Goal: Information Seeking & Learning: Learn about a topic

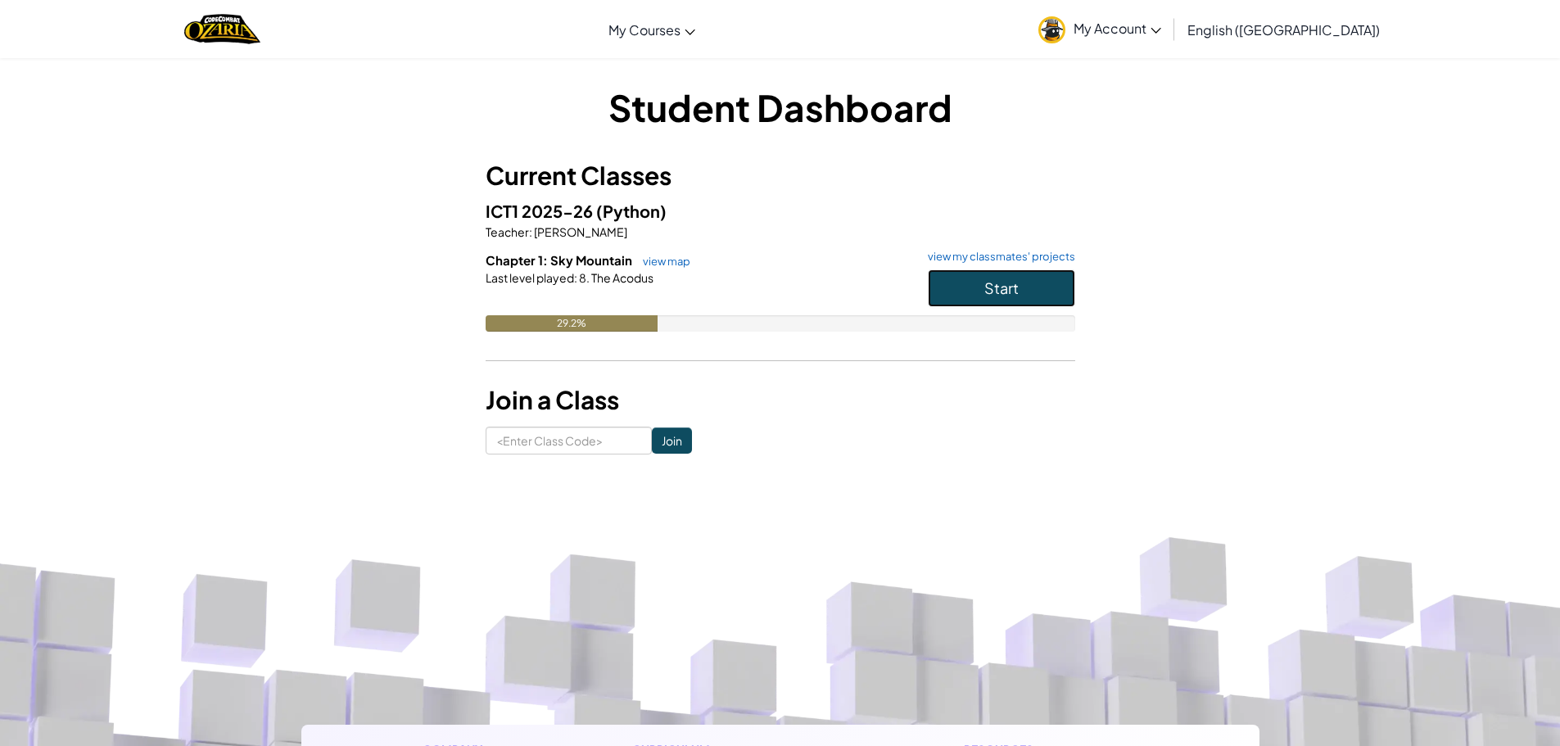
click at [978, 292] on button "Start" at bounding box center [1001, 288] width 147 height 38
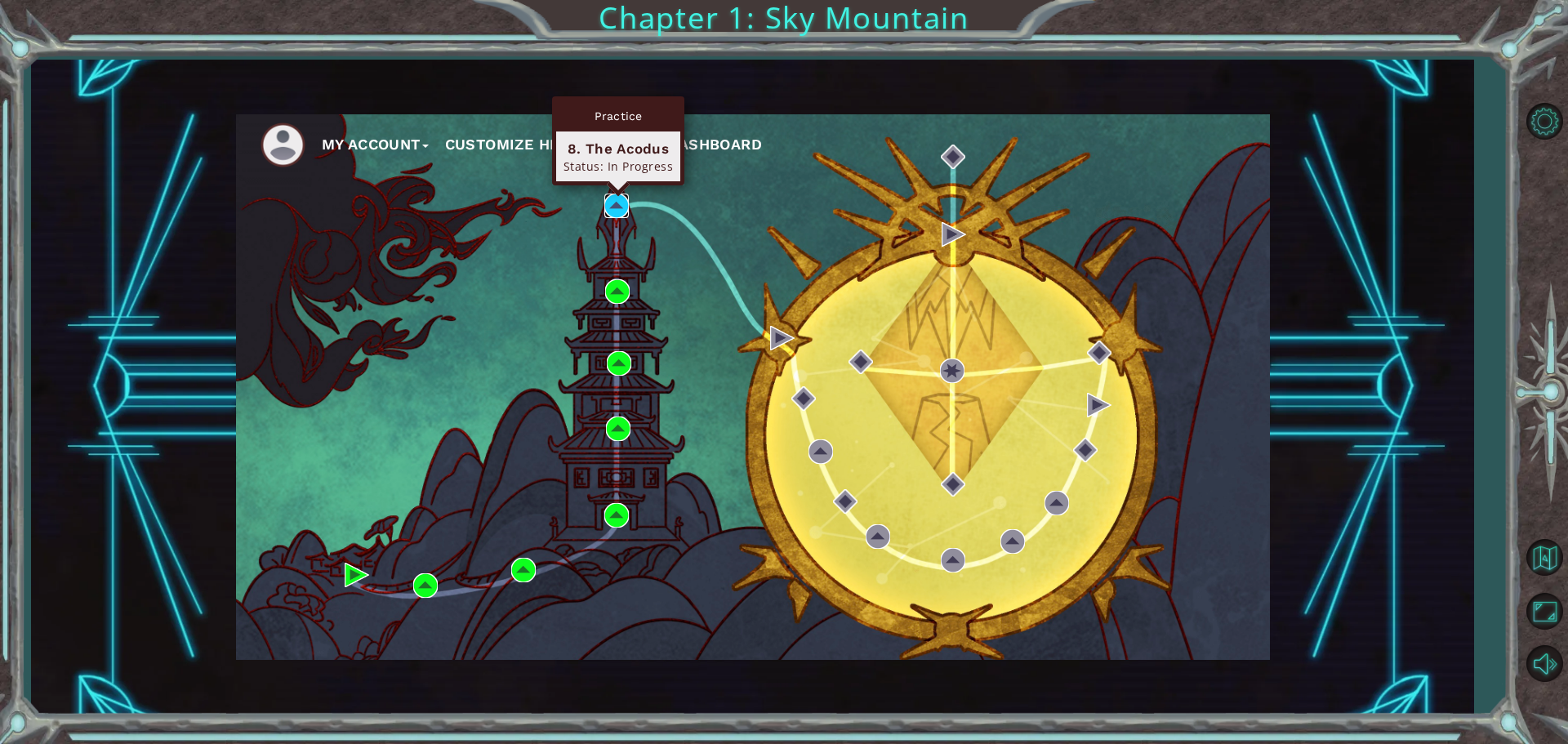
click at [614, 208] on img at bounding box center [616, 205] width 25 height 25
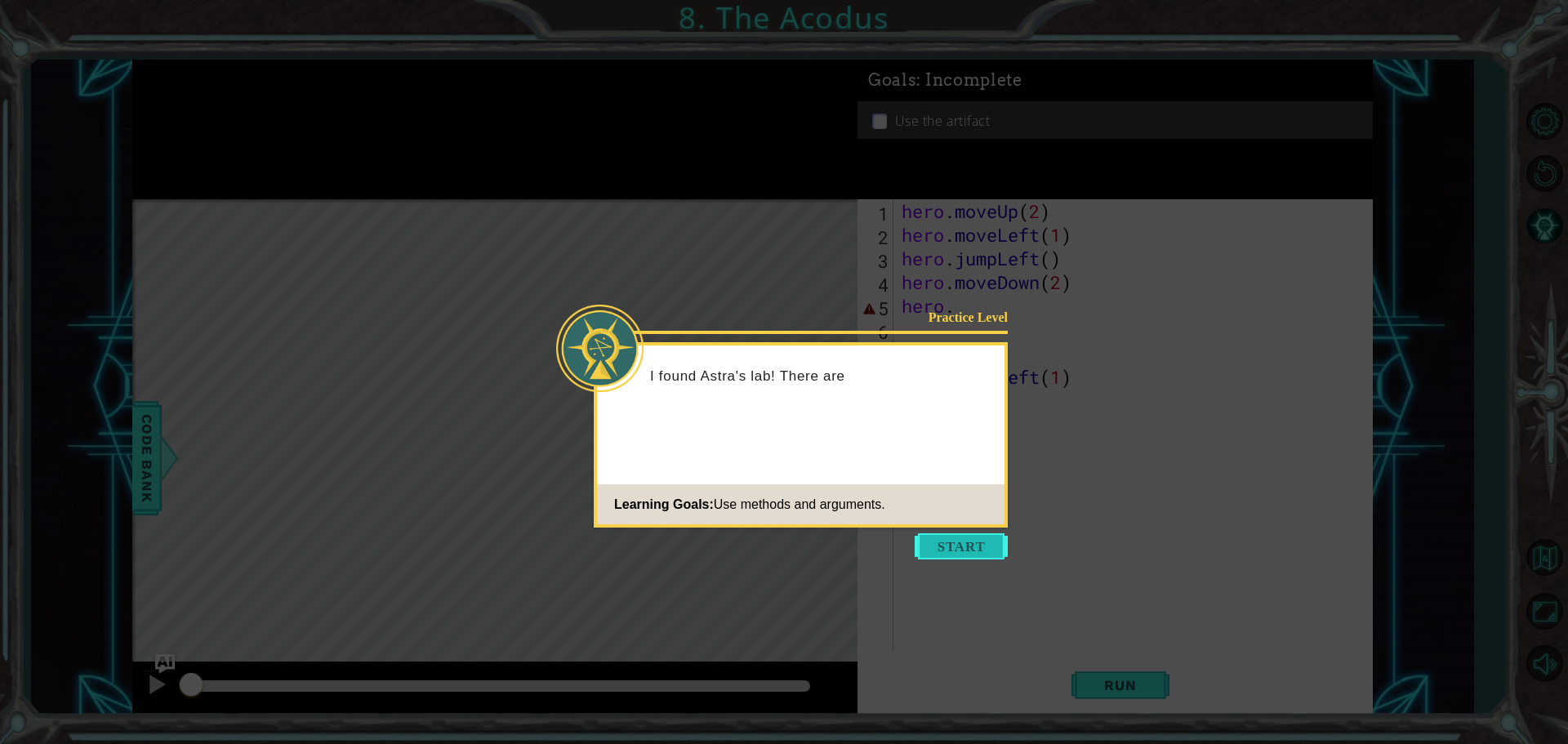
click at [922, 546] on button "Start" at bounding box center [961, 547] width 93 height 26
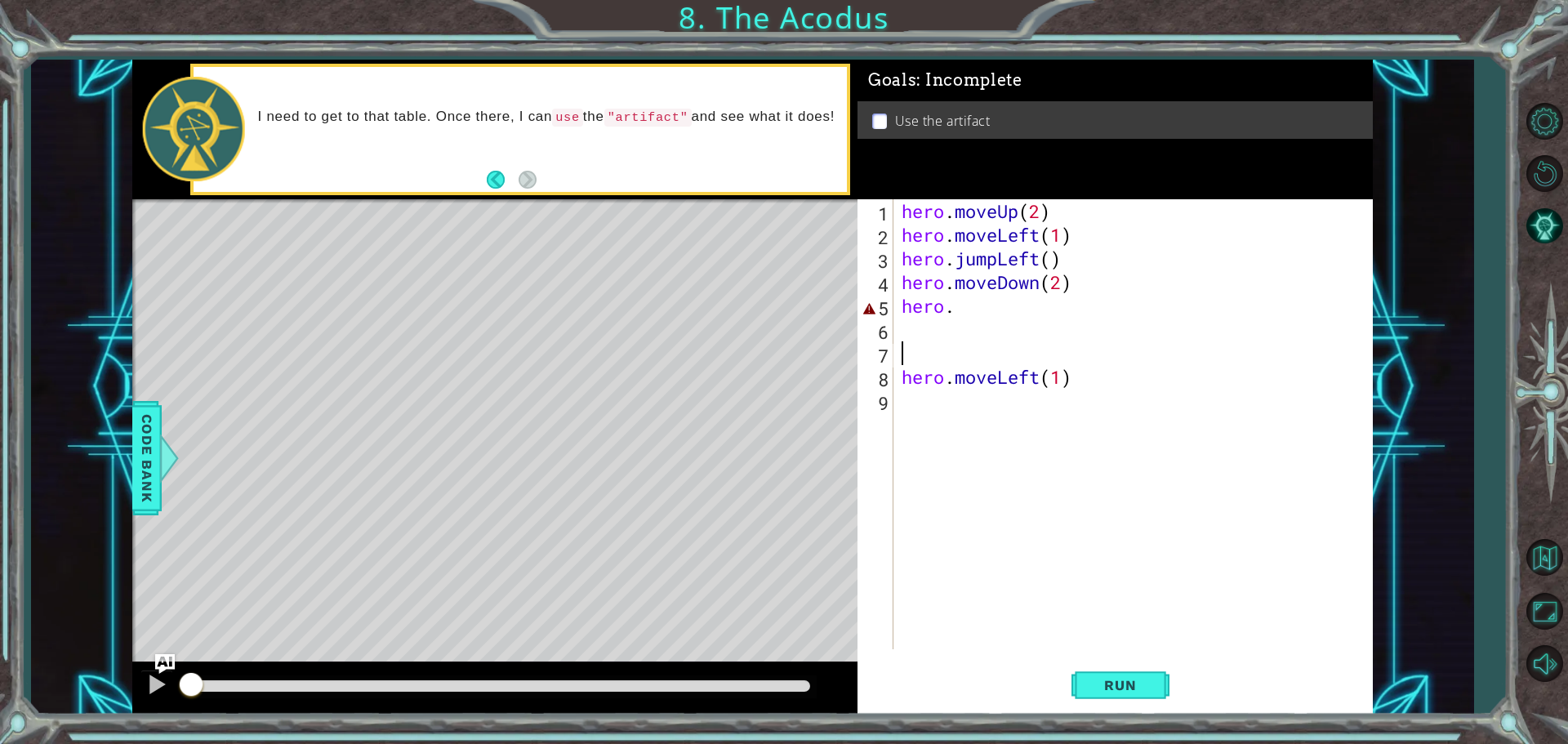
click at [966, 355] on div "hero . moveUp ( 2 ) hero . moveLeft ( 1 ) hero . jumpLeft ( ) hero . moveDown (…" at bounding box center [1137, 448] width 478 height 498
click at [971, 313] on div "hero . moveUp ( 2 ) hero . moveLeft ( 1 ) hero . jumpLeft ( ) hero . moveDown (…" at bounding box center [1137, 448] width 478 height 498
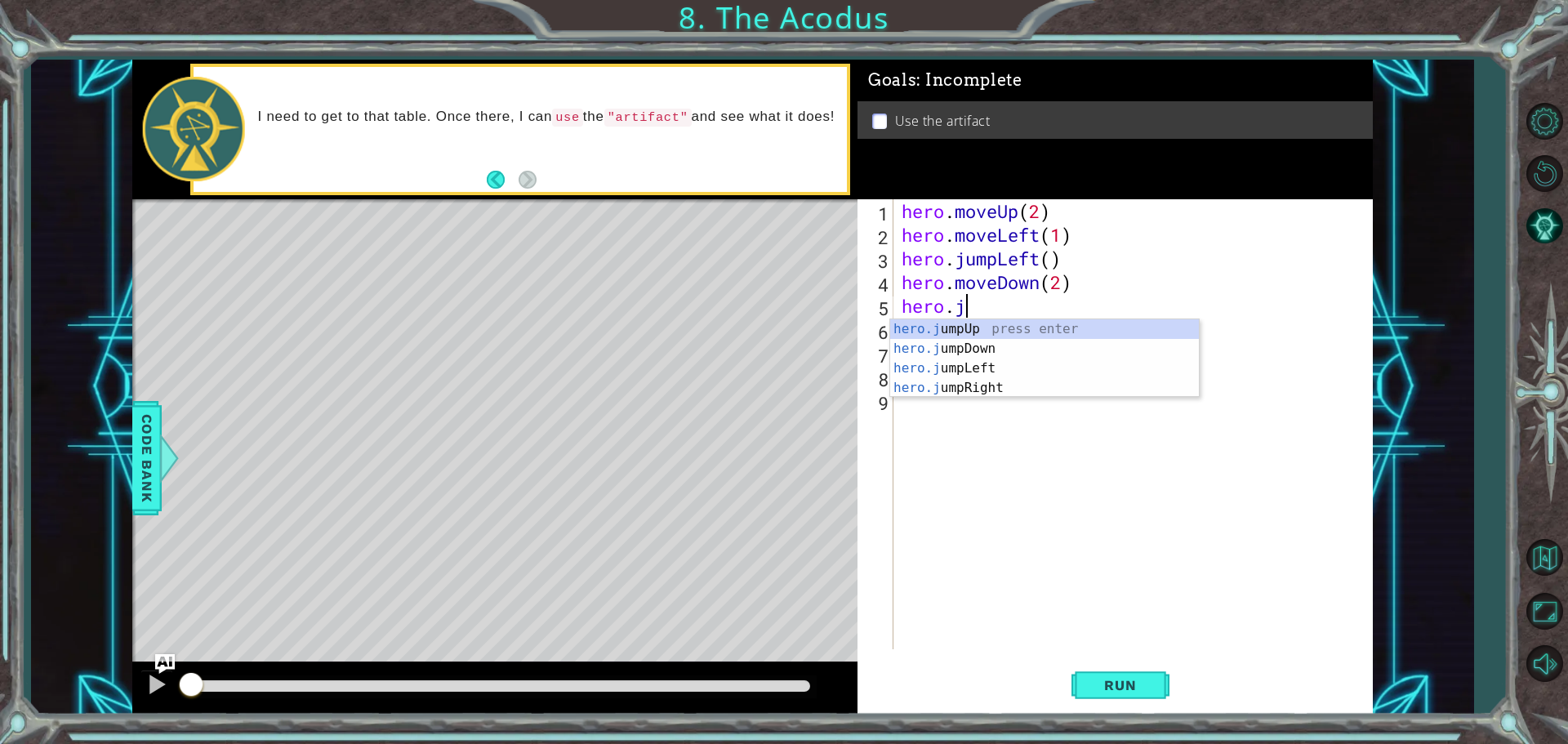
scroll to position [0, 2]
type textarea "hero.jum"
click at [941, 362] on div "hero.jum pUp press enter hero.jum pDown press enter hero.jum pLeft press enter …" at bounding box center [1043, 378] width 308 height 118
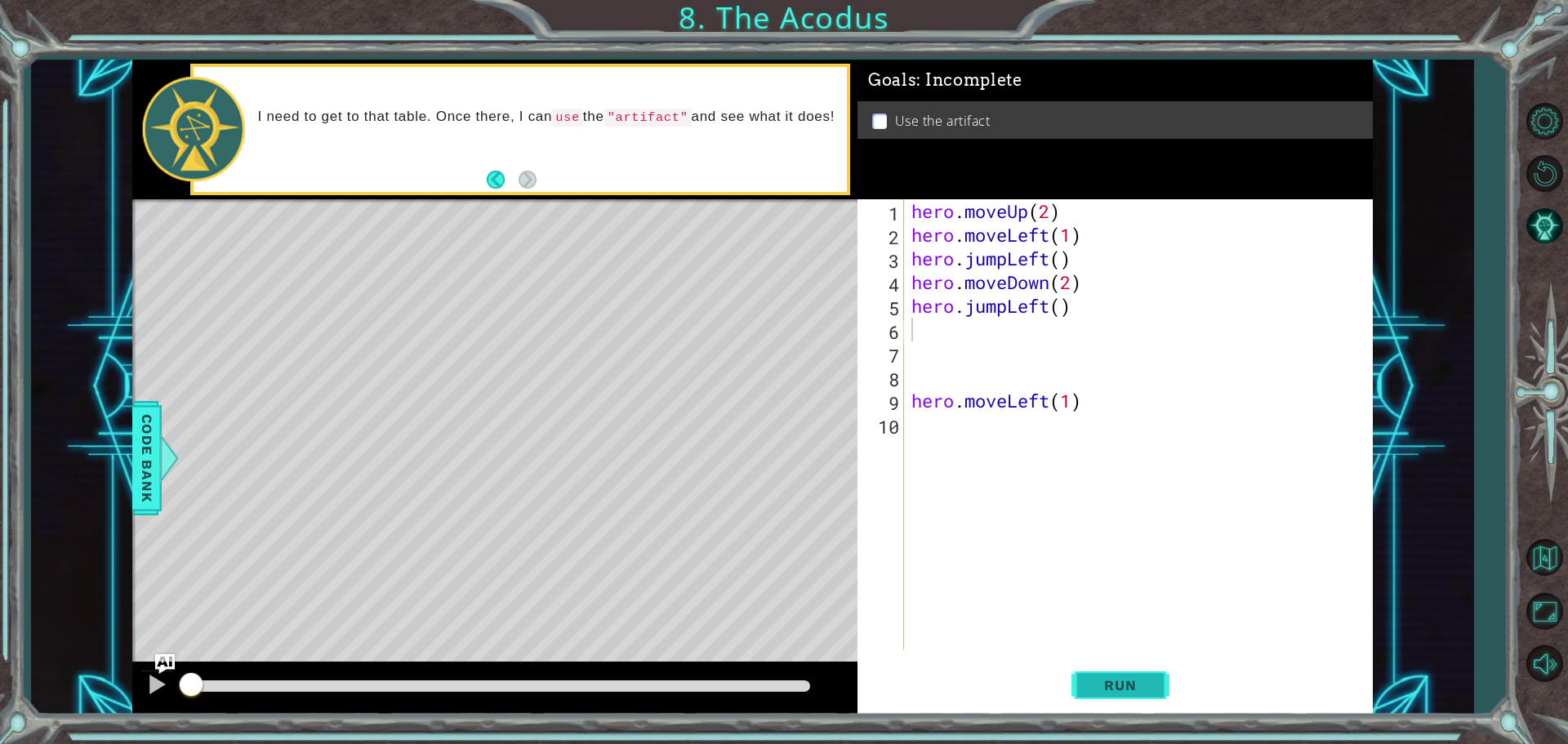
click at [1148, 680] on span "Run" at bounding box center [1119, 685] width 65 height 16
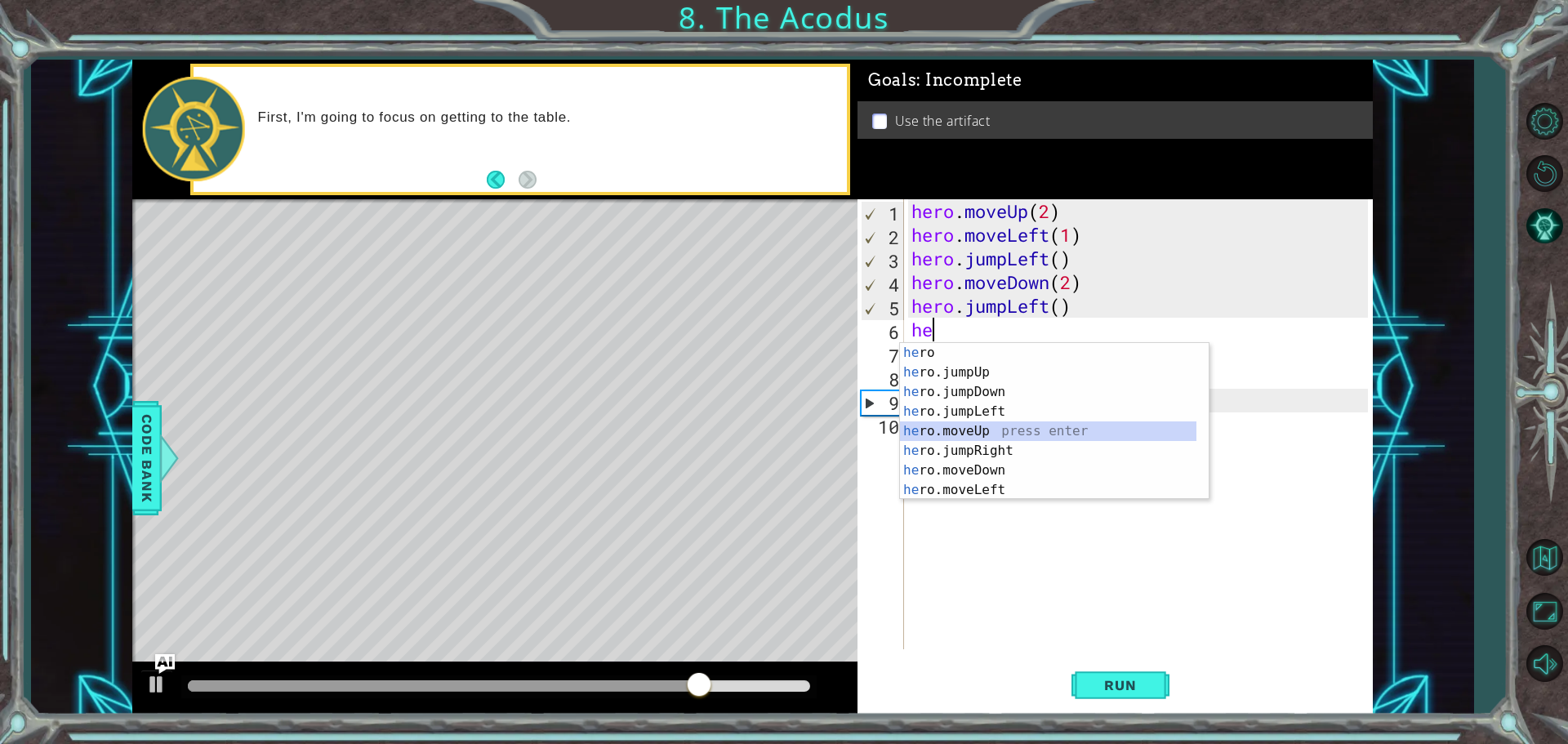
click at [1016, 429] on div "he ro press enter he ro.jumpUp press enter he ro.jumpDown press enter he ro.jum…" at bounding box center [1047, 441] width 296 height 195
type textarea "hero.moveUp(1)"
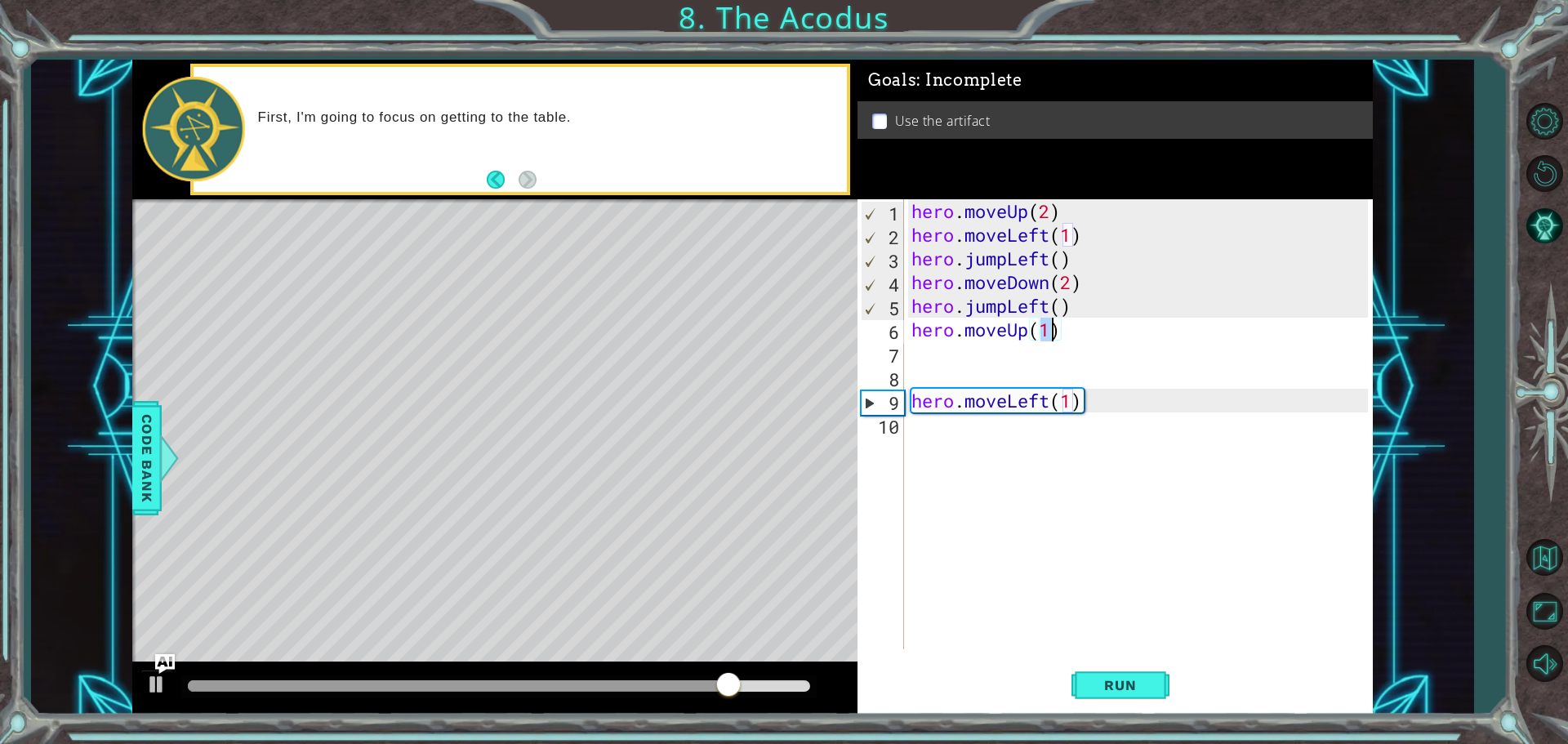
click at [923, 359] on div "hero . moveUp ( 2 ) hero . moveLeft ( 1 ) hero . jumpLeft ( ) hero . moveDown (…" at bounding box center [1141, 448] width 468 height 498
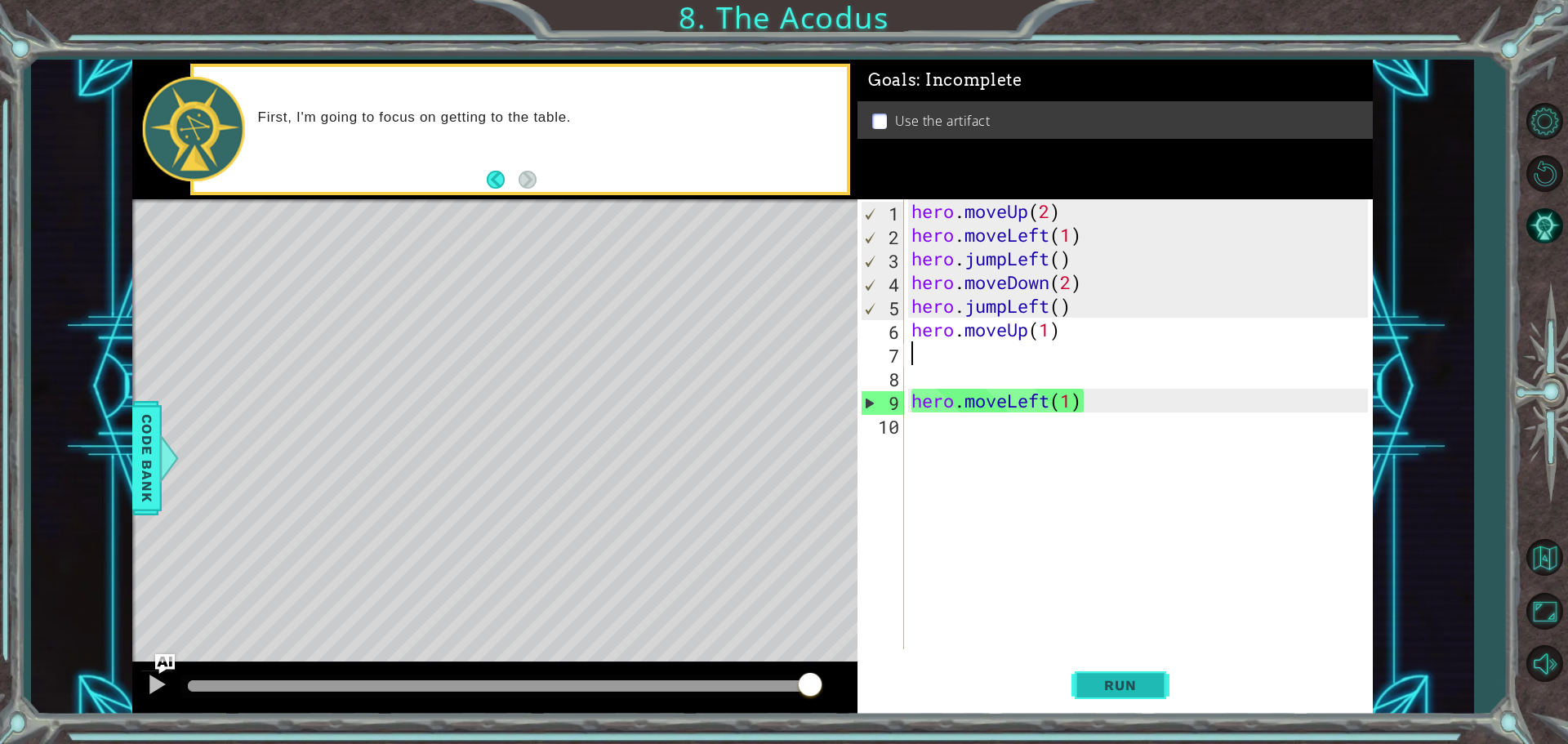
click at [1116, 694] on button "Run" at bounding box center [1120, 685] width 98 height 52
drag, startPoint x: 227, startPoint y: 685, endPoint x: 1192, endPoint y: 782, distance: 969.9
click at [1192, 743] on html "1 ההההההההההההההההההההההההההההההההההההההההההההההההההההההההההההההההההההההההההההה…" at bounding box center [784, 372] width 1568 height 744
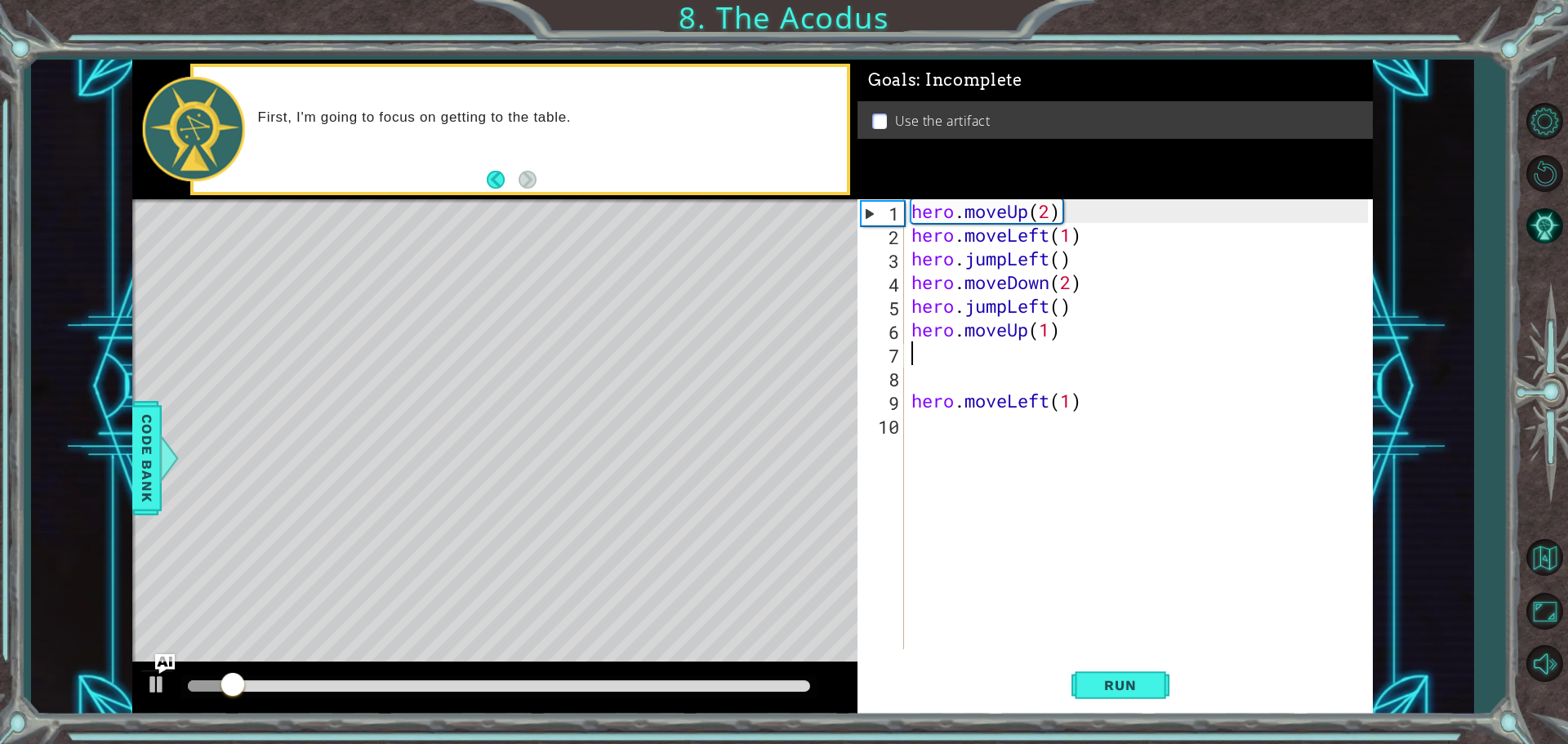
click at [1046, 333] on div "hero . moveUp ( 2 ) hero . moveLeft ( 1 ) hero . jumpLeft ( ) hero . moveDown (…" at bounding box center [1141, 448] width 468 height 498
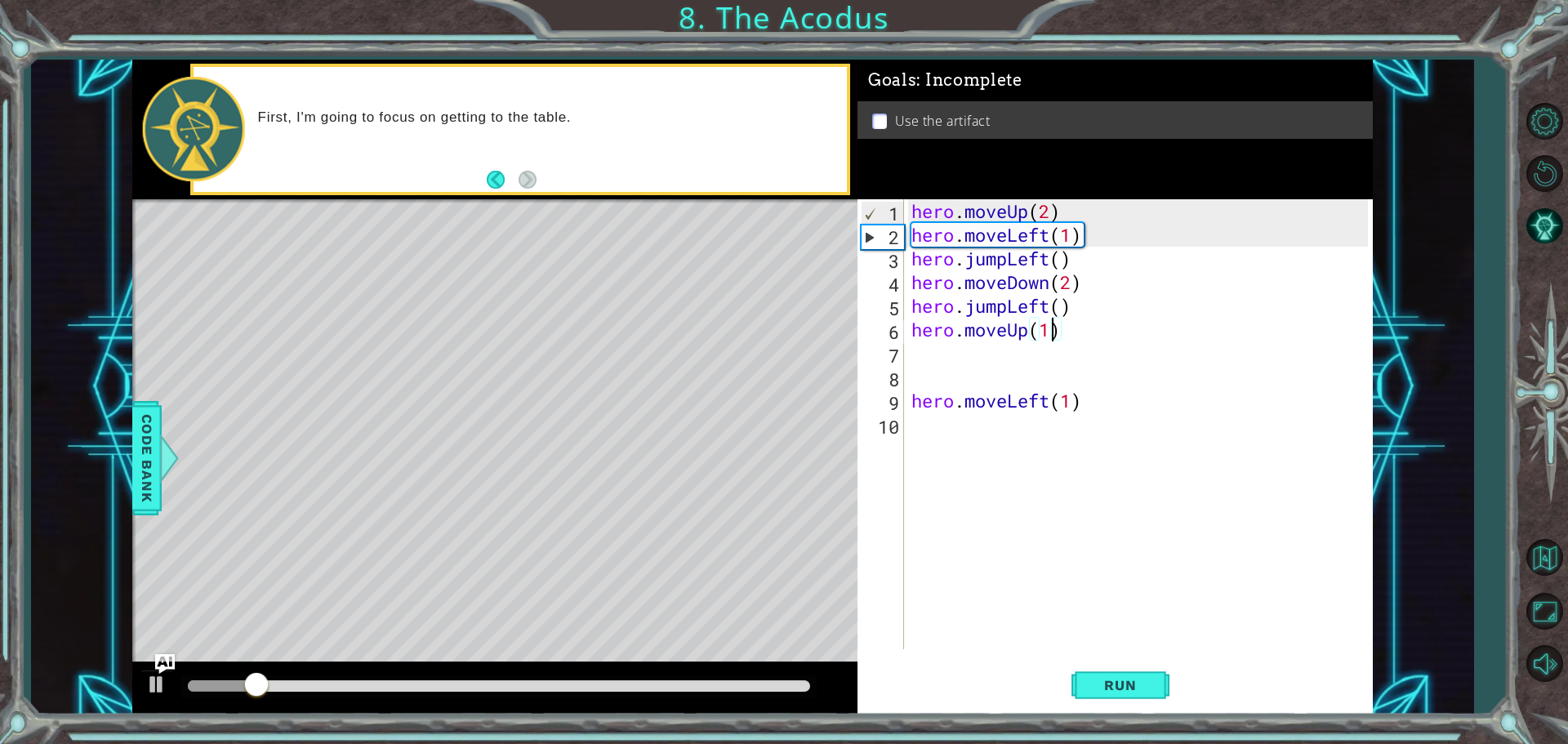
click at [1055, 326] on div "hero . moveUp ( 2 ) hero . moveLeft ( 1 ) hero . jumpLeft ( ) hero . moveDown (…" at bounding box center [1141, 448] width 468 height 498
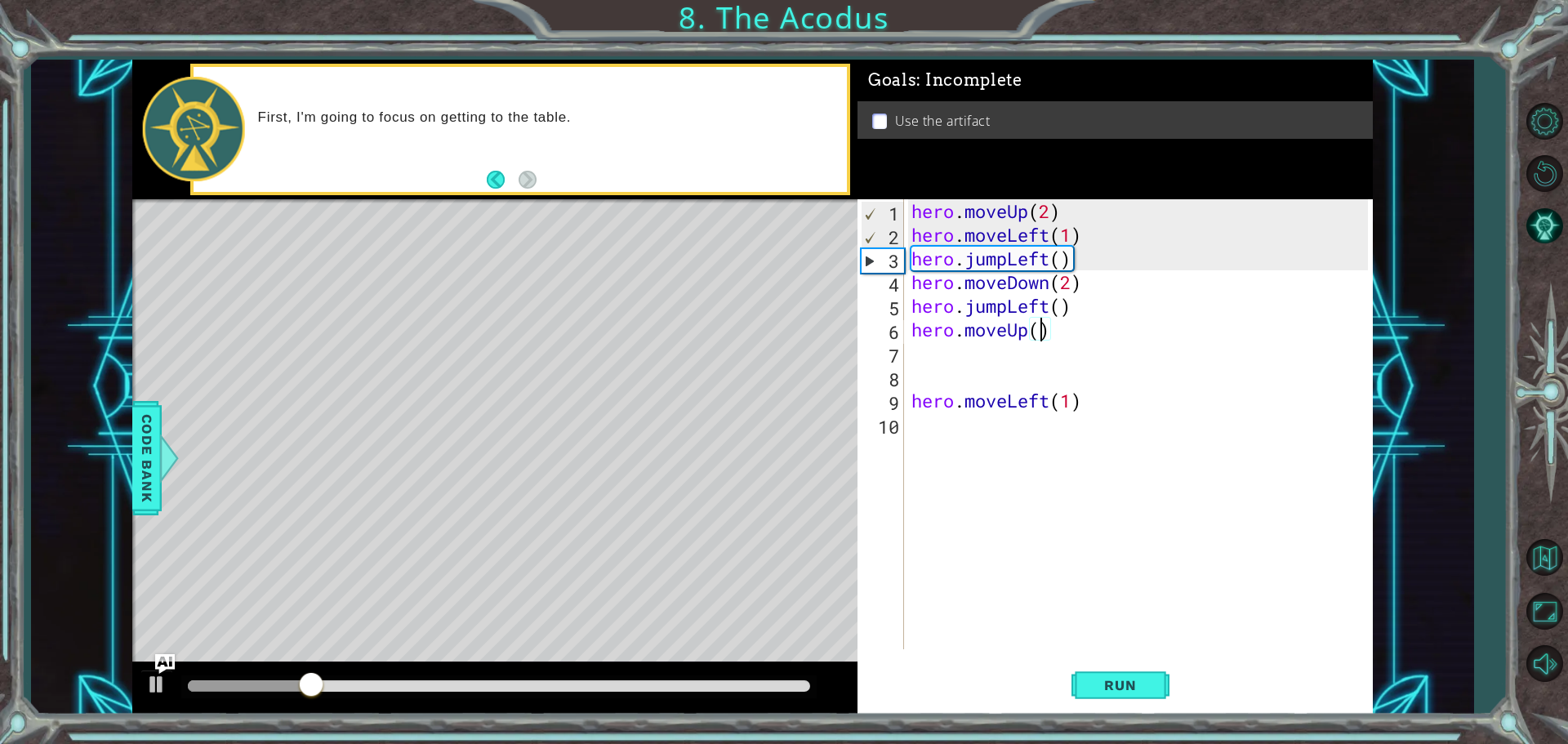
type textarea "hero.moveUp(2)"
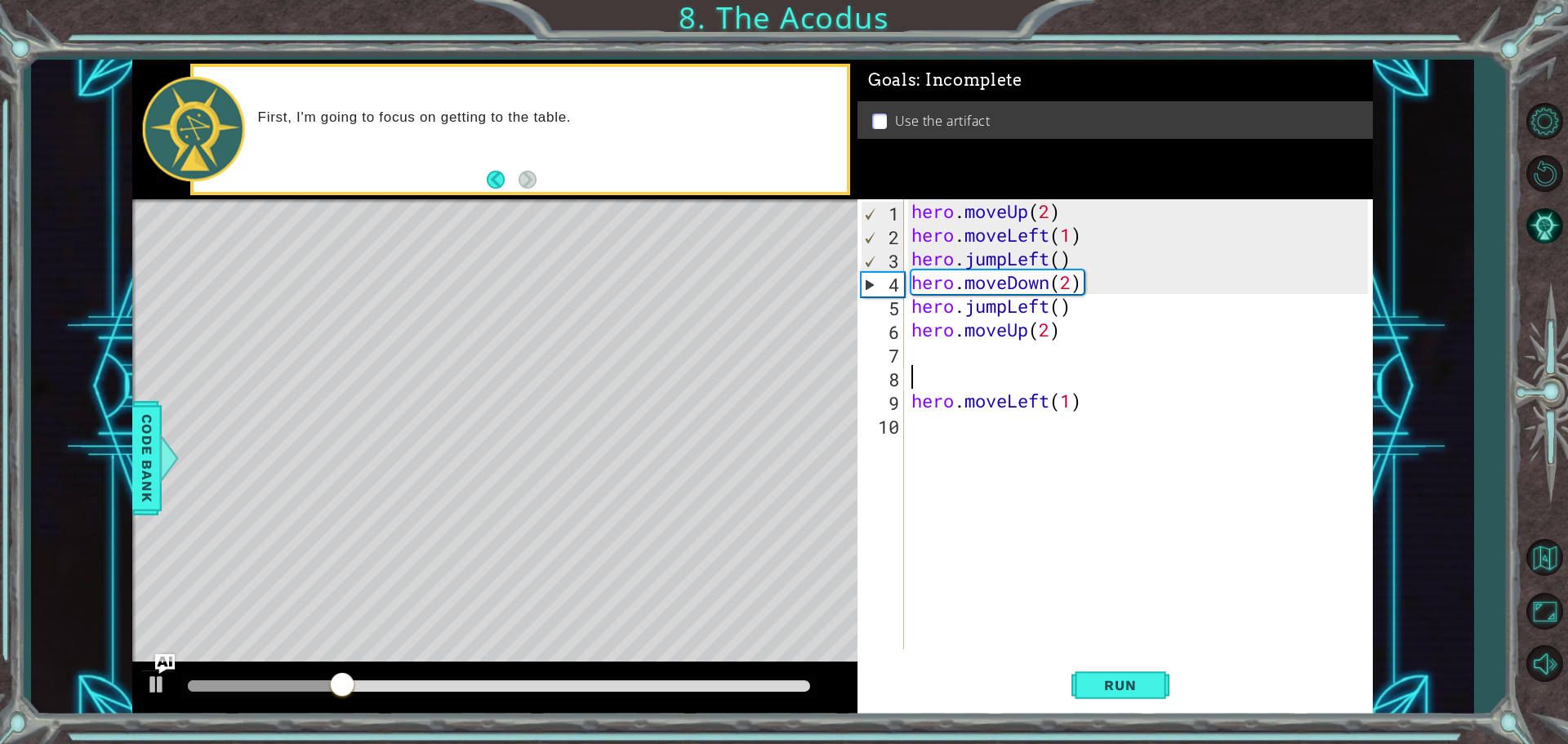
click at [1027, 365] on div "hero . moveUp ( 2 ) hero . moveLeft ( 1 ) hero . jumpLeft ( ) hero . moveDown (…" at bounding box center [1141, 448] width 468 height 498
click at [1018, 335] on div "hero . moveUp ( 2 ) hero . moveLeft ( 1 ) hero . jumpLeft ( ) hero . moveDown (…" at bounding box center [1141, 448] width 468 height 498
type textarea "hero.moveUp(2)"
click at [992, 354] on div "hero . moveUp ( 2 ) hero . moveLeft ( 1 ) hero . jumpLeft ( ) hero . moveDown (…" at bounding box center [1141, 448] width 468 height 498
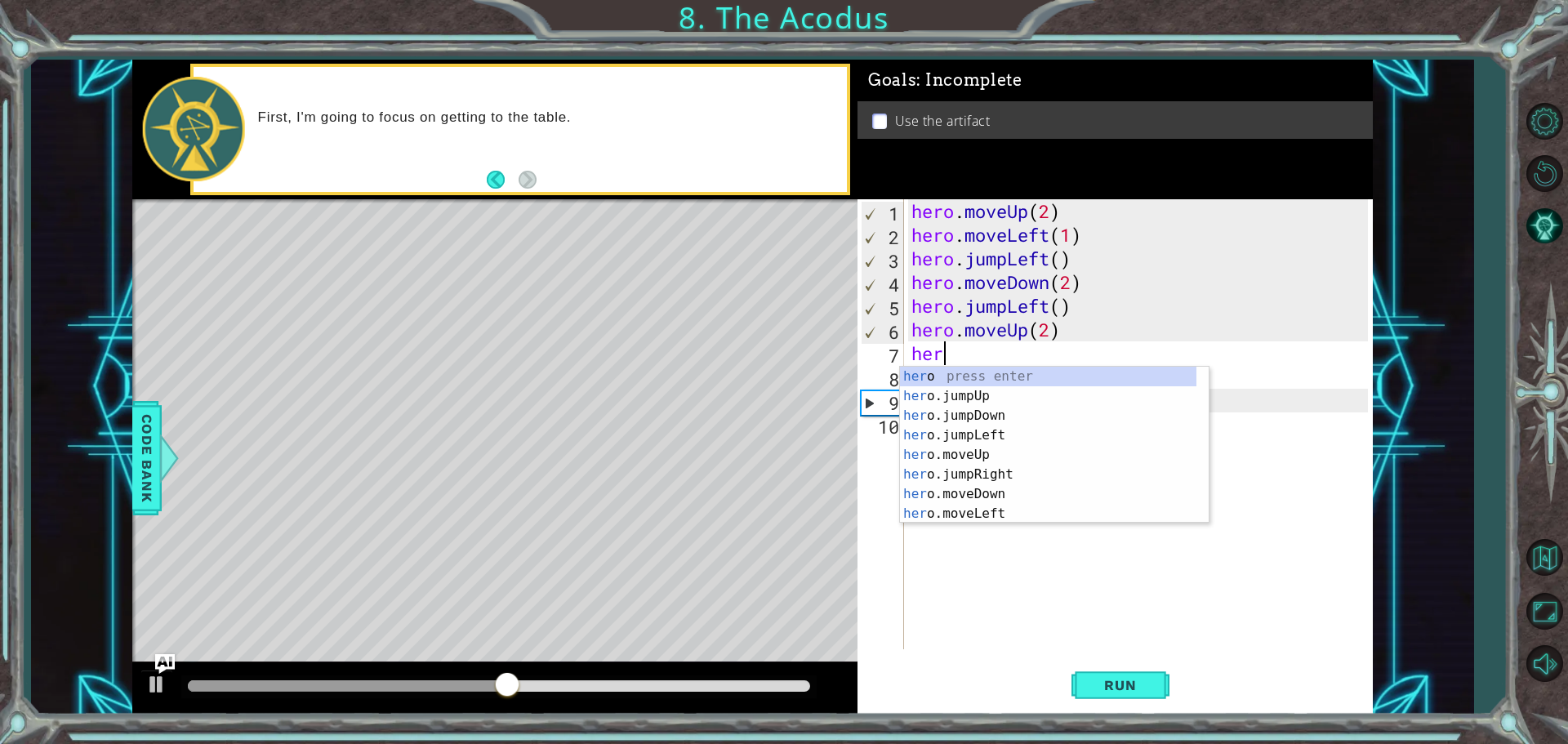
type textarea "hero"
click at [993, 458] on div "hero press enter hero .jumpUp press enter hero .jumpDown press enter hero .jump…" at bounding box center [1047, 465] width 296 height 195
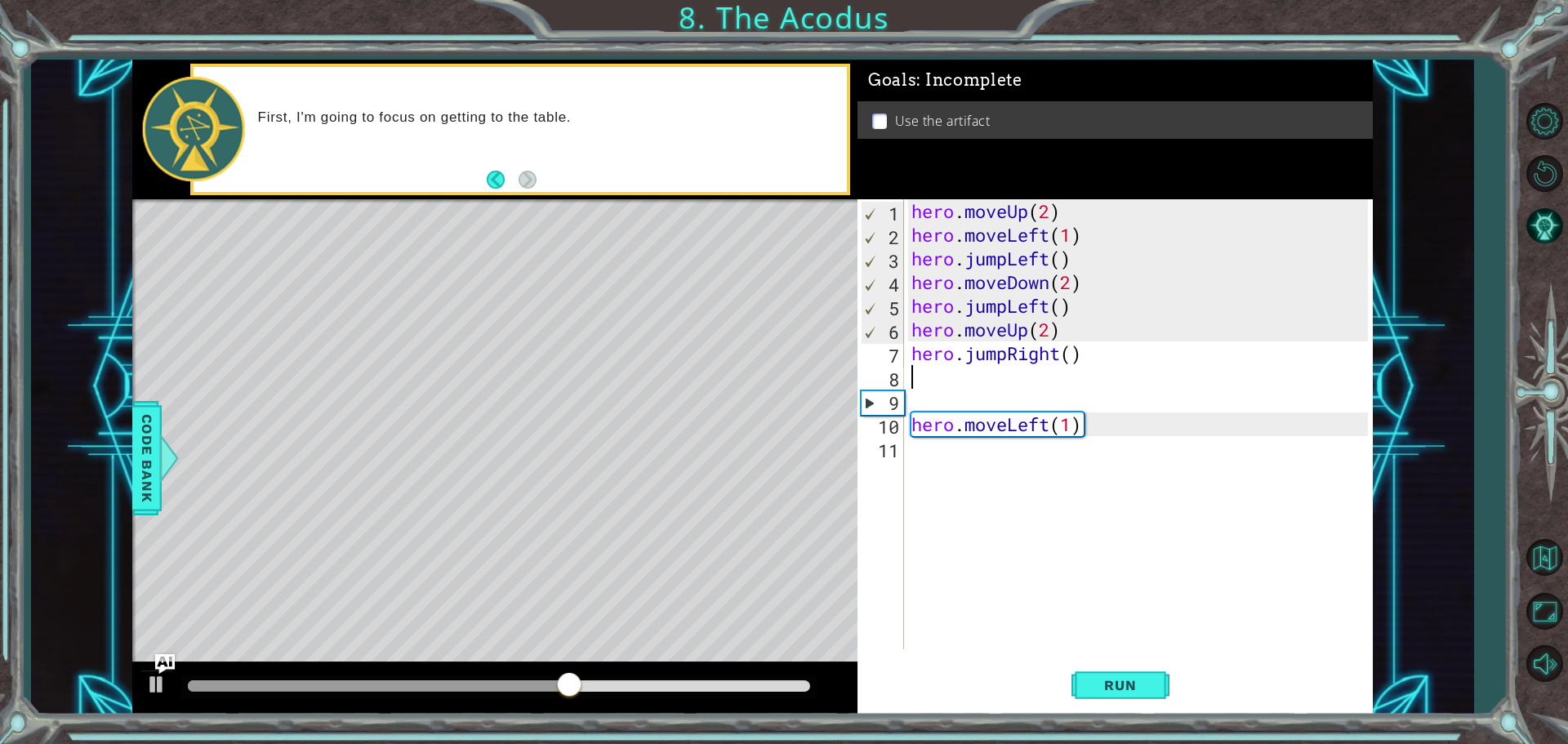
scroll to position [0, 0]
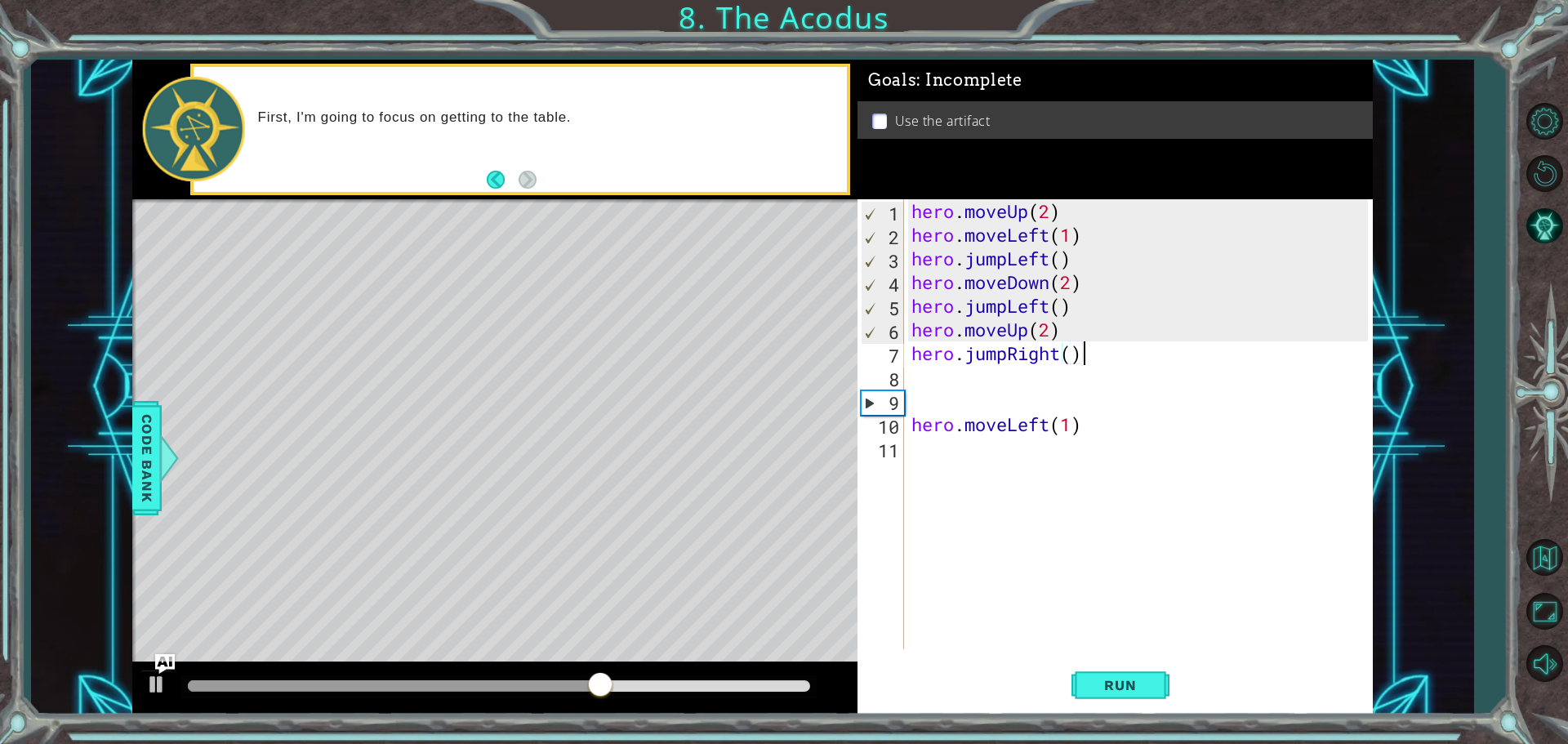
click at [1106, 353] on div "hero . moveUp ( 2 ) hero . moveLeft ( 1 ) hero . jumpLeft ( ) hero . moveDown (…" at bounding box center [1141, 448] width 468 height 498
click at [1158, 673] on button "Run" at bounding box center [1120, 685] width 98 height 52
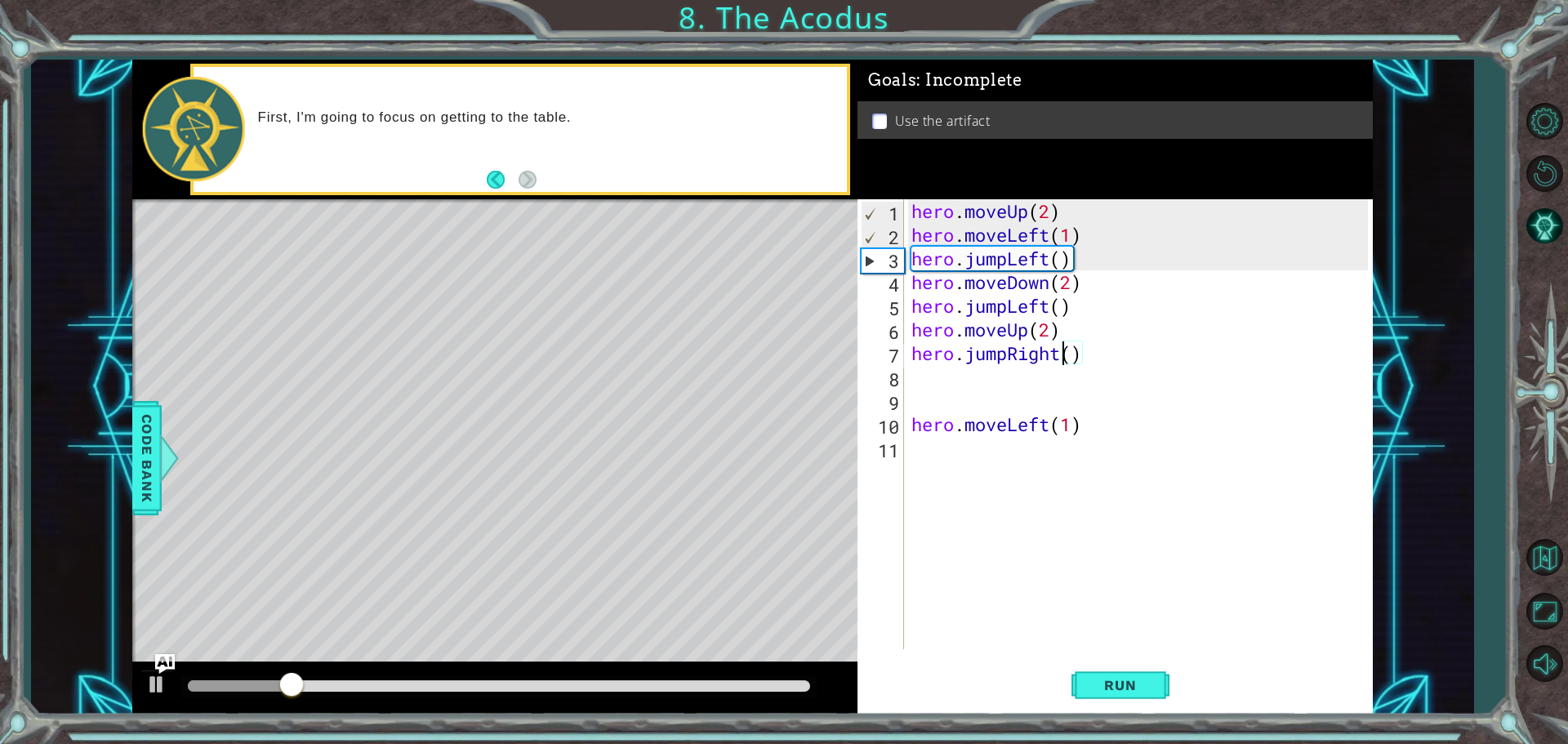
click at [1057, 353] on div "hero . moveUp ( 2 ) hero . moveLeft ( 1 ) hero . jumpLeft ( ) hero . moveDown (…" at bounding box center [1141, 448] width 468 height 498
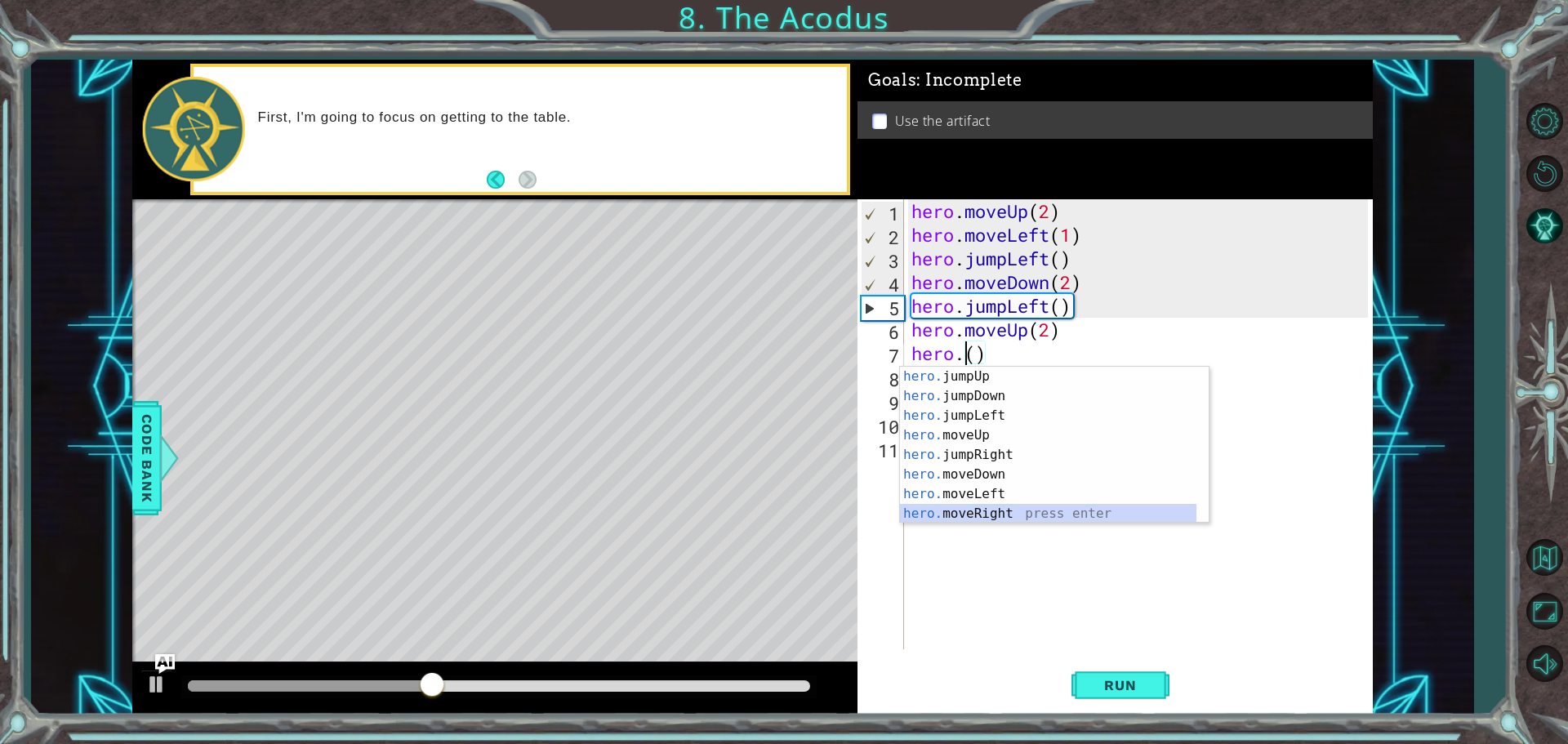
click at [973, 515] on div "hero. jumpUp press enter hero. jumpDown press enter hero. jumpLeft press enter …" at bounding box center [1047, 465] width 296 height 195
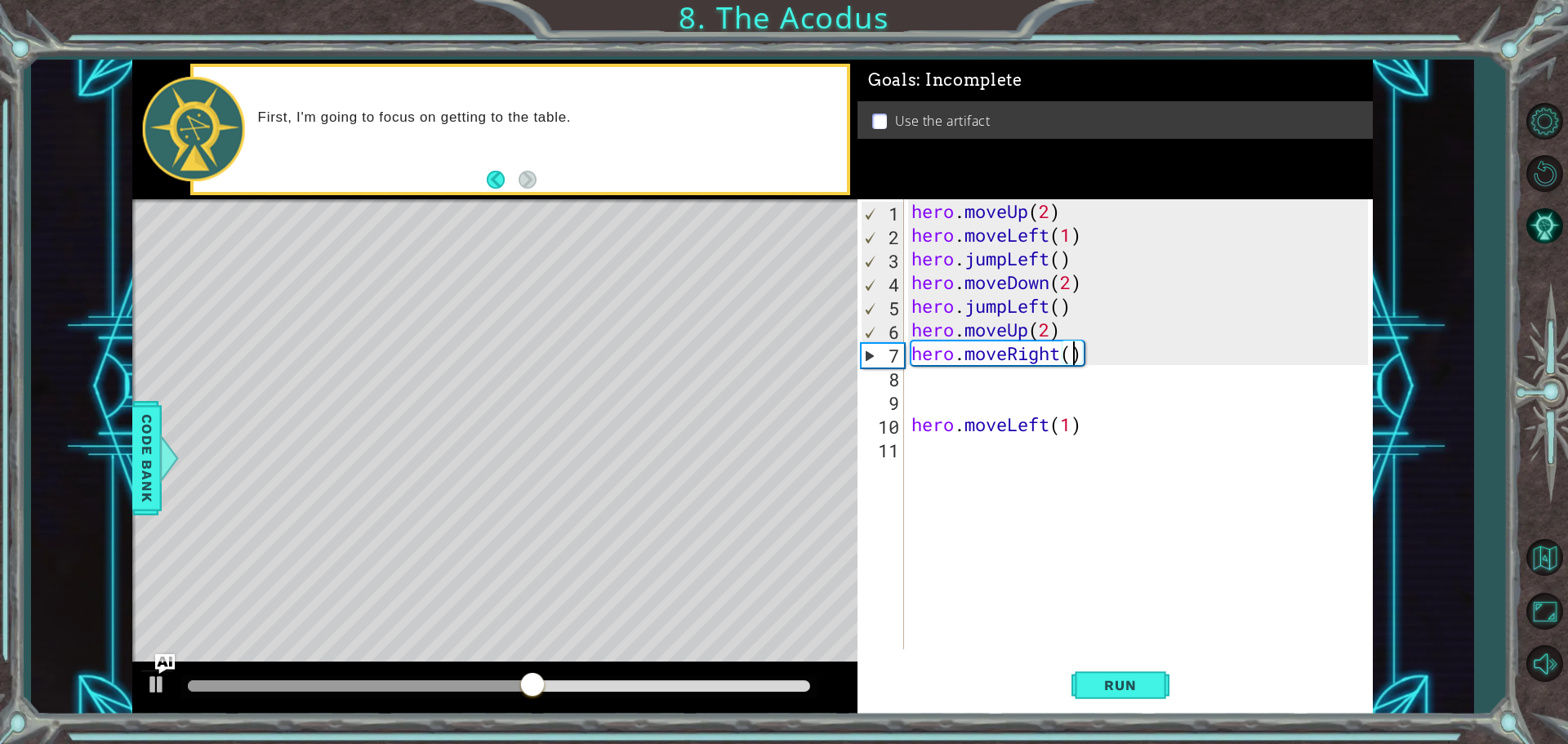
type textarea "hero.moveRight(2)"
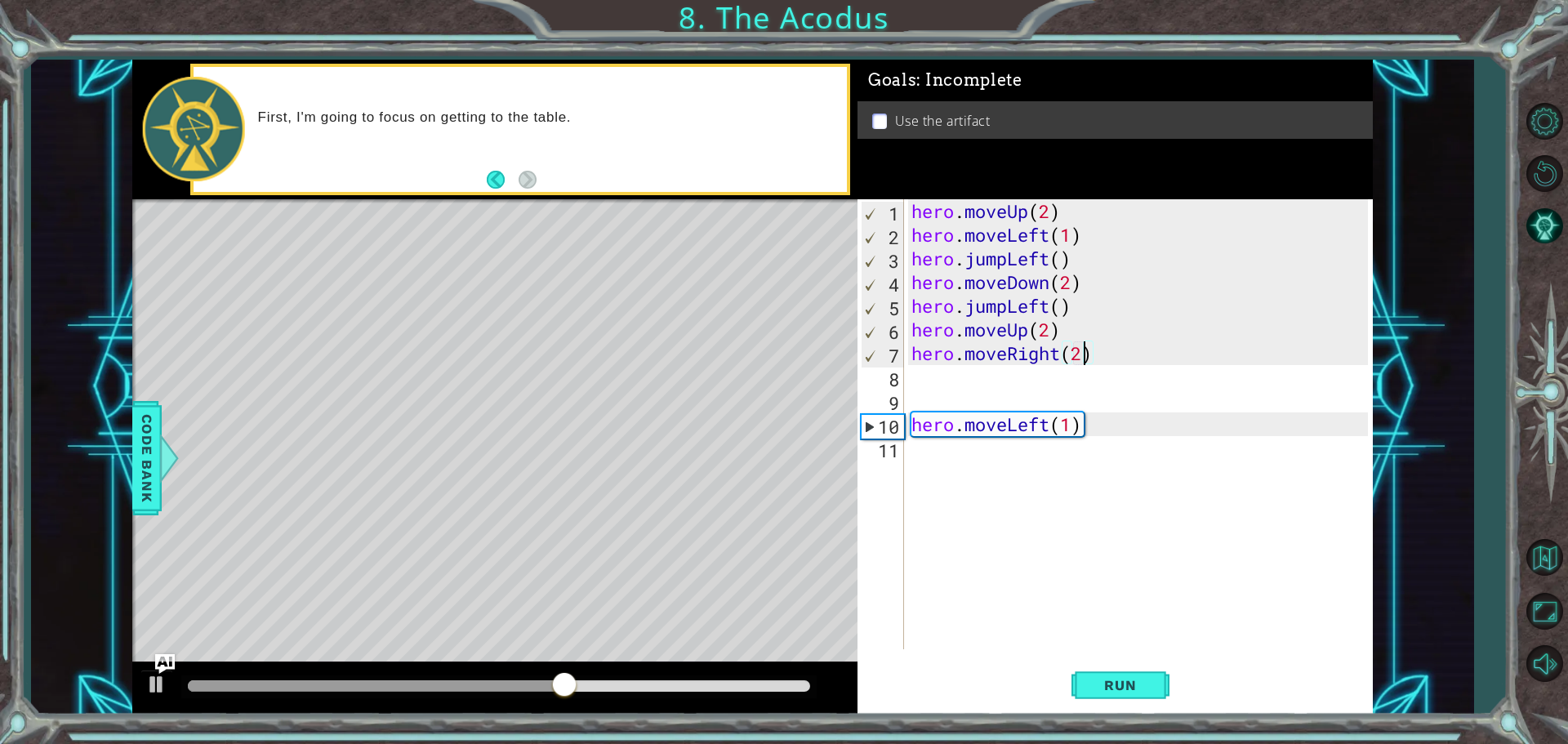
click at [1012, 386] on div "hero . moveUp ( 2 ) hero . moveLeft ( 1 ) hero . jumpLeft ( ) hero . moveDown (…" at bounding box center [1141, 448] width 468 height 498
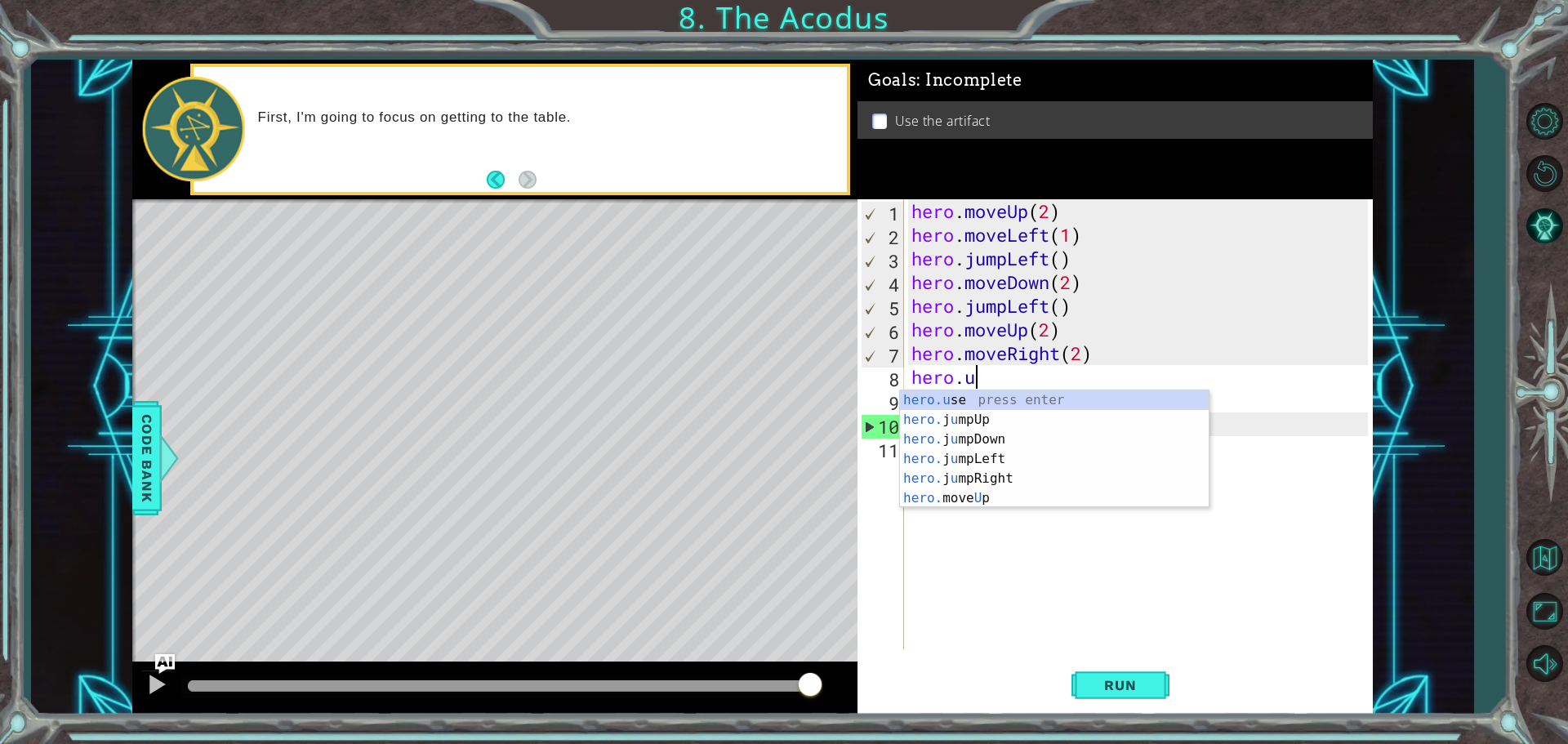
scroll to position [0, 2]
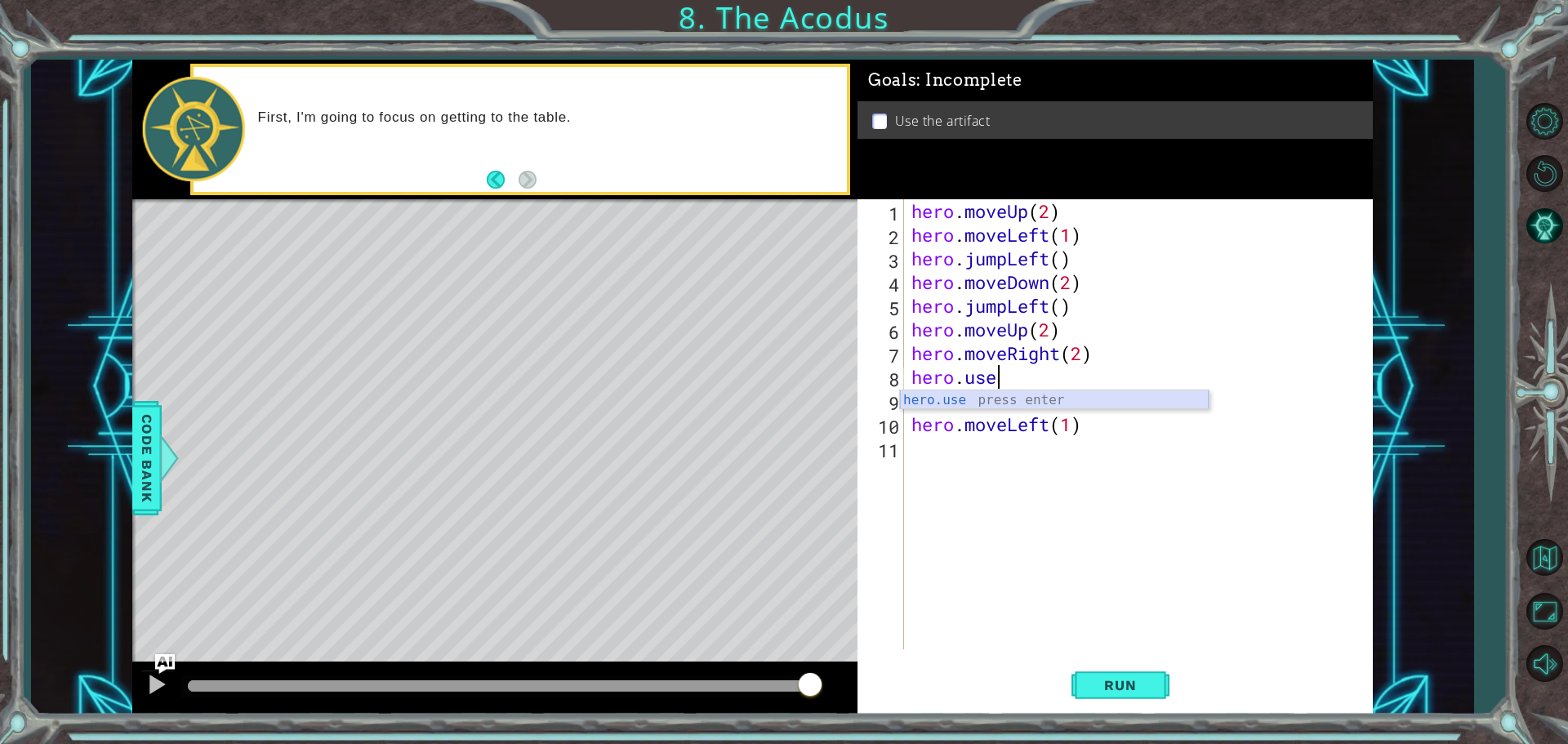
click at [1029, 404] on div "hero.use press enter" at bounding box center [1053, 419] width 308 height 59
type textarea "hero.use("artifact")"
click at [1147, 671] on button "Run" at bounding box center [1120, 685] width 98 height 52
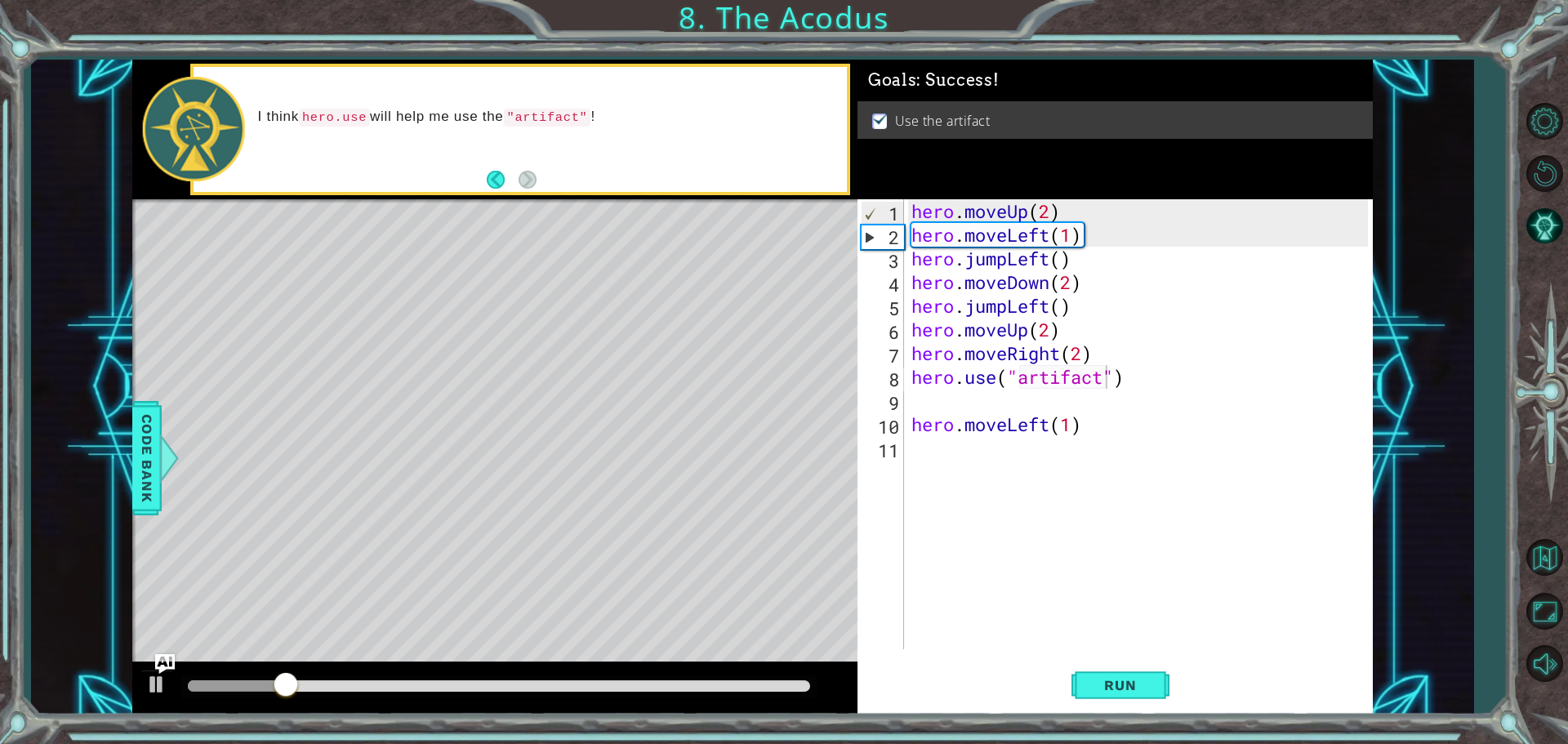
drag, startPoint x: 261, startPoint y: 656, endPoint x: 229, endPoint y: 651, distance: 32.4
click at [229, 651] on div "Level Map" at bounding box center [510, 440] width 754 height 481
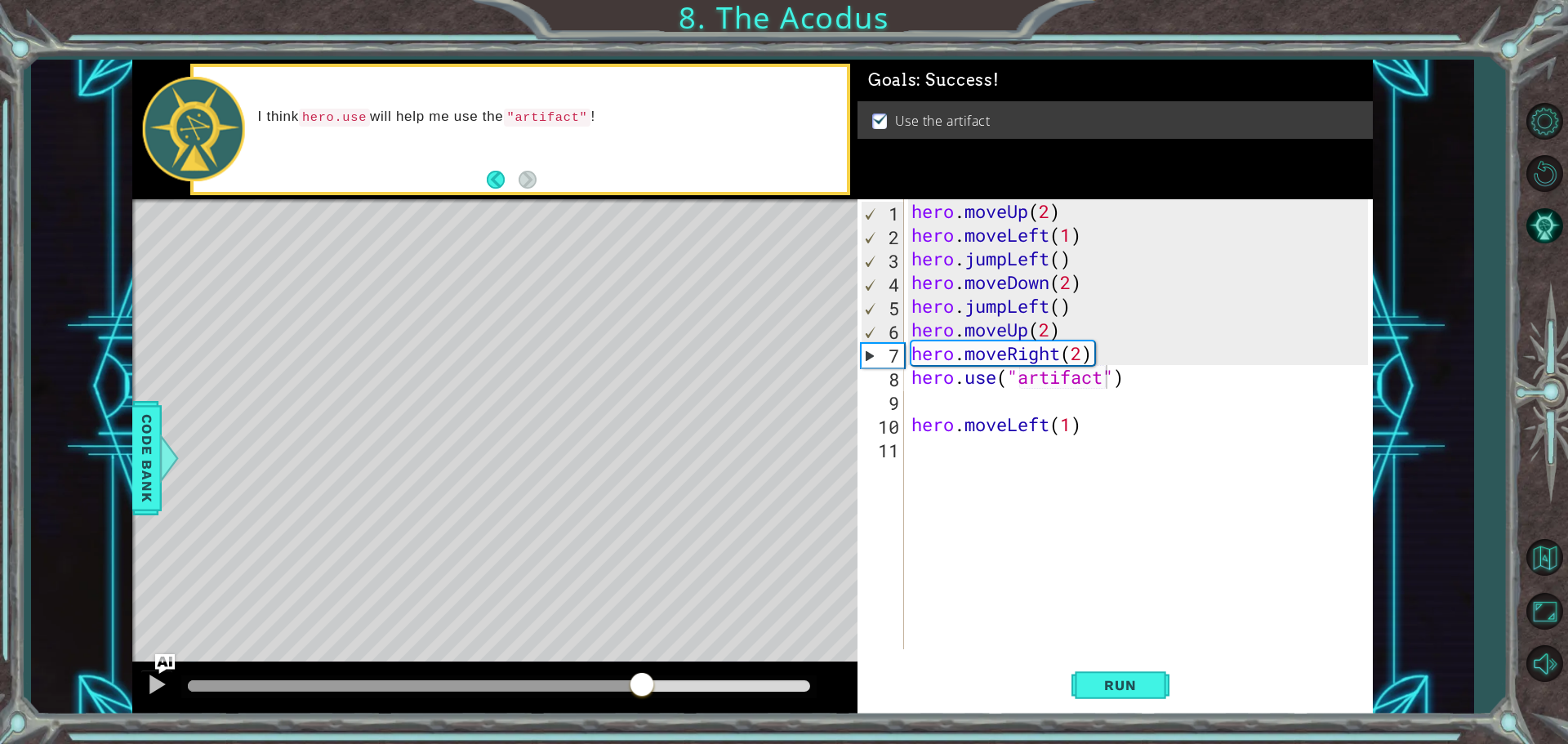
drag, startPoint x: 333, startPoint y: 690, endPoint x: 653, endPoint y: 722, distance: 321.6
click at [653, 722] on div "1 ההההההההההההההההההההההההההההההההההההההההההההההההההההההההההההההההההההההההההההה…" at bounding box center [784, 372] width 1568 height 744
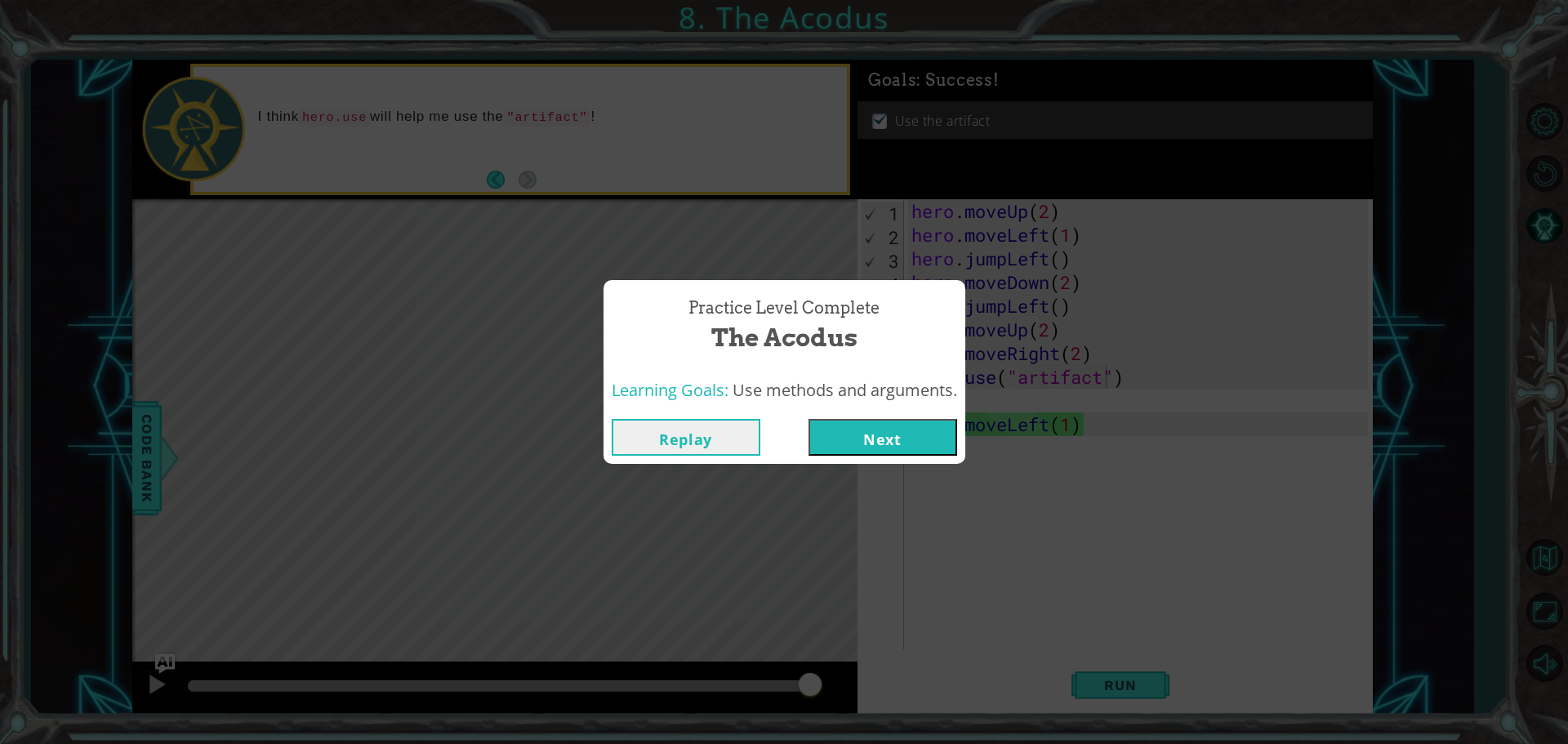
click at [845, 453] on button "Next" at bounding box center [882, 437] width 149 height 37
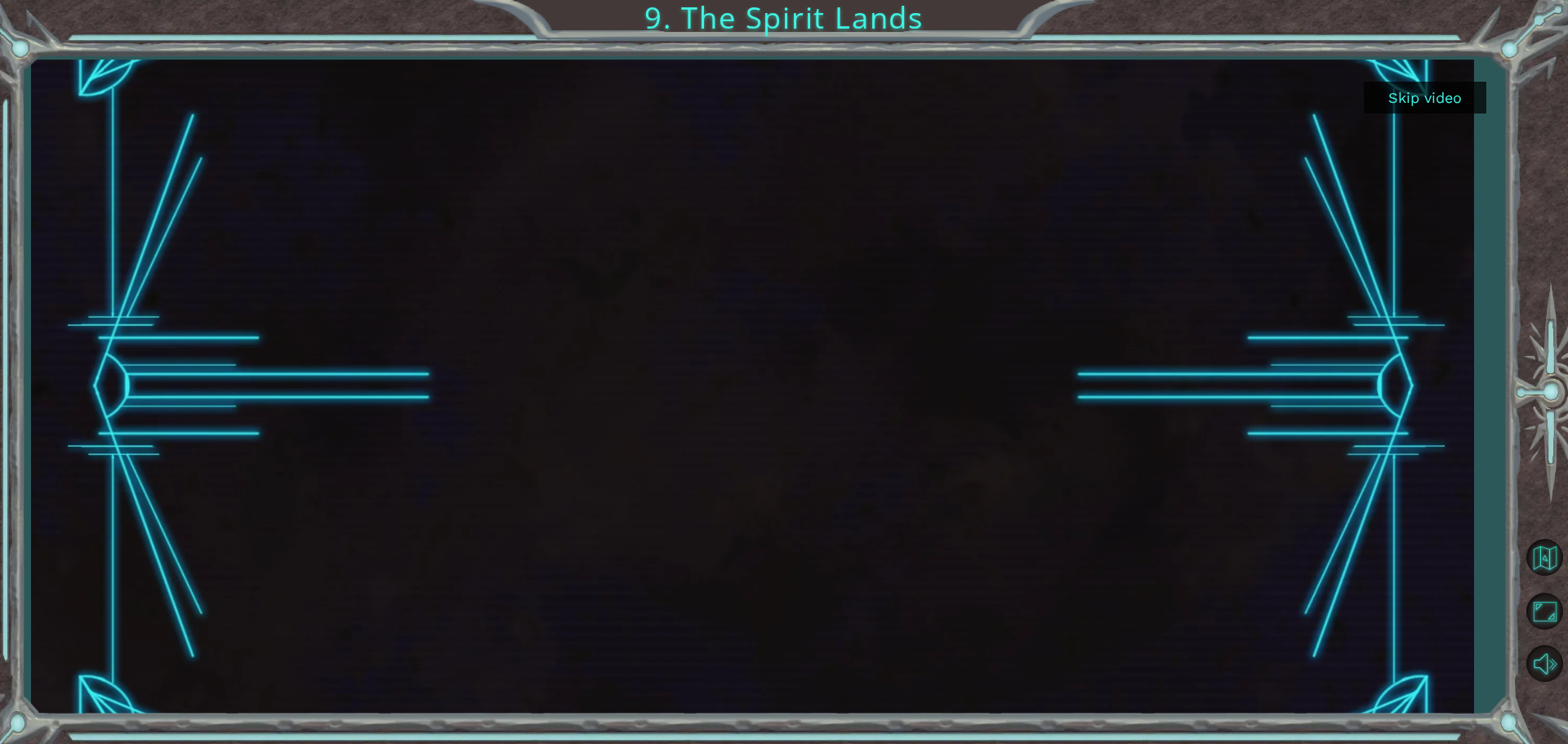
click at [1387, 92] on button "Skip video" at bounding box center [1424, 98] width 123 height 32
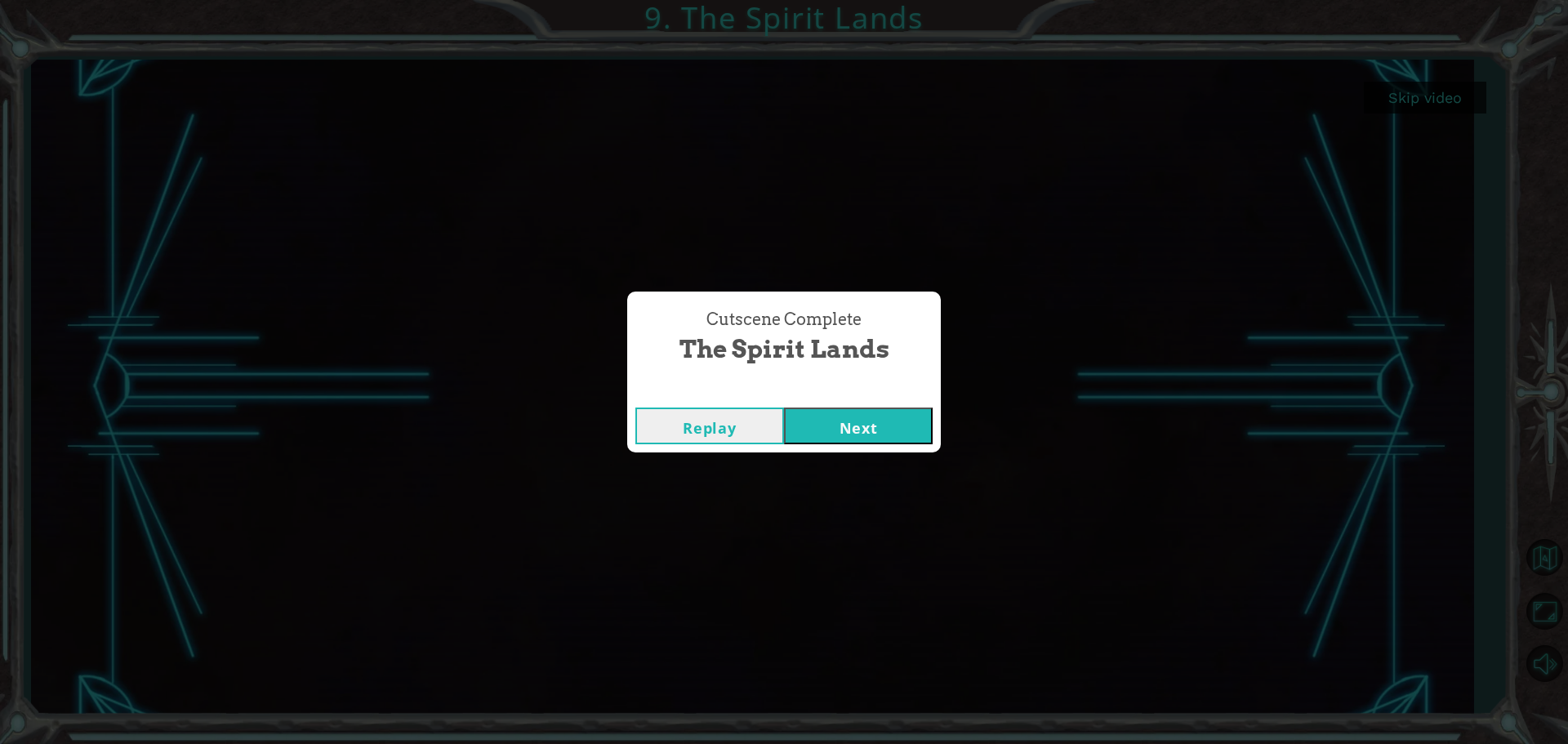
drag, startPoint x: 863, startPoint y: 426, endPoint x: 864, endPoint y: 418, distance: 8.1
click at [864, 426] on button "Next" at bounding box center [858, 426] width 149 height 37
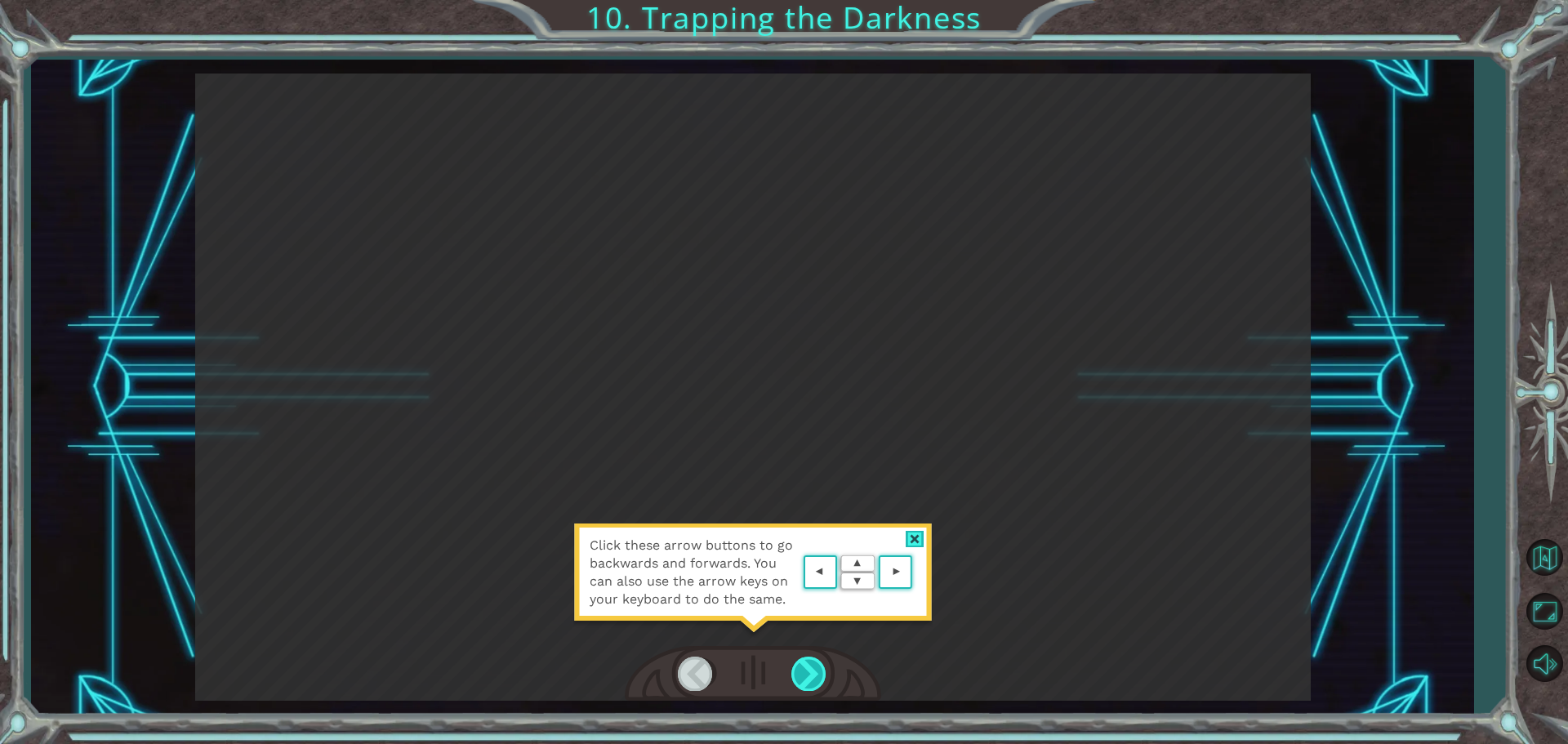
click at [801, 663] on div at bounding box center [809, 673] width 37 height 34
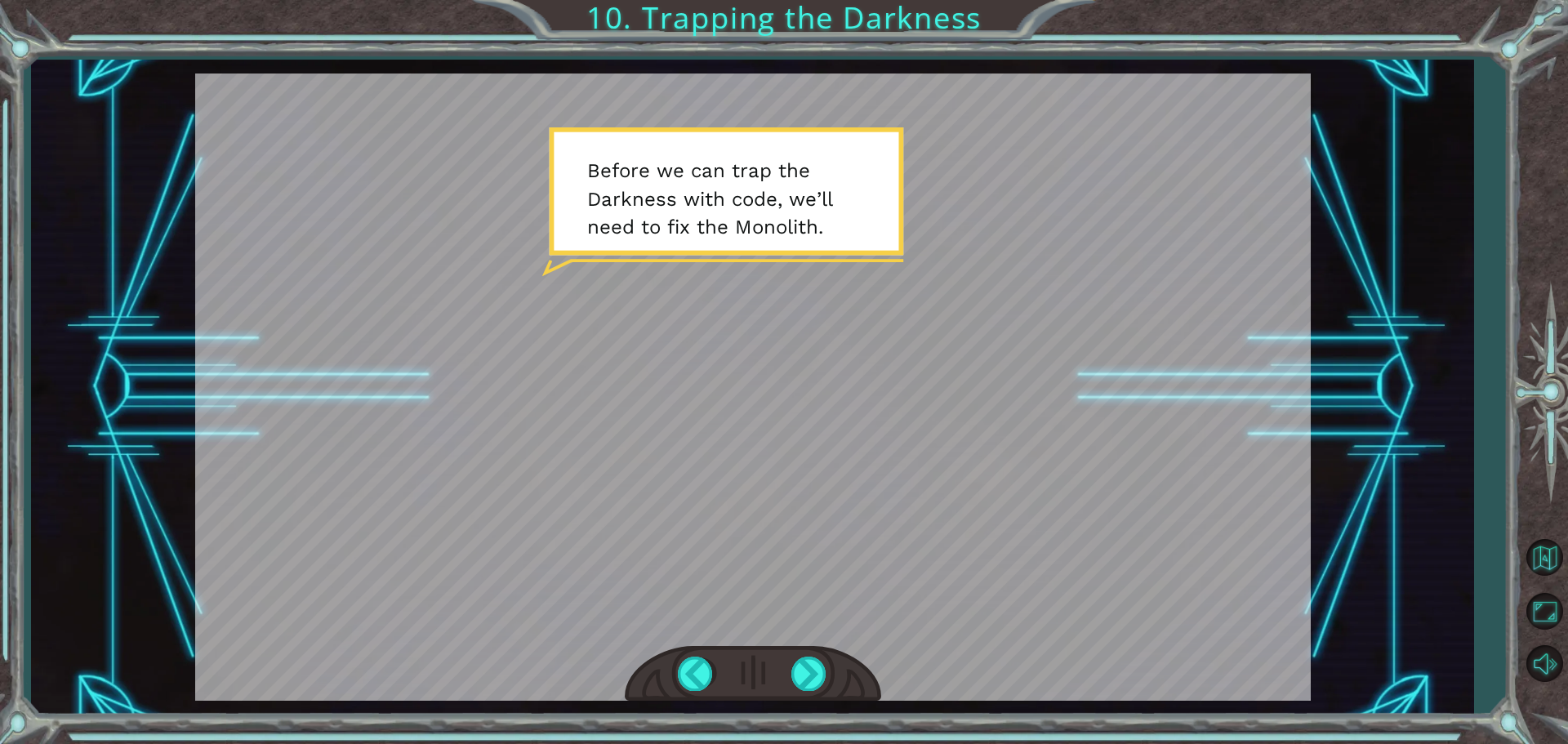
click at [968, 409] on div at bounding box center [753, 387] width 1115 height 627
click at [859, 199] on div at bounding box center [753, 387] width 1115 height 627
drag, startPoint x: 727, startPoint y: 501, endPoint x: 728, endPoint y: 471, distance: 30.0
click at [732, 494] on div at bounding box center [753, 387] width 1115 height 627
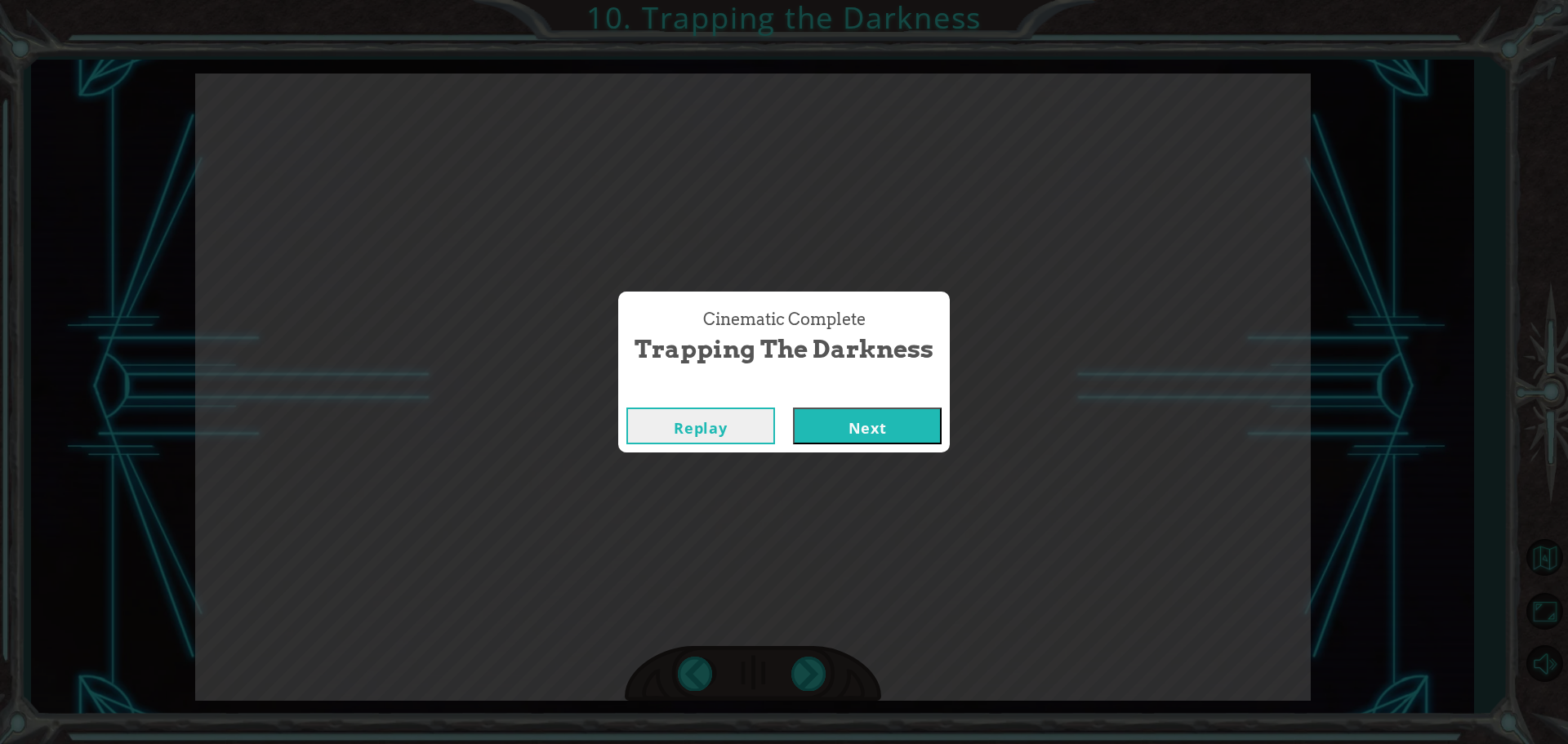
click at [789, 436] on div "Replay Next" at bounding box center [784, 426] width 315 height 37
click at [842, 430] on button "Next" at bounding box center [867, 426] width 149 height 37
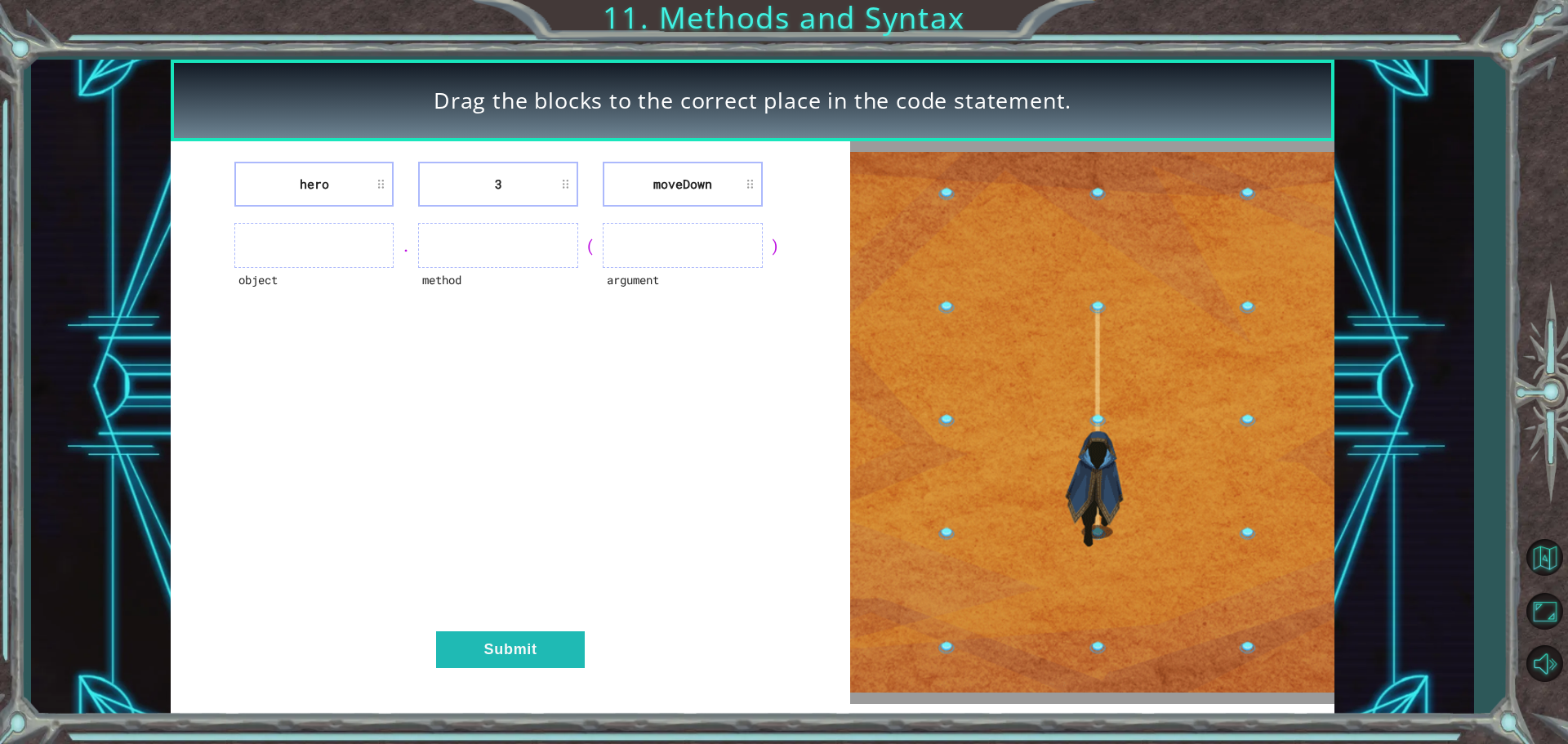
click at [265, 234] on ul at bounding box center [314, 244] width 160 height 45
click at [387, 183] on li "hero" at bounding box center [314, 184] width 160 height 45
click at [335, 180] on li "hero" at bounding box center [314, 184] width 160 height 45
drag, startPoint x: 516, startPoint y: 228, endPoint x: 515, endPoint y: 196, distance: 32.0
click at [516, 218] on div "hero 3 [GEOGRAPHIC_DATA] object . method ( argument ) Submit" at bounding box center [510, 423] width 679 height 562
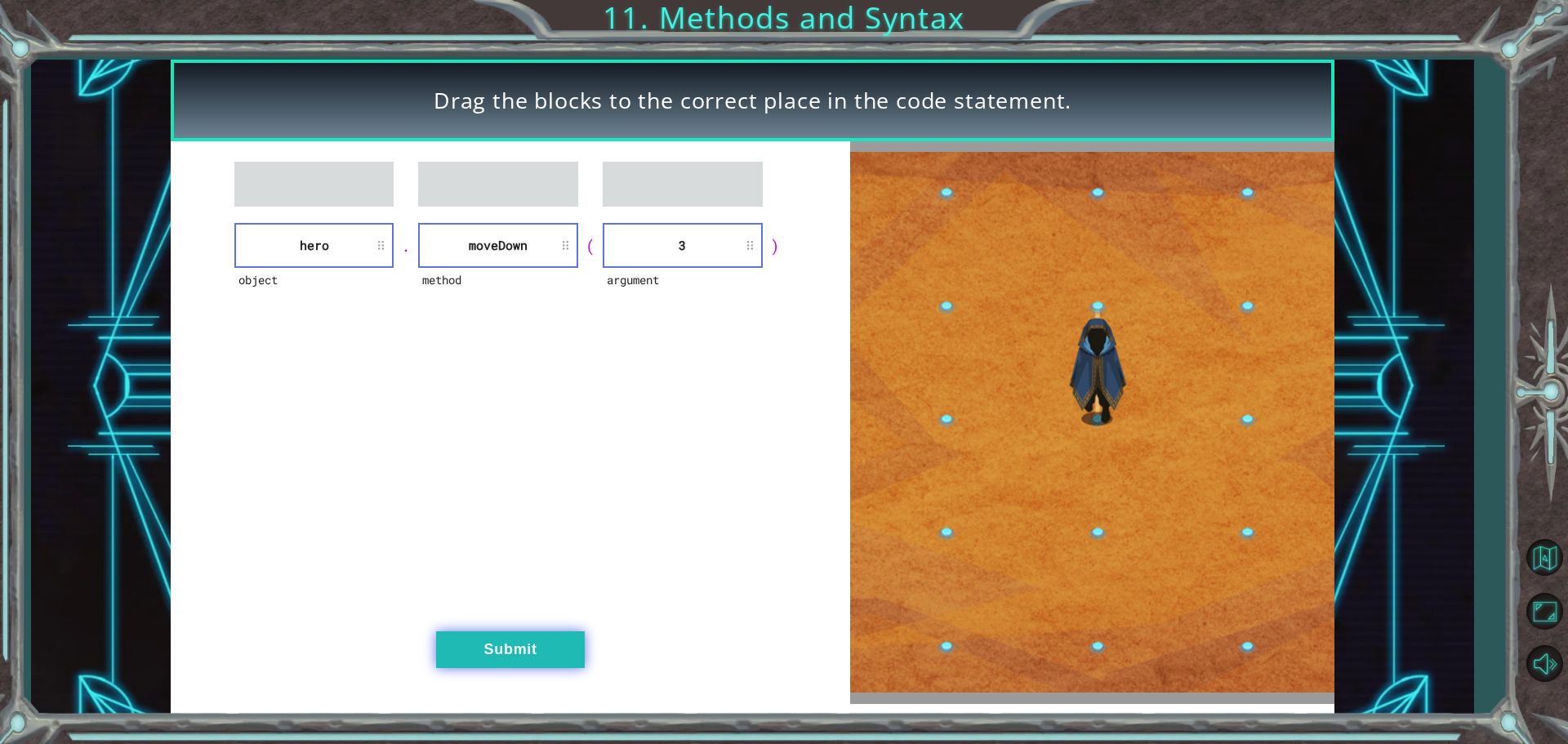
click at [500, 642] on button "Submit" at bounding box center [510, 649] width 149 height 37
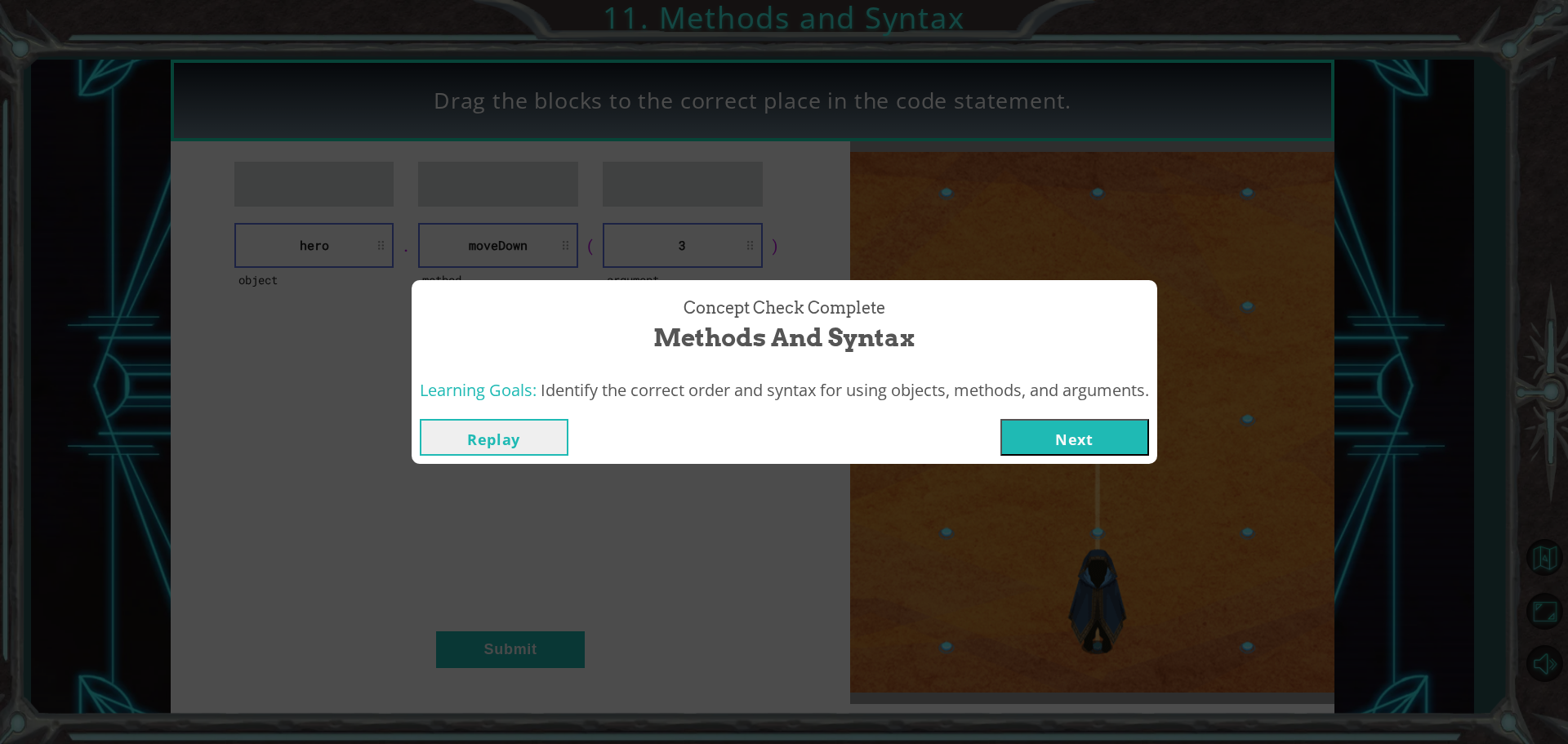
click at [1107, 438] on button "Next" at bounding box center [1074, 437] width 149 height 37
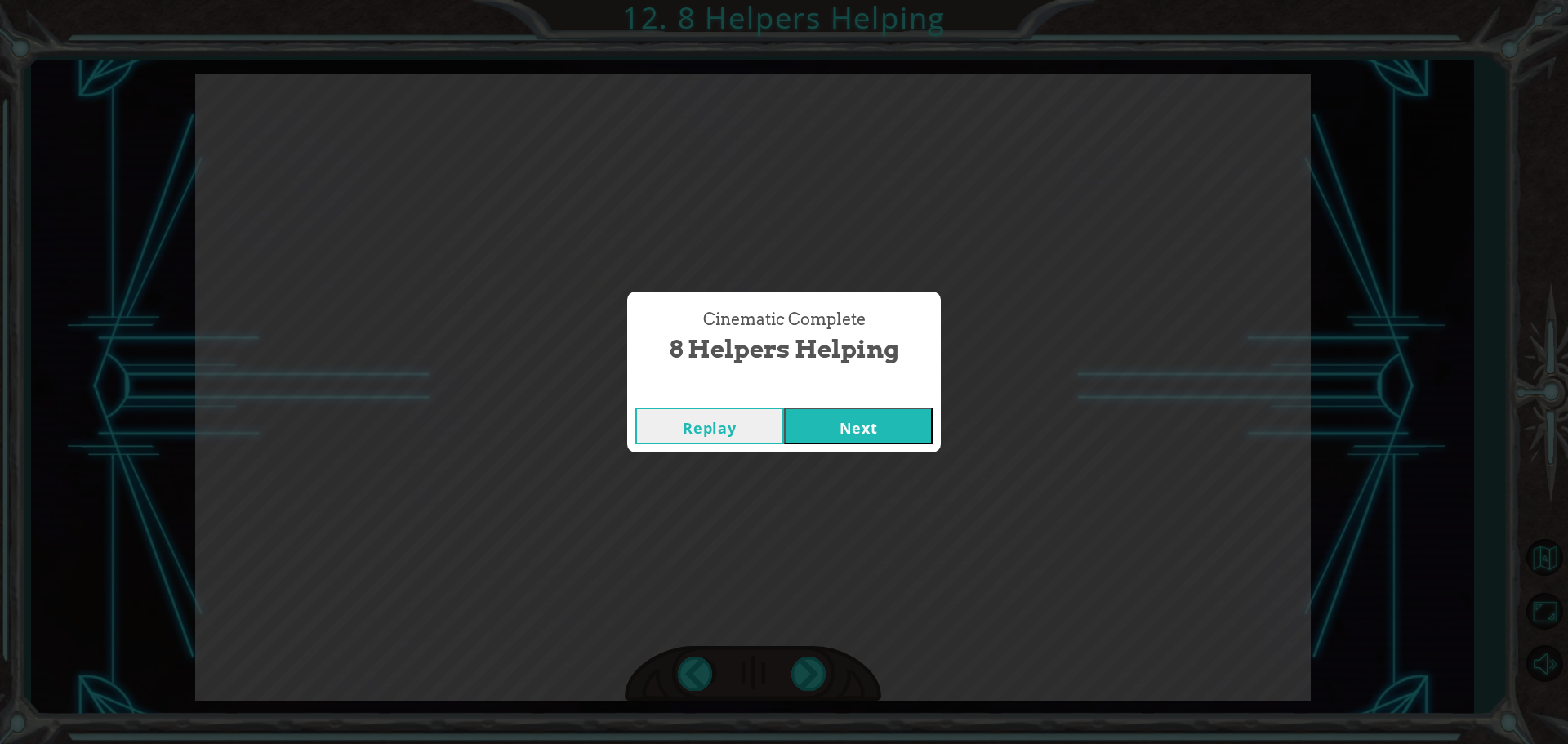
click at [816, 417] on button "Next" at bounding box center [858, 426] width 149 height 37
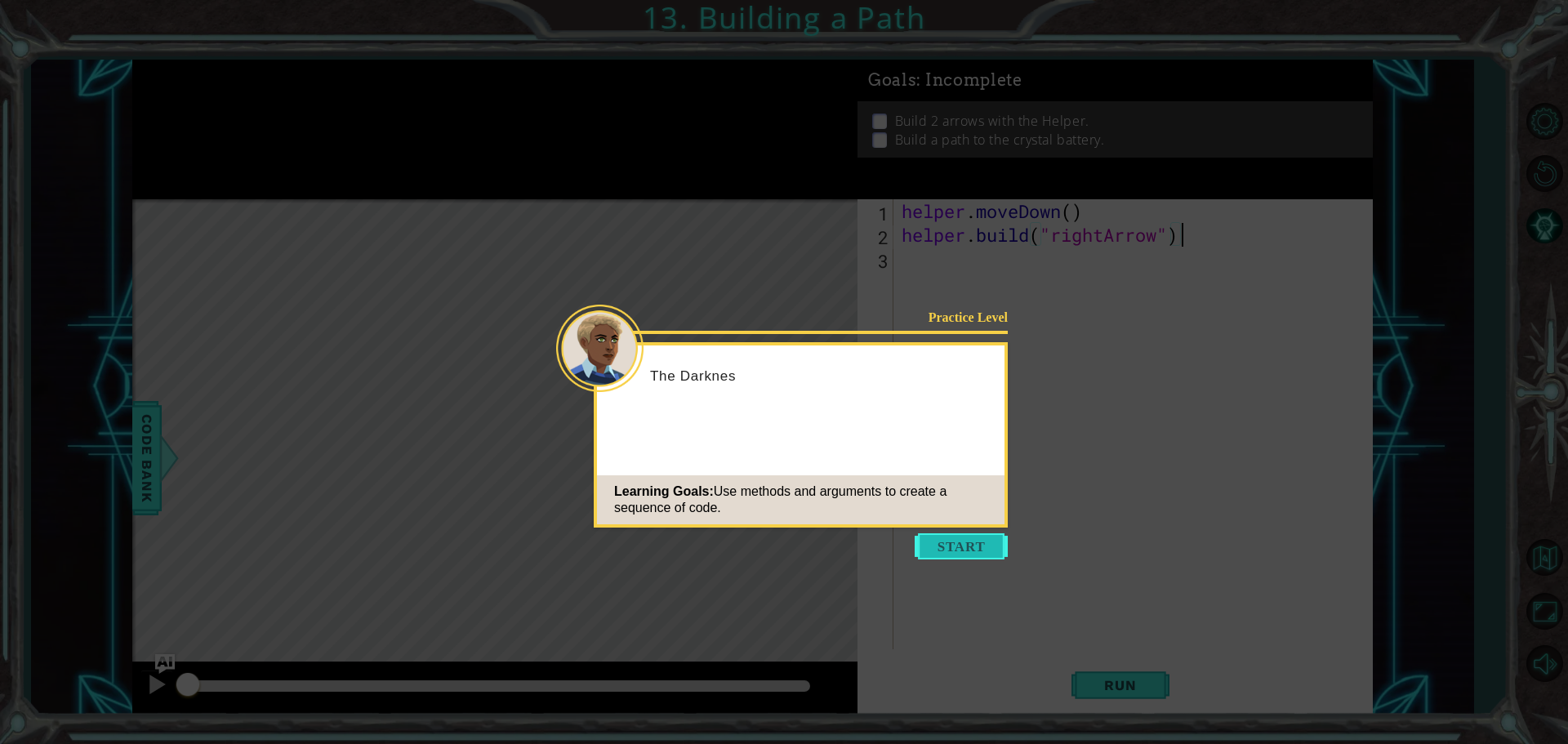
drag, startPoint x: 919, startPoint y: 564, endPoint x: 921, endPoint y: 553, distance: 11.2
click at [921, 553] on body "1 ההההההההההההההההההההההההההההההההההההההההההההההההההההההההההההההההההההההההההההה…" at bounding box center [784, 372] width 1568 height 744
click at [921, 551] on button "Start" at bounding box center [961, 547] width 93 height 26
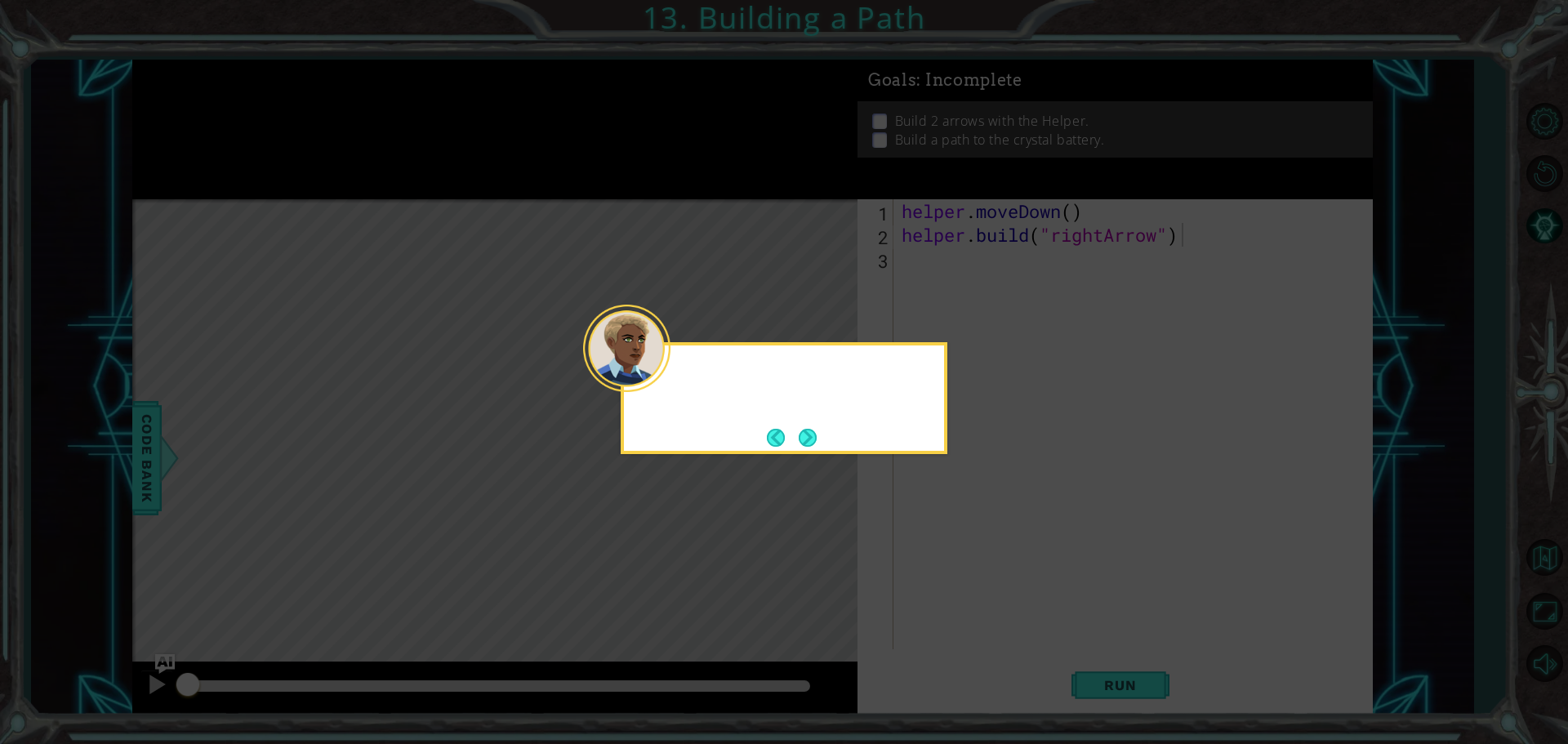
click at [921, 551] on icon at bounding box center [784, 372] width 1568 height 744
click at [824, 436] on div "It looks like part of" at bounding box center [783, 398] width 326 height 112
drag, startPoint x: 824, startPoint y: 436, endPoint x: 807, endPoint y: 435, distance: 17.0
click at [813, 438] on div "It looks like part of the pa" at bounding box center [783, 398] width 326 height 112
click at [807, 435] on button "Next" at bounding box center [808, 438] width 18 height 18
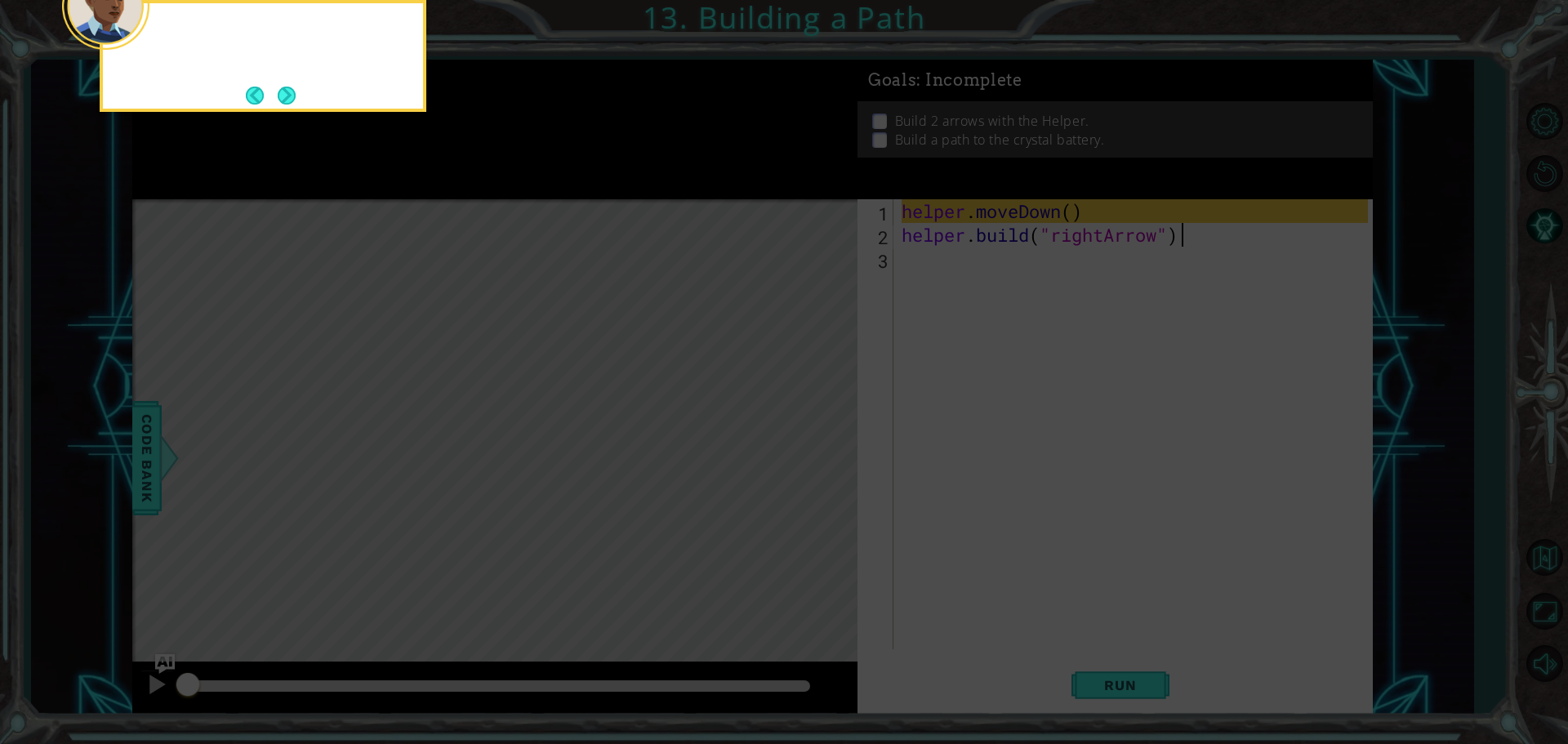
click at [807, 435] on icon at bounding box center [784, 112] width 1568 height 1265
click at [278, 88] on button "Next" at bounding box center [286, 96] width 18 height 18
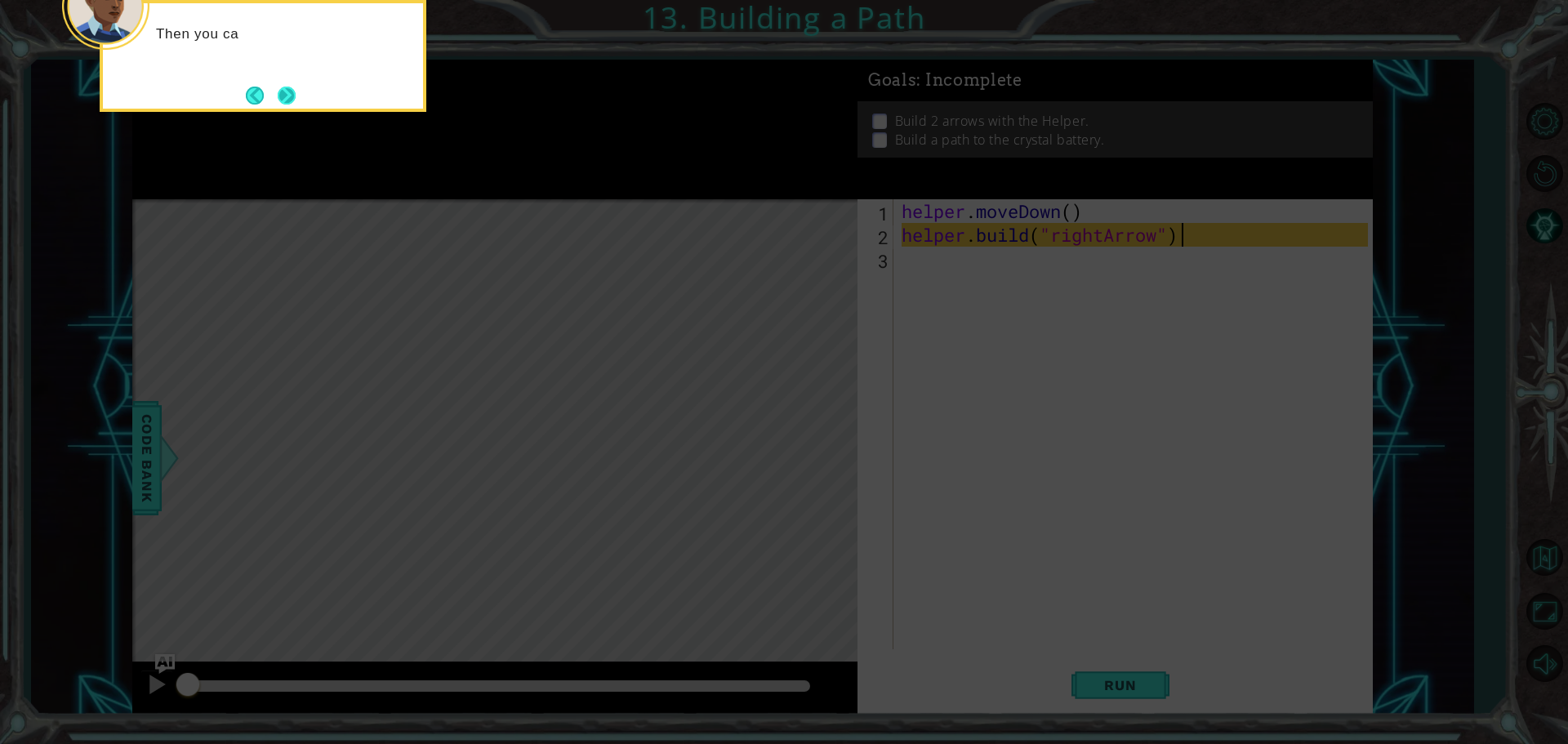
click at [293, 94] on button "Next" at bounding box center [286, 96] width 18 height 18
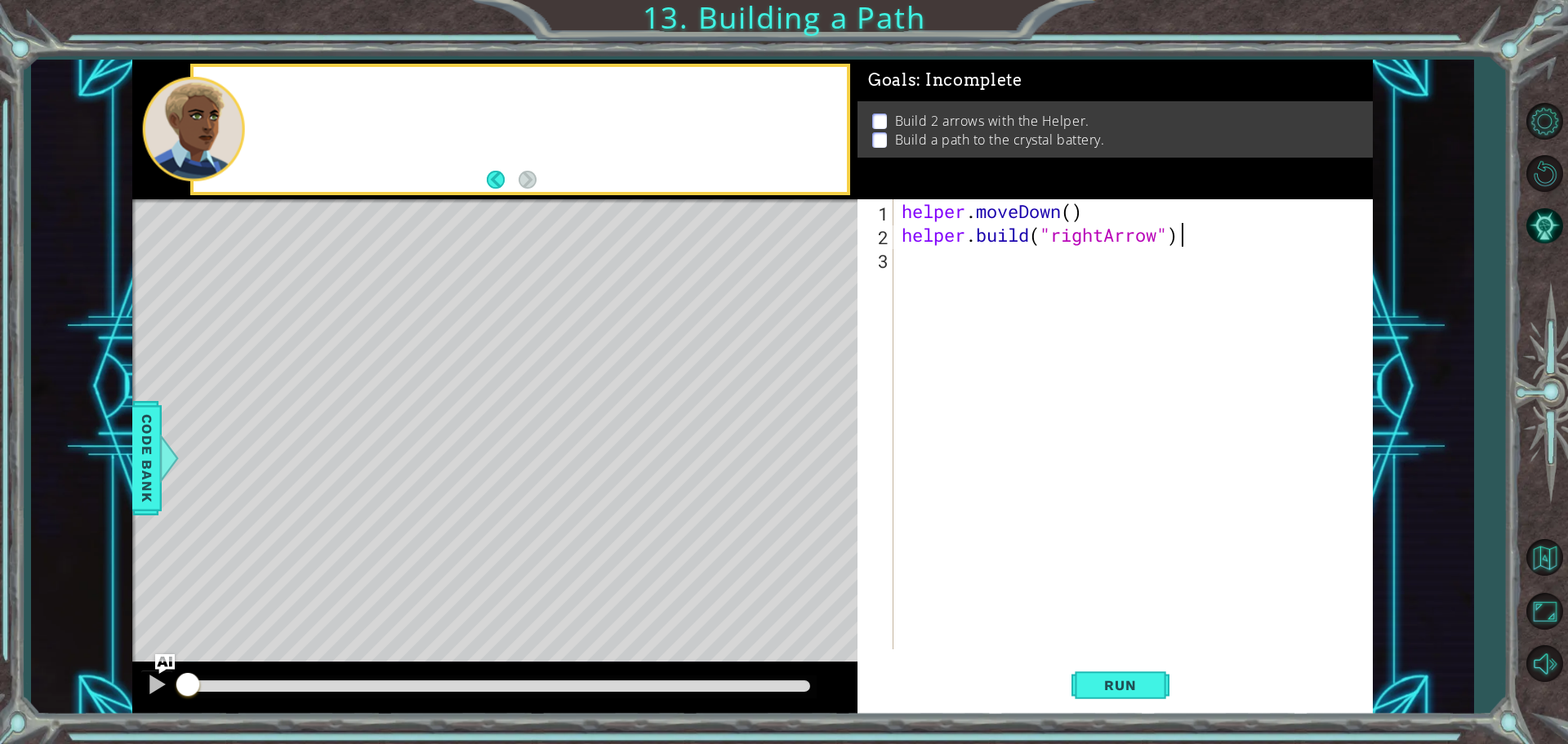
click at [293, 106] on div at bounding box center [520, 129] width 653 height 125
click at [944, 253] on div "helper . moveDown ( ) helper . build ( "rightArrow" )" at bounding box center [1137, 448] width 478 height 498
click at [1169, 689] on div "Run" at bounding box center [1120, 685] width 516 height 52
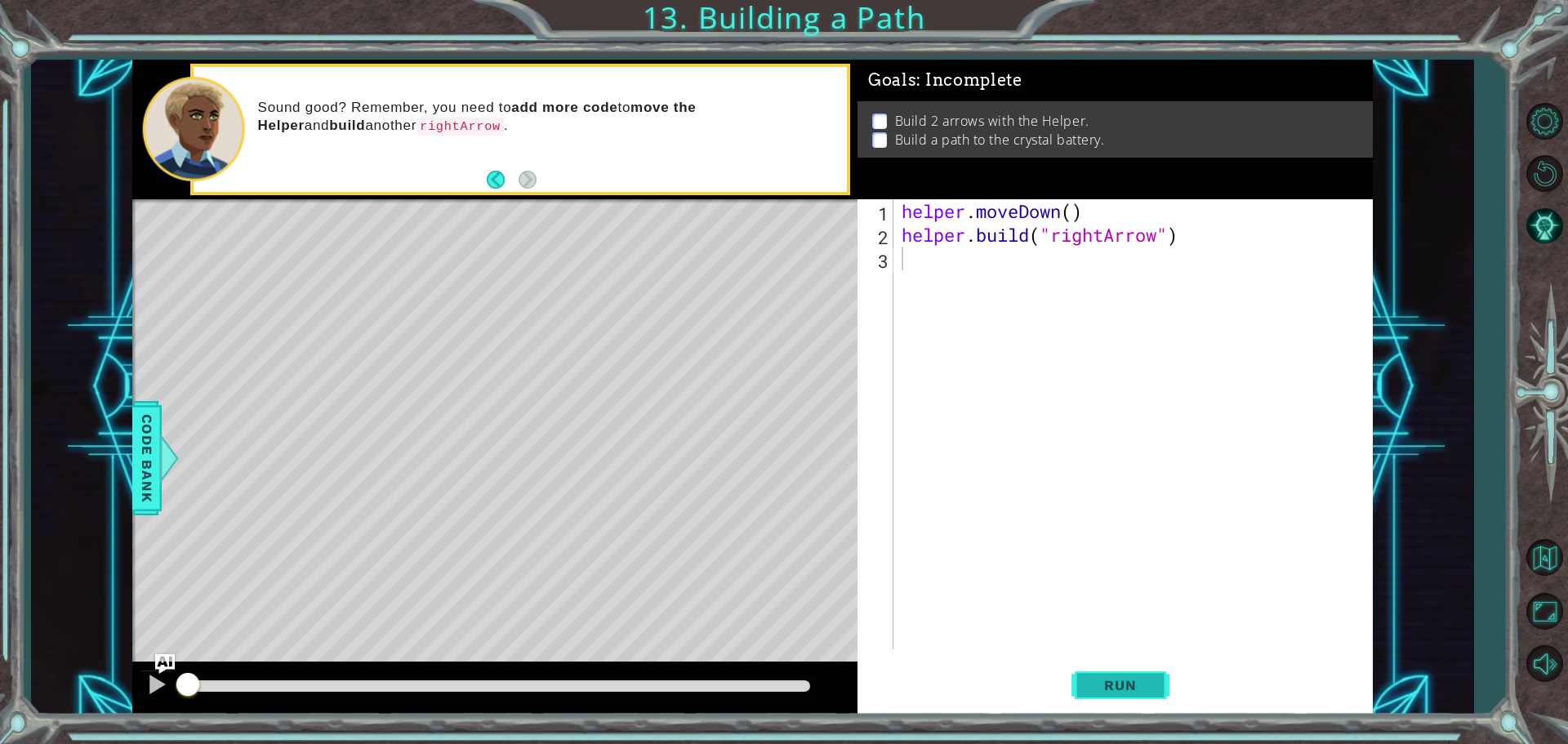
click at [1160, 683] on button "Run" at bounding box center [1120, 685] width 98 height 52
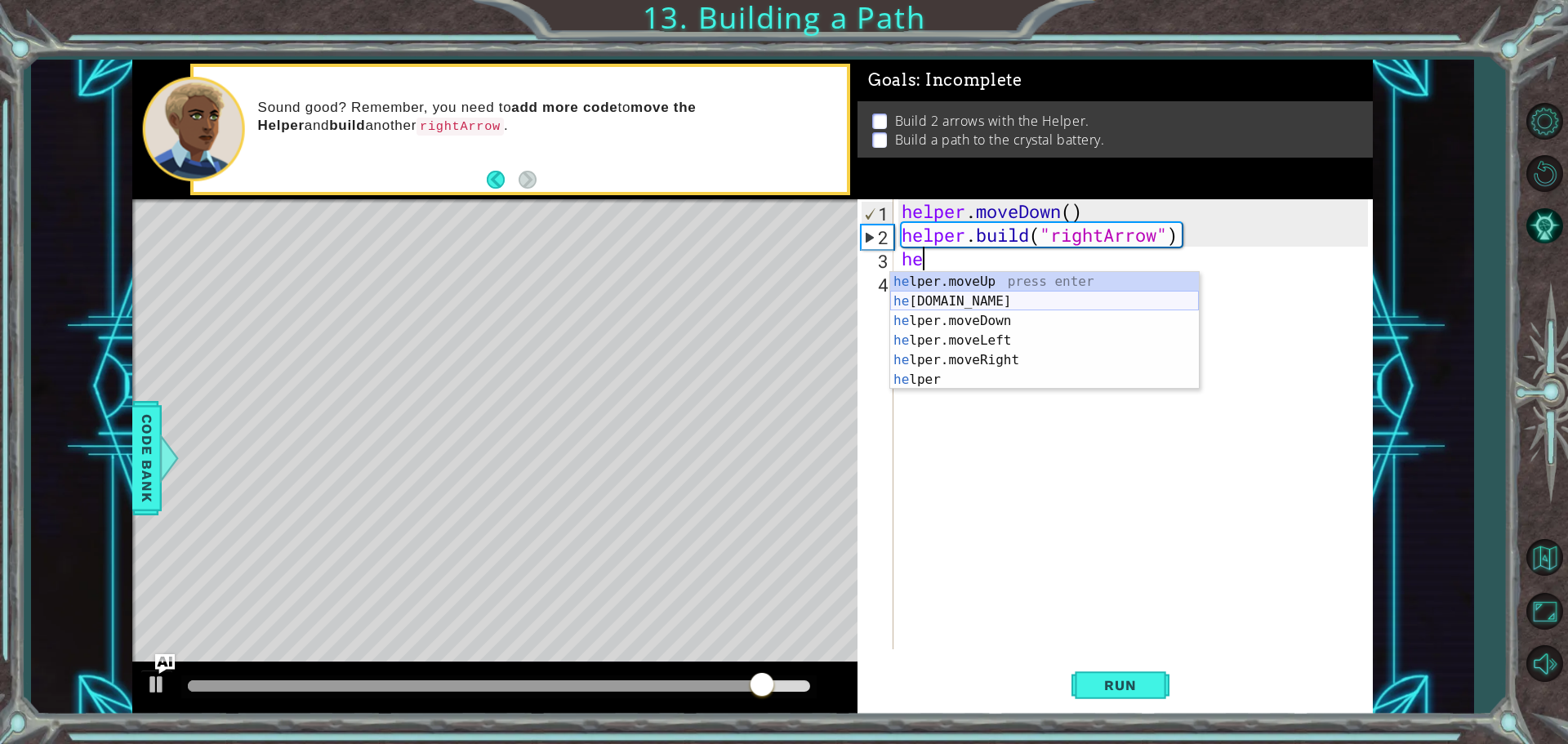
click at [943, 296] on div "he lper.moveUp press enter he [DOMAIN_NAME] press enter he lper.moveDown press …" at bounding box center [1043, 350] width 308 height 157
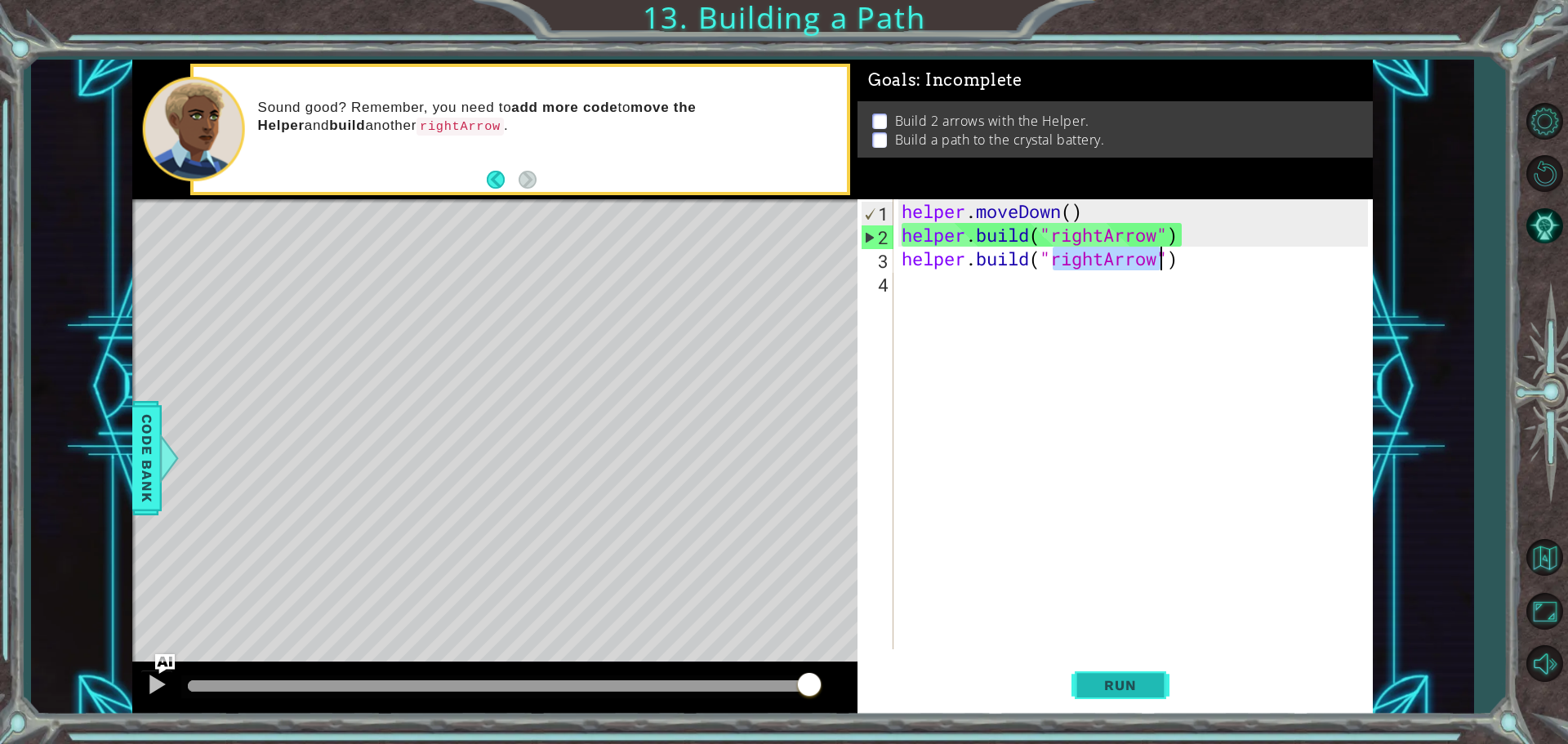
type textarea "[DOMAIN_NAME]("rightArrow")"
click at [1148, 677] on span "Run" at bounding box center [1119, 685] width 65 height 16
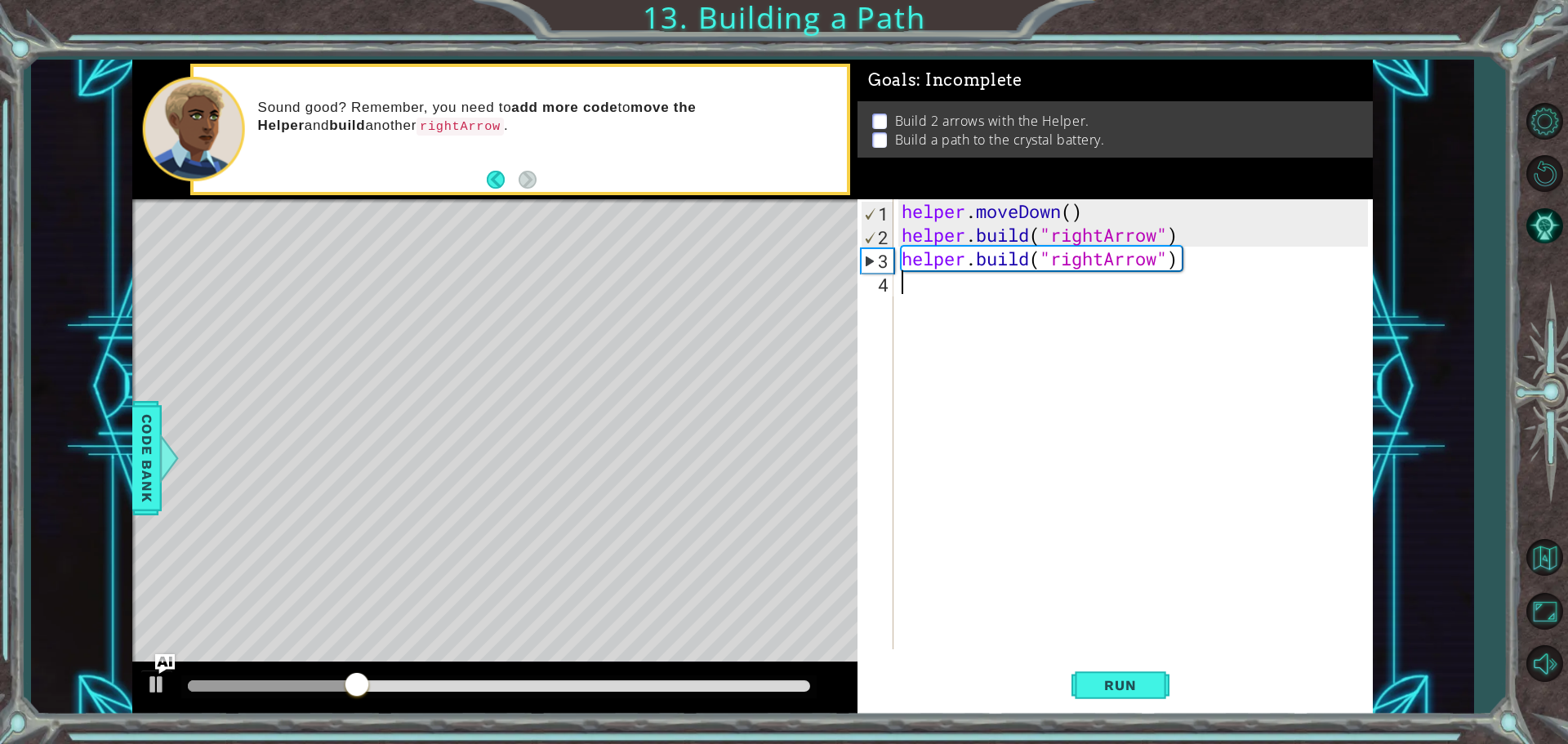
click at [910, 302] on div "helper . moveDown ( ) helper . build ( "rightArrow" ) helper . build ( "rightAr…" at bounding box center [1137, 448] width 478 height 498
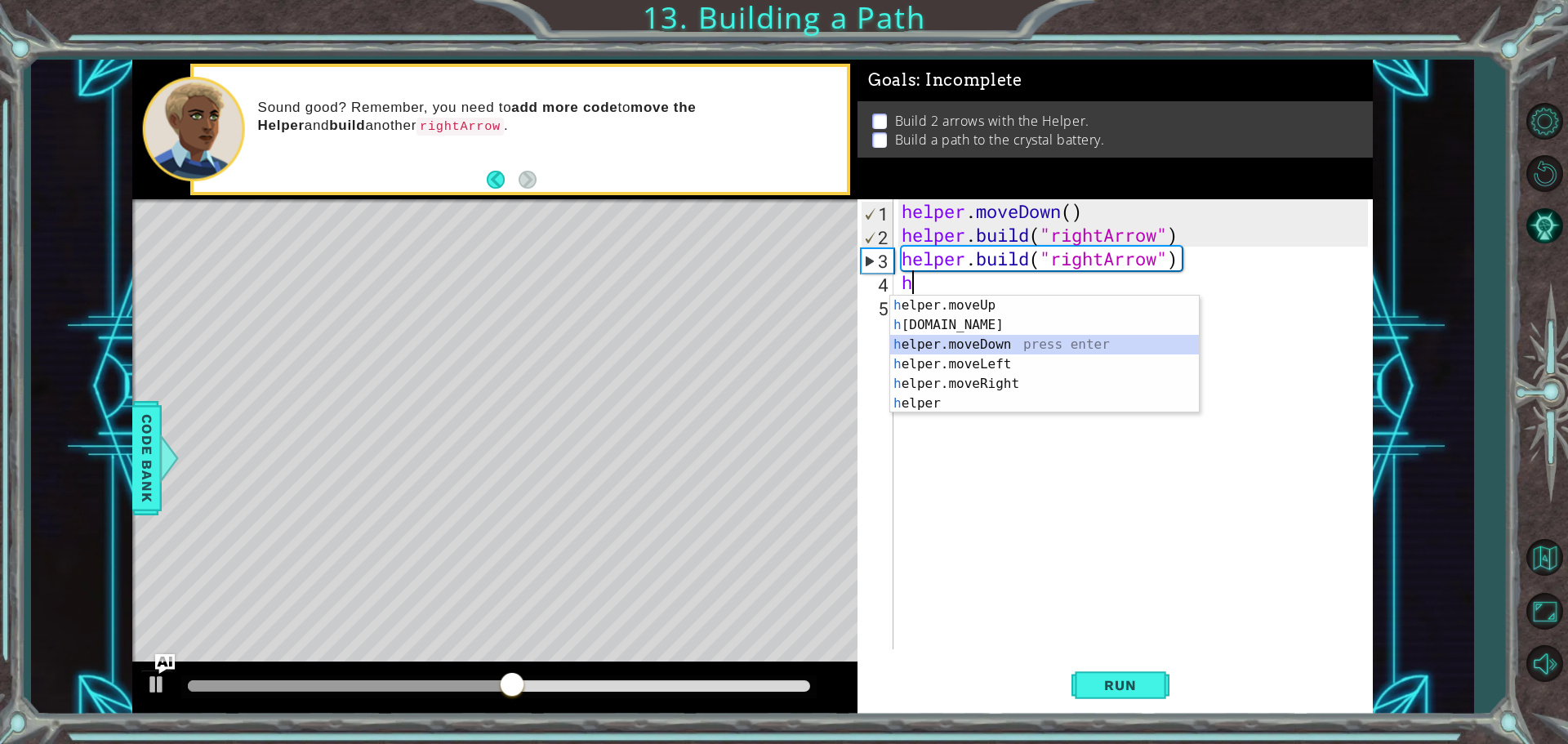
click at [980, 346] on div "h elper.moveUp press enter h [DOMAIN_NAME] press enter h elper.moveDown press e…" at bounding box center [1043, 373] width 308 height 157
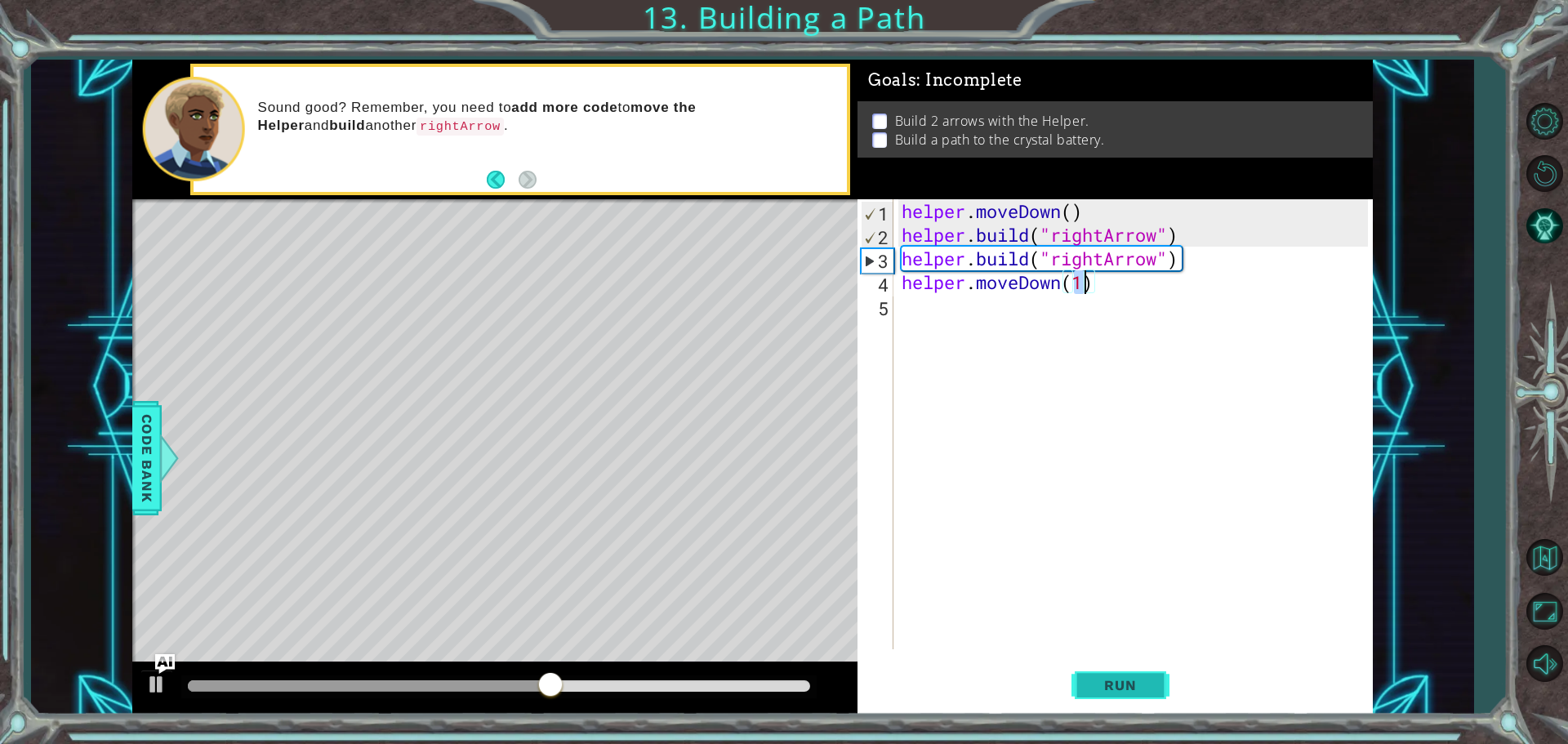
click at [1119, 701] on button "Run" at bounding box center [1120, 685] width 98 height 52
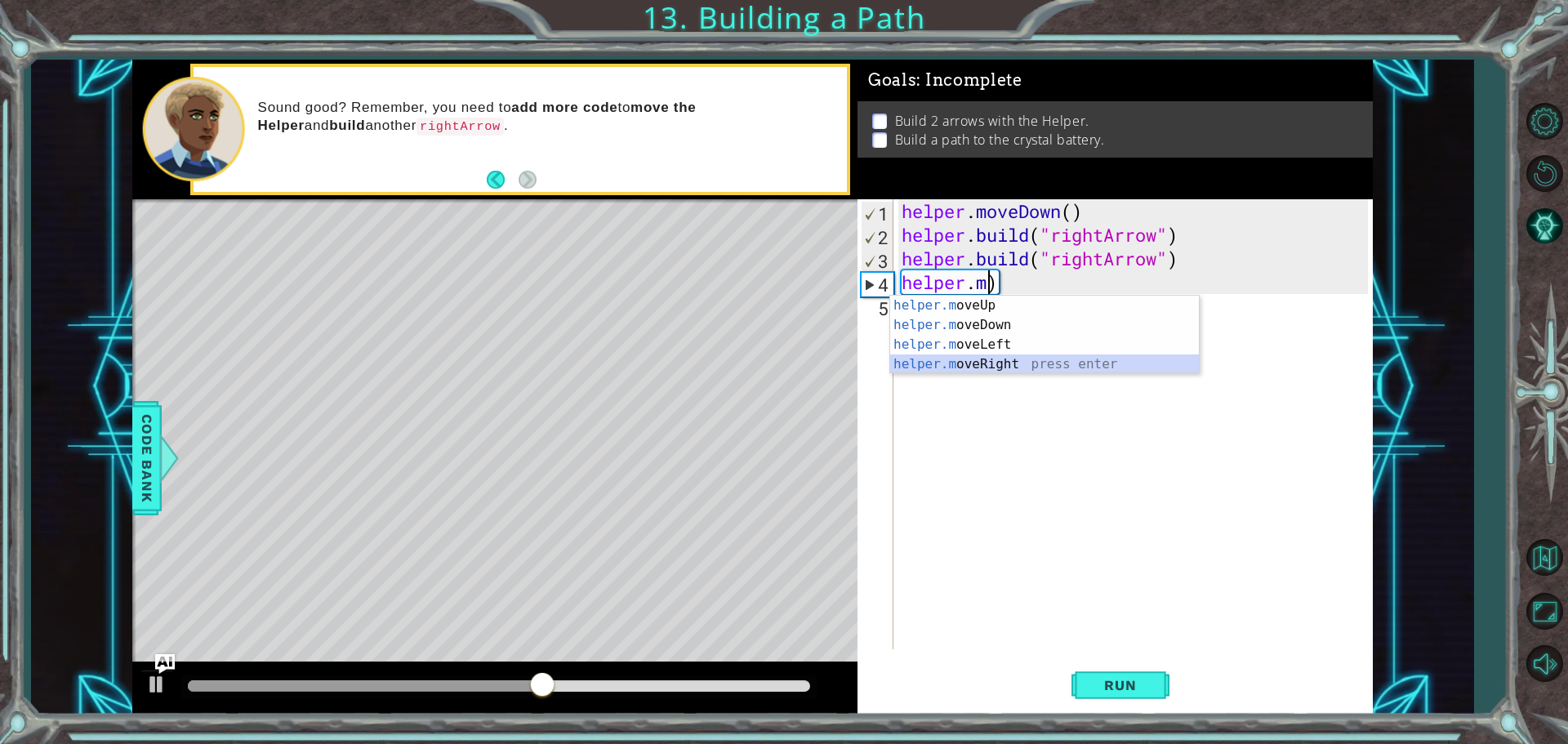
click at [1003, 362] on div "helper.m oveUp press enter helper.m oveDown press enter helper.m oveLeft press …" at bounding box center [1043, 354] width 308 height 118
type textarea "helper.moveRight(1)"
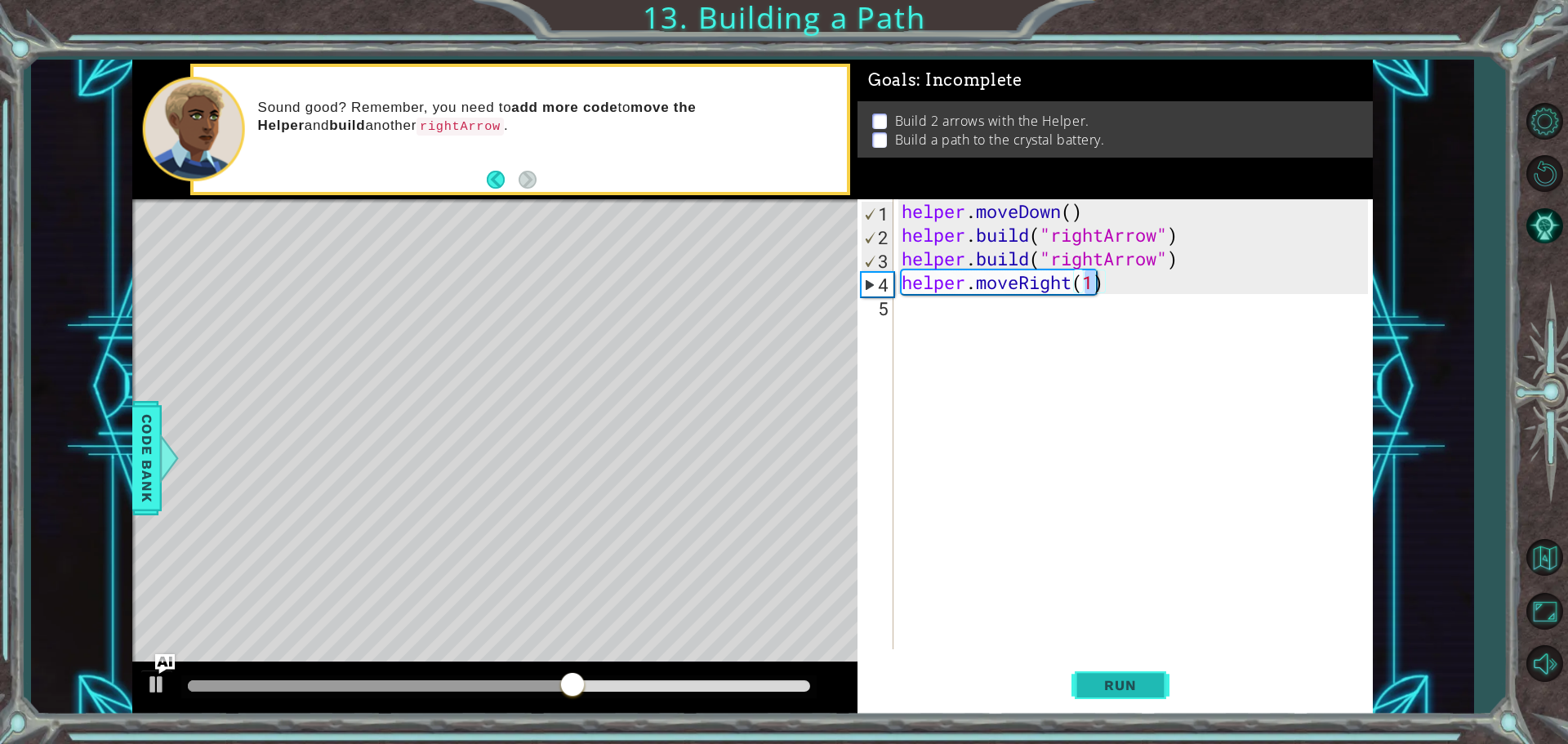
click at [1114, 690] on span "Run" at bounding box center [1119, 685] width 65 height 16
click at [955, 318] on div "helper . moveDown ( ) helper . build ( "rightArrow" ) helper . build ( "rightAr…" at bounding box center [1137, 448] width 478 height 498
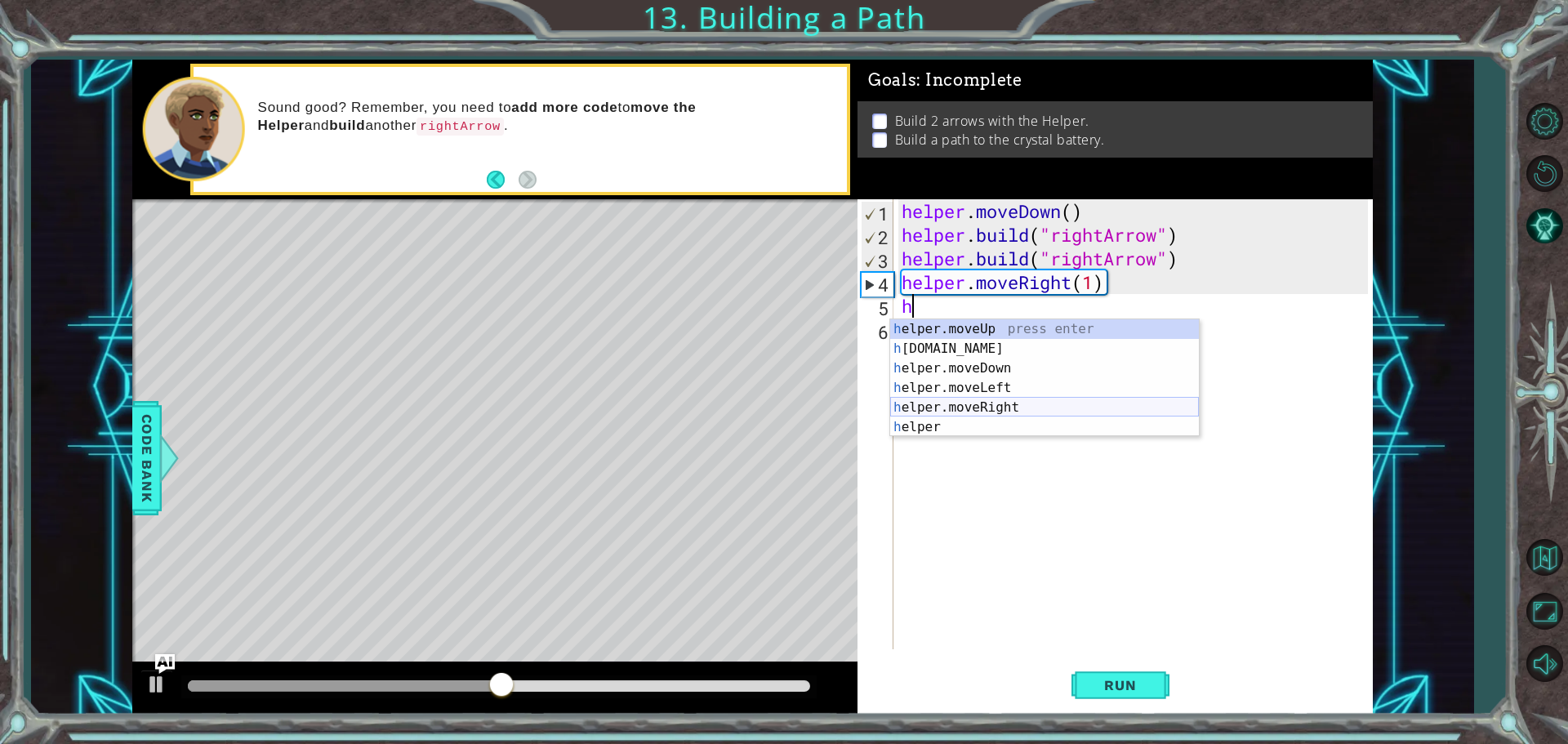
click at [1037, 414] on div "h elper.moveUp press enter h [DOMAIN_NAME] press enter h elper.moveDown press e…" at bounding box center [1043, 397] width 308 height 157
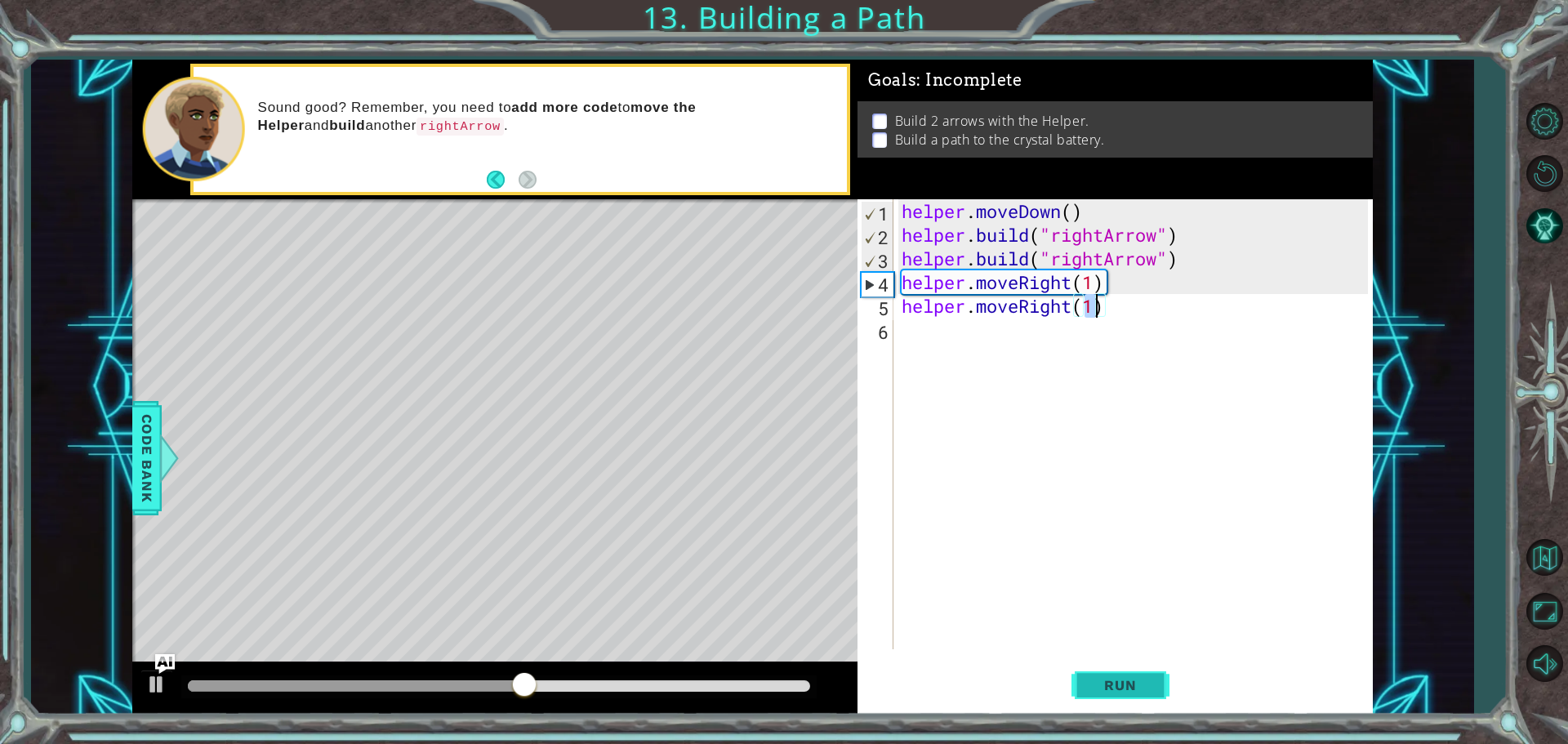
type textarea "helper.moveRight(1)"
click at [1129, 686] on span "Run" at bounding box center [1119, 685] width 65 height 16
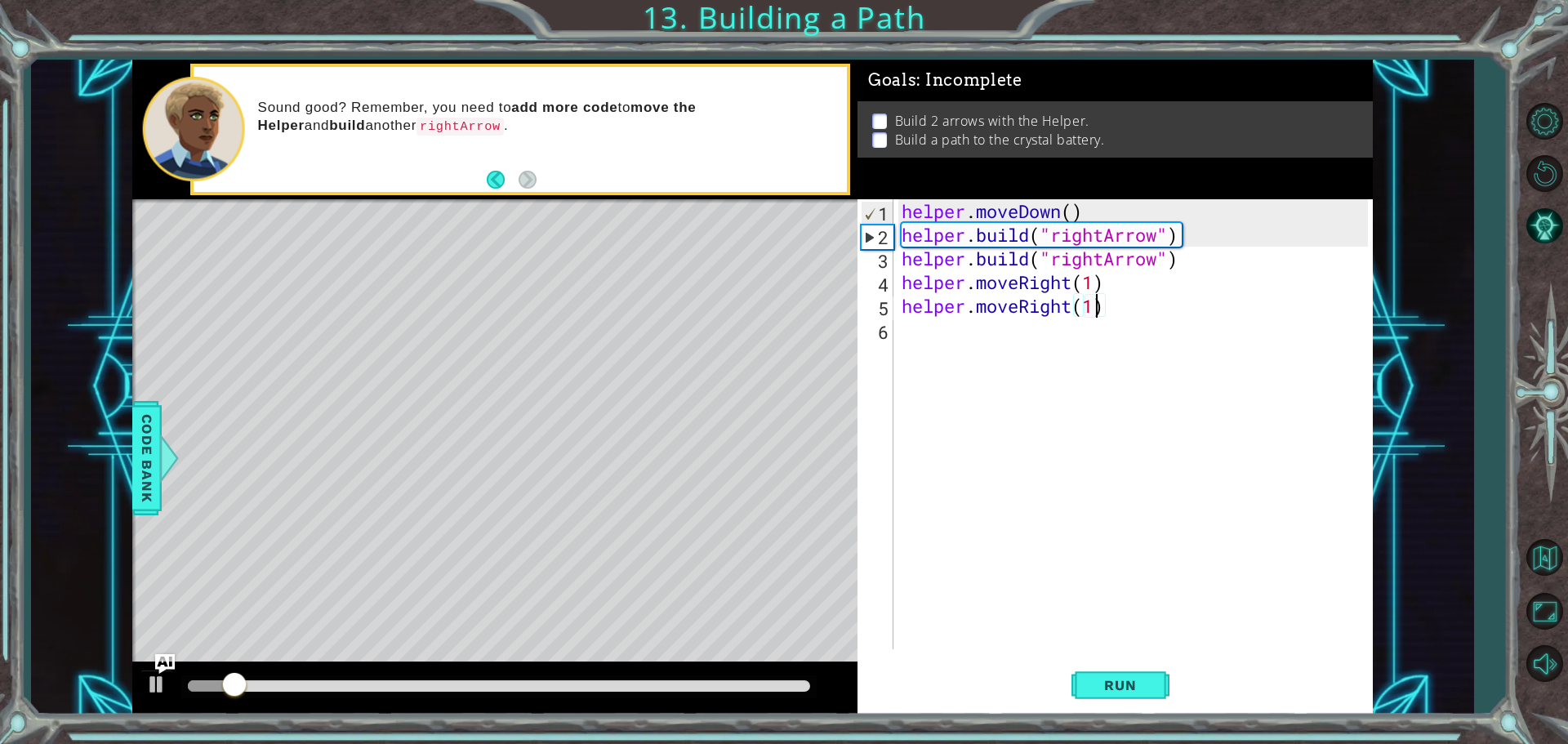
click at [930, 329] on div "helper . moveDown ( ) helper . build ( "rightArrow" ) helper . build ( "rightAr…" at bounding box center [1137, 448] width 478 height 498
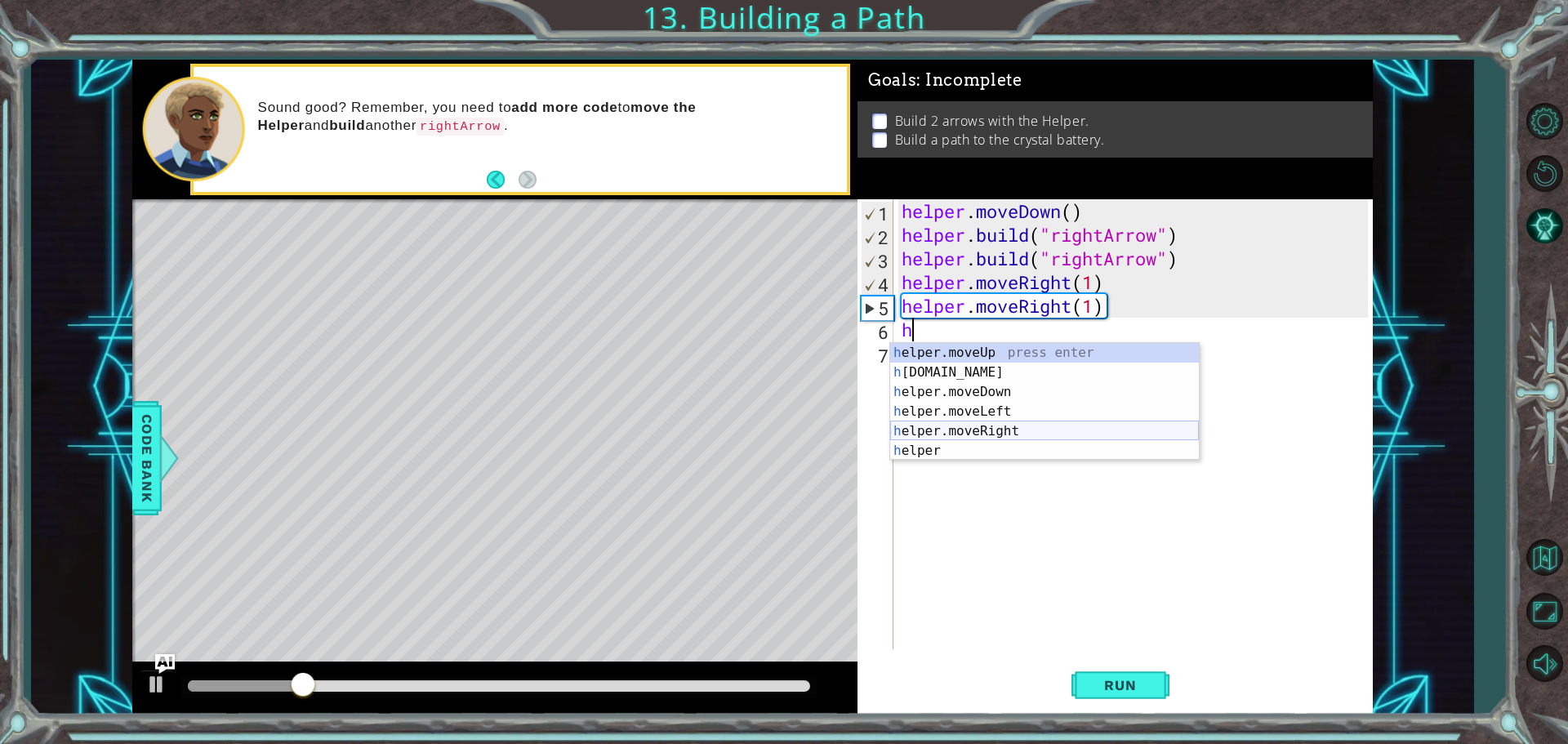
click at [993, 433] on div "h elper.moveUp press enter h [DOMAIN_NAME] press enter h elper.moveDown press e…" at bounding box center [1043, 421] width 308 height 157
type textarea "helper.moveRight(1)"
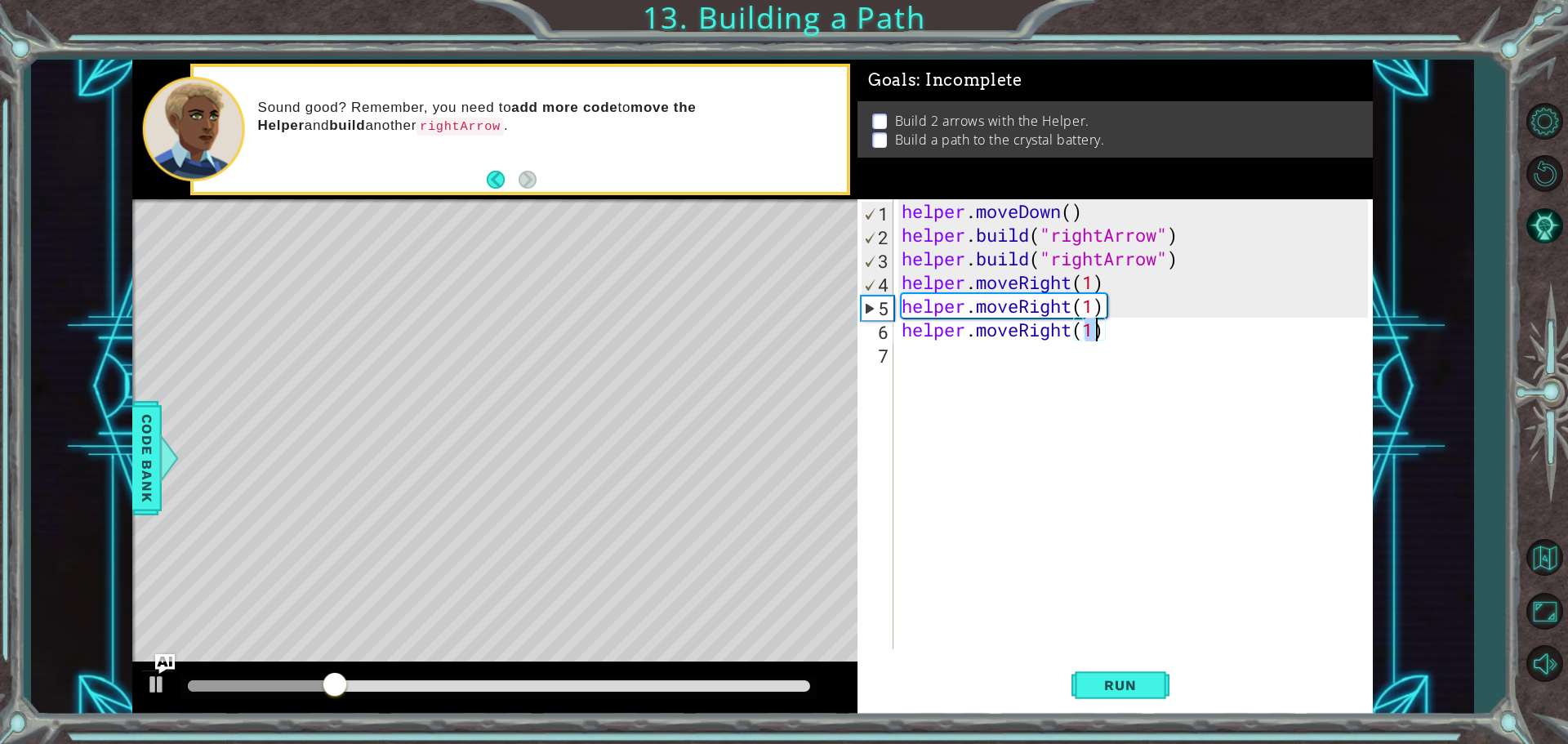
click at [965, 371] on div "helper . moveDown ( ) helper . build ( "rightArrow" ) helper . build ( "rightAr…" at bounding box center [1137, 448] width 478 height 498
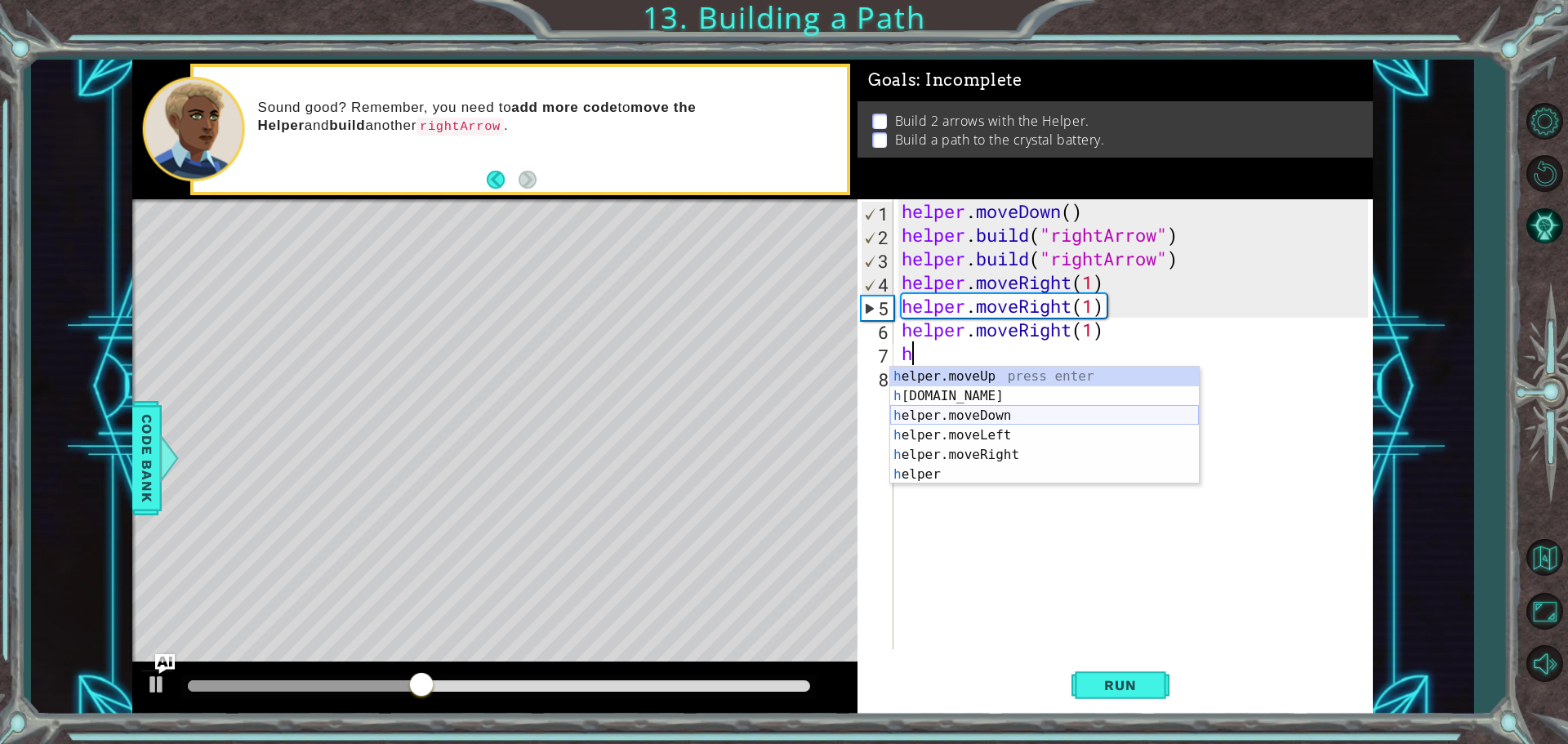
click at [990, 408] on div "h elper.moveUp press enter h [DOMAIN_NAME] press enter h elper.moveDown press e…" at bounding box center [1043, 445] width 308 height 157
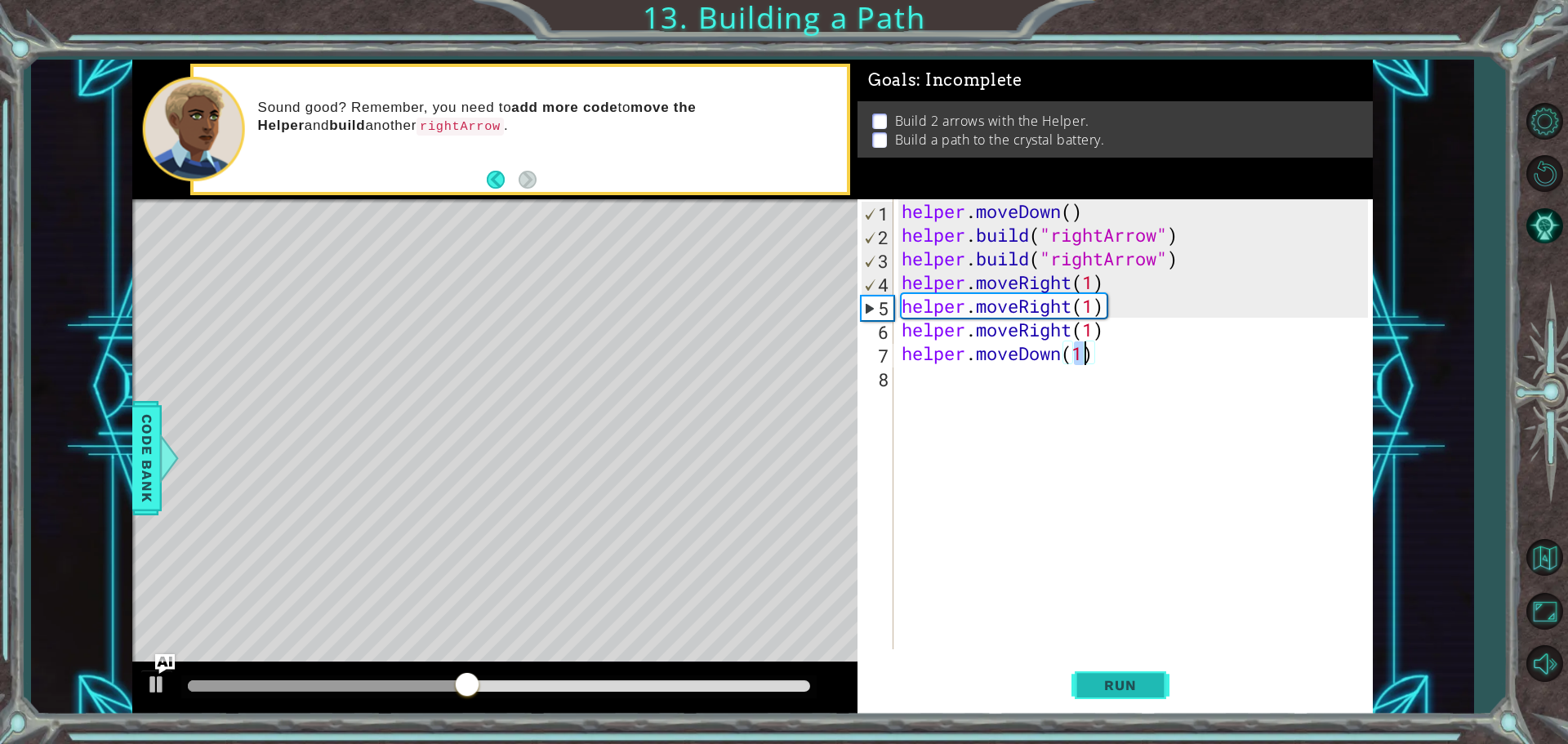
type textarea "helper.moveDown(1)"
click at [1074, 686] on button "Run" at bounding box center [1120, 685] width 98 height 52
click at [1137, 368] on div "helper . moveDown ( ) helper . build ( "rightArrow" ) helper . build ( "rightAr…" at bounding box center [1137, 448] width 478 height 498
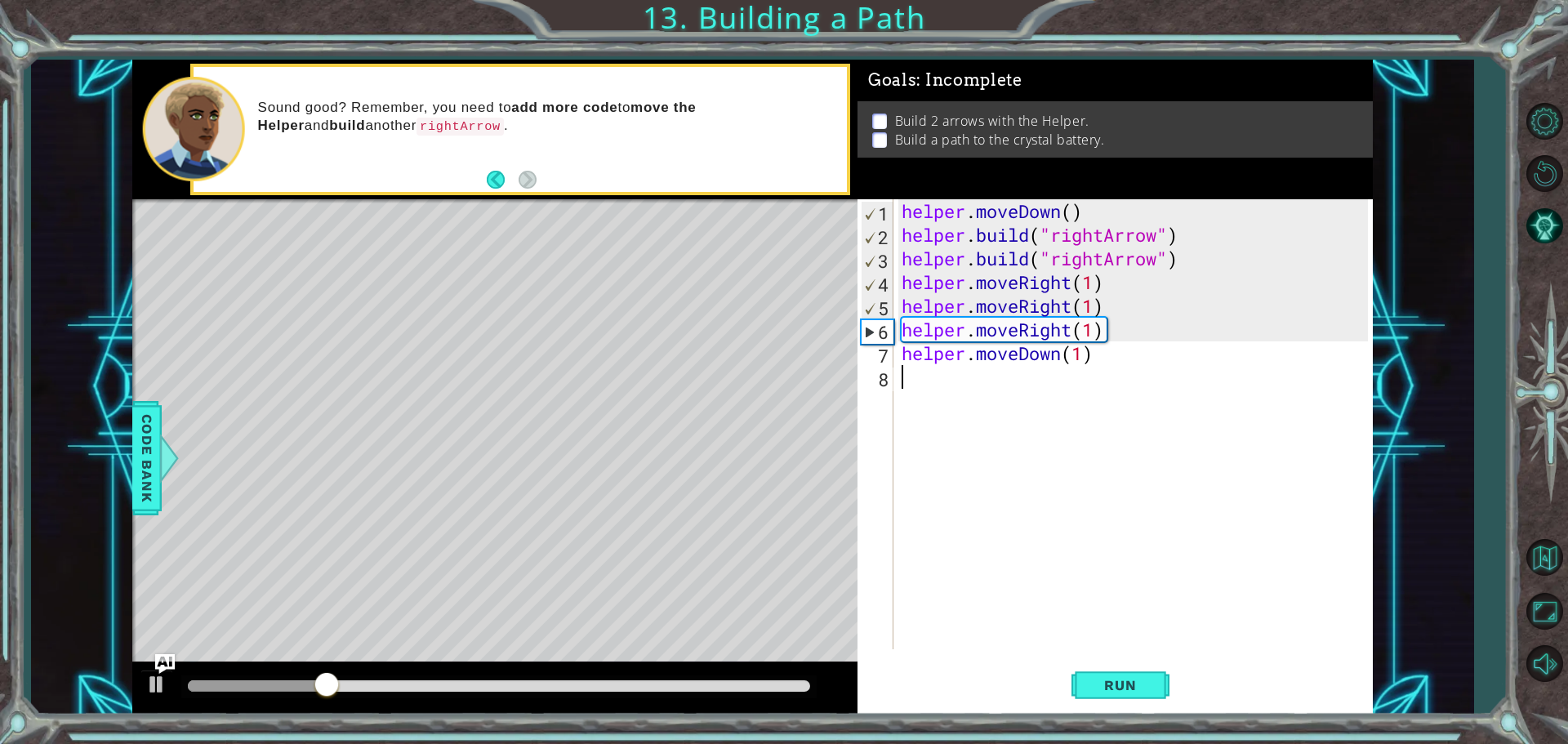
click at [1133, 363] on div "helper . moveDown ( ) helper . build ( "rightArrow" ) helper . build ( "rightAr…" at bounding box center [1137, 448] width 478 height 498
type textarea "helper.moveDown(1)"
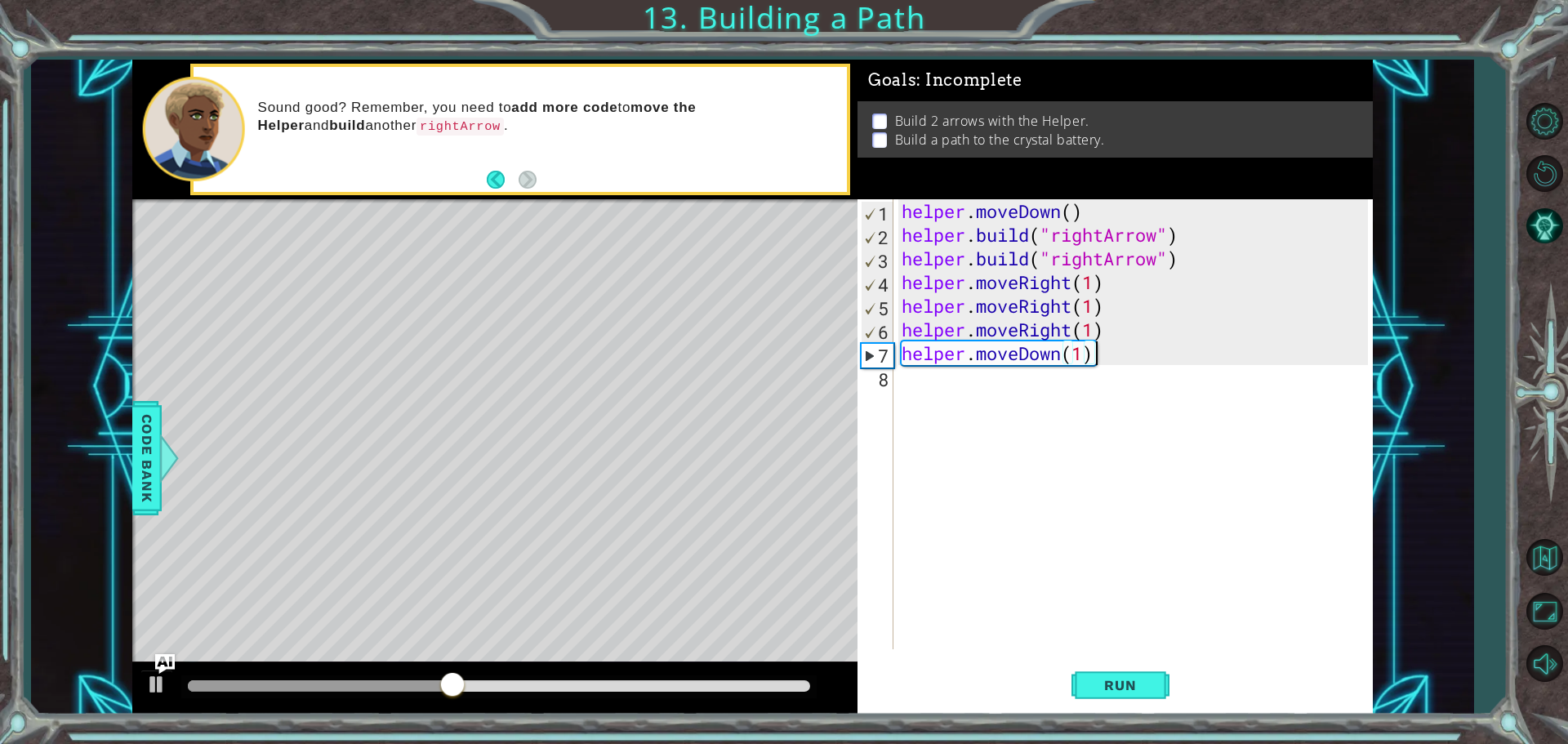
click at [909, 399] on div "helper . moveDown ( ) helper . build ( "rightArrow" ) helper . build ( "rightAr…" at bounding box center [1137, 448] width 478 height 498
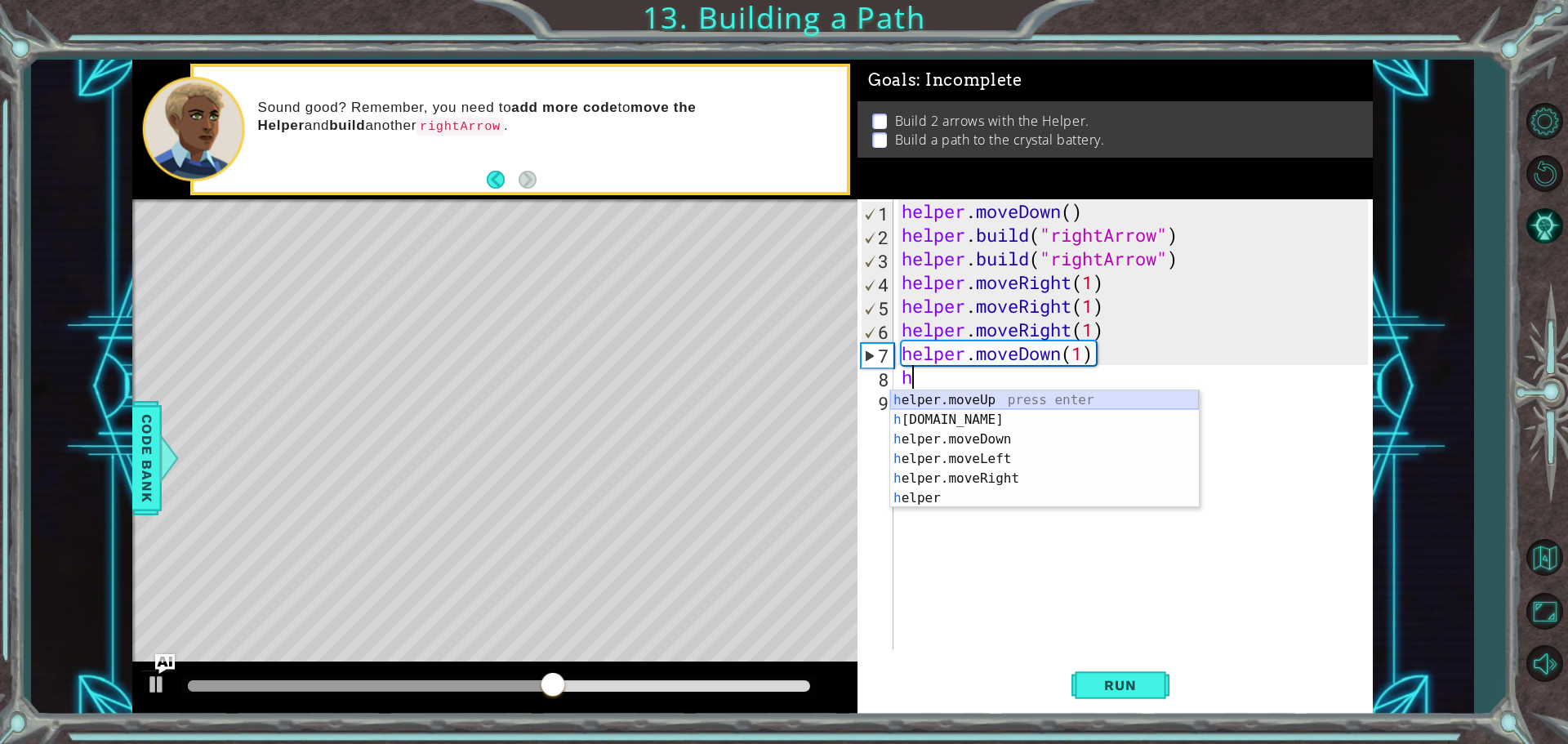
click at [1051, 397] on div "h elper.moveUp press enter h [DOMAIN_NAME] press enter h elper.moveDown press e…" at bounding box center [1043, 468] width 308 height 157
type textarea "helper.moveUp(1)"
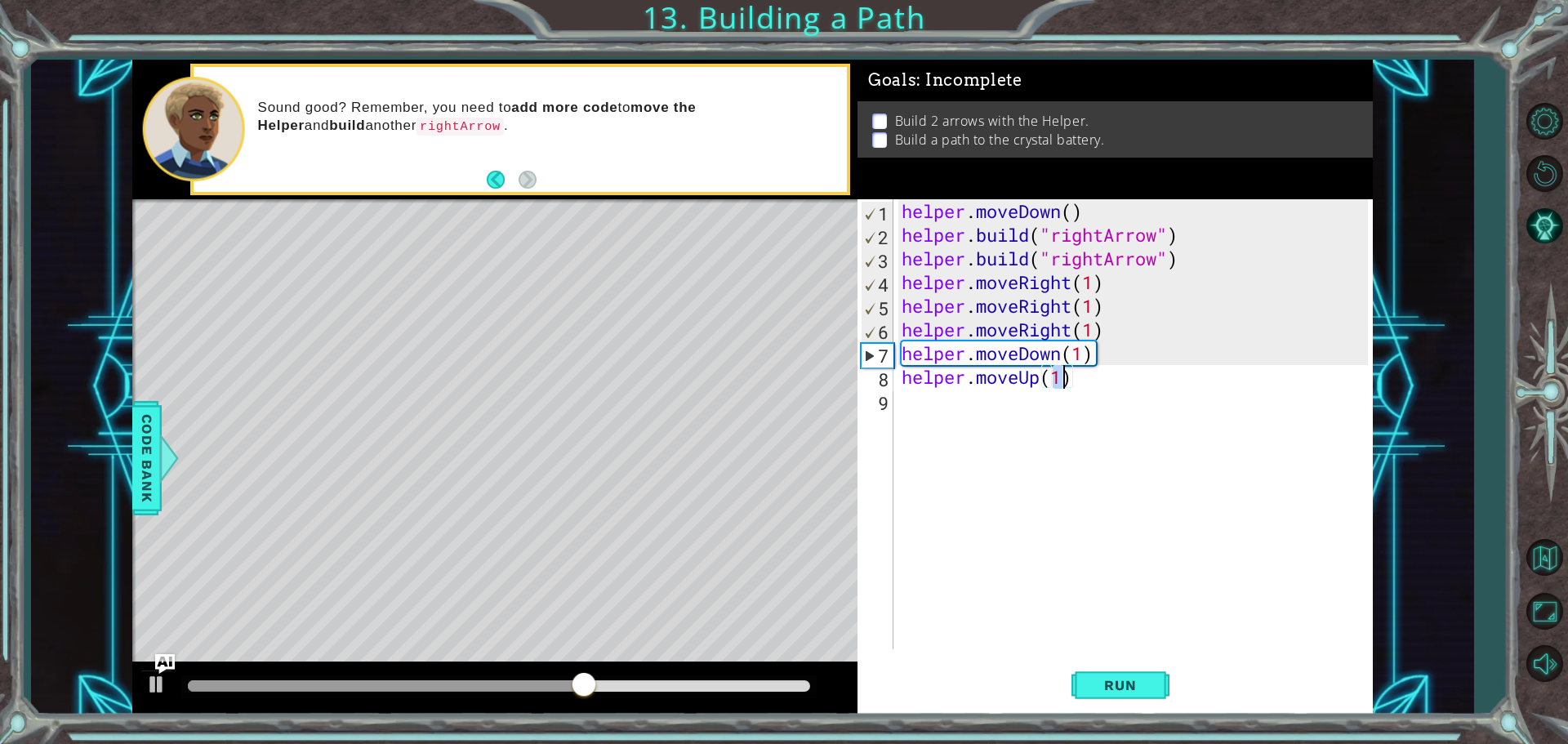
click at [1010, 395] on div "helper . moveDown ( ) helper . build ( "rightArrow" ) helper . build ( "rightAr…" at bounding box center [1137, 448] width 478 height 498
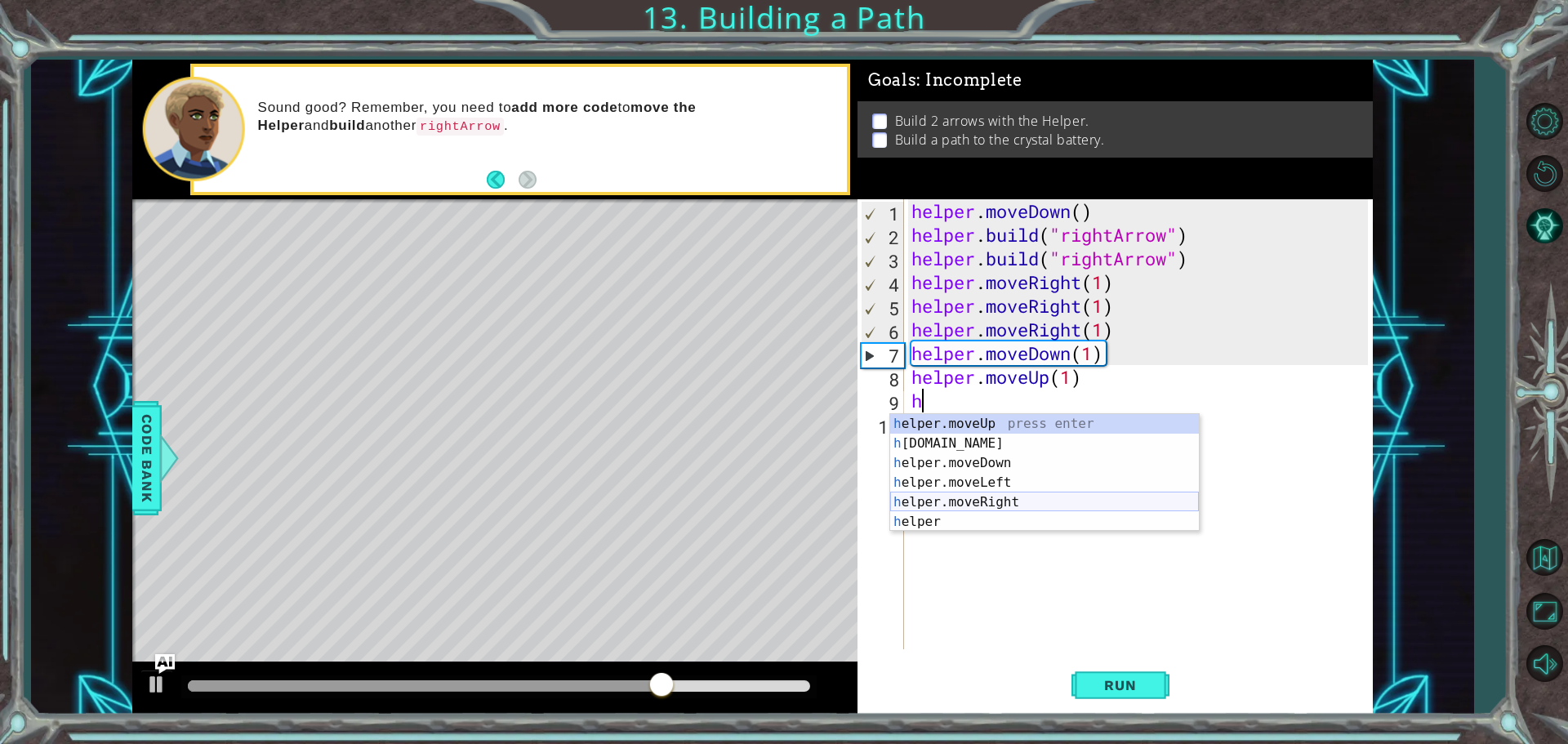
click at [1023, 498] on div "h elper.moveUp press enter h [DOMAIN_NAME] press enter h elper.moveDown press e…" at bounding box center [1043, 492] width 308 height 157
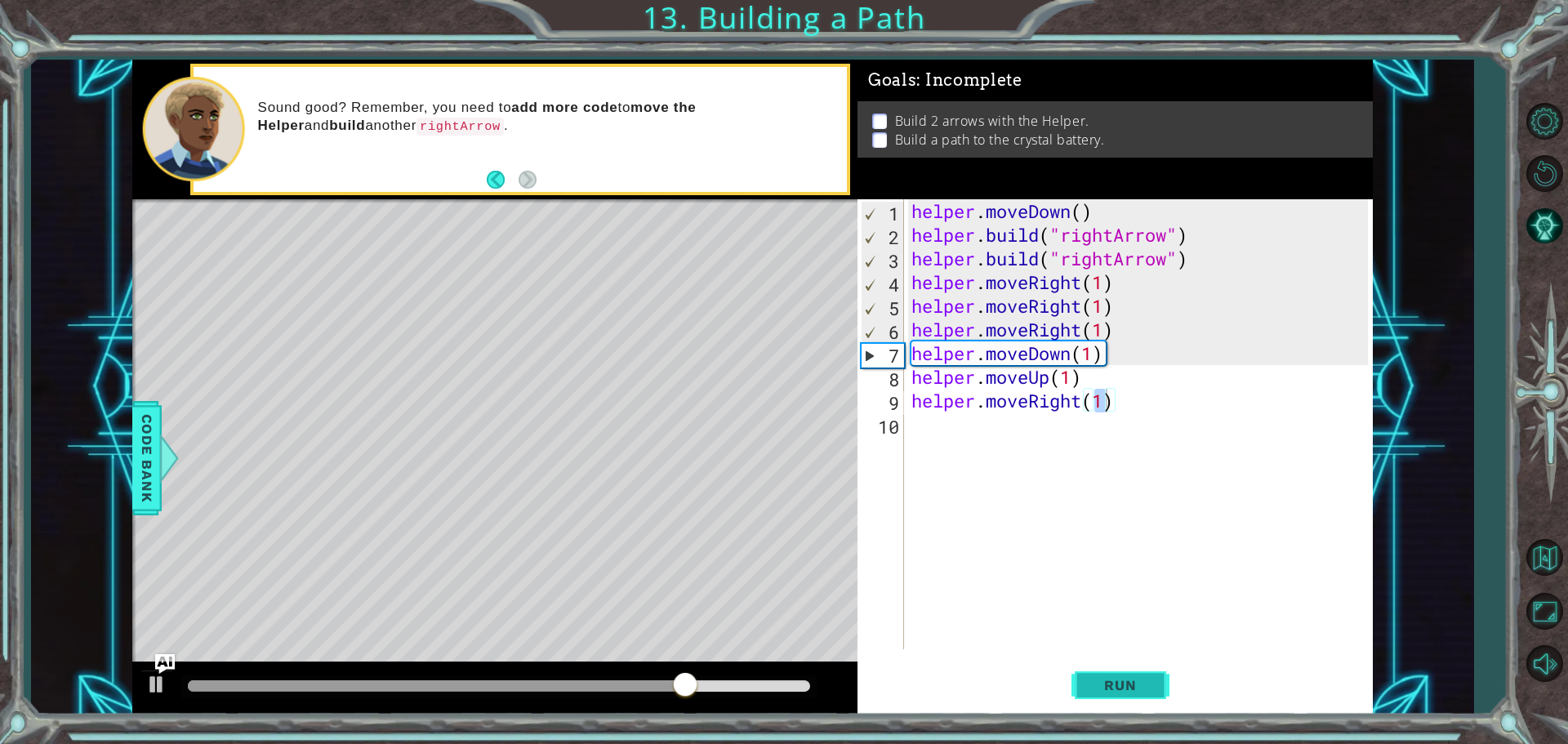
click at [1110, 705] on button "Run" at bounding box center [1120, 685] width 98 height 52
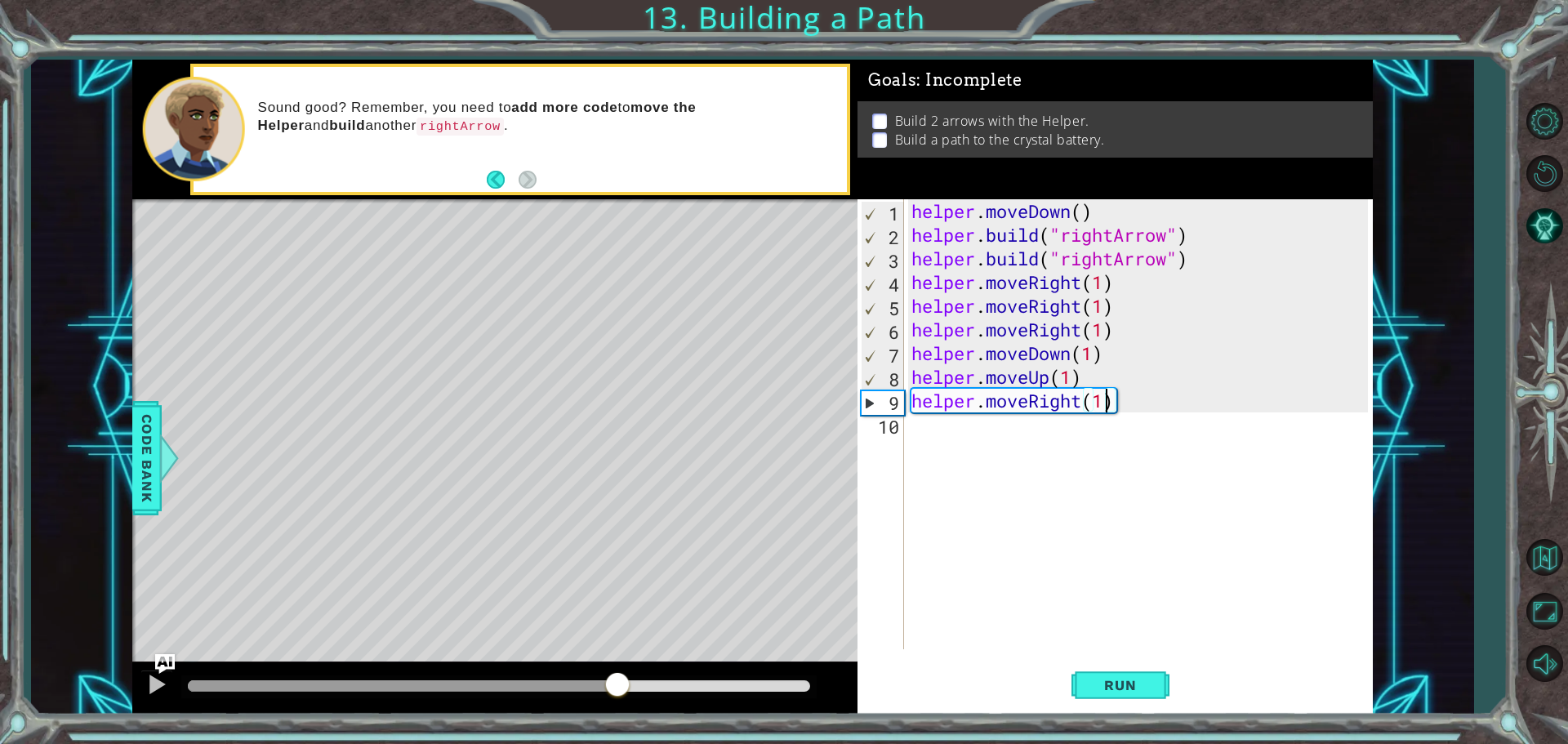
drag, startPoint x: 290, startPoint y: 685, endPoint x: 622, endPoint y: 713, distance: 333.2
click at [622, 713] on div at bounding box center [495, 688] width 725 height 52
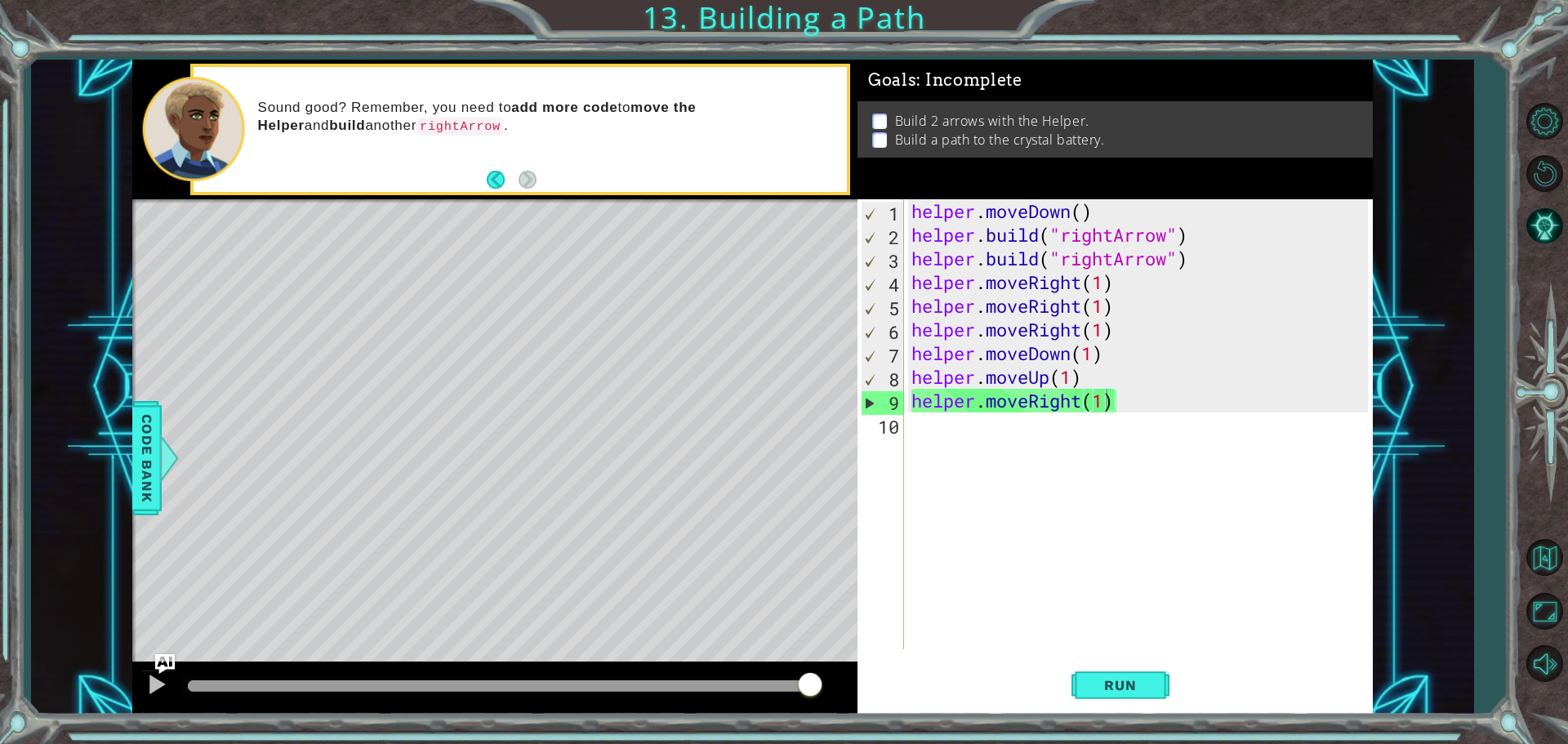
click at [1140, 403] on div "helper . moveDown ( ) helper . build ( "rightArrow" ) helper . build ( "rightAr…" at bounding box center [1141, 448] width 468 height 498
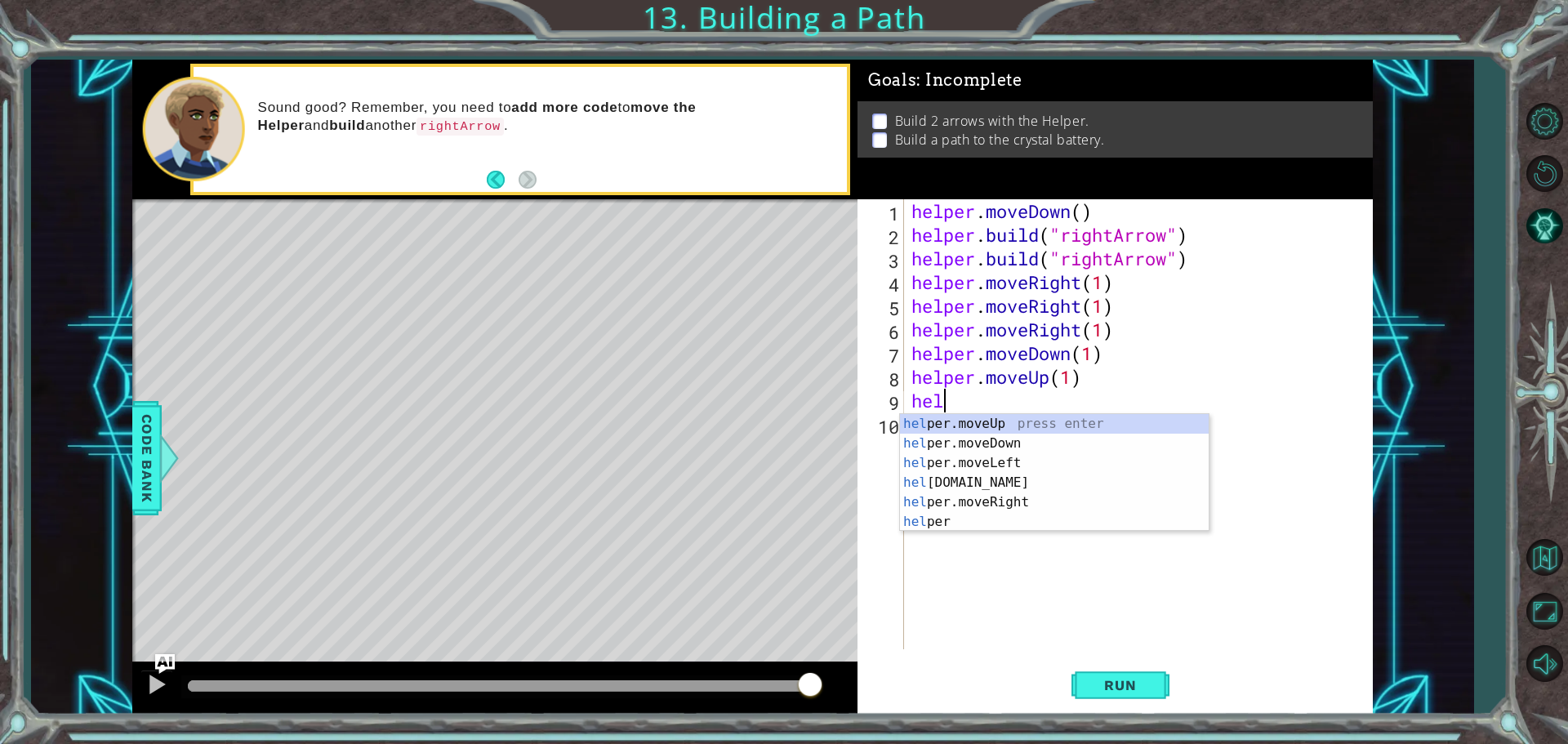
type textarea "h"
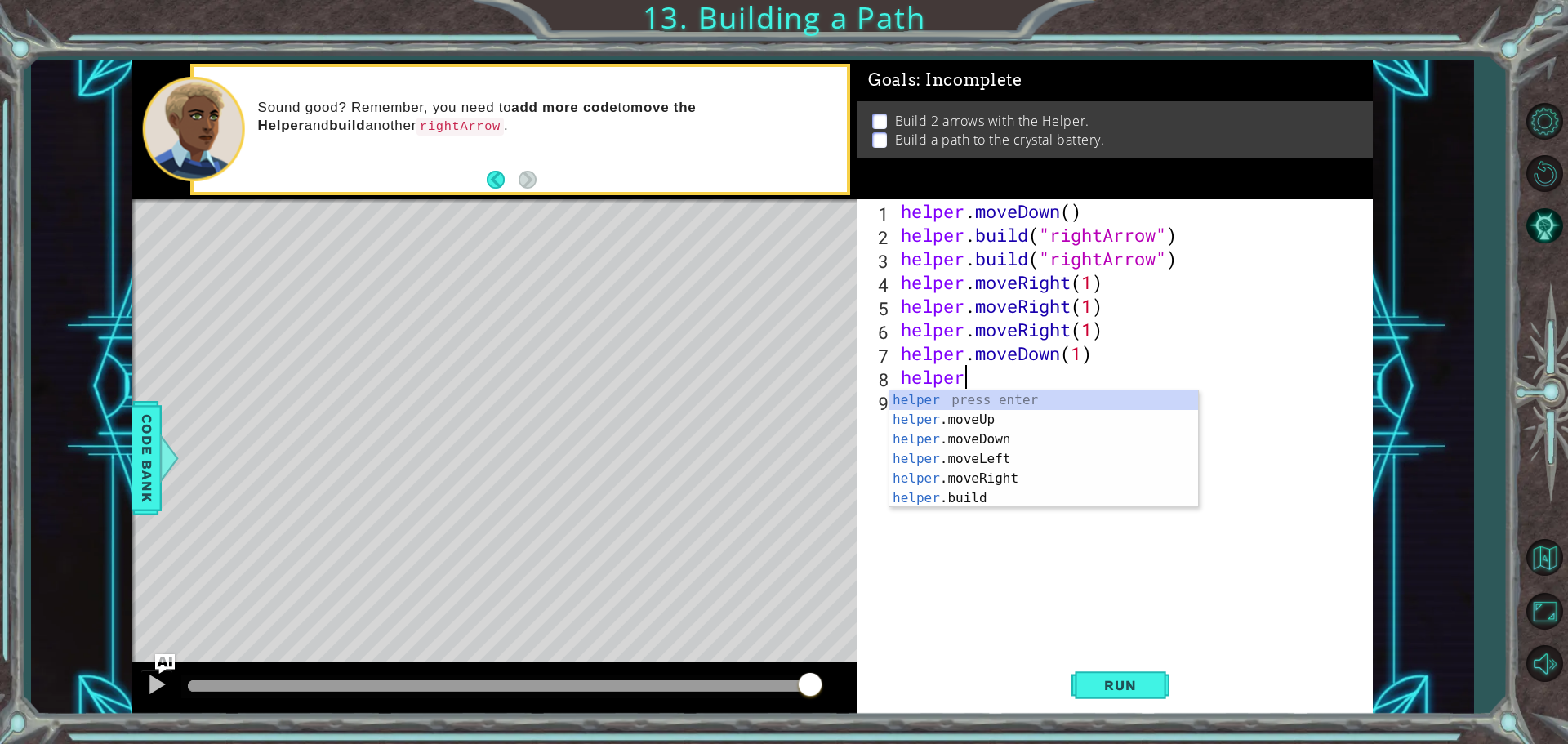
type textarea "h"
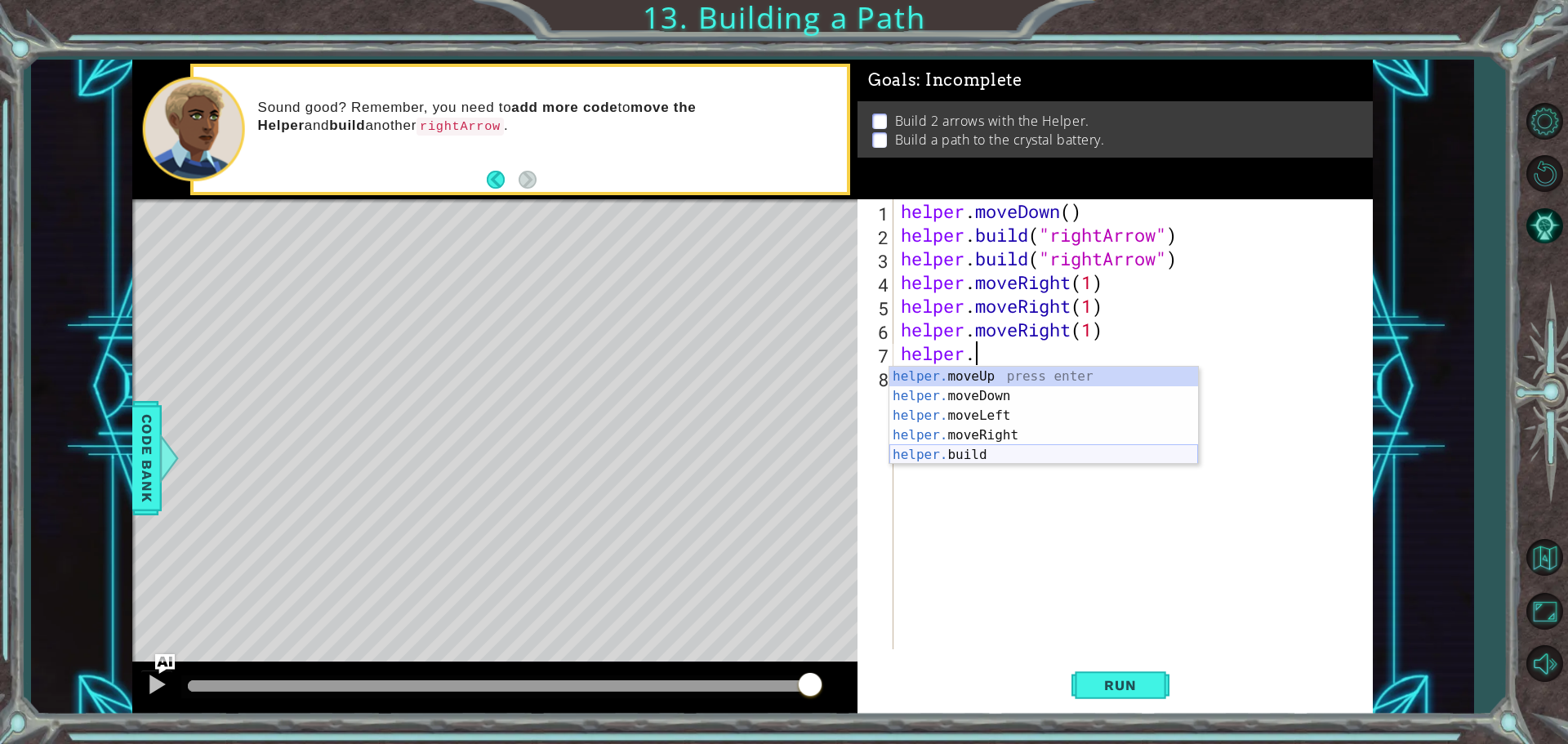
click at [1042, 457] on div "helper. moveUp press enter helper. moveDown press enter helper. moveLeft press …" at bounding box center [1043, 436] width 308 height 138
type textarea "[DOMAIN_NAME]("rightArrow")"
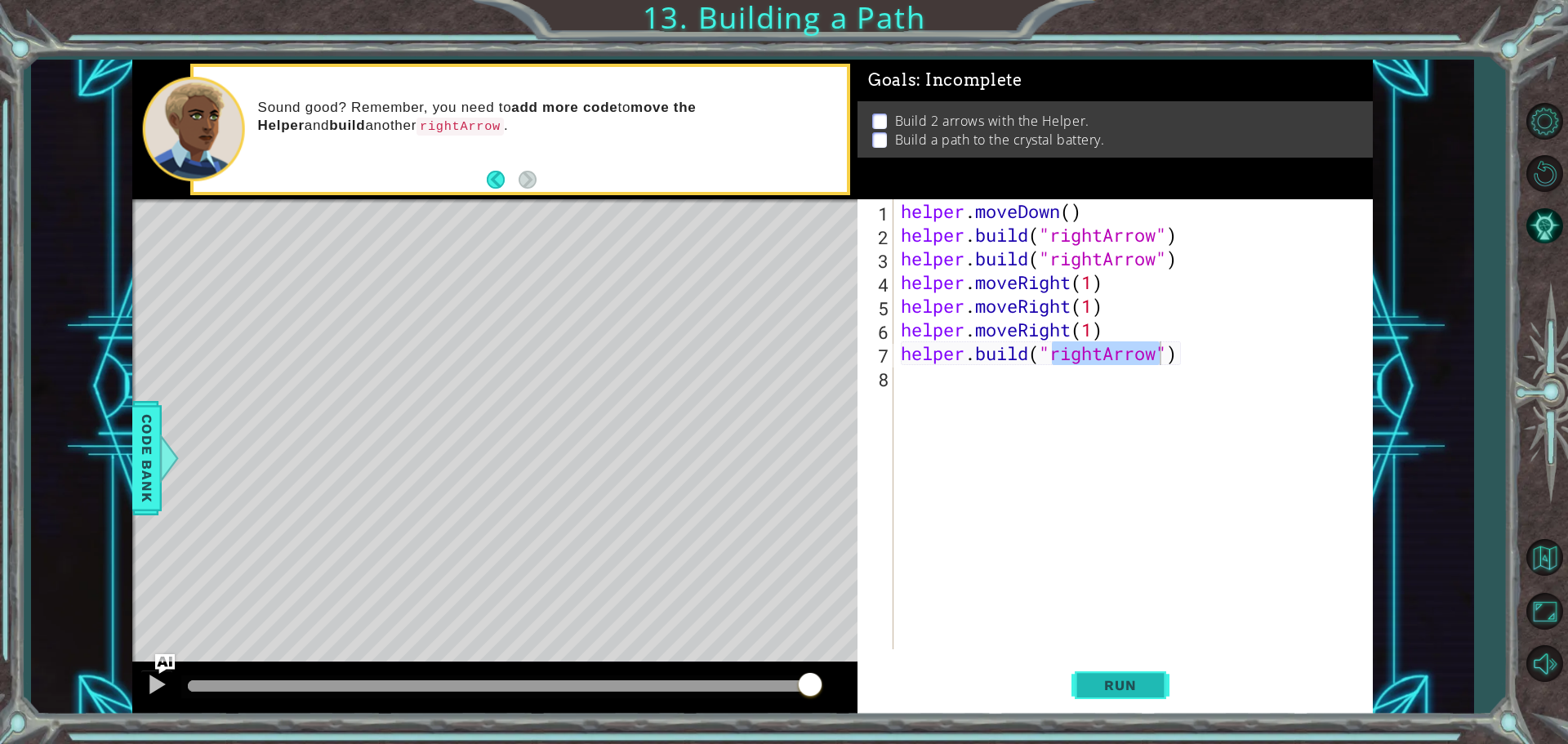
click at [1082, 675] on button "Run" at bounding box center [1120, 685] width 98 height 52
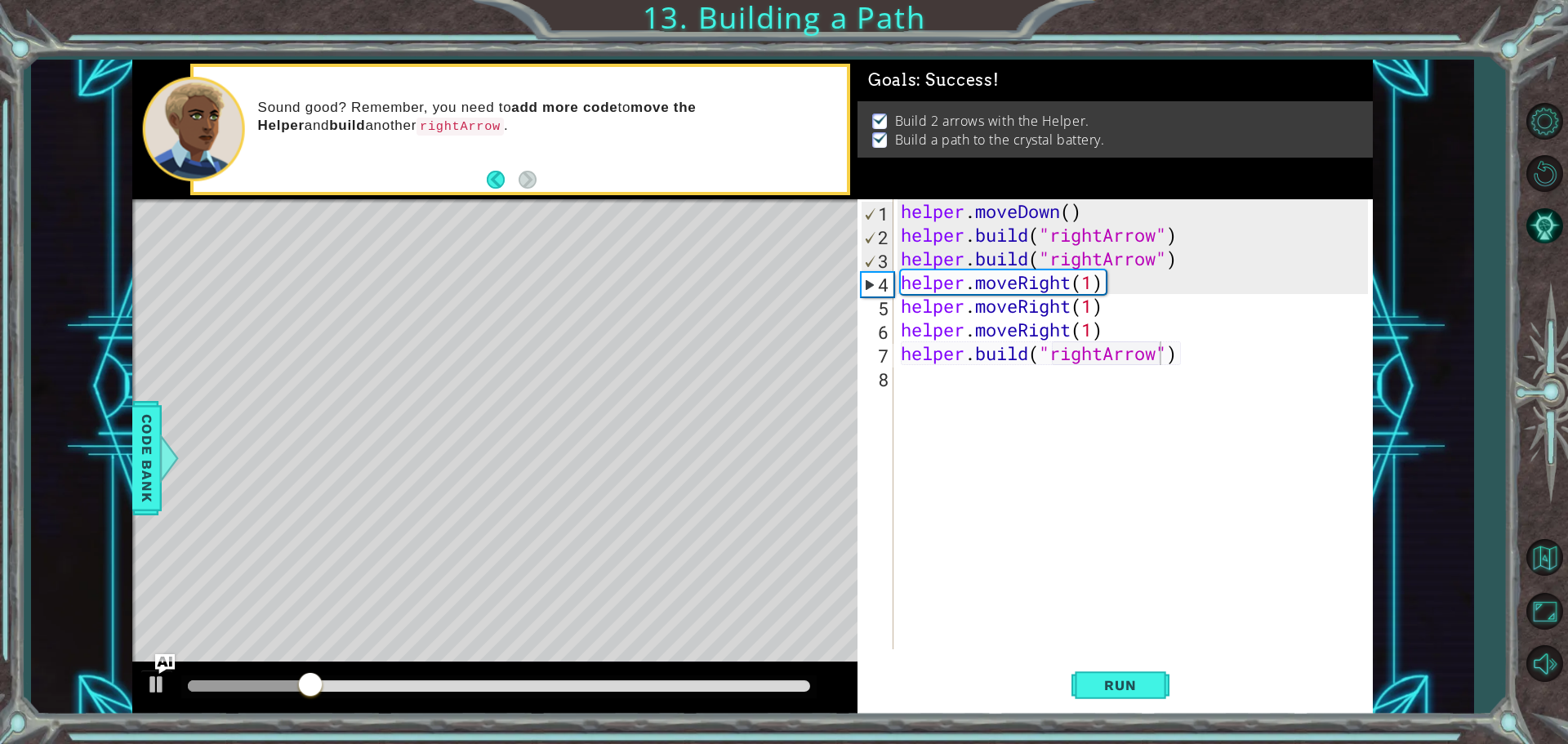
drag, startPoint x: 327, startPoint y: 668, endPoint x: 435, endPoint y: 686, distance: 109.5
click at [435, 686] on div at bounding box center [495, 688] width 725 height 52
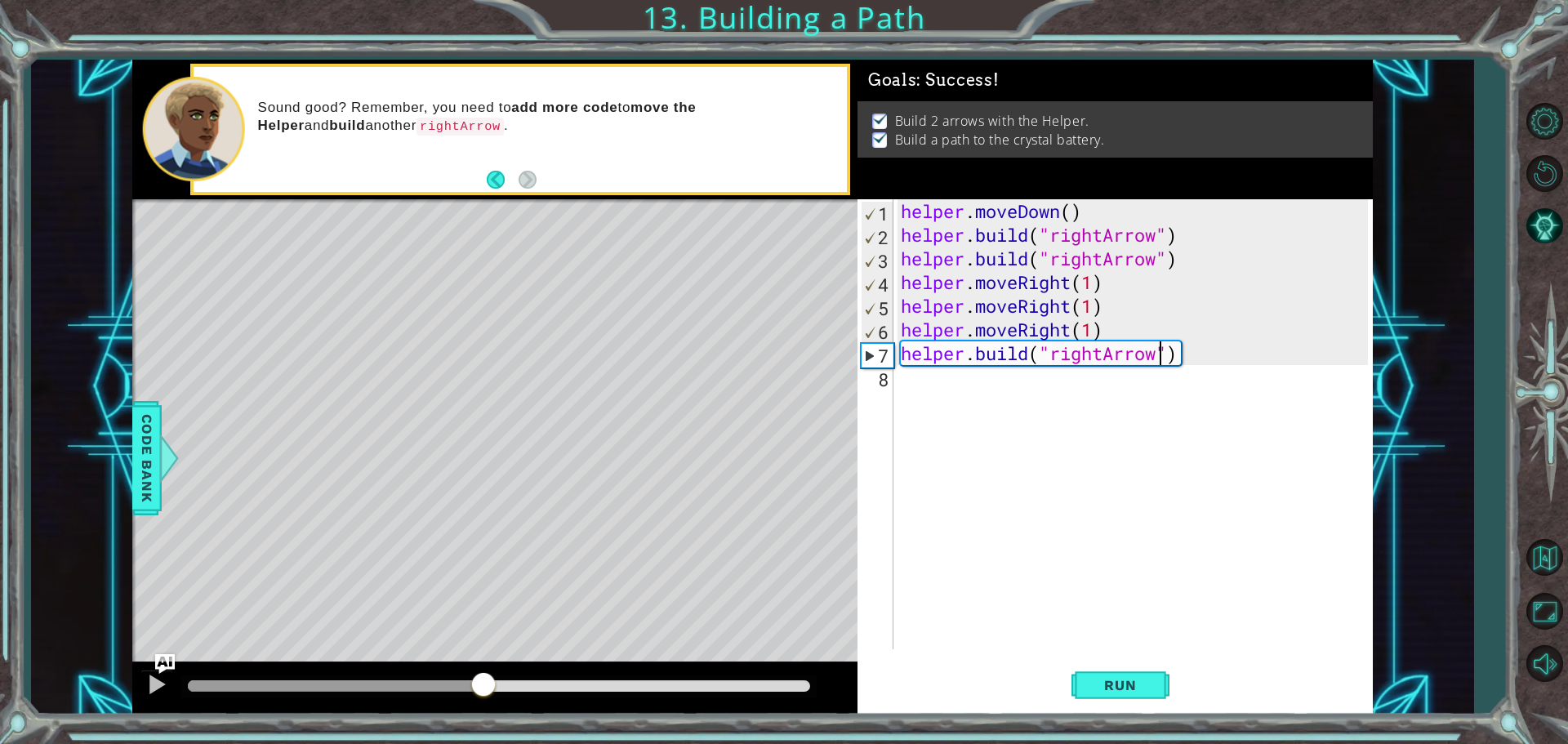
drag, startPoint x: 370, startPoint y: 685, endPoint x: 484, endPoint y: 700, distance: 115.0
click at [484, 700] on div at bounding box center [483, 685] width 29 height 29
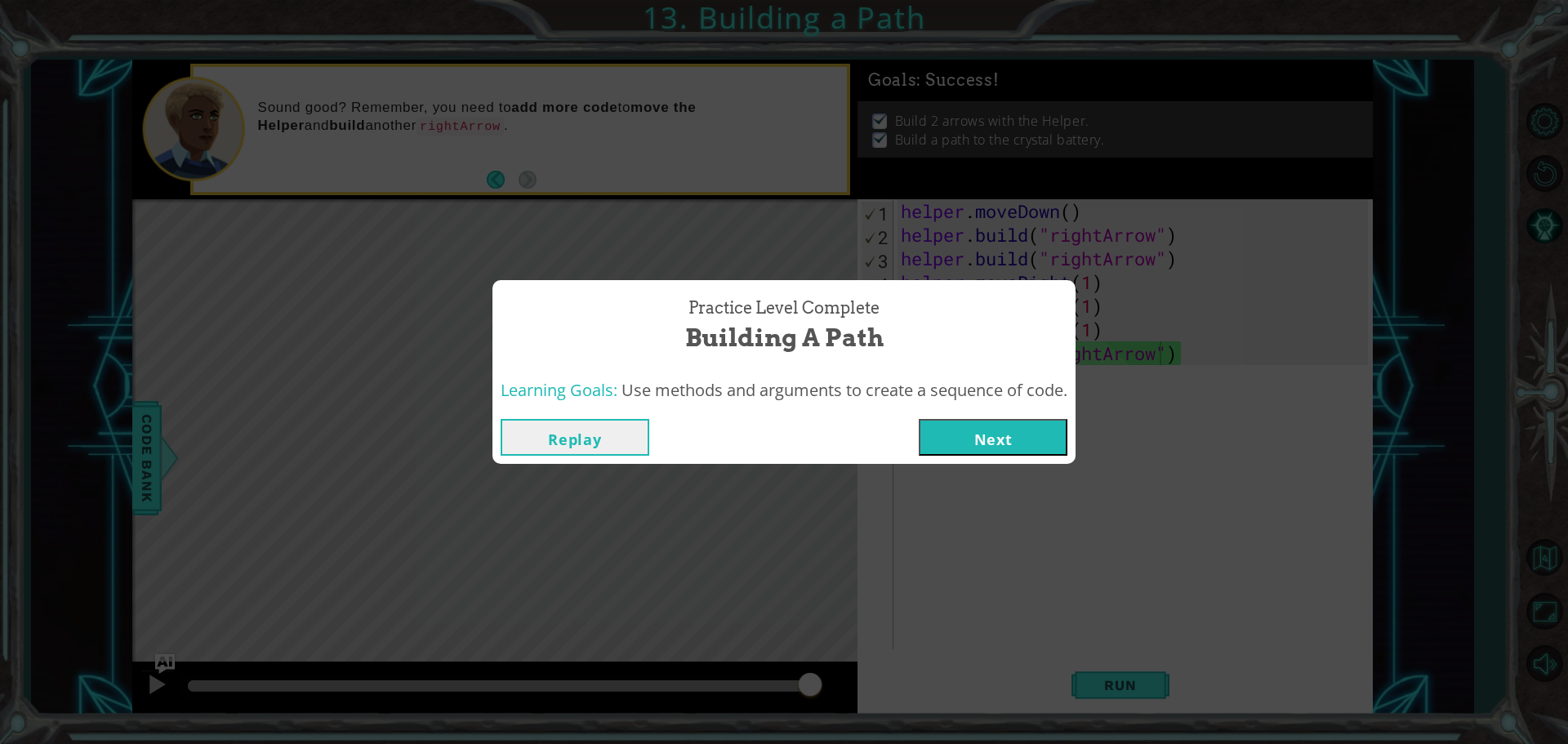
click at [1049, 433] on button "Next" at bounding box center [992, 437] width 149 height 37
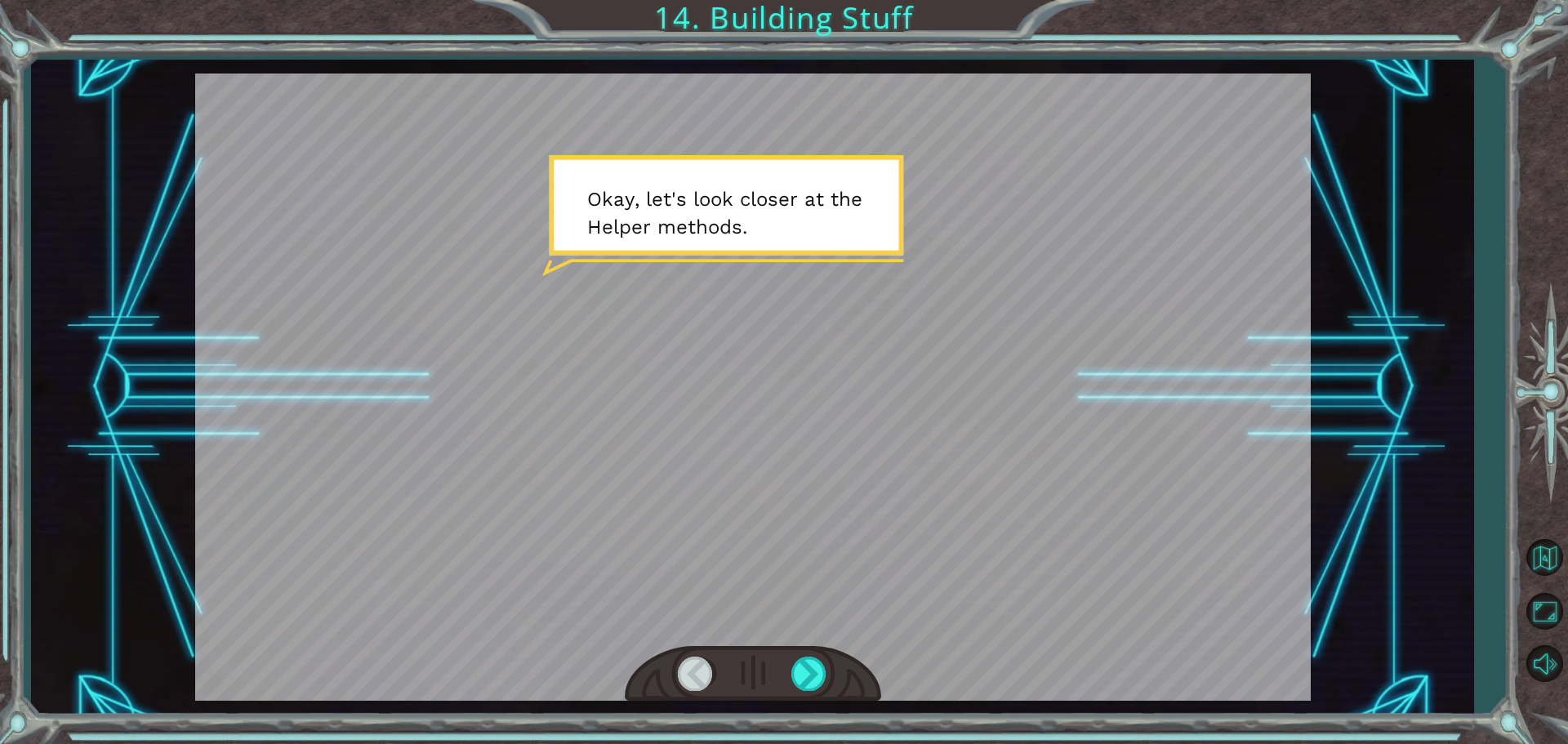
click at [816, 226] on div at bounding box center [753, 387] width 1115 height 627
click at [789, 650] on div at bounding box center [752, 674] width 256 height 56
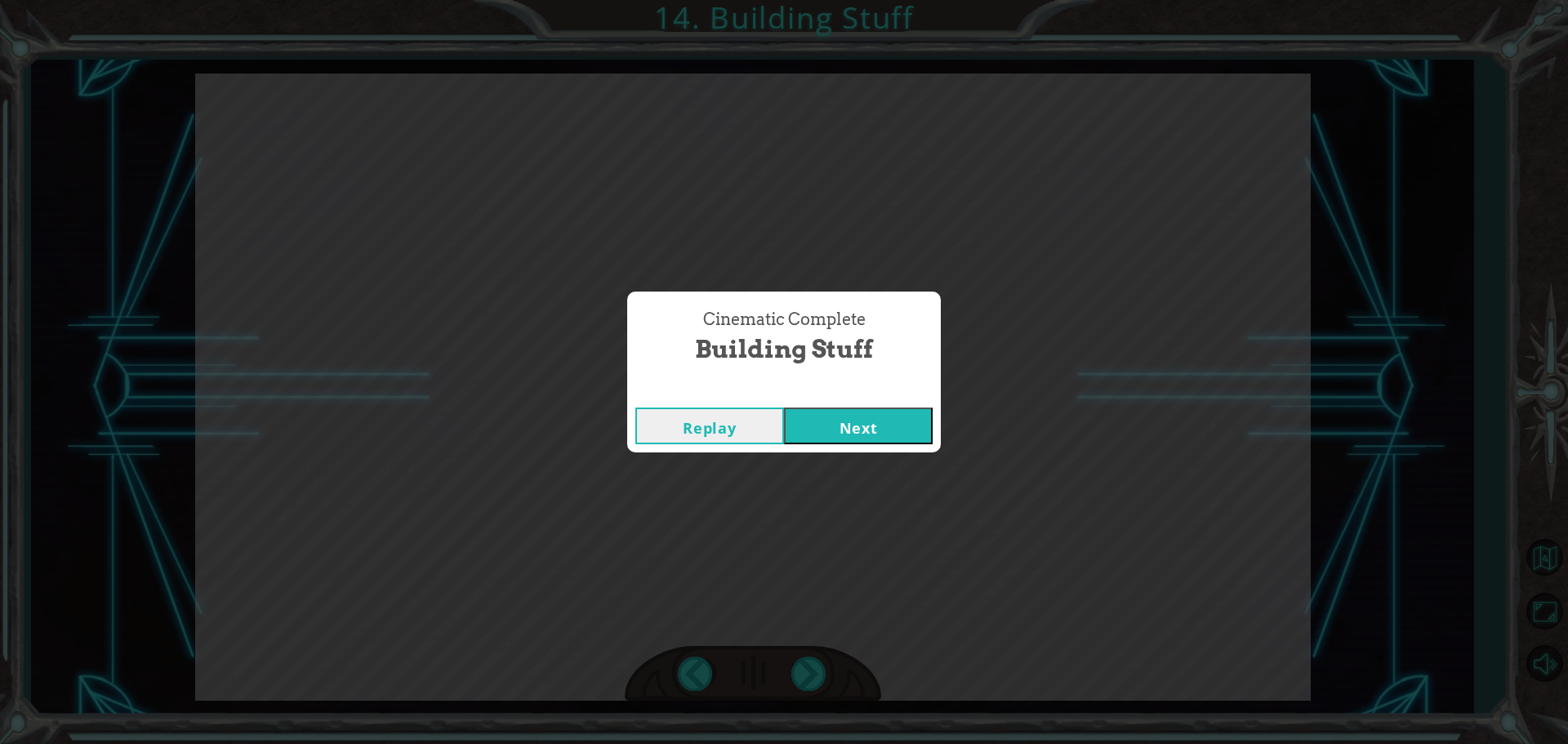
click at [838, 416] on button "Next" at bounding box center [858, 426] width 149 height 37
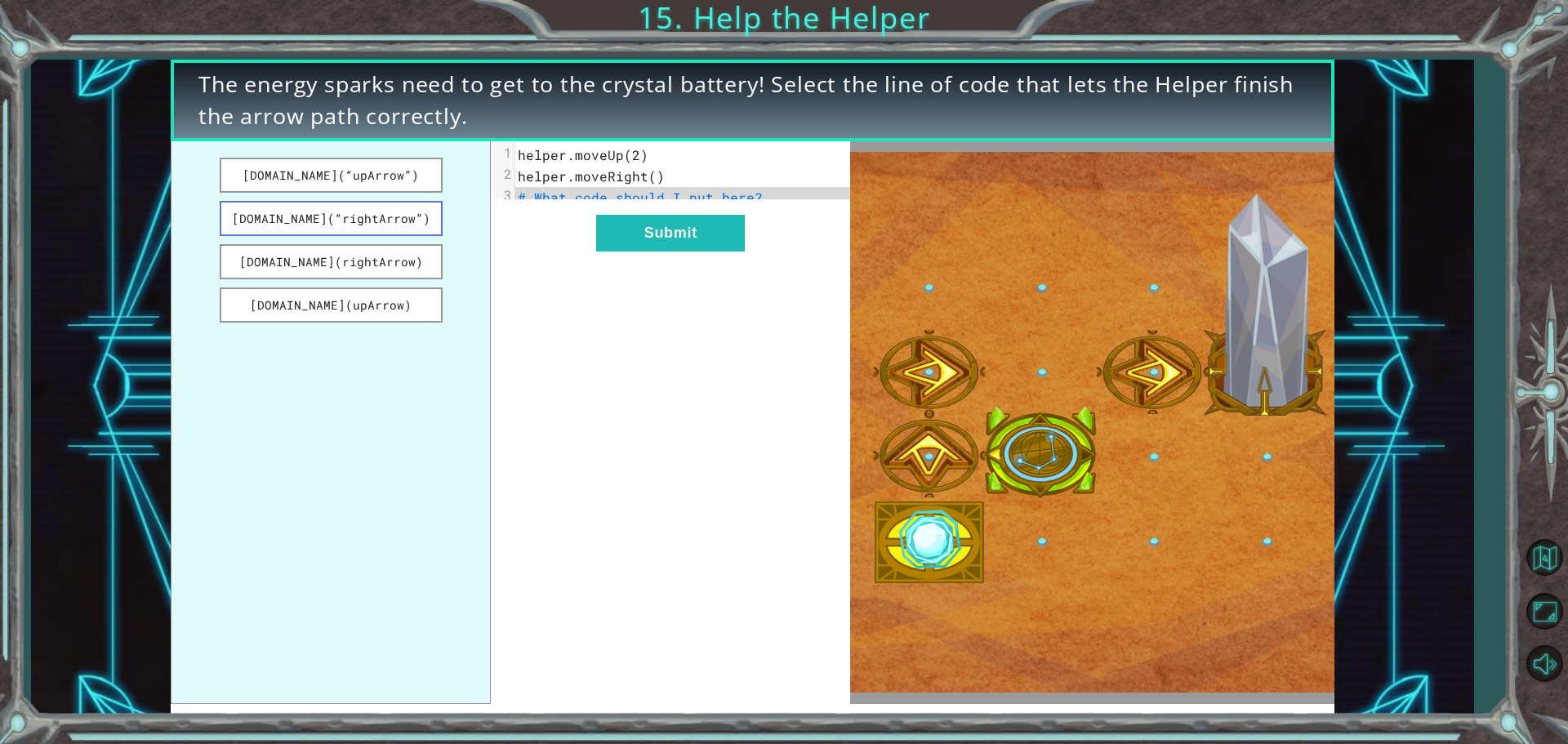
drag, startPoint x: 376, startPoint y: 209, endPoint x: 356, endPoint y: 207, distance: 20.1
click at [399, 230] on button "[DOMAIN_NAME](“rightArrow”)" at bounding box center [330, 217] width 222 height 35
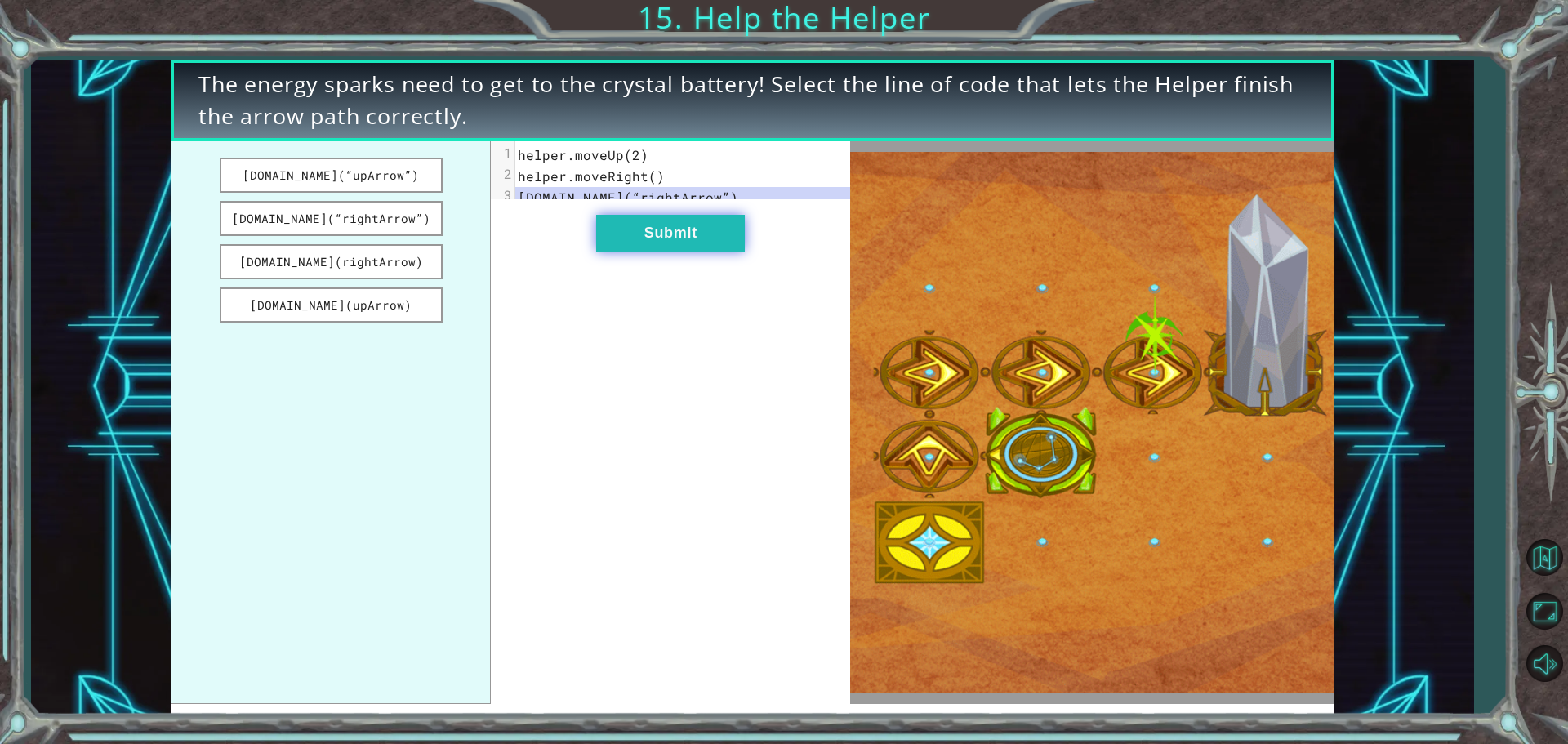
click at [648, 248] on button "Submit" at bounding box center [670, 232] width 149 height 37
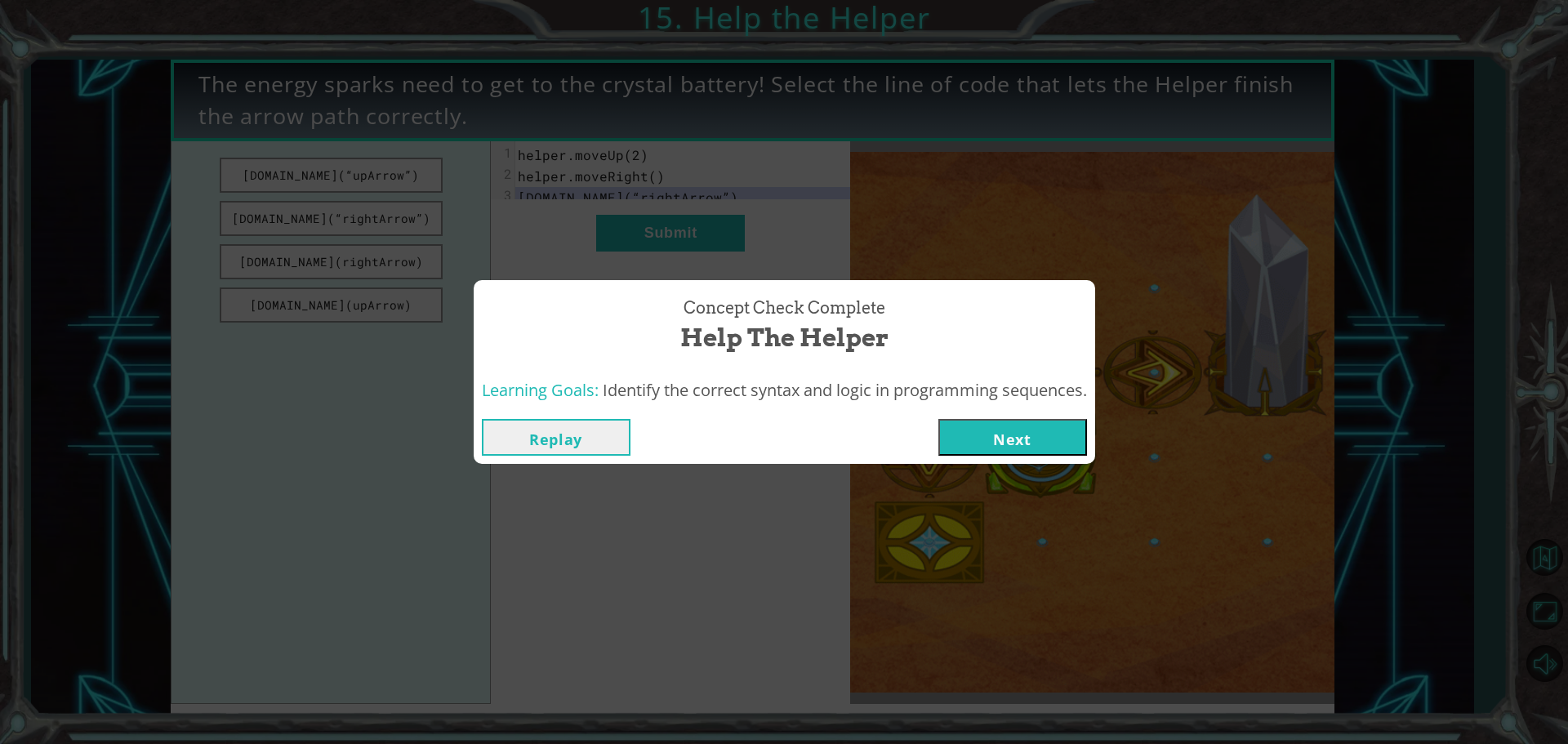
click at [981, 443] on button "Next" at bounding box center [1012, 437] width 149 height 37
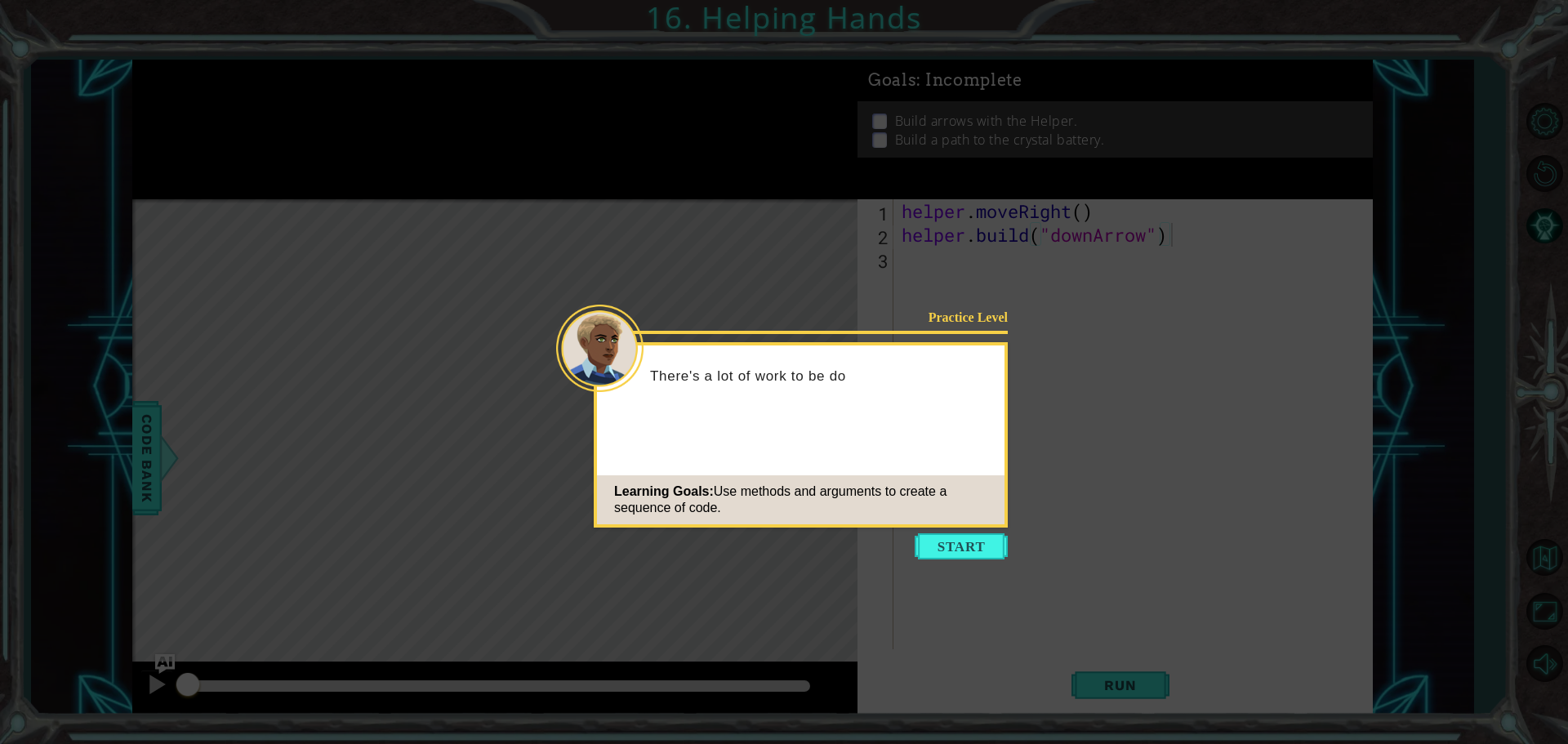
click at [951, 523] on div "Learning Goals: Use methods and arguments to create a sequence of code." at bounding box center [800, 499] width 408 height 49
click at [952, 527] on div "Practice Level There's a lot of work to be done to get the Monolith up a Learni…" at bounding box center [800, 435] width 414 height 186
click at [944, 539] on button "Start" at bounding box center [961, 547] width 93 height 26
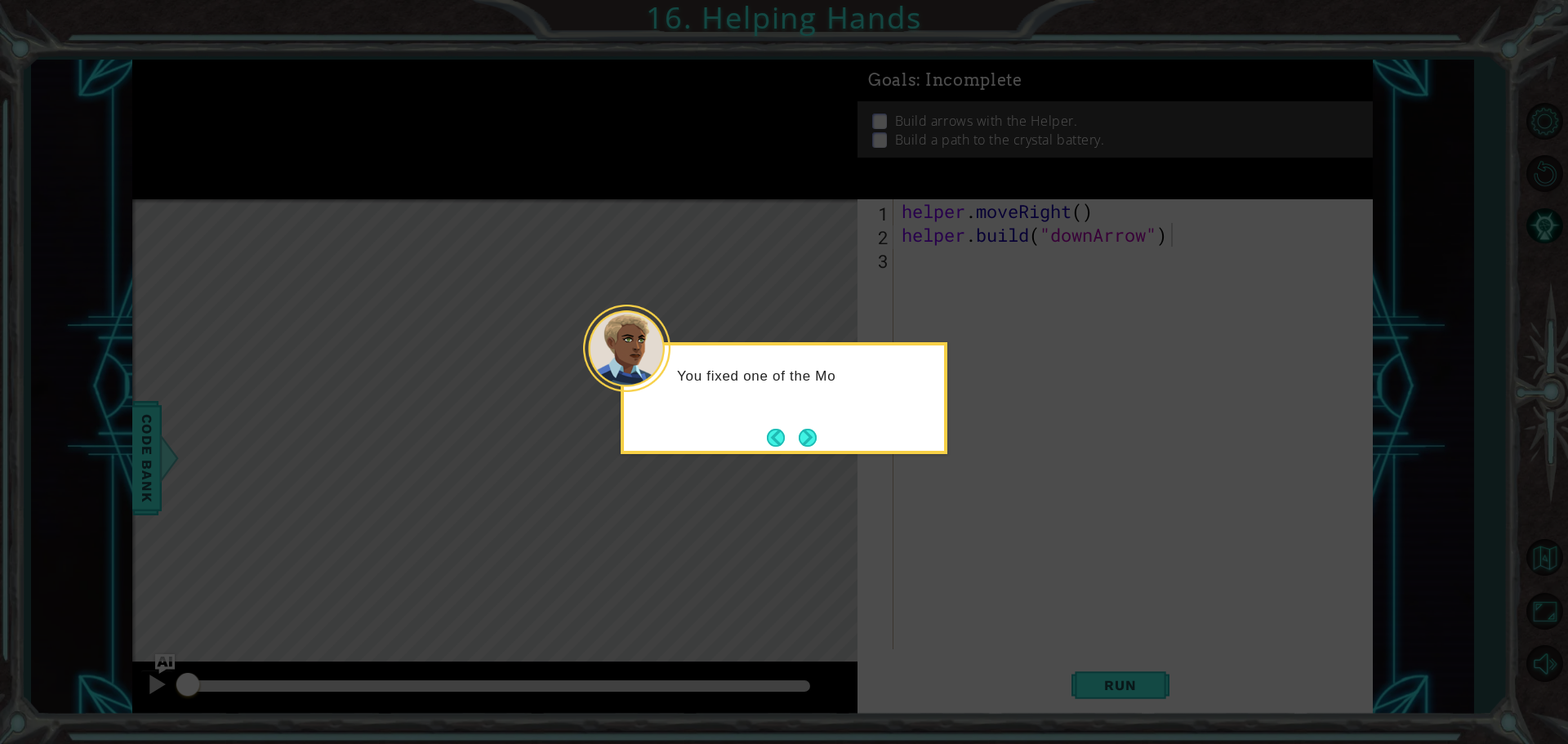
drag, startPoint x: 829, startPoint y: 445, endPoint x: 768, endPoint y: 408, distance: 71.3
click at [805, 434] on div "You fixed one of the Mo" at bounding box center [783, 398] width 326 height 112
click at [799, 441] on button "Next" at bounding box center [807, 437] width 19 height 19
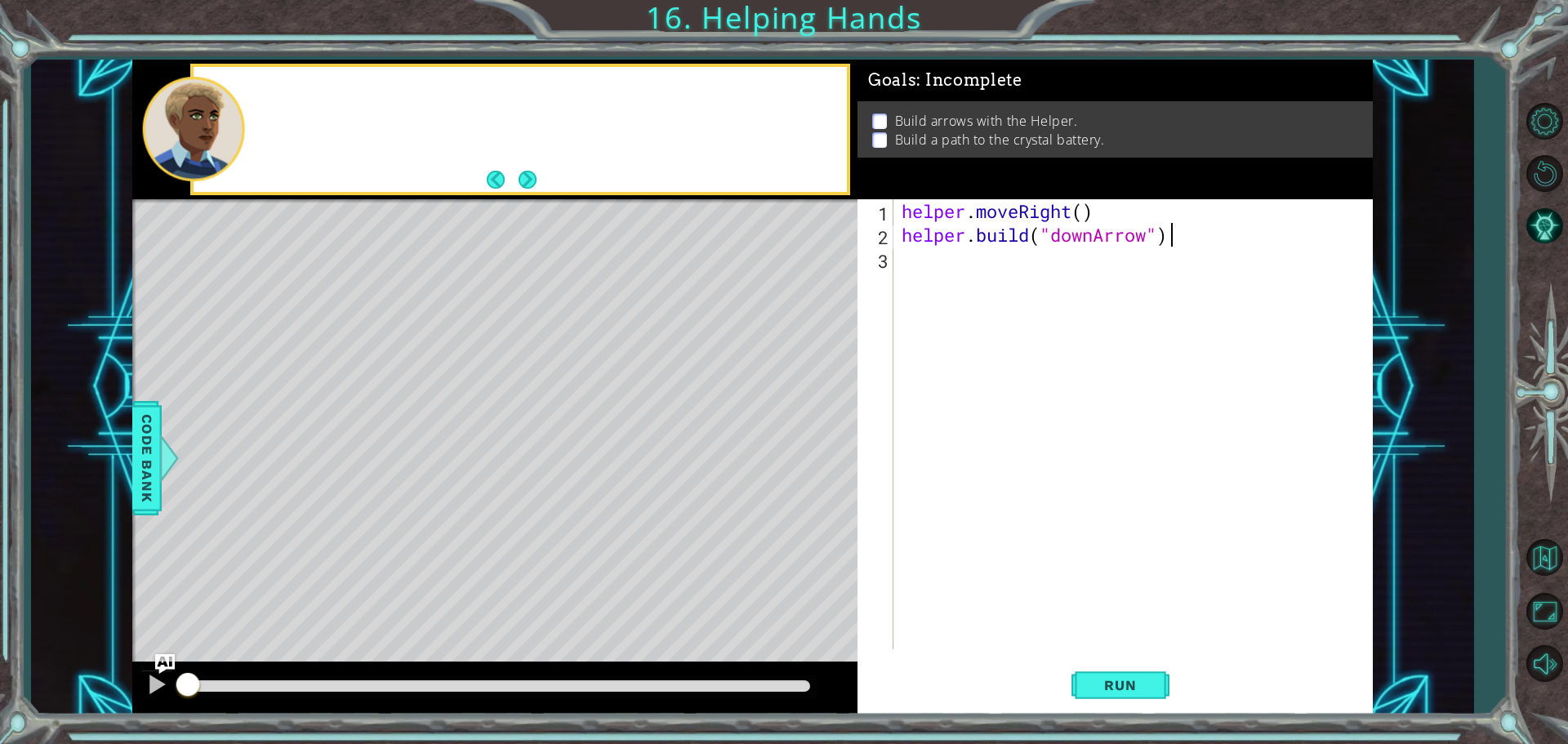
click at [799, 437] on div "Level Map" at bounding box center [510, 440] width 754 height 481
click at [923, 259] on div "helper . moveRight ( ) helper . build ( "downArrow" )" at bounding box center [1137, 448] width 478 height 498
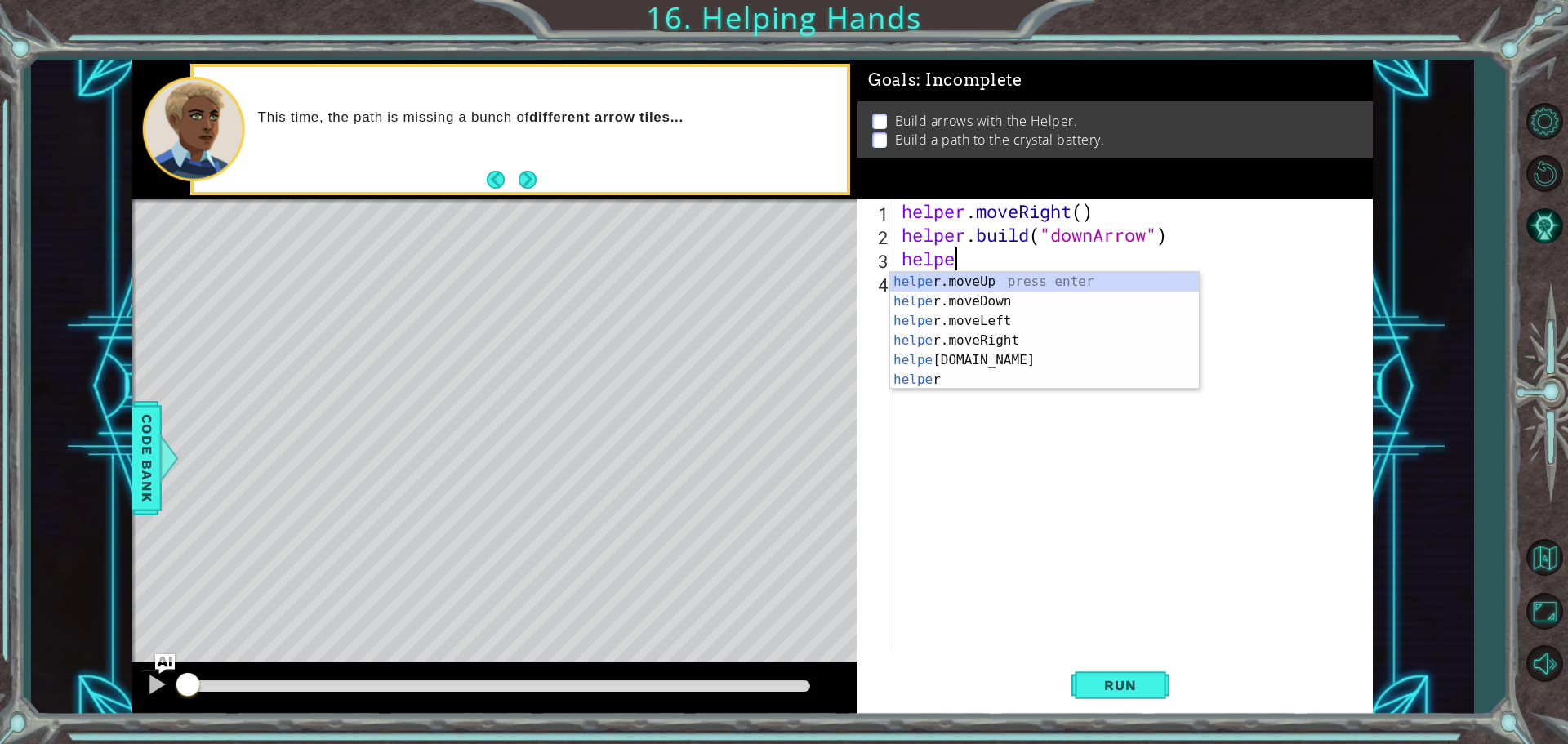
scroll to position [0, 2]
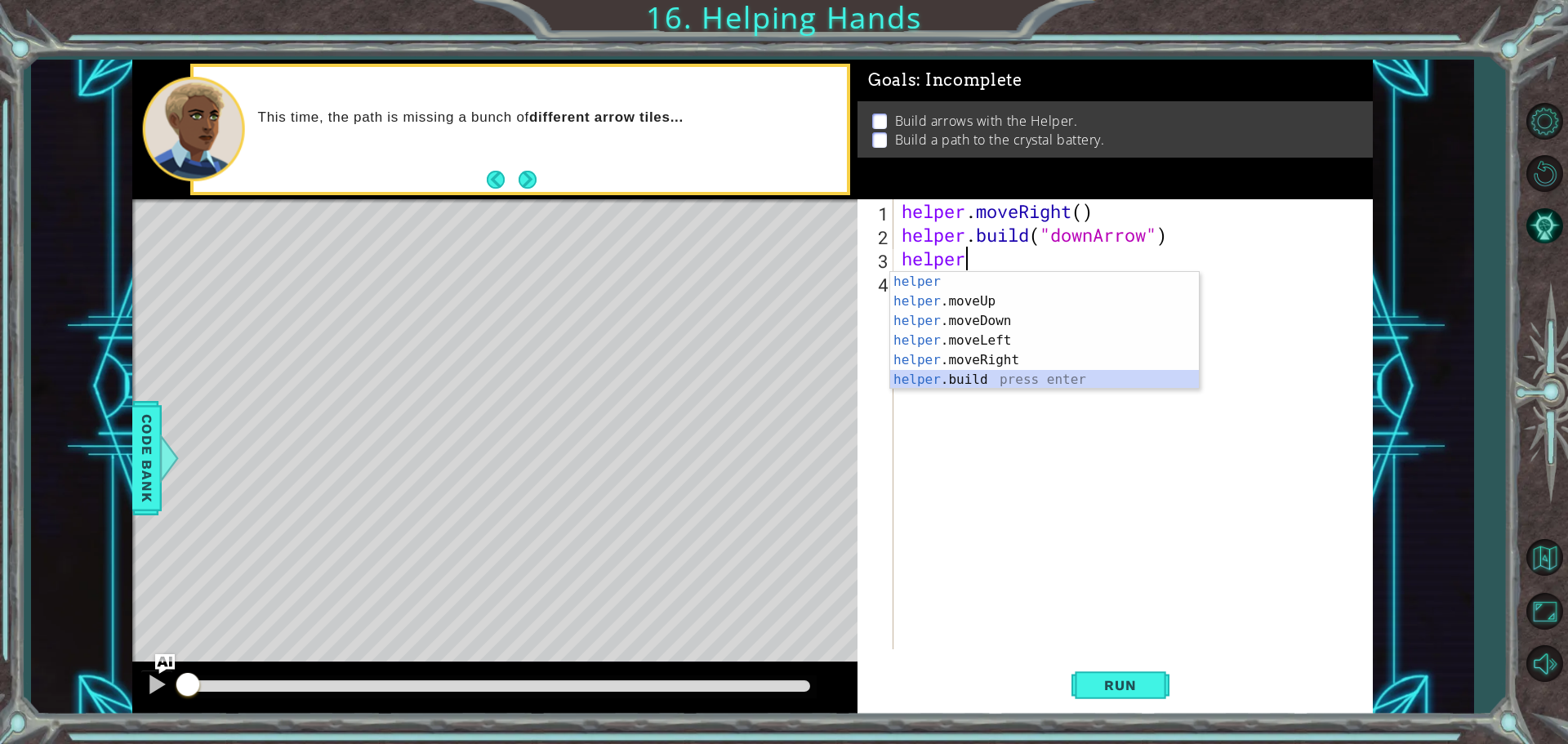
click at [966, 380] on div "helper press enter helper .moveUp press enter helper .moveDown press enter help…" at bounding box center [1043, 350] width 308 height 157
type textarea "[DOMAIN_NAME]("rightArrow")"
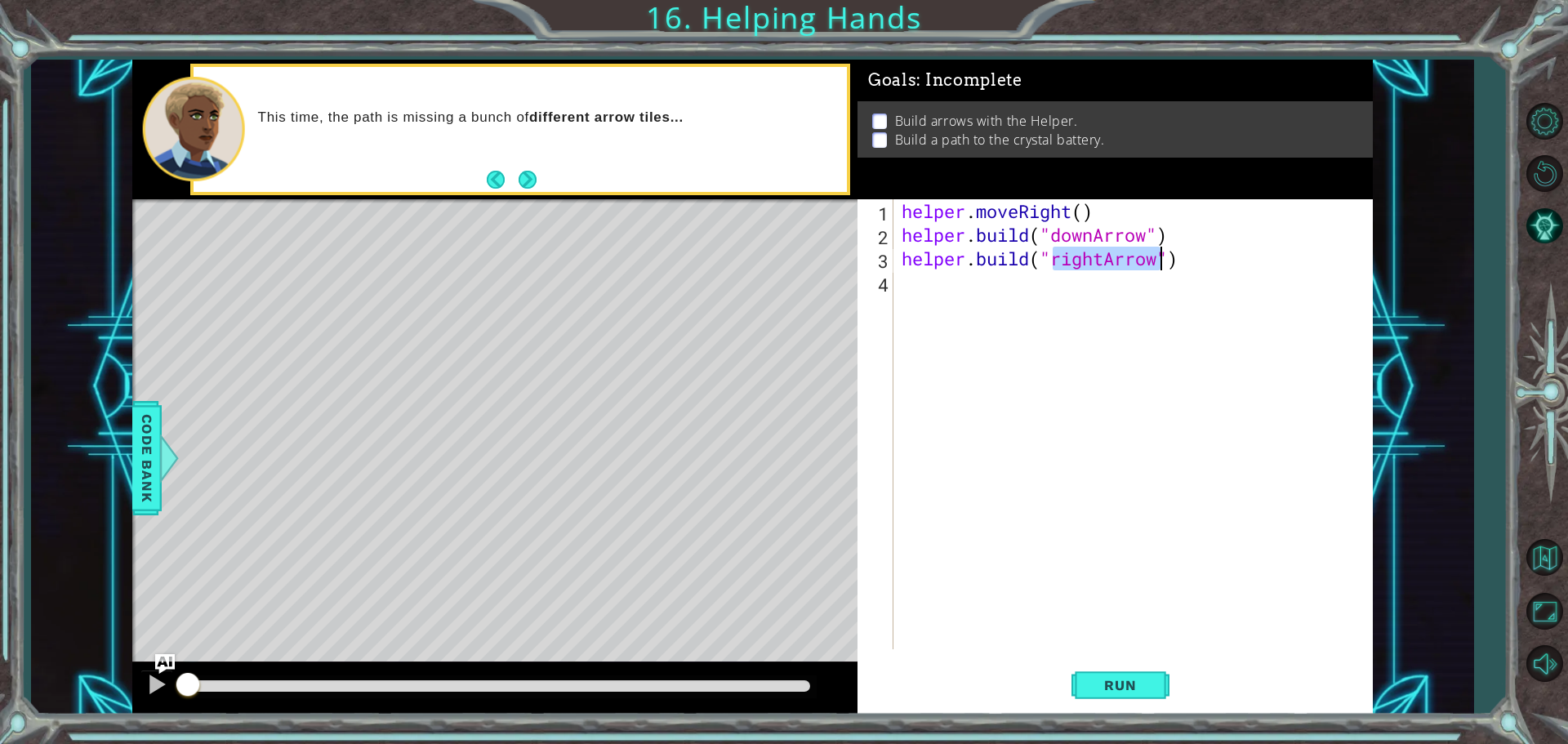
click at [1075, 288] on div "helper . moveRight ( ) helper . build ( "downArrow" ) helper . build ( "rightAr…" at bounding box center [1137, 448] width 478 height 498
type textarea "h"
click at [1149, 690] on span "Run" at bounding box center [1119, 685] width 65 height 16
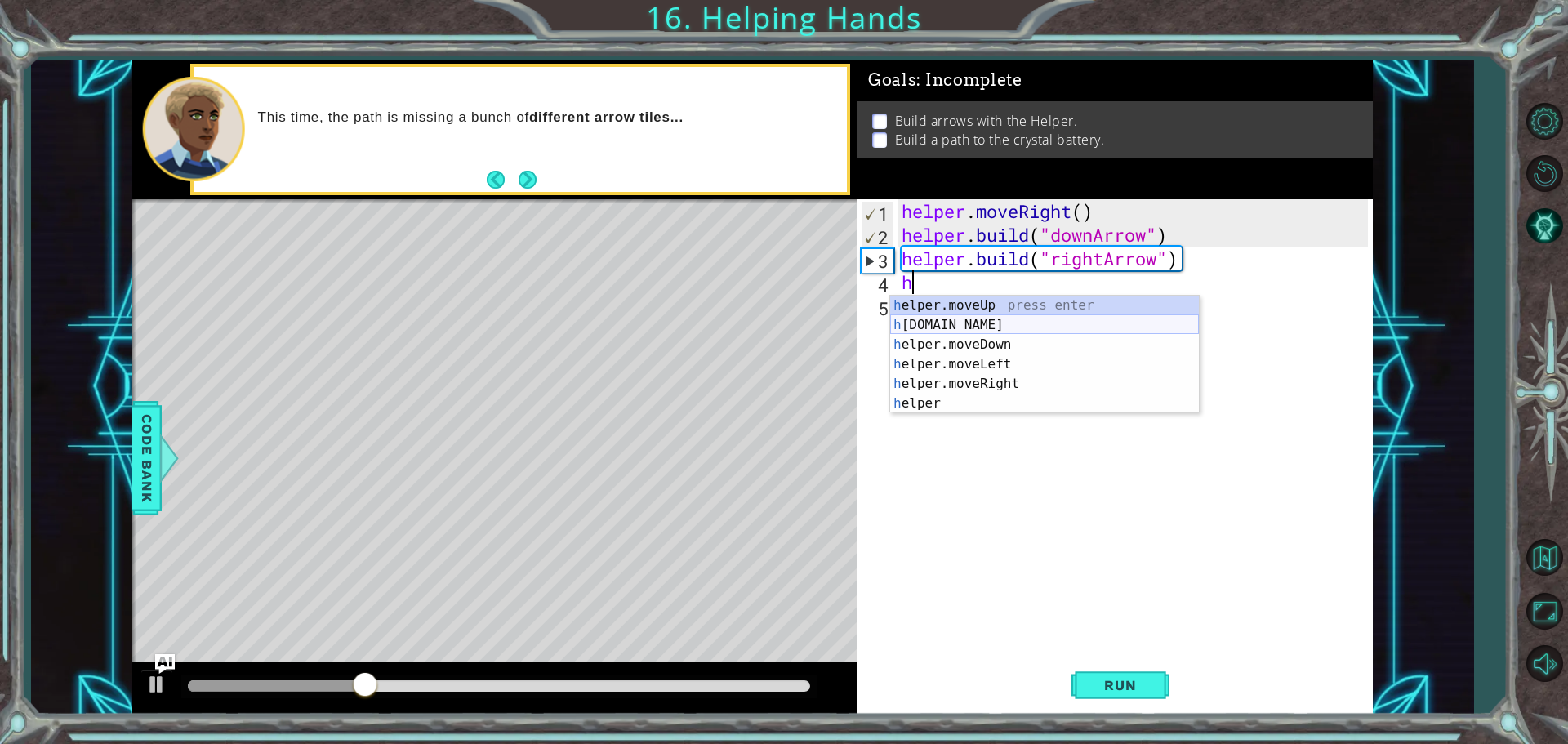
click at [1016, 324] on div "h elper.moveUp press enter h [DOMAIN_NAME] press enter h elper.moveDown press e…" at bounding box center [1043, 373] width 308 height 157
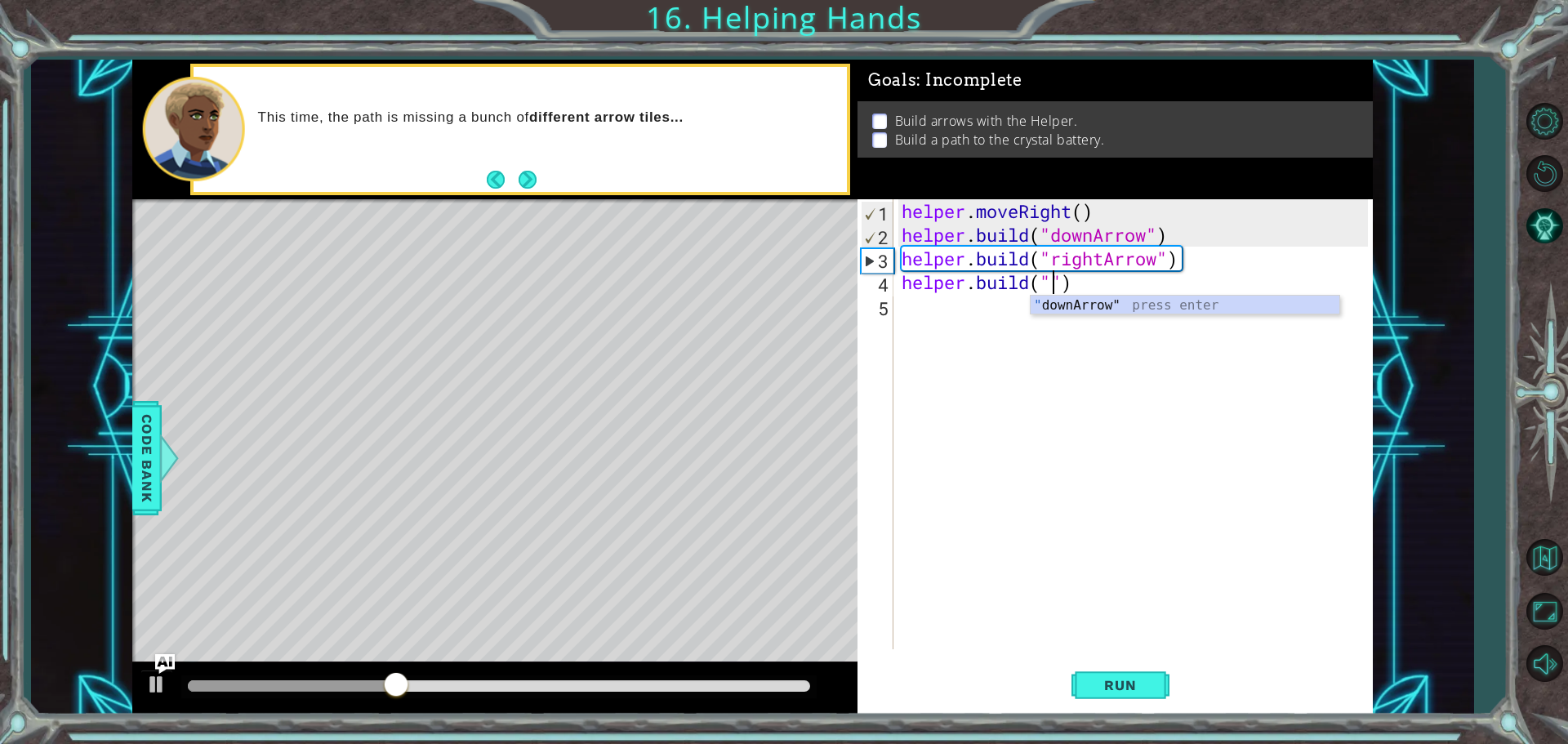
type textarea "[DOMAIN_NAME](")"
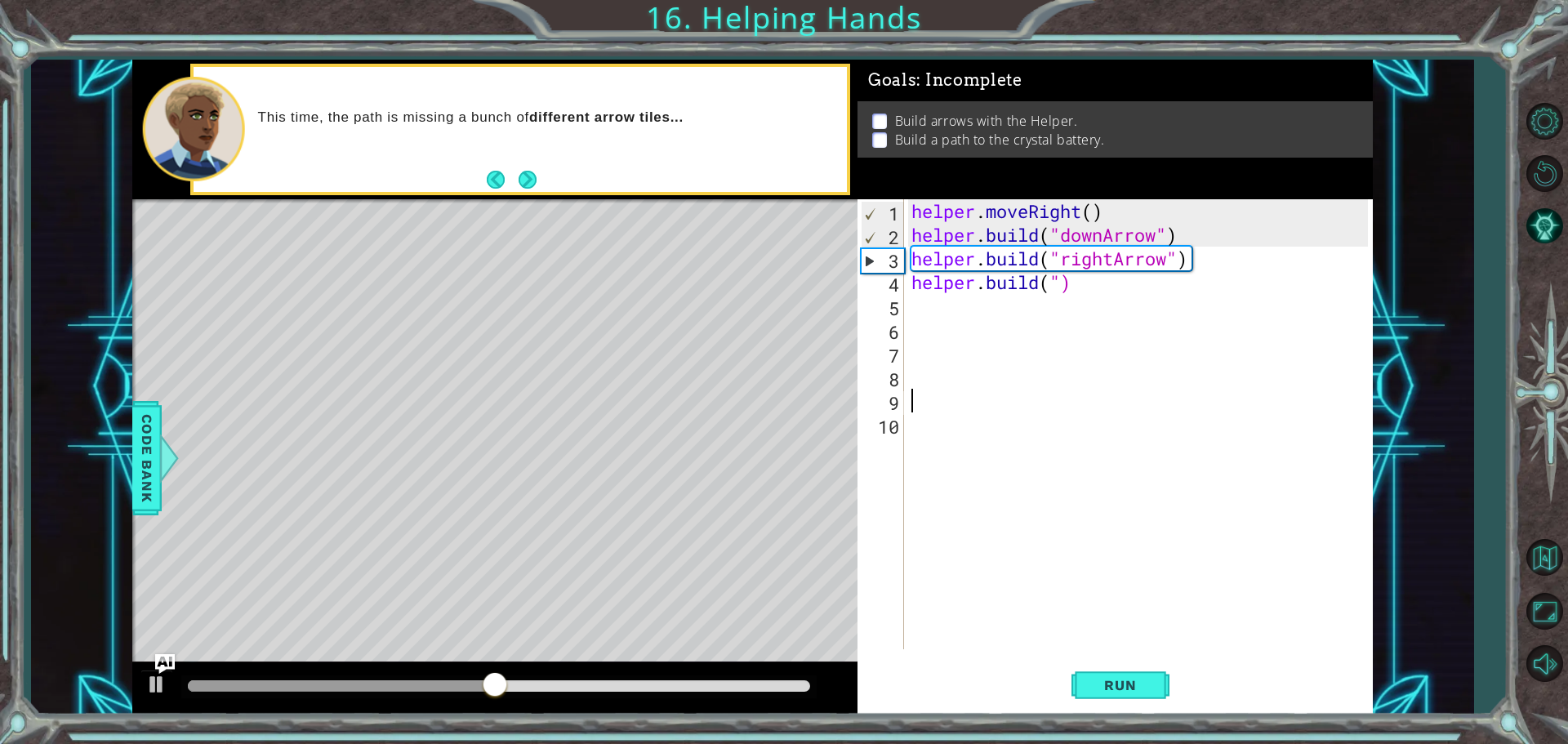
click at [1052, 286] on div "helper . moveRight ( ) helper . build ( "downArrow" ) helper . build ( "rightAr…" at bounding box center [1141, 448] width 468 height 498
type textarea "[DOMAIN_NAME](")"
click at [1047, 286] on div "helper . moveRight ( ) helper . build ( "downArrow" ) helper . build ( "rightAr…" at bounding box center [1141, 448] width 468 height 498
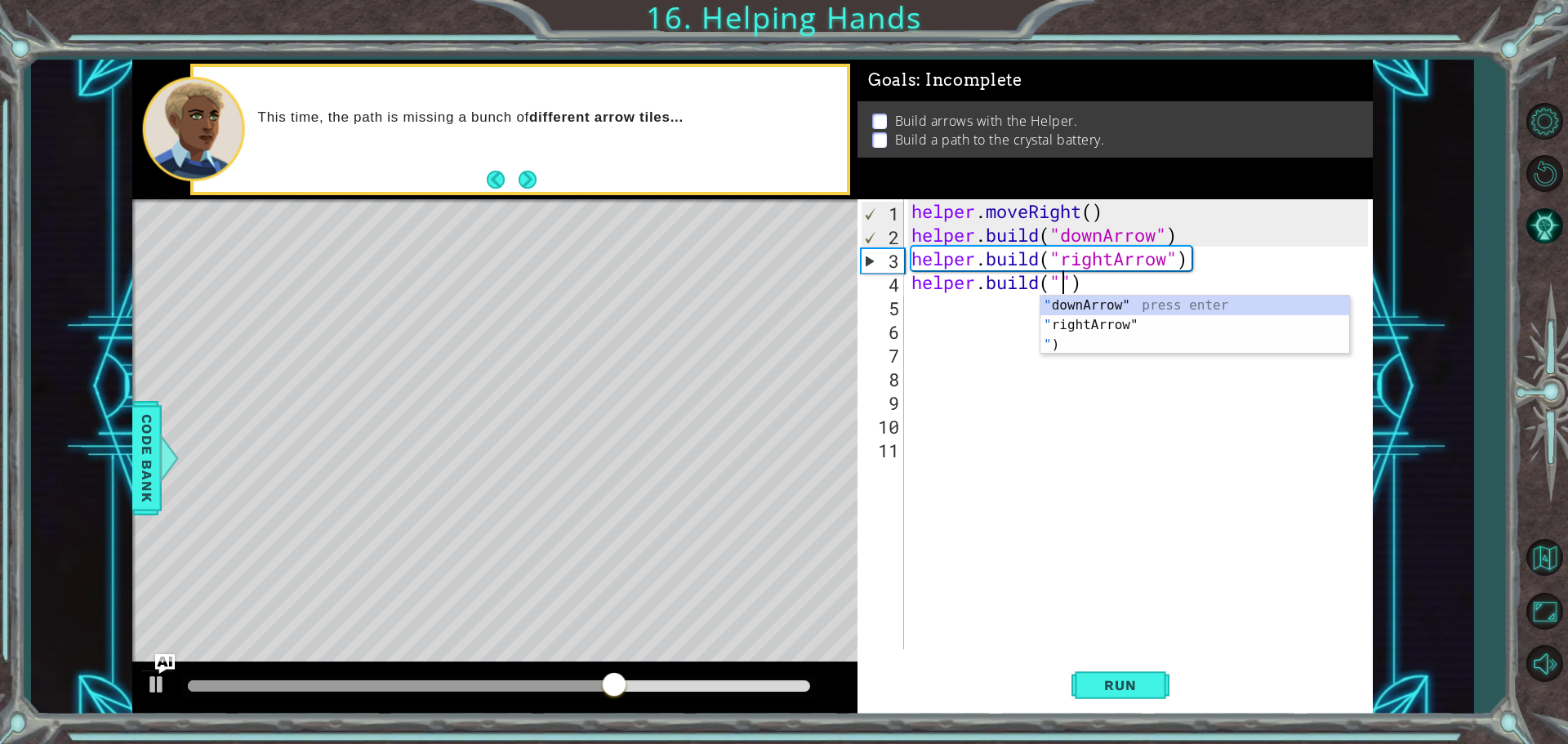
scroll to position [0, 7]
click at [1090, 299] on div "" downArrow" press enter " rightArrow" press enter " ) press enter" at bounding box center [1194, 344] width 308 height 98
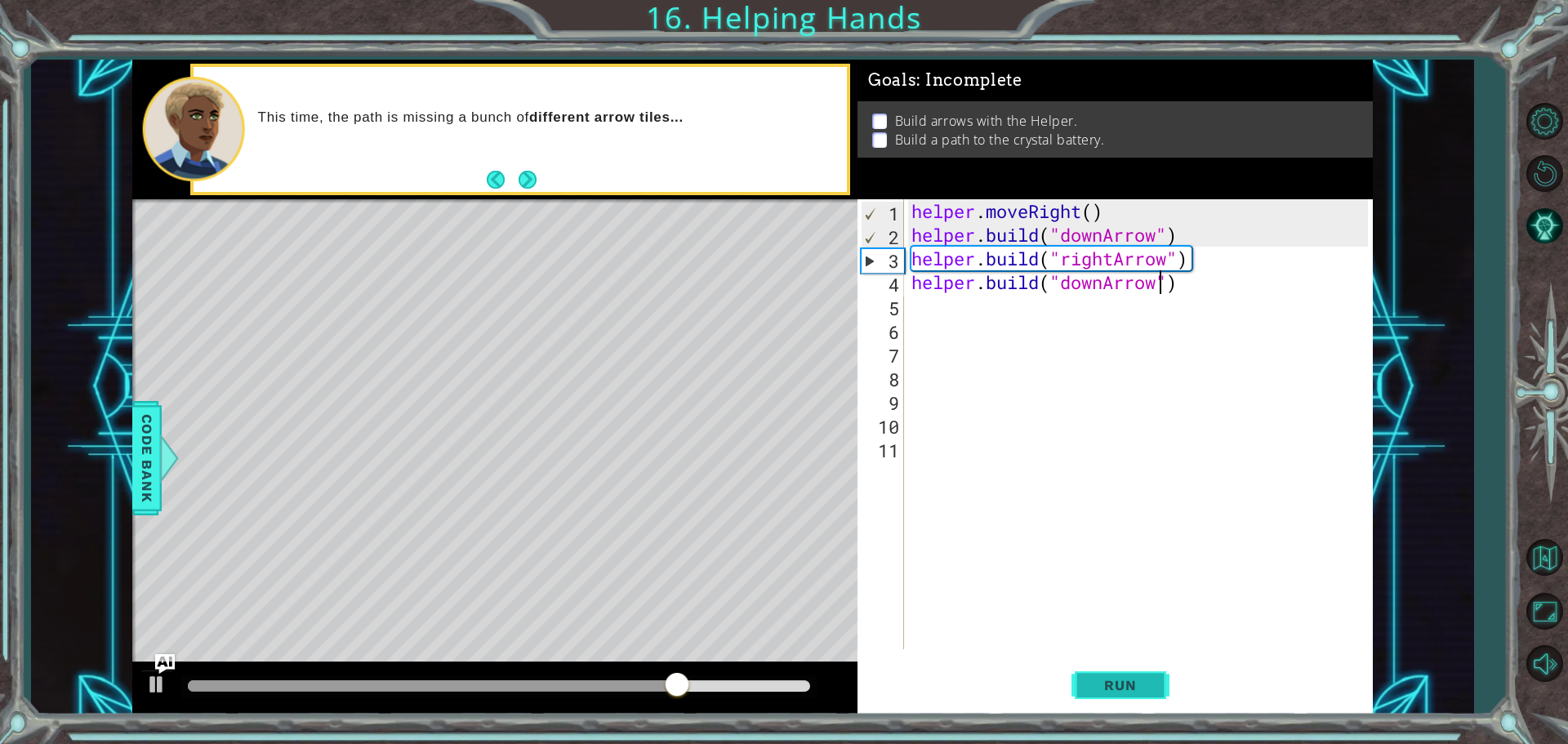
type textarea "[DOMAIN_NAME]("downArrow")"
click at [1109, 683] on span "Run" at bounding box center [1119, 685] width 65 height 16
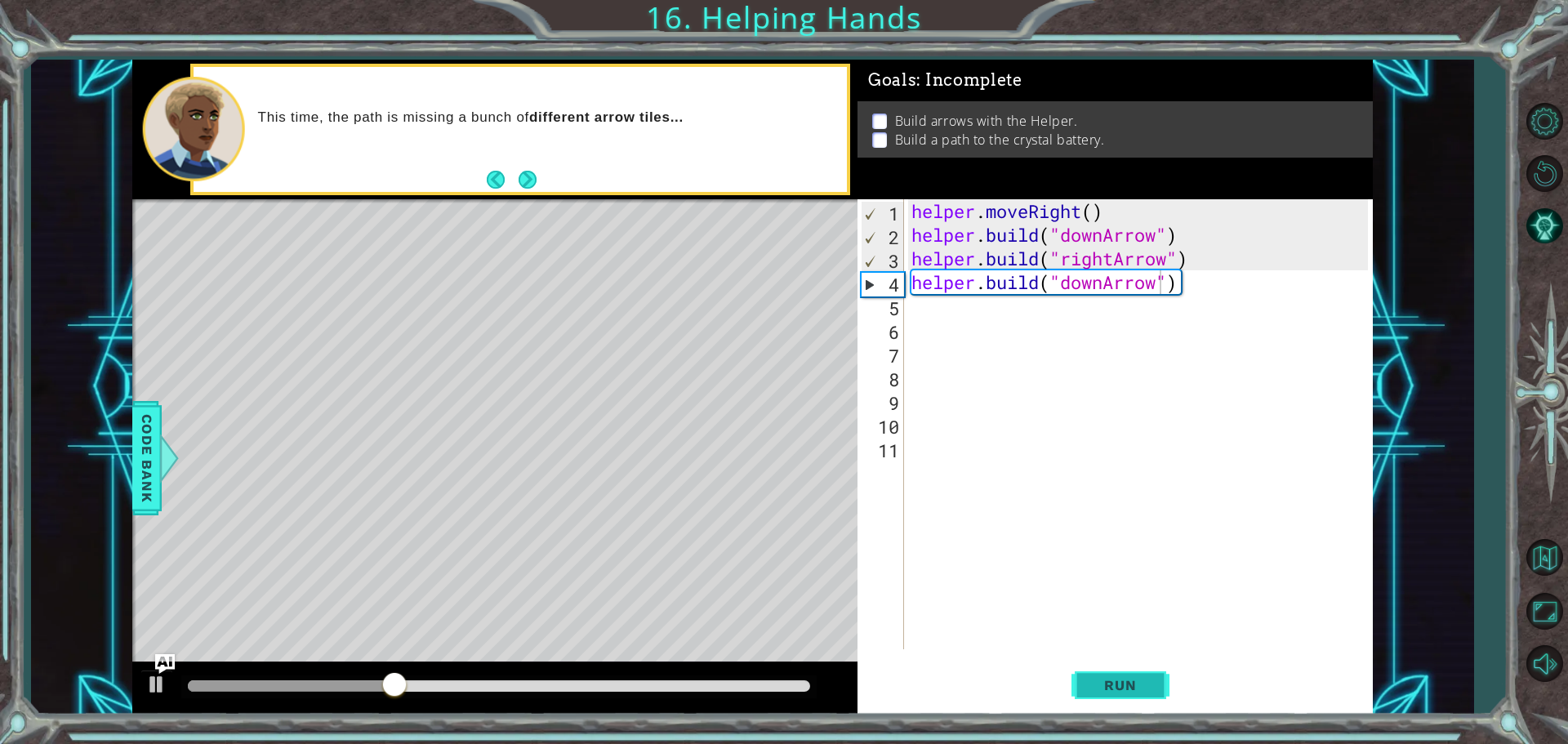
click at [1121, 677] on span "Run" at bounding box center [1119, 685] width 65 height 16
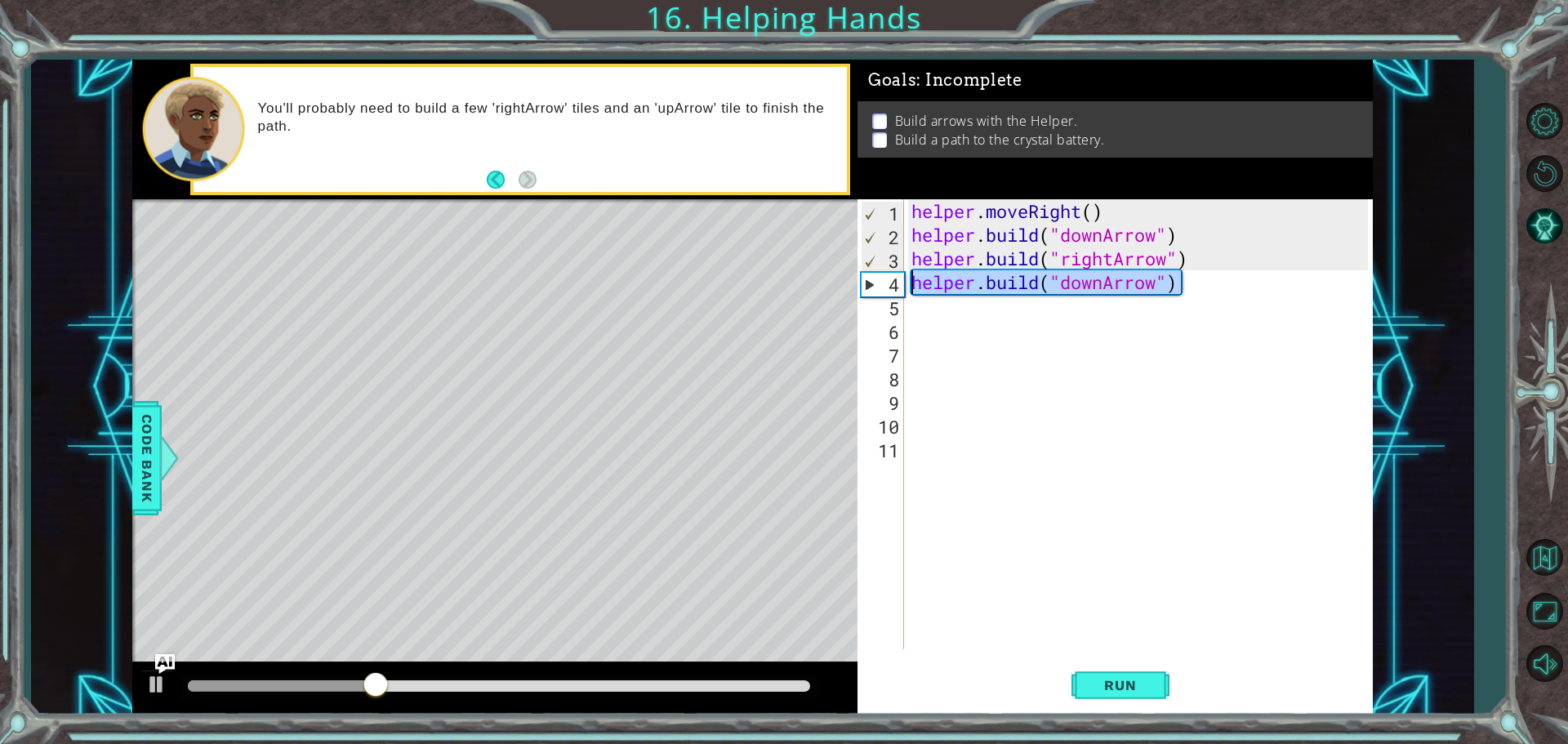
drag, startPoint x: 1193, startPoint y: 286, endPoint x: 904, endPoint y: 281, distance: 289.0
click at [904, 281] on div "[DOMAIN_NAME]("downArrow") 1 2 3 4 5 6 7 8 9 10 11 helper . moveRight ( ) helpe…" at bounding box center [1113, 424] width 511 height 450
click at [935, 350] on div "helper . moveRight ( ) helper . build ( "downArrow" ) helper . build ( "rightAr…" at bounding box center [1141, 448] width 468 height 498
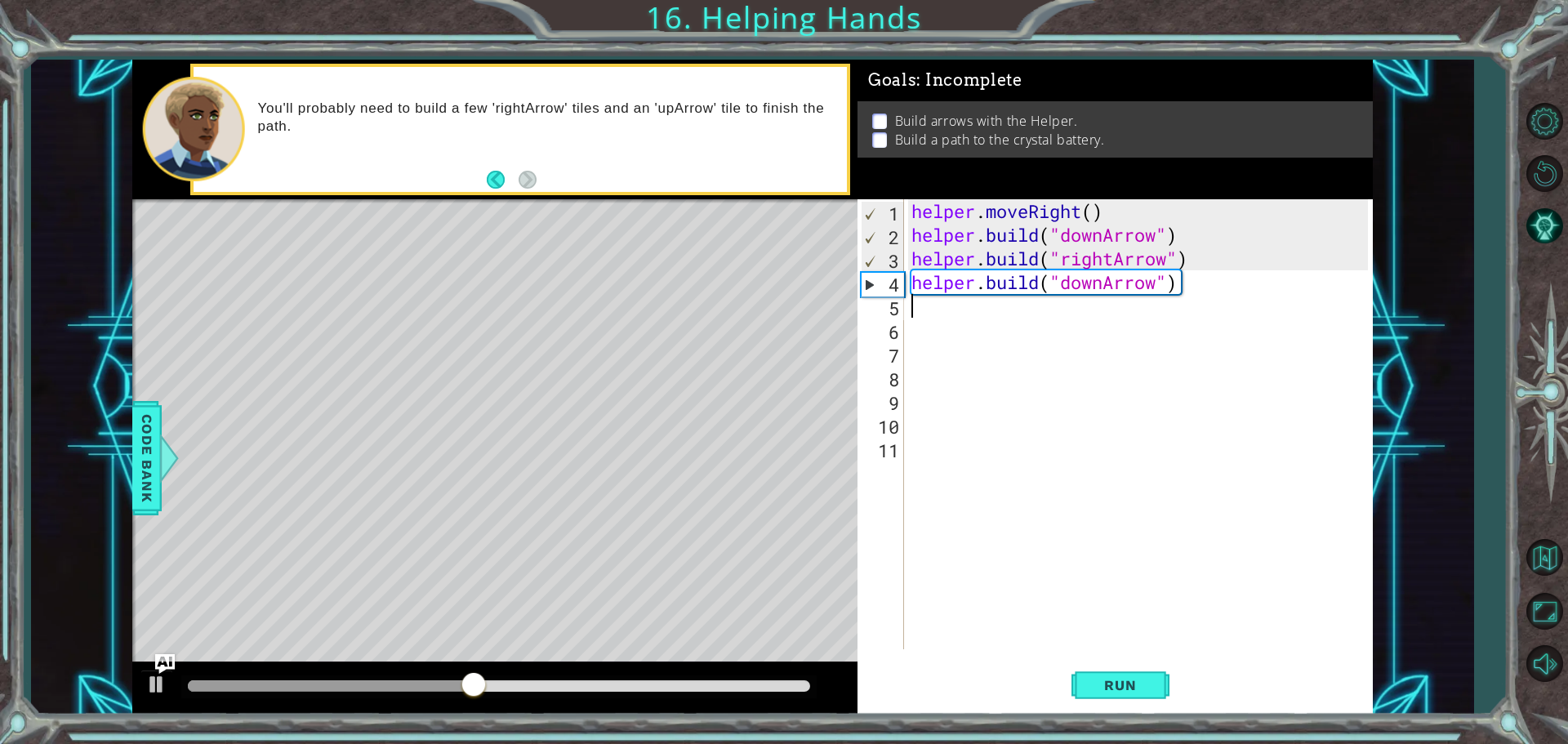
click at [1189, 294] on div "helper . moveRight ( ) helper . build ( "downArrow" ) helper . build ( "rightAr…" at bounding box center [1141, 448] width 468 height 498
drag, startPoint x: 1191, startPoint y: 294, endPoint x: 1200, endPoint y: 289, distance: 10.3
click at [1200, 289] on div "helper . moveRight ( ) helper . build ( "downArrow" ) helper . build ( "rightAr…" at bounding box center [1141, 448] width 468 height 498
click at [1196, 290] on div "helper . moveRight ( ) helper . build ( "downArrow" ) helper . build ( "rightAr…" at bounding box center [1137, 424] width 460 height 450
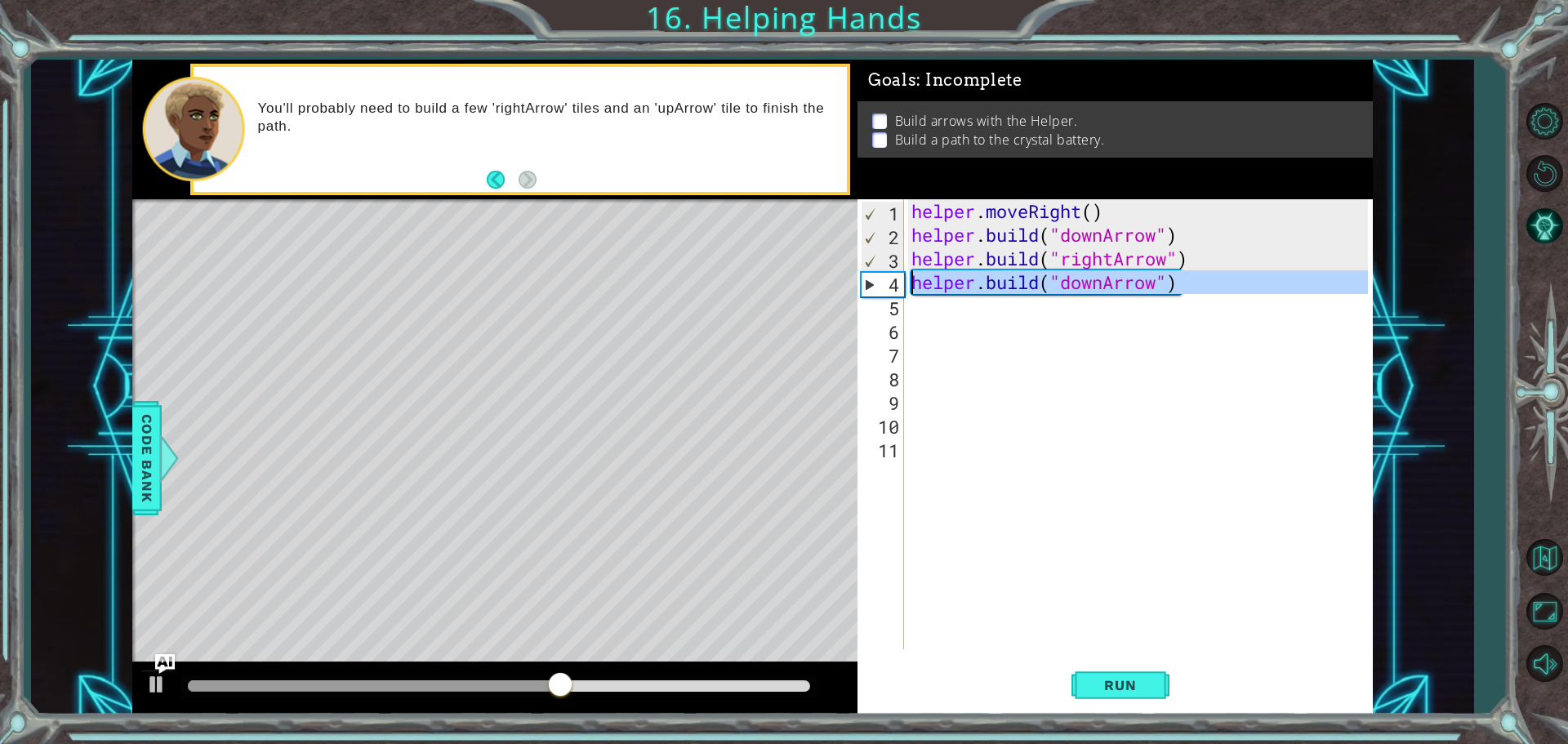
drag, startPoint x: 1183, startPoint y: 295, endPoint x: 877, endPoint y: 288, distance: 306.1
click at [877, 288] on div "[DOMAIN_NAME]("downArrow") 1 2 3 4 5 6 7 8 9 10 11 helper . moveRight ( ) helpe…" at bounding box center [1113, 424] width 511 height 450
type textarea "[DOMAIN_NAME]("downArrow")"
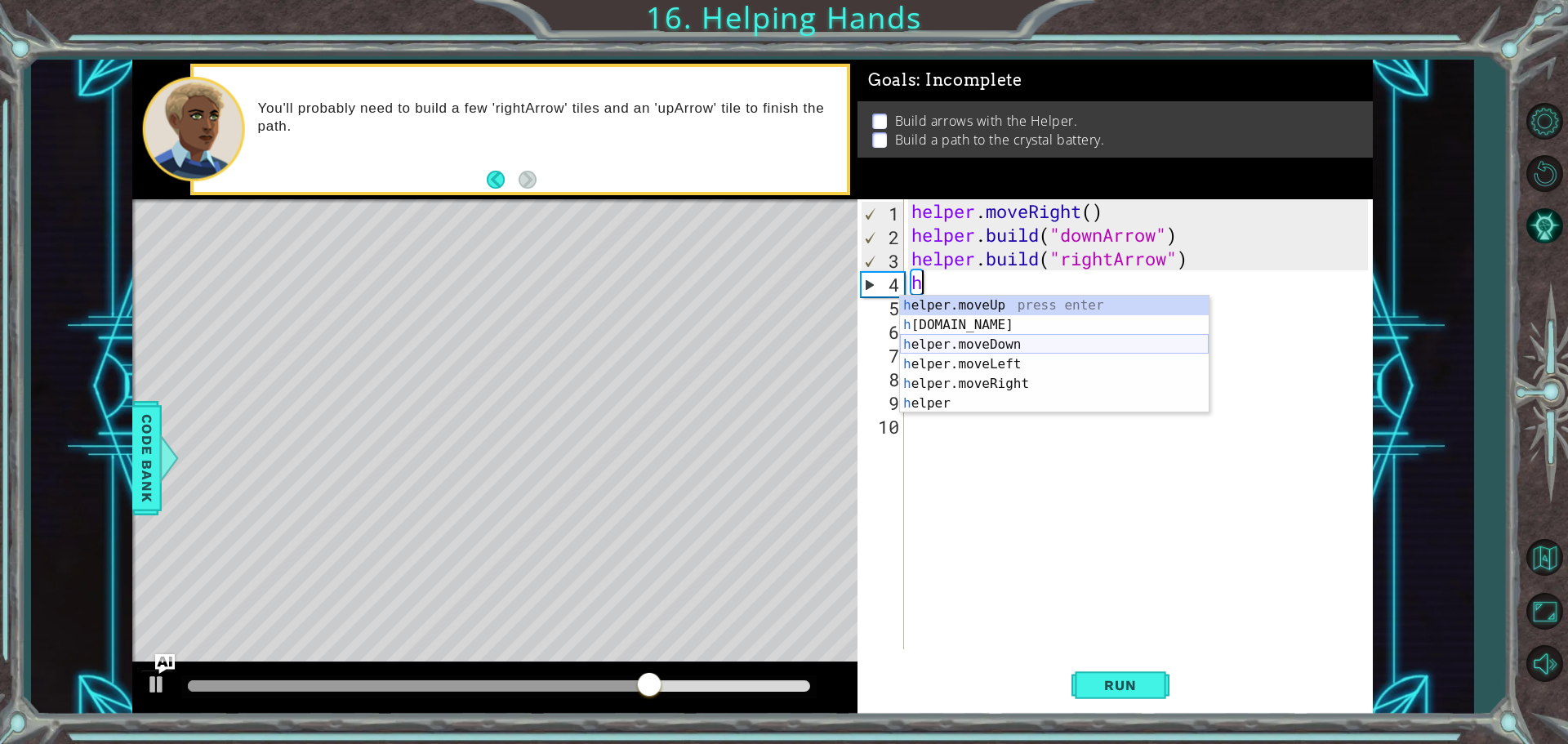
click at [1044, 350] on div "h elper.moveUp press enter h [DOMAIN_NAME] press enter h elper.moveDown press e…" at bounding box center [1053, 373] width 308 height 157
type textarea "helper.moveDown(1)"
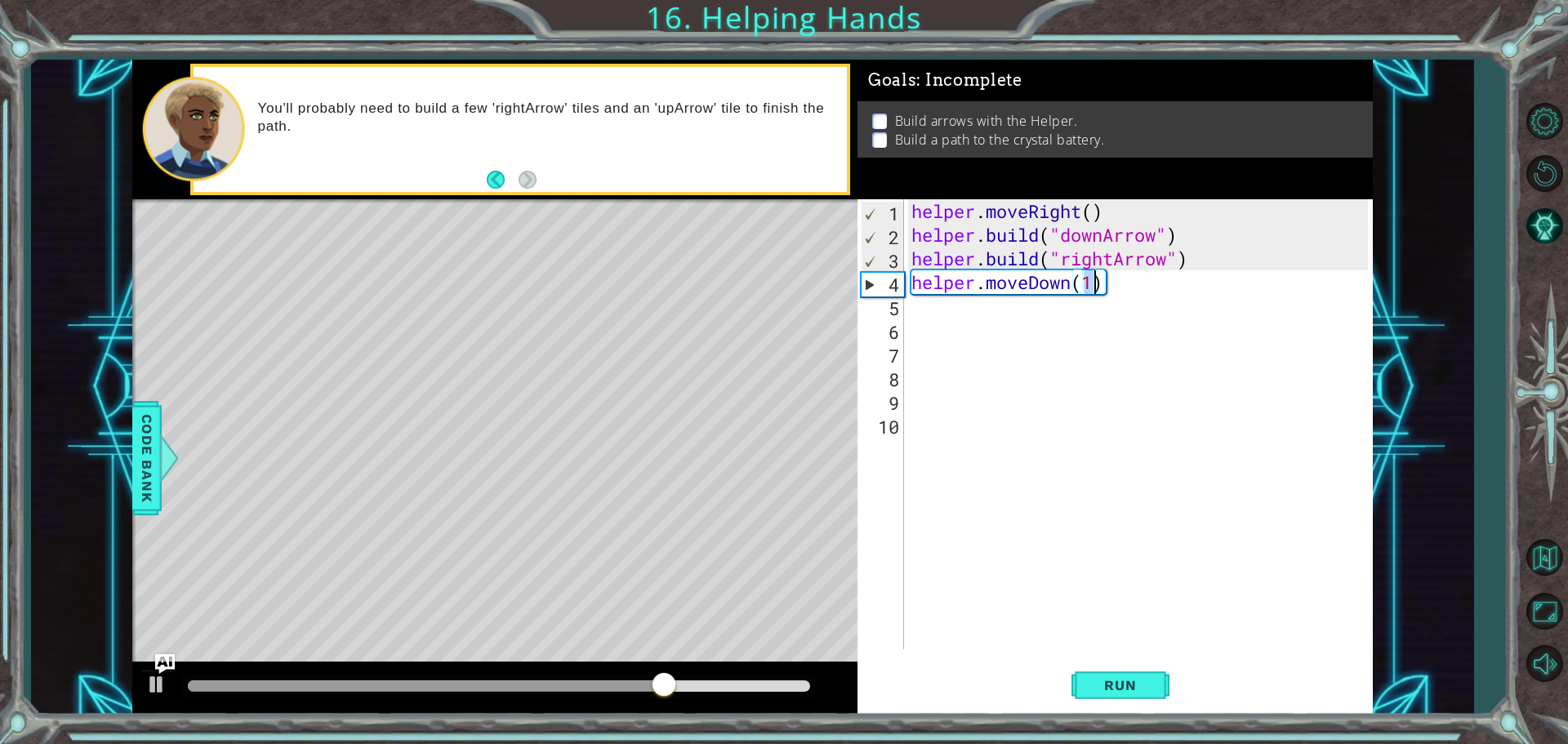
click at [999, 328] on div "helper . moveRight ( ) helper . build ( "downArrow" ) helper . build ( "rightAr…" at bounding box center [1141, 448] width 468 height 498
click at [990, 307] on div "helper . moveRight ( ) helper . build ( "downArrow" ) helper . build ( "rightAr…" at bounding box center [1141, 448] width 468 height 498
paste textarea "[DOMAIN_NAME]("downArrow")"
click at [1109, 684] on span "Run" at bounding box center [1119, 685] width 65 height 16
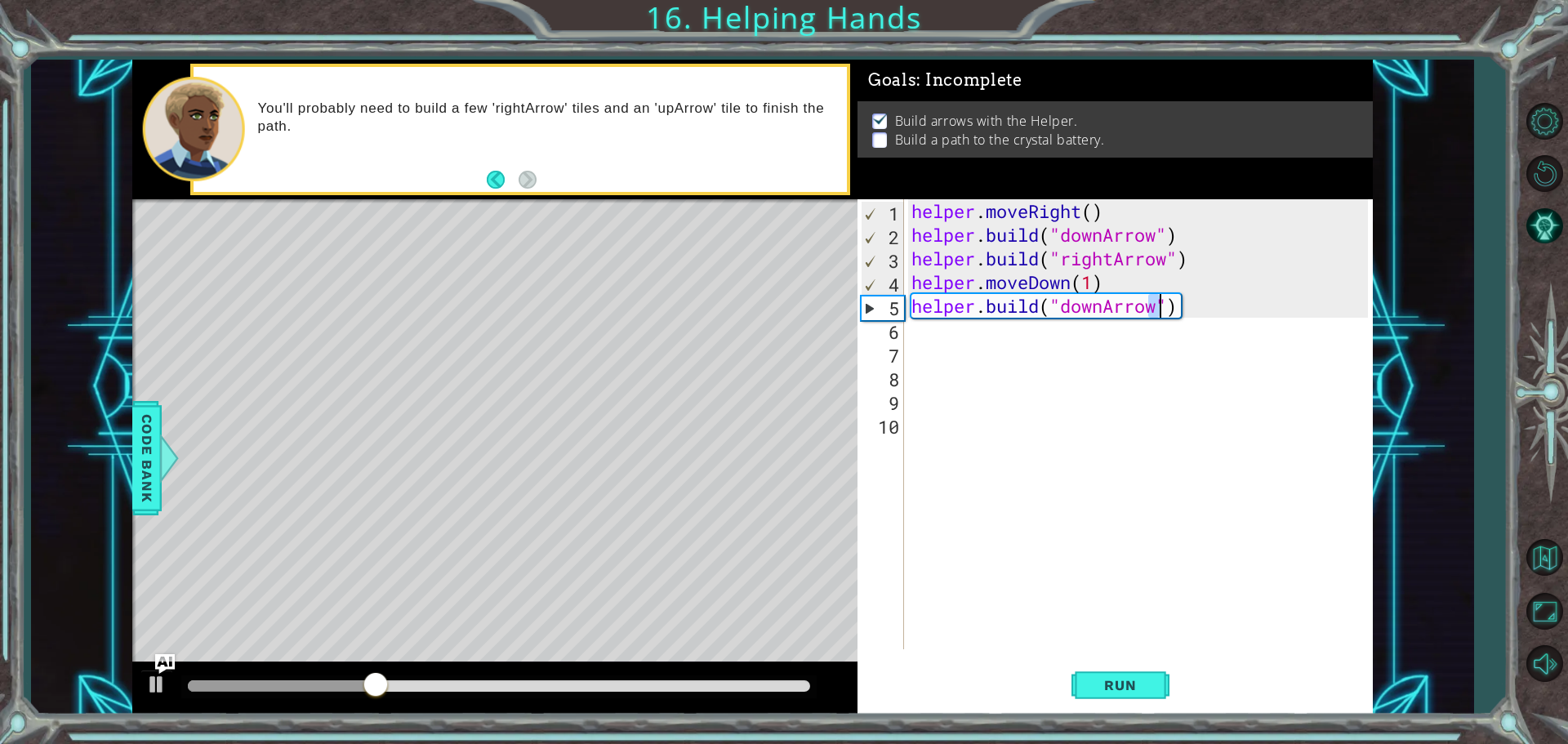
click at [1155, 307] on div "helper . moveRight ( ) helper . build ( "downArrow" ) helper . build ( "rightAr…" at bounding box center [1141, 448] width 468 height 498
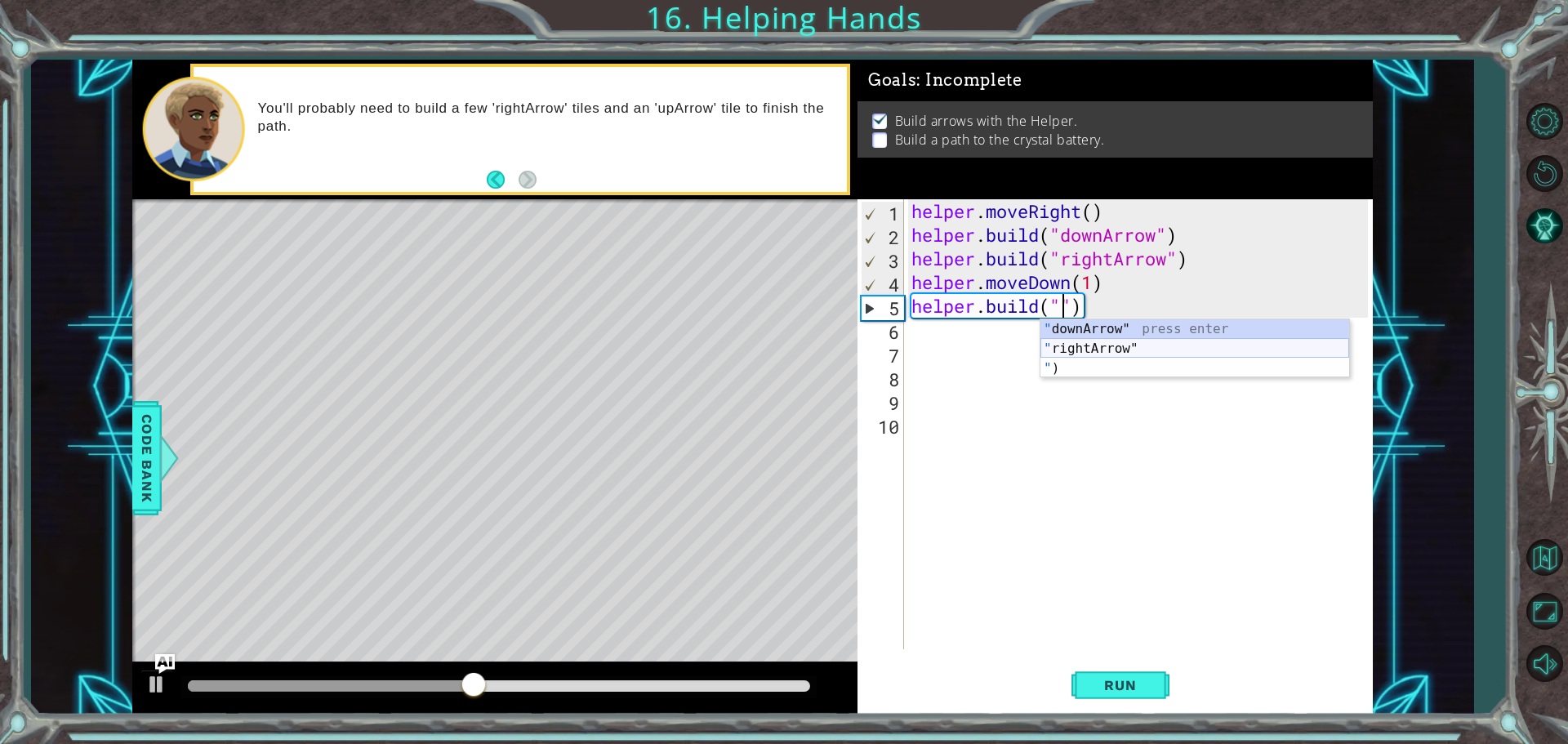
click at [1068, 341] on div "" downArrow" press enter " rightArrow" press enter " ) press enter" at bounding box center [1194, 368] width 308 height 98
type textarea "[DOMAIN_NAME]("rightArrow")"
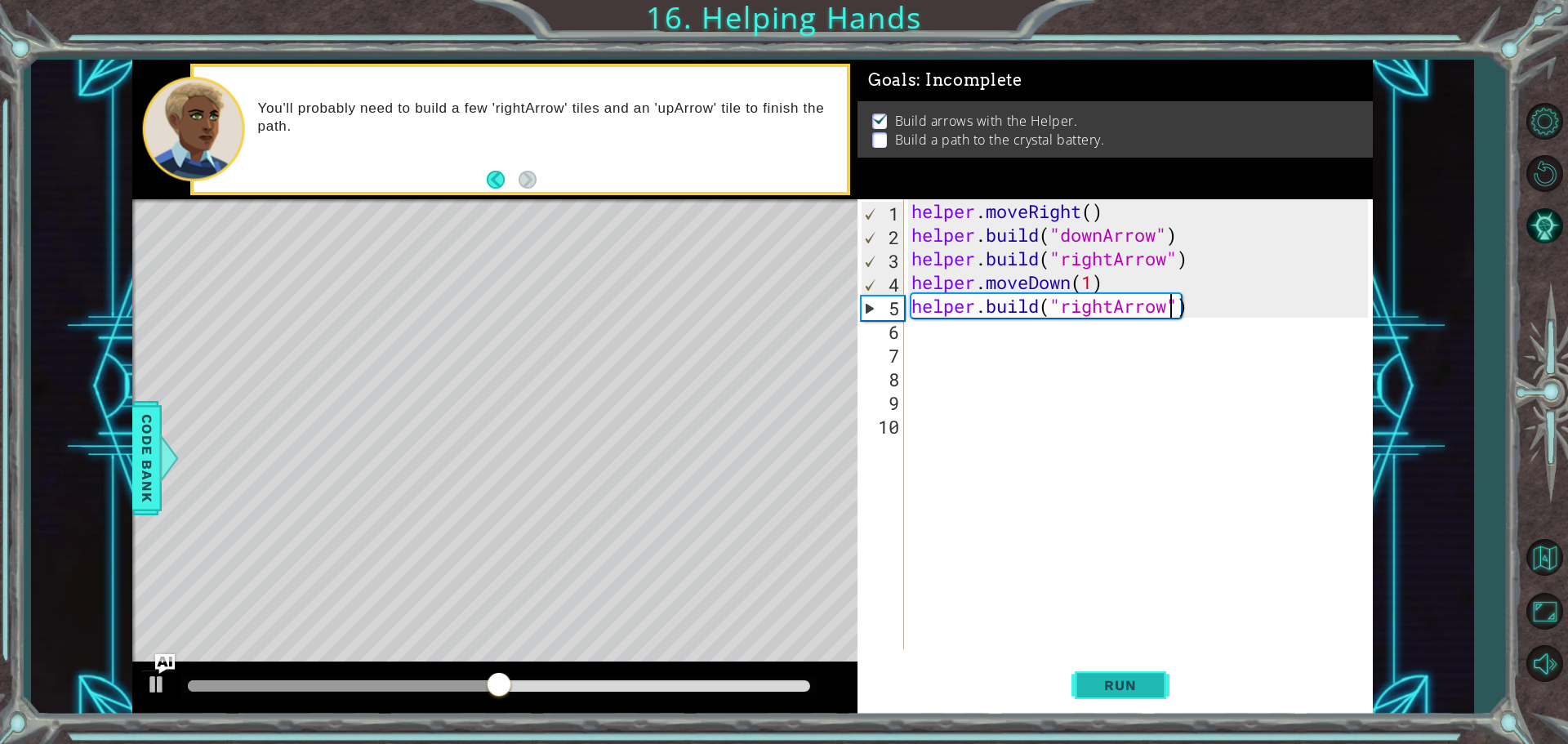
click at [1122, 677] on span "Run" at bounding box center [1119, 685] width 65 height 16
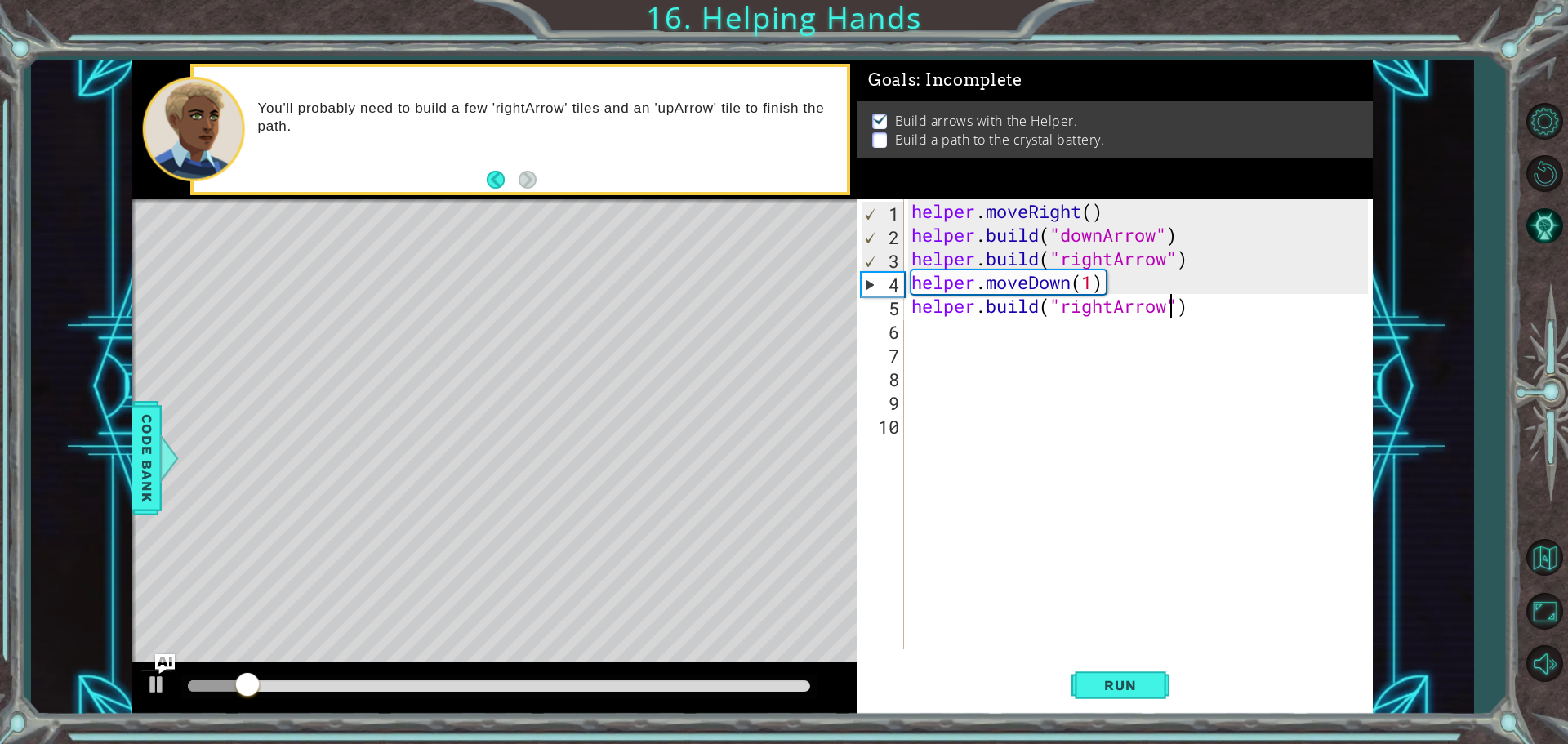
click at [985, 353] on div "helper . moveRight ( ) helper . build ( "downArrow" ) helper . build ( "rightAr…" at bounding box center [1141, 448] width 468 height 498
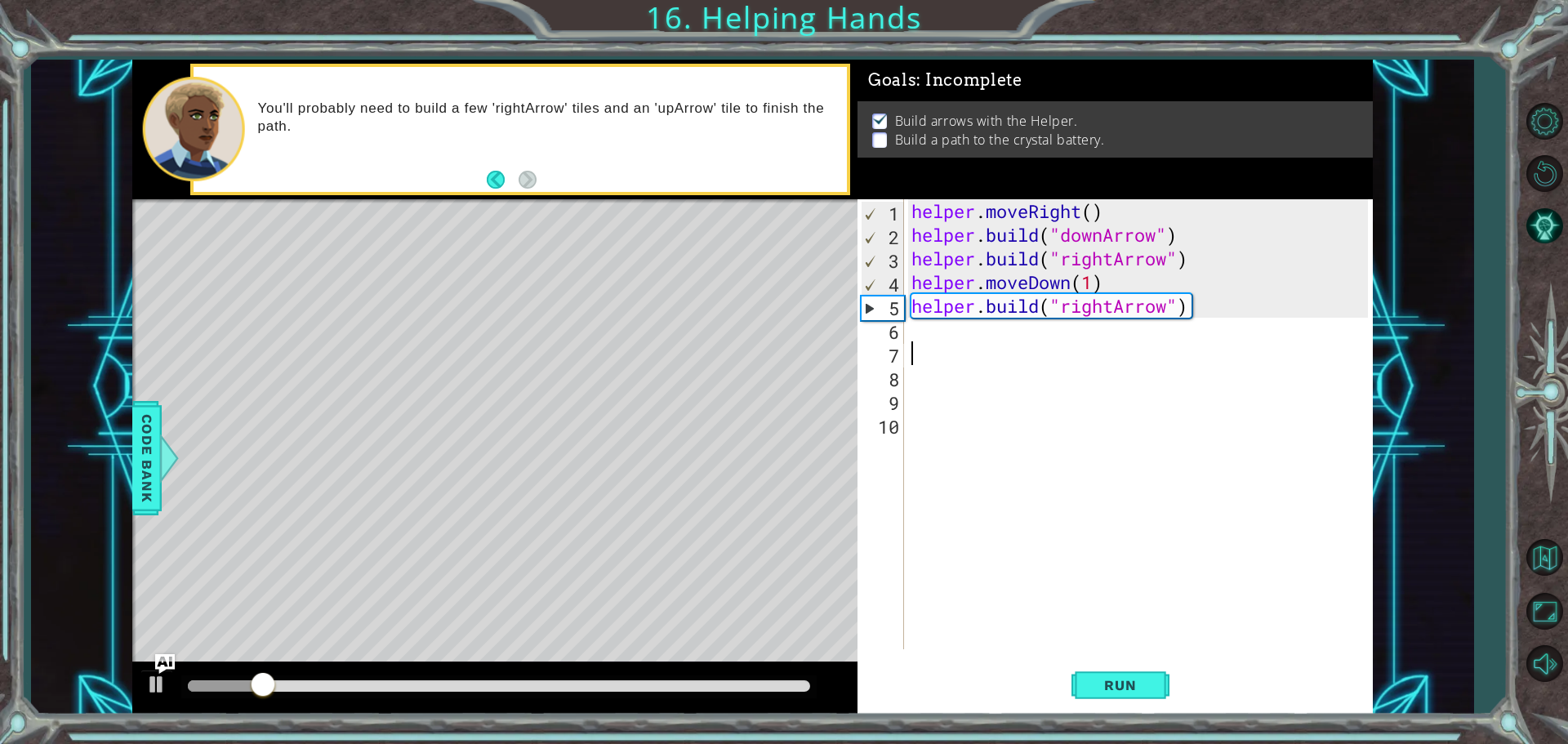
click at [986, 344] on div "helper . moveRight ( ) helper . build ( "downArrow" ) helper . build ( "rightAr…" at bounding box center [1141, 448] width 468 height 498
click at [984, 328] on div "helper . moveRight ( ) helper . build ( "downArrow" ) helper . build ( "rightAr…" at bounding box center [1141, 448] width 468 height 498
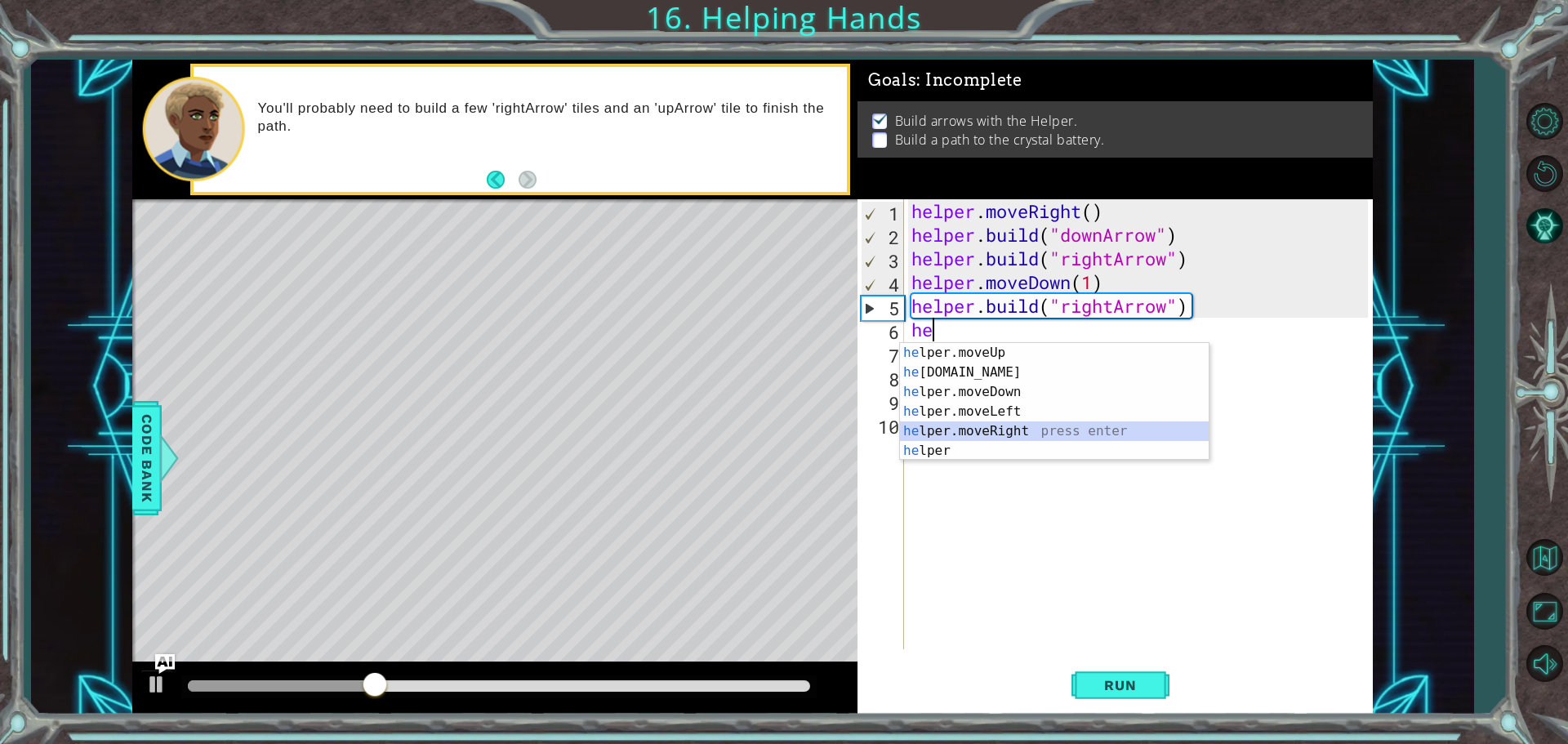
click at [963, 429] on div "he lper.moveUp press enter he [DOMAIN_NAME] press enter he lper.moveDown press …" at bounding box center [1053, 421] width 308 height 157
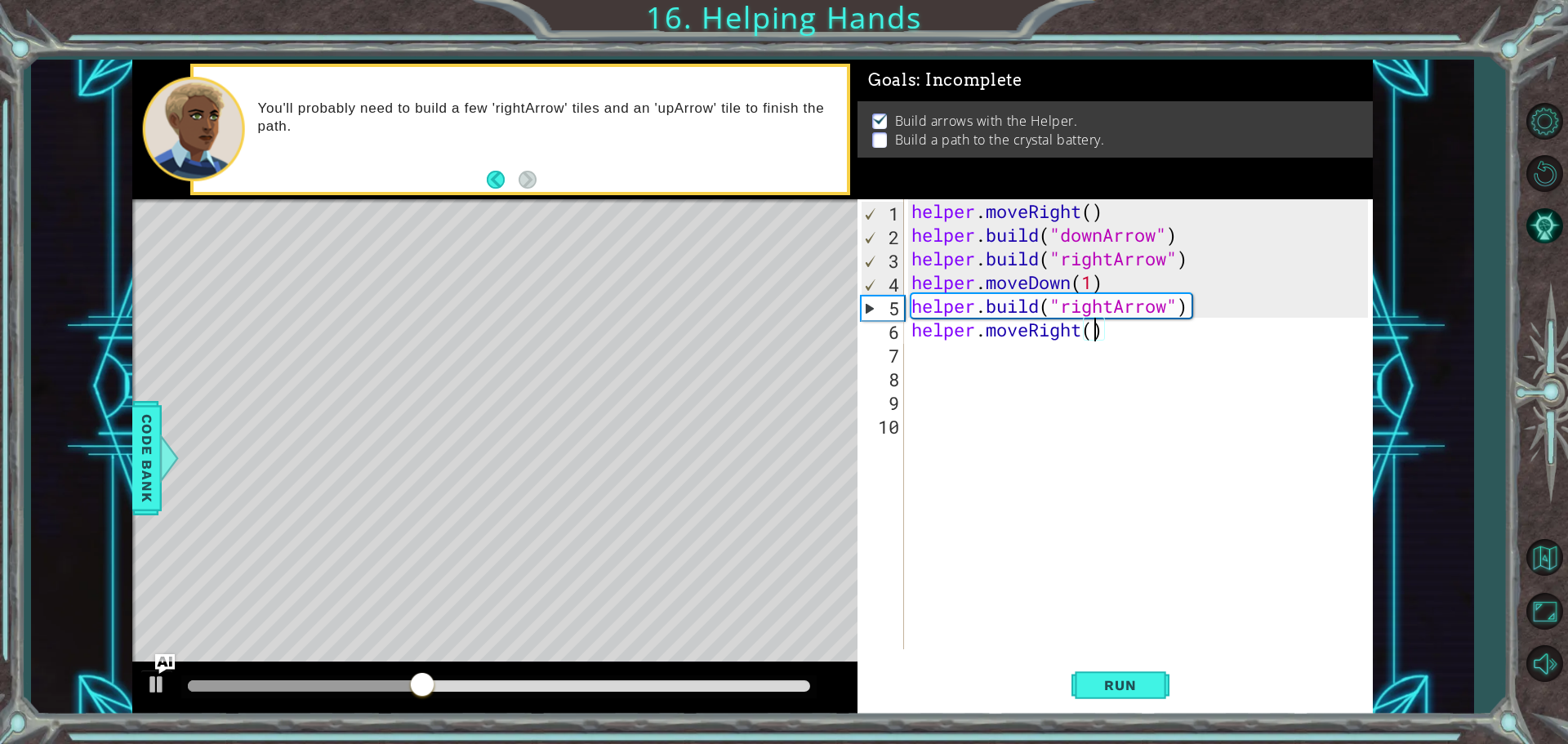
type textarea "helper.moveRight(2)"
click at [1033, 358] on div "helper . moveRight ( ) helper . build ( "downArrow" ) helper . build ( "rightAr…" at bounding box center [1141, 448] width 468 height 498
click at [1110, 333] on div "helper . moveRight ( ) helper . build ( "downArrow" ) helper . build ( "rightAr…" at bounding box center [1141, 448] width 468 height 498
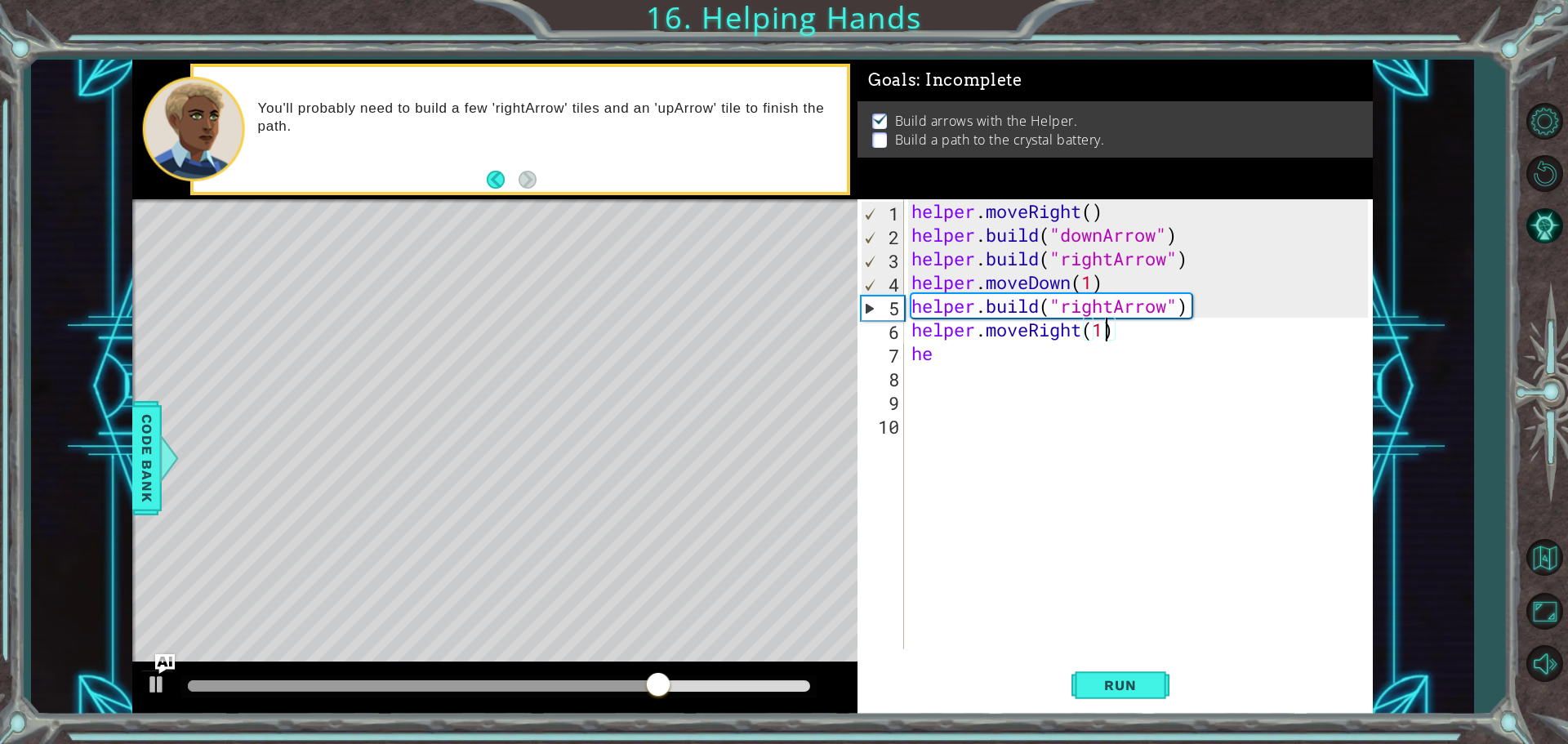
scroll to position [0, 8]
click at [981, 361] on div "helper . moveRight ( ) helper . build ( "downArrow" ) helper . build ( "rightAr…" at bounding box center [1141, 448] width 468 height 498
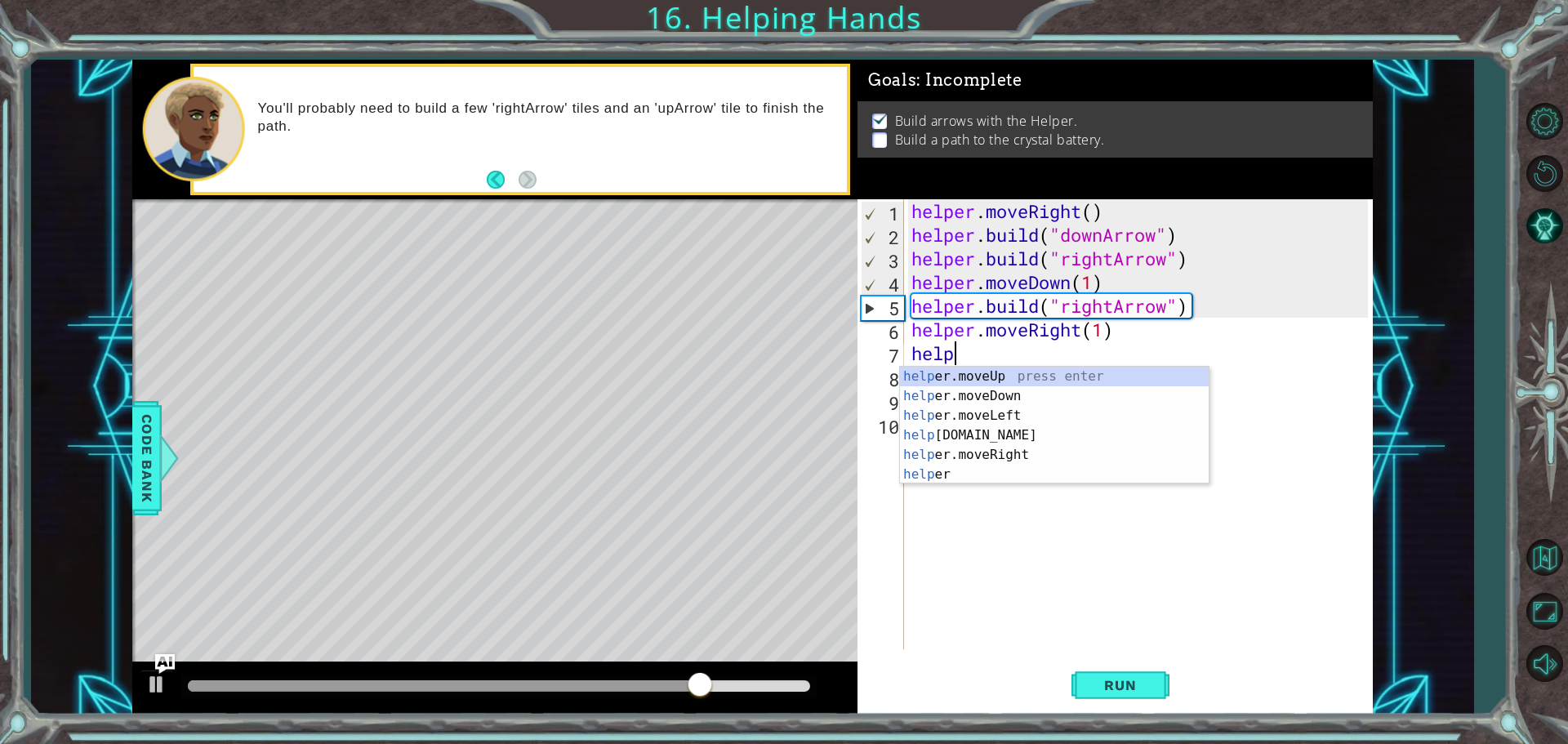
scroll to position [0, 2]
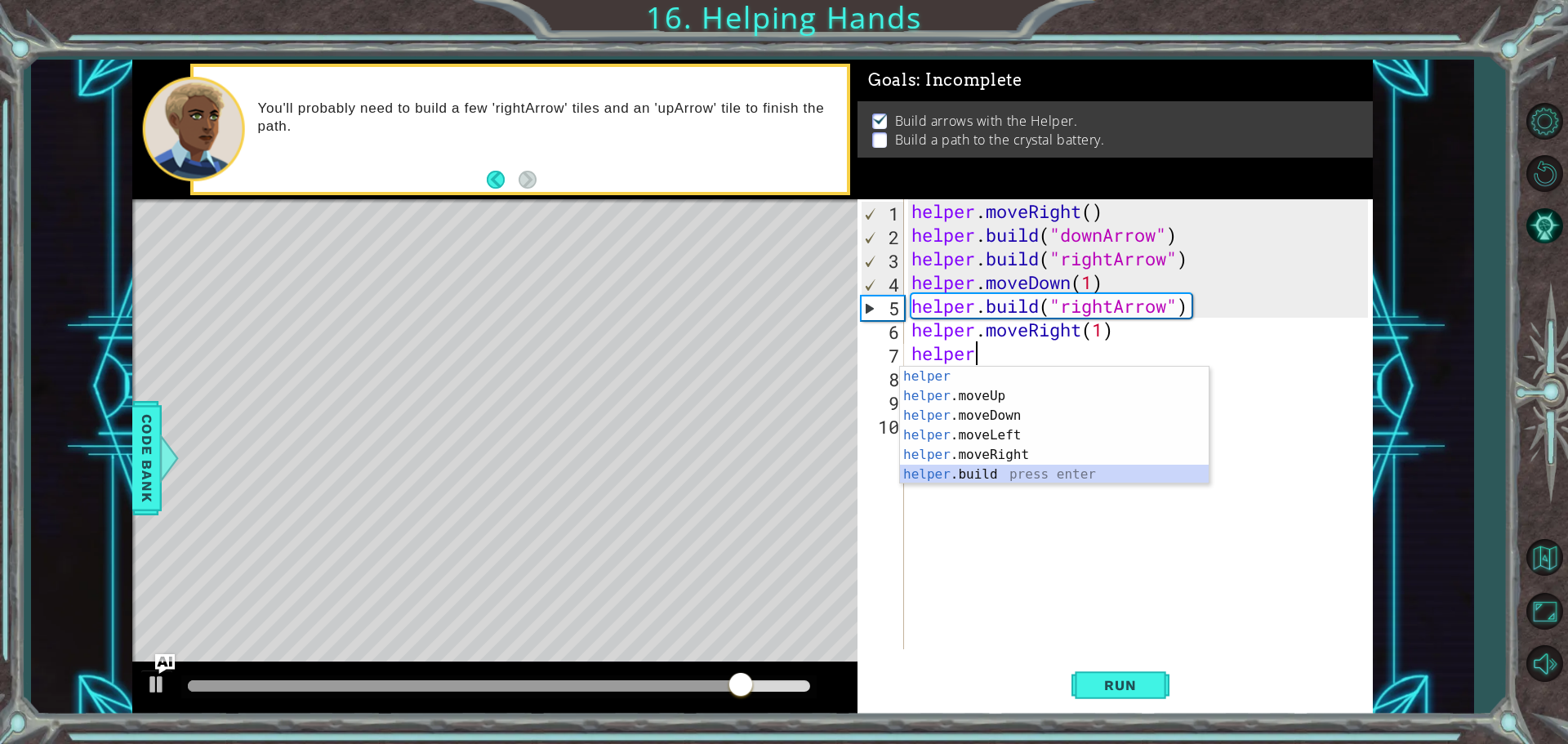
click at [982, 474] on div "helper press enter helper .moveUp press enter helper .moveDown press enter help…" at bounding box center [1053, 445] width 308 height 157
type textarea "[DOMAIN_NAME]("rightArrow")"
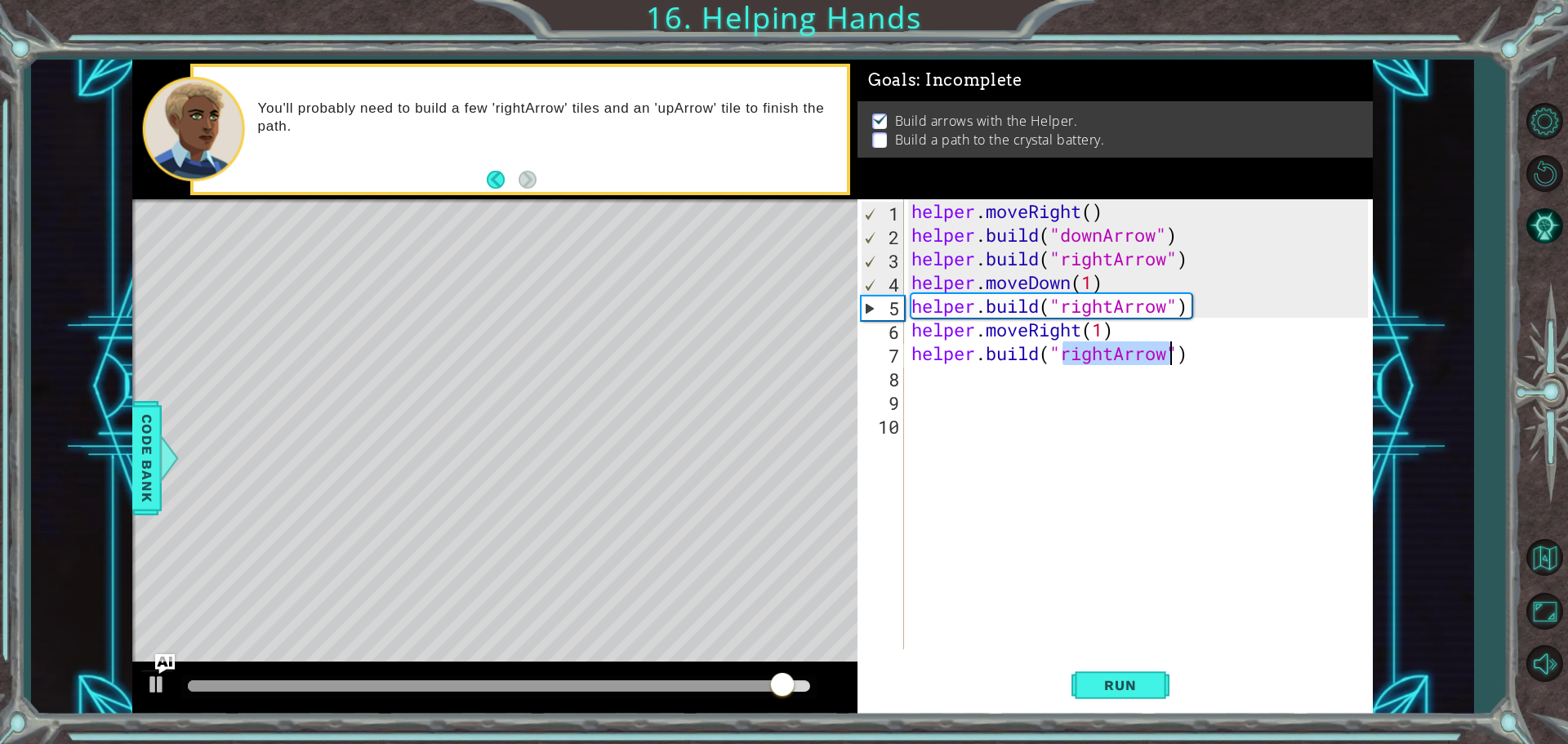
click at [1046, 377] on div "helper . moveRight ( ) helper . build ( "downArrow" ) helper . build ( "rightAr…" at bounding box center [1141, 448] width 468 height 498
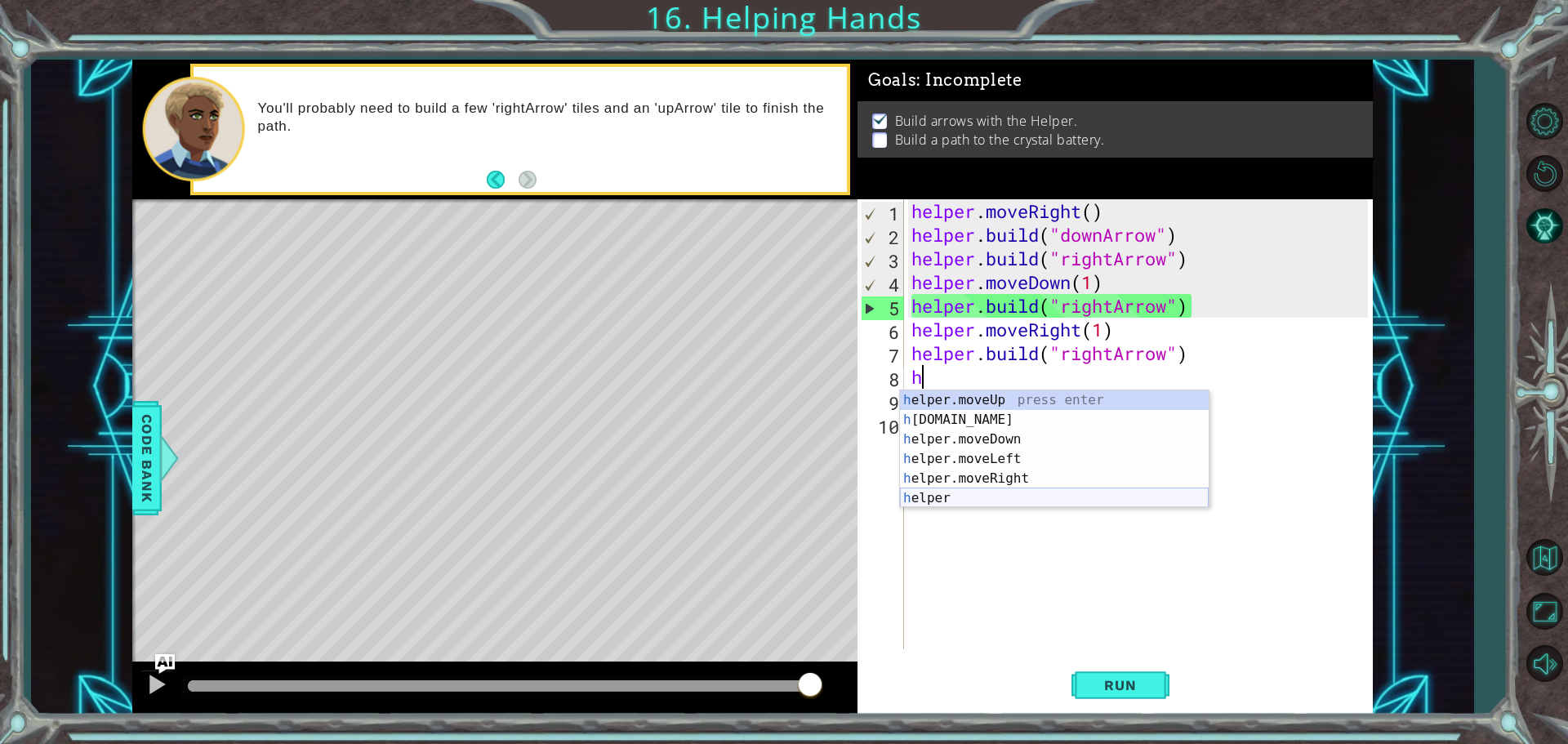
click at [971, 499] on div "h elper.moveUp press enter h [DOMAIN_NAME] press enter h elper.moveDown press e…" at bounding box center [1053, 468] width 308 height 157
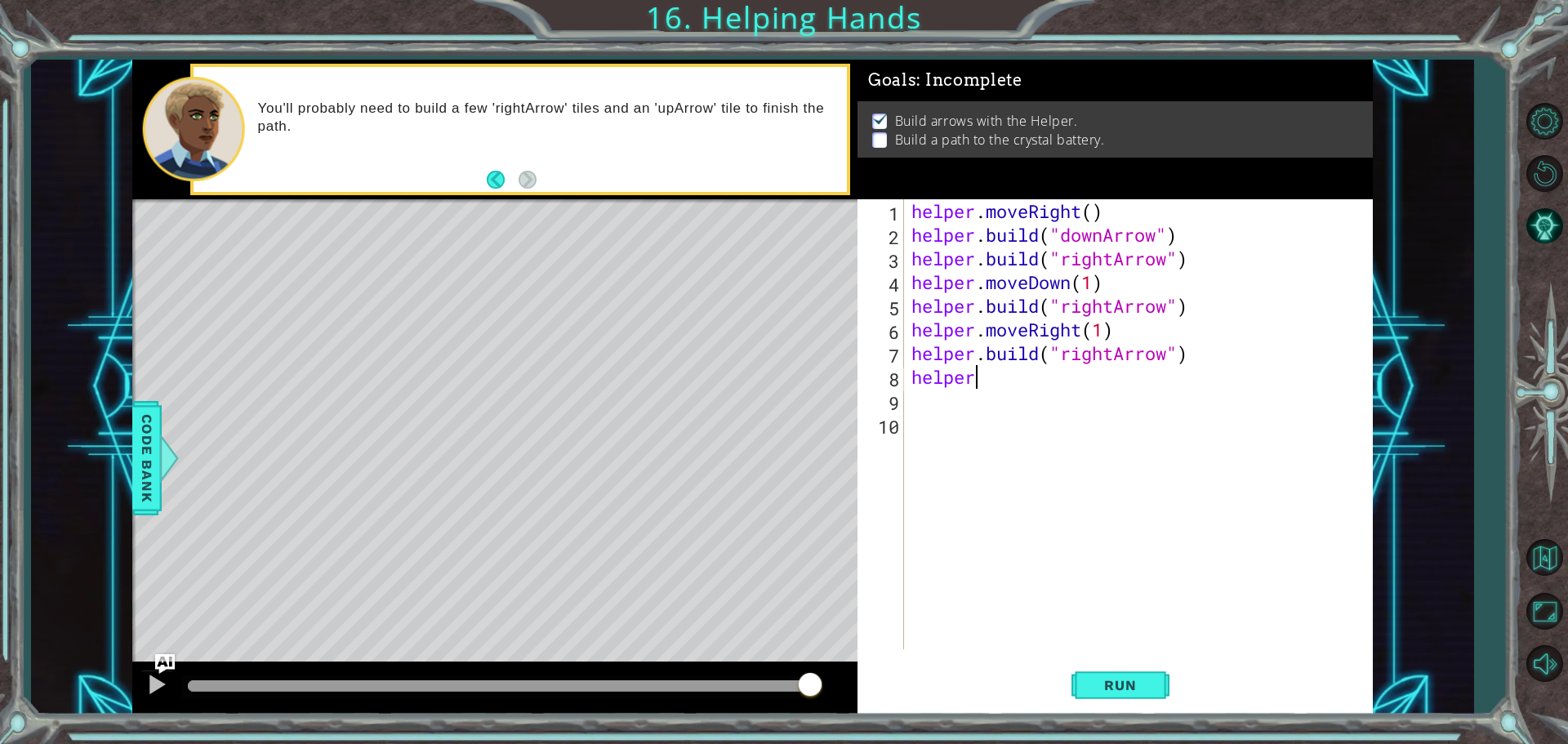
scroll to position [0, 2]
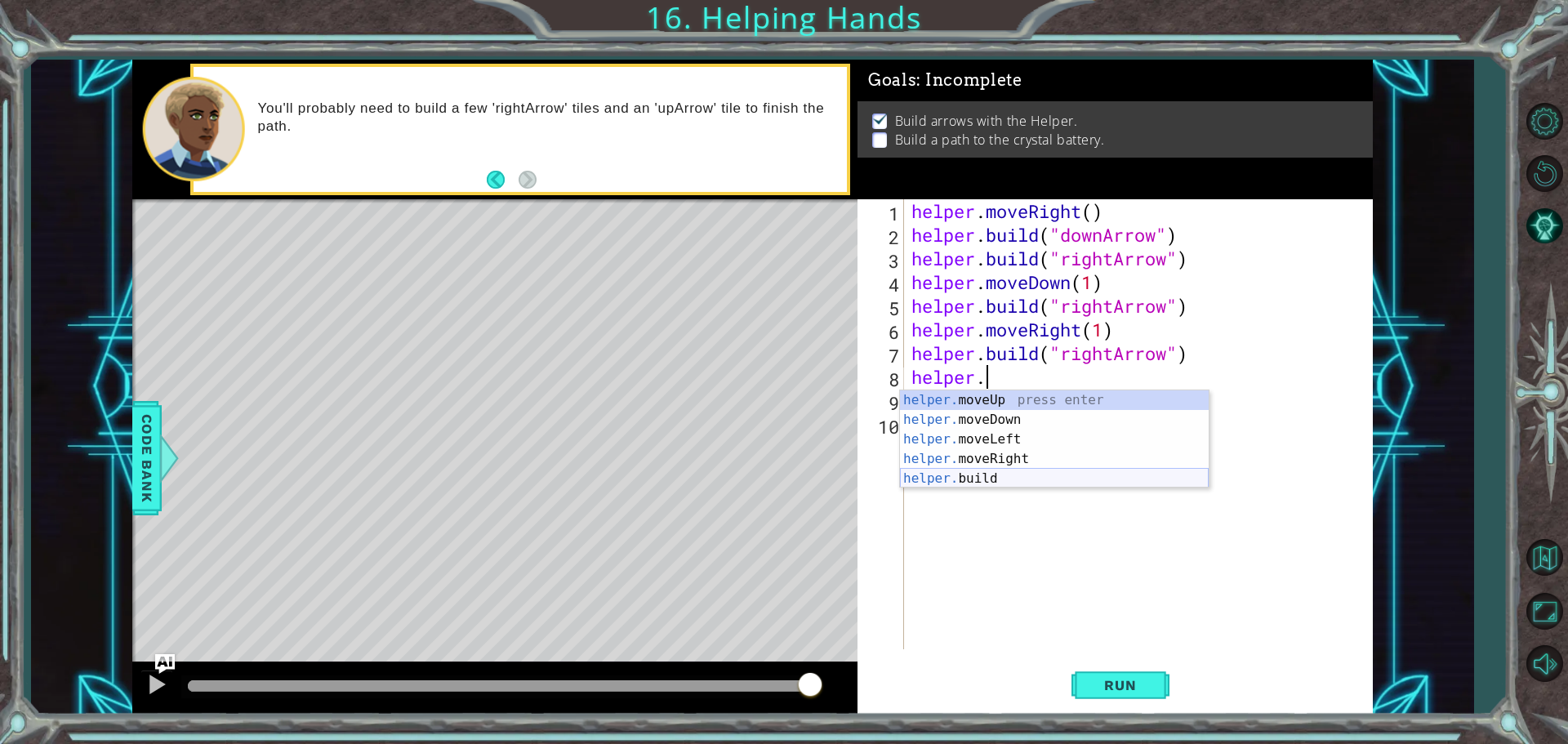
click at [1019, 484] on div "helper. moveUp press enter helper. moveDown press enter helper. moveLeft press …" at bounding box center [1053, 459] width 308 height 138
type textarea "[DOMAIN_NAME]("rightArrow")"
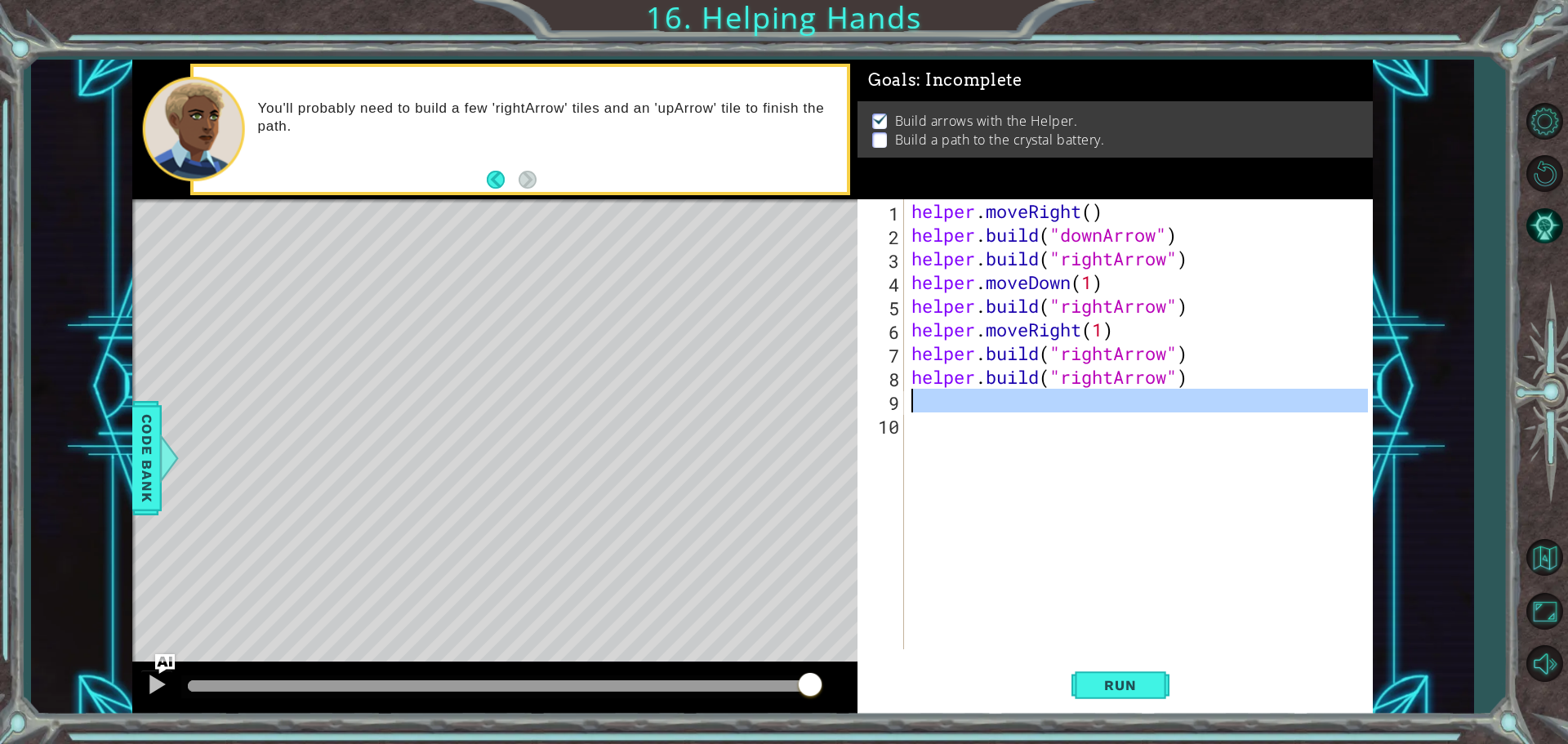
click at [1049, 412] on div "helper . moveRight ( ) helper . build ( "downArrow" ) helper . build ( "rightAr…" at bounding box center [1141, 448] width 468 height 498
click at [1051, 413] on div "helper . moveRight ( ) helper . build ( "downArrow" ) helper . build ( "rightAr…" at bounding box center [1137, 424] width 460 height 450
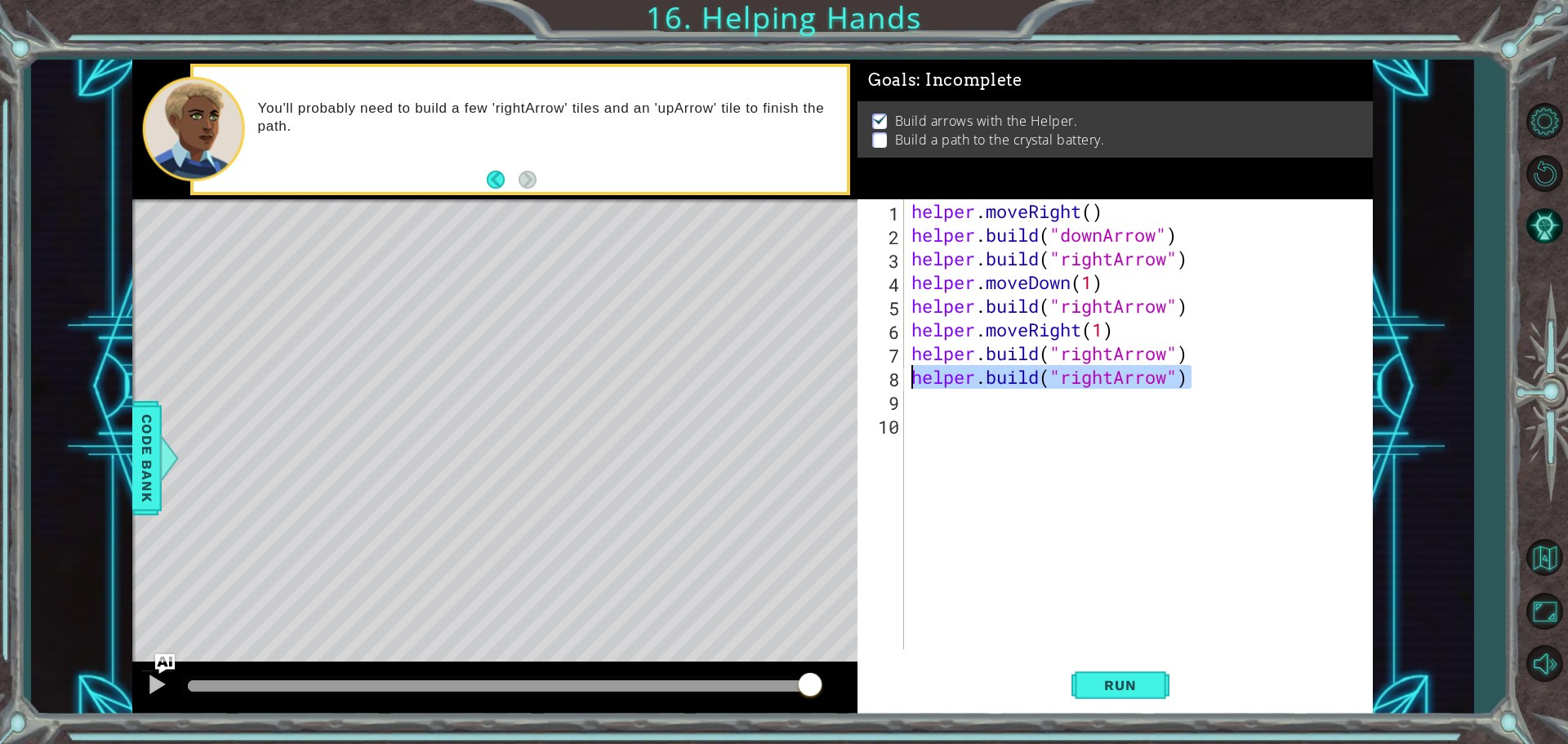
drag, startPoint x: 1206, startPoint y: 378, endPoint x: 910, endPoint y: 373, distance: 296.0
click at [910, 373] on div "helper . moveRight ( ) helper . build ( "downArrow" ) helper . build ( "rightAr…" at bounding box center [1141, 448] width 468 height 498
type textarea "[DOMAIN_NAME]("rightArrow")"
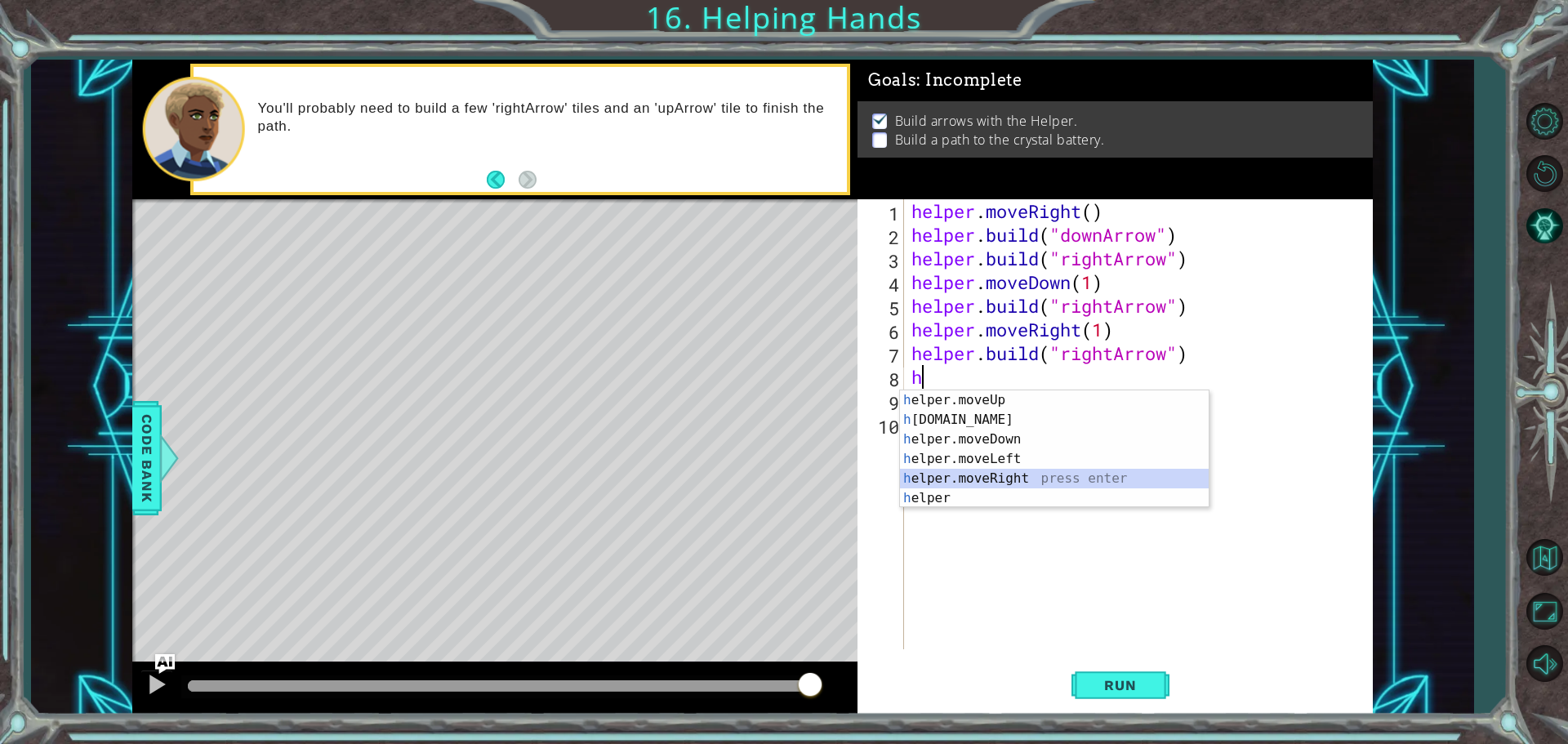
click at [1092, 472] on div "h elper.moveUp press enter h [DOMAIN_NAME] press enter h elper.moveDown press e…" at bounding box center [1053, 468] width 308 height 157
type textarea "helper.moveRight(1)"
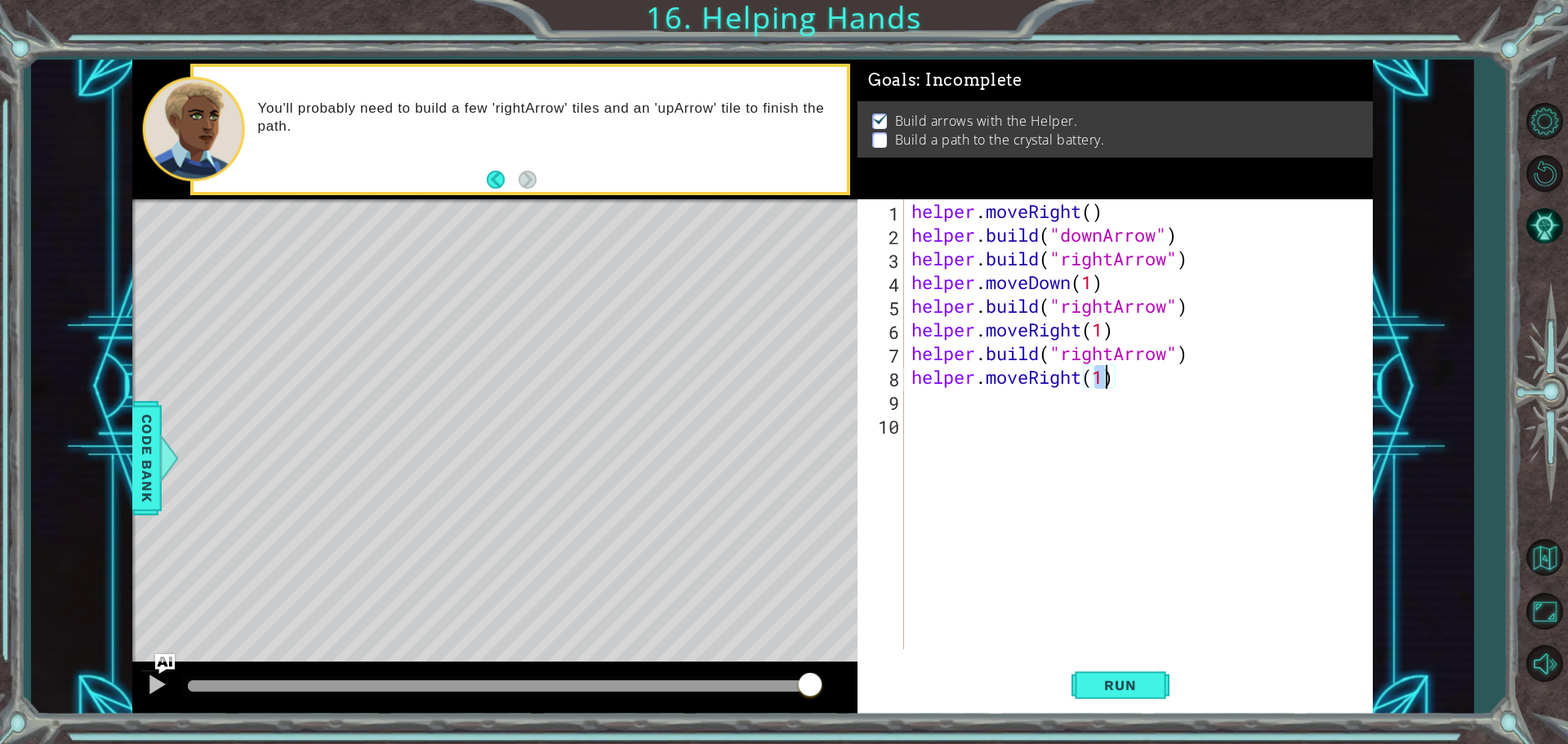
click at [1031, 414] on div "helper . moveRight ( ) helper . build ( "downArrow" ) helper . build ( "rightAr…" at bounding box center [1141, 448] width 468 height 498
paste textarea "[DOMAIN_NAME]("rightArrow")"
type textarea "[DOMAIN_NAME]("rightArrow")"
click at [912, 423] on div "helper . moveRight ( ) helper . build ( "downArrow" ) helper . build ( "rightAr…" at bounding box center [1141, 448] width 468 height 498
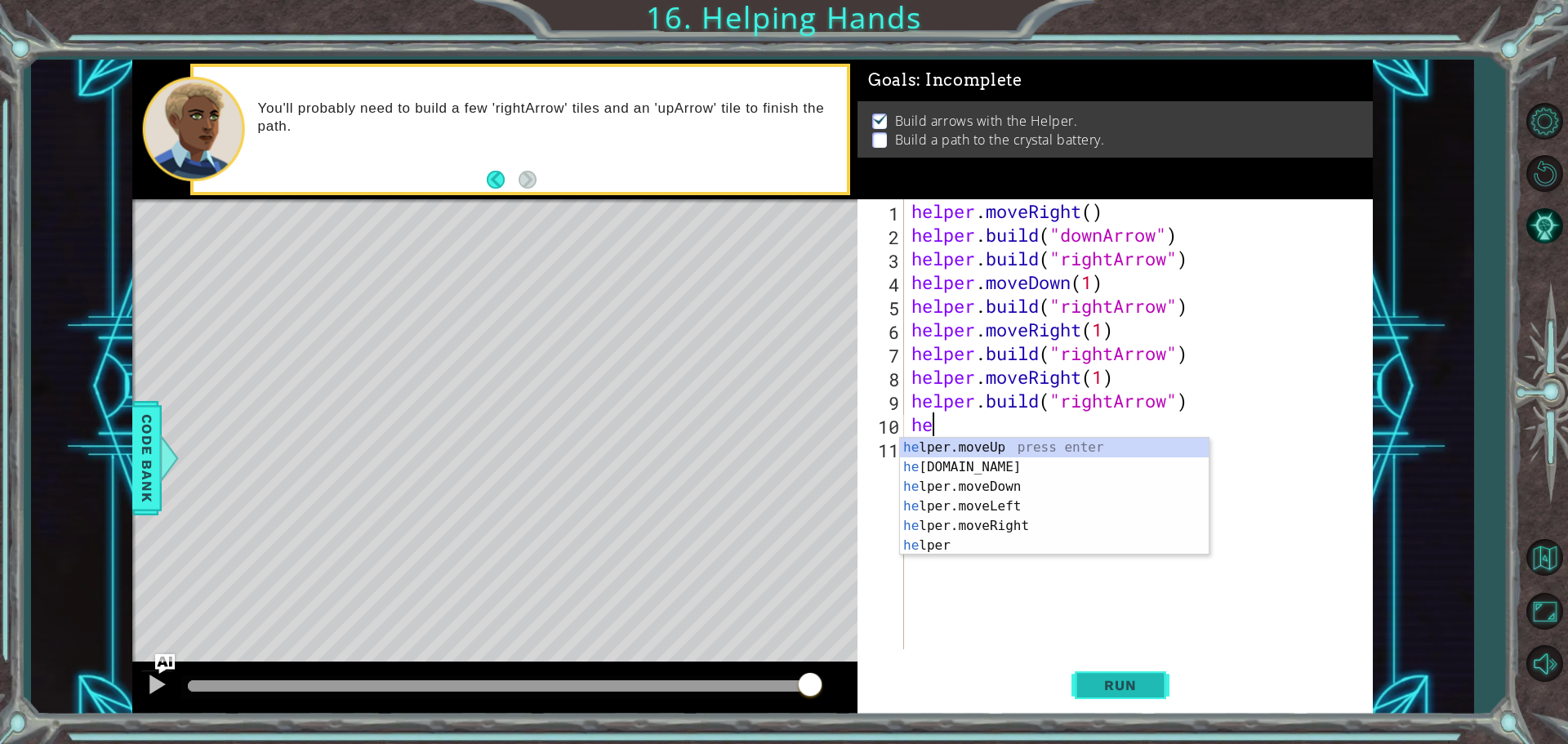
click at [1104, 677] on span "Run" at bounding box center [1119, 685] width 65 height 16
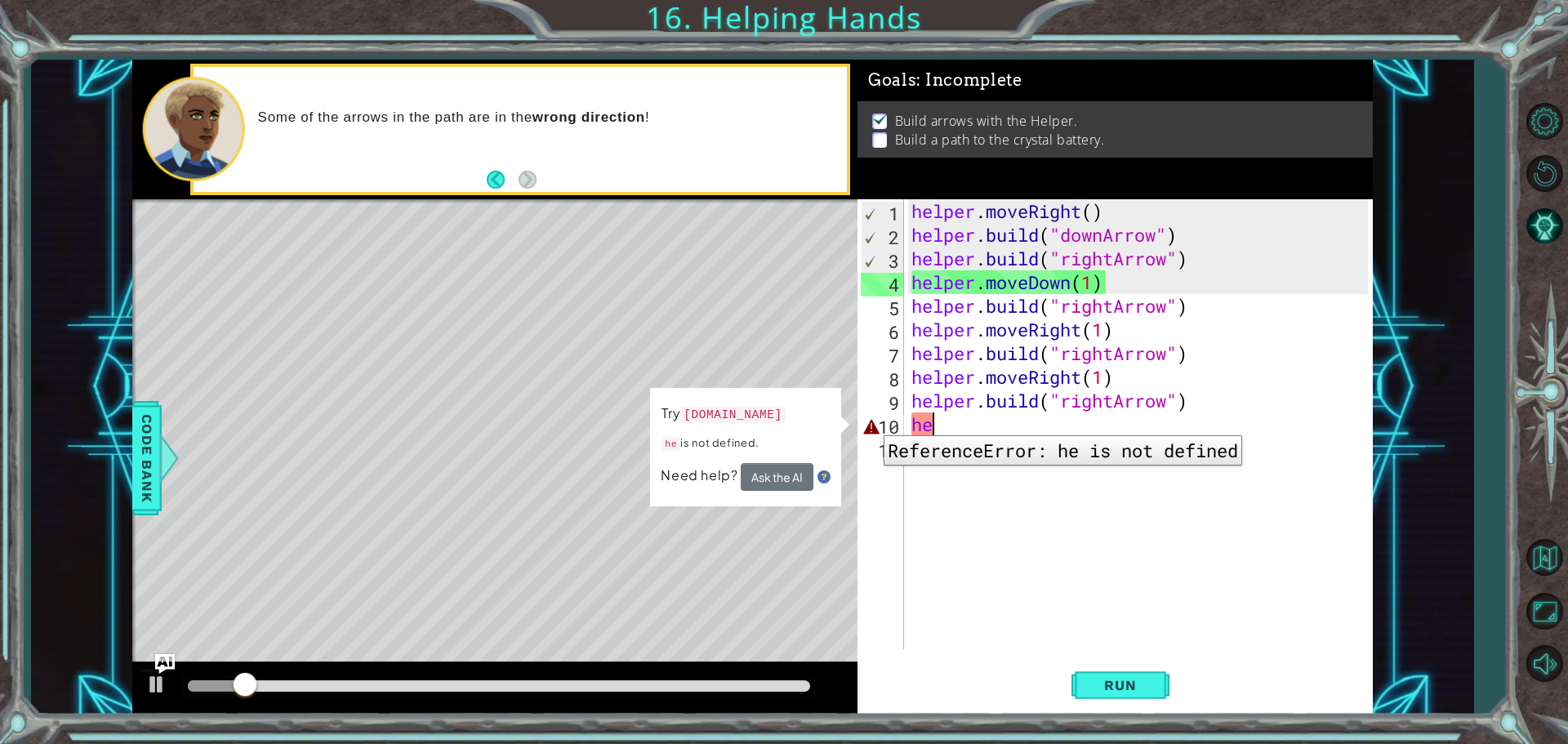
type textarea "h"
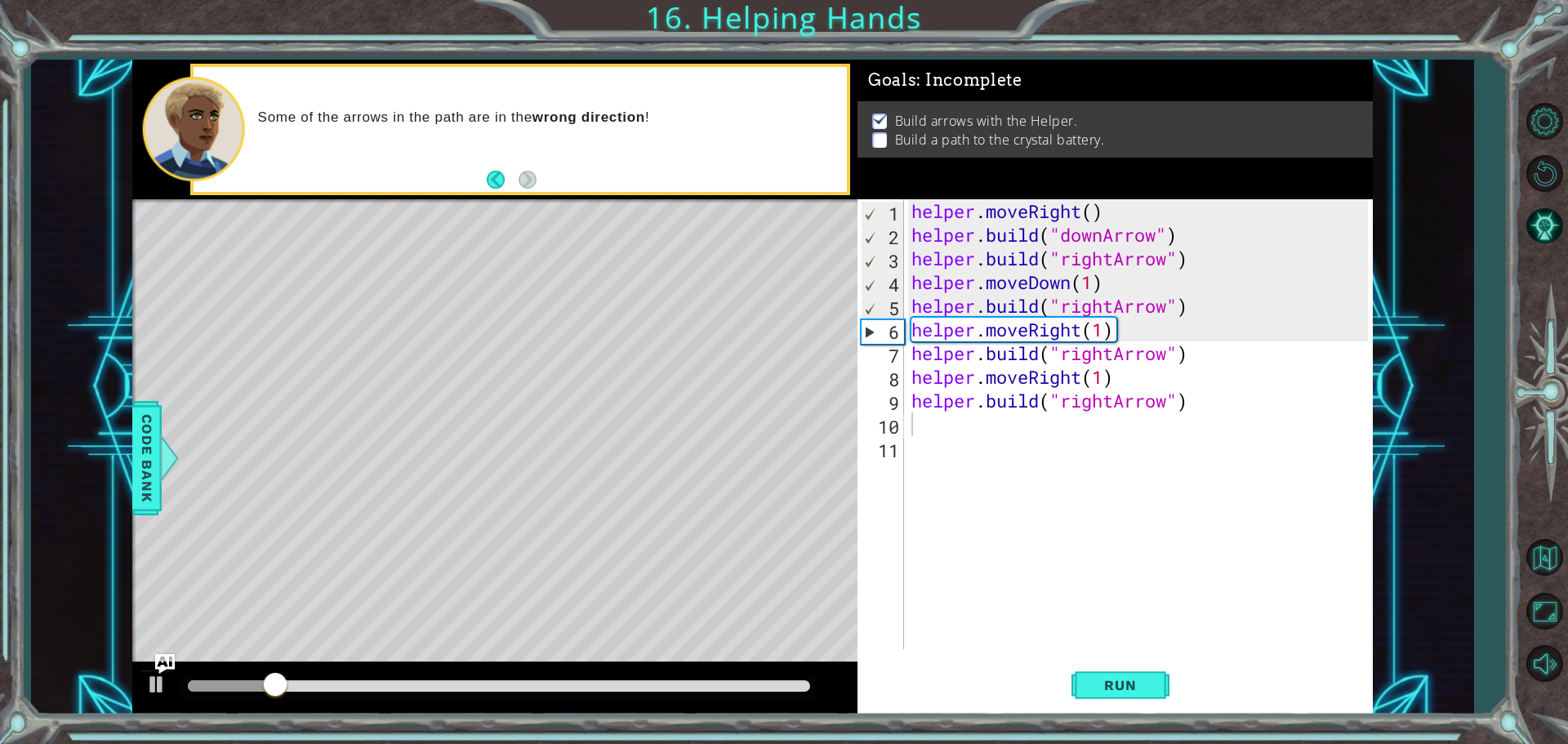
drag, startPoint x: 737, startPoint y: 484, endPoint x: 734, endPoint y: 496, distance: 12.4
click at [736, 492] on div "Level Map" at bounding box center [510, 440] width 754 height 481
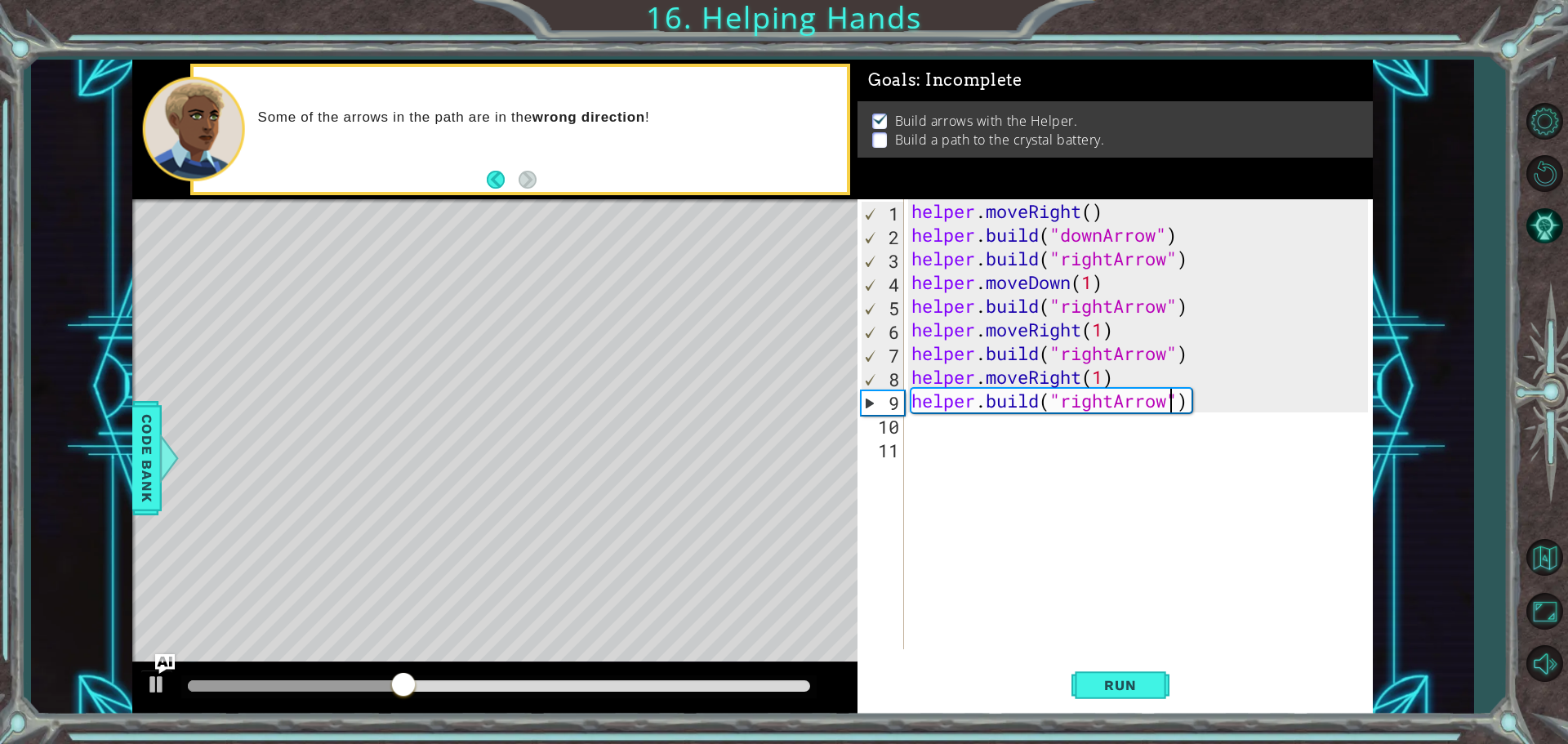
click at [1174, 403] on div "helper . moveRight ( ) helper . build ( "downArrow" ) helper . build ( "rightAr…" at bounding box center [1141, 448] width 468 height 498
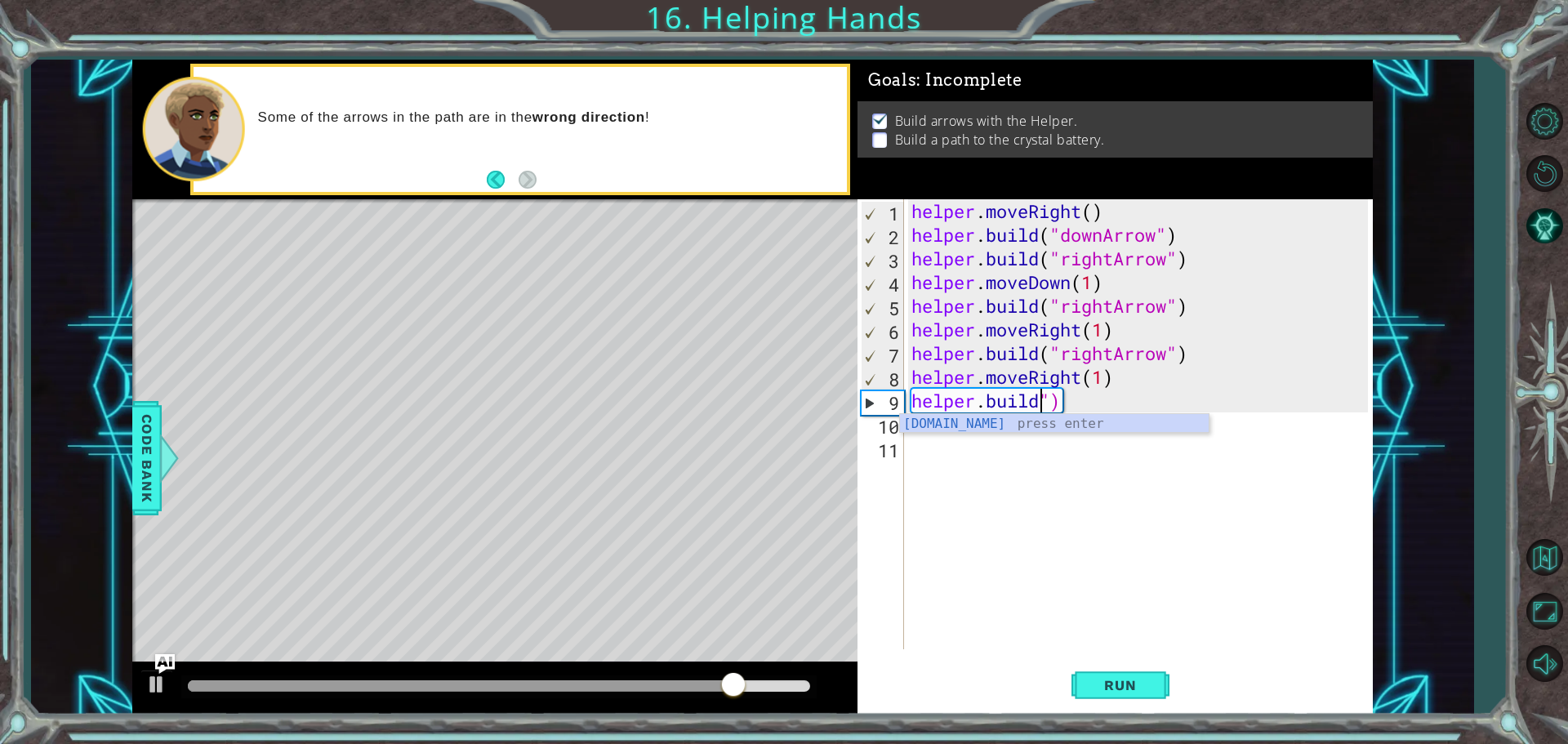
scroll to position [0, 6]
click at [1054, 422] on div "helper.buil d press enter" at bounding box center [1053, 443] width 308 height 59
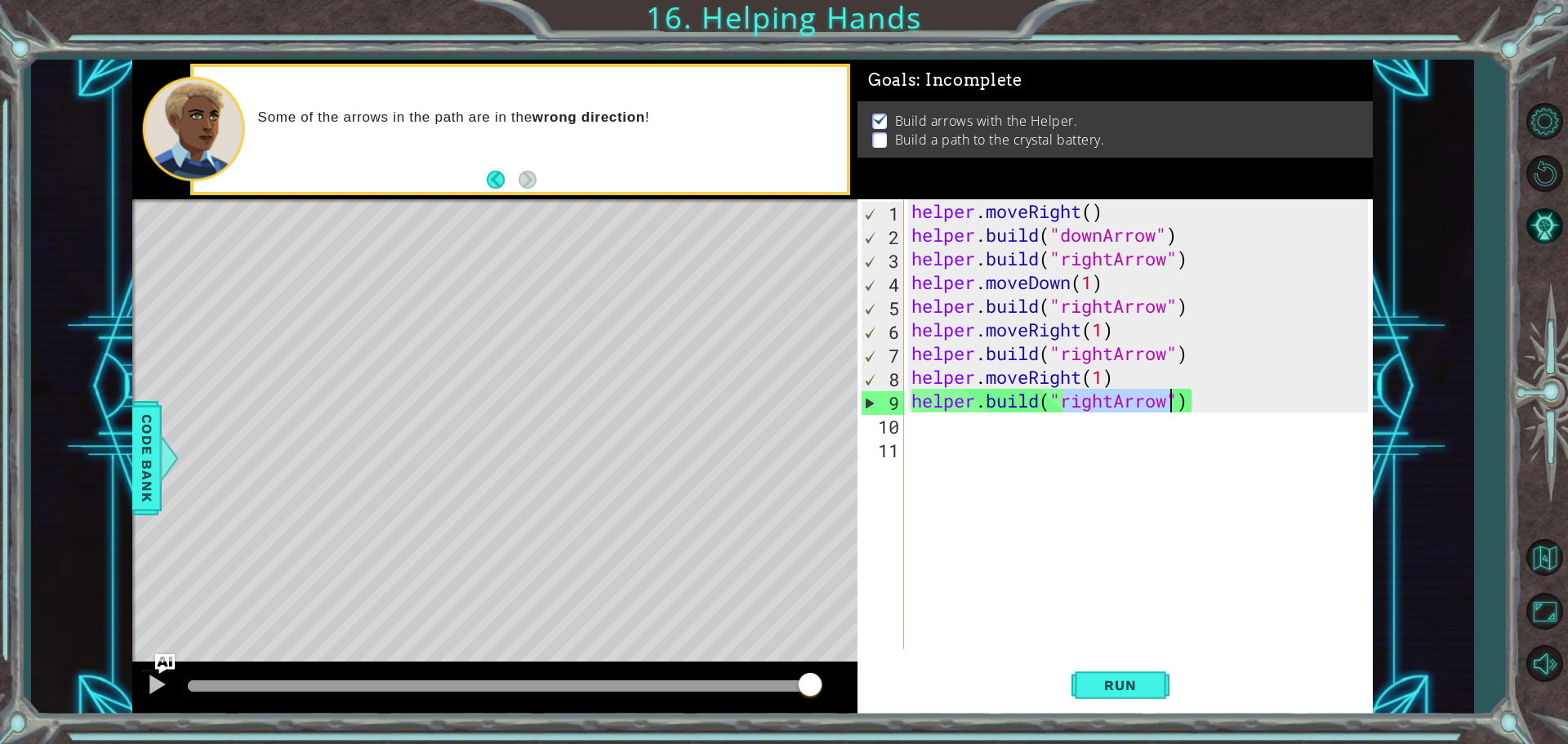
click at [1110, 392] on div "helper . moveRight ( ) helper . build ( "downArrow" ) helper . build ( "rightAr…" at bounding box center [1137, 424] width 460 height 450
click at [1111, 400] on div "helper . moveRight ( ) helper . build ( "downArrow" ) helper . build ( "rightAr…" at bounding box center [1141, 448] width 468 height 498
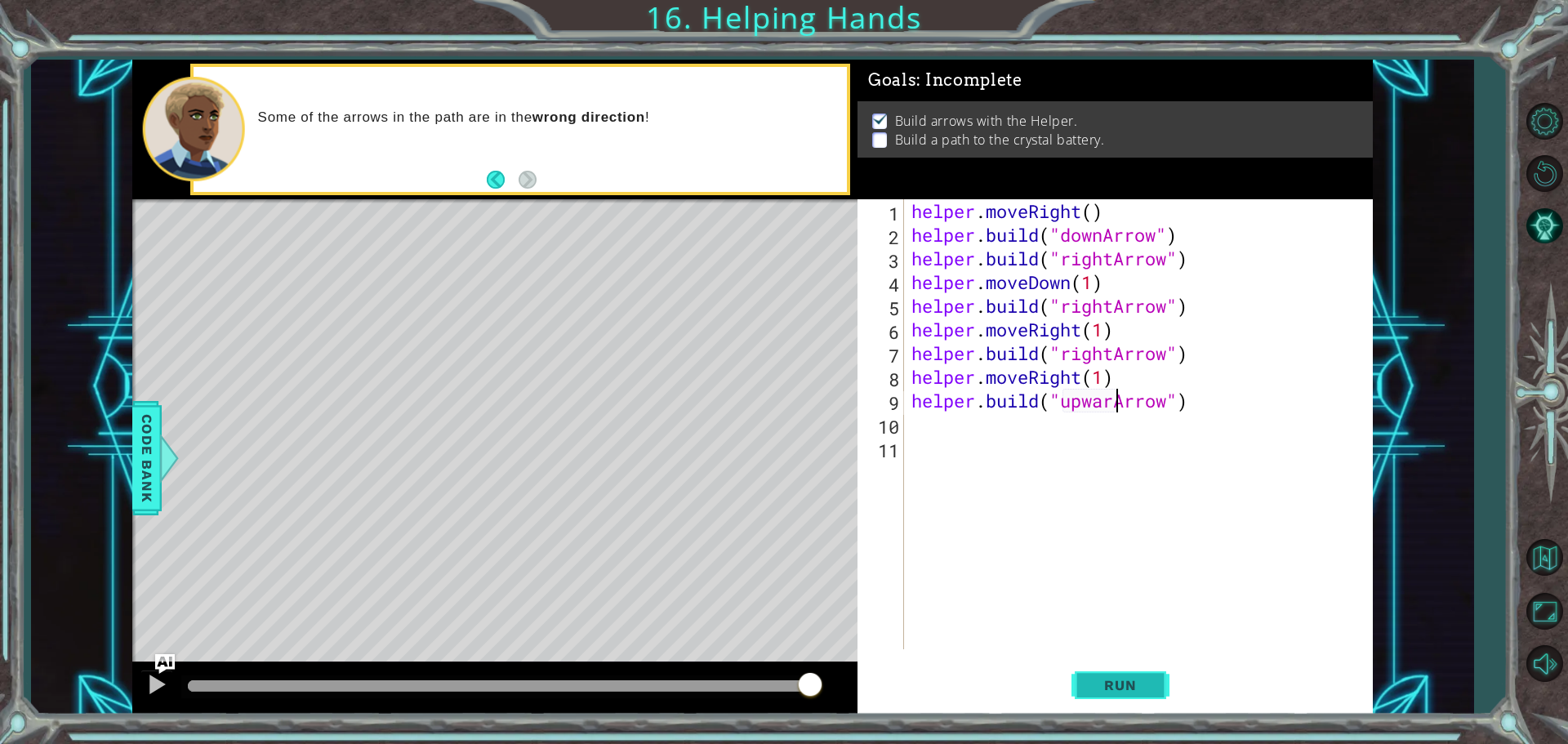
scroll to position [0, 10]
click at [1114, 680] on span "Run" at bounding box center [1119, 685] width 65 height 16
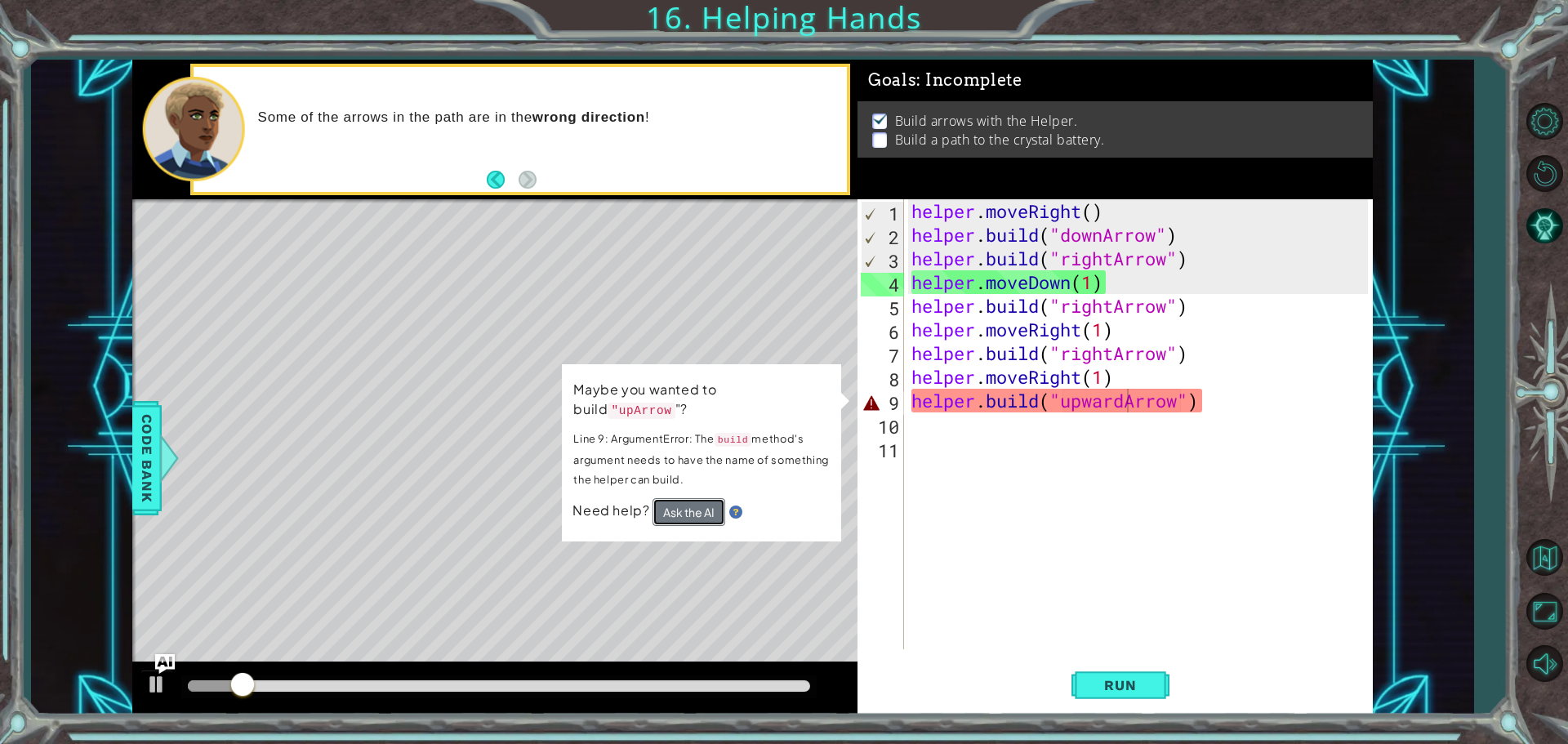
click at [705, 498] on button "Ask the AI" at bounding box center [688, 512] width 73 height 28
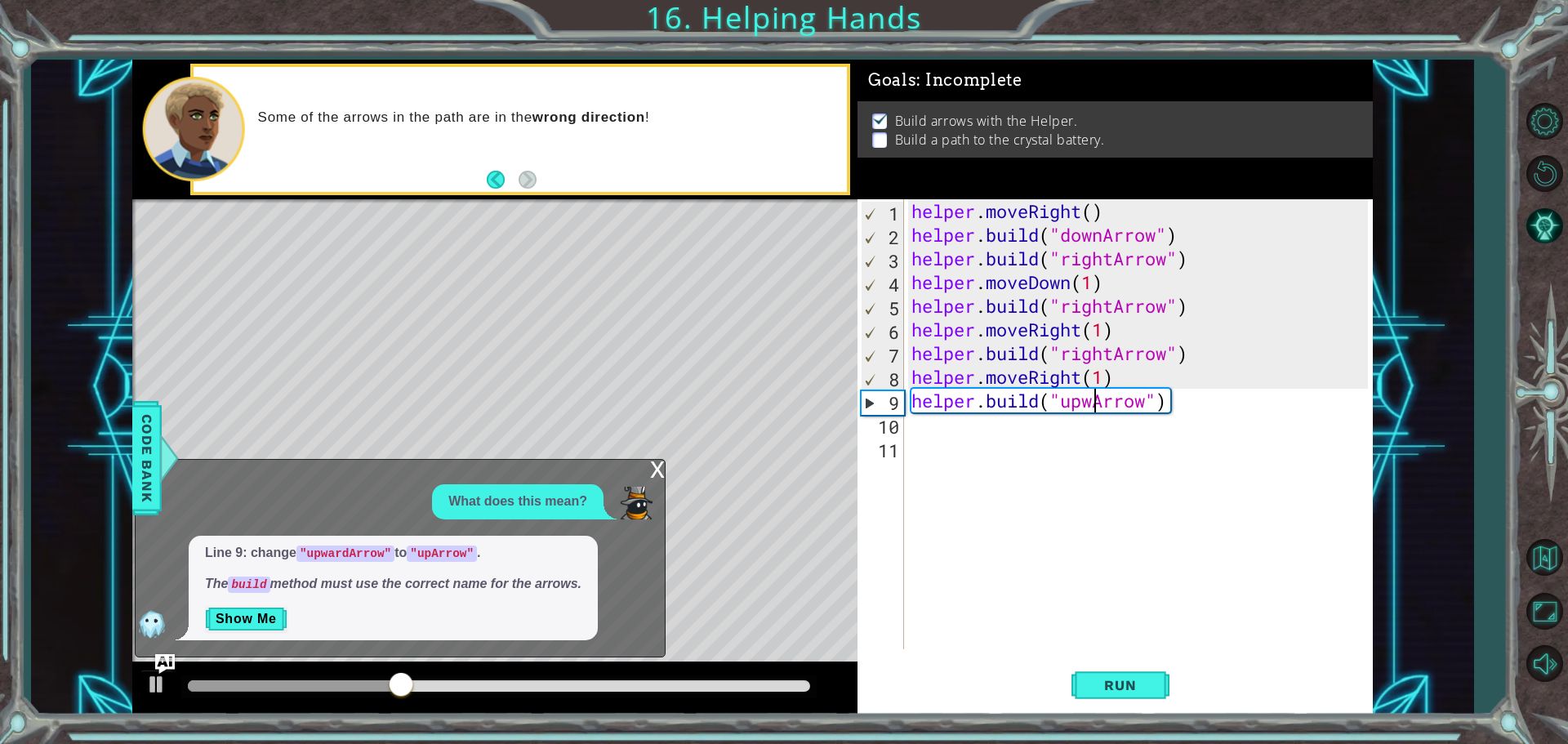
type textarea "[DOMAIN_NAME]("upArrow")"
click at [1119, 682] on span "Run" at bounding box center [1119, 685] width 65 height 16
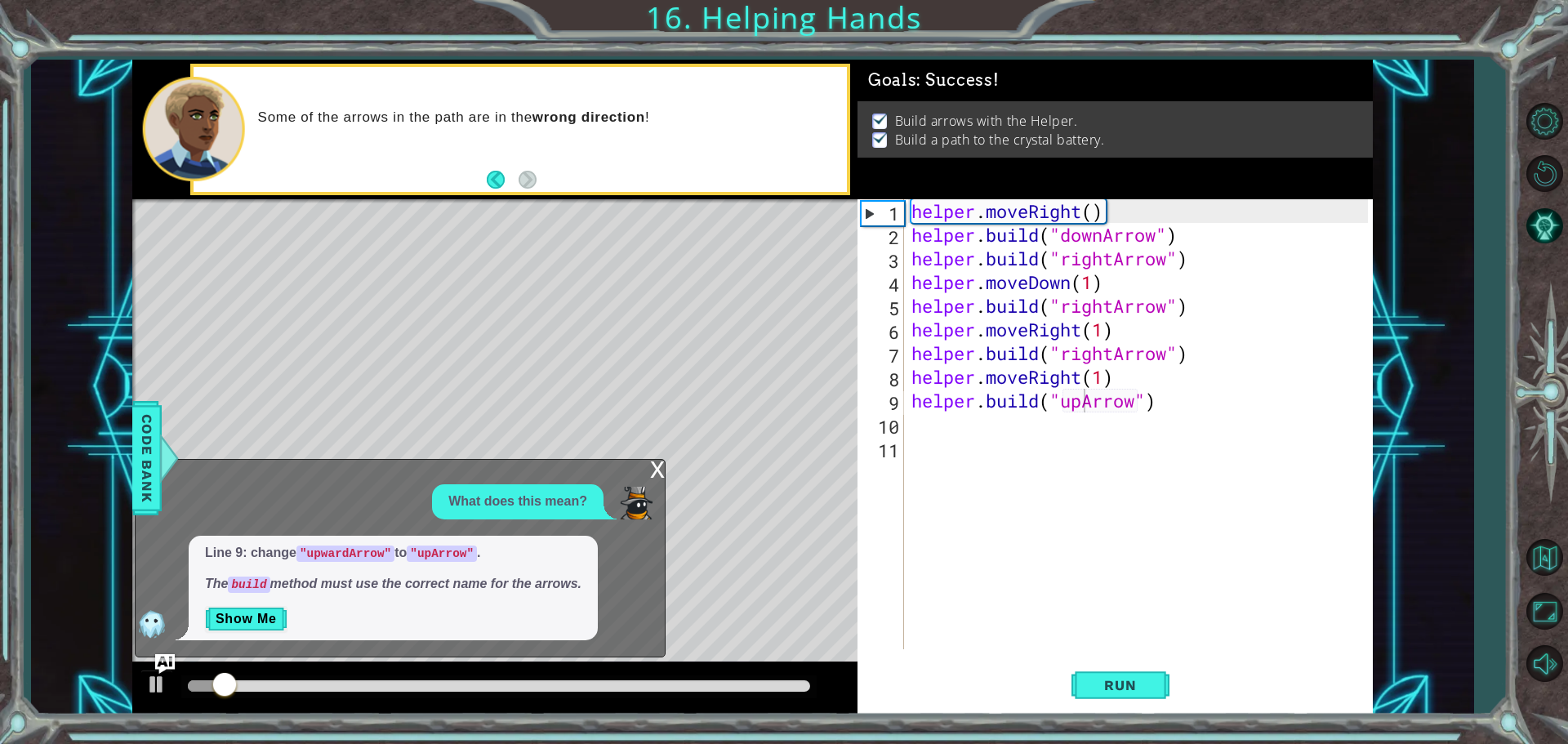
click at [825, 367] on div "Level Map" at bounding box center [510, 440] width 754 height 481
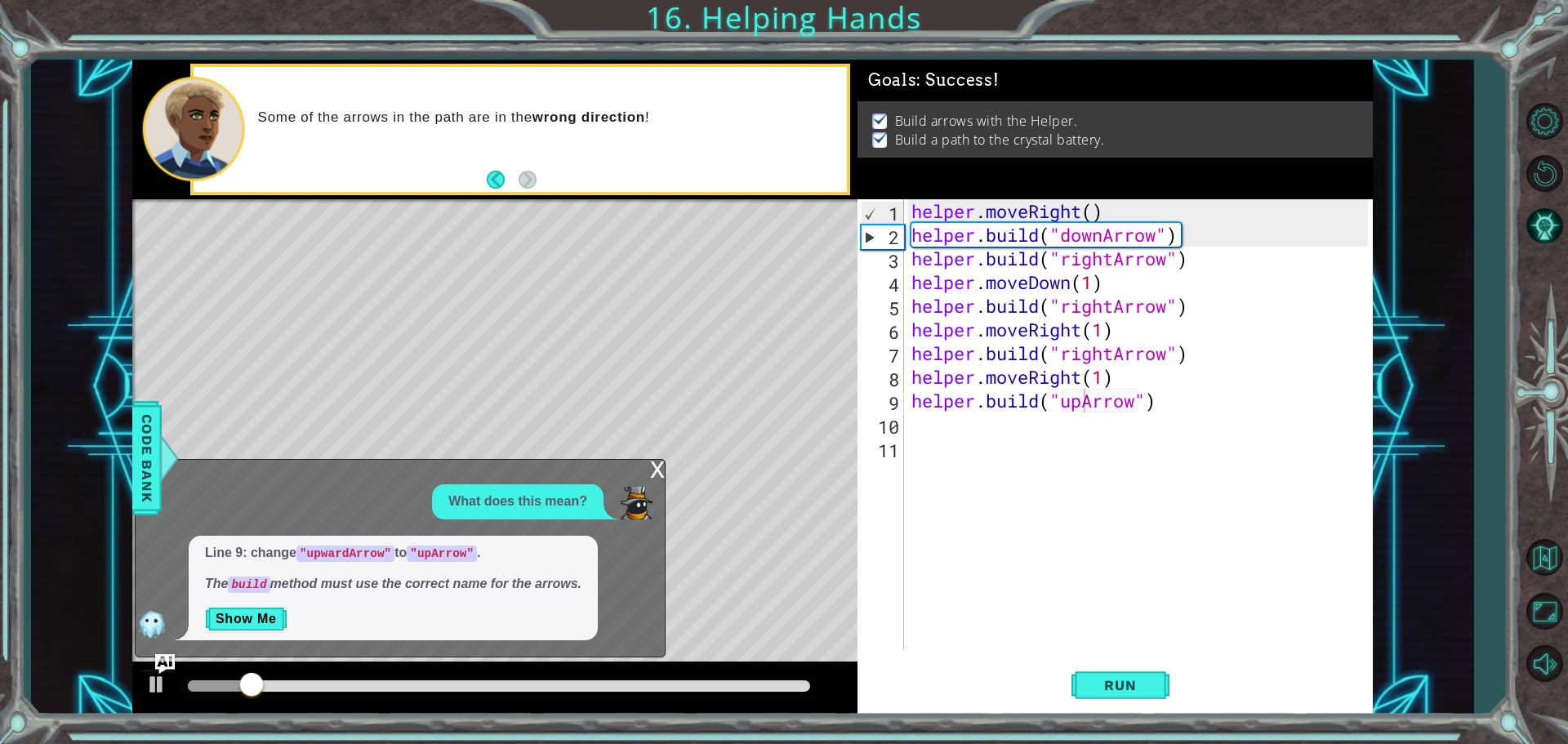
click at [656, 458] on div "Level Map" at bounding box center [510, 440] width 754 height 481
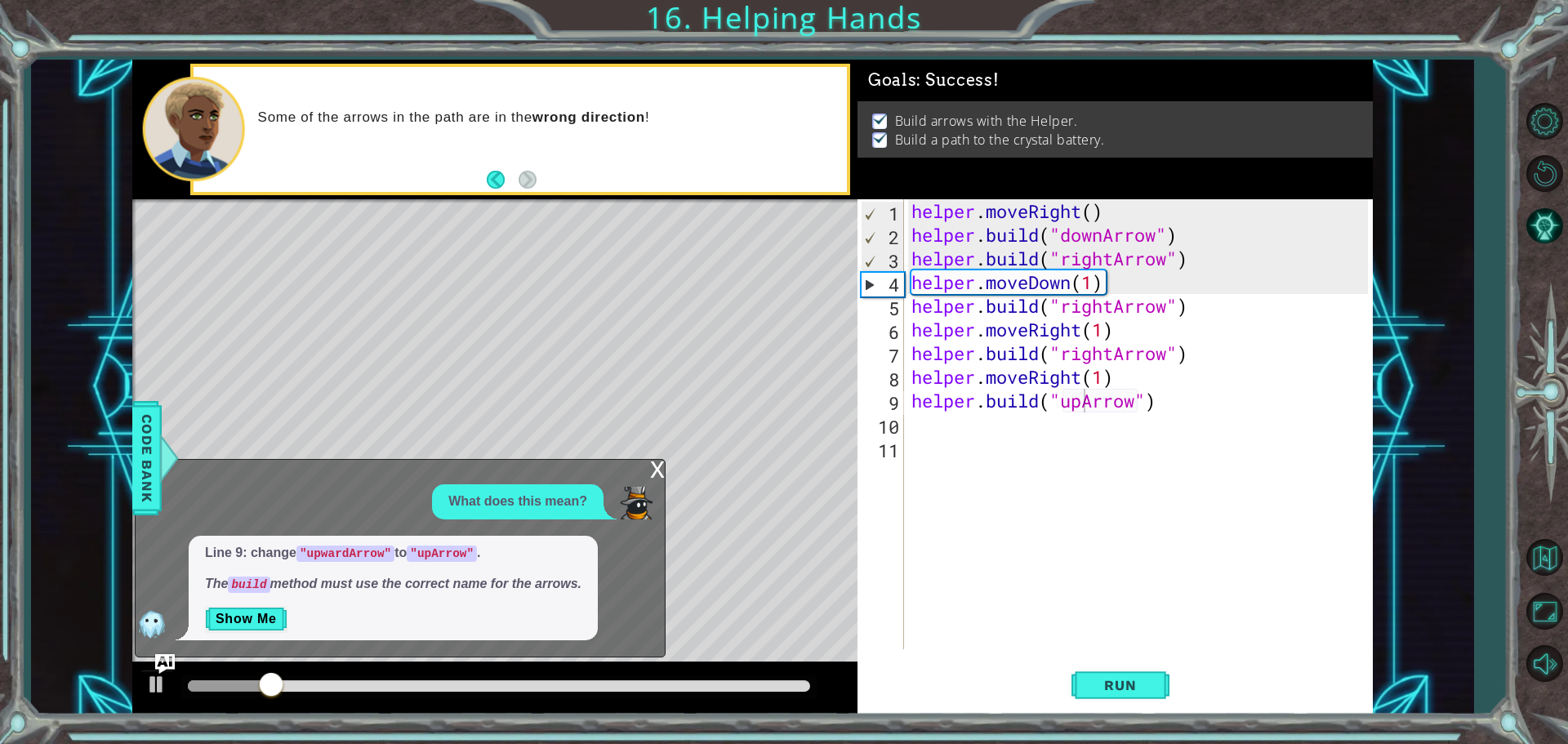
click at [650, 471] on div "x" at bounding box center [657, 468] width 15 height 16
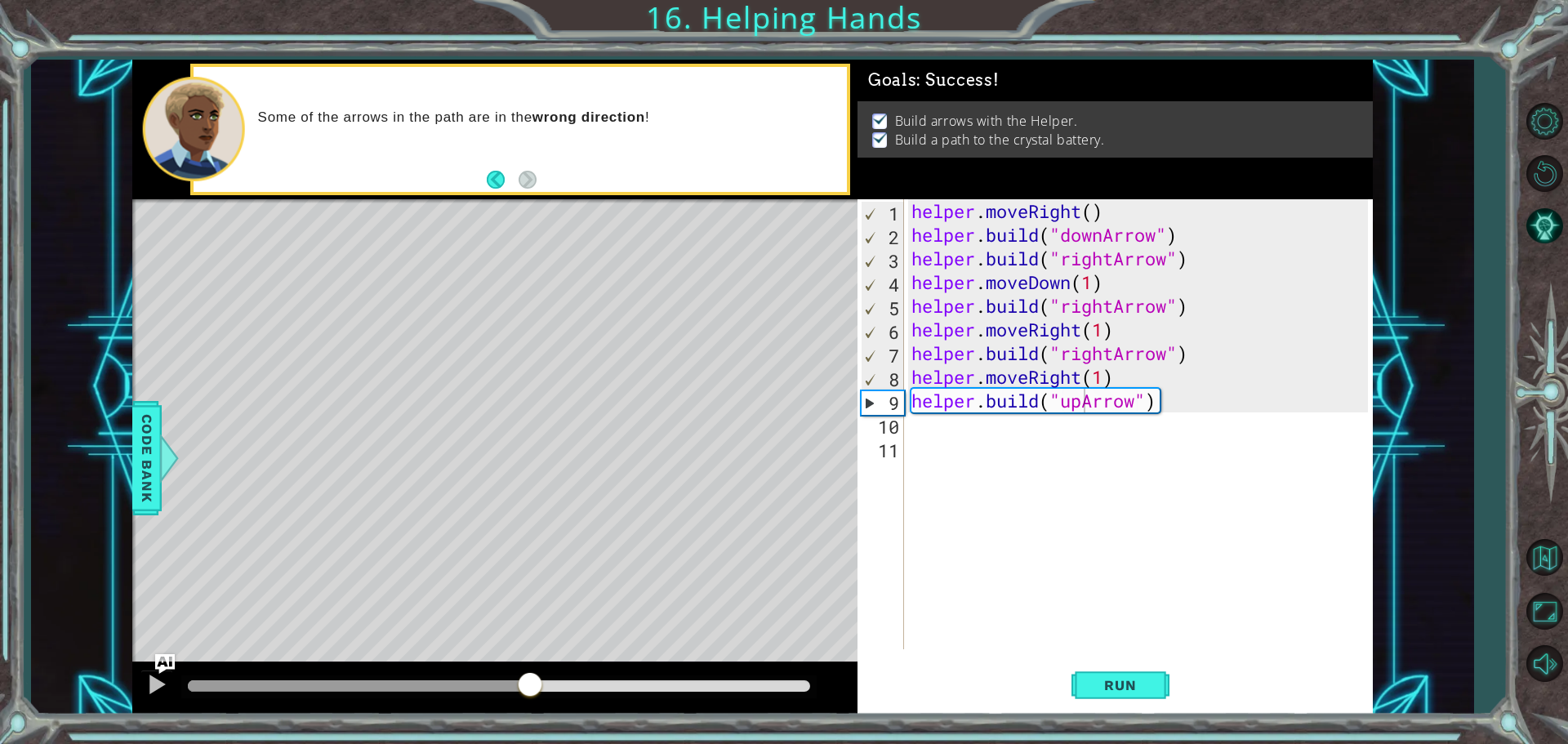
drag, startPoint x: 355, startPoint y: 686, endPoint x: 529, endPoint y: 729, distance: 179.2
click at [529, 729] on div "1 2 3 4 5 6 7 8 9 10 helper . moveRight ( ) helper . build ( "downArrow" ) help…" at bounding box center [784, 372] width 1568 height 744
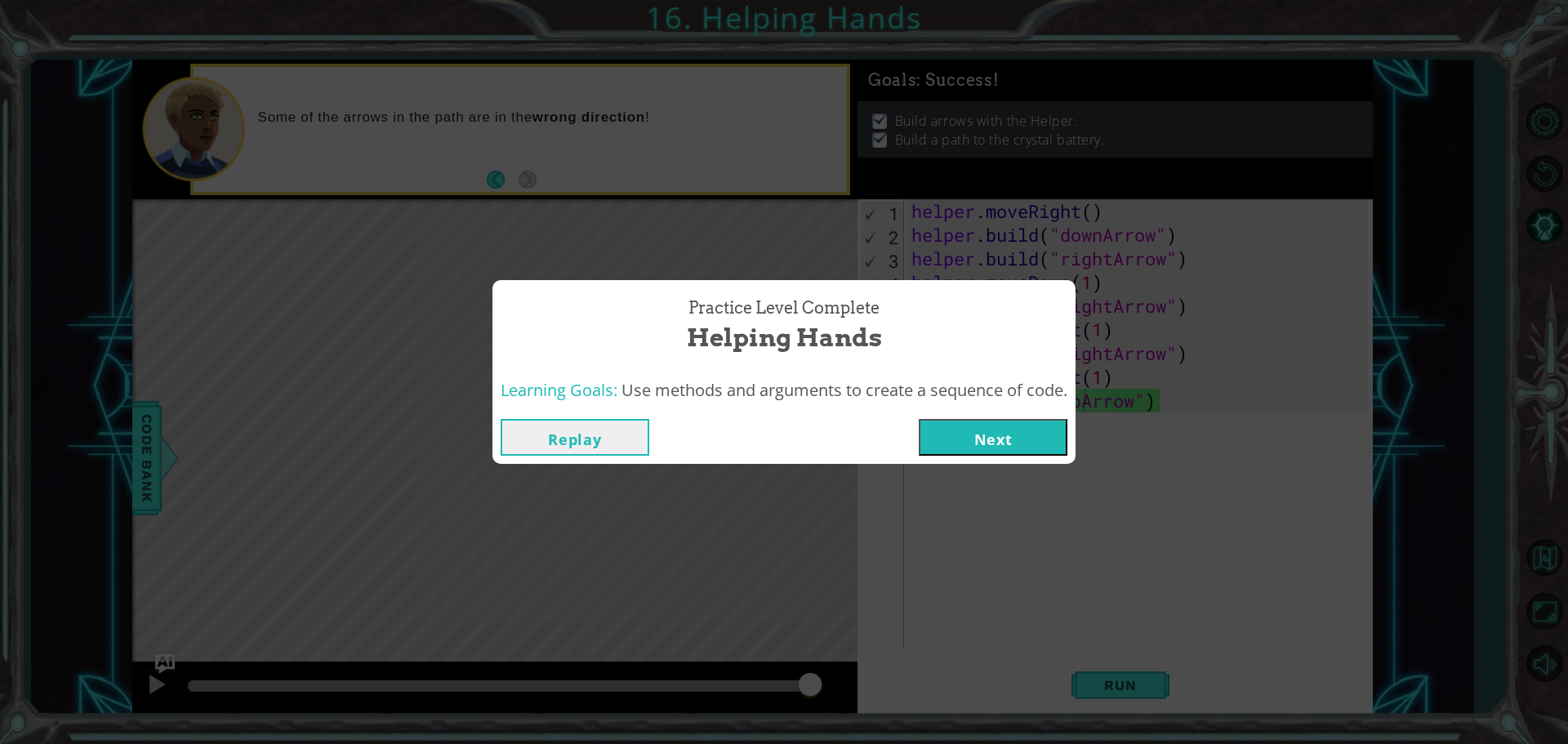
click at [956, 443] on button "Next" at bounding box center [992, 437] width 149 height 37
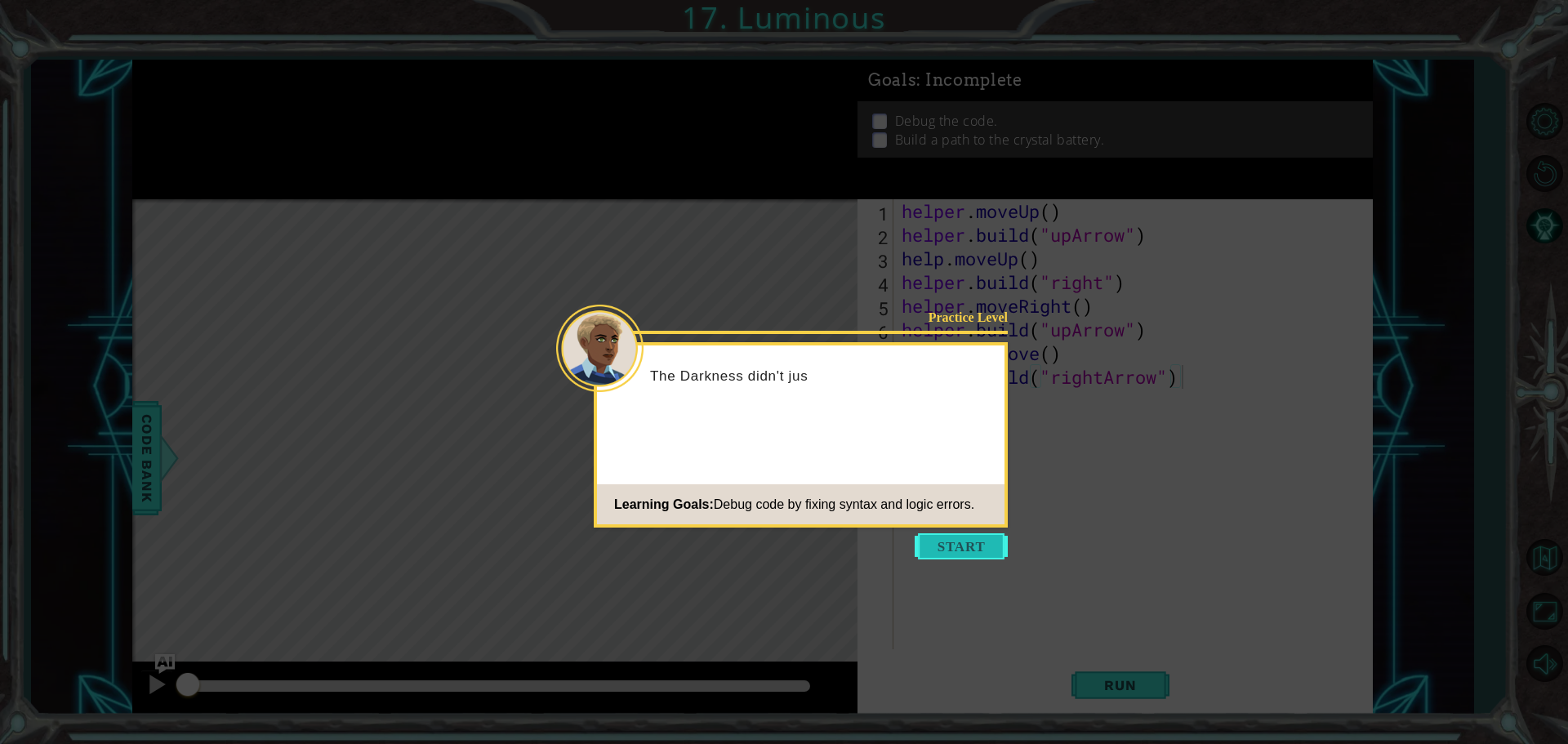
click at [936, 534] on button "Start" at bounding box center [961, 547] width 93 height 26
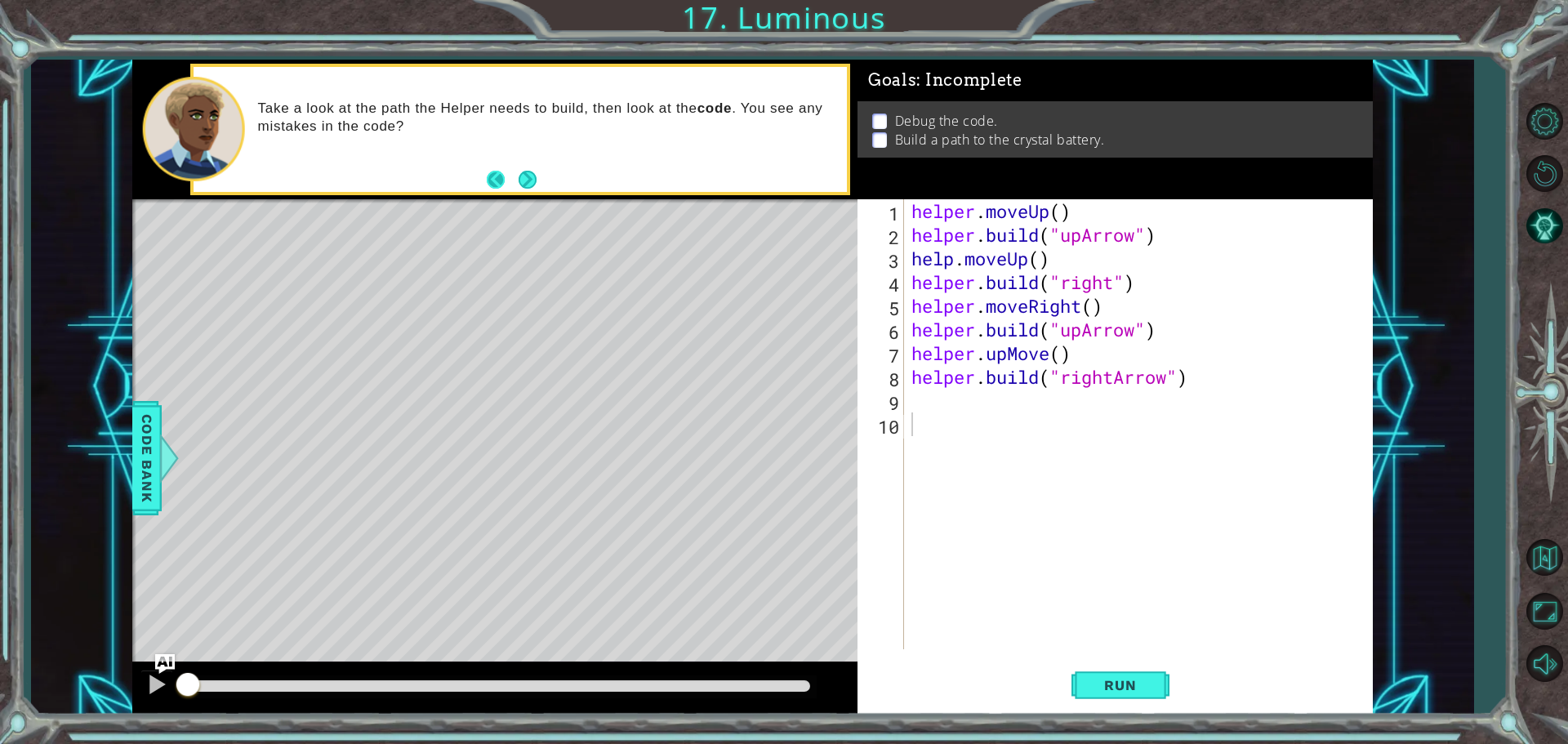
click at [512, 177] on button "Back" at bounding box center [503, 180] width 32 height 18
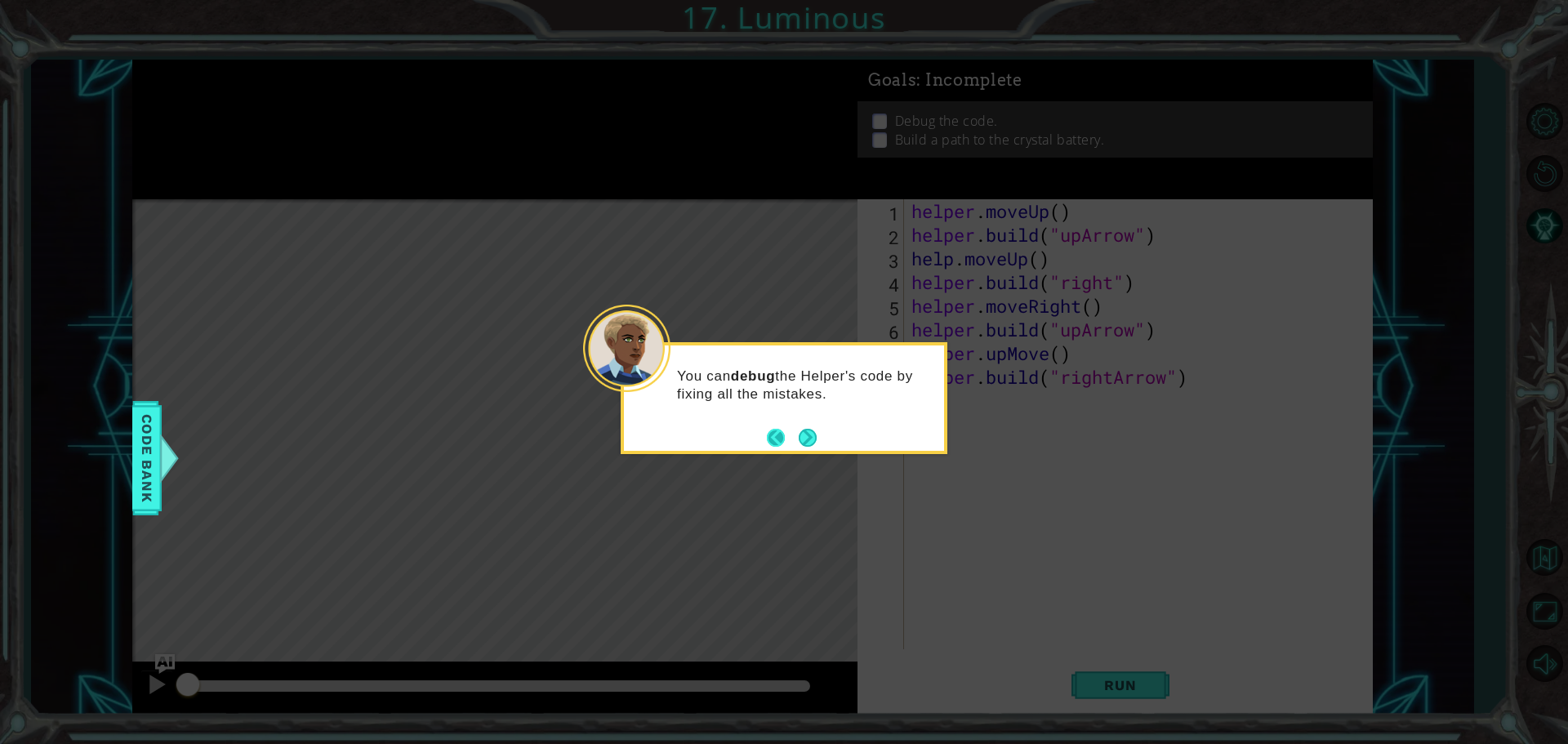
click at [791, 431] on button "Back" at bounding box center [783, 438] width 32 height 18
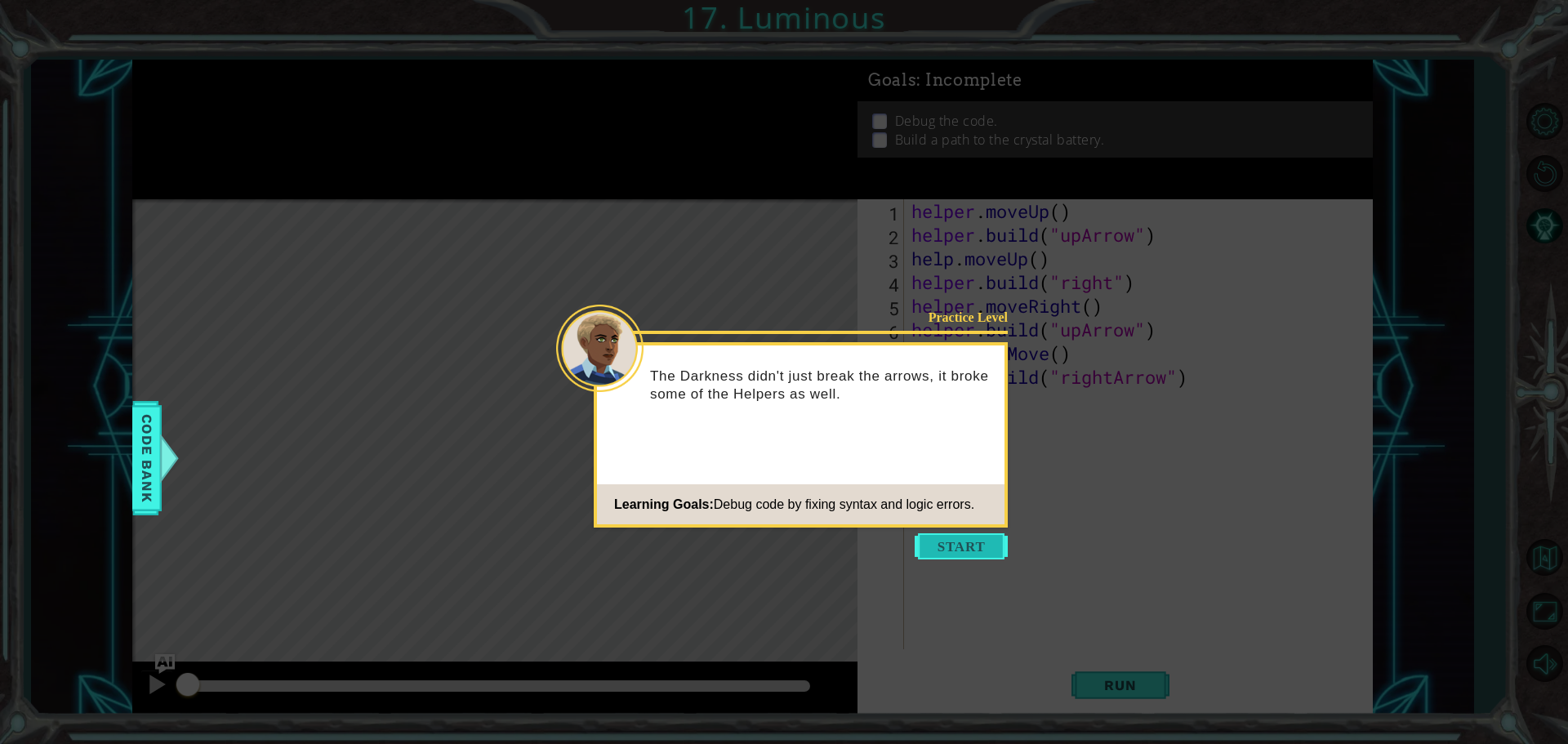
click at [980, 548] on button "Start" at bounding box center [961, 547] width 93 height 26
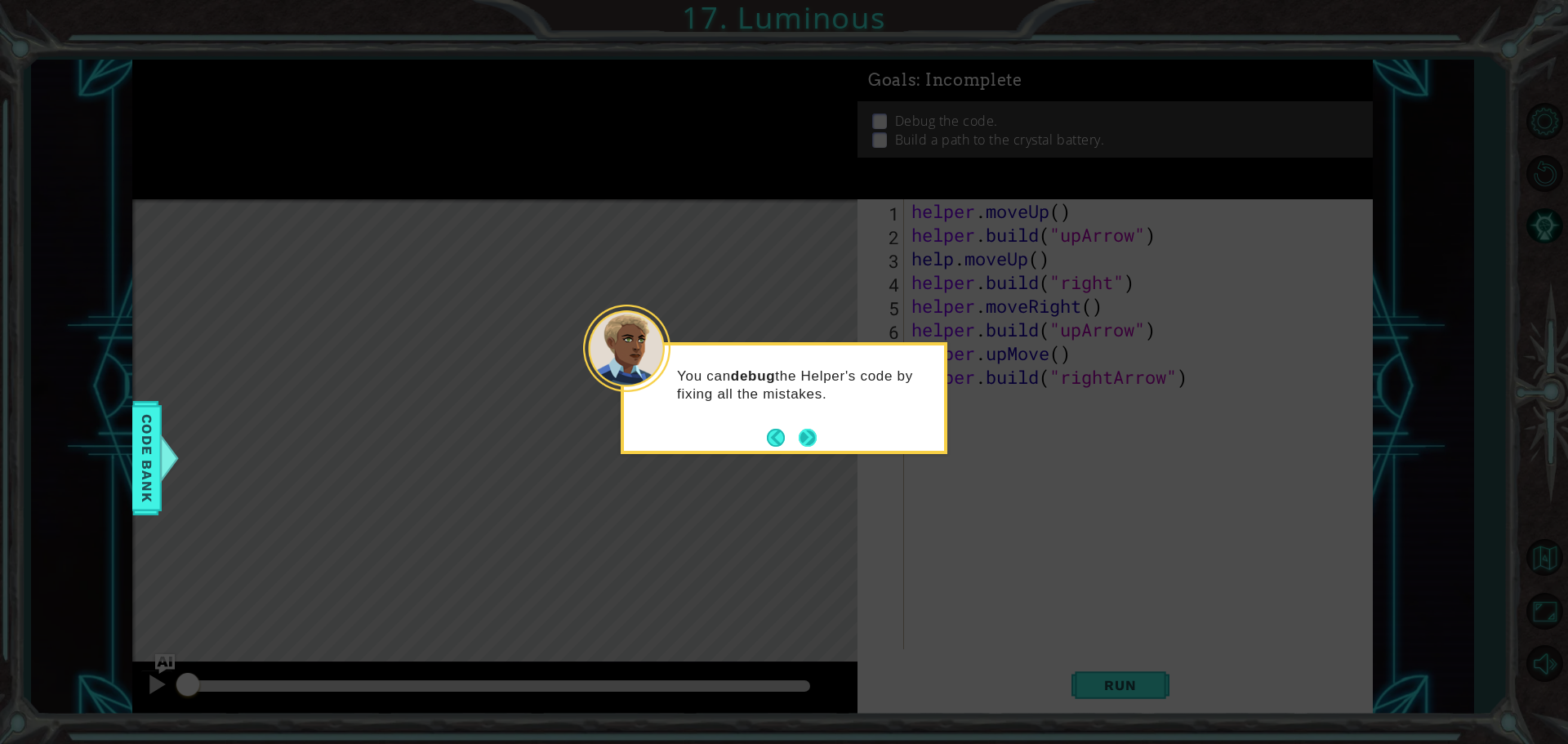
click at [811, 439] on button "Next" at bounding box center [808, 438] width 18 height 18
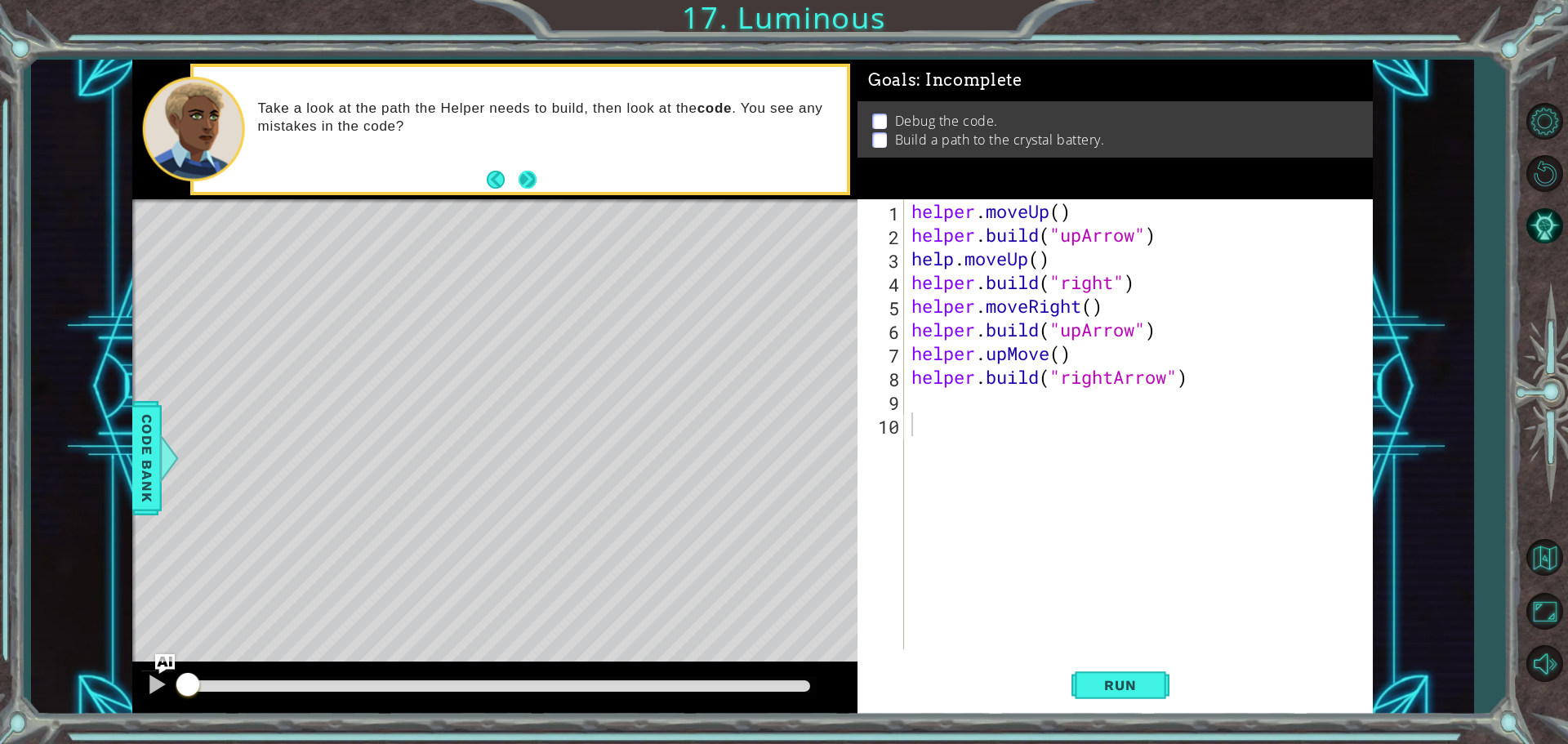
click at [524, 181] on button "Next" at bounding box center [528, 180] width 18 height 18
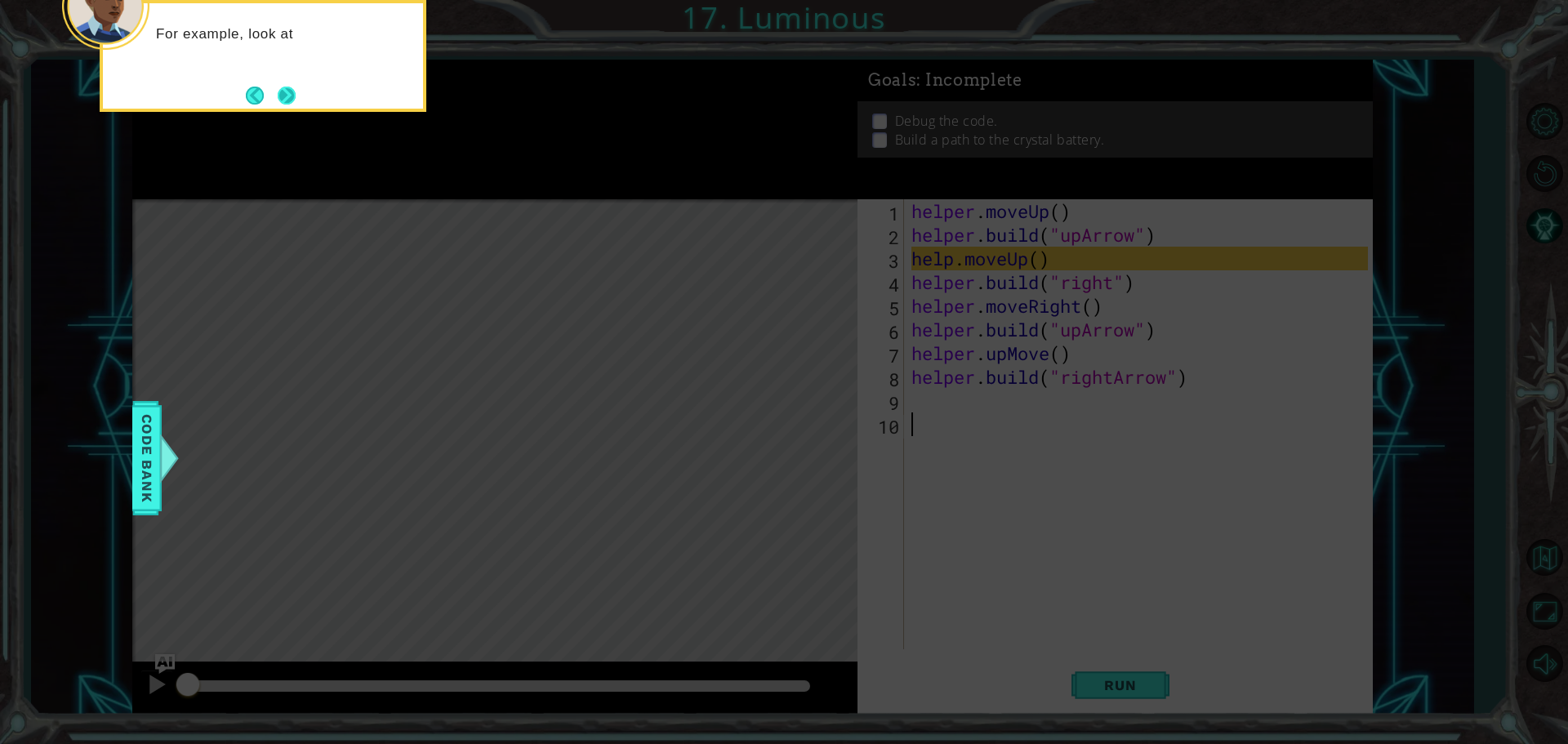
click at [278, 87] on button "Next" at bounding box center [286, 96] width 18 height 18
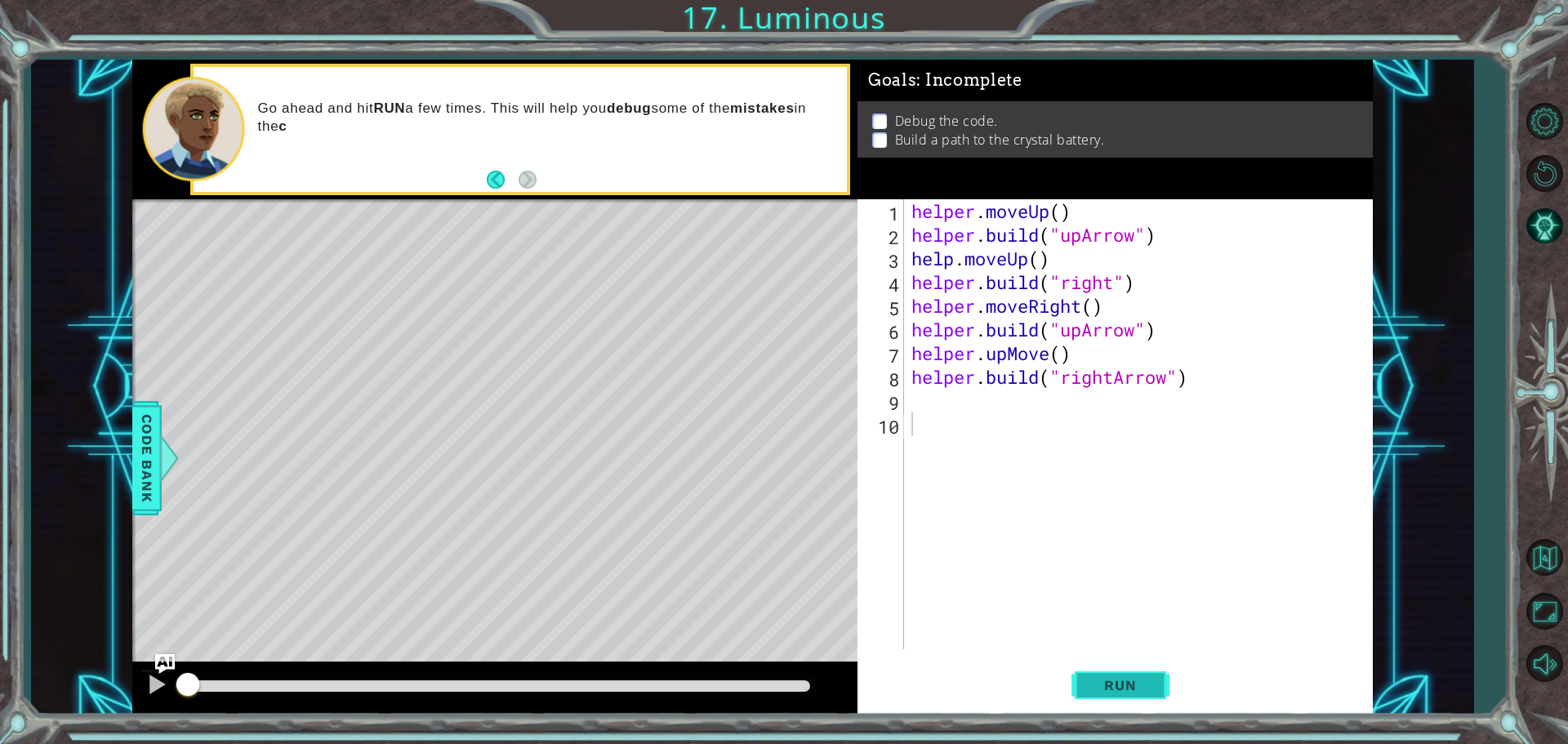
click at [1090, 691] on span "Run" at bounding box center [1119, 685] width 65 height 16
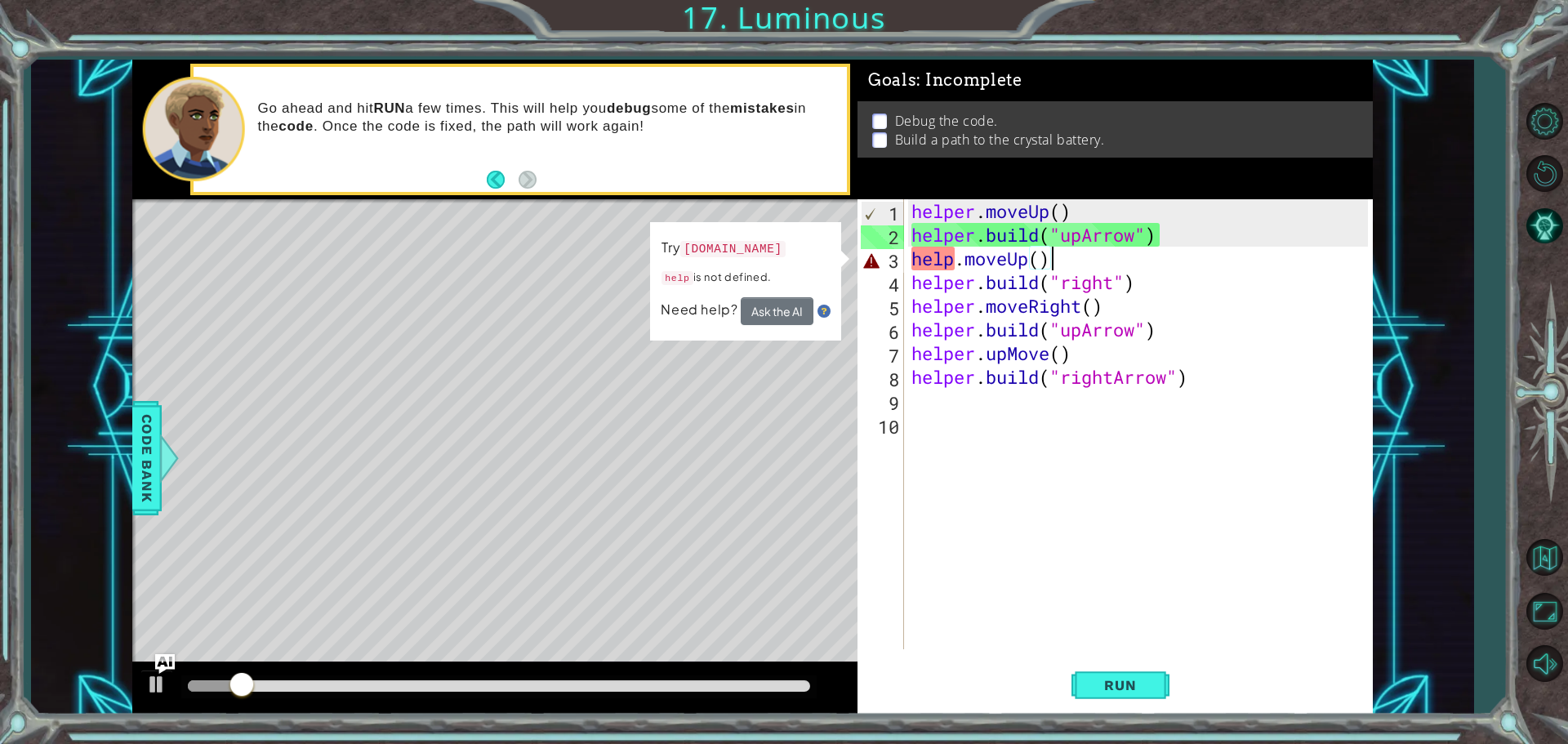
click at [1088, 265] on div "helper . moveUp ( ) helper . build ( "upArrow" ) help . moveUp ( ) helper . bui…" at bounding box center [1141, 448] width 468 height 498
click at [926, 255] on div "helper . moveUp ( ) helper . build ( "upArrow" ) help . moveUp ( ) helper . bui…" at bounding box center [1141, 448] width 468 height 498
drag, startPoint x: 926, startPoint y: 255, endPoint x: 1235, endPoint y: 373, distance: 330.8
click at [1235, 373] on div "helper . moveUp ( ) helper . build ( "upArrow" ) help . moveUp ( ) helper . bui…" at bounding box center [1141, 448] width 468 height 498
click at [953, 249] on div "helper . moveUp ( ) helper . build ( "upArrow" ) help . moveUp ( ) helper . bui…" at bounding box center [1141, 448] width 468 height 498
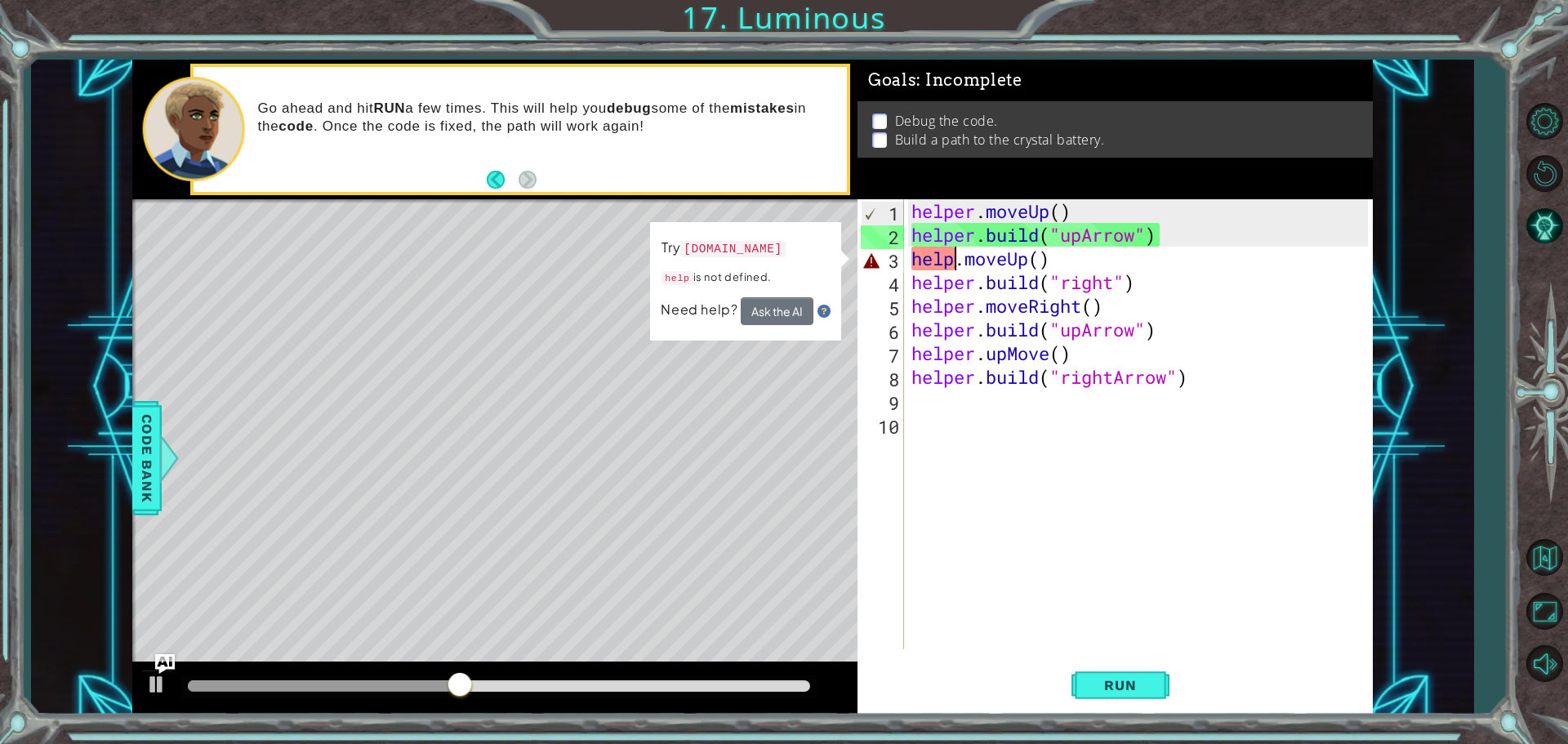
scroll to position [0, 2]
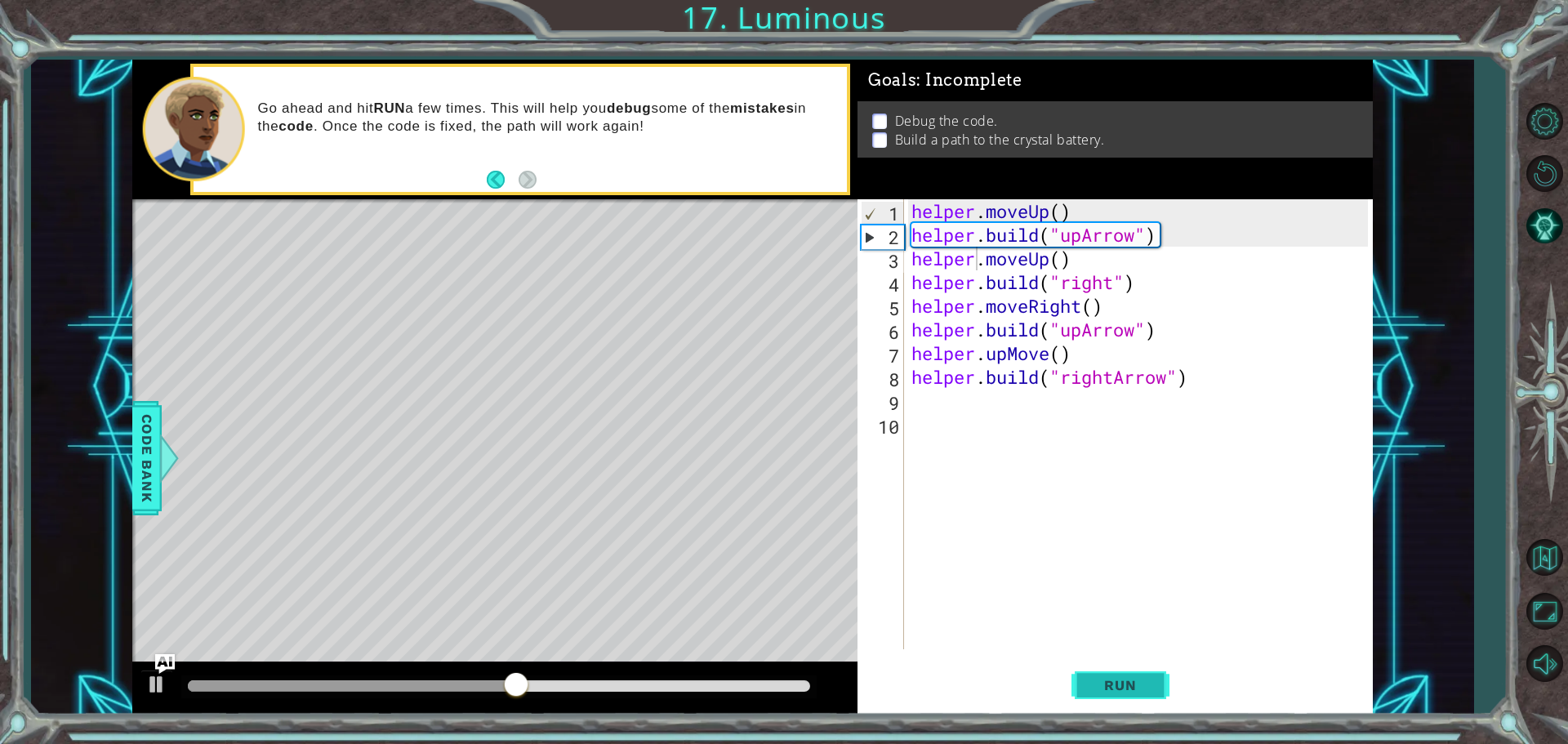
drag, startPoint x: 1114, startPoint y: 690, endPoint x: 1127, endPoint y: 683, distance: 14.8
click at [1114, 690] on span "Run" at bounding box center [1119, 685] width 65 height 16
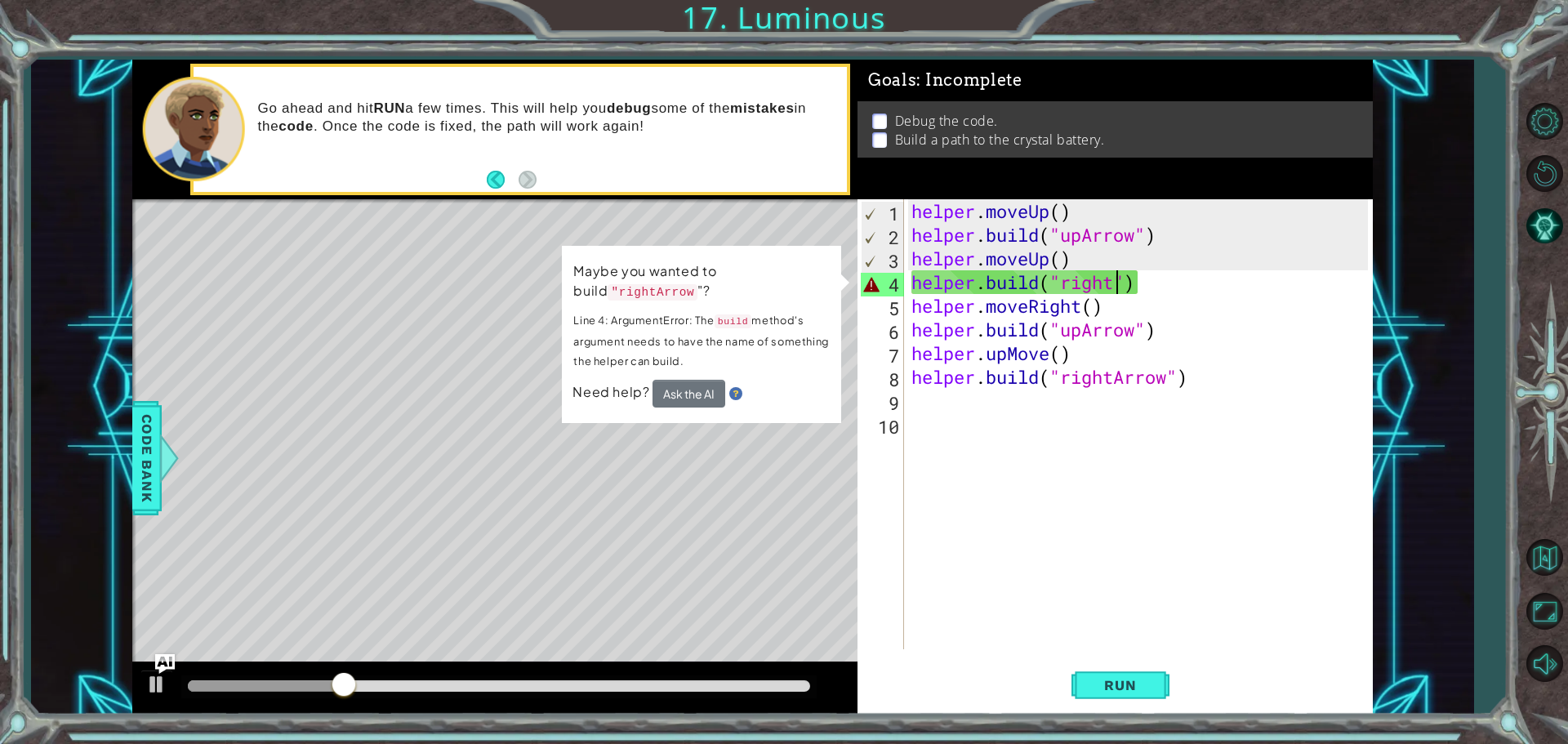
click at [1113, 281] on div "helper . moveUp ( ) helper . build ( "upArrow" ) helper . moveUp ( ) helper . b…" at bounding box center [1141, 448] width 468 height 498
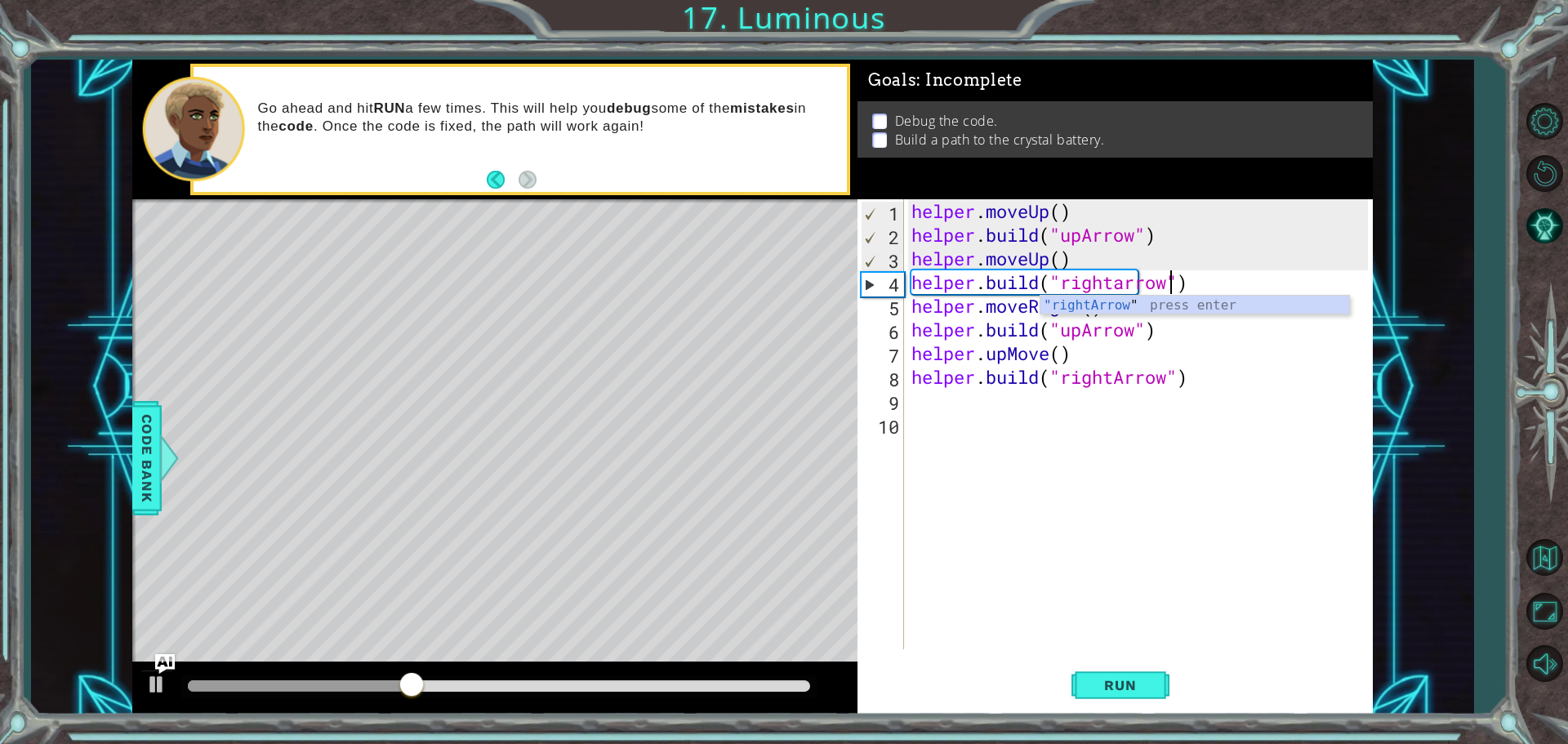
scroll to position [0, 11]
click at [1135, 334] on div "helper . moveUp ( ) helper . build ( "upArrow" ) helper . moveUp ( ) helper . b…" at bounding box center [1141, 448] width 468 height 498
click at [1059, 353] on div "helper . moveUp ( ) helper . build ( "upArrow" ) helper . moveUp ( ) helper . b…" at bounding box center [1141, 448] width 468 height 498
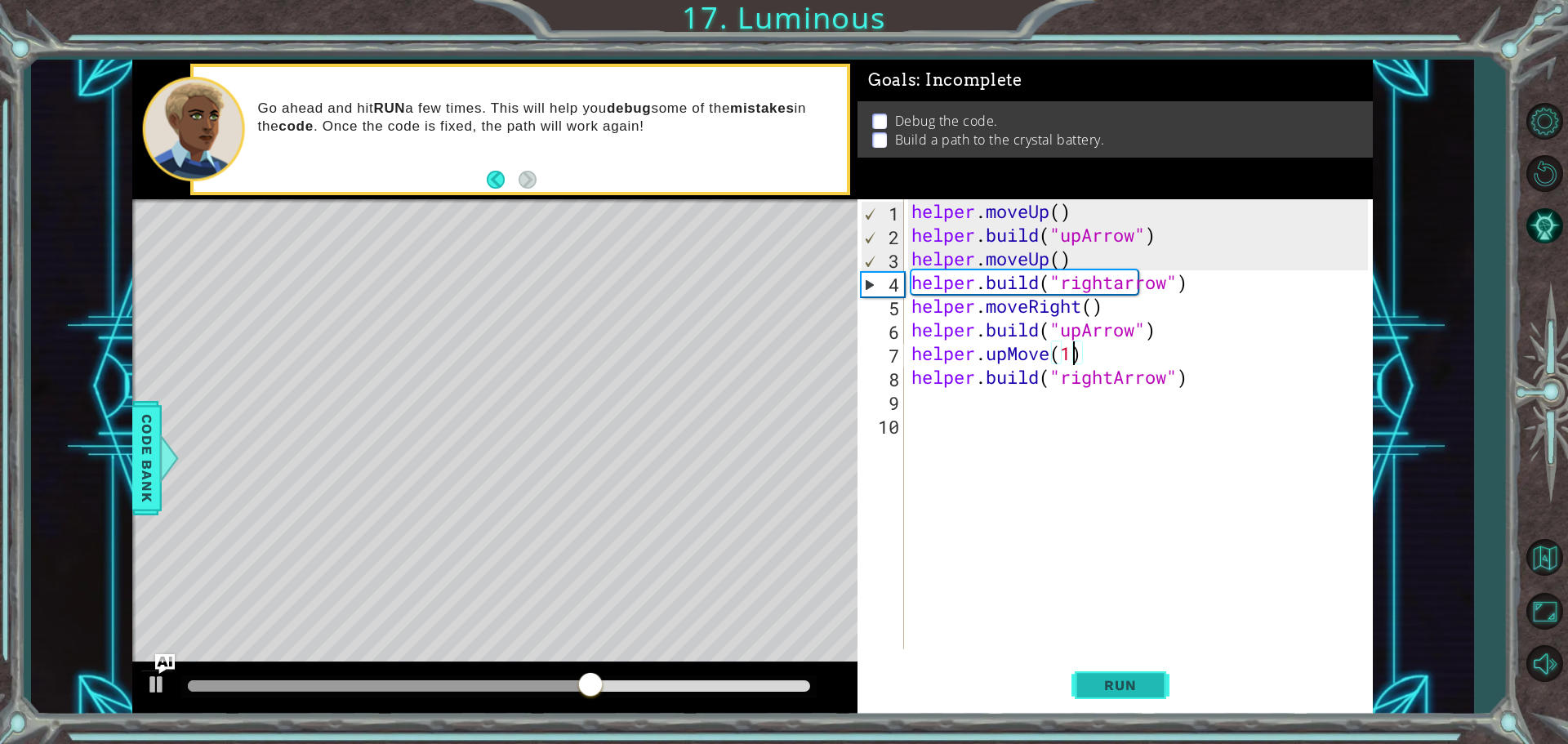
click at [1165, 691] on button "Run" at bounding box center [1120, 685] width 98 height 52
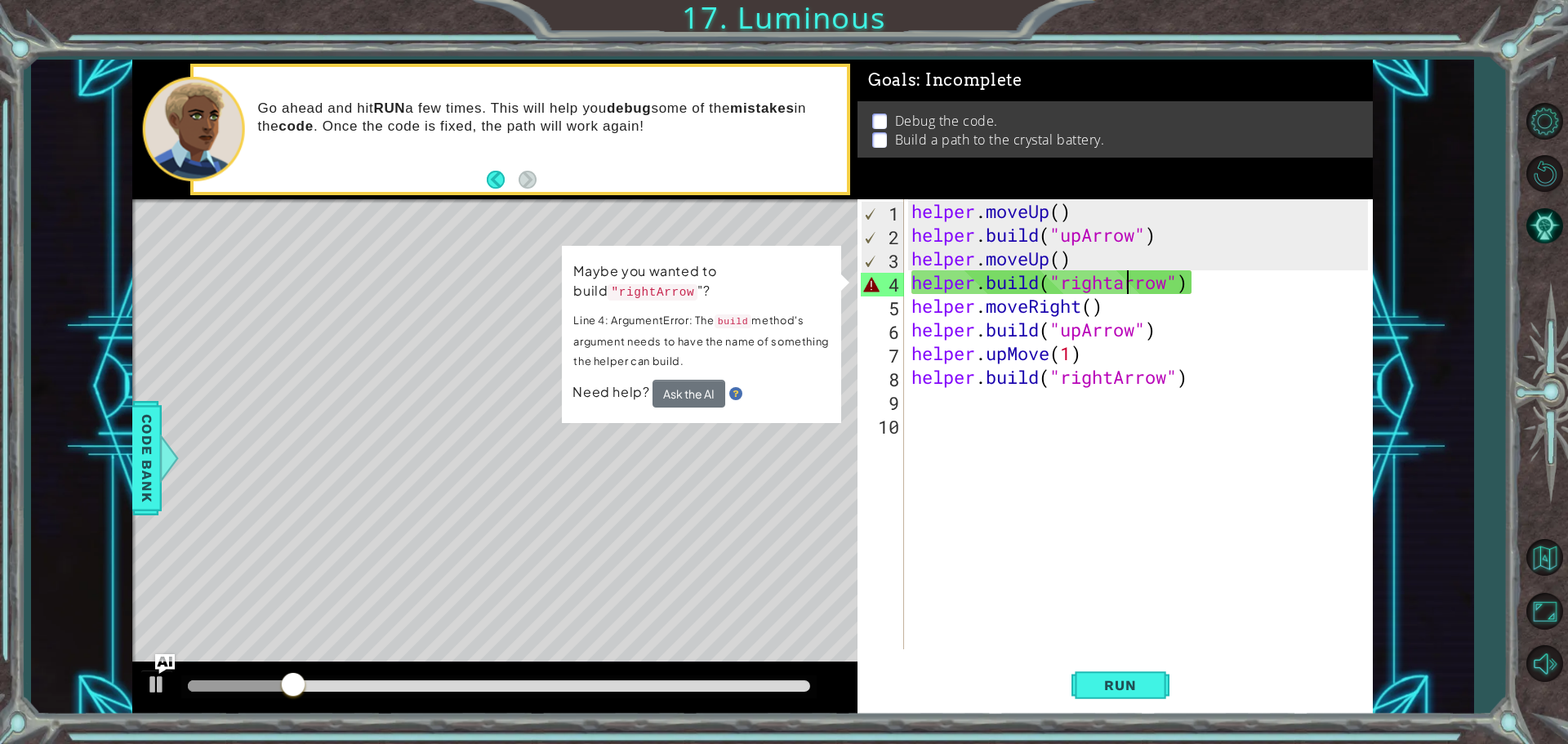
click at [1124, 281] on div "helper . moveUp ( ) helper . build ( "upArrow" ) helper . moveUp ( ) helper . b…" at bounding box center [1141, 448] width 468 height 498
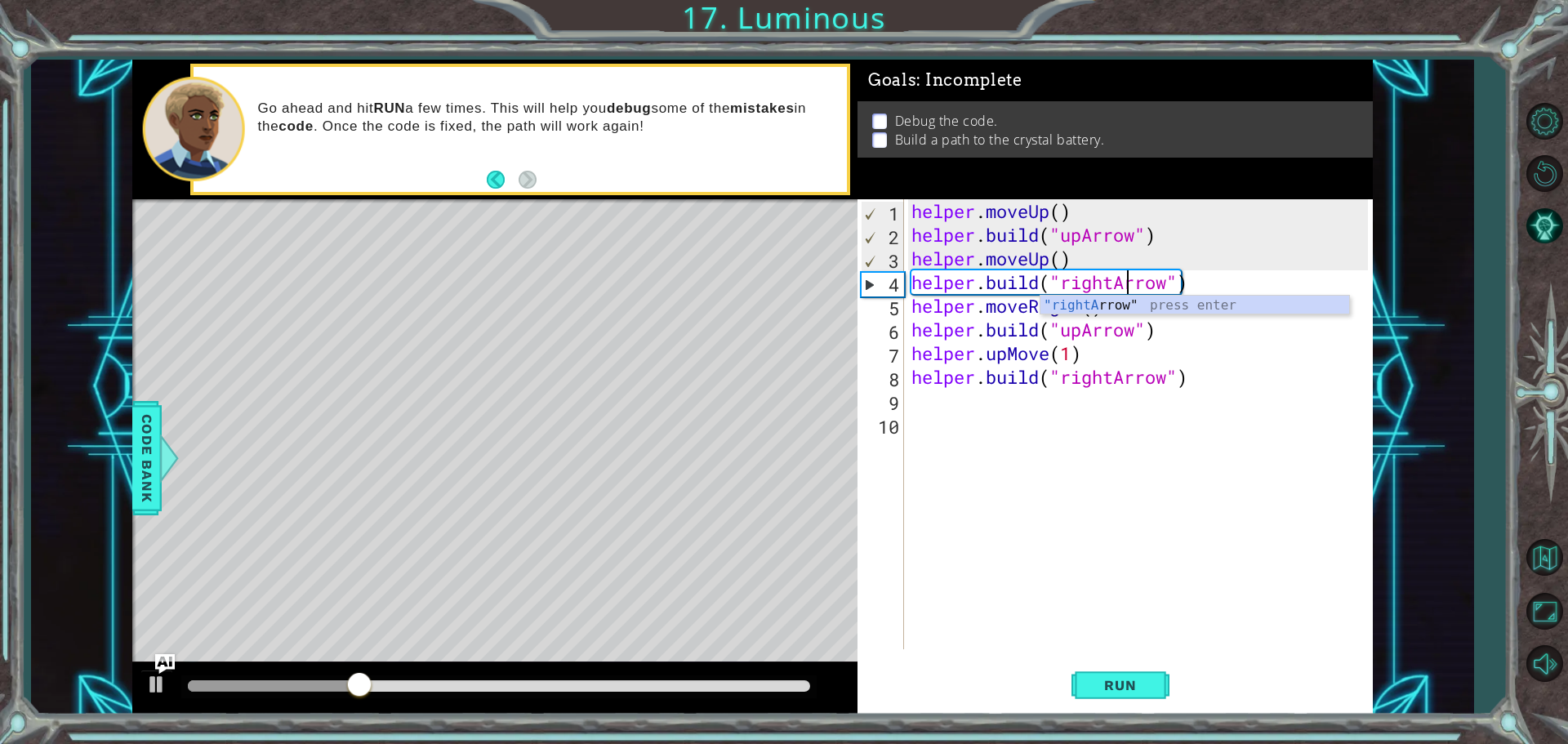
scroll to position [0, 10]
click at [1196, 313] on body "1 ההההההההההההההההההההההההההההההההההההההההההההההההההההההההההההההההההההההההההההה…" at bounding box center [784, 372] width 1568 height 744
click at [1153, 706] on button "Run" at bounding box center [1120, 685] width 98 height 52
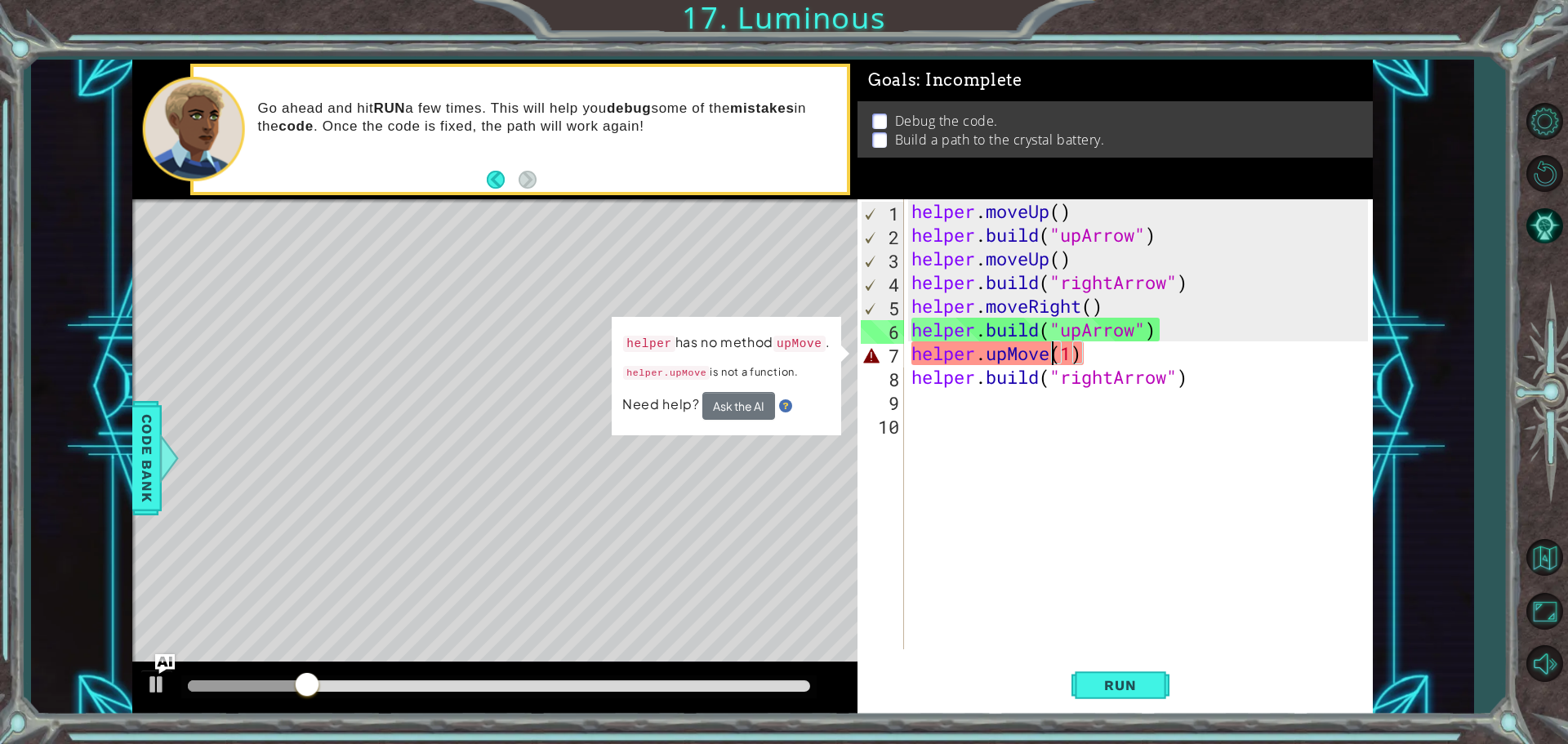
click at [1049, 360] on div "helper . moveUp ( ) helper . build ( "upArrow" ) helper . moveUp ( ) helper . b…" at bounding box center [1141, 448] width 468 height 498
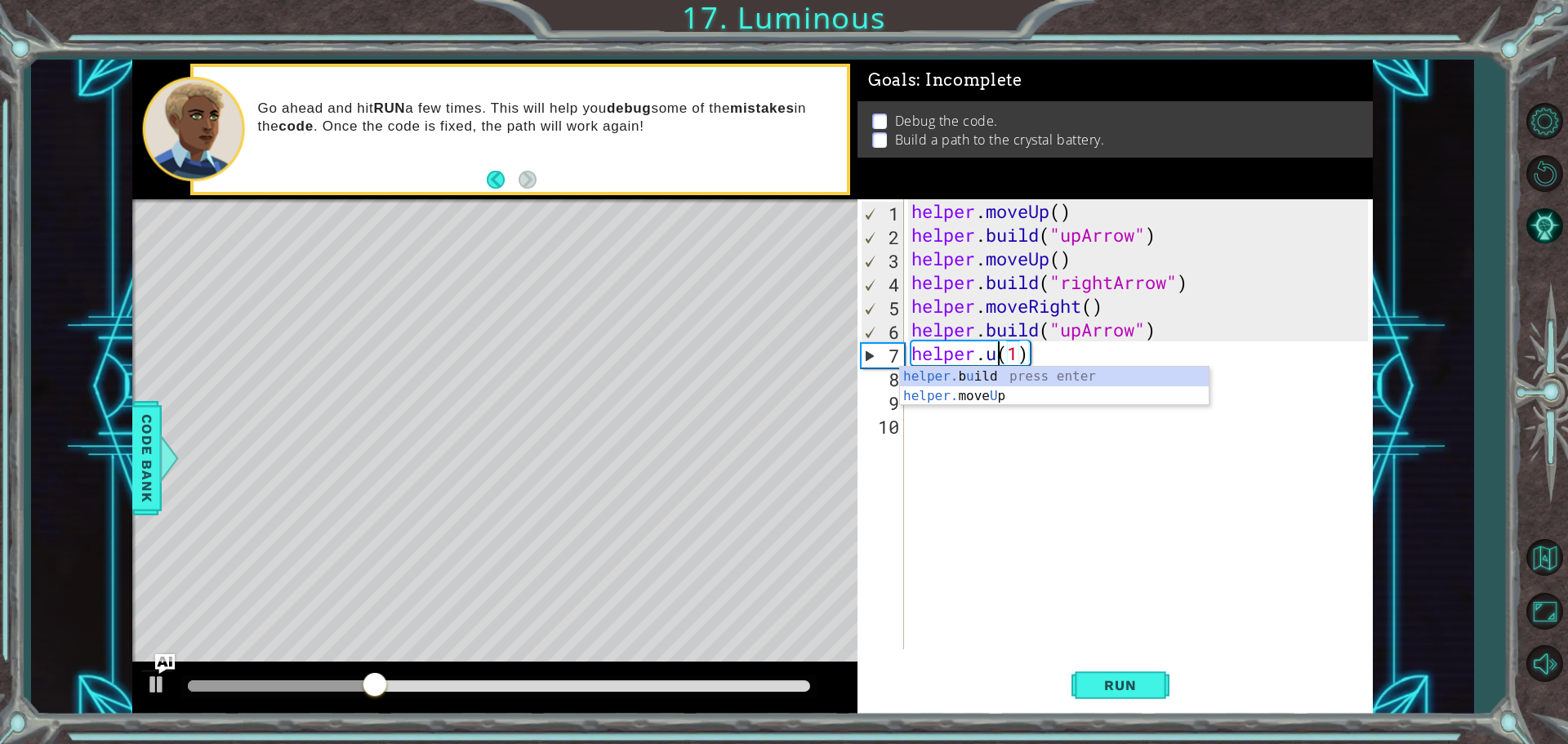
scroll to position [0, 4]
click at [1042, 369] on div "helper.m oveU p press enter" at bounding box center [1053, 396] width 308 height 59
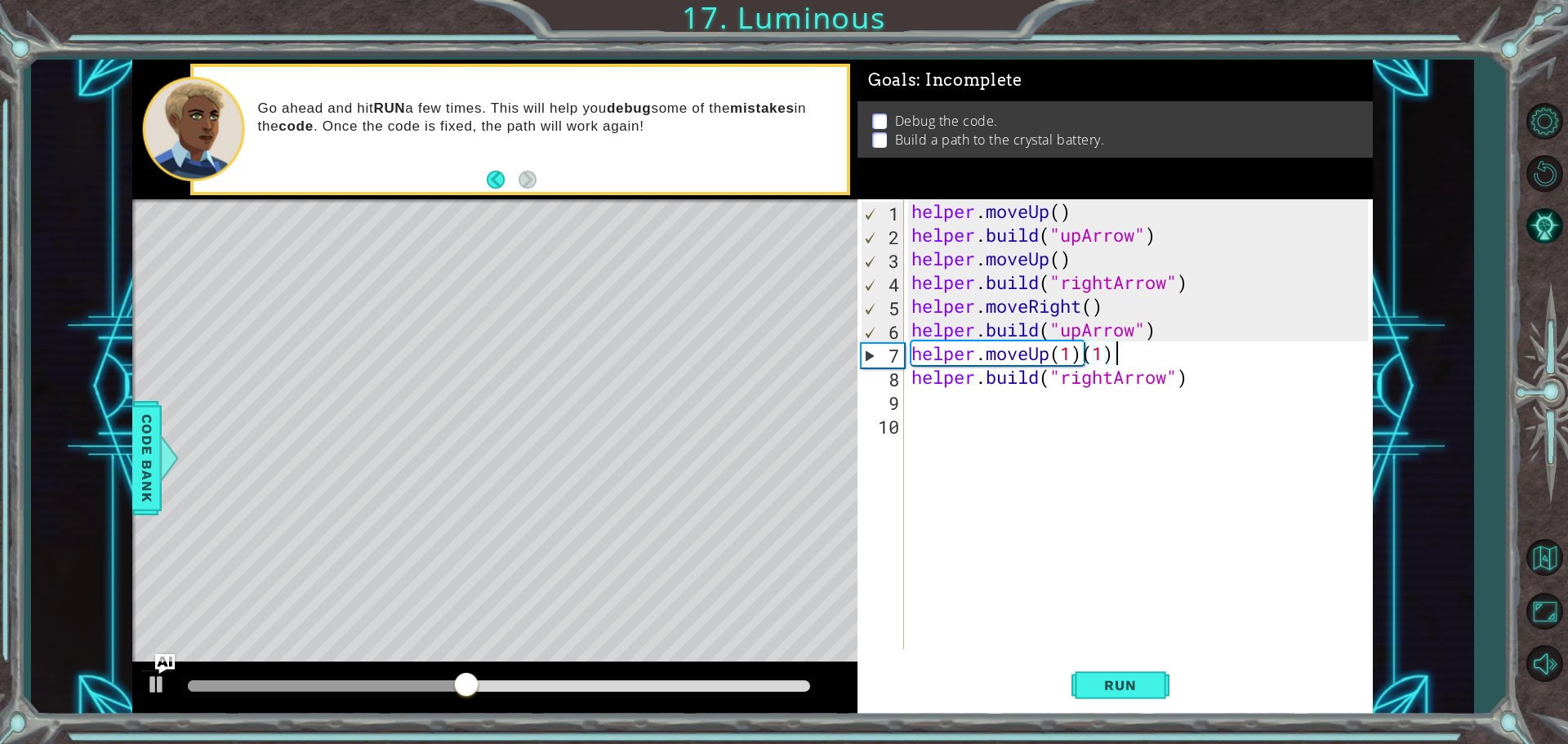
click at [1118, 360] on div "helper . moveUp ( ) helper . build ( "upArrow" ) helper . moveUp ( ) helper . b…" at bounding box center [1141, 448] width 468 height 498
type textarea "helper.moveUp(1)"
click at [1119, 663] on button "Run" at bounding box center [1120, 685] width 98 height 52
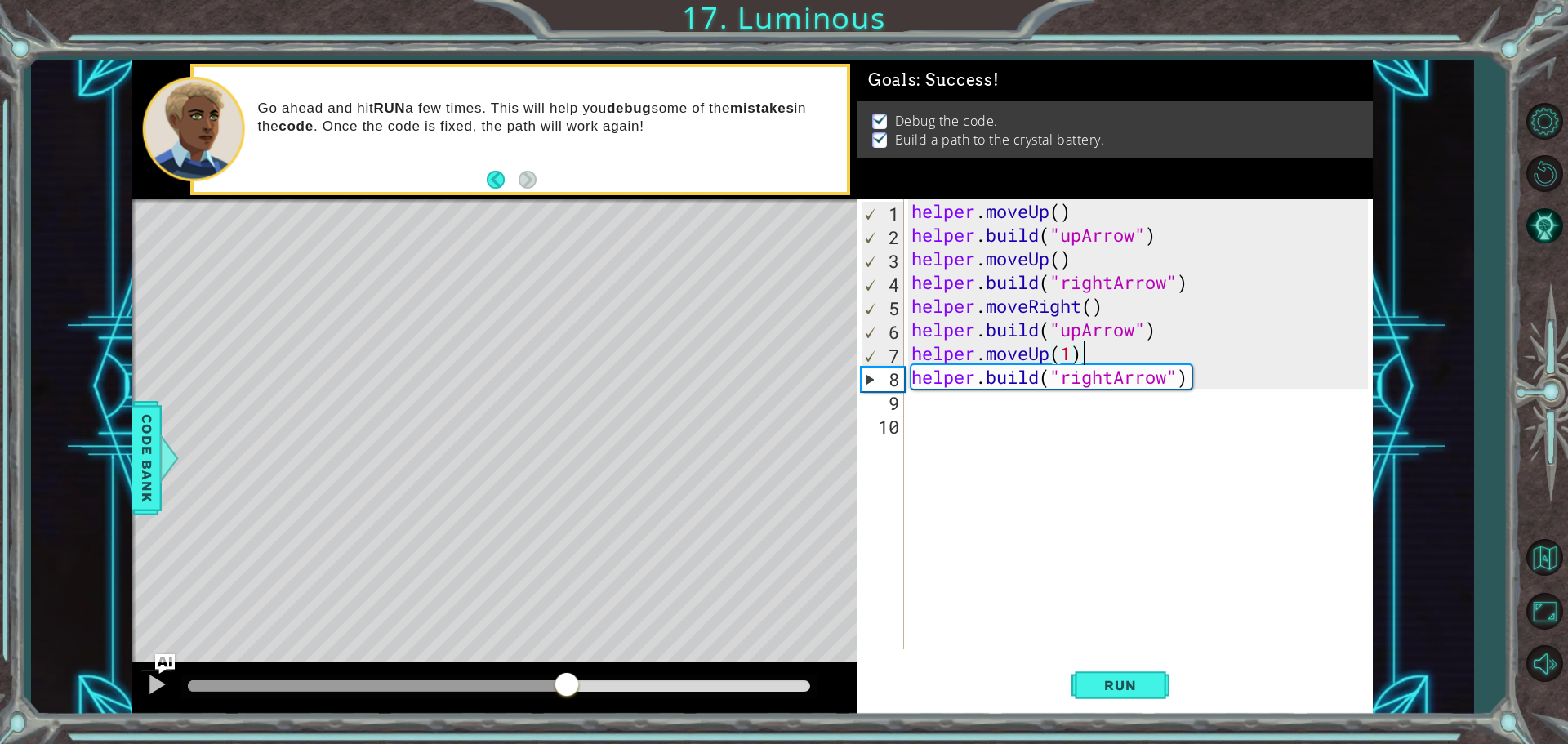
drag, startPoint x: 233, startPoint y: 683, endPoint x: 568, endPoint y: 746, distance: 340.9
click at [568, 743] on html "1 ההההההההההההההההההההההההההההההההההההההההההההההההההההההההההההההההההההההההההההה…" at bounding box center [784, 372] width 1568 height 744
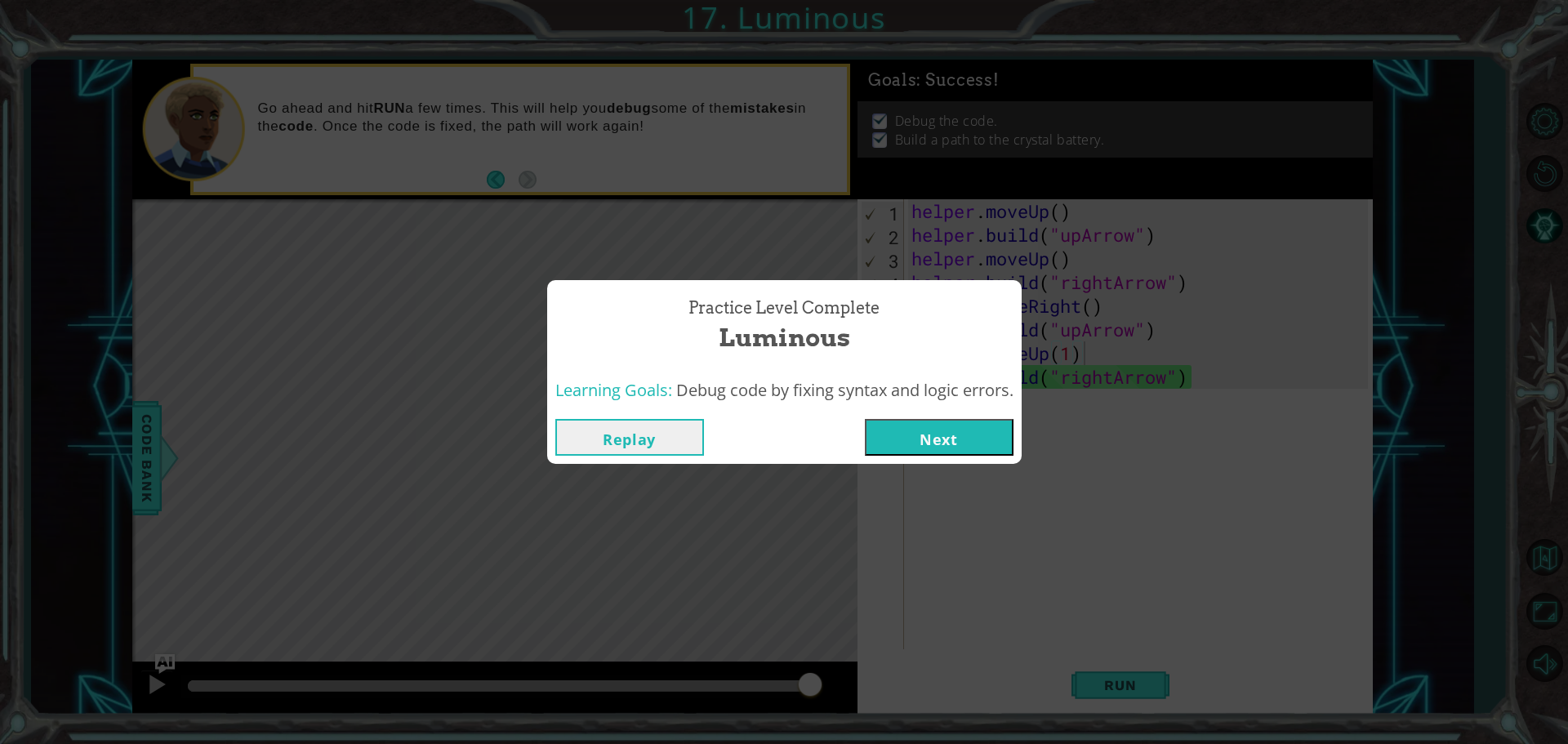
click at [887, 434] on button "Next" at bounding box center [939, 437] width 149 height 37
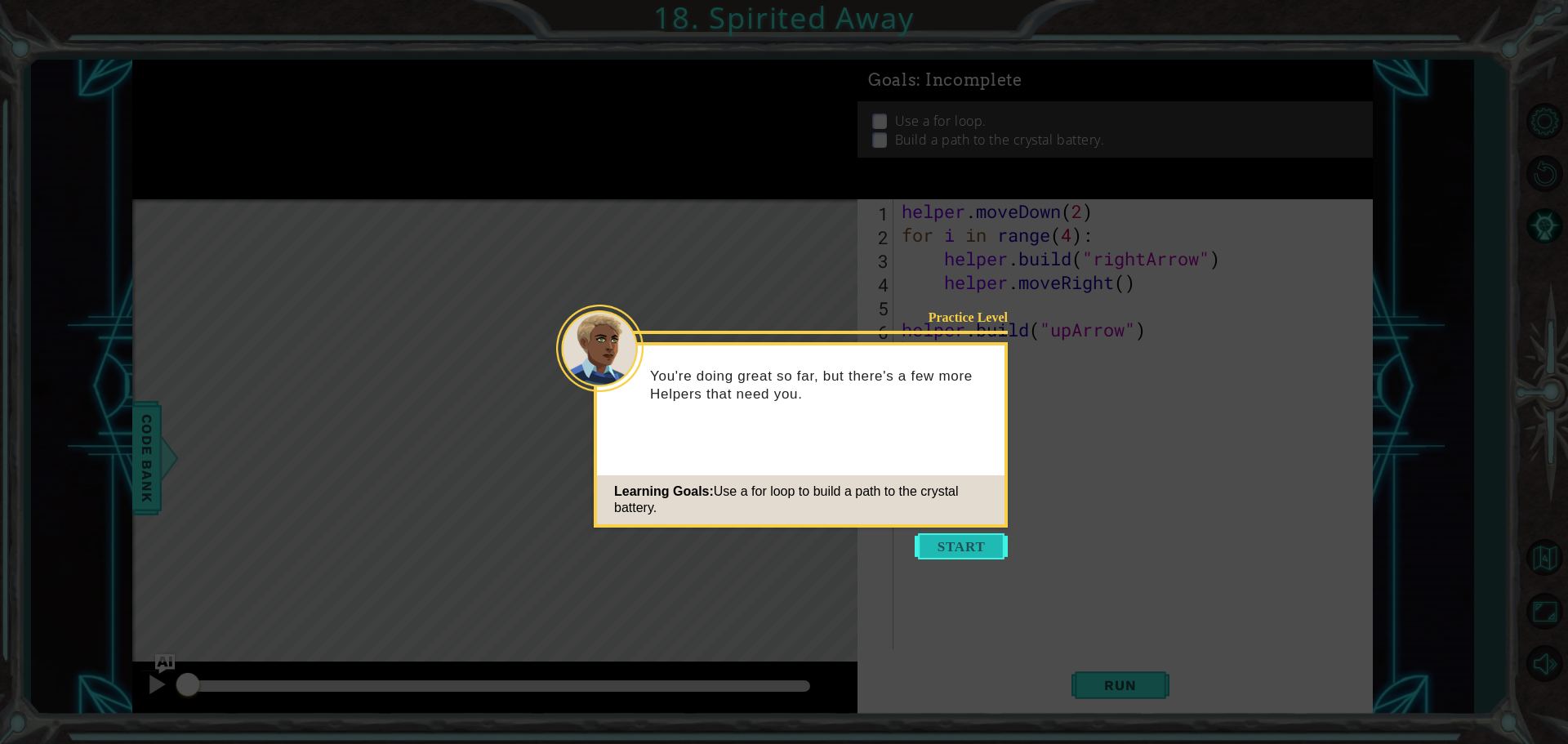
click at [994, 543] on button "Start" at bounding box center [961, 547] width 93 height 26
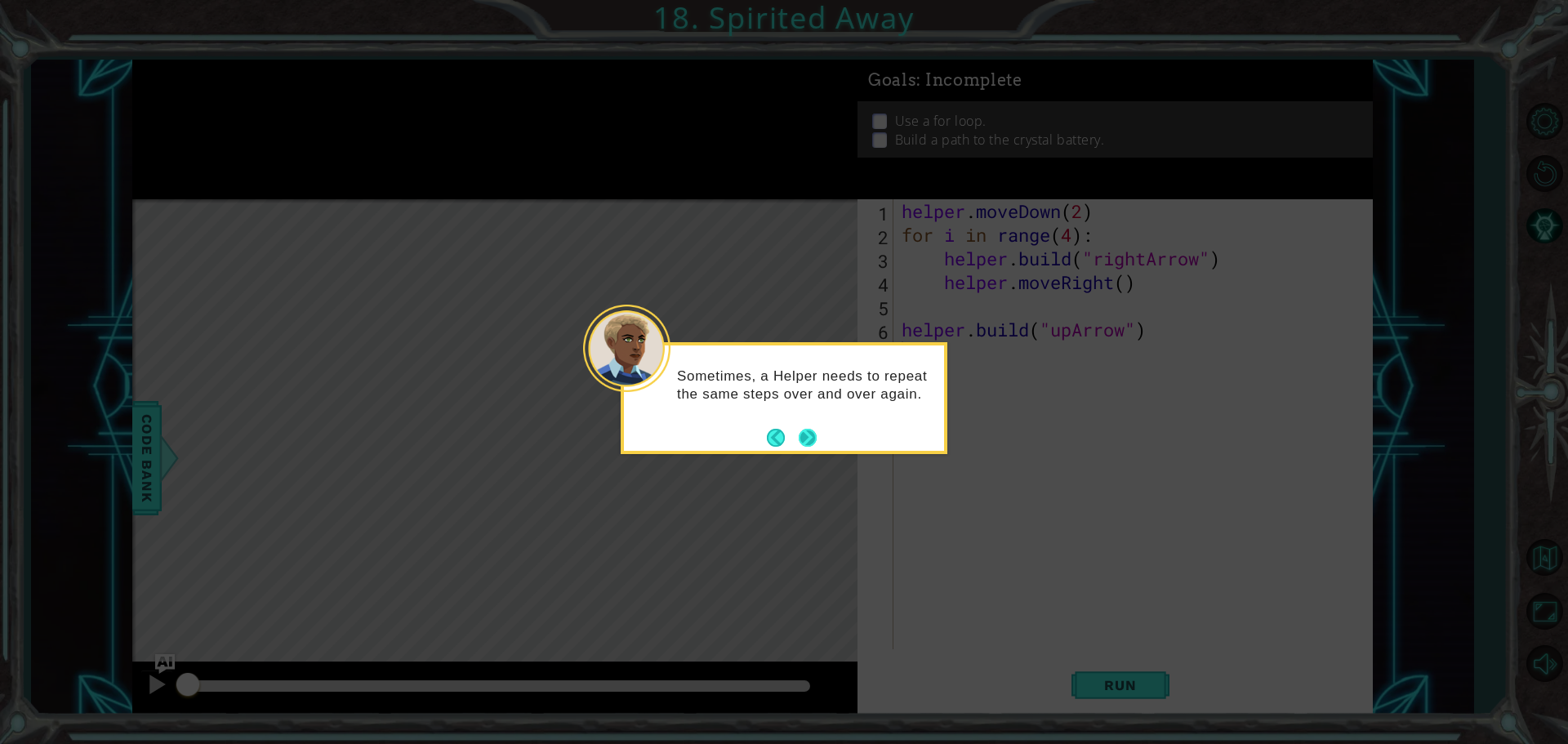
click at [803, 436] on button "Next" at bounding box center [808, 438] width 18 height 18
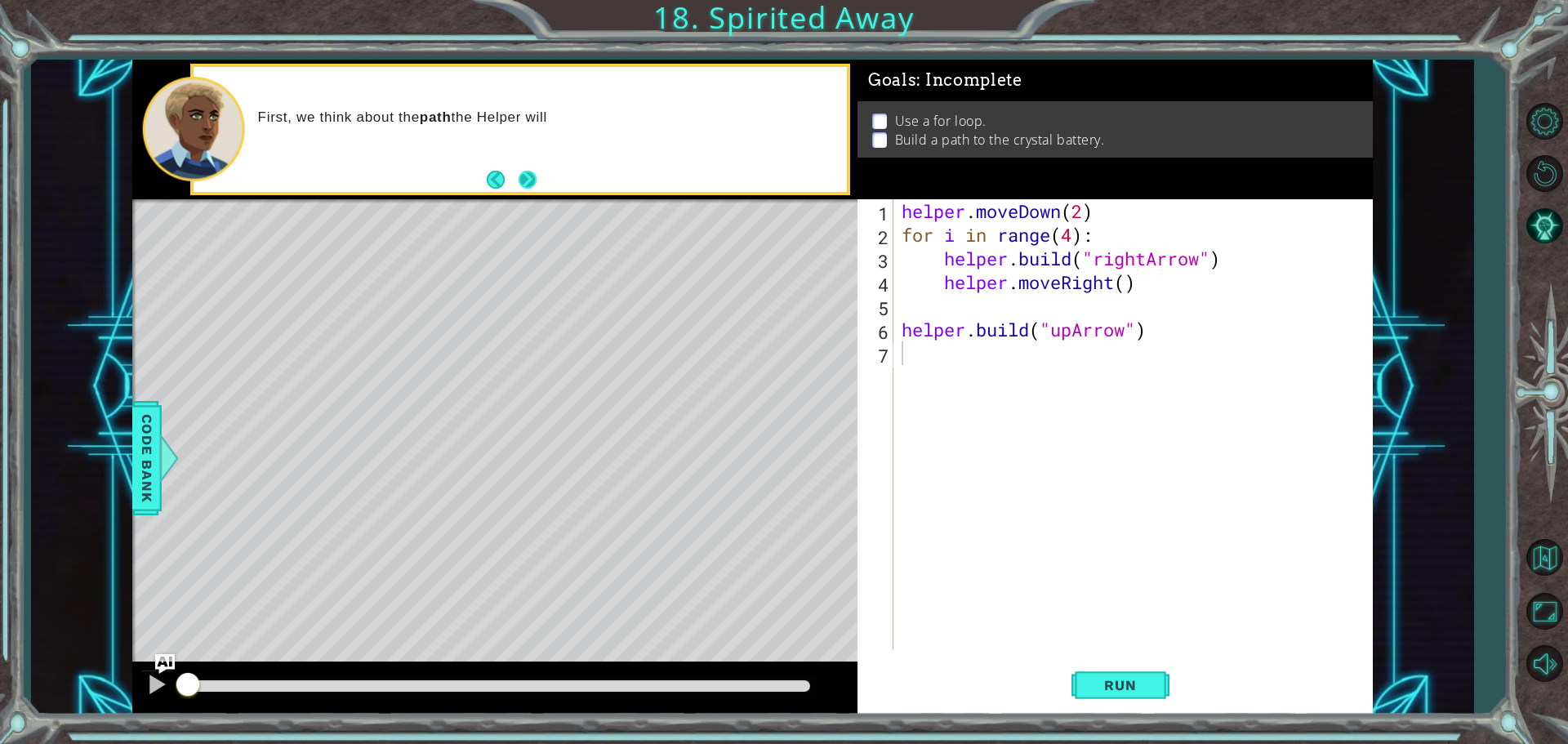
click at [537, 172] on button "Next" at bounding box center [528, 180] width 18 height 18
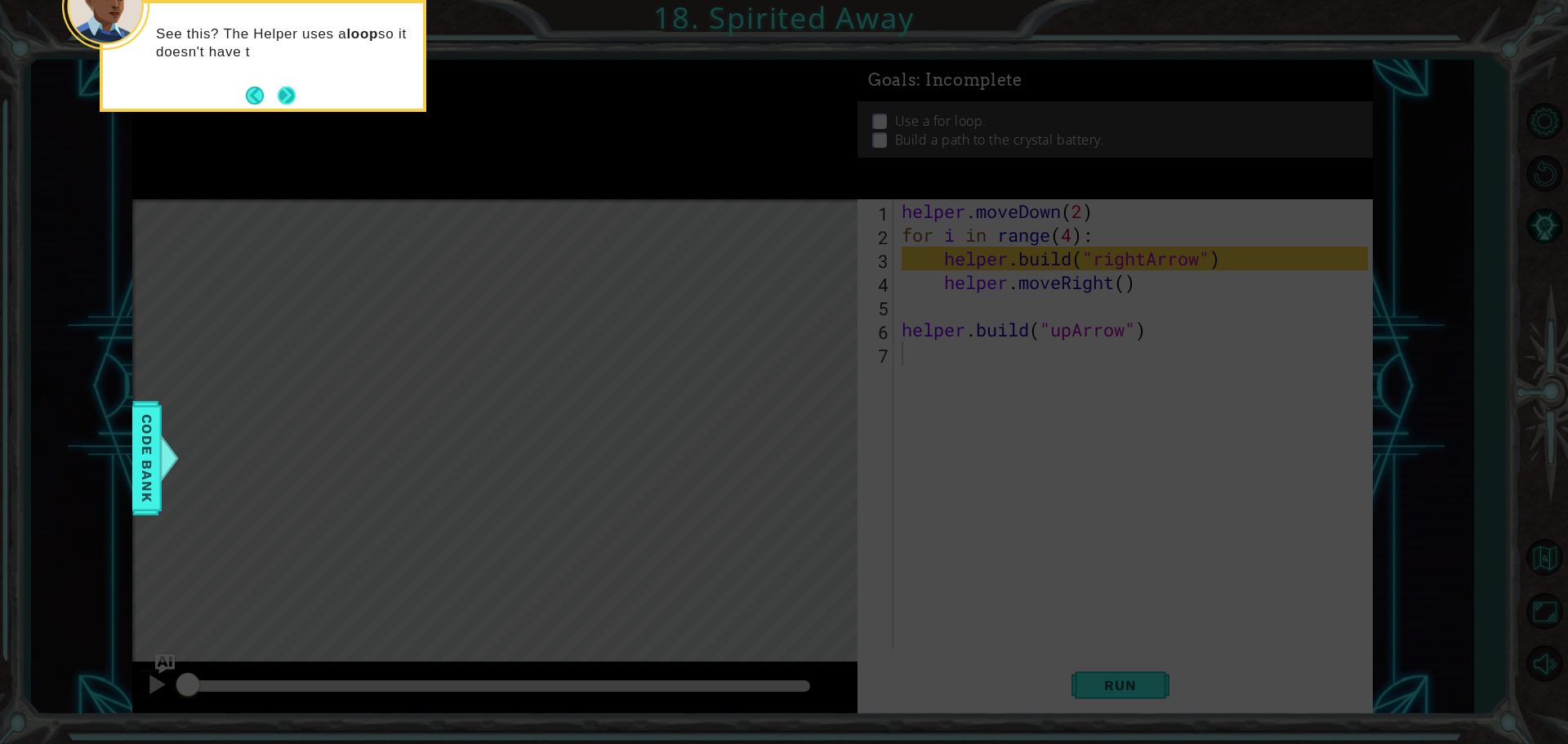
click at [290, 96] on button "Next" at bounding box center [286, 96] width 18 height 18
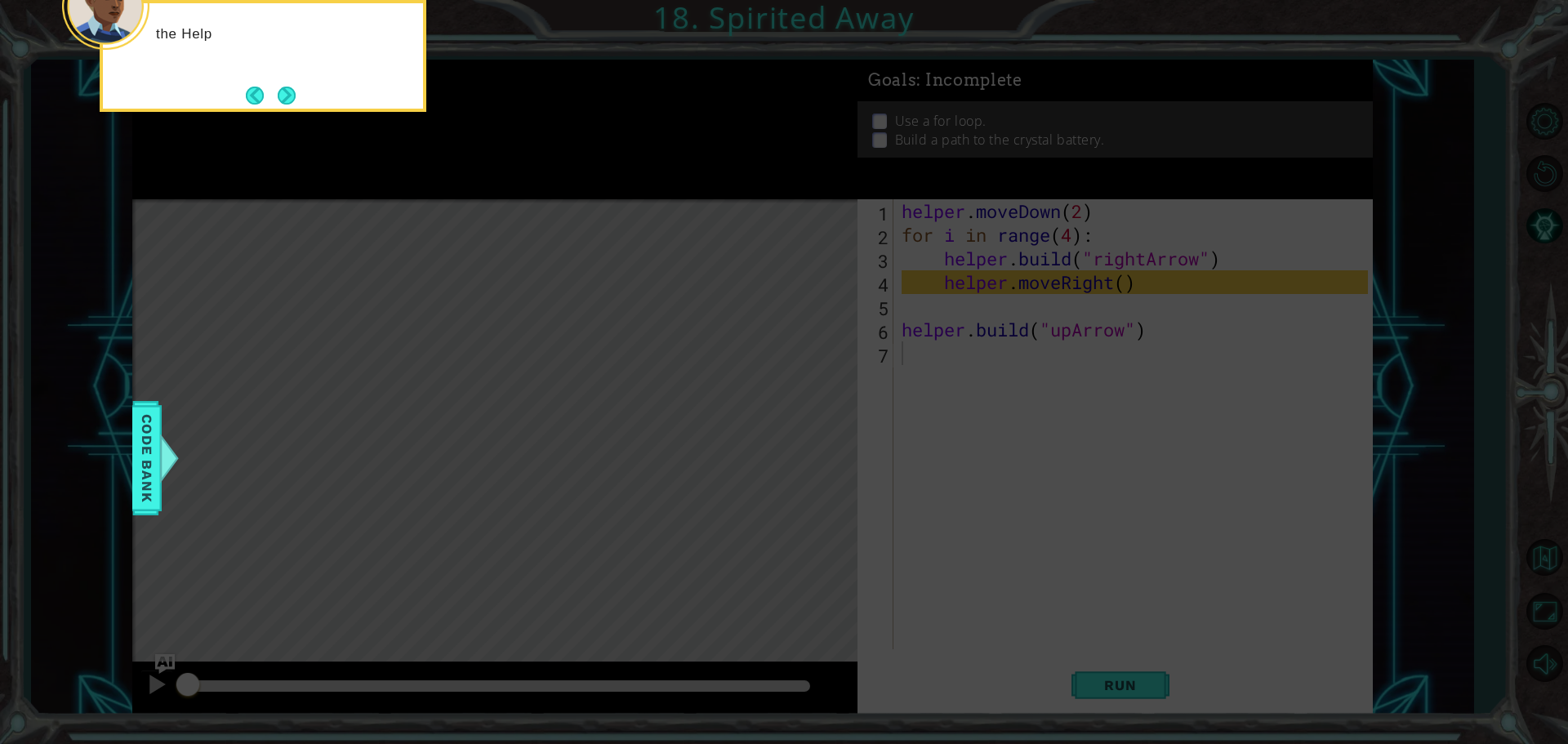
click at [290, 96] on button "Next" at bounding box center [286, 96] width 18 height 18
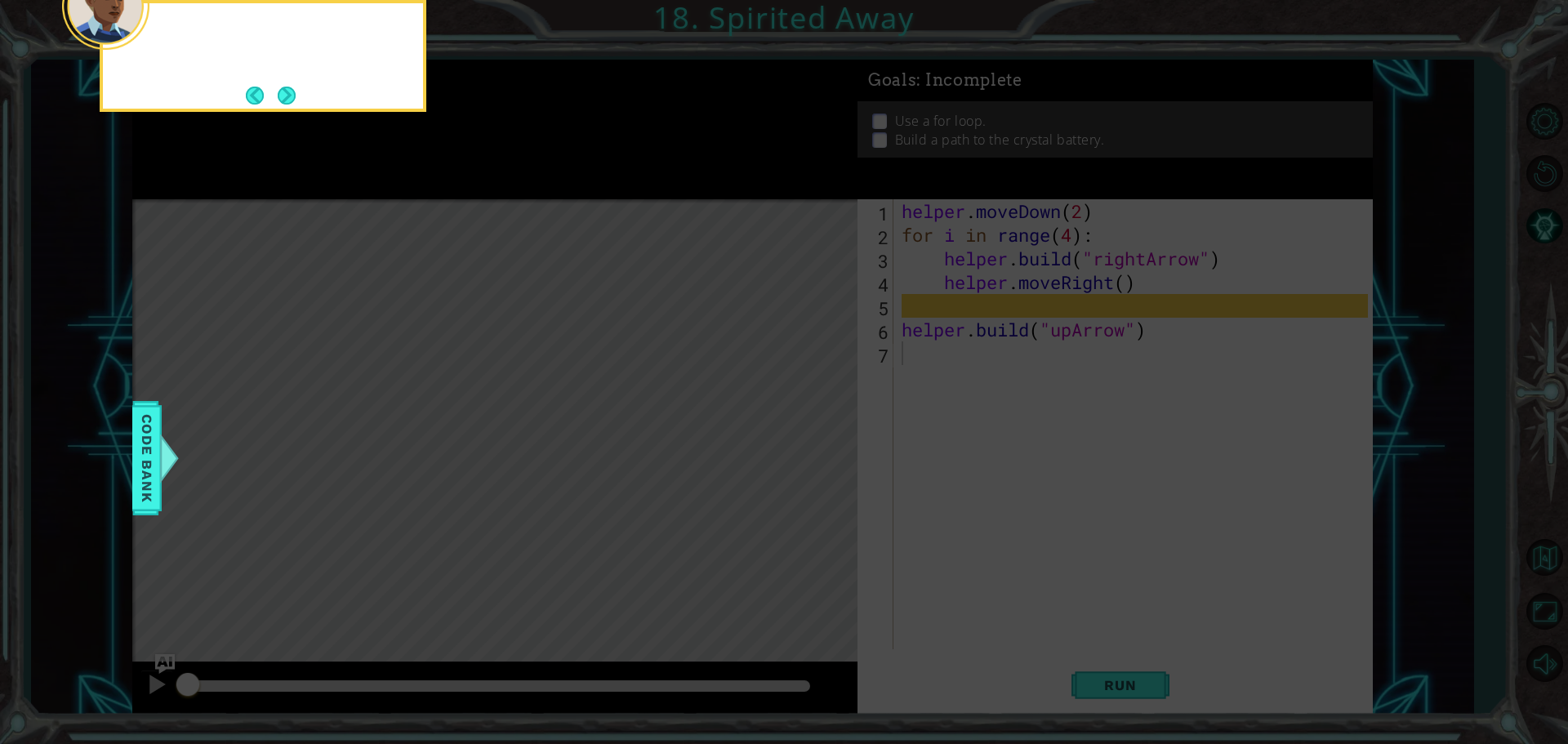
click at [290, 96] on button "Next" at bounding box center [286, 96] width 18 height 18
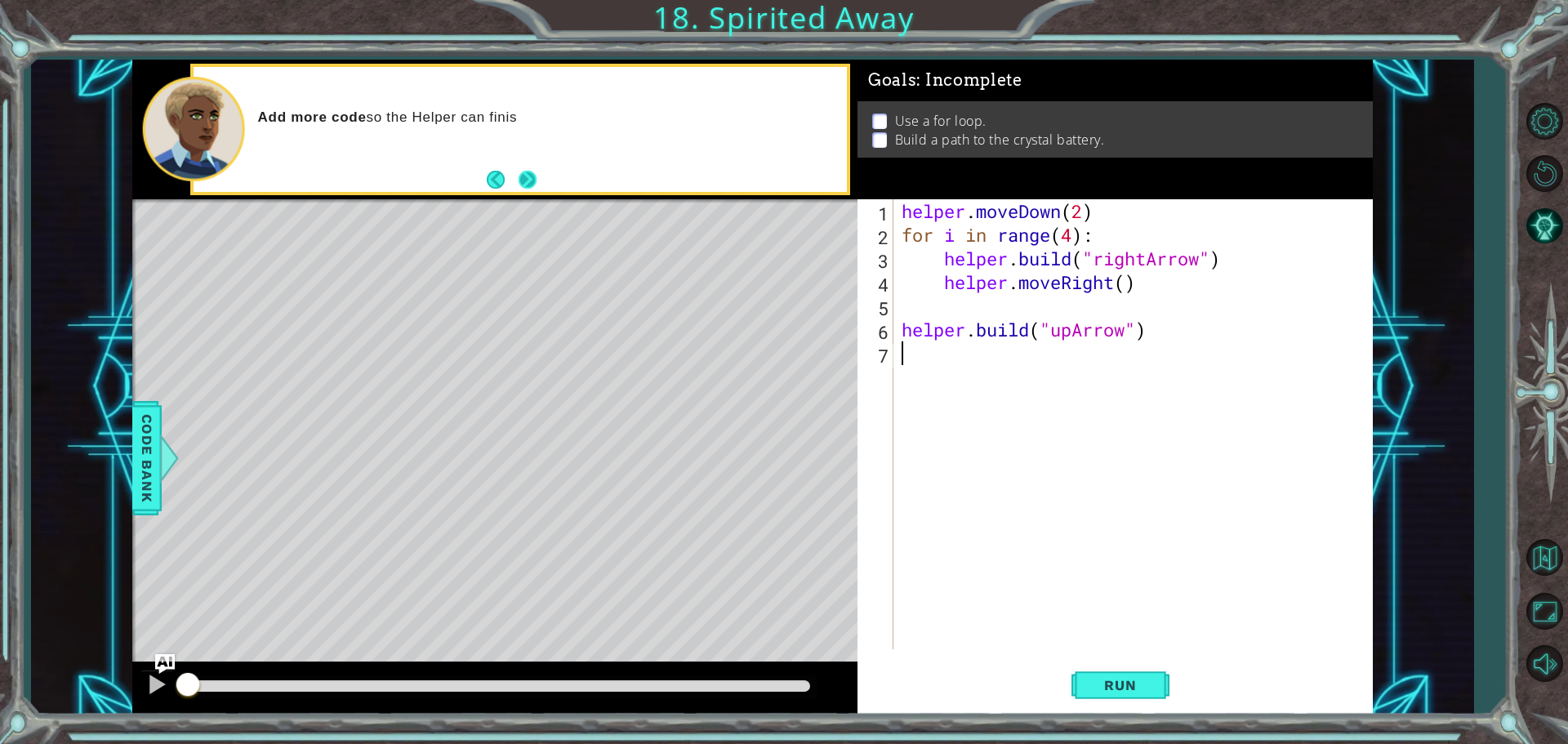
click at [534, 174] on button "Next" at bounding box center [528, 180] width 18 height 18
click at [1157, 686] on button "Run" at bounding box center [1120, 685] width 98 height 52
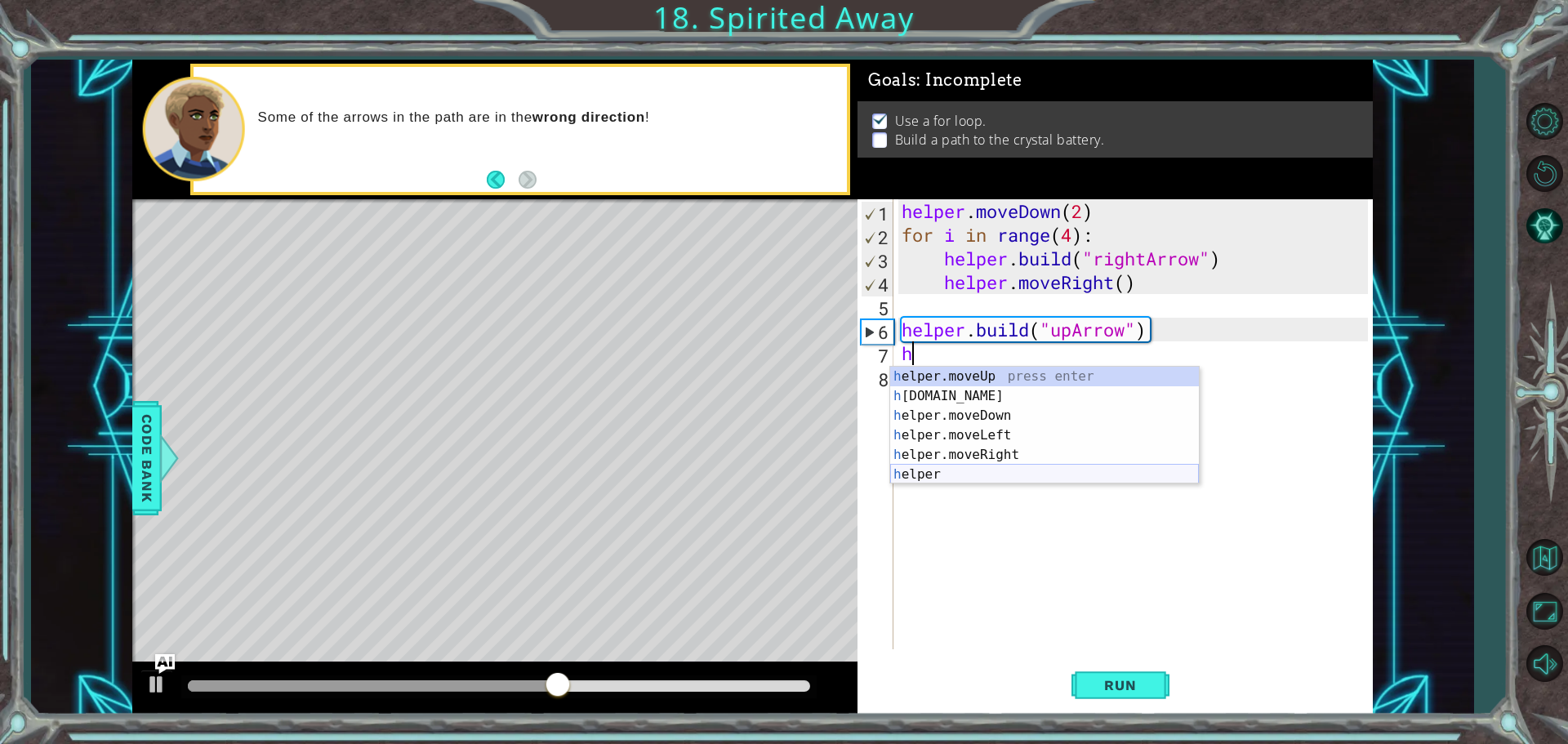
click at [956, 466] on div "h elper.moveUp press enter h [DOMAIN_NAME] press enter h elper.moveDown press e…" at bounding box center [1043, 445] width 308 height 157
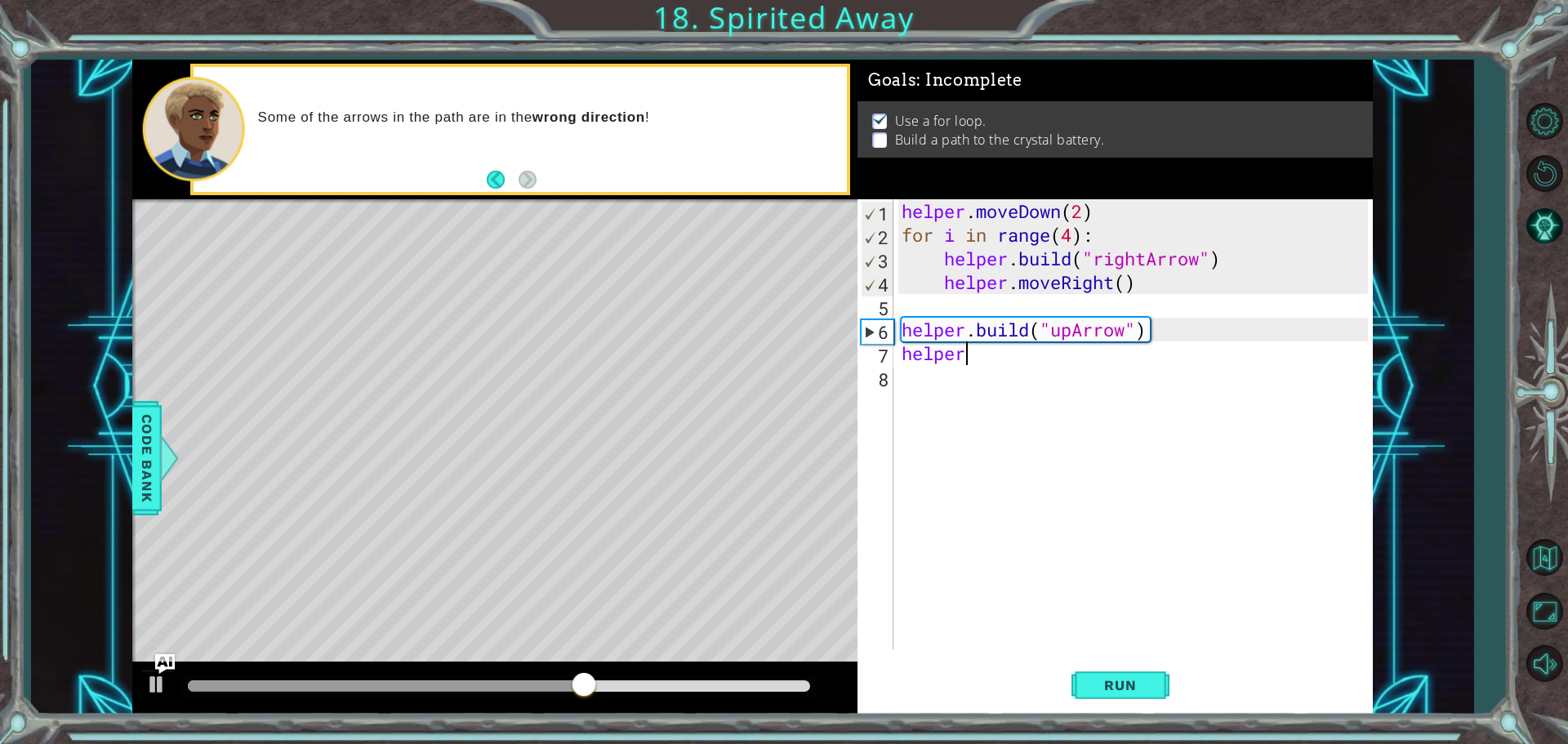
scroll to position [0, 2]
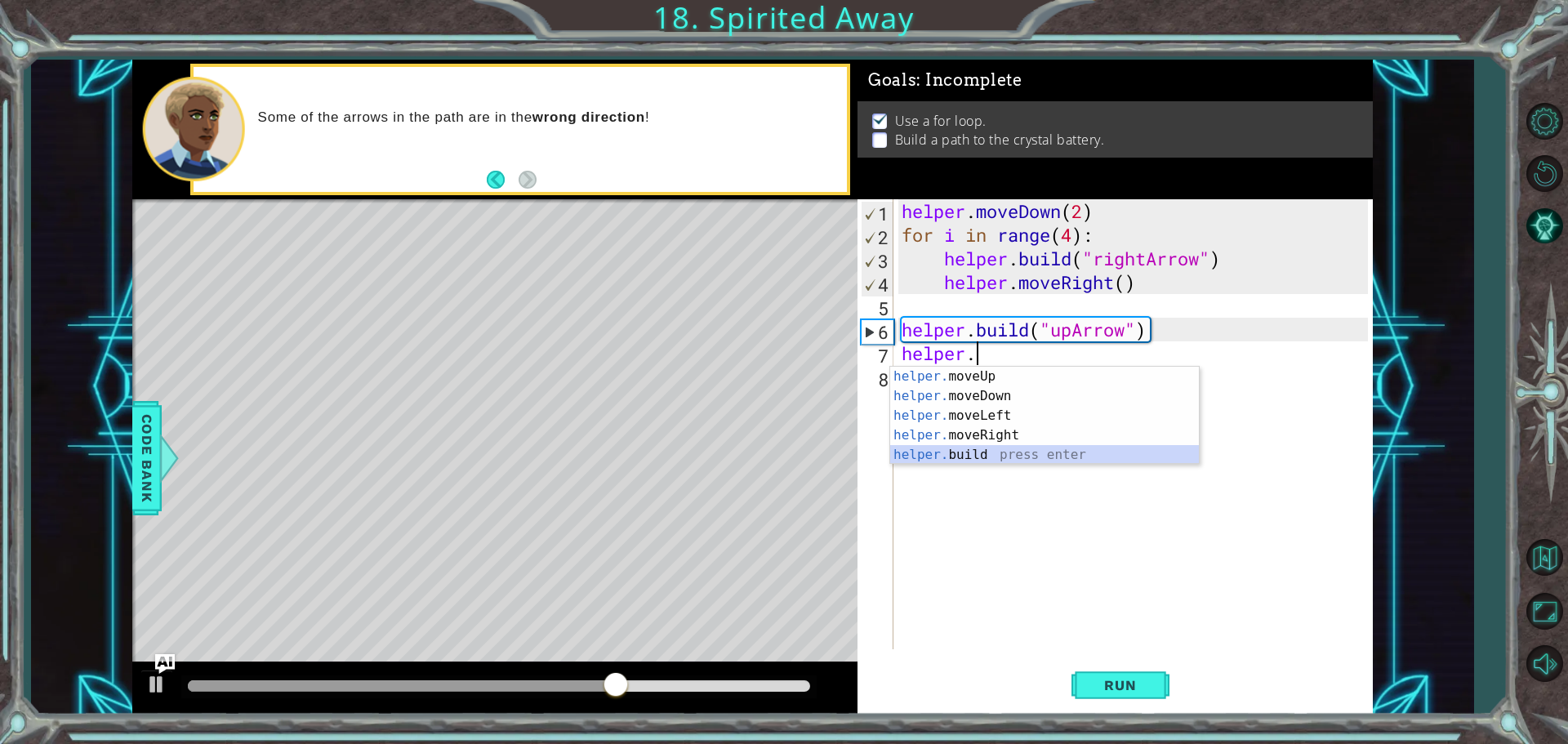
click at [971, 453] on div "helper. moveUp press enter helper. moveDown press enter helper. moveLeft press …" at bounding box center [1043, 436] width 308 height 138
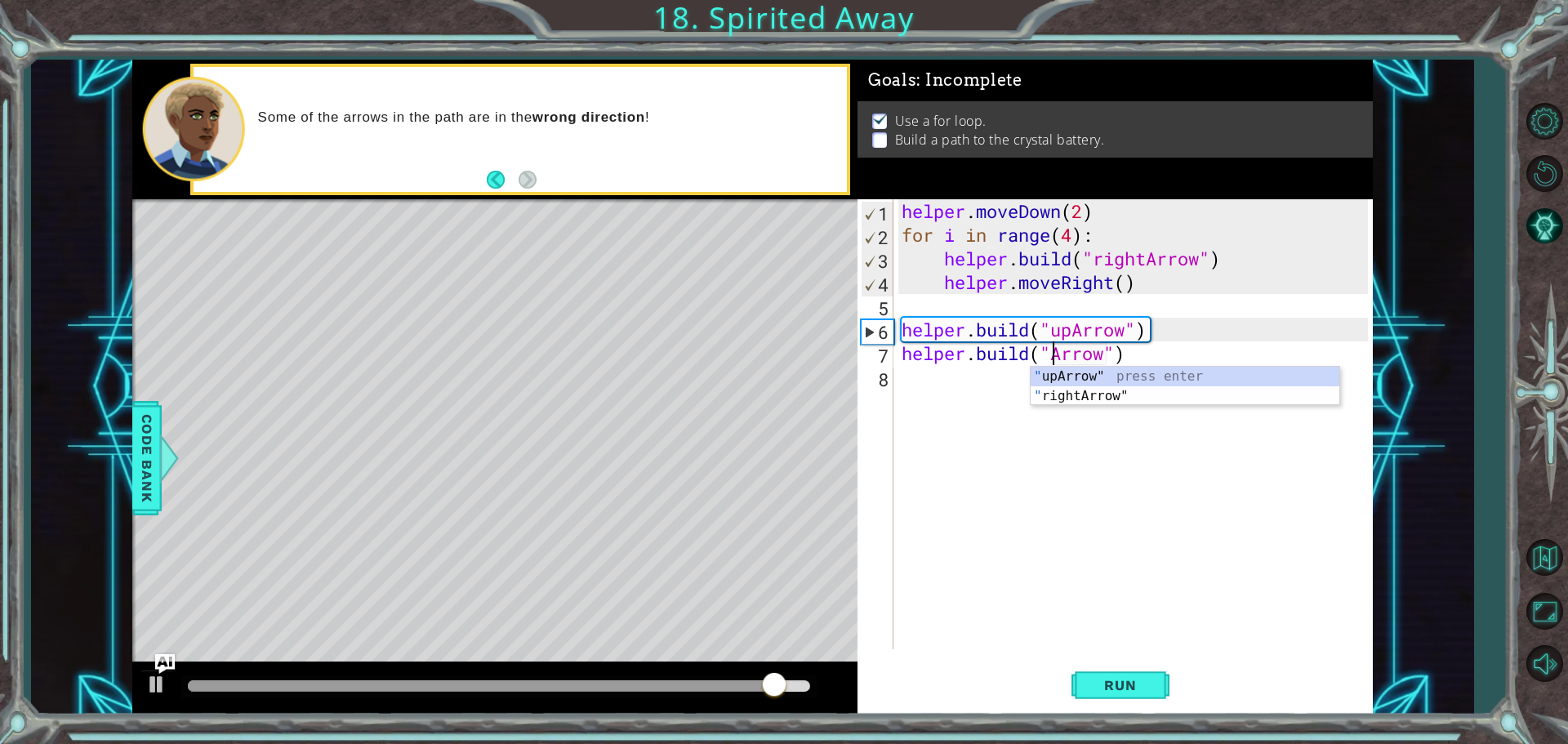
type textarea "[DOMAIN_NAME]("upArrow")"
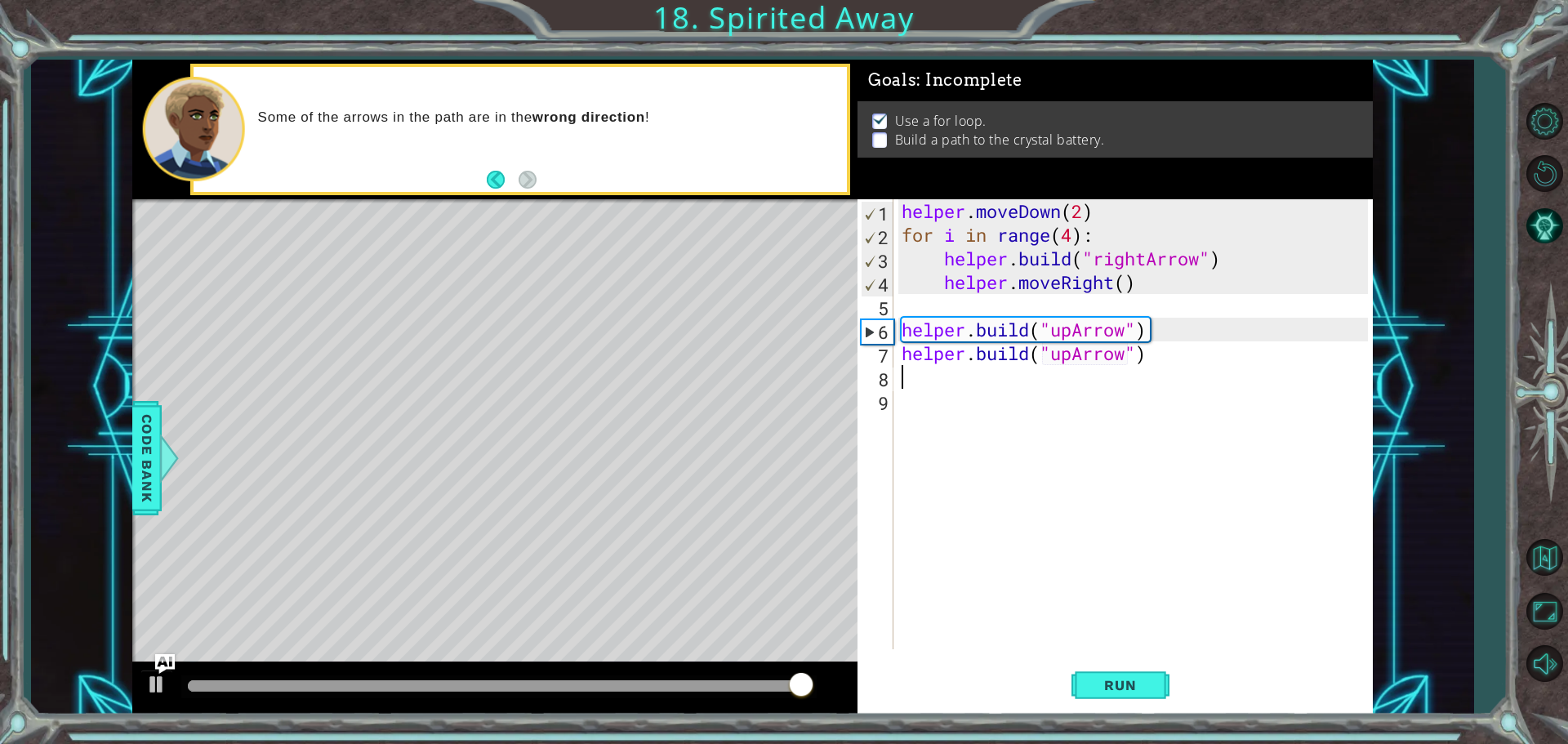
scroll to position [0, 0]
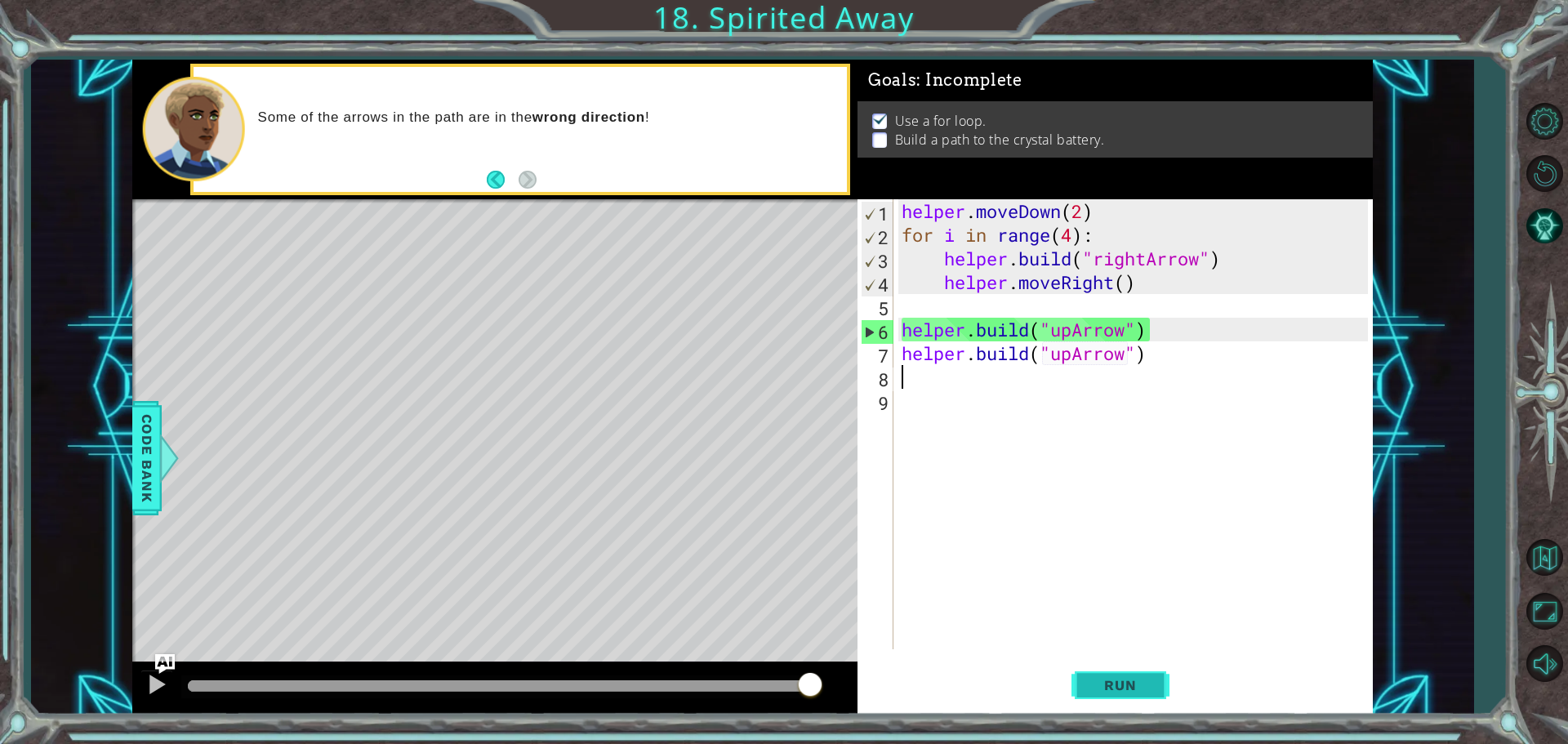
drag, startPoint x: 1067, startPoint y: 659, endPoint x: 1075, endPoint y: 668, distance: 12.0
click at [1074, 667] on div "Run" at bounding box center [1120, 685] width 516 height 52
click at [1077, 668] on button "Run" at bounding box center [1120, 685] width 98 height 52
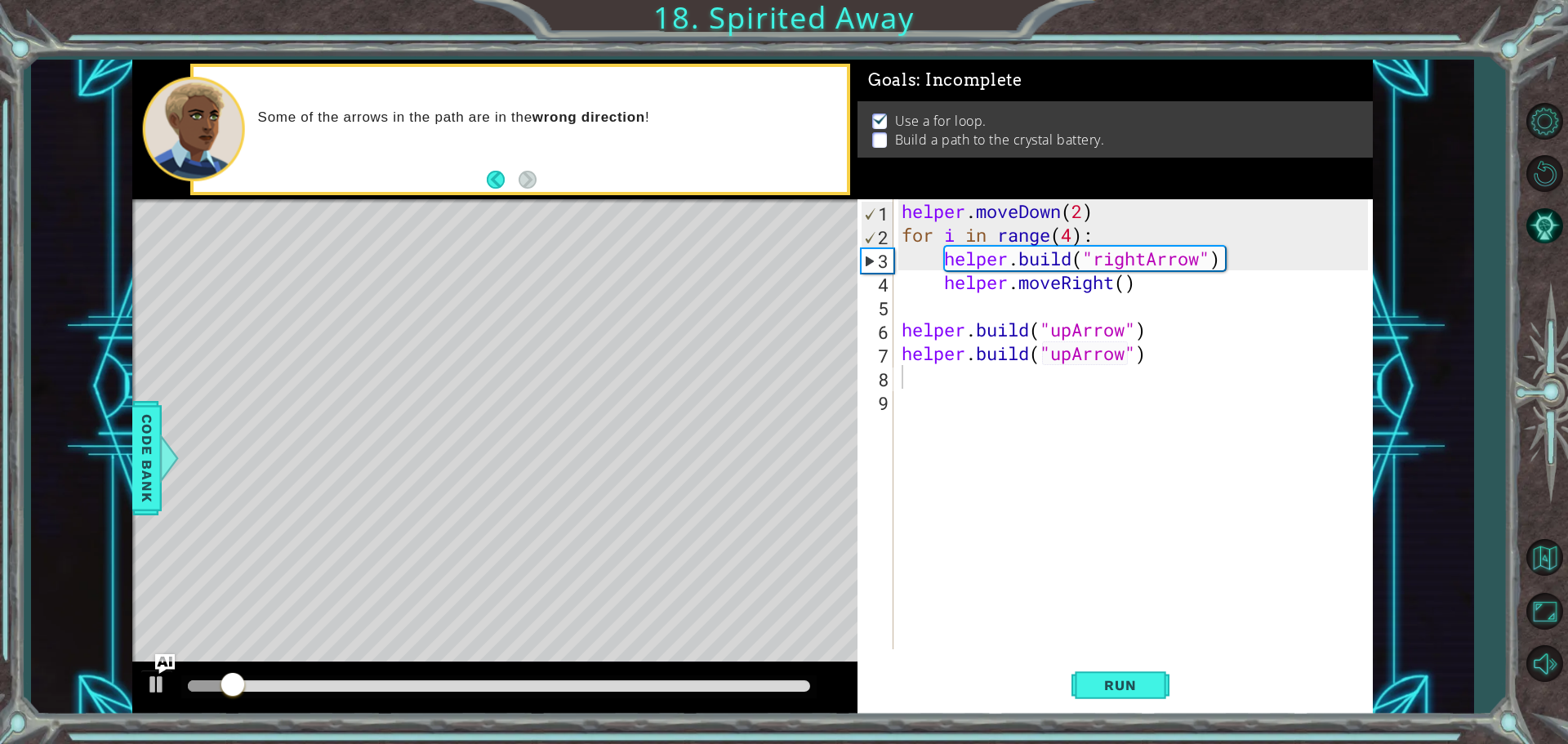
drag, startPoint x: 222, startPoint y: 668, endPoint x: 426, endPoint y: 682, distance: 204.5
click at [490, 678] on div at bounding box center [495, 688] width 725 height 52
click at [234, 667] on div at bounding box center [495, 688] width 725 height 52
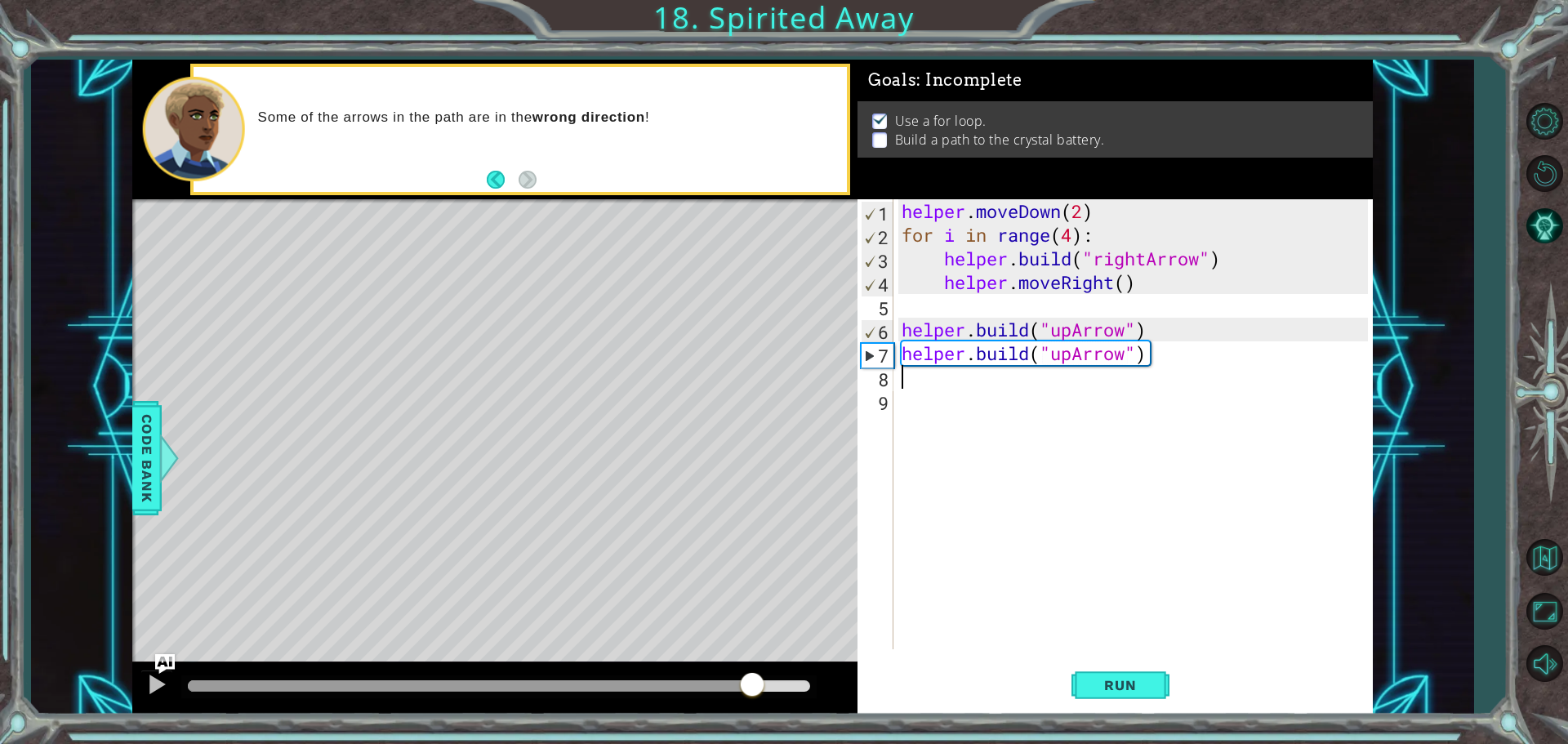
drag, startPoint x: 260, startPoint y: 687, endPoint x: 802, endPoint y: 664, distance: 542.5
click at [802, 664] on div at bounding box center [495, 688] width 725 height 52
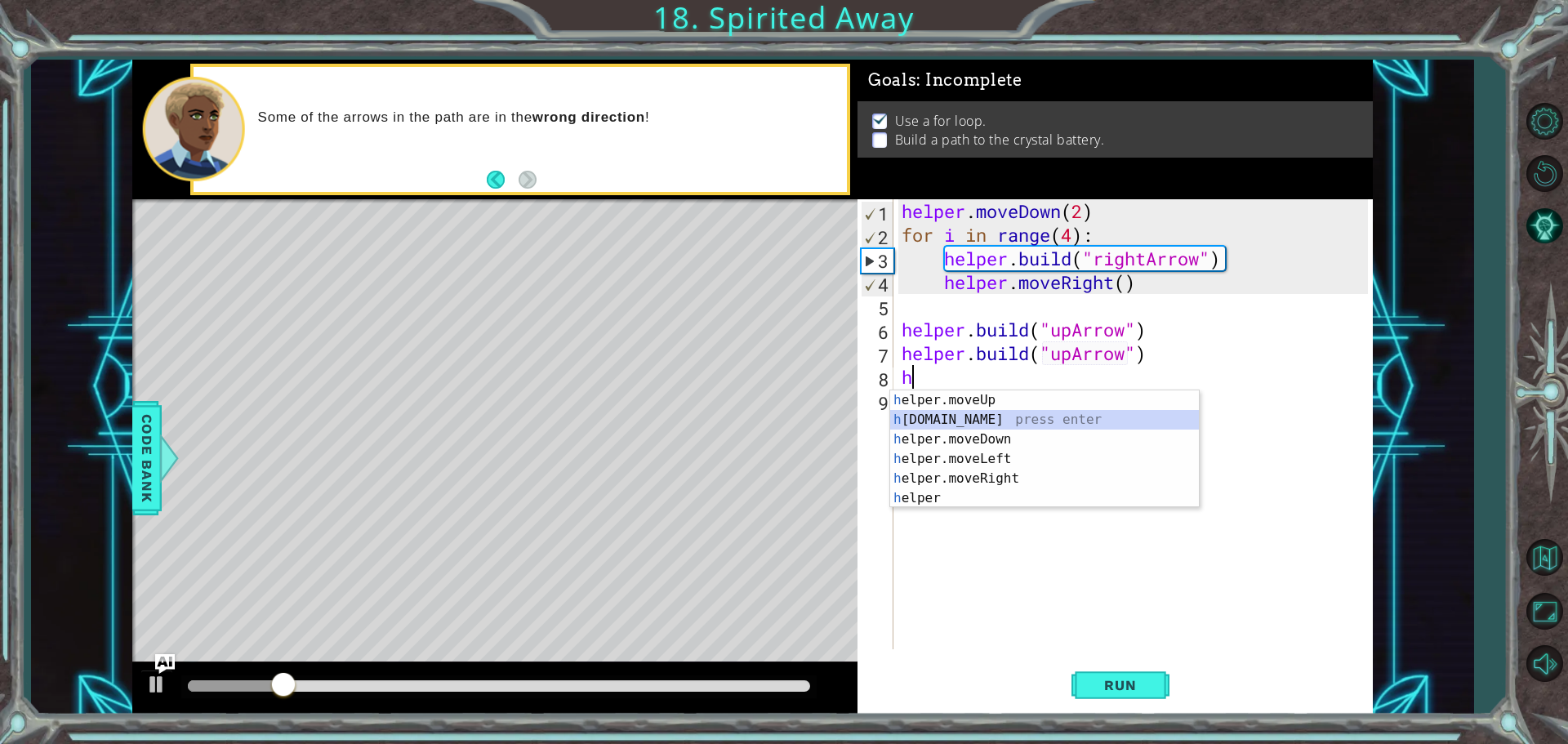
click at [1003, 419] on div "h elper.moveUp press enter h [DOMAIN_NAME] press enter h elper.moveDown press e…" at bounding box center [1043, 468] width 308 height 157
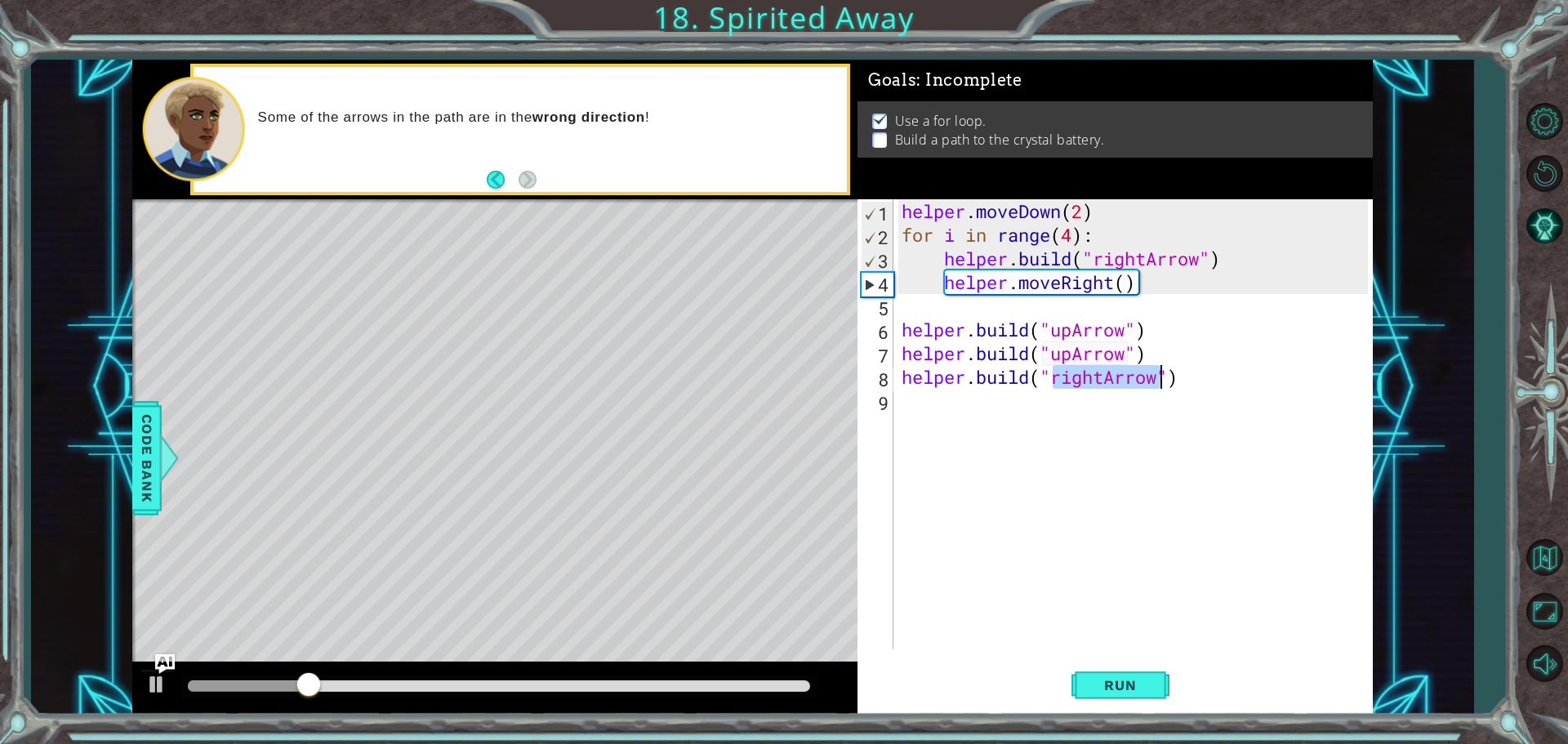
click at [1107, 380] on div "helper . moveDown ( 2 ) for i in range ( 4 ) : helper . build ( "rightArrow" ) …" at bounding box center [1133, 424] width 470 height 450
click at [1159, 356] on div "helper . moveDown ( 2 ) for i in range ( 4 ) : helper . build ( "rightArrow" ) …" at bounding box center [1137, 448] width 478 height 498
type textarea "[DOMAIN_NAME]("upArrow")"
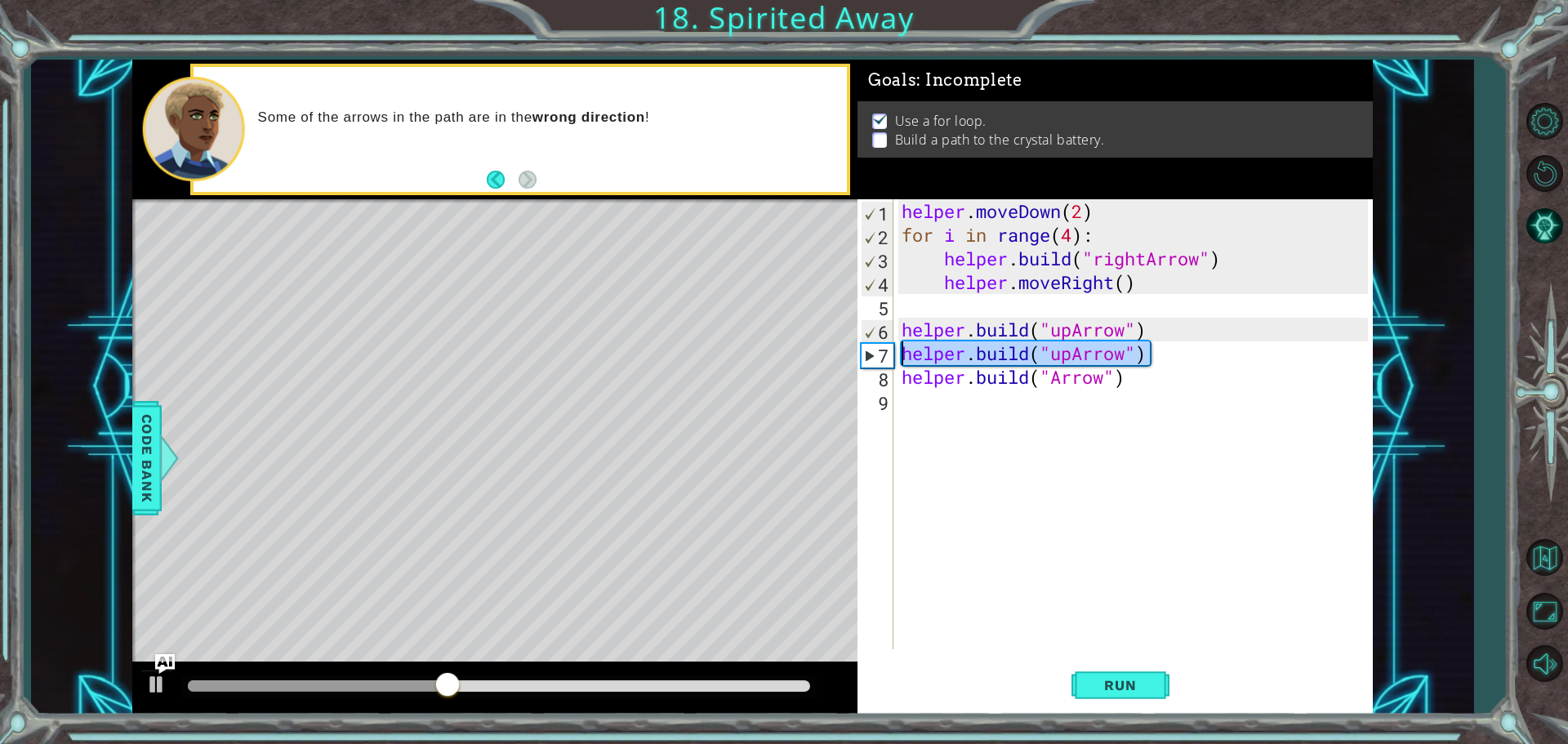
drag, startPoint x: 1158, startPoint y: 357, endPoint x: 903, endPoint y: 362, distance: 255.0
click at [903, 362] on div "helper . moveDown ( 2 ) for i in range ( 4 ) : helper . build ( "rightArrow" ) …" at bounding box center [1137, 448] width 478 height 498
click at [1057, 376] on div "helper . moveDown ( 2 ) for i in range ( 4 ) : helper . build ( "rightArrow" ) …" at bounding box center [1137, 448] width 478 height 498
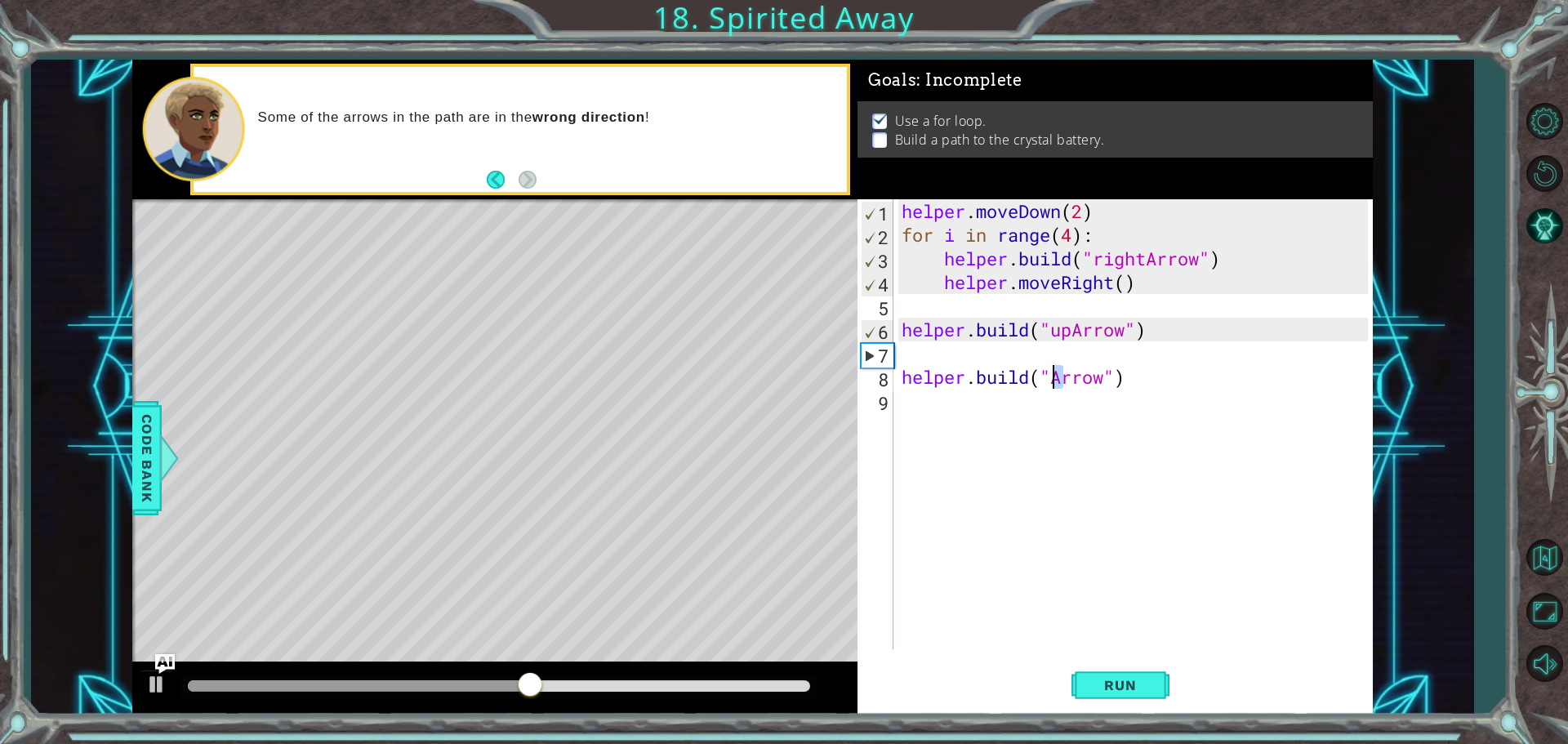
click at [1053, 377] on div "helper . moveDown ( 2 ) for i in range ( 4 ) : helper . build ( "rightArrow" ) …" at bounding box center [1133, 424] width 470 height 450
type textarea "[DOMAIN_NAME]("upArrow")"
drag, startPoint x: 1026, startPoint y: 342, endPoint x: 1020, endPoint y: 349, distance: 9.2
click at [1024, 344] on div "helper . moveDown ( 2 ) for i in range ( 4 ) : helper . build ( "rightArrow" ) …" at bounding box center [1137, 448] width 478 height 498
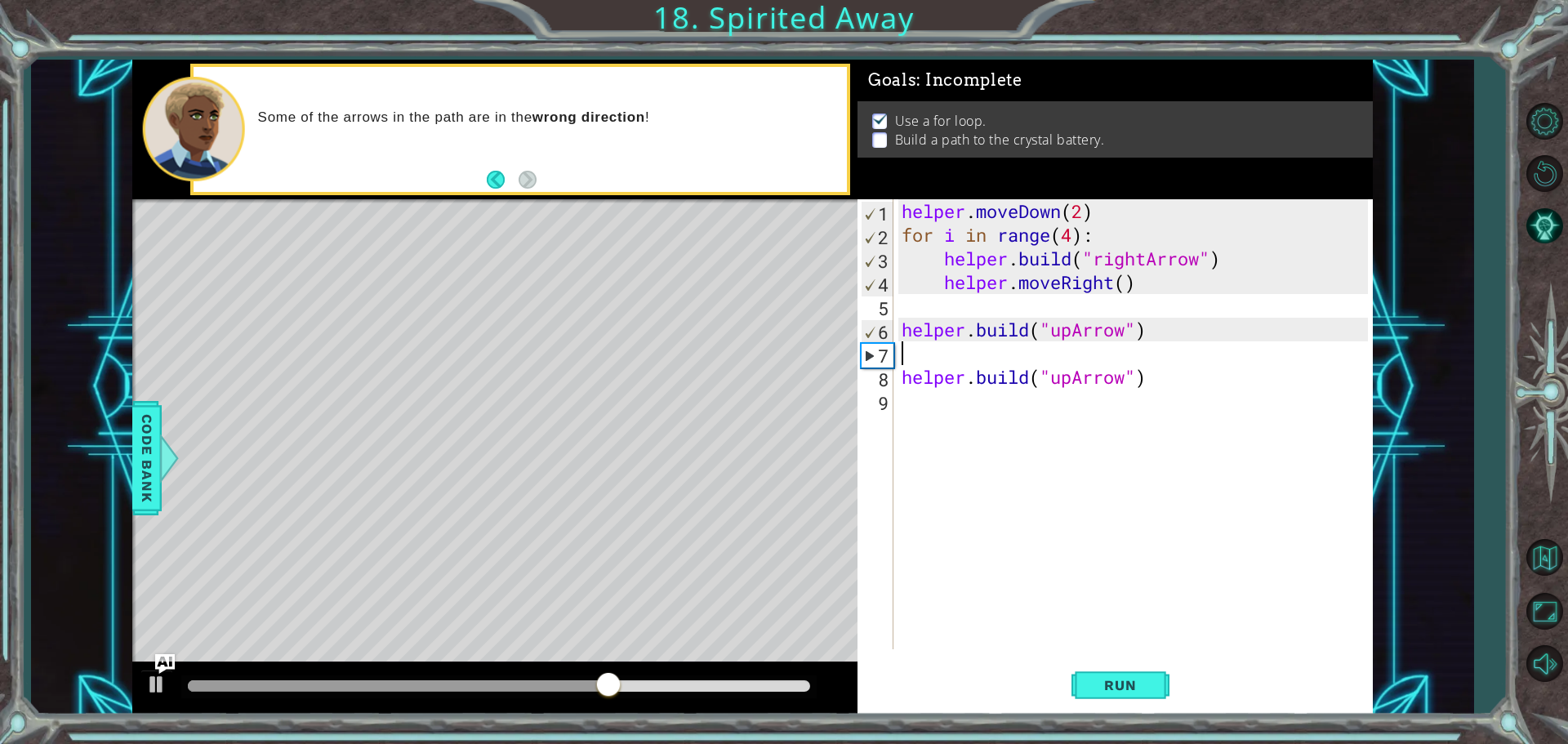
scroll to position [0, 0]
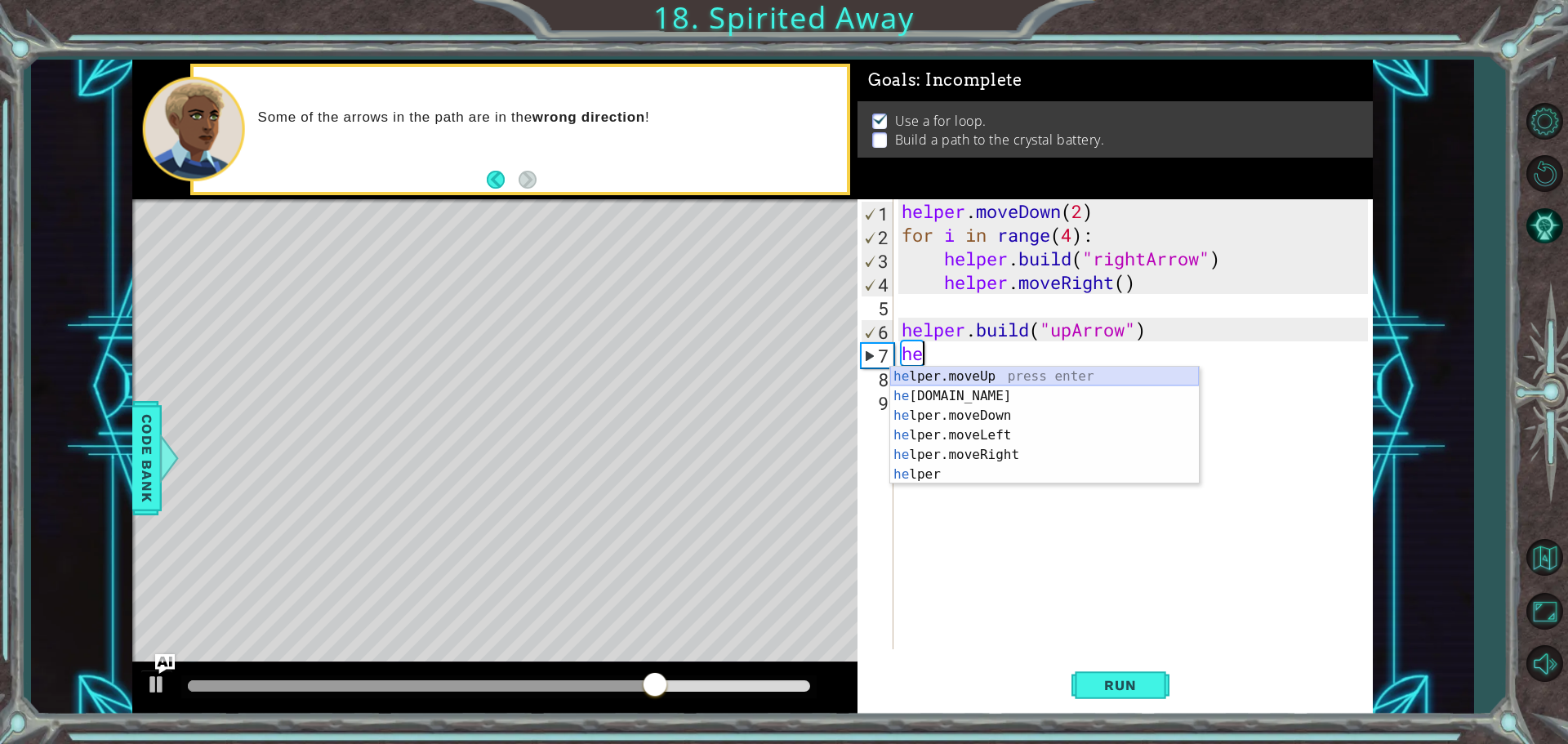
click at [1001, 376] on div "he lper.moveUp press enter he [DOMAIN_NAME] press enter he lper.moveDown press …" at bounding box center [1043, 445] width 308 height 157
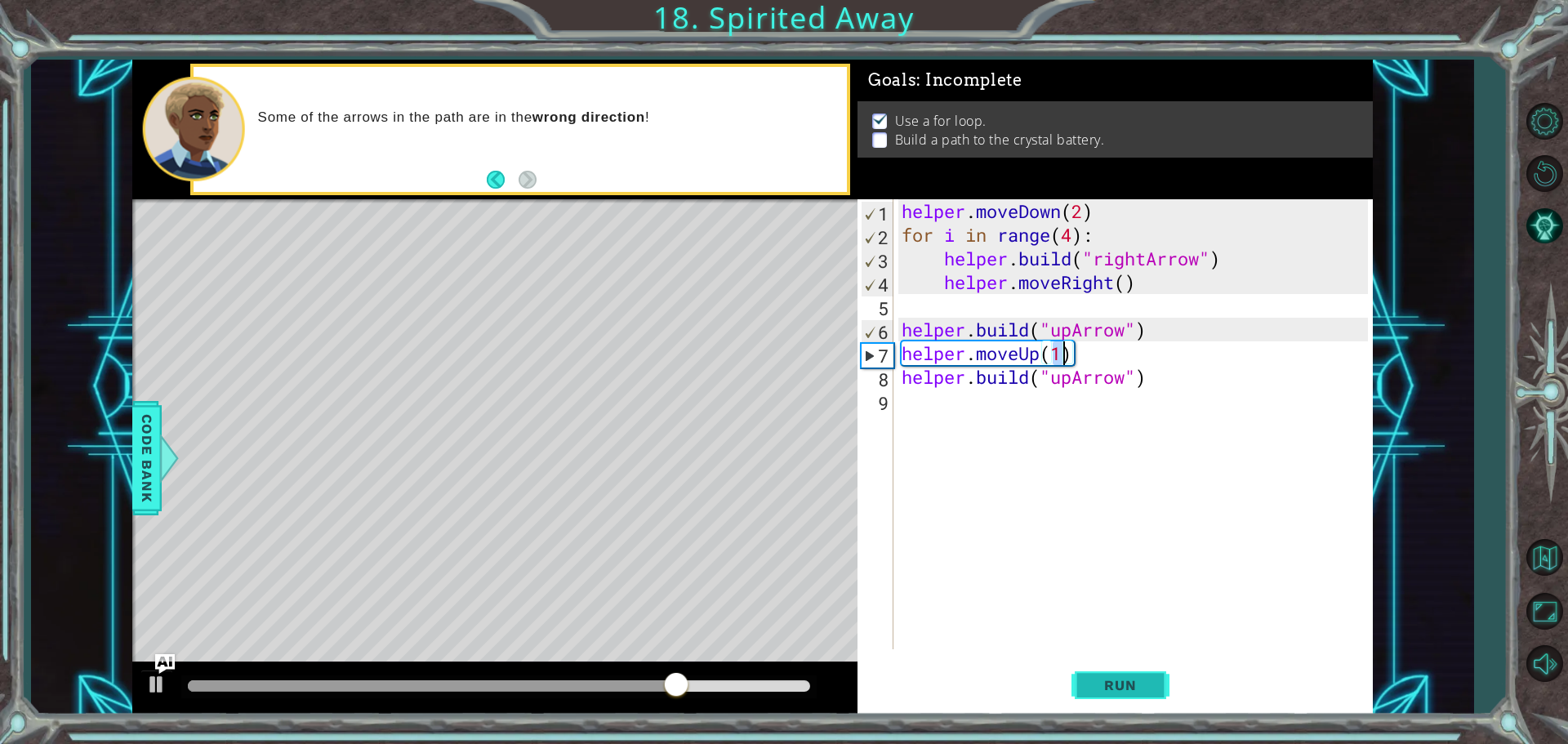
type textarea "helper.moveUp(1)"
click at [1116, 705] on button "Run" at bounding box center [1120, 685] width 98 height 52
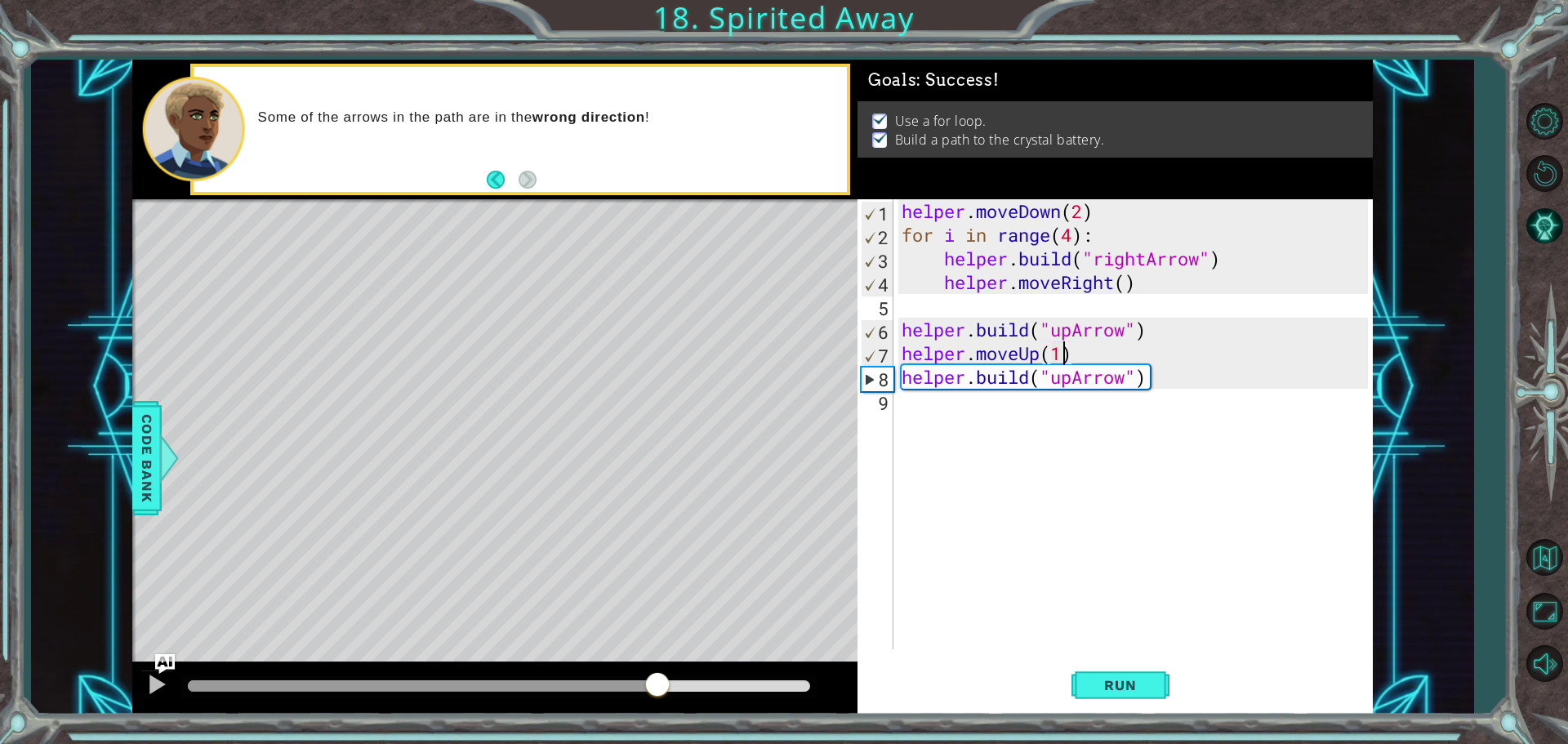
drag, startPoint x: 242, startPoint y: 682, endPoint x: 656, endPoint y: 741, distance: 418.2
click at [656, 741] on div "1 ההההההההההההההההההההההההההההההההההההההההההההההההההההההההההההההההההההההההההההה…" at bounding box center [784, 372] width 1568 height 744
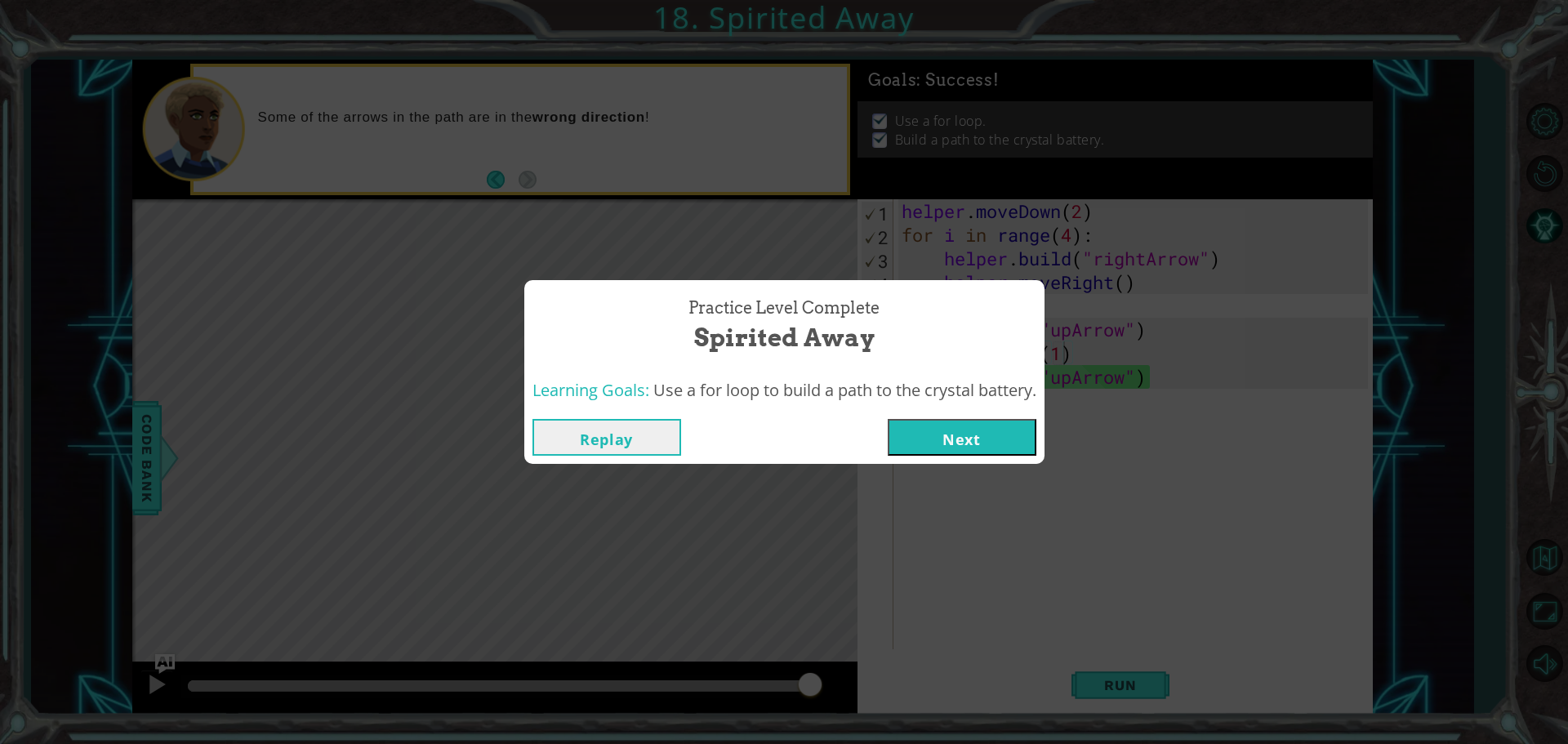
click at [940, 444] on button "Next" at bounding box center [962, 437] width 149 height 37
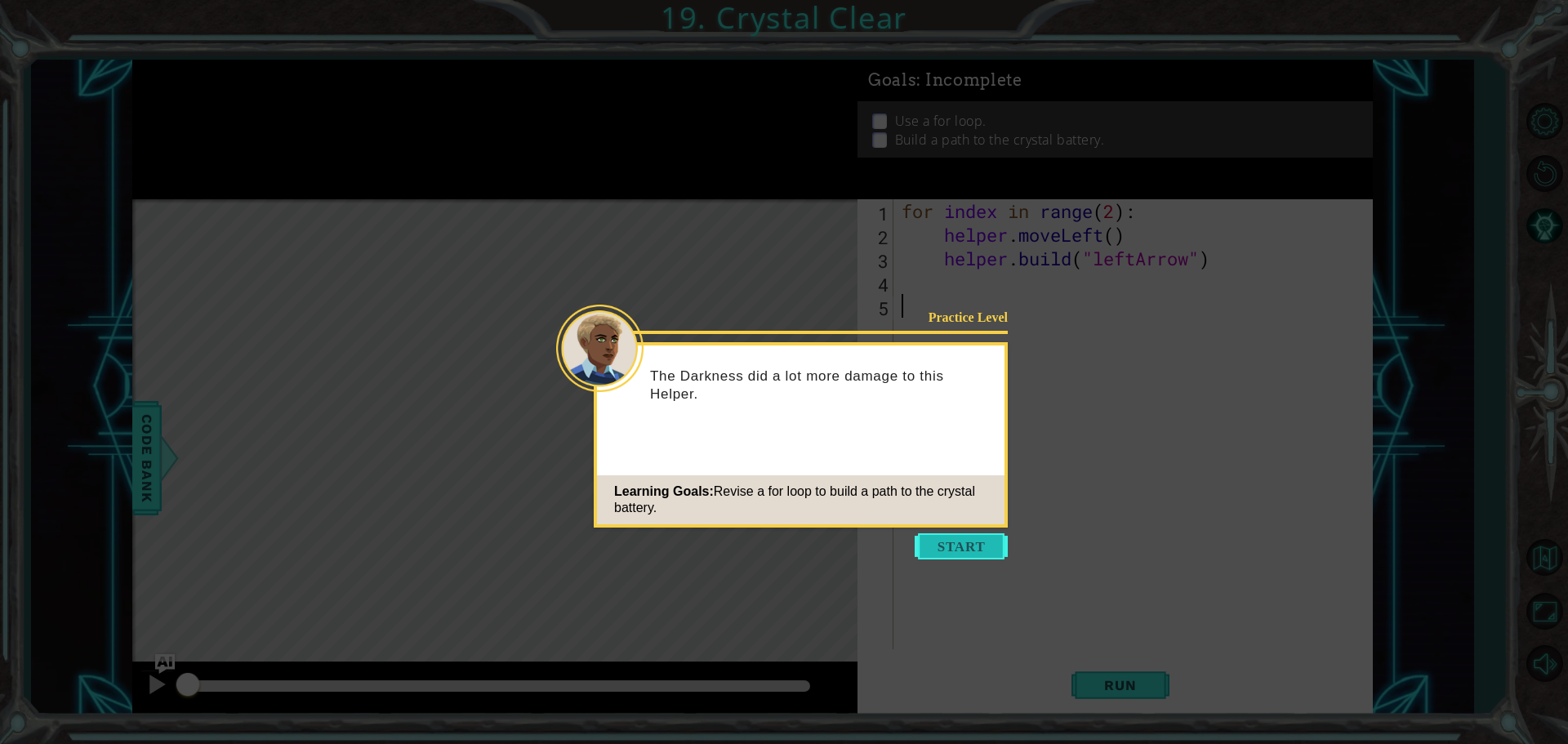
click at [939, 542] on button "Start" at bounding box center [961, 547] width 93 height 26
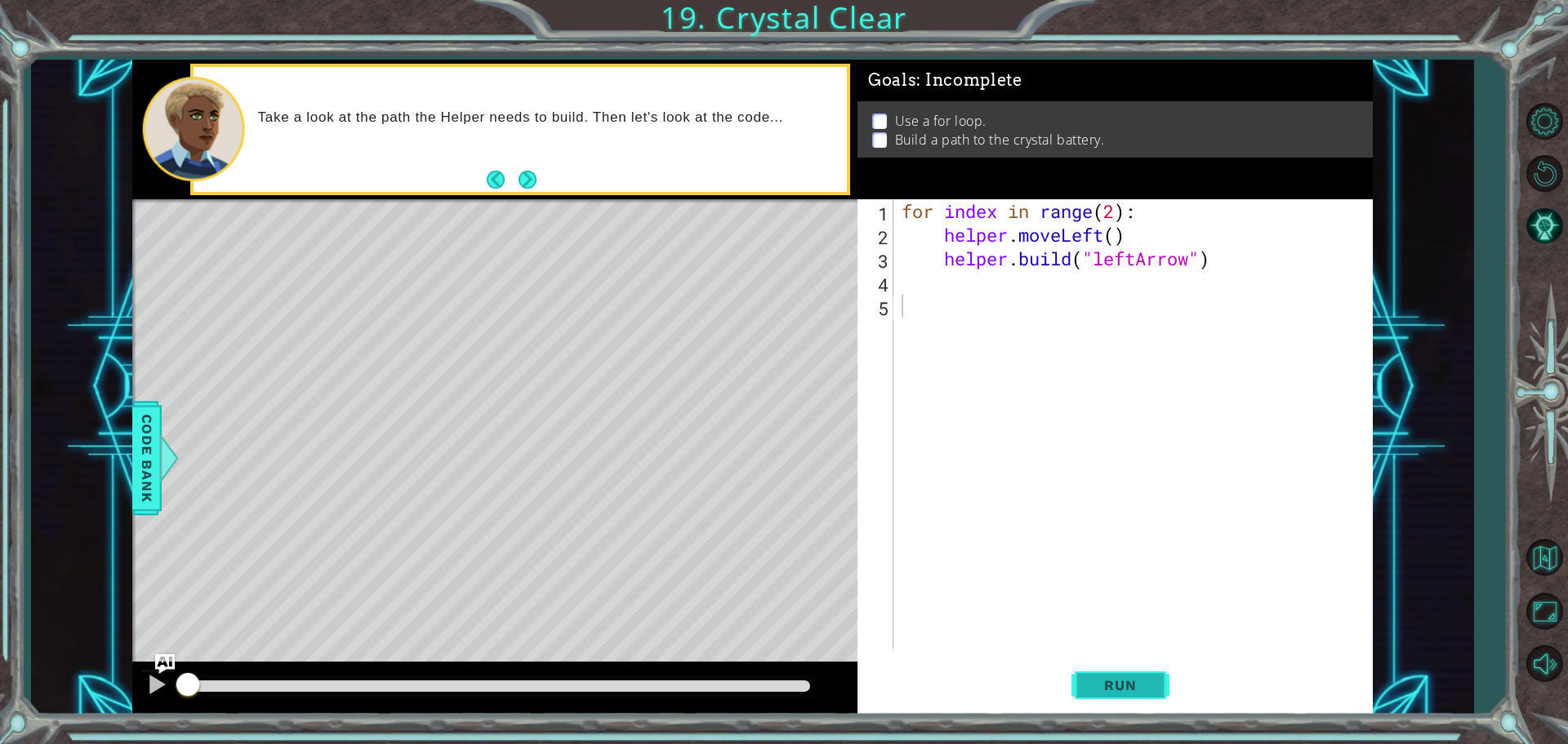
click at [1159, 693] on button "Run" at bounding box center [1120, 685] width 98 height 52
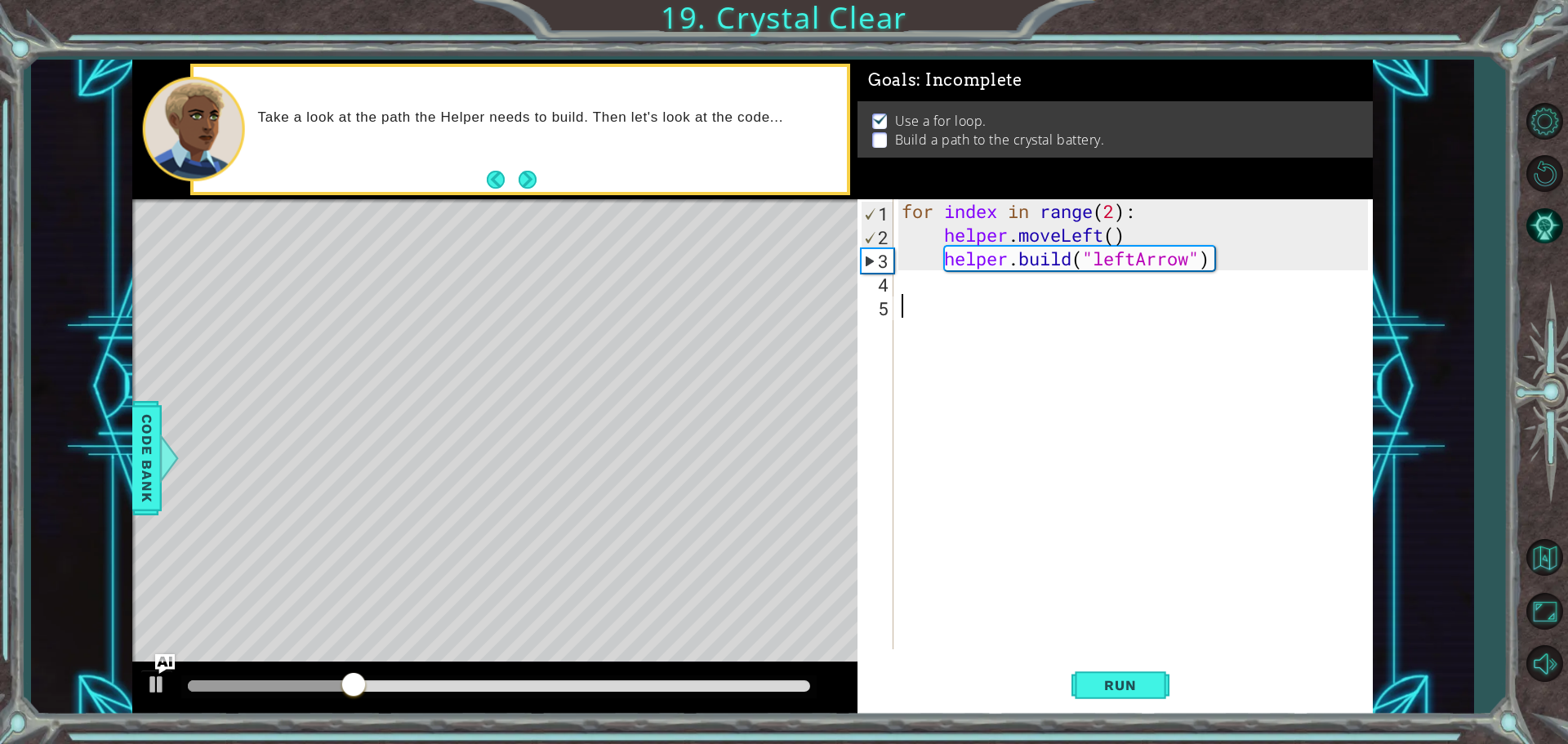
click at [930, 286] on div "for index in range ( 2 ) : helper . moveLeft ( ) helper . build ( "leftArrow" )" at bounding box center [1137, 448] width 478 height 498
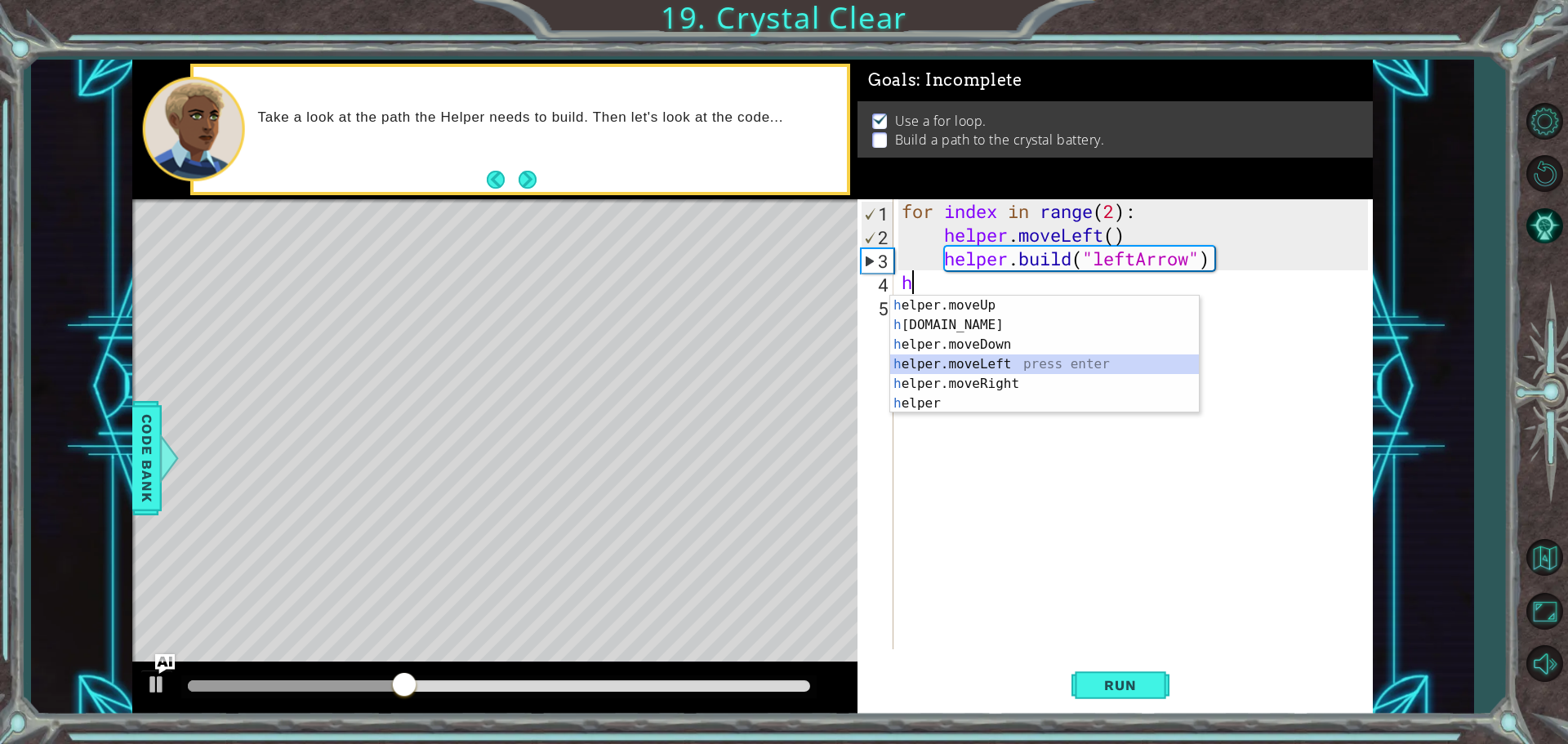
click at [967, 367] on div "h elper.moveUp press enter h [DOMAIN_NAME] press enter h elper.moveDown press e…" at bounding box center [1043, 373] width 308 height 157
type textarea "helper.moveLeft(1)"
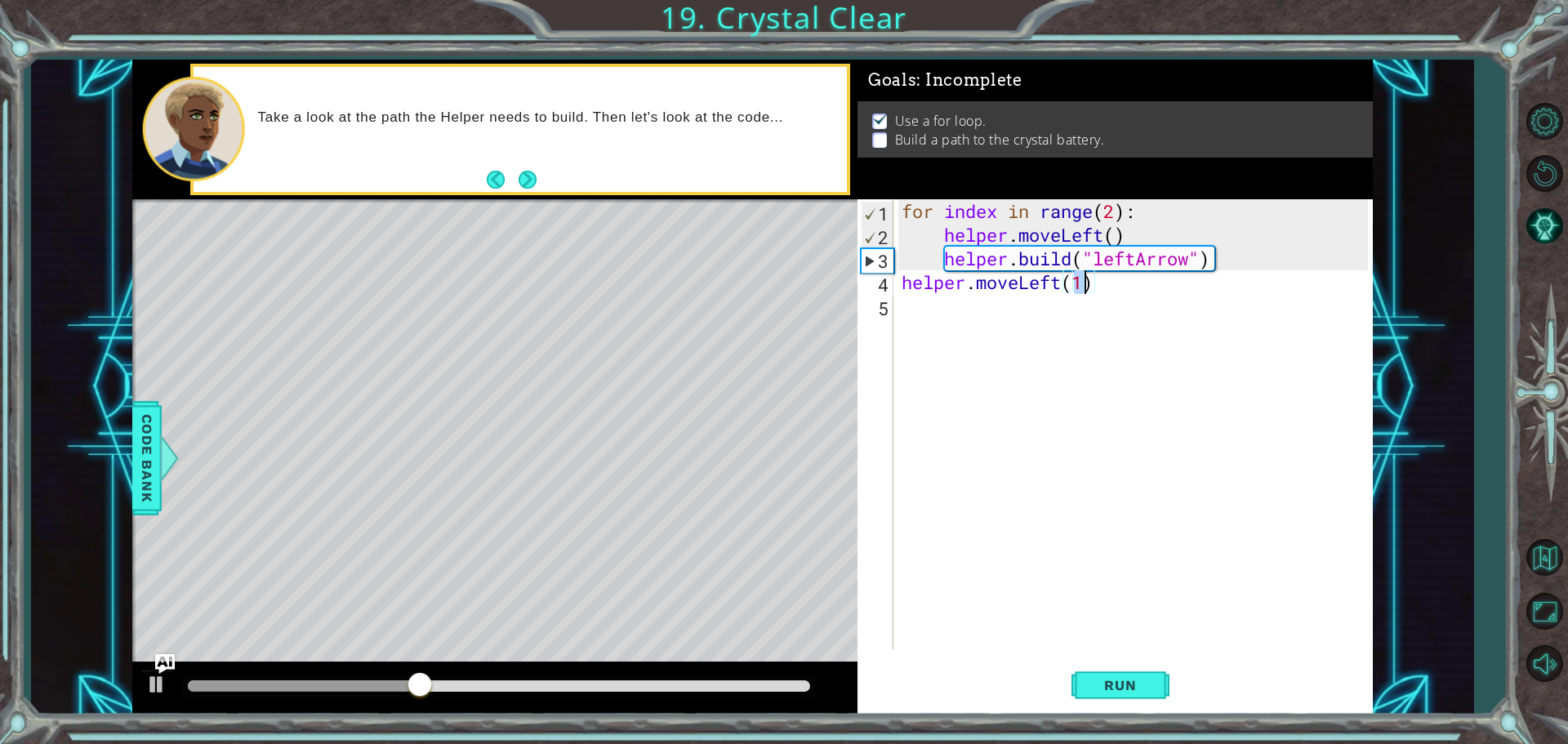
click at [942, 317] on div "for index in range ( 2 ) : helper . moveLeft ( ) helper . build ( "leftArrow" )…" at bounding box center [1137, 448] width 478 height 498
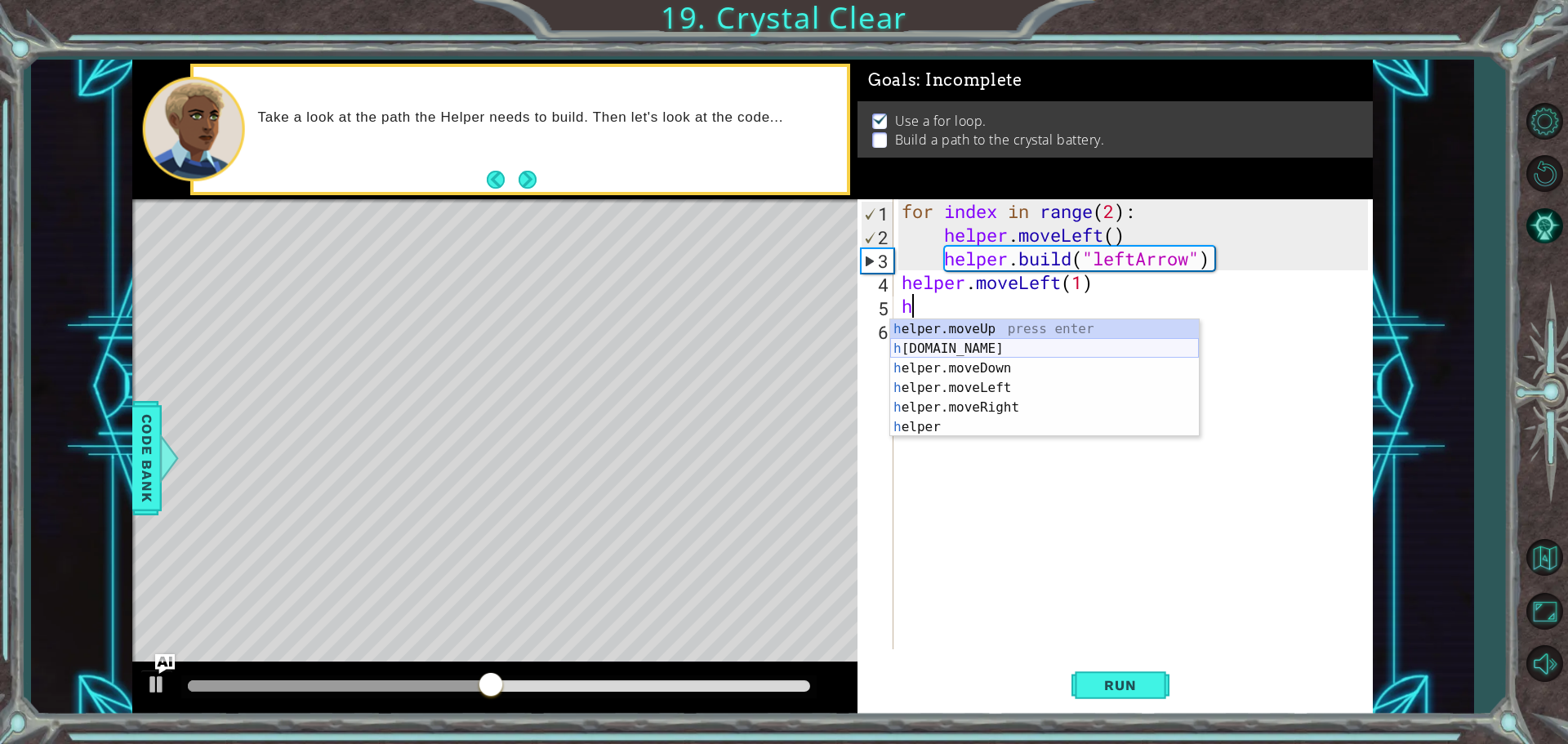
click at [974, 350] on div "h elper.moveUp press enter h [DOMAIN_NAME] press enter h elper.moveDown press e…" at bounding box center [1043, 397] width 308 height 157
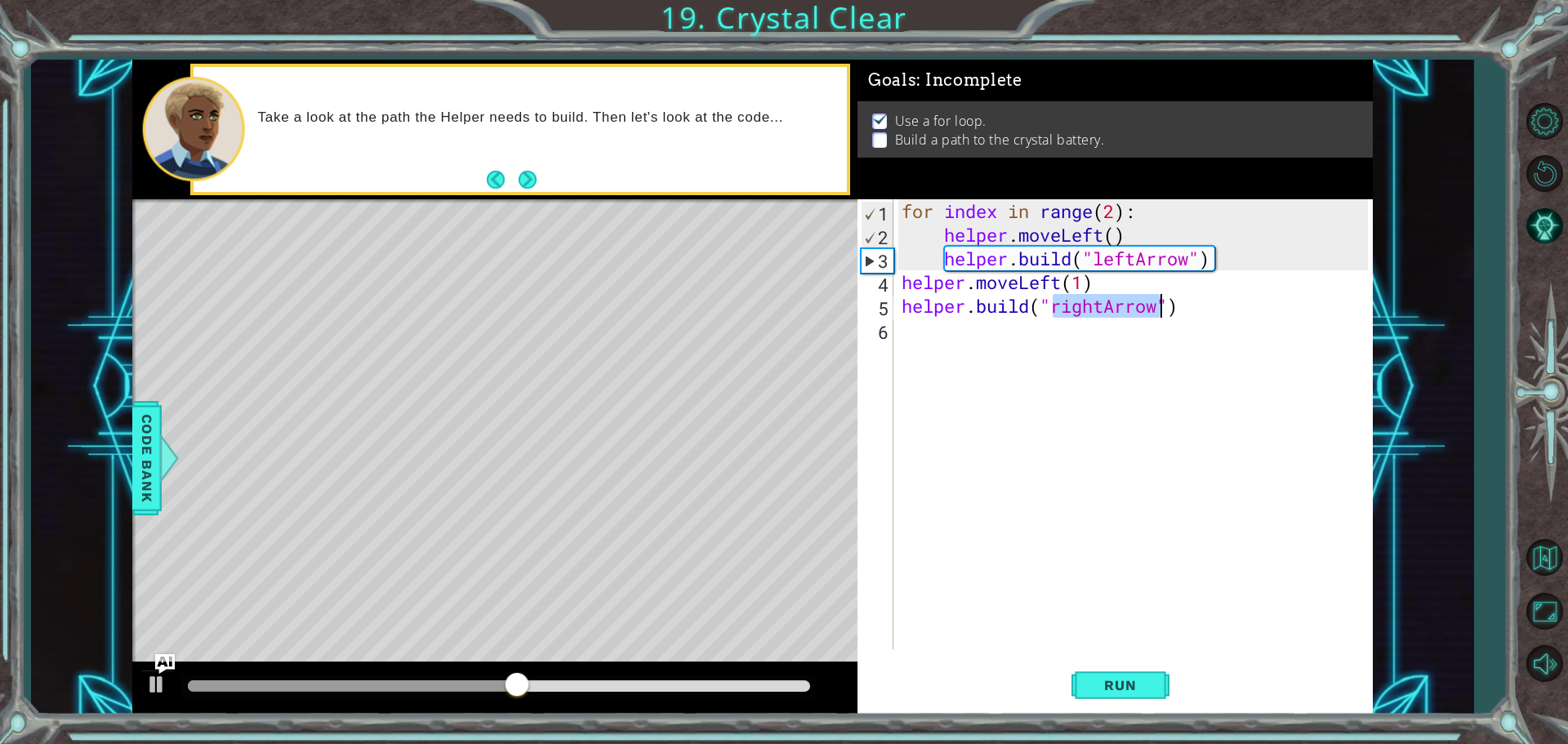
click at [1092, 302] on div "for index in range ( 2 ) : helper . moveLeft ( ) helper . build ( "leftArrow" )…" at bounding box center [1133, 424] width 470 height 450
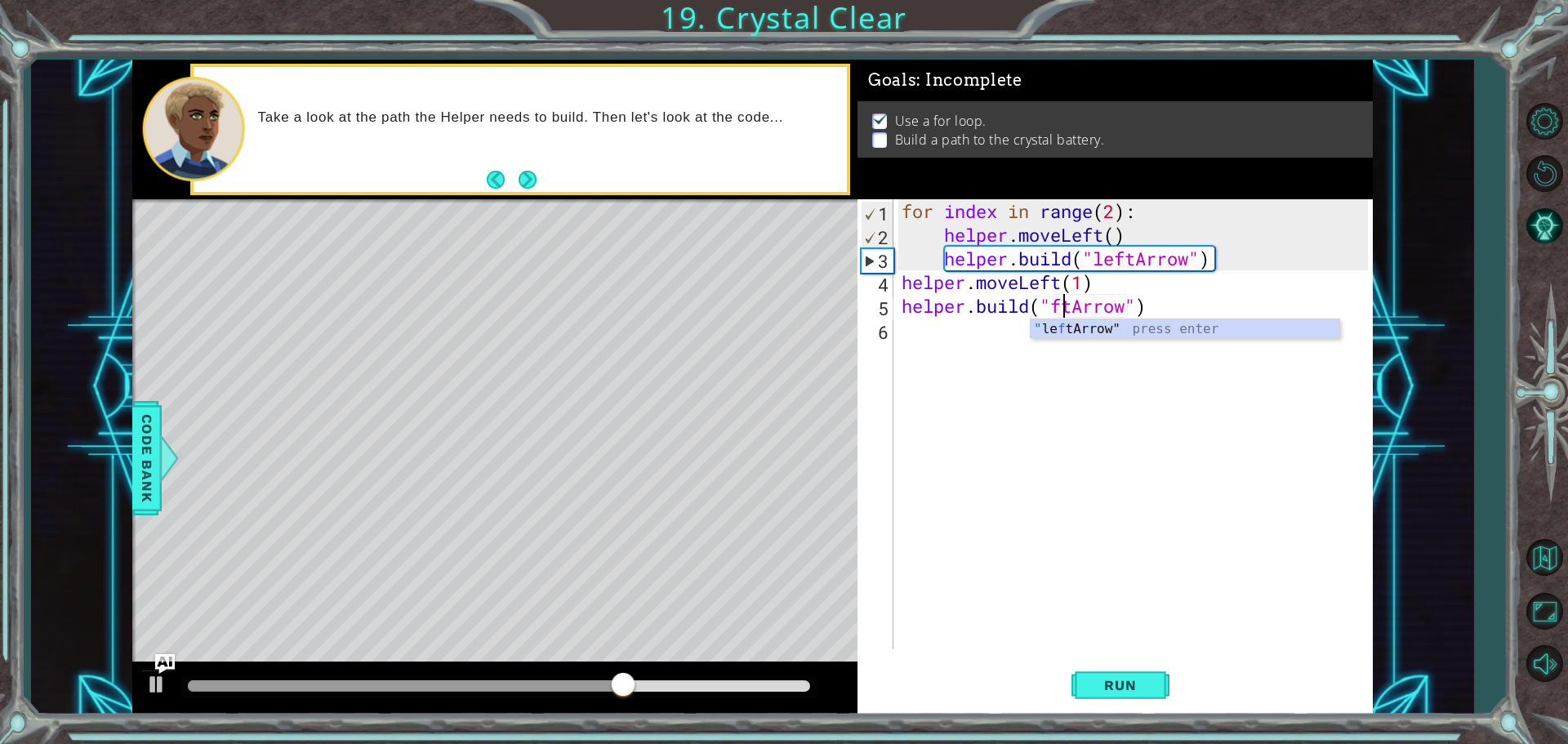
scroll to position [0, 7]
type textarea "[DOMAIN_NAME]("leftArrow")"
click at [1078, 326] on div ""lef [PERSON_NAME]" press enter" at bounding box center [1184, 348] width 308 height 59
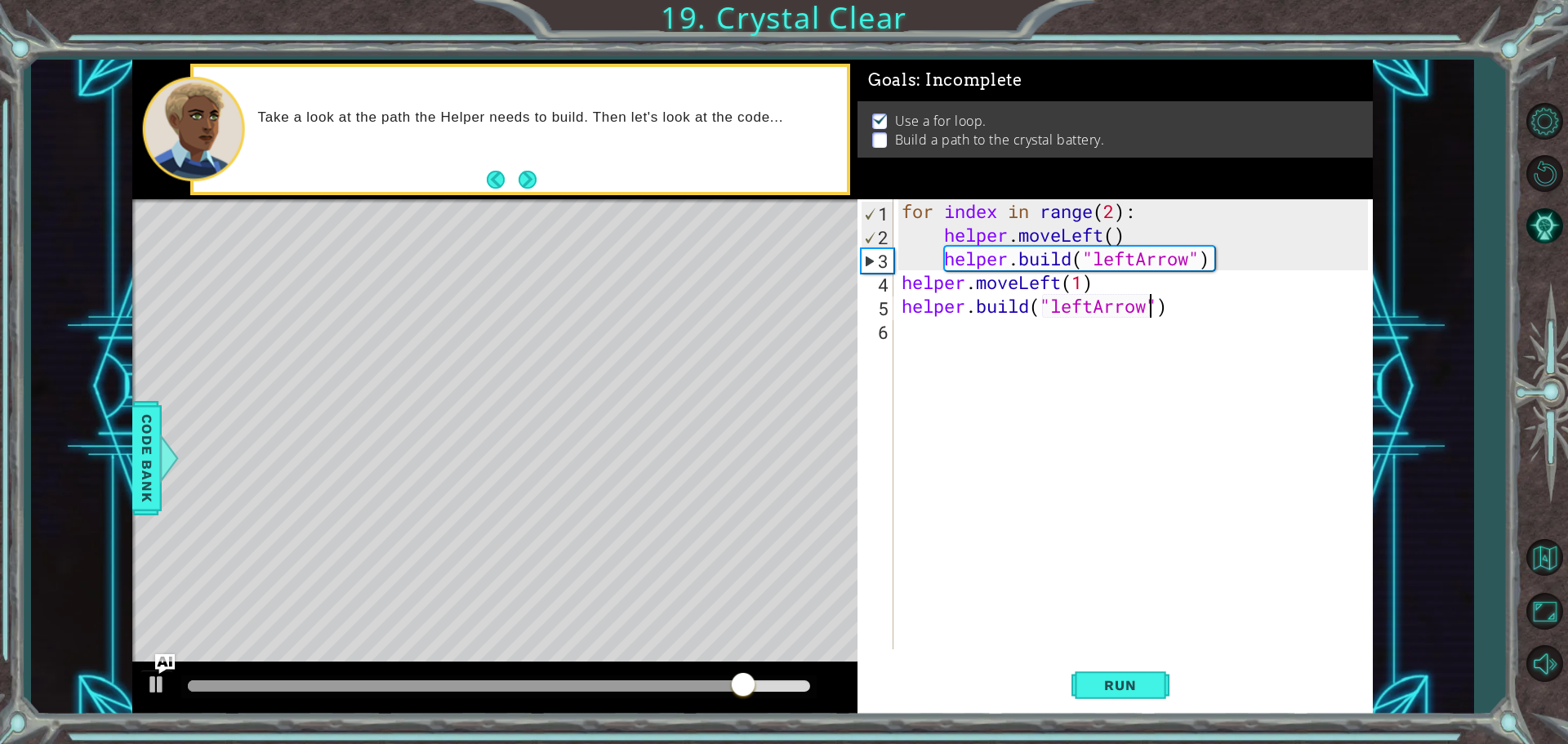
click at [989, 331] on div "for index in range ( 2 ) : helper . moveLeft ( ) helper . build ( "leftArrow" )…" at bounding box center [1137, 448] width 478 height 498
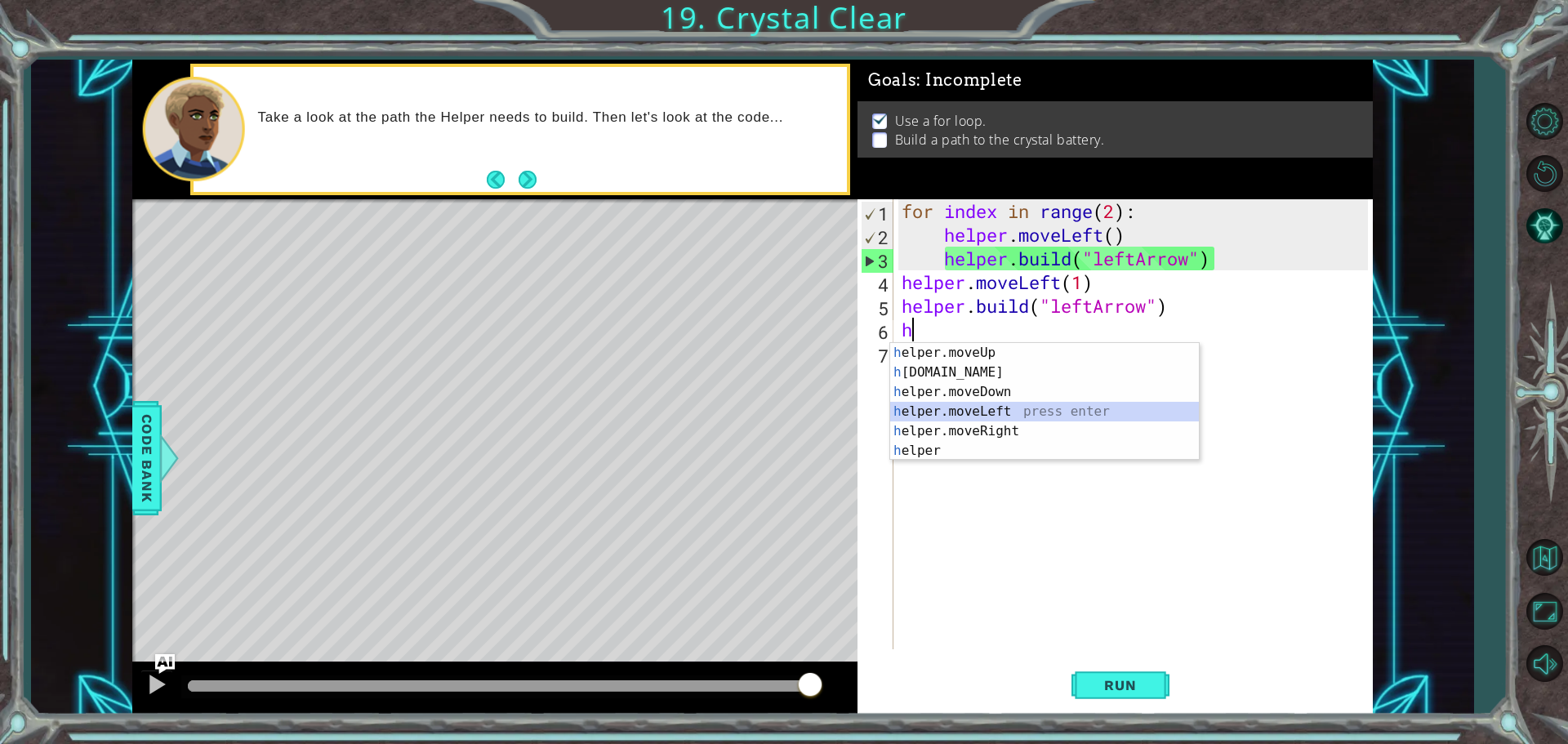
click at [962, 406] on div "h elper.moveUp press enter h [DOMAIN_NAME] press enter h elper.moveDown press e…" at bounding box center [1043, 421] width 308 height 157
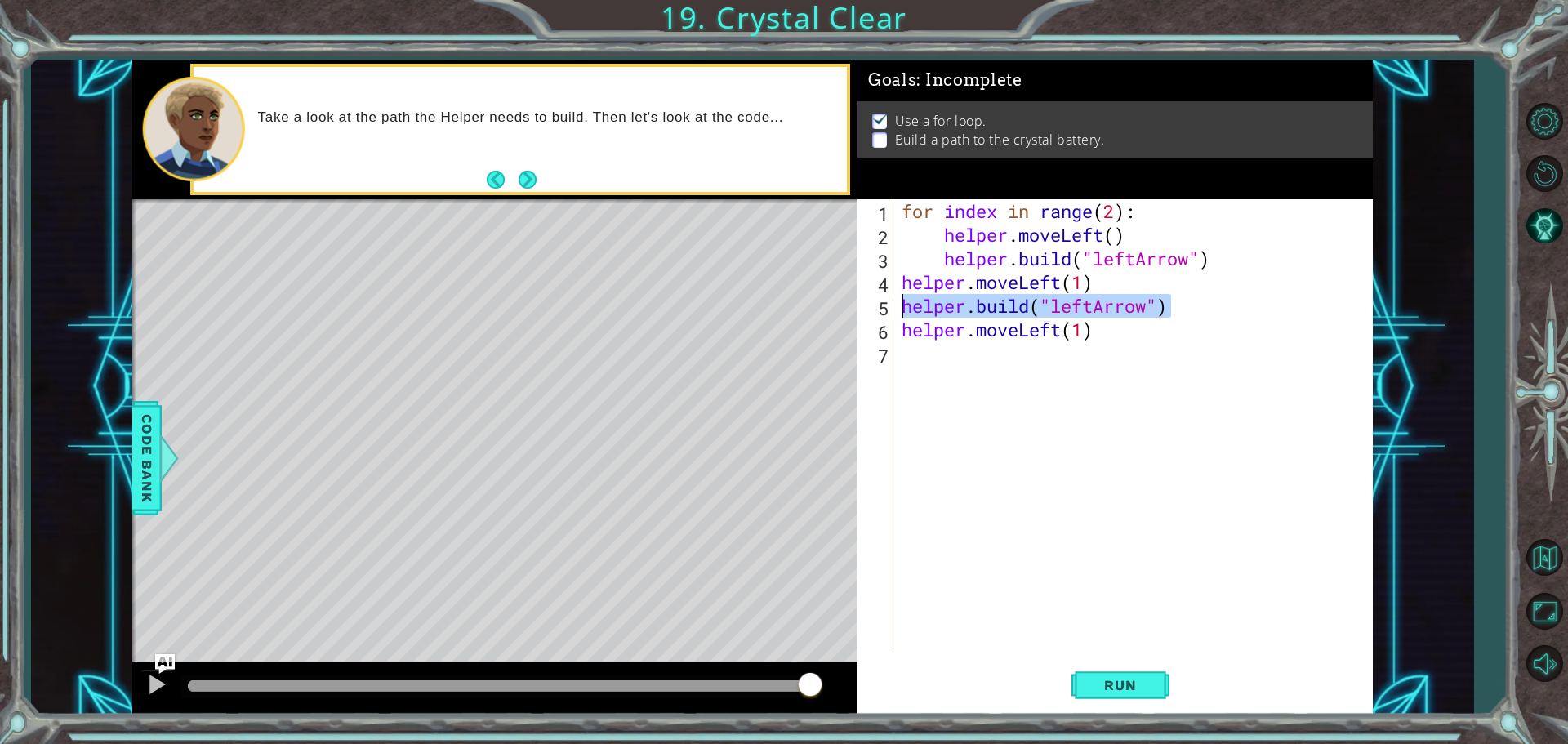
type textarea "[DOMAIN_NAME]("leftArrow")"
click at [921, 367] on div "for index in range ( 2 ) : helper . moveLeft ( ) helper . build ( "leftArrow" )…" at bounding box center [1137, 448] width 478 height 498
paste textarea "[DOMAIN_NAME]("leftArrow")"
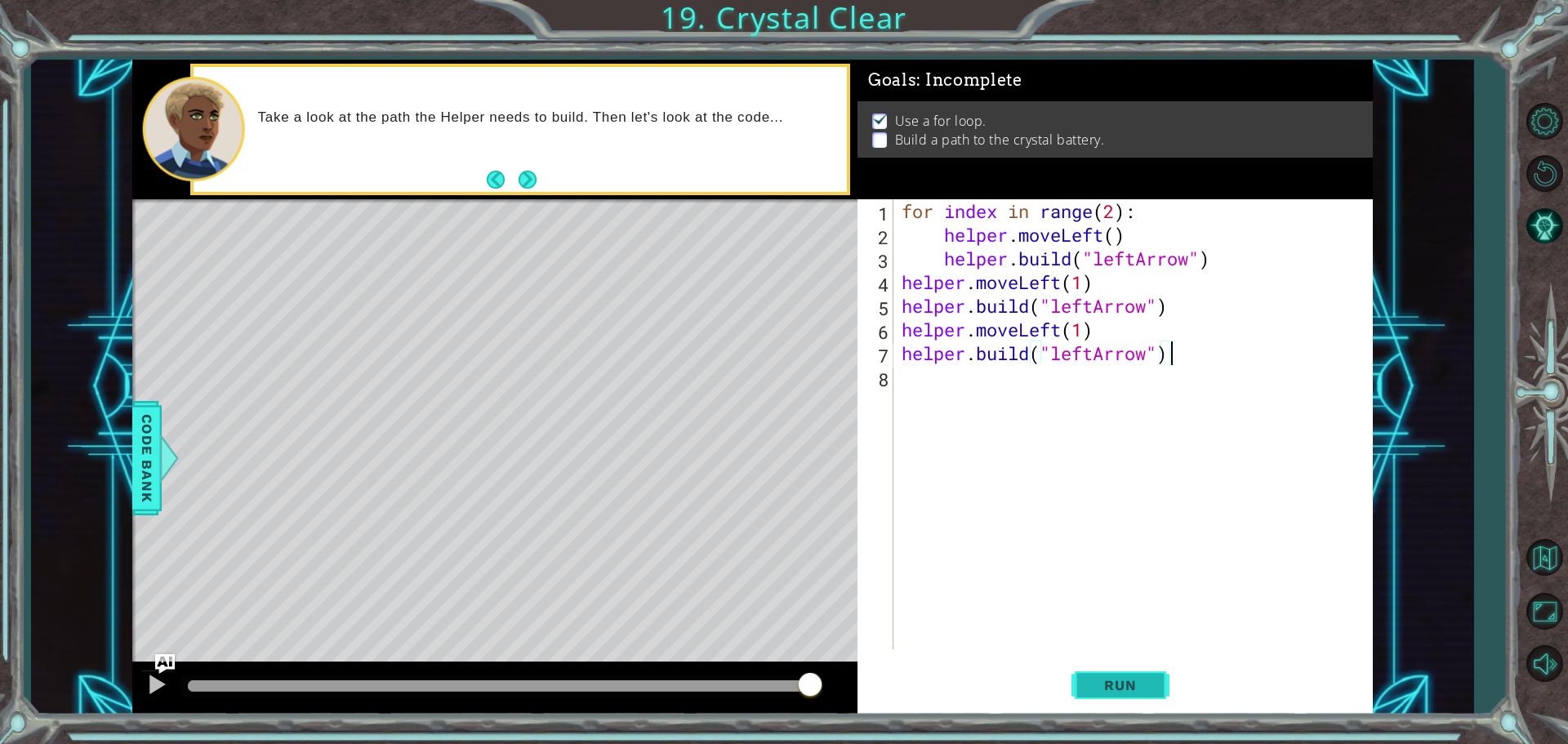
type textarea "[DOMAIN_NAME]("leftArrow")"
click at [1082, 667] on button "Run" at bounding box center [1120, 685] width 98 height 52
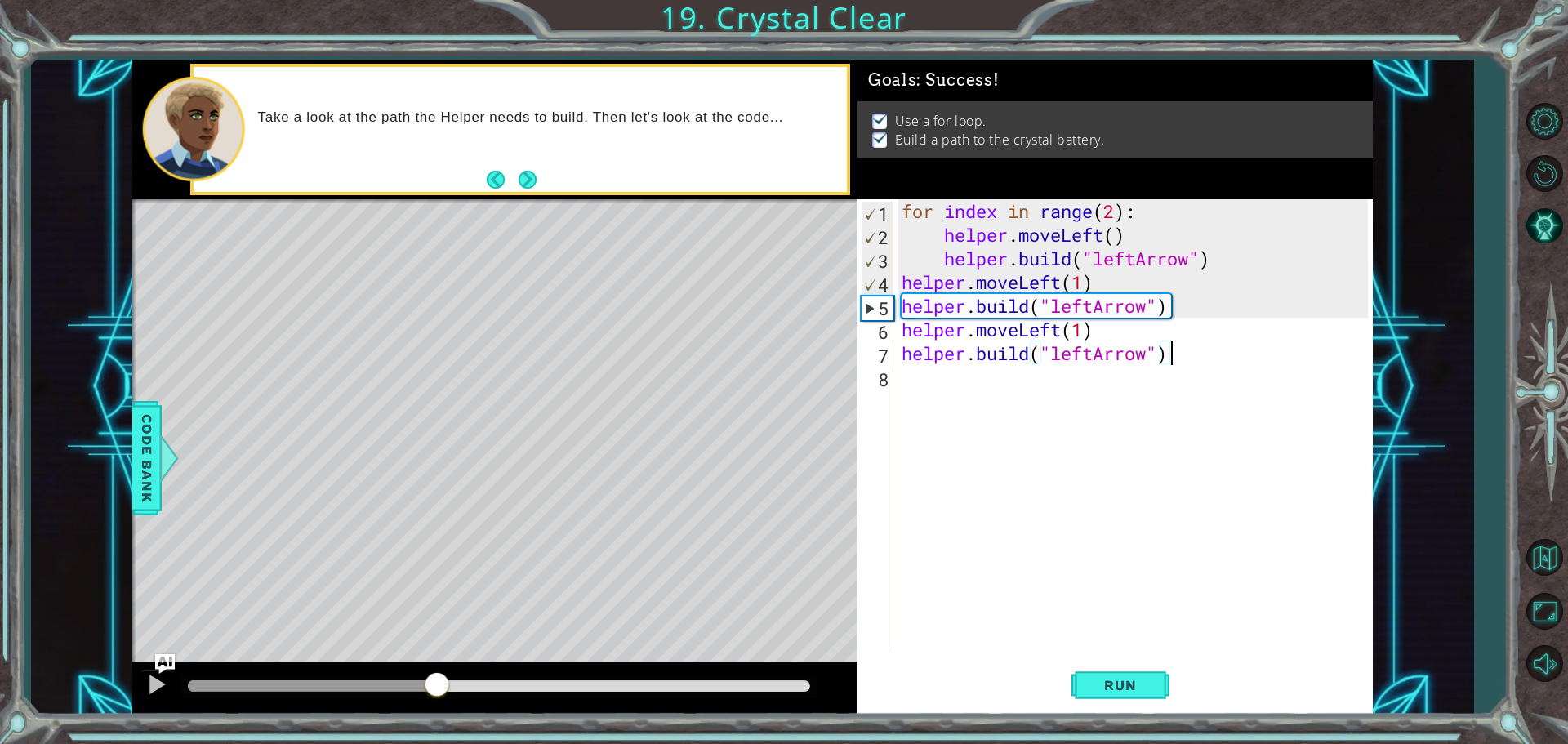
drag, startPoint x: 263, startPoint y: 670, endPoint x: 453, endPoint y: 688, distance: 190.9
click at [448, 690] on div at bounding box center [436, 685] width 29 height 29
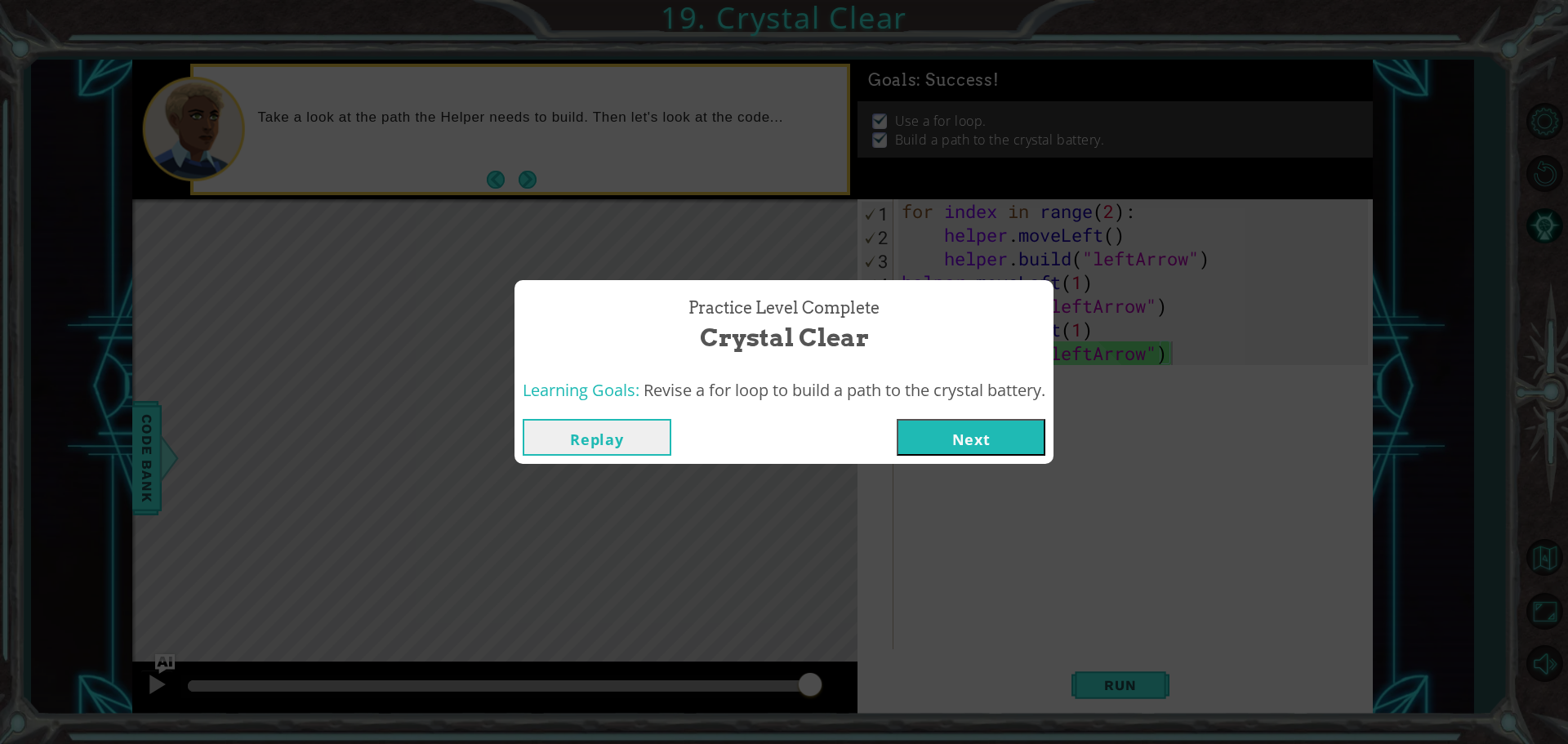
click at [963, 439] on button "Next" at bounding box center [971, 437] width 149 height 37
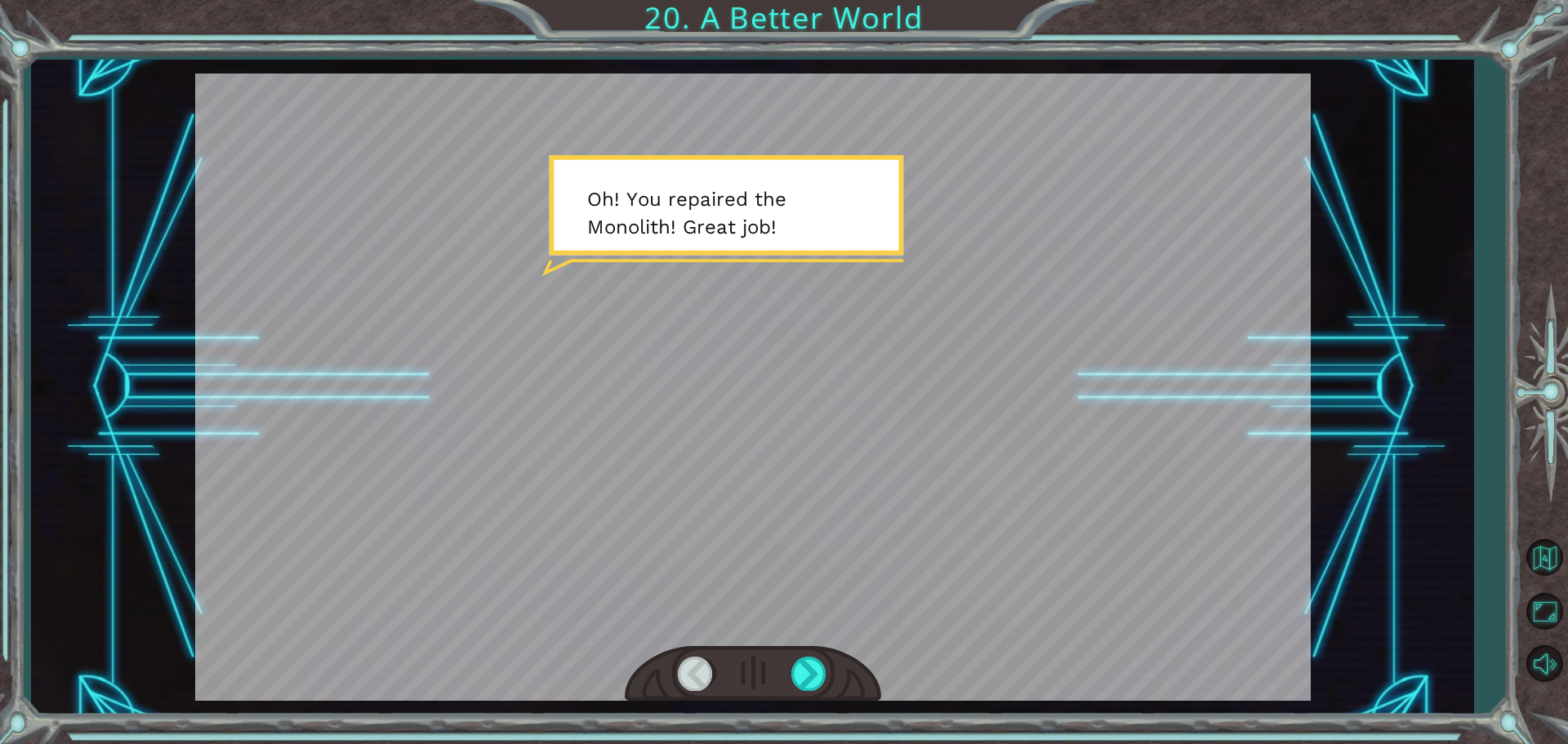
click at [782, 664] on div at bounding box center [752, 674] width 256 height 56
click at [800, 659] on div at bounding box center [809, 673] width 37 height 34
click at [799, 659] on div at bounding box center [809, 673] width 37 height 34
click at [701, 673] on div at bounding box center [695, 673] width 37 height 34
click at [808, 671] on div at bounding box center [809, 673] width 37 height 34
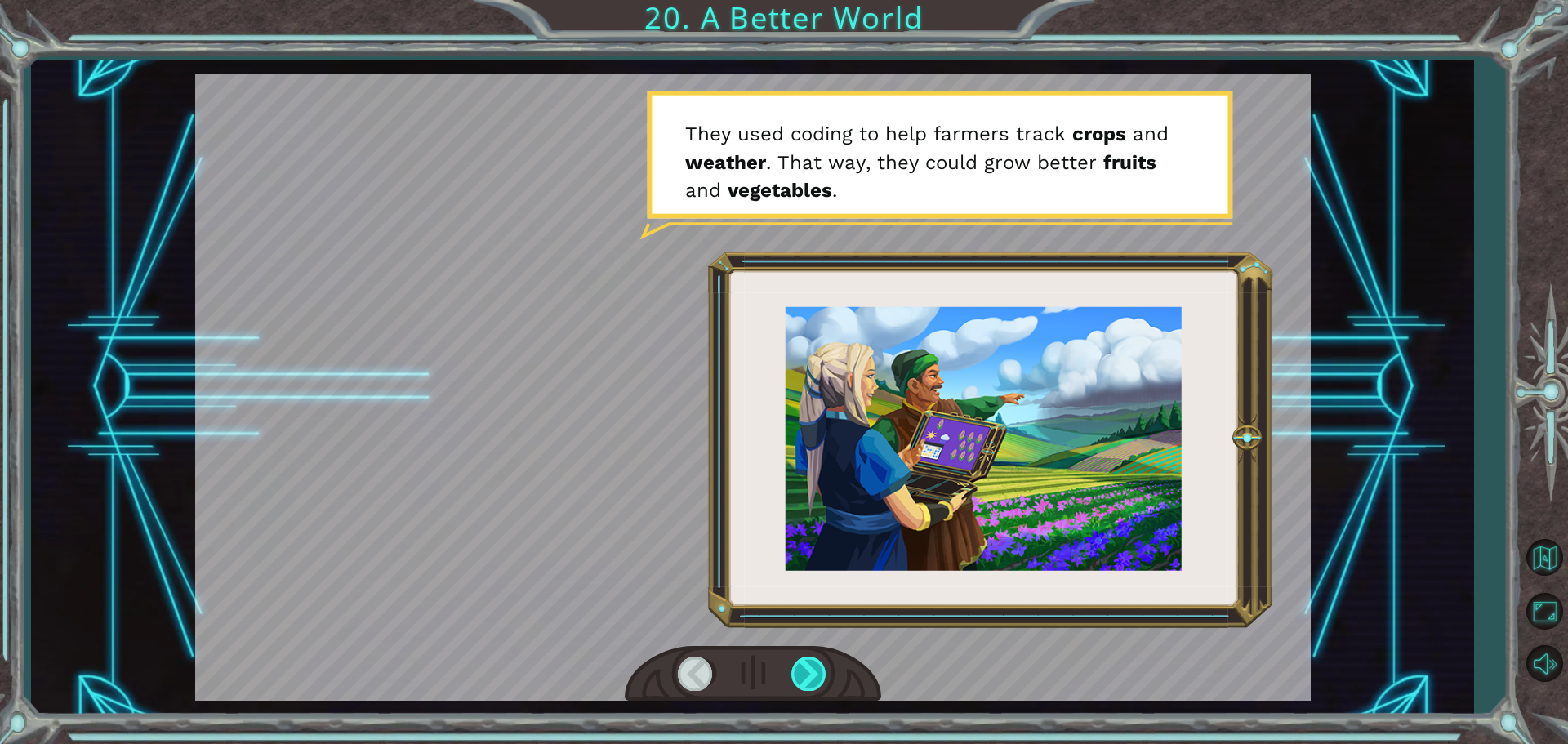
click at [804, 673] on div at bounding box center [809, 673] width 37 height 34
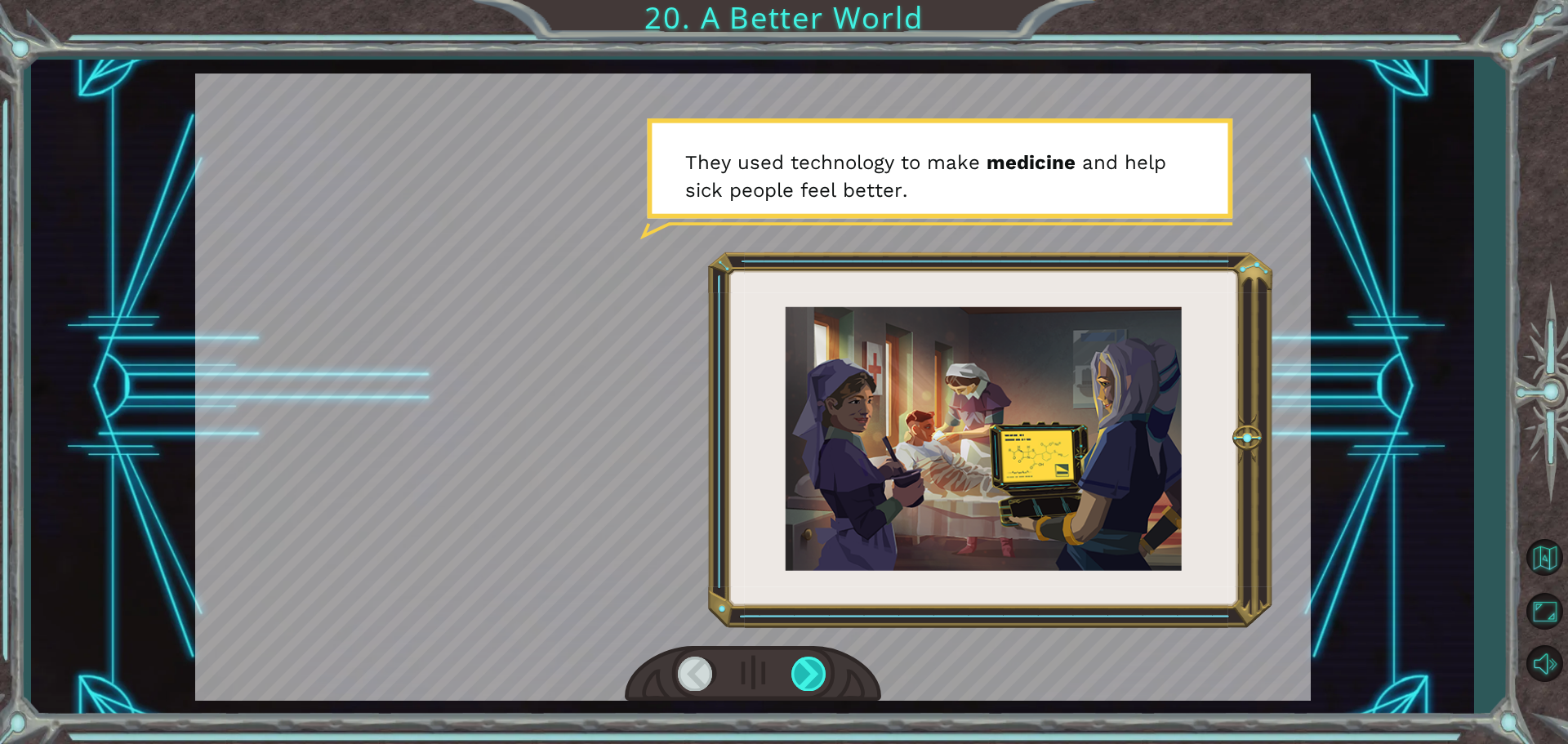
click at [804, 673] on div at bounding box center [809, 673] width 37 height 34
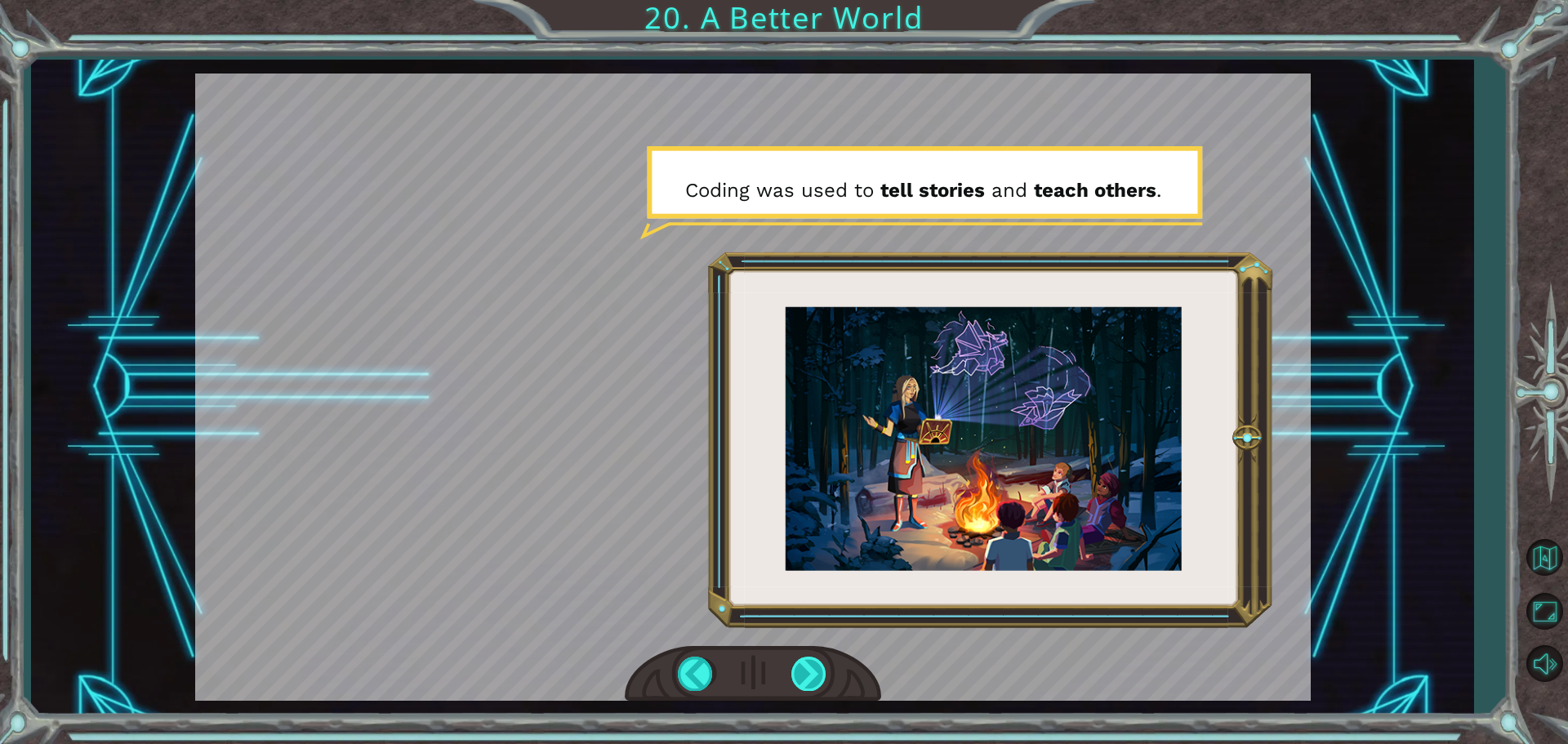
click at [799, 674] on div at bounding box center [809, 673] width 37 height 34
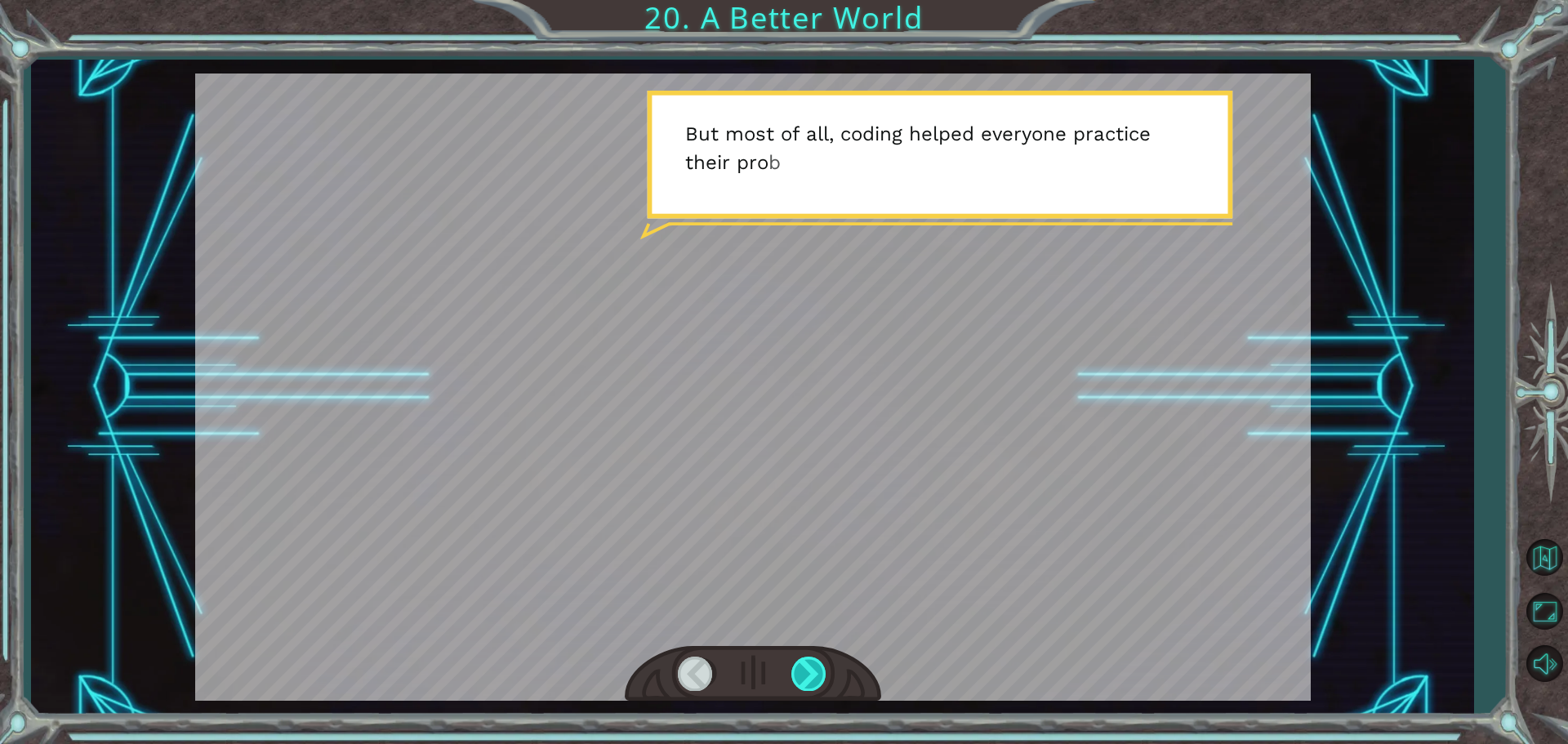
click at [800, 663] on div at bounding box center [809, 673] width 37 height 34
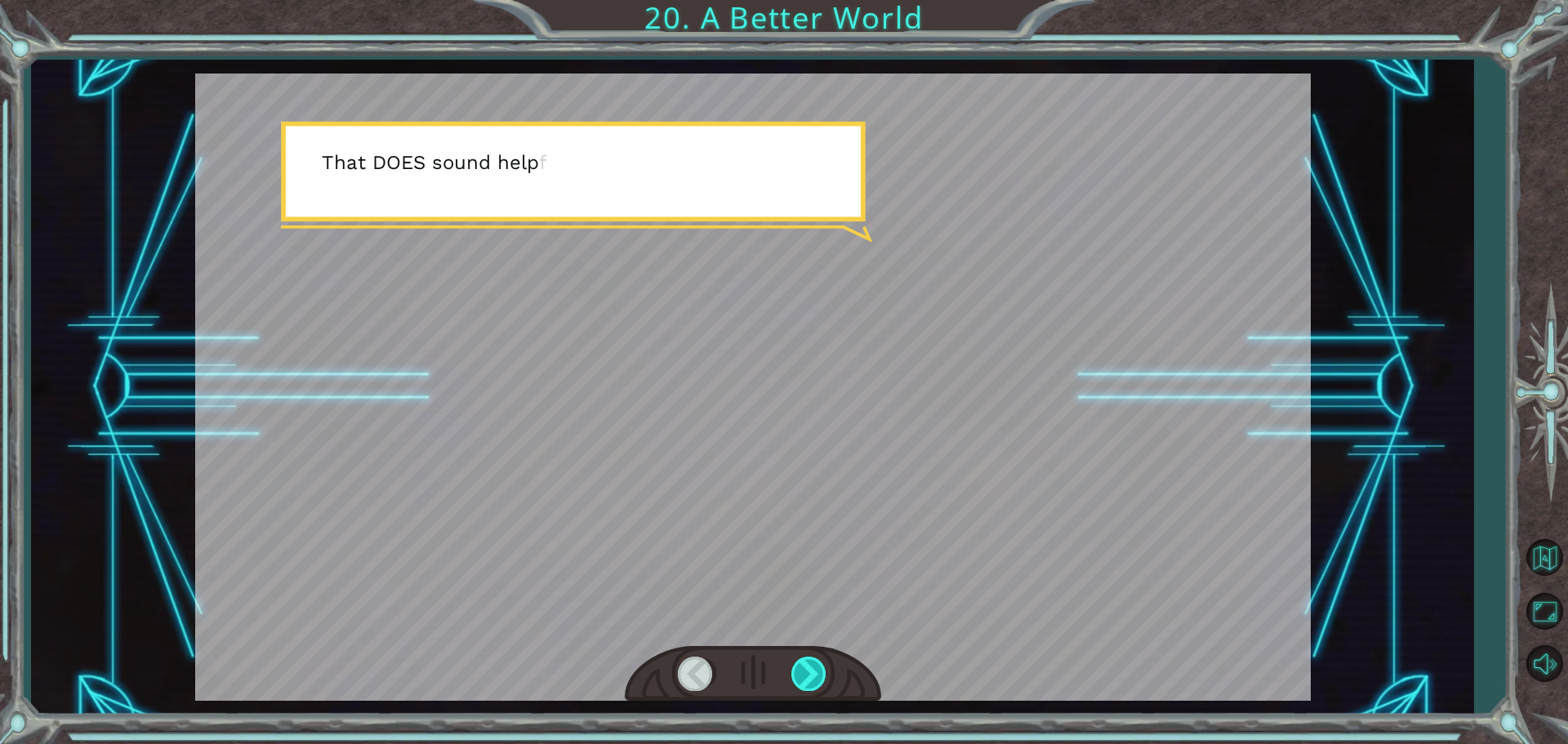
click at [799, 664] on div at bounding box center [809, 673] width 37 height 34
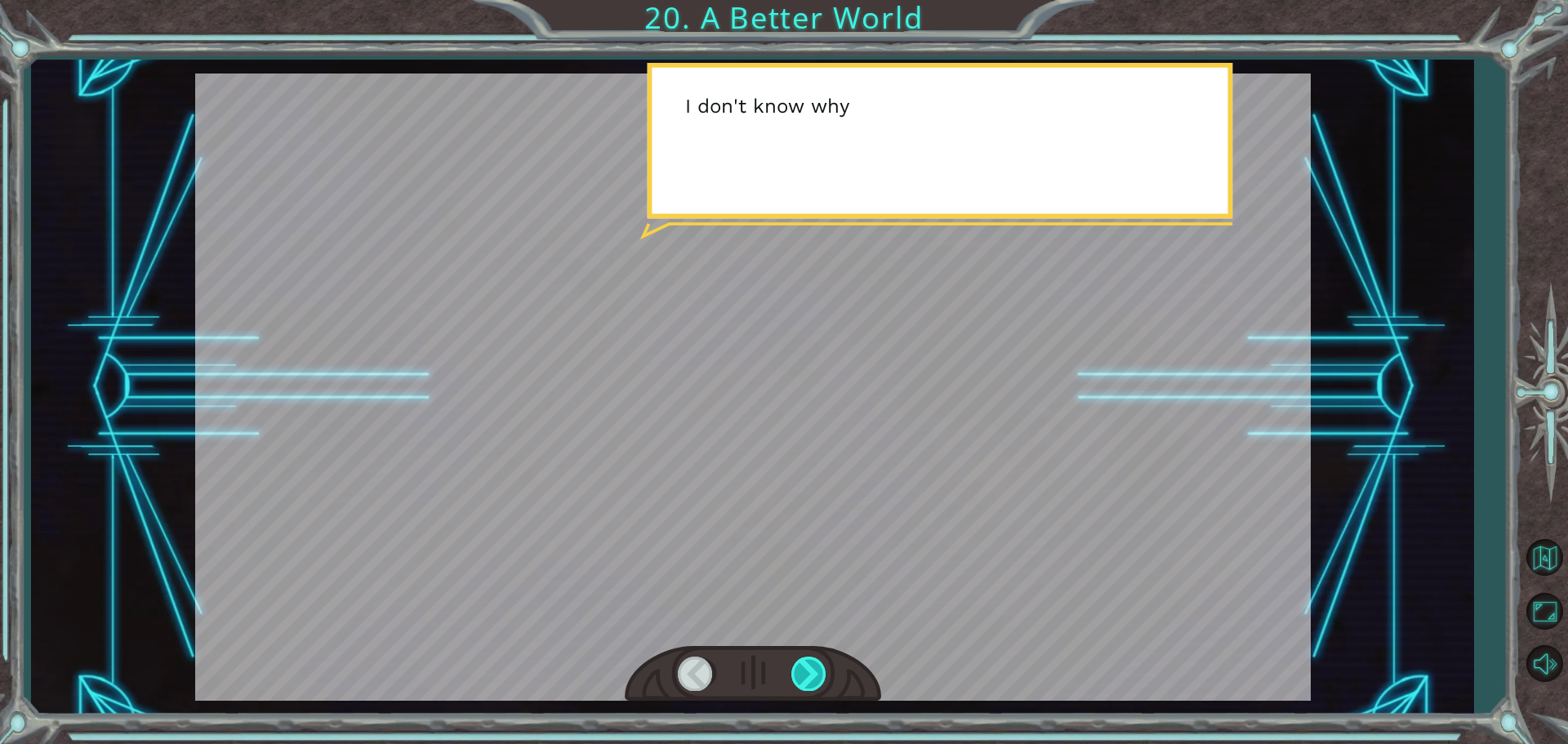
click at [802, 664] on div at bounding box center [809, 673] width 37 height 34
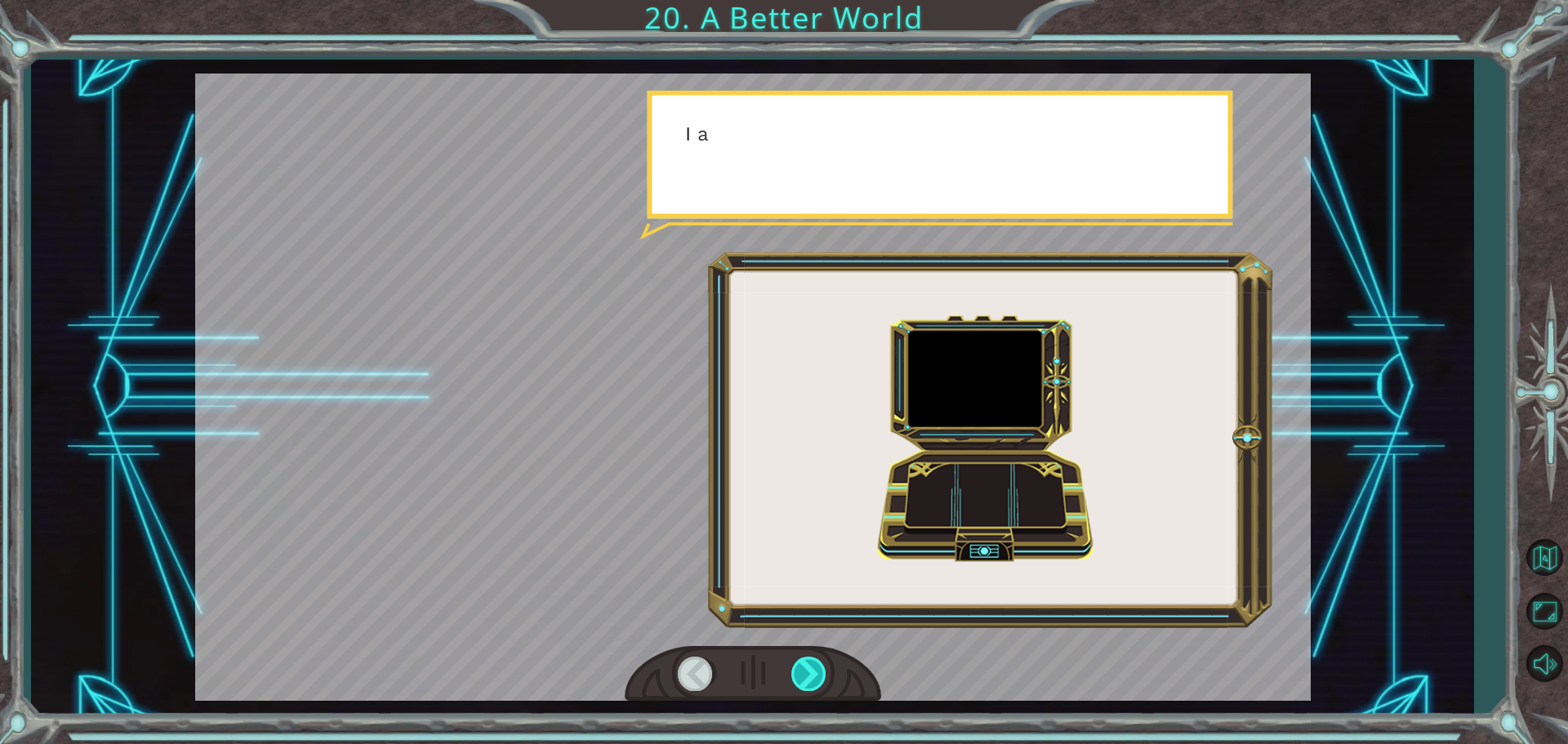
click at [802, 664] on div at bounding box center [809, 673] width 37 height 34
click at [801, 664] on div at bounding box center [809, 673] width 37 height 34
click at [800, 664] on div at bounding box center [809, 673] width 37 height 34
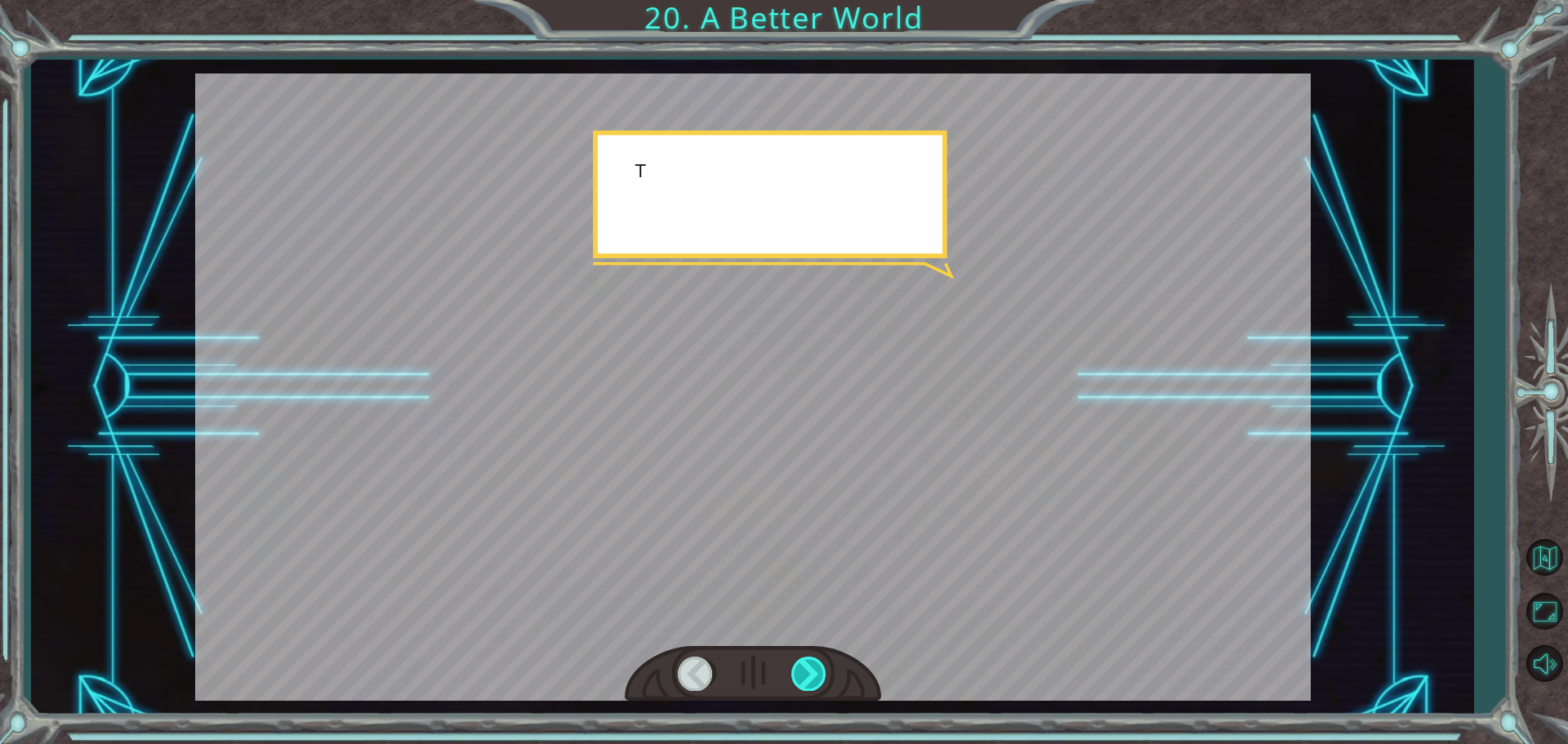
click at [800, 664] on div at bounding box center [809, 673] width 37 height 34
click at [795, 664] on div at bounding box center [809, 673] width 37 height 34
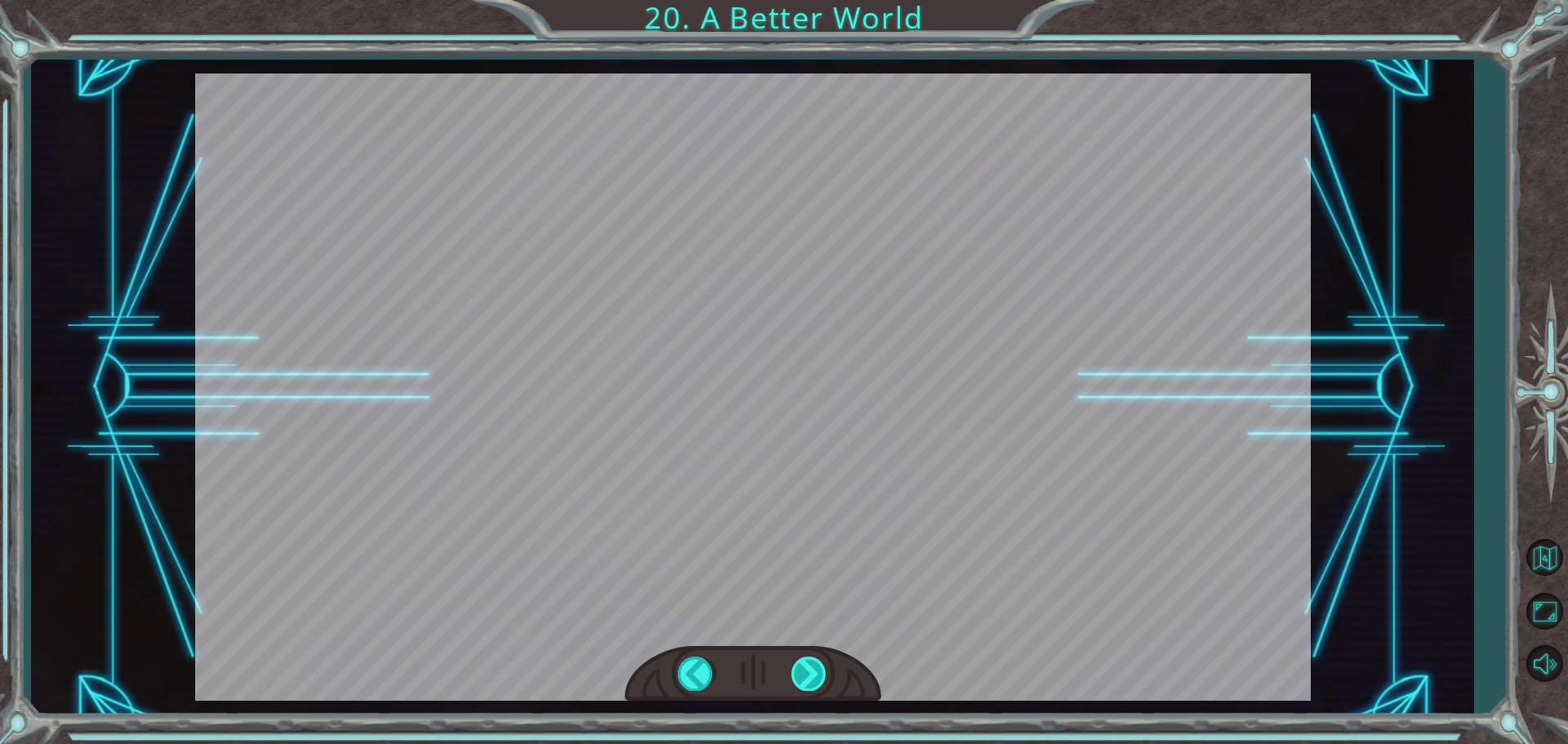
click at [795, 664] on div at bounding box center [809, 673] width 37 height 34
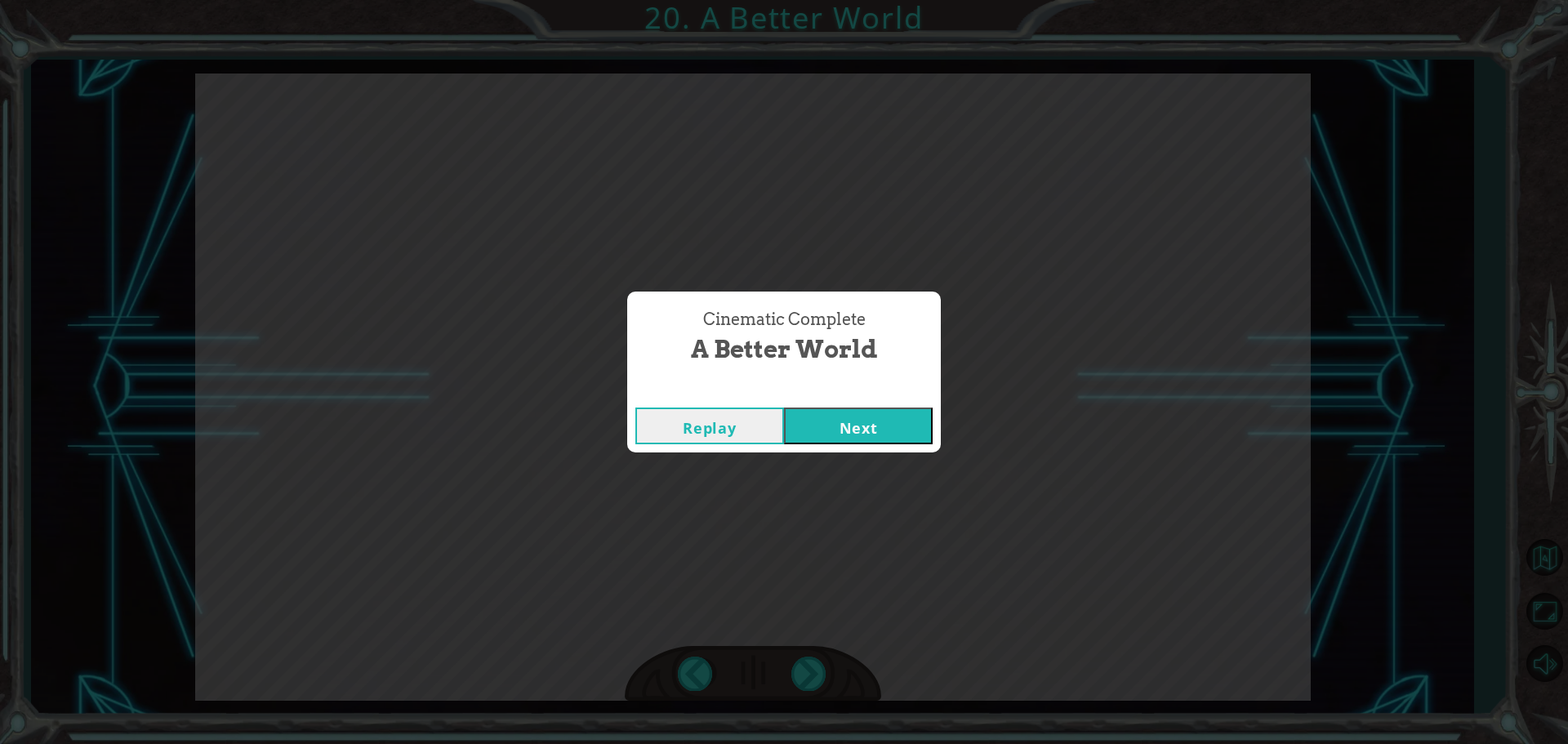
click at [833, 634] on div "Cinematic Complete A Better World Replay Next" at bounding box center [784, 372] width 1568 height 744
click at [864, 419] on button "Next" at bounding box center [858, 426] width 149 height 37
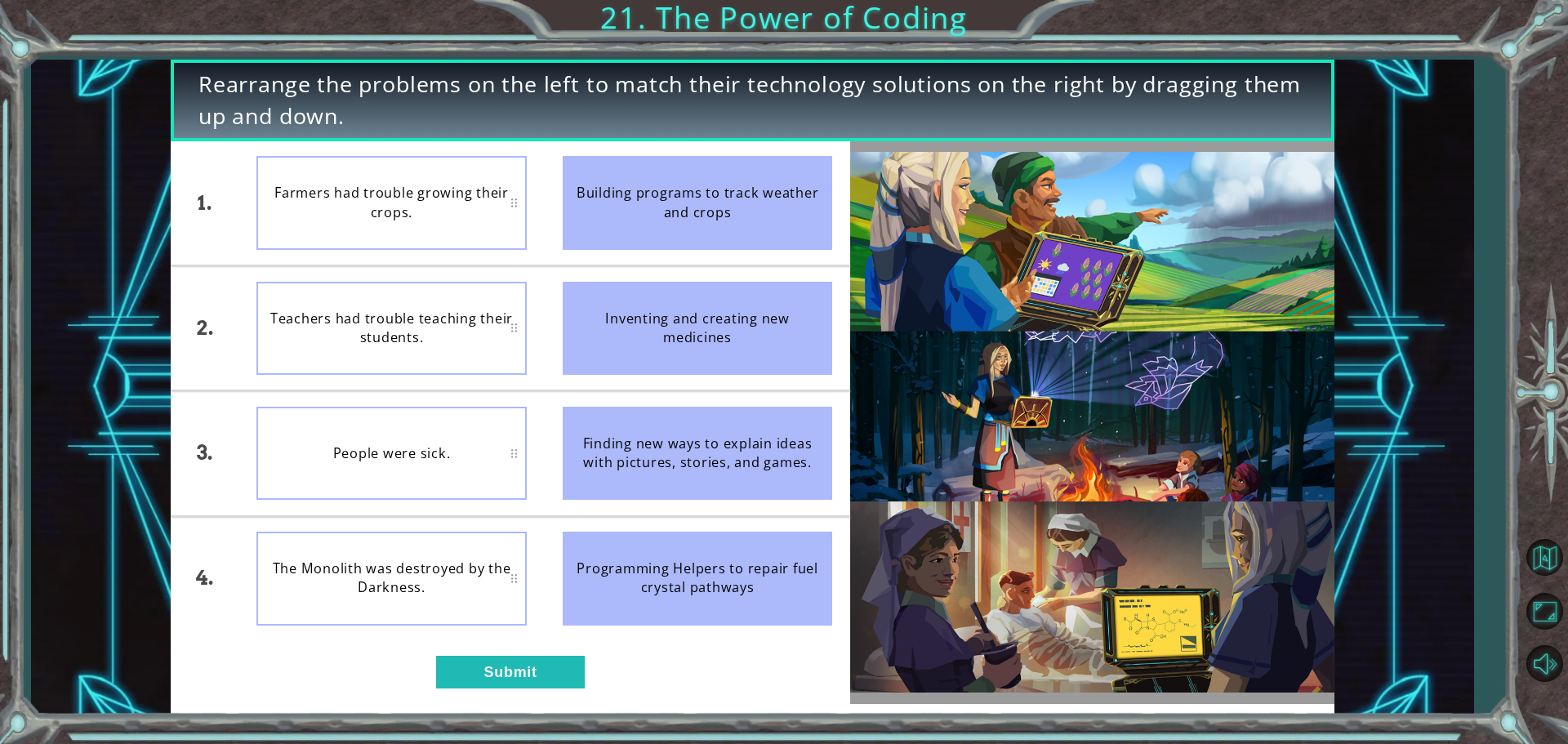
click at [477, 197] on div "Farmers had trouble growing their crops." at bounding box center [391, 201] width 270 height 93
click at [529, 209] on li "Farmers had trouble growing their crops." at bounding box center [391, 203] width 306 height 124
drag, startPoint x: 605, startPoint y: 200, endPoint x: 413, endPoint y: 249, distance: 198.2
click at [417, 248] on div "1. 2. 3. 4. Farmers had trouble growing their crops. Teachers had trouble teach…" at bounding box center [510, 391] width 679 height 499
click at [440, 324] on div "Teachers had trouble teaching their students." at bounding box center [391, 327] width 270 height 93
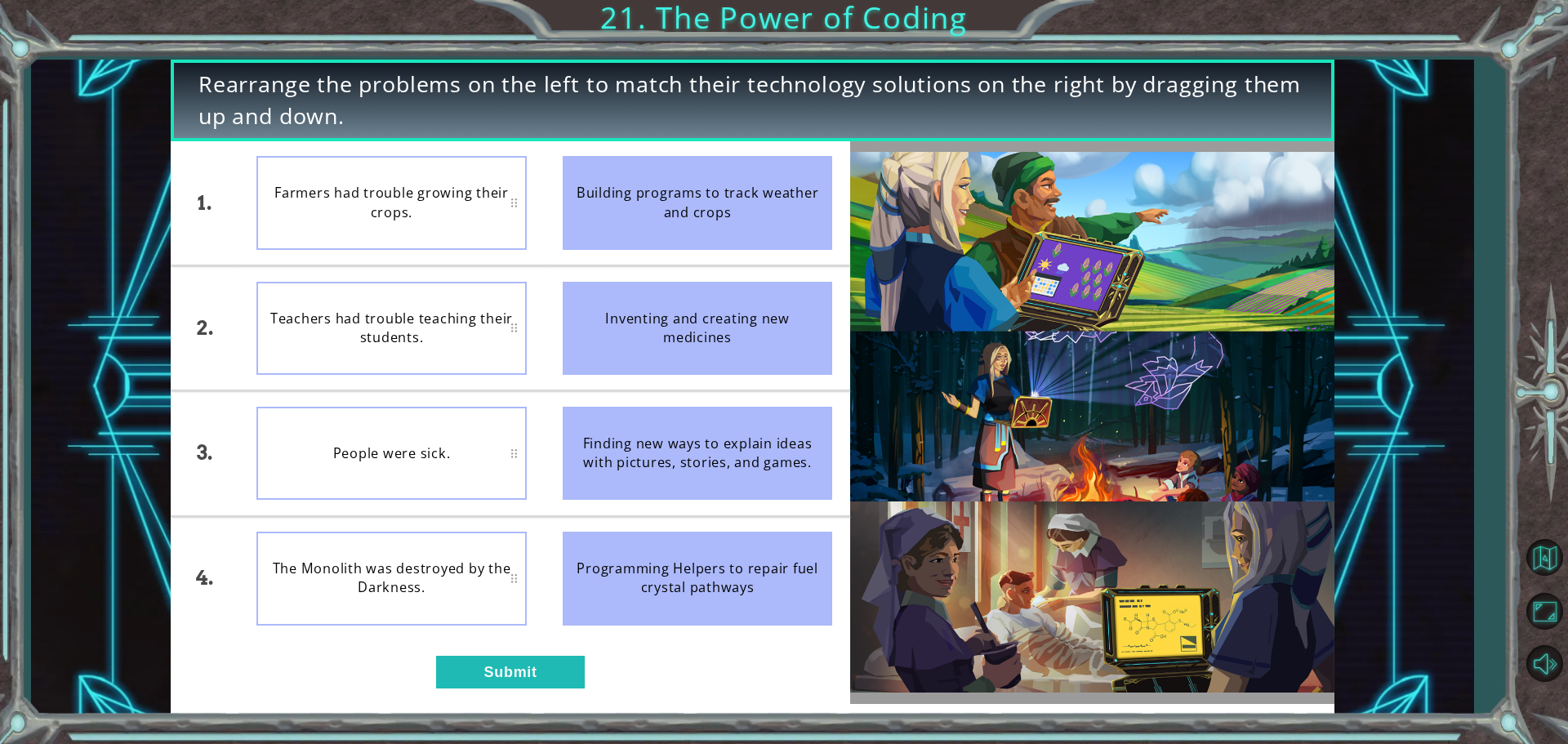
click at [488, 186] on div "Farmers had trouble growing their crops." at bounding box center [391, 201] width 270 height 93
drag, startPoint x: 695, startPoint y: 217, endPoint x: 475, endPoint y: 263, distance: 224.8
click at [480, 261] on div "1. 2. 3. 4. Farmers had trouble growing their crops. Teachers had trouble teach…" at bounding box center [510, 391] width 679 height 499
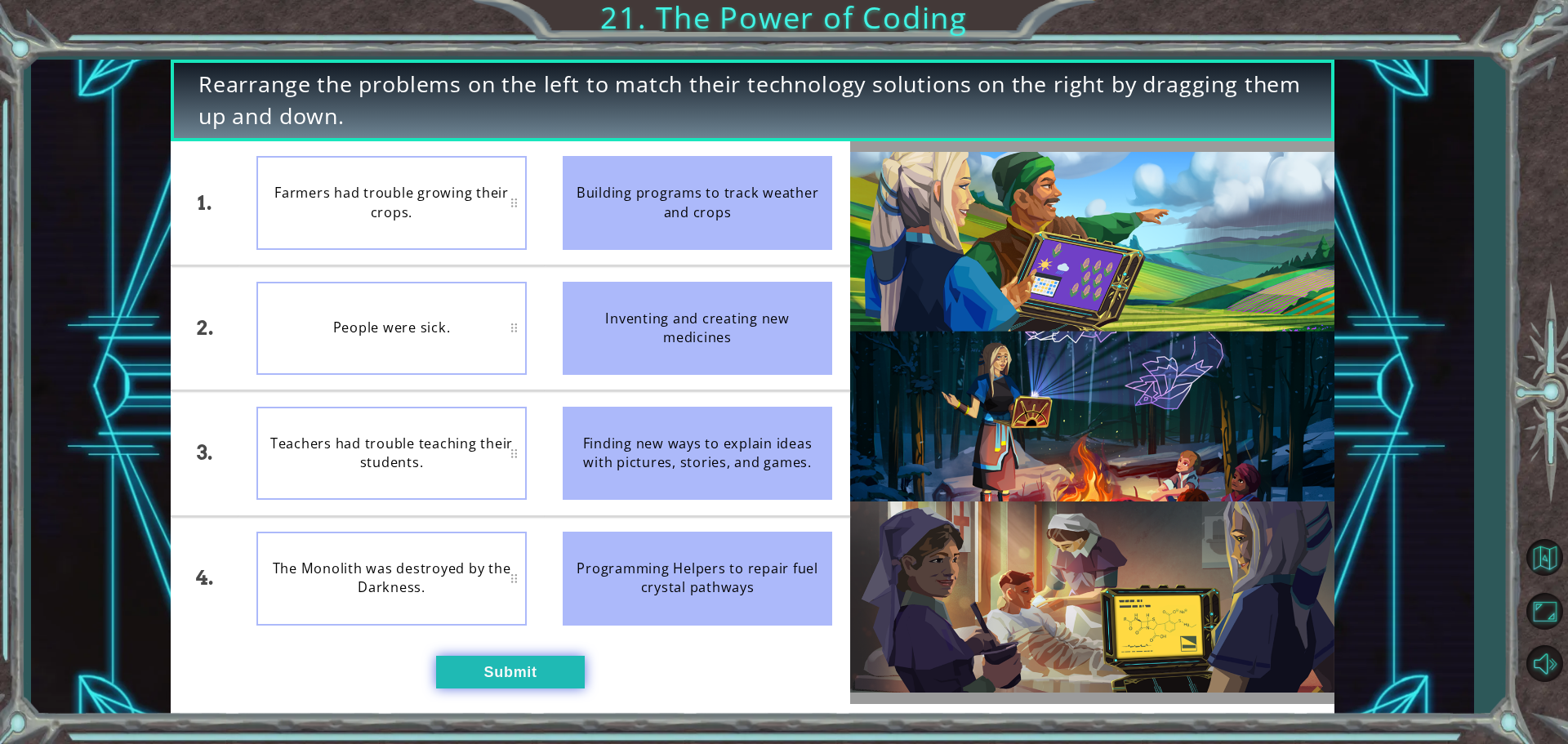
click at [493, 656] on button "Submit" at bounding box center [510, 671] width 149 height 33
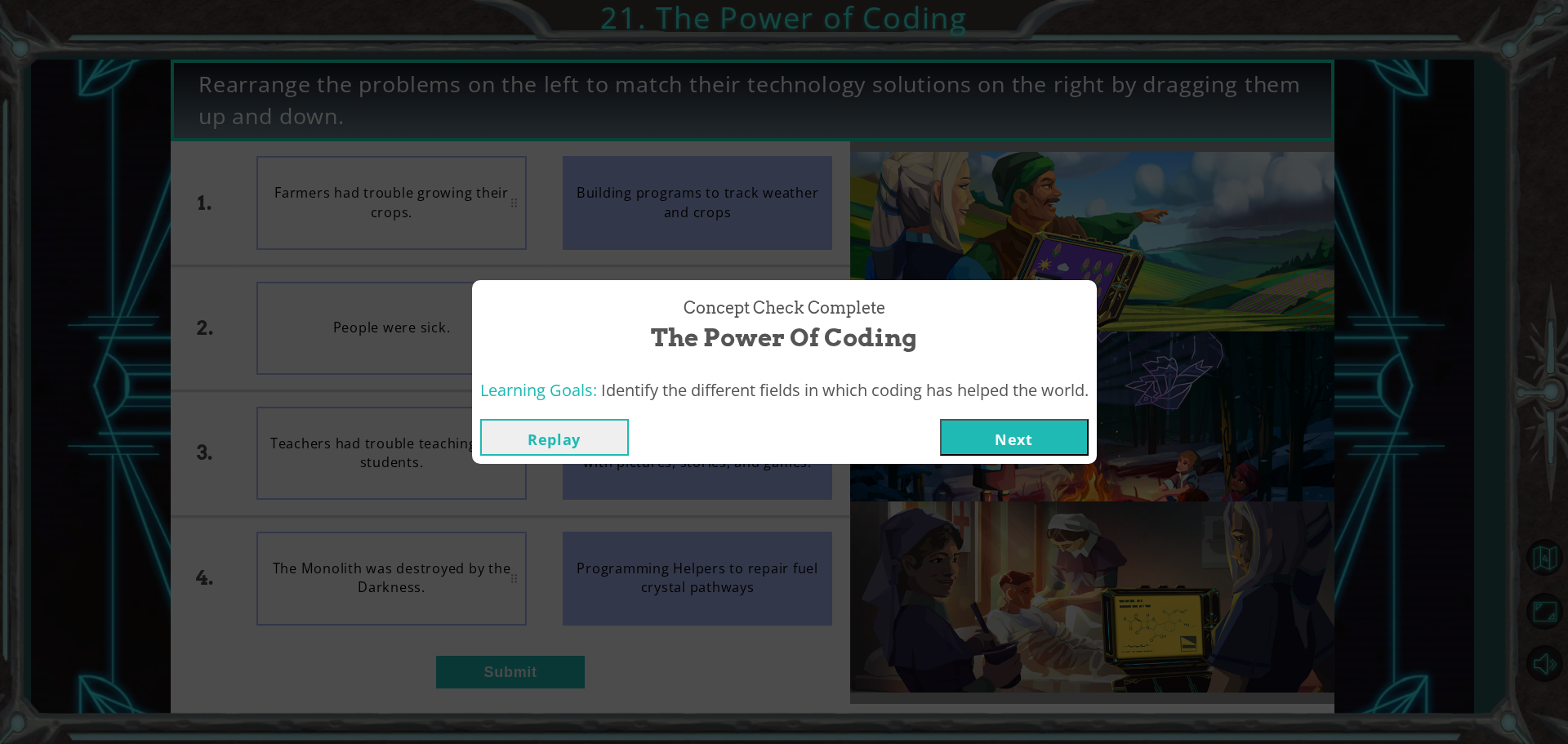
click at [1029, 417] on div "Replay Next" at bounding box center [784, 437] width 624 height 53
click at [1010, 440] on button "Next" at bounding box center [1013, 437] width 149 height 37
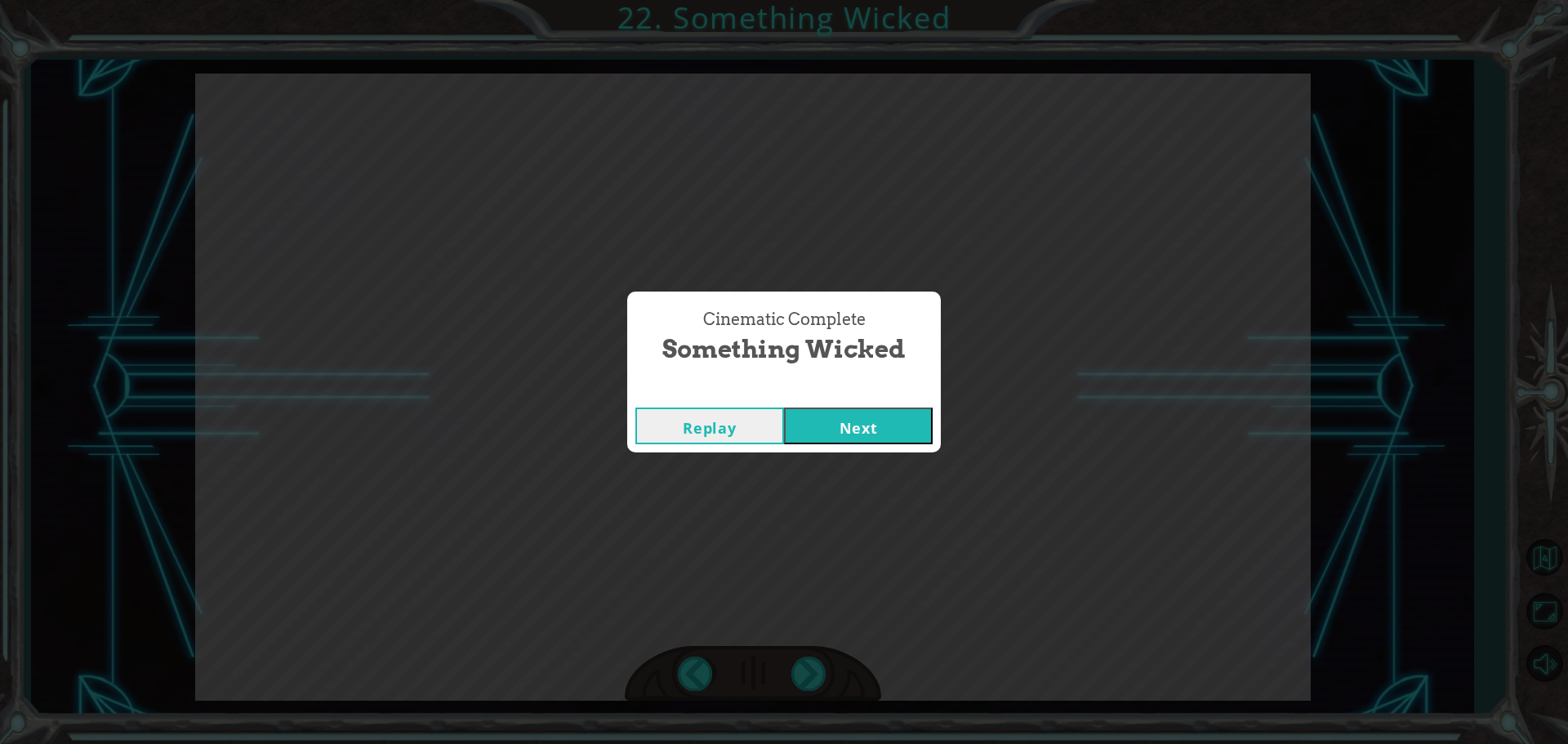
click at [859, 421] on button "Next" at bounding box center [858, 426] width 149 height 37
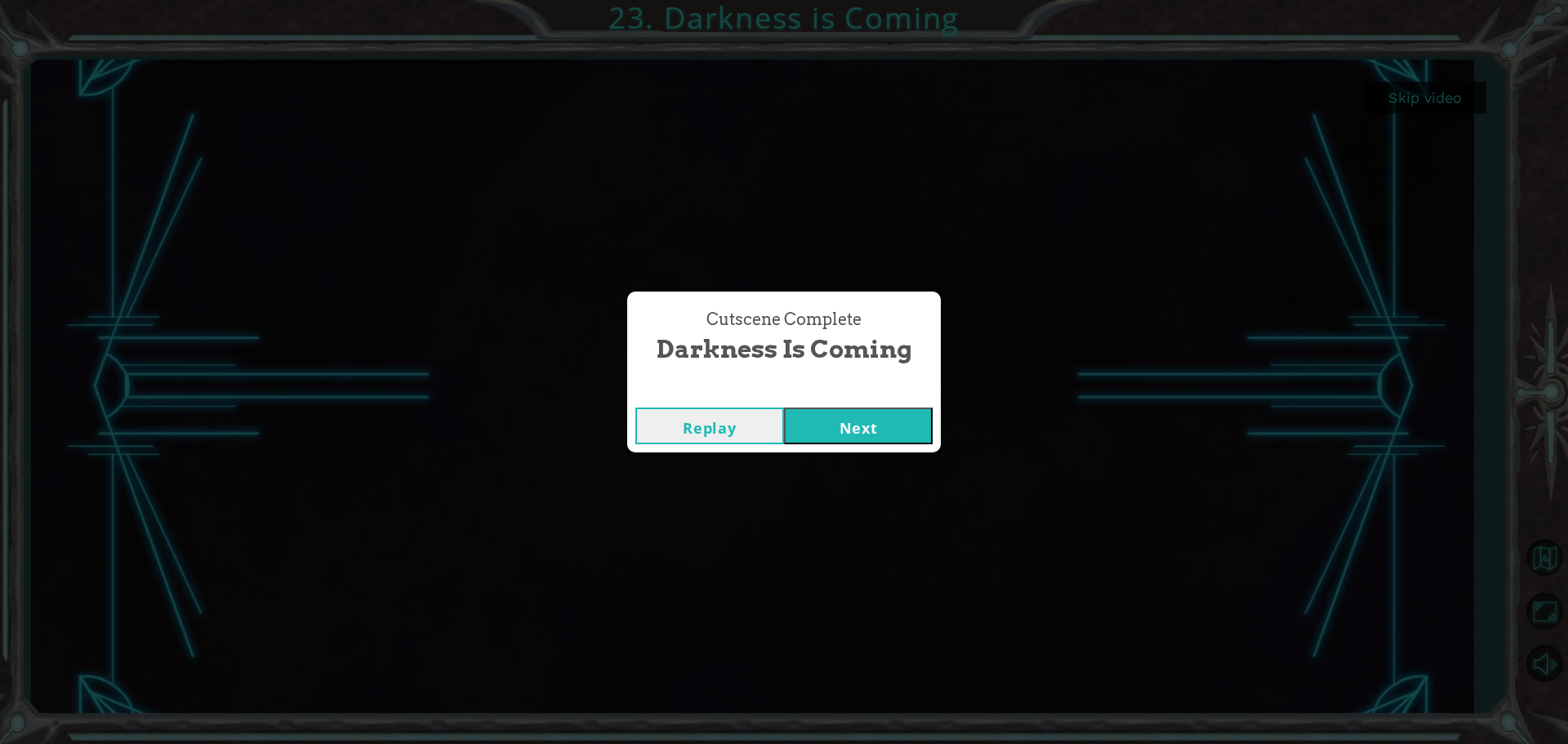
click at [820, 418] on button "Next" at bounding box center [858, 426] width 149 height 37
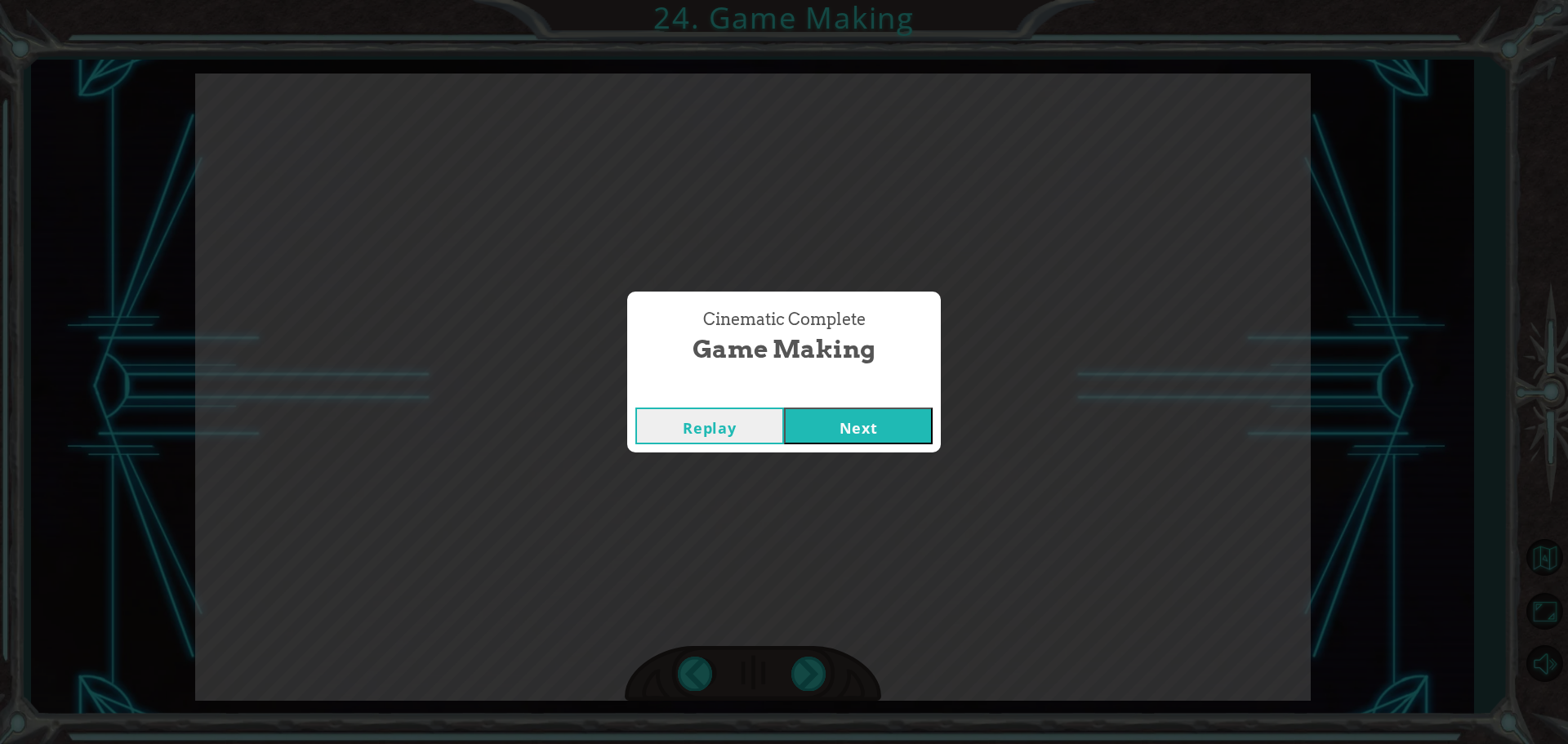
click at [799, 421] on button "Next" at bounding box center [858, 426] width 149 height 37
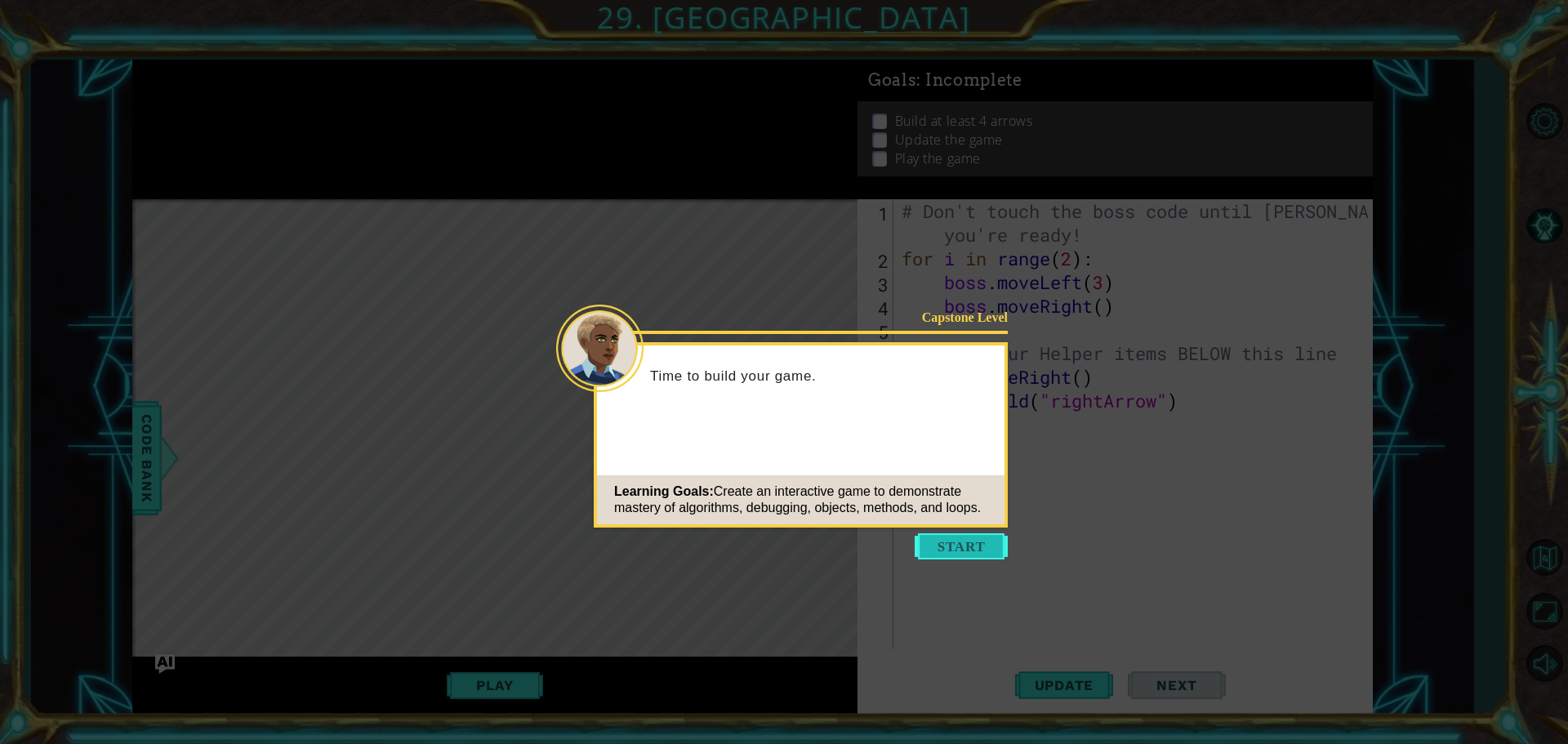
click at [934, 548] on button "Start" at bounding box center [961, 547] width 93 height 26
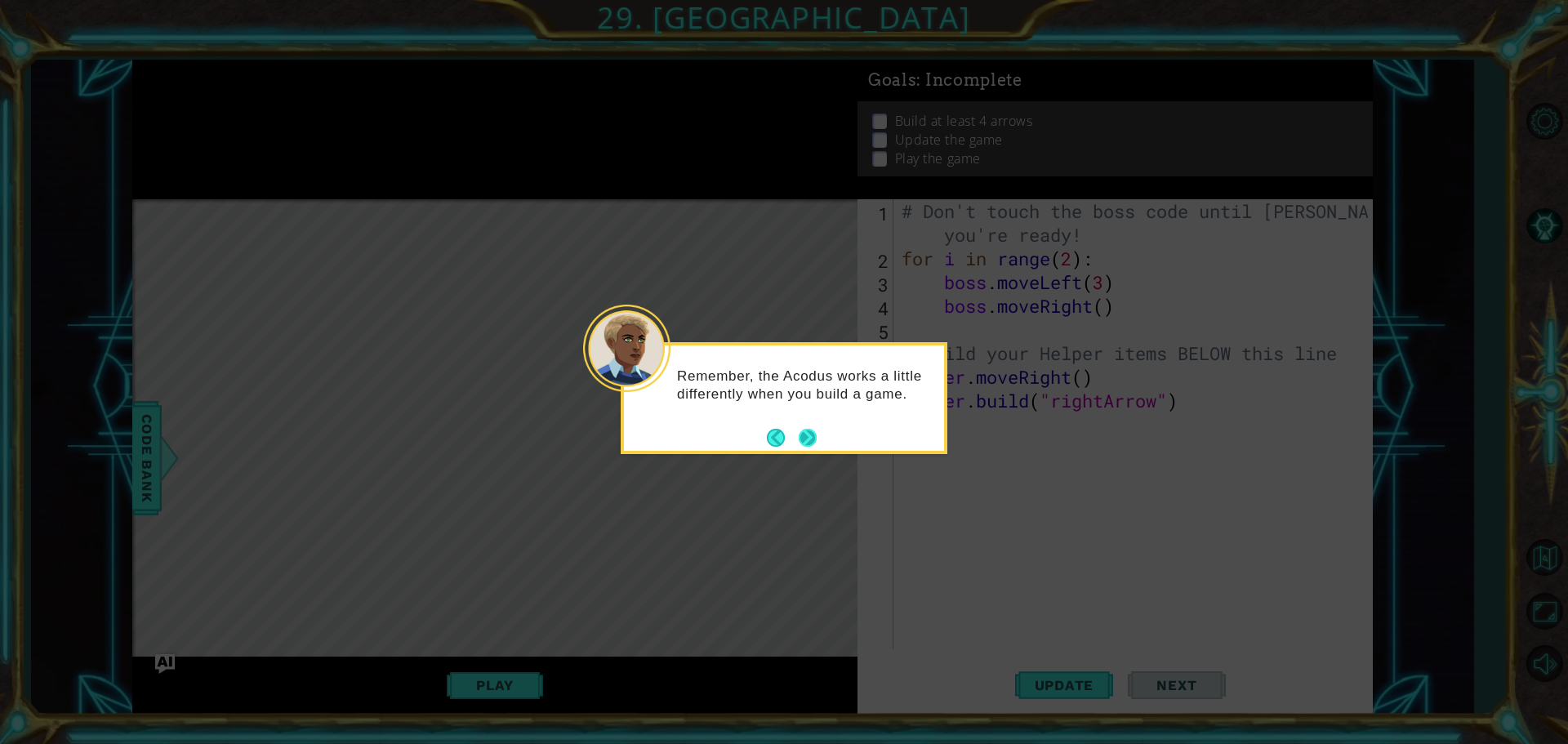
click at [812, 429] on button "Next" at bounding box center [808, 438] width 18 height 18
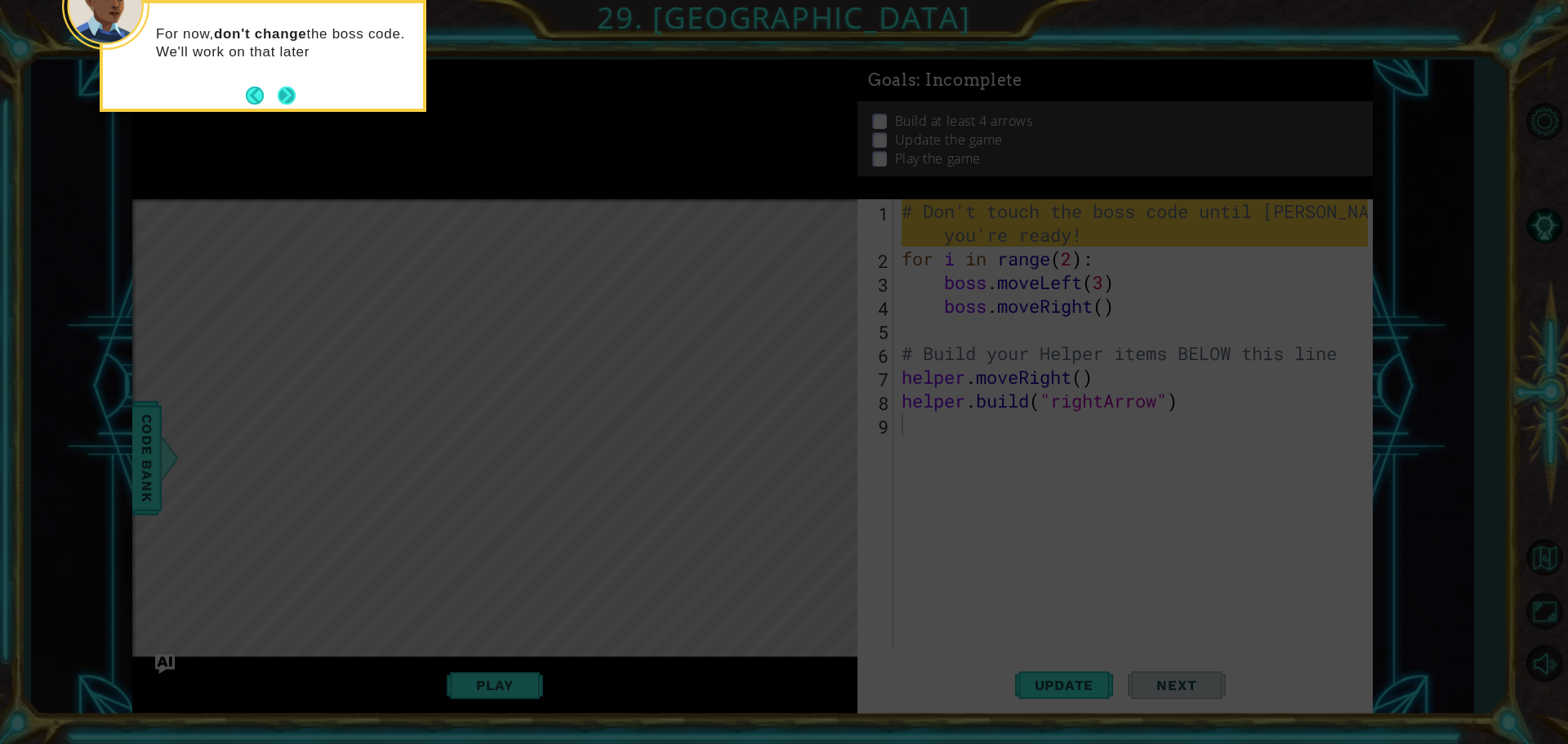
click at [290, 97] on button "Next" at bounding box center [286, 96] width 18 height 18
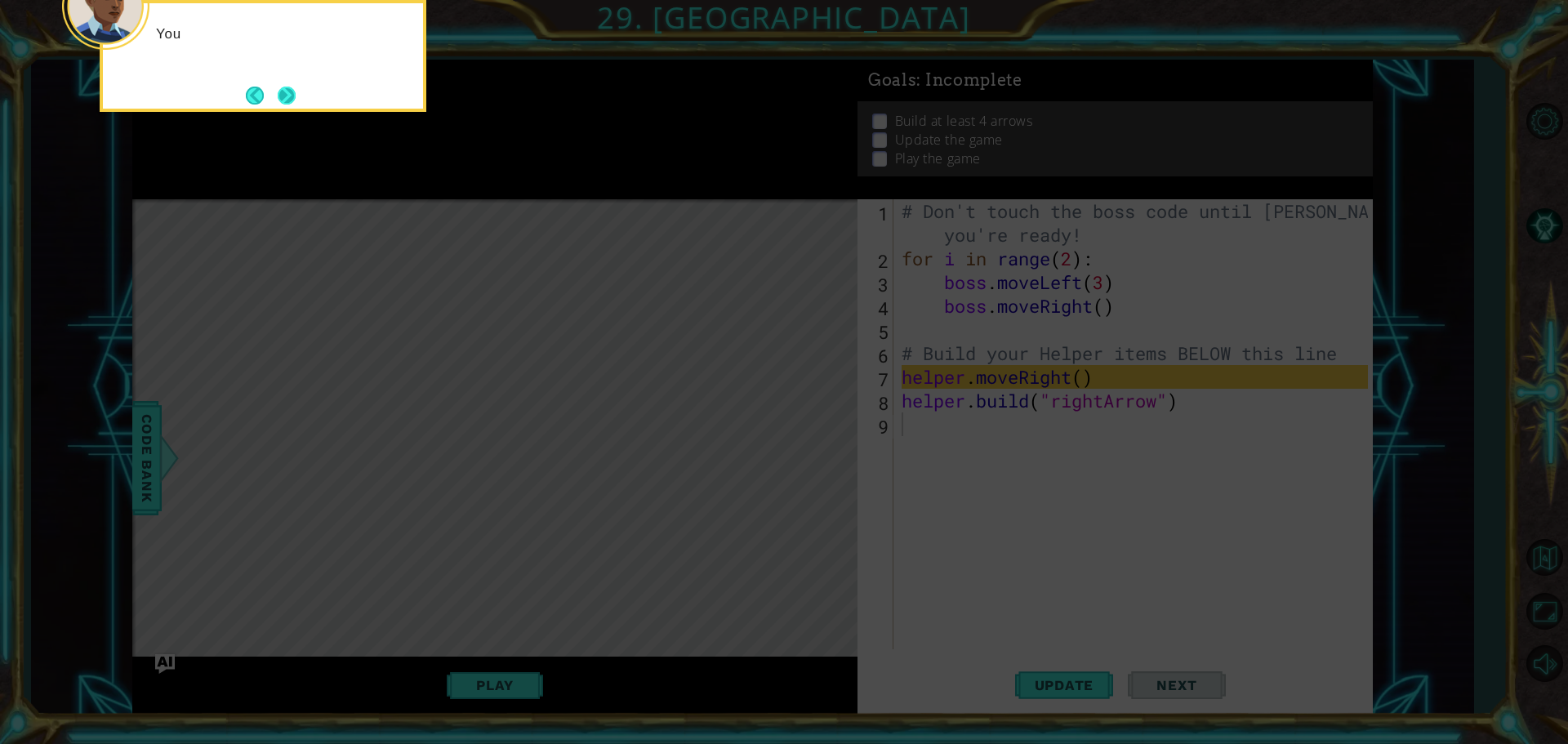
click at [292, 96] on button "Next" at bounding box center [286, 96] width 18 height 18
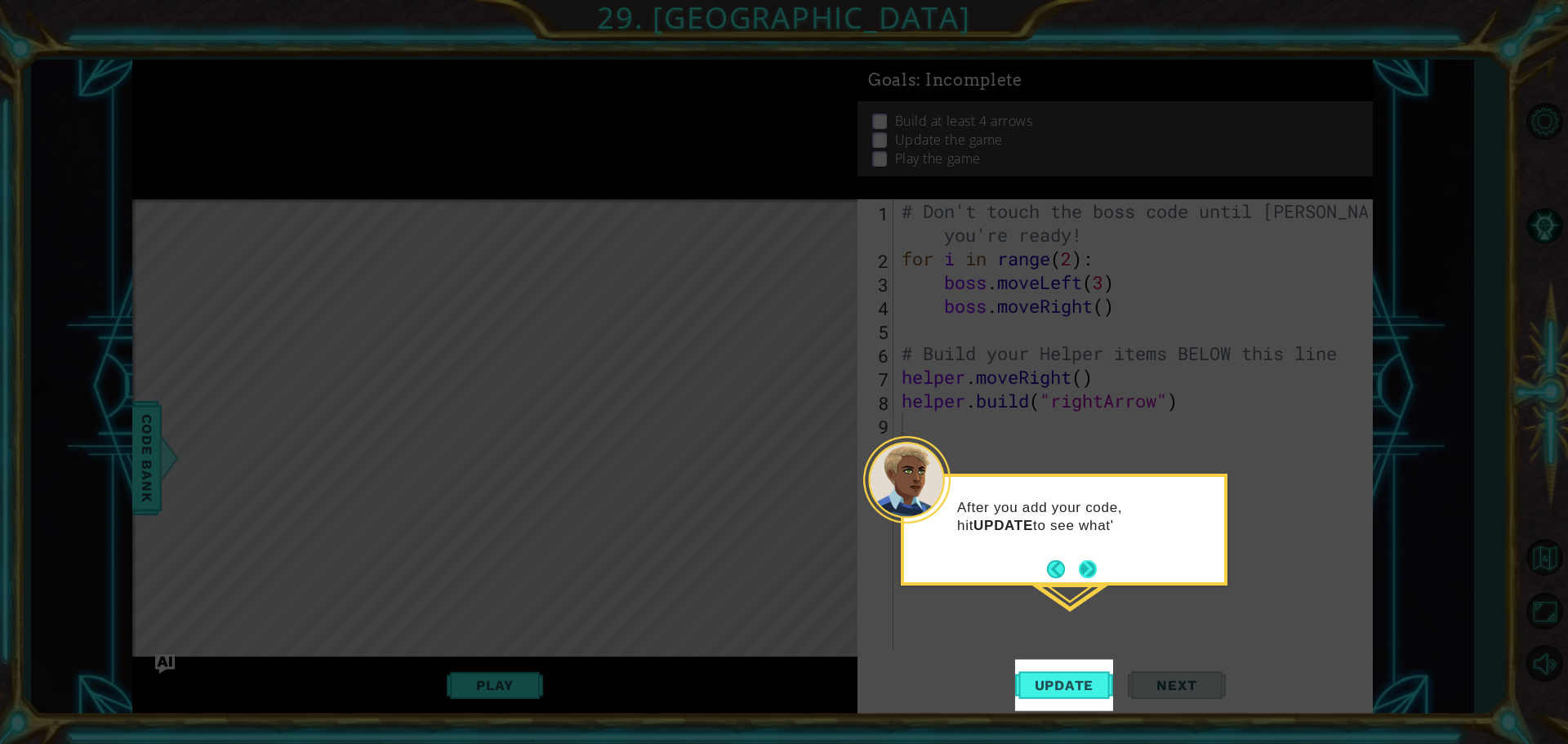
click at [1078, 566] on button "Next" at bounding box center [1087, 569] width 18 height 18
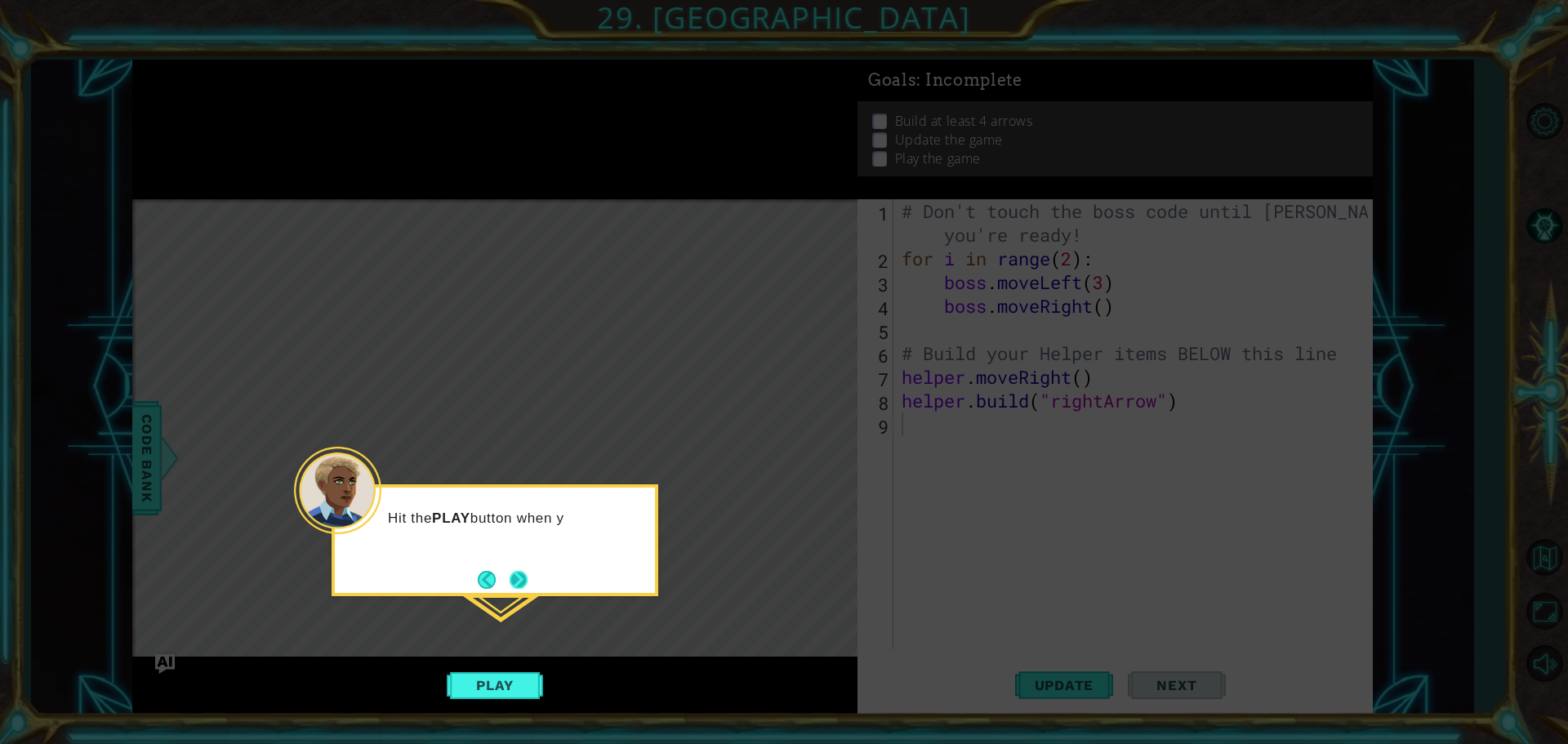
click at [509, 569] on button "Next" at bounding box center [518, 578] width 19 height 19
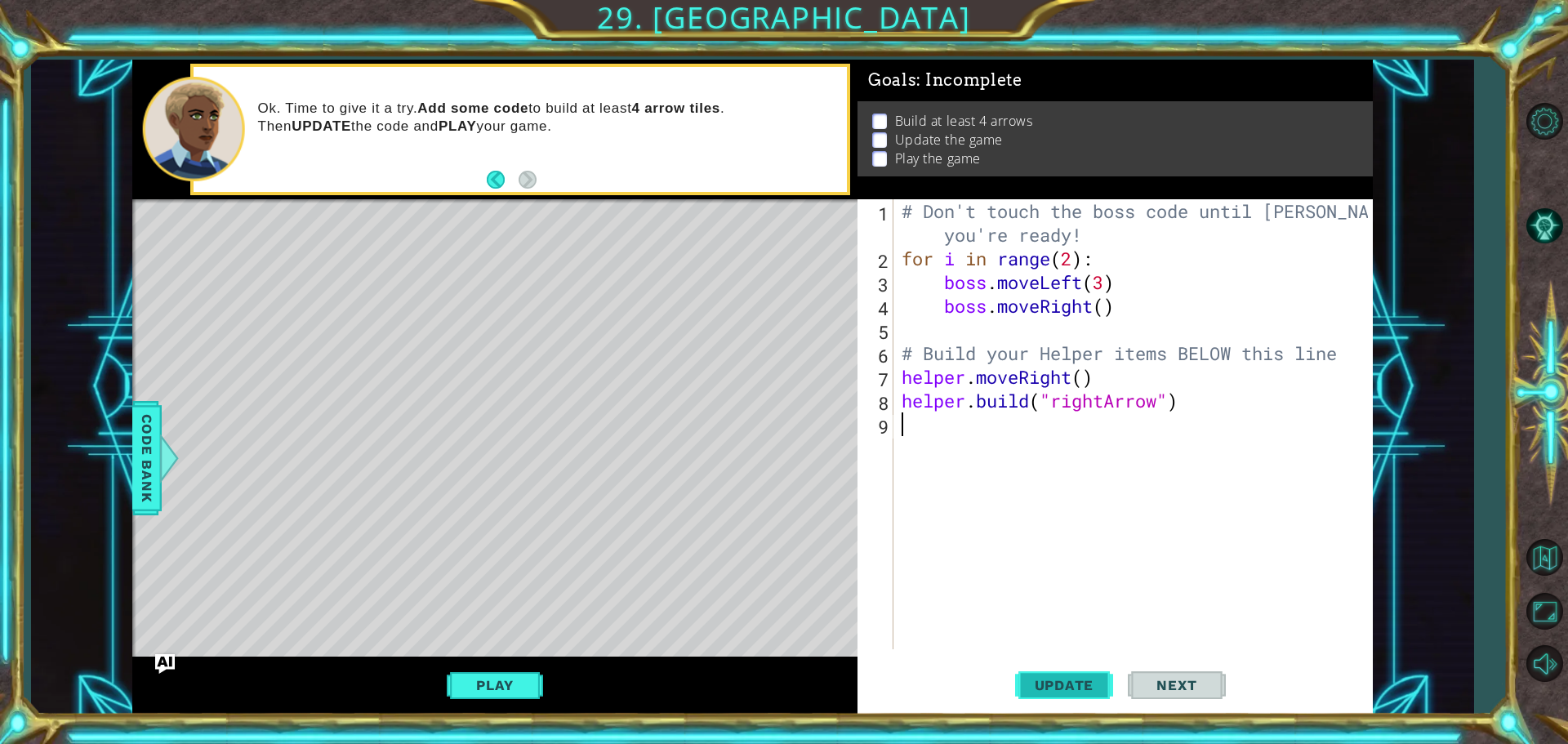
click at [1063, 687] on span "Update" at bounding box center [1064, 685] width 93 height 16
drag, startPoint x: 343, startPoint y: 268, endPoint x: 405, endPoint y: 253, distance: 63.8
click at [376, 254] on div "Level Map" at bounding box center [510, 440] width 754 height 481
click at [1110, 681] on button "Update" at bounding box center [1064, 685] width 98 height 52
type textarea "h"
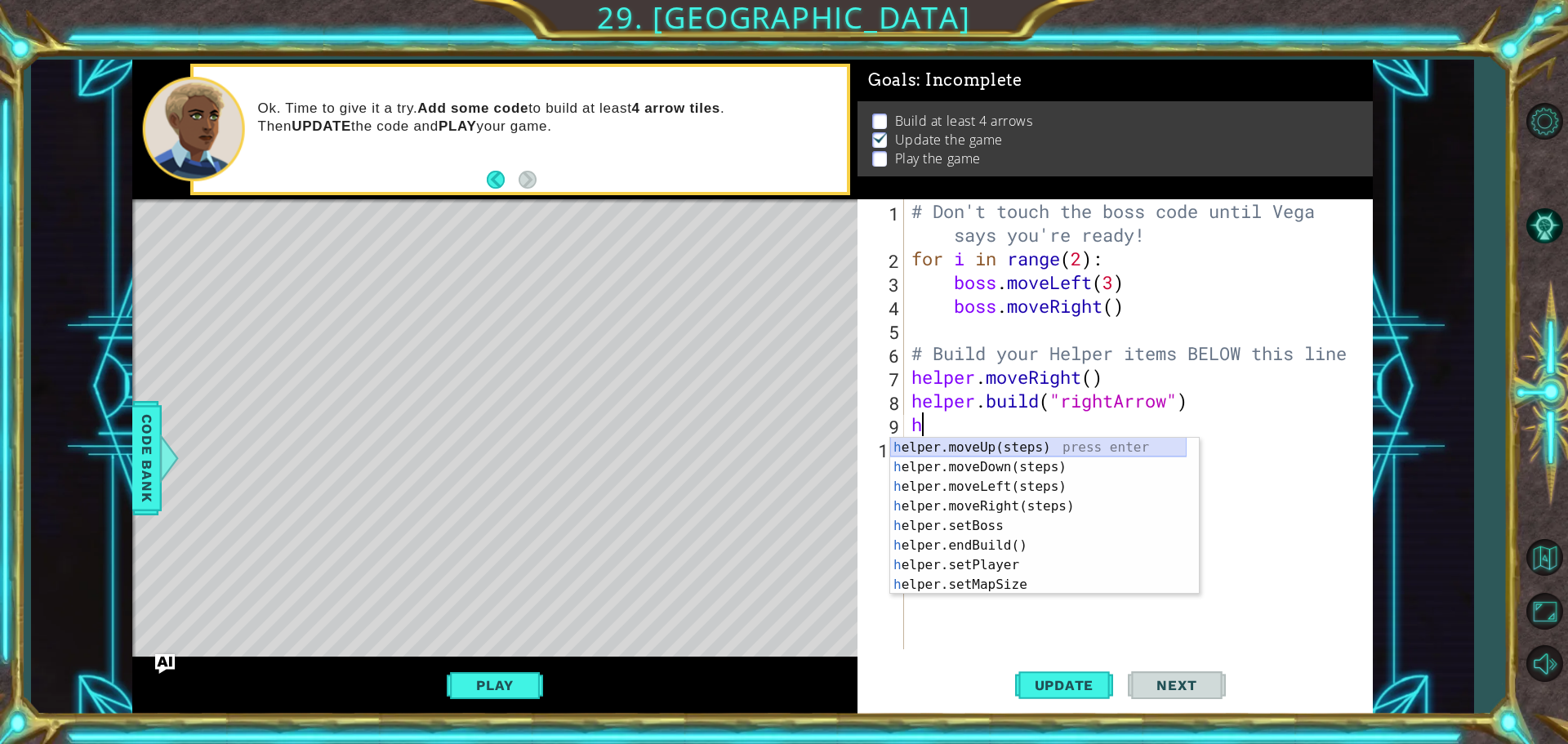
click at [1007, 444] on div "h elper.moveUp(steps) press enter h elper.moveDown(steps) press enter h elper.m…" at bounding box center [1037, 536] width 296 height 195
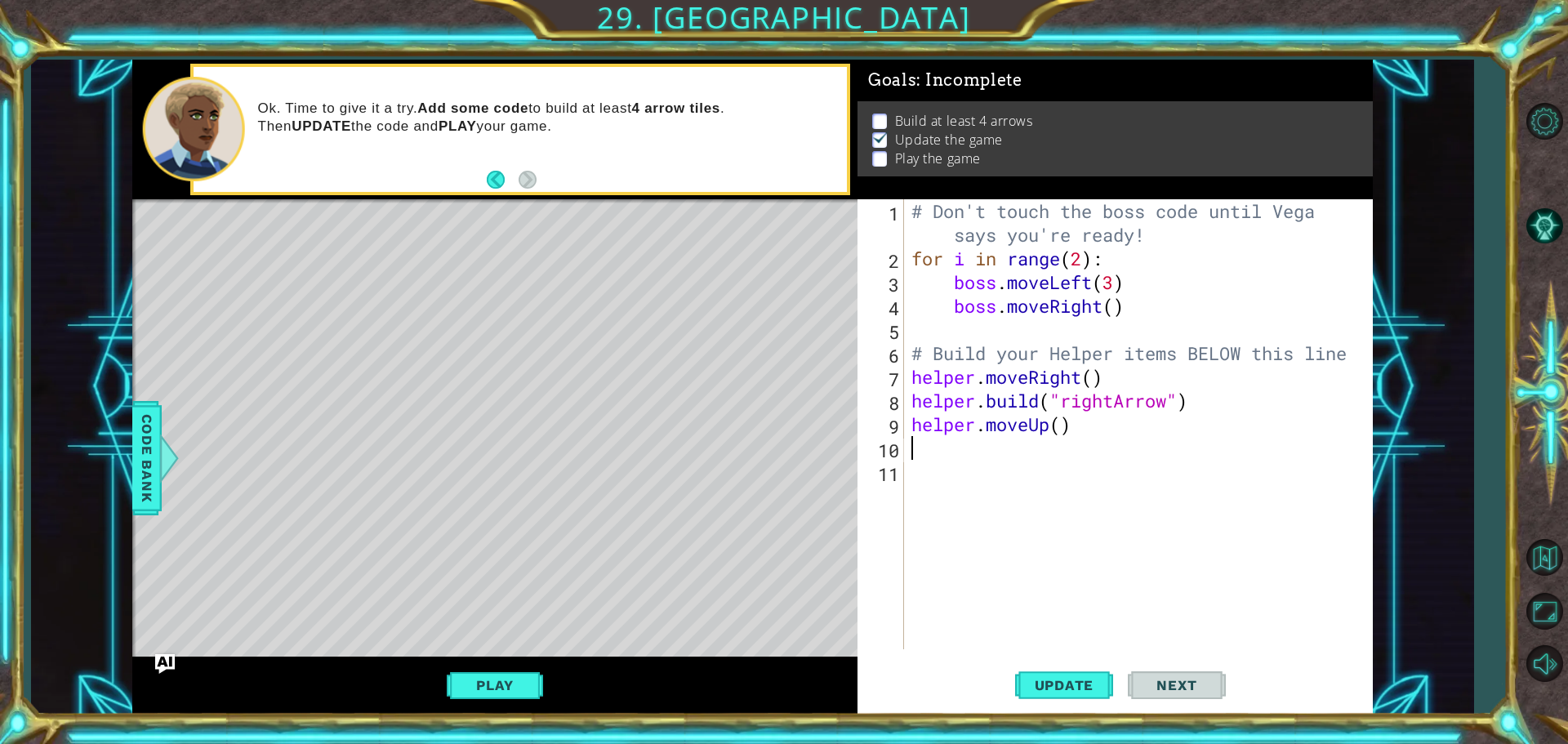
type textarea "h"
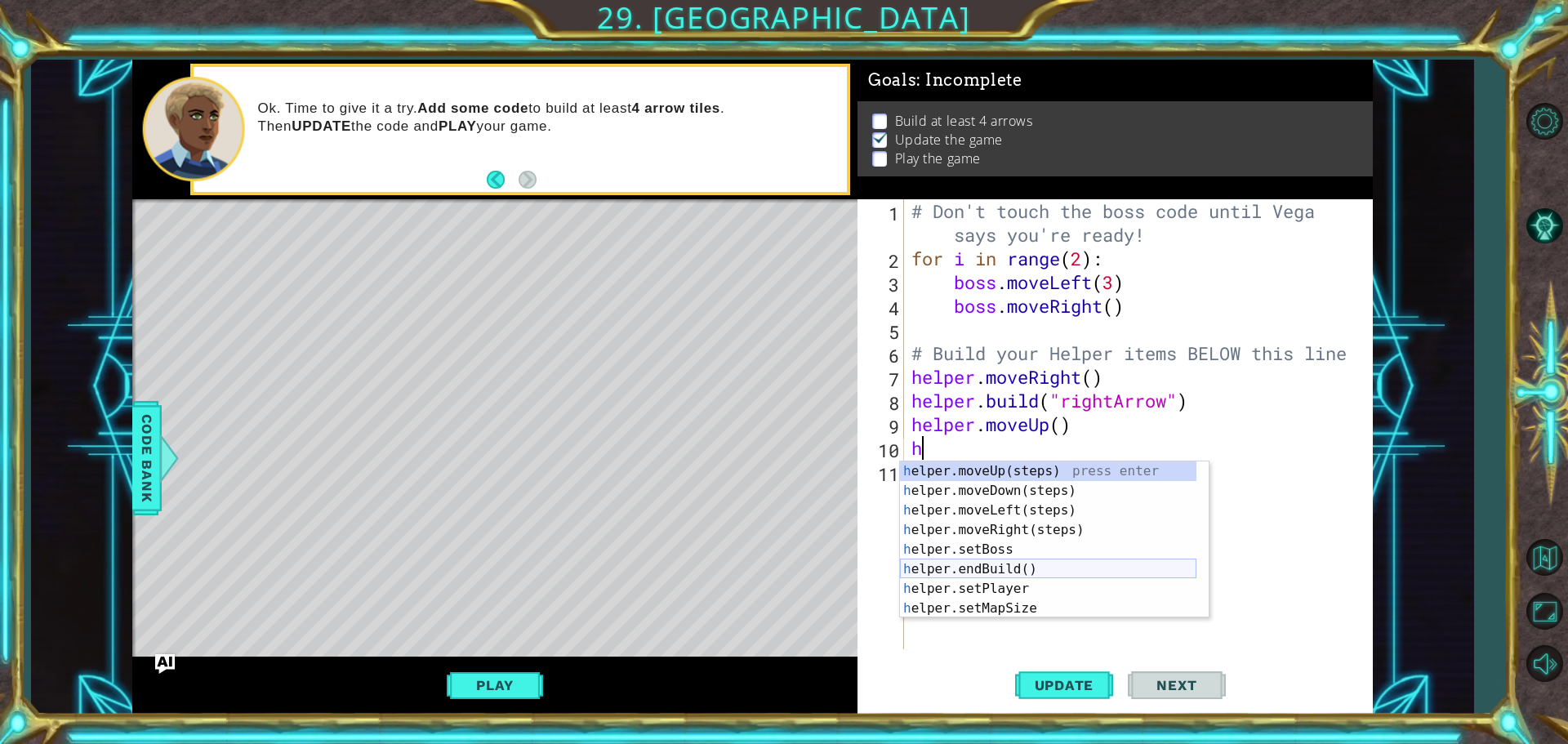
click at [1014, 575] on div "h elper.moveUp(steps) press enter h elper.moveDown(steps) press enter h elper.m…" at bounding box center [1047, 559] width 296 height 195
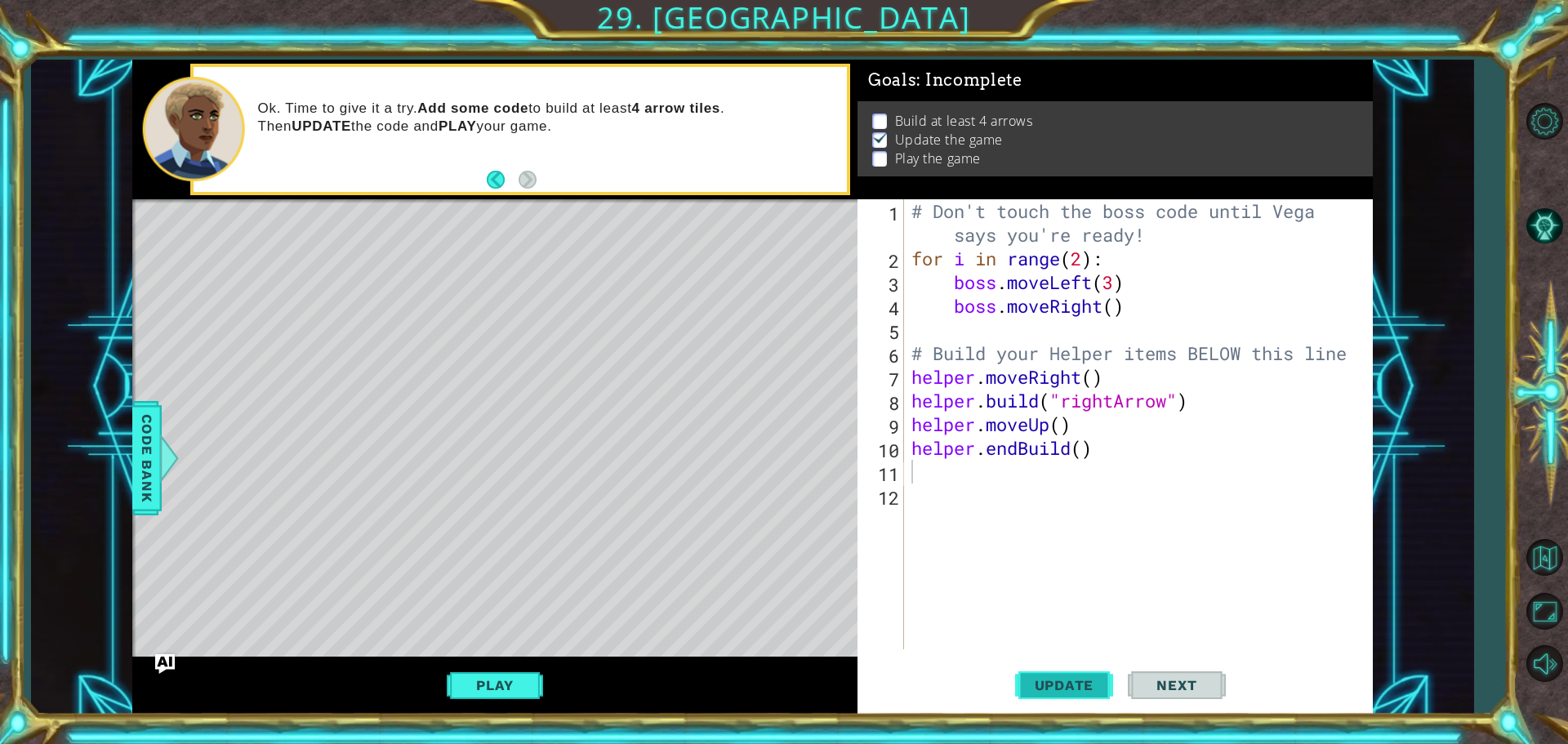
click at [1062, 684] on span "Update" at bounding box center [1064, 685] width 93 height 16
click at [1060, 693] on button "Update" at bounding box center [1064, 685] width 98 height 52
click at [1062, 661] on button "Update" at bounding box center [1064, 685] width 98 height 52
click at [1050, 672] on button "Update" at bounding box center [1064, 685] width 98 height 52
click at [1069, 444] on div "# Don't touch the boss code until [PERSON_NAME] says you're ready! for i in ran…" at bounding box center [1141, 460] width 468 height 521
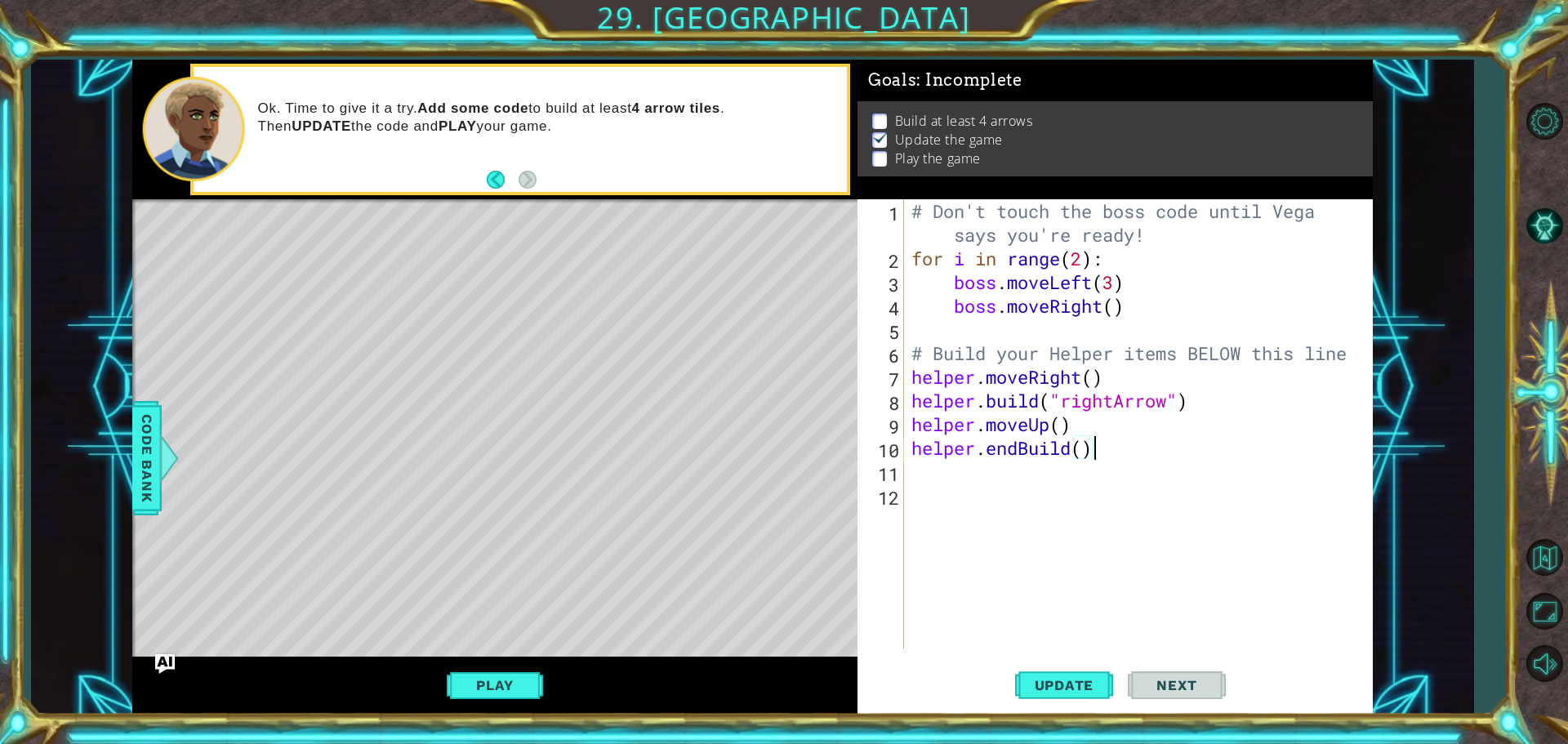
click at [1099, 453] on div "# Don't touch the boss code until [PERSON_NAME] says you're ready! for i in ran…" at bounding box center [1141, 460] width 468 height 521
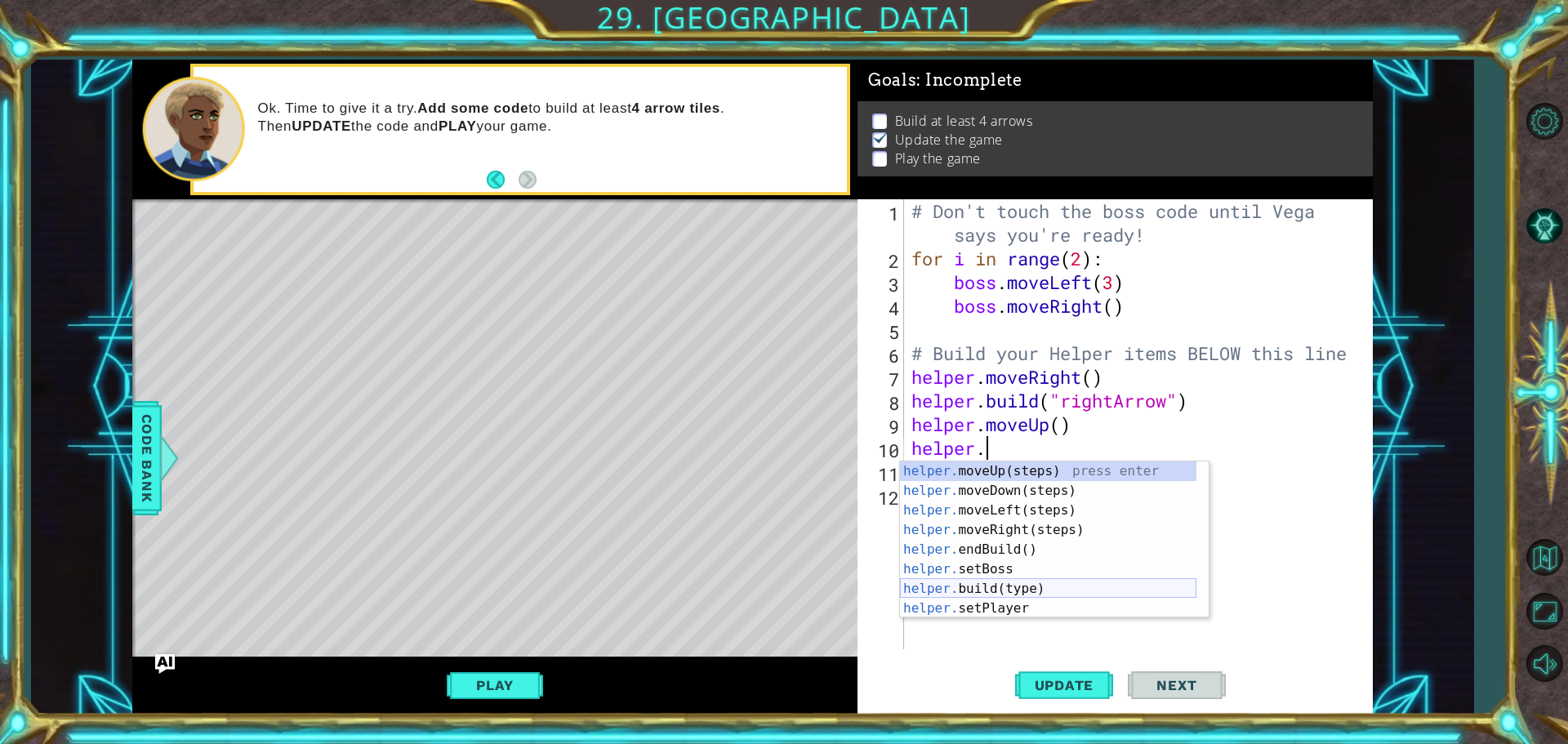
click at [1020, 578] on div "helper. moveUp(steps) press enter helper. moveDown(steps) press enter helper. m…" at bounding box center [1047, 559] width 296 height 195
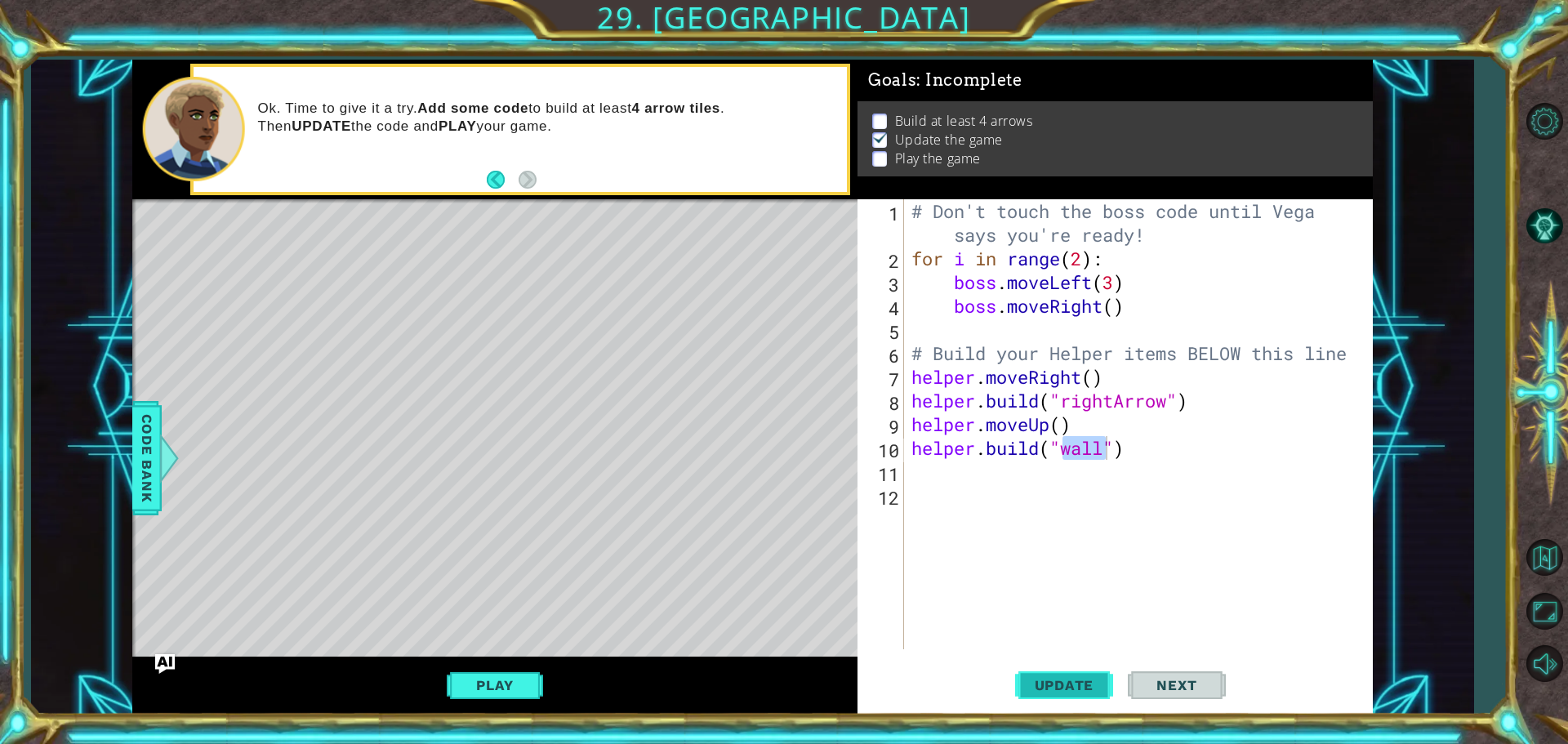
click at [1044, 687] on span "Update" at bounding box center [1064, 685] width 93 height 16
click at [1101, 448] on div "# Don't touch the boss code until [PERSON_NAME] says you're ready! for i in ran…" at bounding box center [1141, 460] width 468 height 521
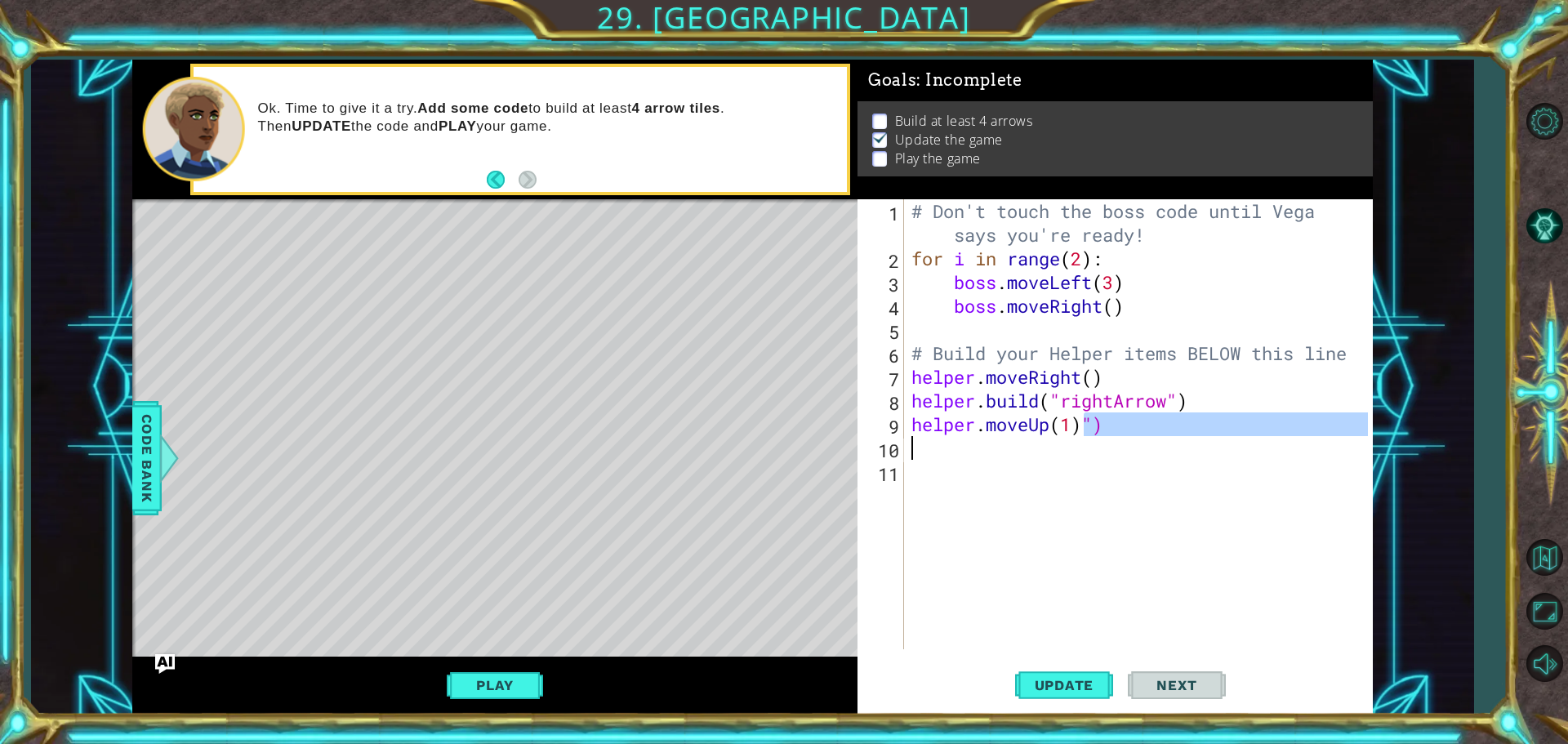
click at [1130, 427] on div "# Don't touch the boss code until [PERSON_NAME] says you're ready! for i in ran…" at bounding box center [1137, 424] width 460 height 450
type textarea "helper.moveUp(1)"
click at [1011, 456] on div "# Don't touch the boss code until [PERSON_NAME] says you're ready! for i in ran…" at bounding box center [1141, 460] width 468 height 521
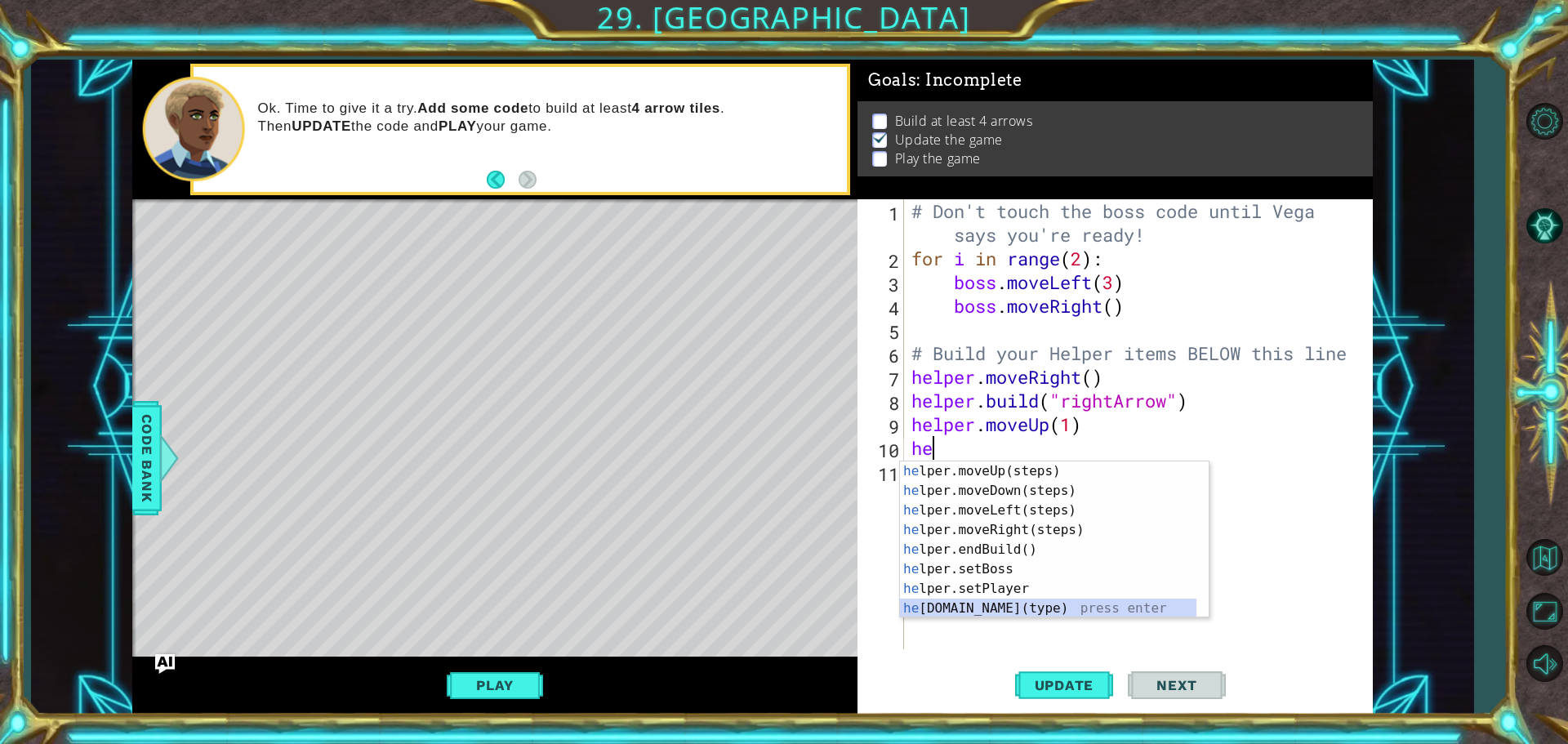
click at [983, 603] on div "he lper.moveUp(steps) press enter he lper.moveDown(steps) press enter he lper.m…" at bounding box center [1047, 559] width 296 height 195
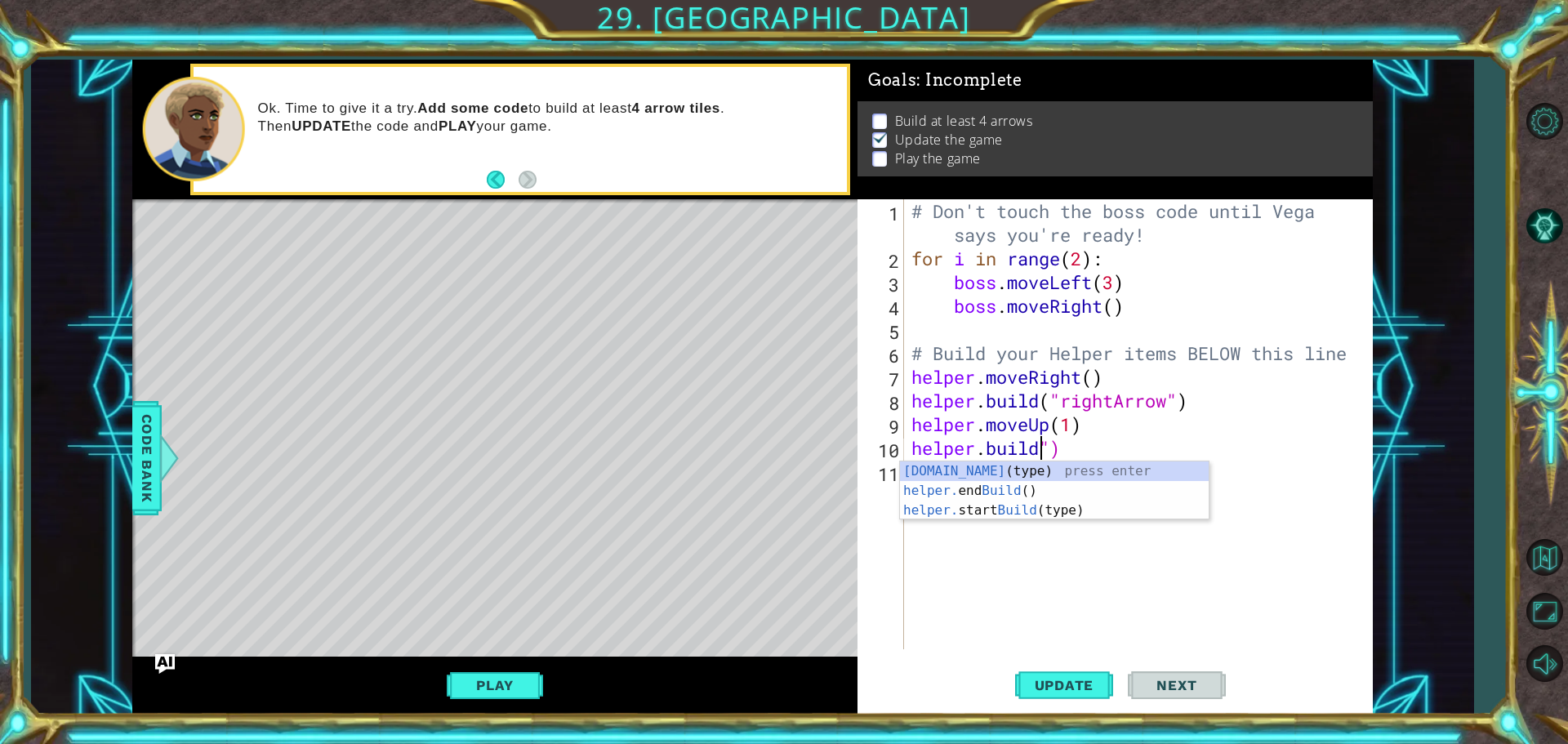
click at [1071, 468] on div "[DOMAIN_NAME] (type) press enter helper. end Build () press enter helper. start…" at bounding box center [1053, 511] width 308 height 98
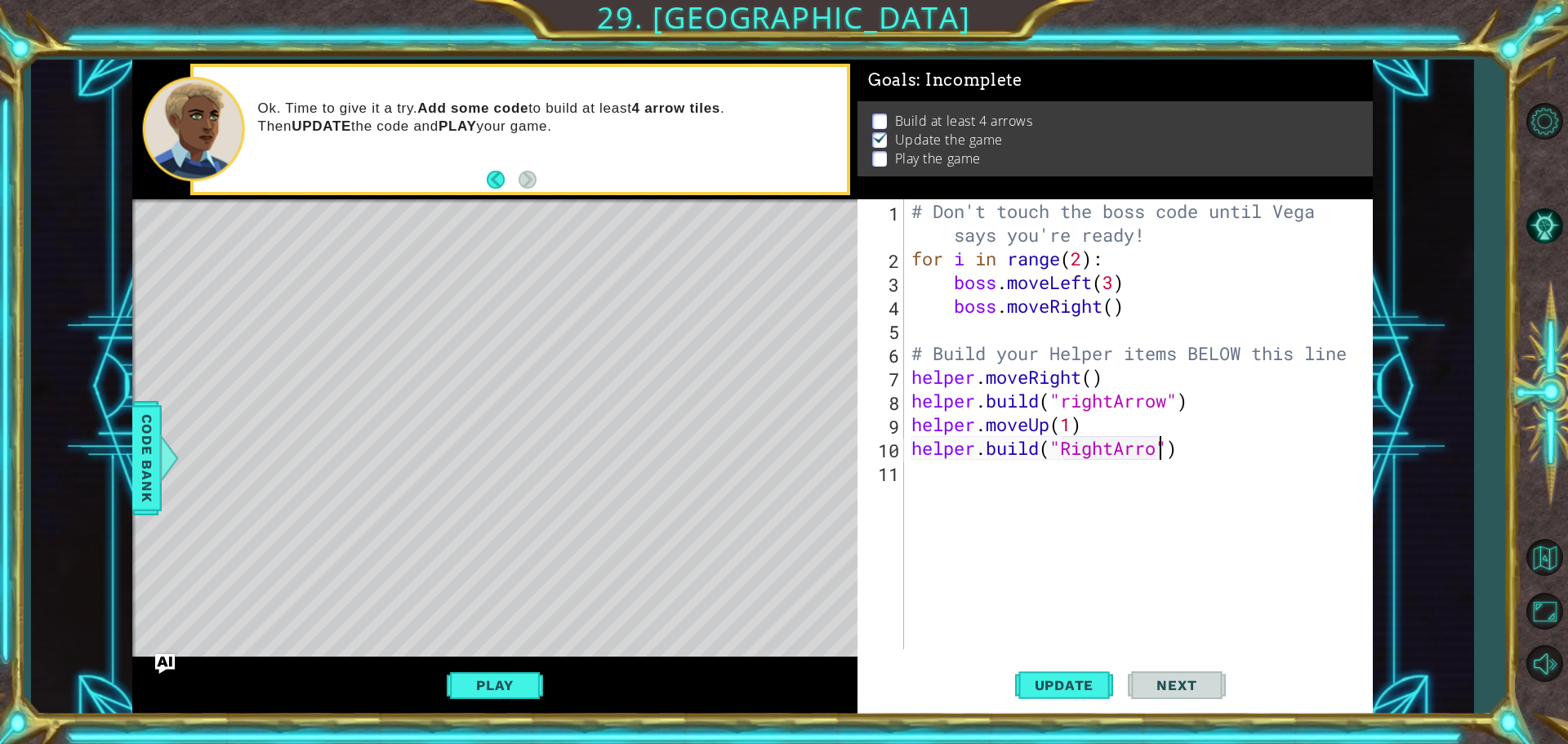
scroll to position [0, 11]
click at [1033, 672] on button "Update" at bounding box center [1064, 685] width 98 height 52
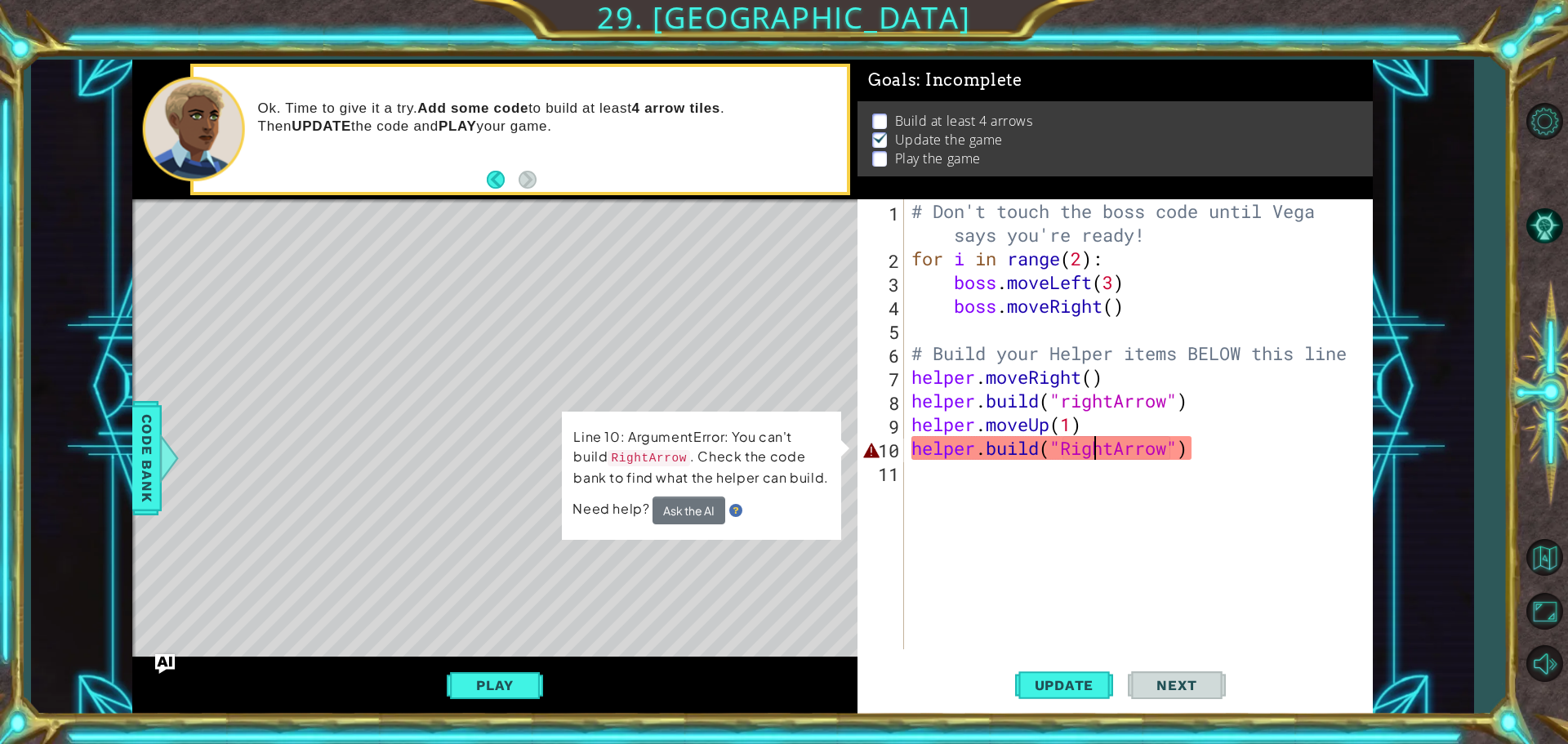
click at [1090, 453] on div "# Don't touch the boss code until [PERSON_NAME] says you're ready! for i in ran…" at bounding box center [1141, 460] width 468 height 521
click at [1071, 456] on div "# Don't touch the boss code until [PERSON_NAME] says you're ready! for i in ran…" at bounding box center [1141, 460] width 468 height 521
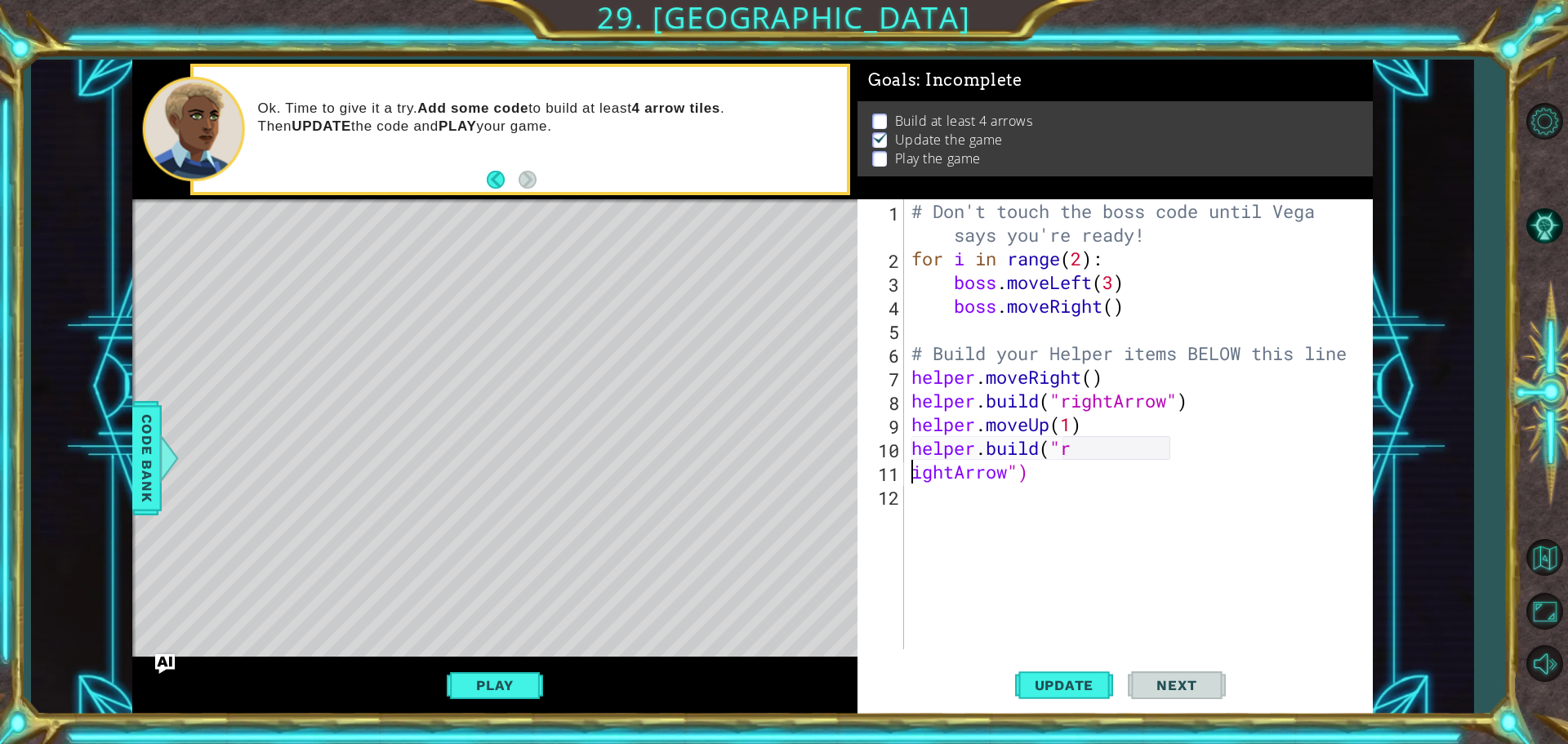
scroll to position [0, 5]
click at [1069, 676] on button "Update" at bounding box center [1064, 685] width 98 height 52
click at [1124, 448] on div "# Don't touch the boss code until [PERSON_NAME] says you're ready! for i in ran…" at bounding box center [1141, 460] width 468 height 521
click at [1092, 459] on div "# Don't touch the boss code until [PERSON_NAME] says you're ready! for i in ran…" at bounding box center [1141, 460] width 468 height 521
drag, startPoint x: 1079, startPoint y: 448, endPoint x: 1077, endPoint y: 457, distance: 9.2
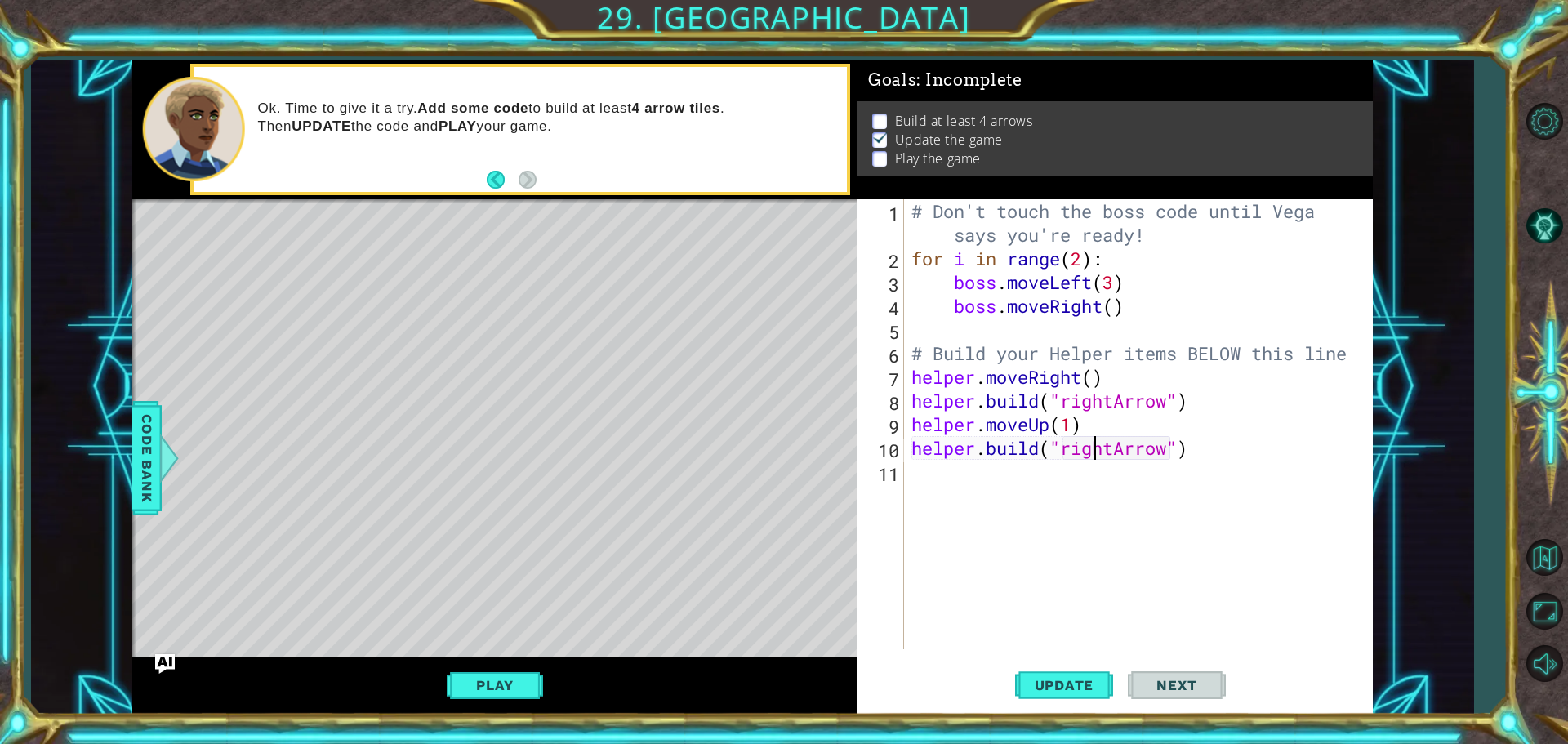
click at [1079, 452] on div "# Don't touch the boss code until [PERSON_NAME] says you're ready! for i in ran…" at bounding box center [1141, 460] width 468 height 521
click at [1061, 448] on div "# Don't touch the boss code until [PERSON_NAME] says you're ready! for i in ran…" at bounding box center [1141, 460] width 468 height 521
click at [1114, 474] on div "" rightArrow" press enter " ) press enter" at bounding box center [1194, 501] width 308 height 79
click at [1059, 703] on button "Update" at bounding box center [1064, 685] width 98 height 52
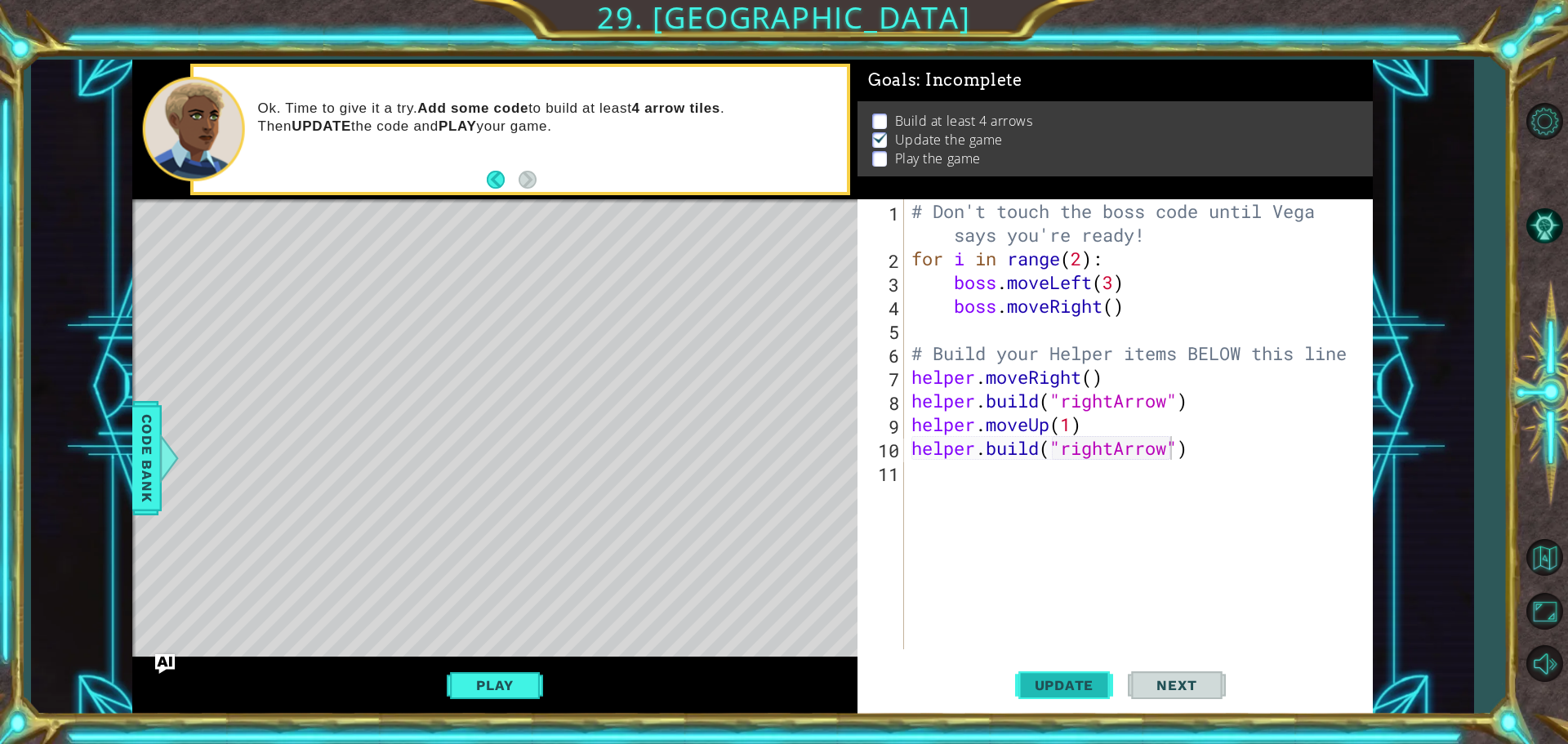
click at [1068, 682] on span "Update" at bounding box center [1064, 685] width 93 height 16
click at [1064, 682] on span "Update" at bounding box center [1064, 685] width 93 height 16
click at [1063, 682] on span "Update" at bounding box center [1064, 685] width 93 height 16
click at [1060, 683] on span "Update" at bounding box center [1064, 685] width 93 height 16
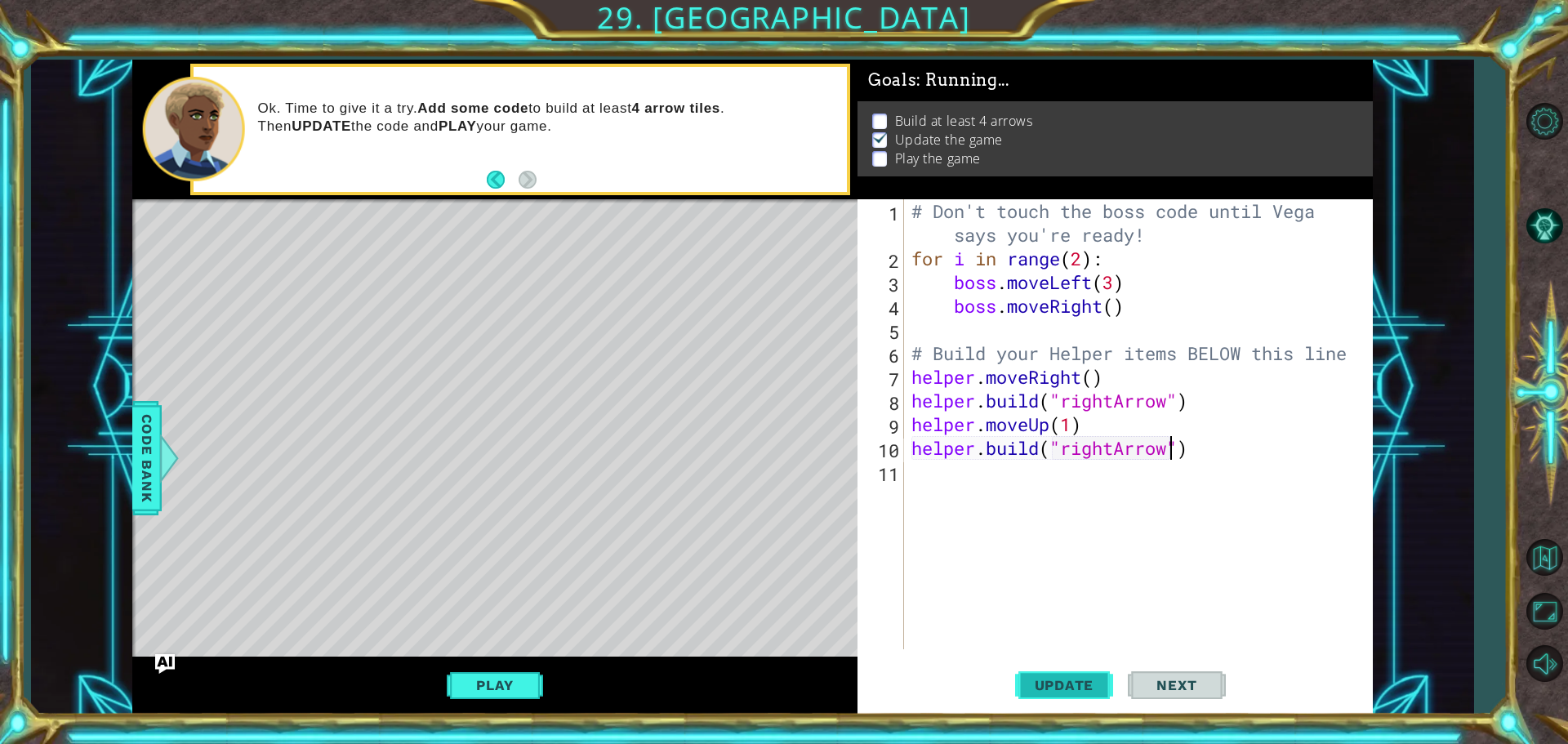
click at [1060, 683] on span "Update" at bounding box center [1064, 685] width 93 height 16
click at [1057, 685] on span "Update" at bounding box center [1064, 685] width 93 height 16
drag, startPoint x: 1050, startPoint y: 686, endPoint x: 1041, endPoint y: 690, distance: 9.8
click at [1045, 688] on span "Update" at bounding box center [1064, 685] width 93 height 16
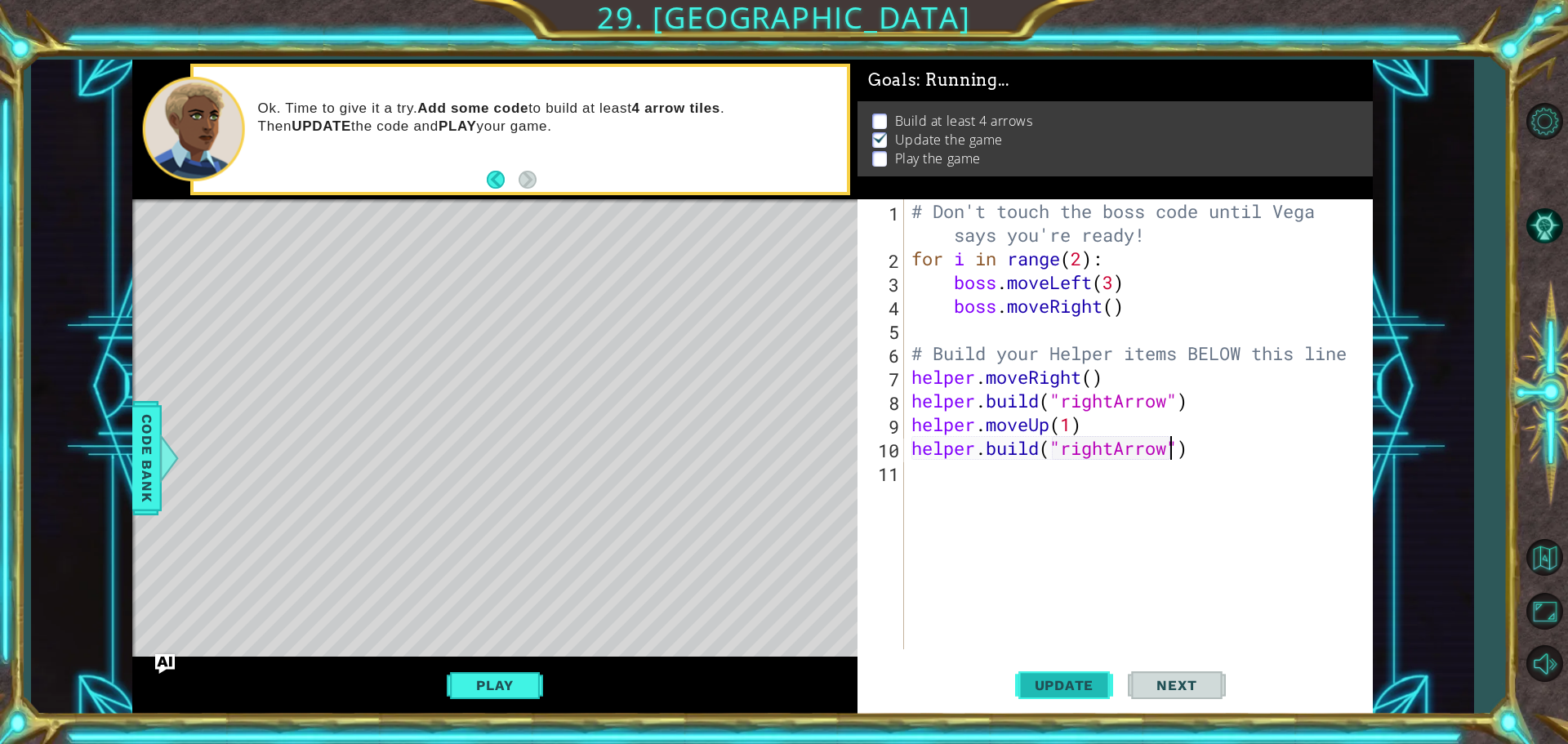
click at [1040, 690] on span "Update" at bounding box center [1064, 685] width 93 height 16
click at [1039, 690] on span "Update" at bounding box center [1064, 685] width 93 height 16
click at [1038, 690] on span "Update" at bounding box center [1064, 685] width 93 height 16
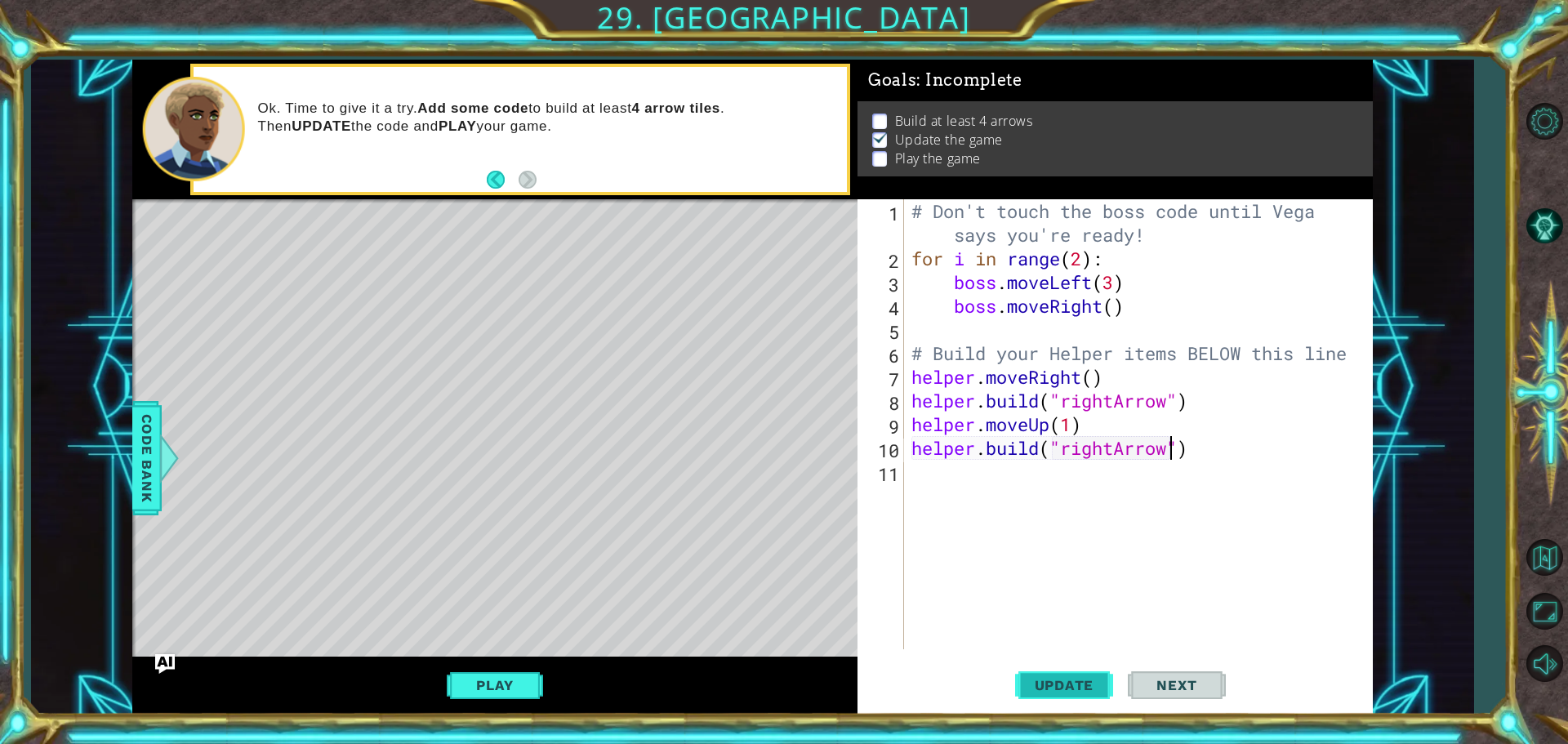
click at [1038, 690] on span "Update" at bounding box center [1064, 685] width 93 height 16
click at [1050, 678] on span "Update" at bounding box center [1064, 685] width 93 height 16
click at [1048, 424] on div "# Don't touch the boss code until [PERSON_NAME] says you're ready! for i in ran…" at bounding box center [1141, 460] width 468 height 521
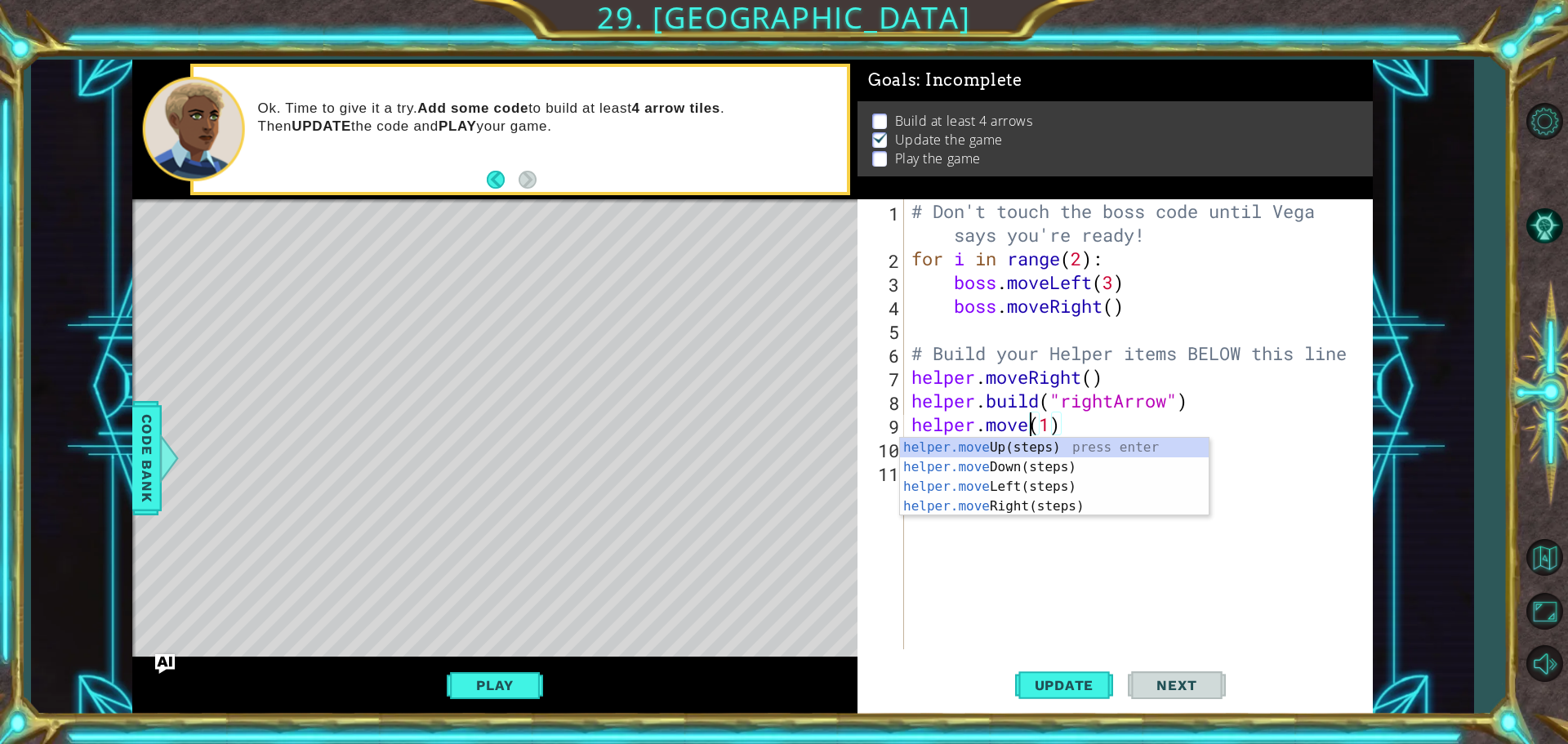
scroll to position [0, 6]
click at [1035, 469] on div "helper.move Up(steps) press enter helper.move Down(steps) press enter helper.mo…" at bounding box center [1053, 497] width 308 height 118
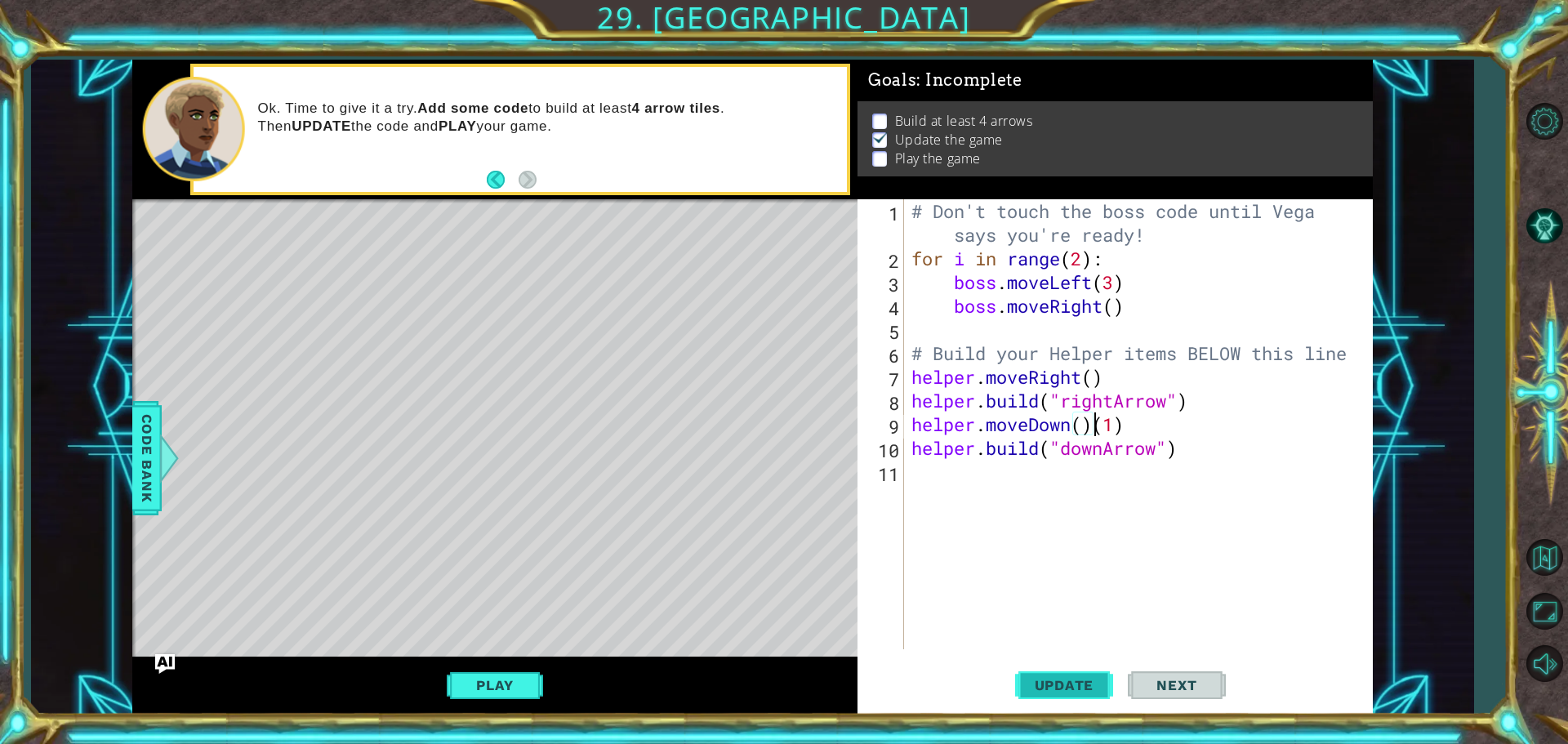
click at [1069, 691] on span "Update" at bounding box center [1064, 685] width 93 height 16
type textarea "helper.moveDown(1)"
click at [1051, 678] on span "Update" at bounding box center [1064, 685] width 93 height 16
click at [1009, 473] on div "# Don't touch the boss code until [PERSON_NAME] says you're ready! for i in ran…" at bounding box center [1141, 460] width 468 height 521
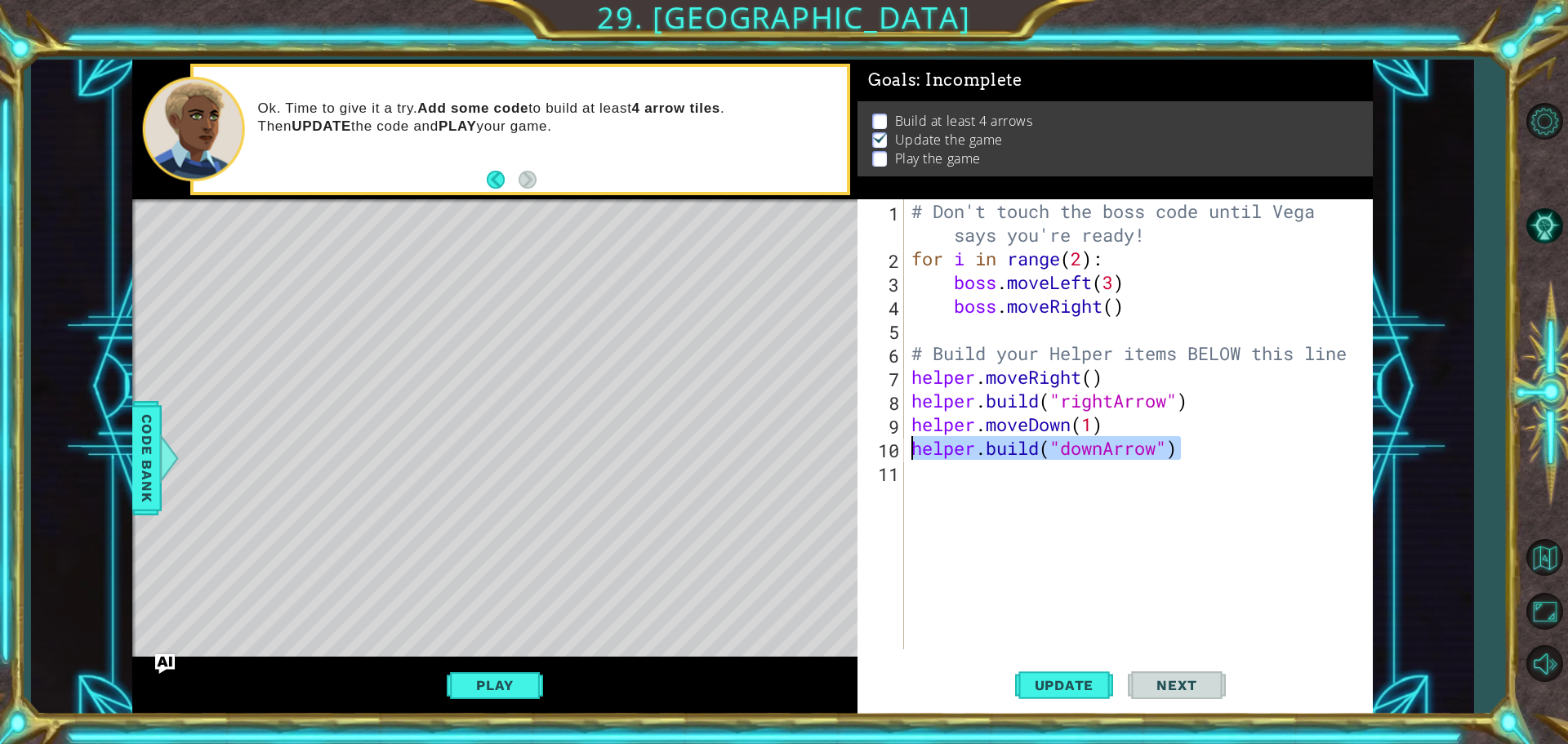
drag, startPoint x: 1194, startPoint y: 450, endPoint x: 903, endPoint y: 455, distance: 291.0
click at [903, 455] on div "1 2 3 4 5 6 7 8 9 10 11 # Don't touch the boss code until [PERSON_NAME] says yo…" at bounding box center [1113, 424] width 511 height 450
type textarea "[DOMAIN_NAME]("downArrow")"
click at [928, 475] on div "# Don't touch the boss code until [PERSON_NAME] says you're ready! for i in ran…" at bounding box center [1141, 460] width 468 height 521
paste textarea "[DOMAIN_NAME]("downArrow")"
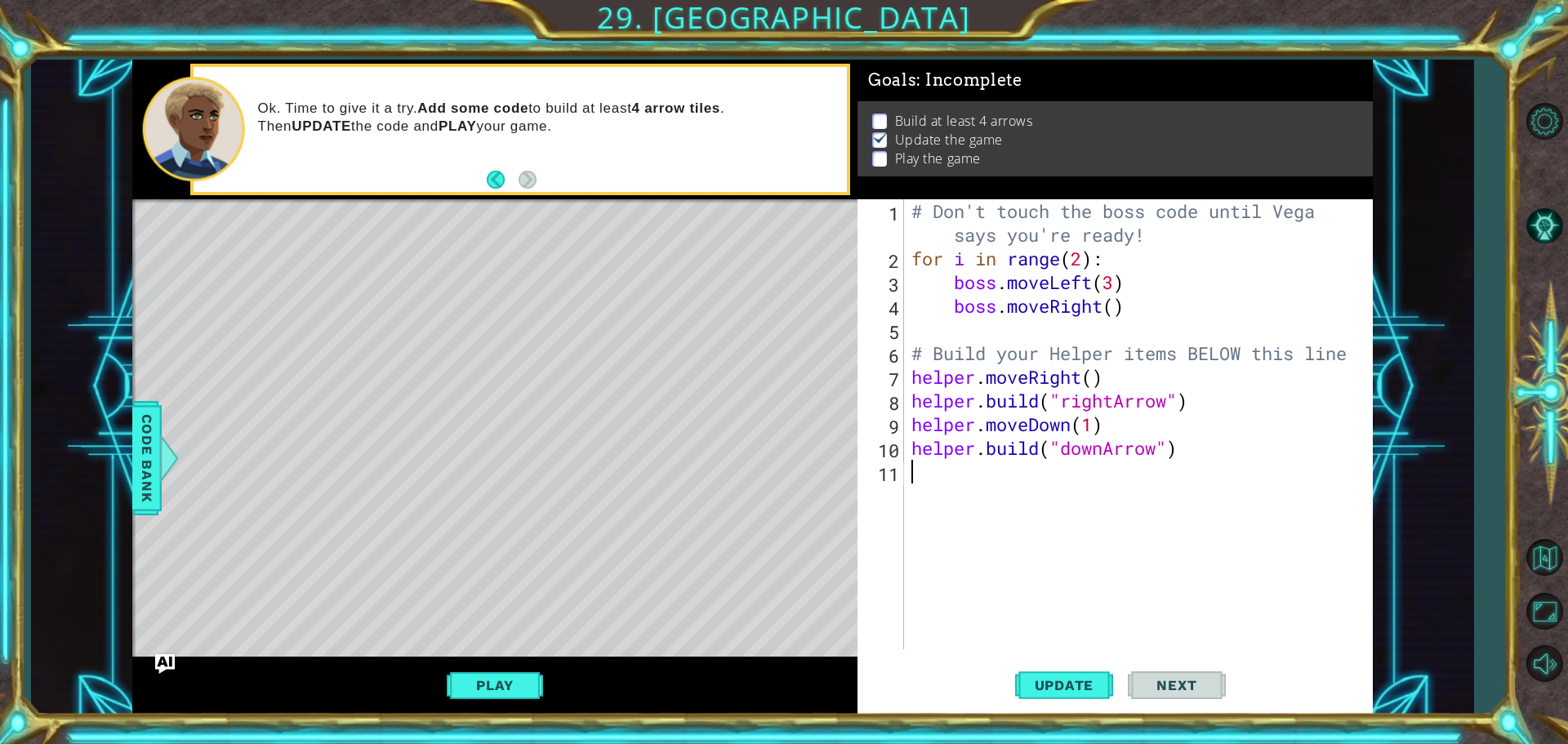
type textarea "[DOMAIN_NAME]("downArrow")"
click at [948, 508] on div "# Don't touch the boss code until [PERSON_NAME] says you're ready! for i in ran…" at bounding box center [1141, 460] width 468 height 521
paste textarea "[DOMAIN_NAME]("downArrow")"
type textarea "[DOMAIN_NAME]("downArrow")"
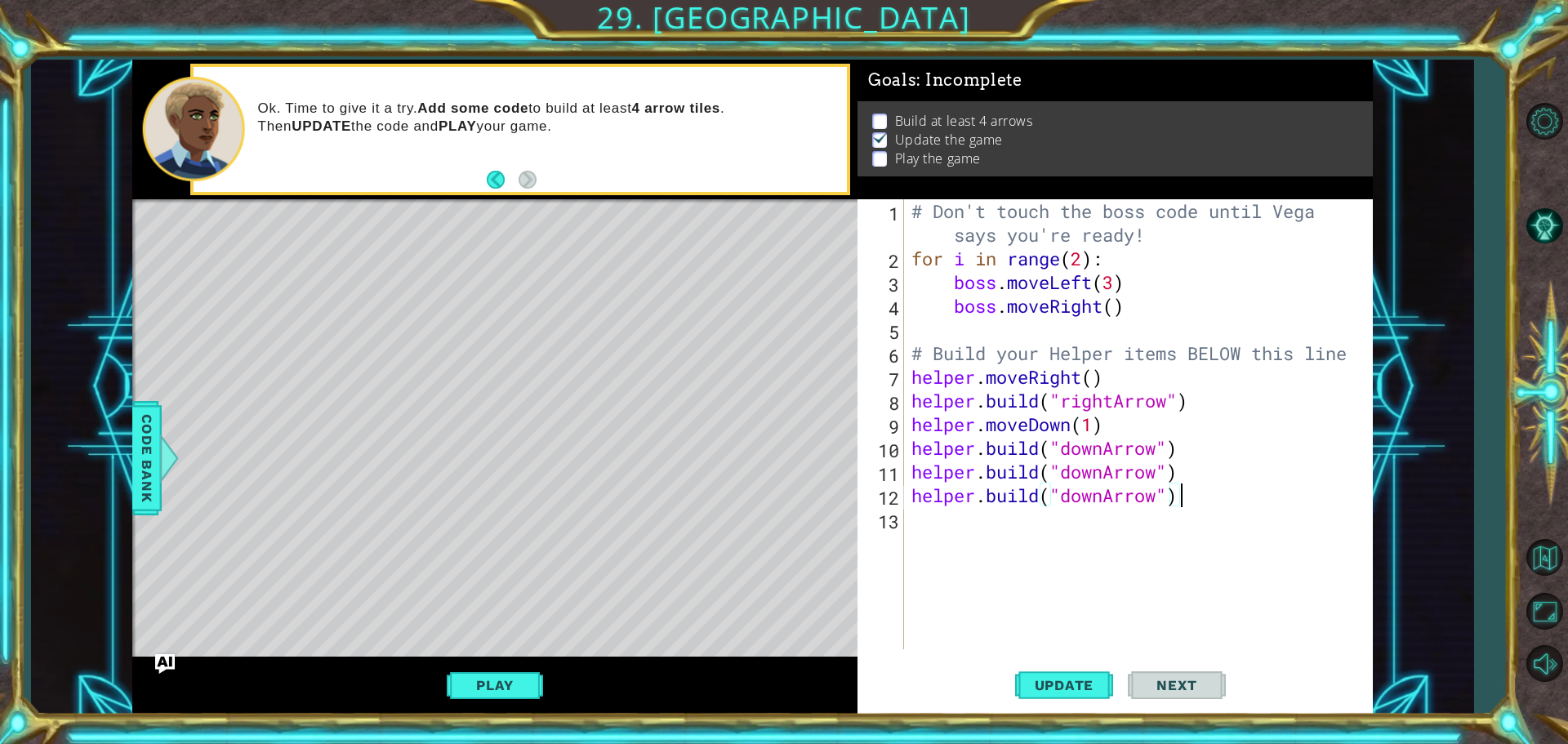
click at [957, 529] on div "# Don't touch the boss code until [PERSON_NAME] says you're ready! for i in ran…" at bounding box center [1141, 460] width 468 height 521
paste textarea "[DOMAIN_NAME]("downArrow")"
drag, startPoint x: 1094, startPoint y: 706, endPoint x: 1120, endPoint y: 695, distance: 28.2
click at [1120, 695] on div "Update Next" at bounding box center [1120, 685] width 516 height 52
click at [1114, 697] on div "Update Next" at bounding box center [1120, 685] width 516 height 52
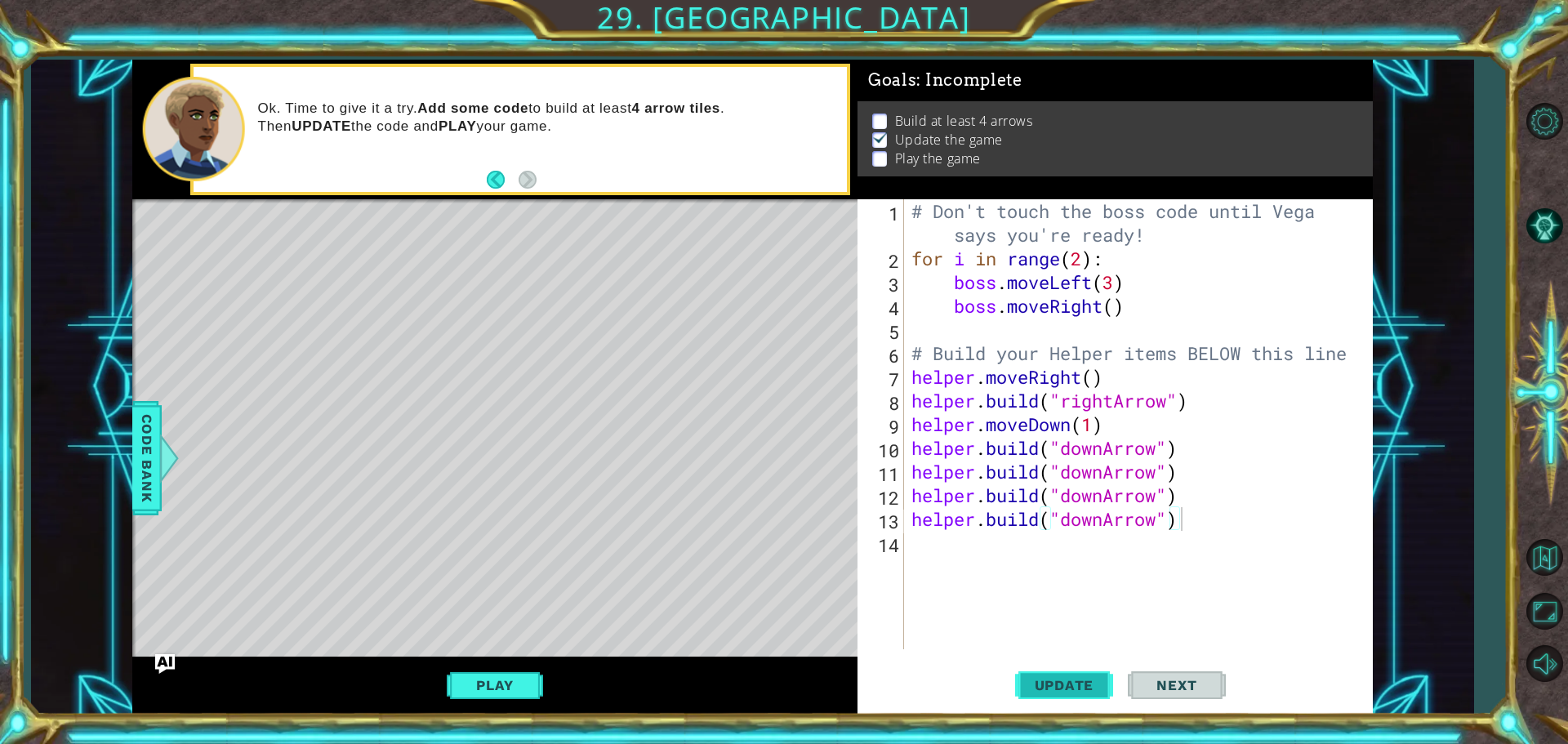
click at [1089, 689] on span "Update" at bounding box center [1064, 685] width 93 height 16
click at [1085, 690] on span "Update" at bounding box center [1064, 685] width 93 height 16
click at [1178, 473] on div "# Don't touch the boss code until [PERSON_NAME] says you're ready! for i in ran…" at bounding box center [1141, 460] width 468 height 521
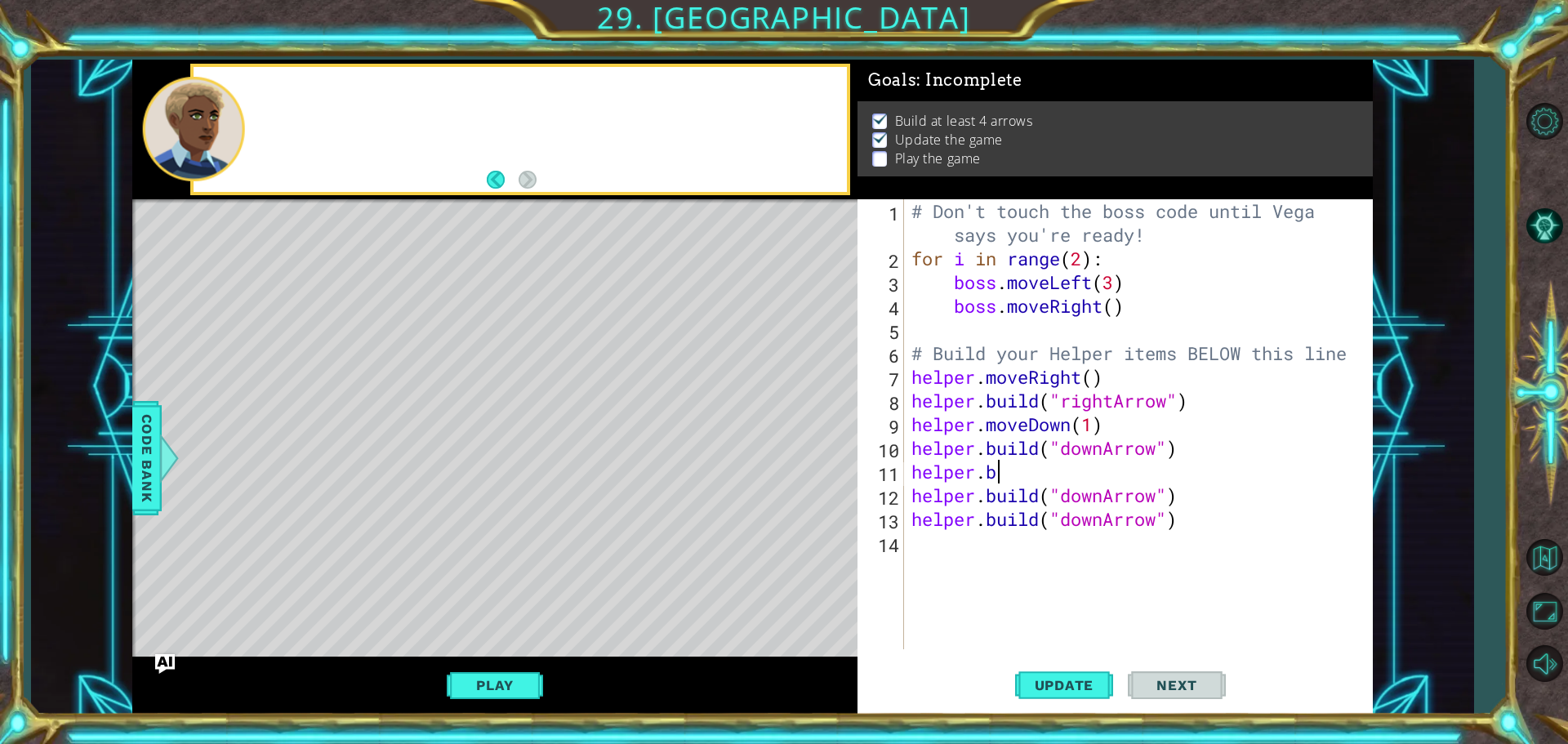
type textarea "helper."
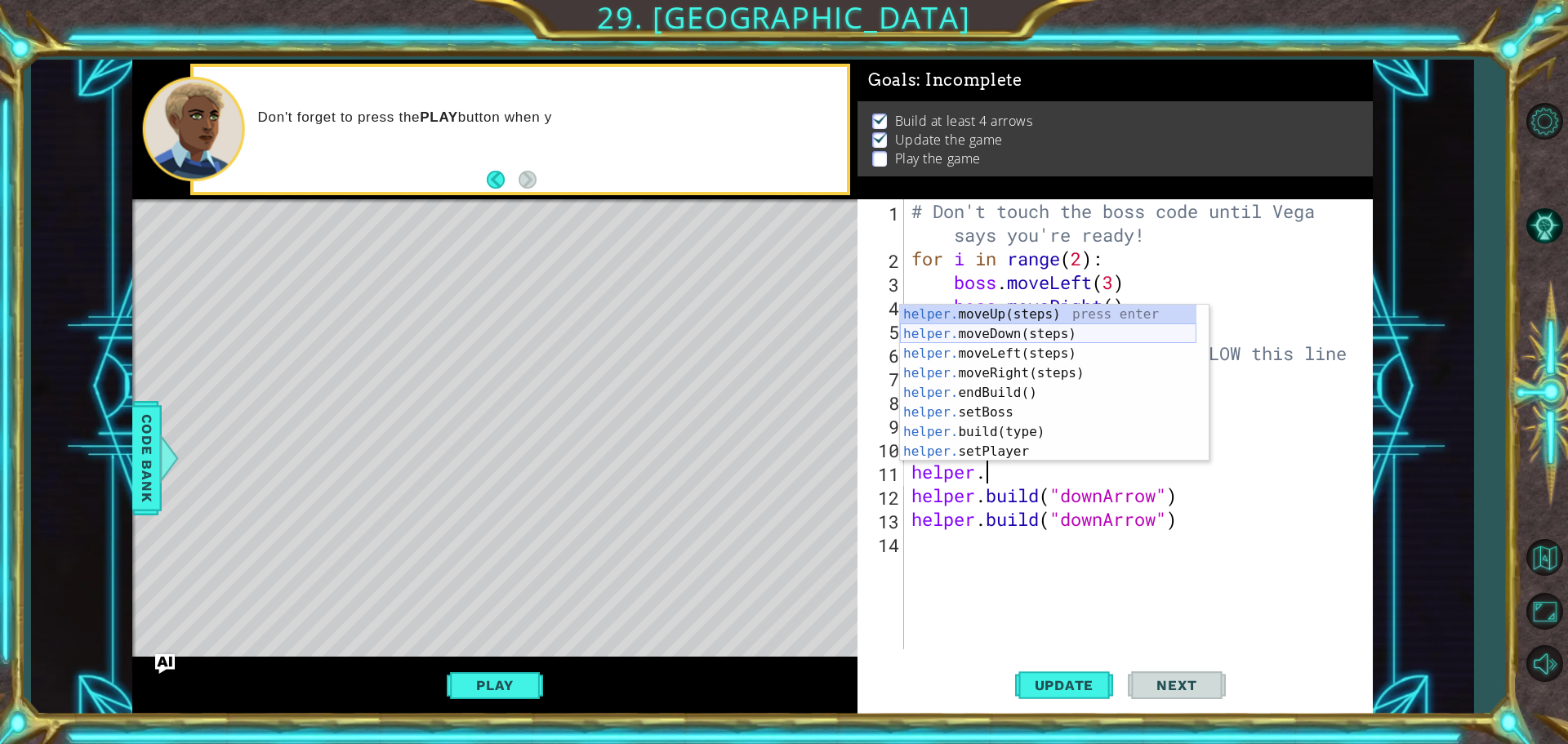
click at [1058, 337] on div "helper. moveUp(steps) press enter helper. moveDown(steps) press enter helper. m…" at bounding box center [1047, 402] width 296 height 195
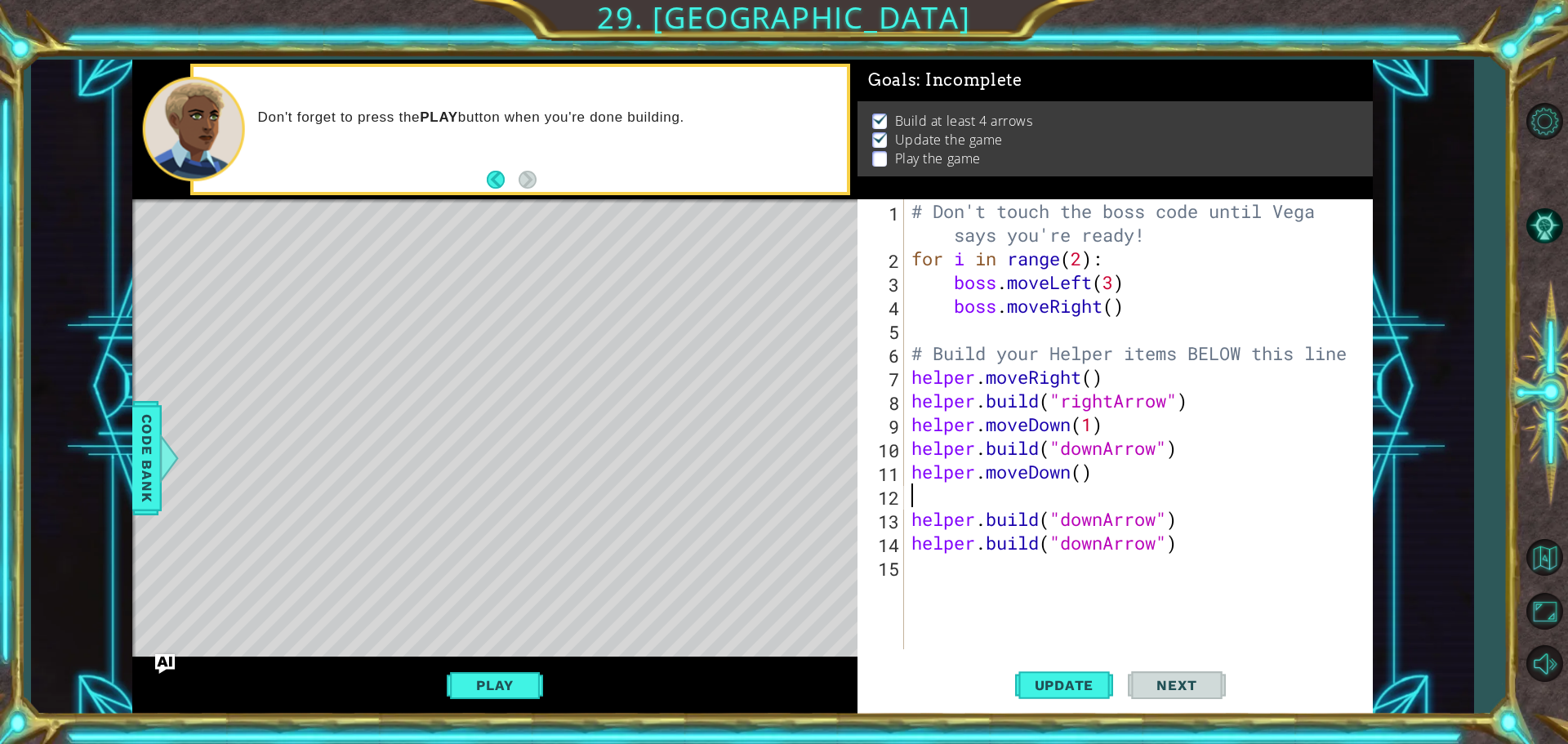
click at [1191, 518] on div "# Don't touch the boss code until [PERSON_NAME] says you're ready! for i in ran…" at bounding box center [1141, 460] width 468 height 521
click at [902, 520] on div "13" at bounding box center [882, 522] width 43 height 24
type textarea "[DOMAIN_NAME]("downArrow")"
click at [1218, 531] on div "# Don't touch the boss code until [PERSON_NAME] says you're ready! for i in ran…" at bounding box center [1141, 460] width 468 height 521
click at [1218, 529] on div "# Don't touch the boss code until [PERSON_NAME] says you're ready! for i in ran…" at bounding box center [1141, 460] width 468 height 521
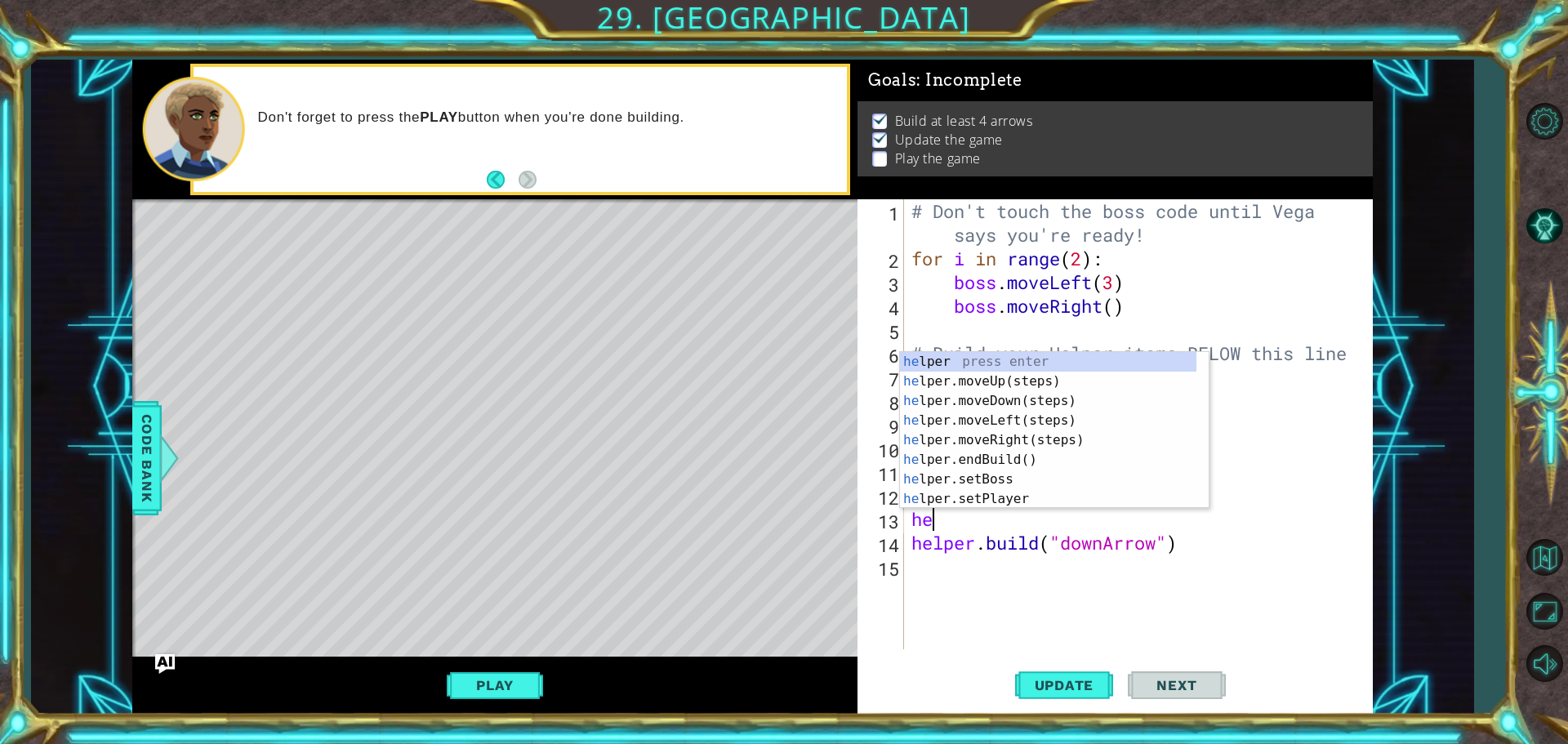
type textarea "h"
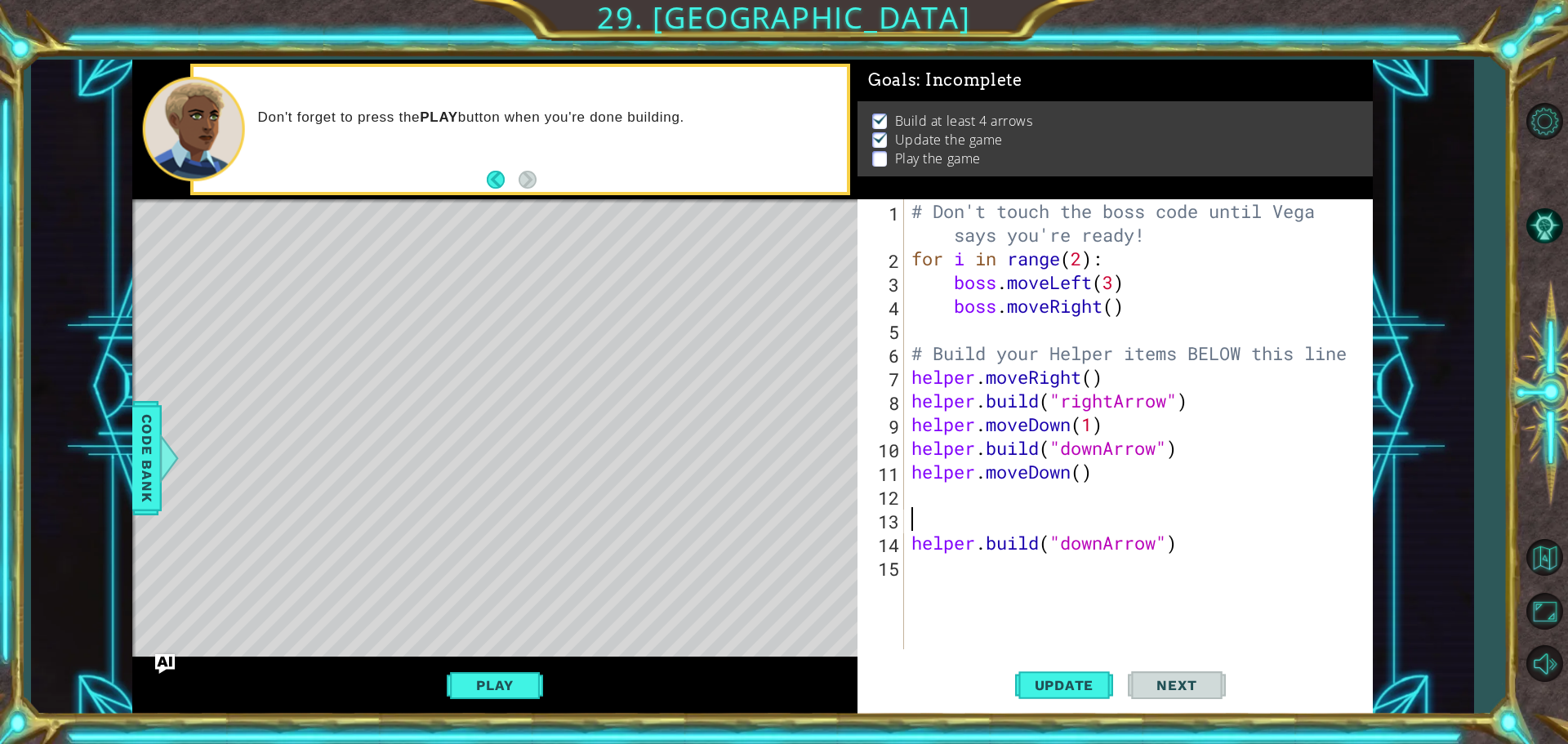
type textarea "h"
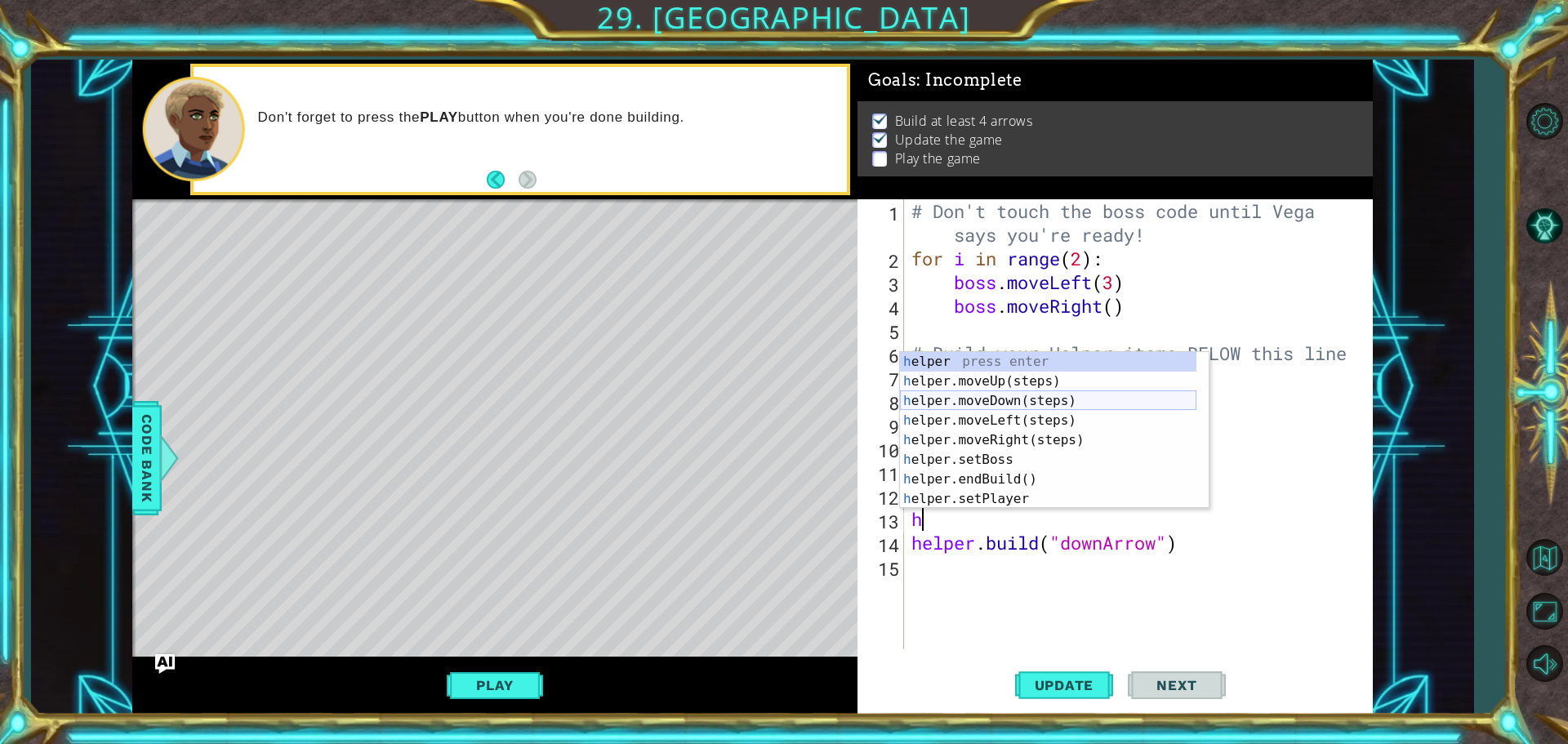
click at [1026, 397] on div "h elper press enter h elper.moveUp(steps) press enter h elper.moveDown(steps) p…" at bounding box center [1047, 450] width 296 height 195
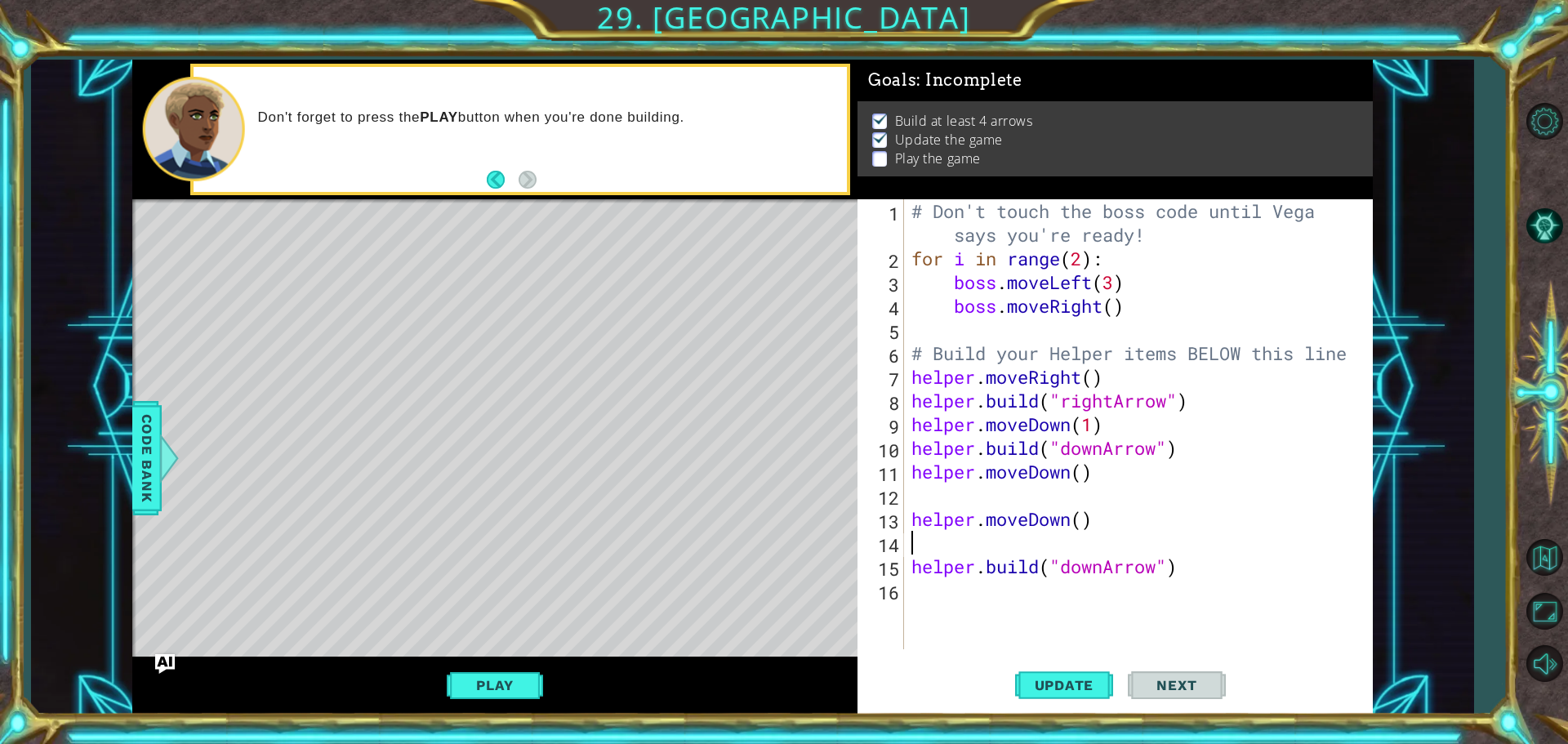
click at [925, 501] on div "# Don't touch the boss code until [PERSON_NAME] says you're ready! for i in ran…" at bounding box center [1141, 460] width 468 height 521
drag, startPoint x: 928, startPoint y: 500, endPoint x: 921, endPoint y: 496, distance: 8.1
click at [921, 496] on div "# Don't touch the boss code until [PERSON_NAME] says you're ready! for i in ran…" at bounding box center [1141, 460] width 468 height 521
paste textarea "[DOMAIN_NAME]("downArrow")"
type textarea "[DOMAIN_NAME]("downArrow")"
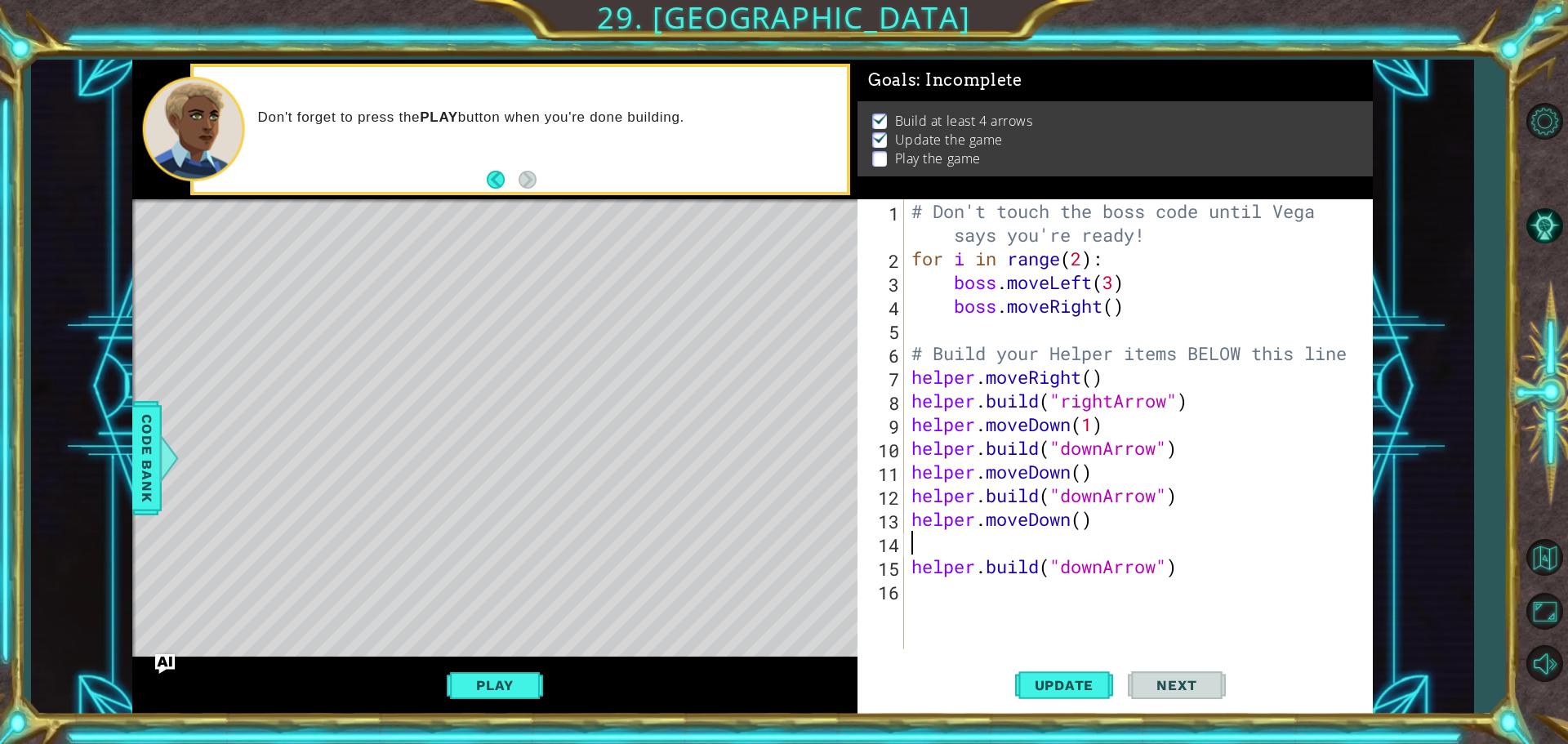
click at [934, 540] on div "# Don't touch the boss code until [PERSON_NAME] says you're ready! for i in ran…" at bounding box center [1141, 460] width 468 height 521
click at [1188, 568] on div "# Don't touch the boss code until [PERSON_NAME] says you're ready! for i in ran…" at bounding box center [1141, 460] width 468 height 521
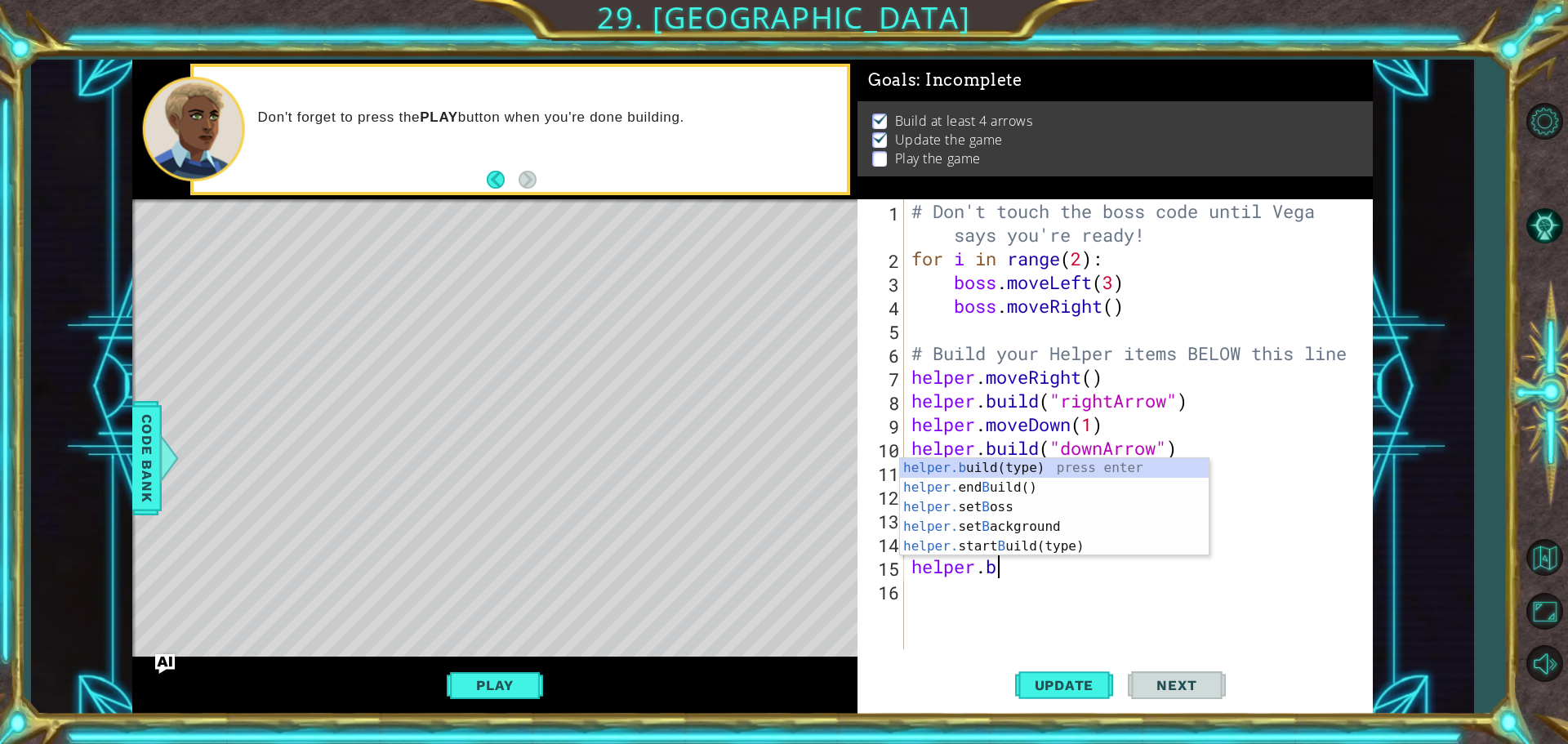
type textarea "helper."
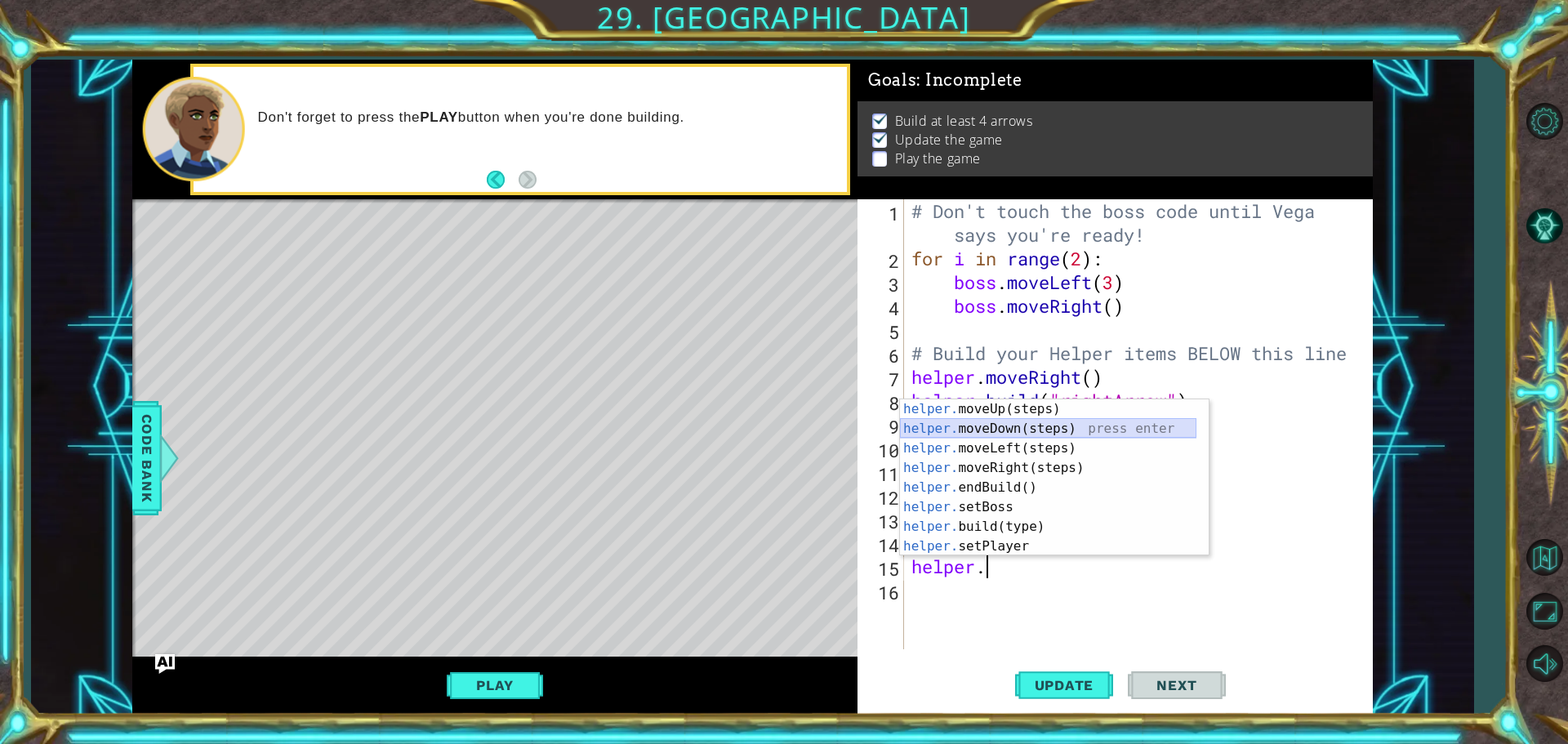
click at [992, 423] on div "helper. moveUp(steps) press enter helper. moveDown(steps) press enter helper. m…" at bounding box center [1047, 497] width 296 height 195
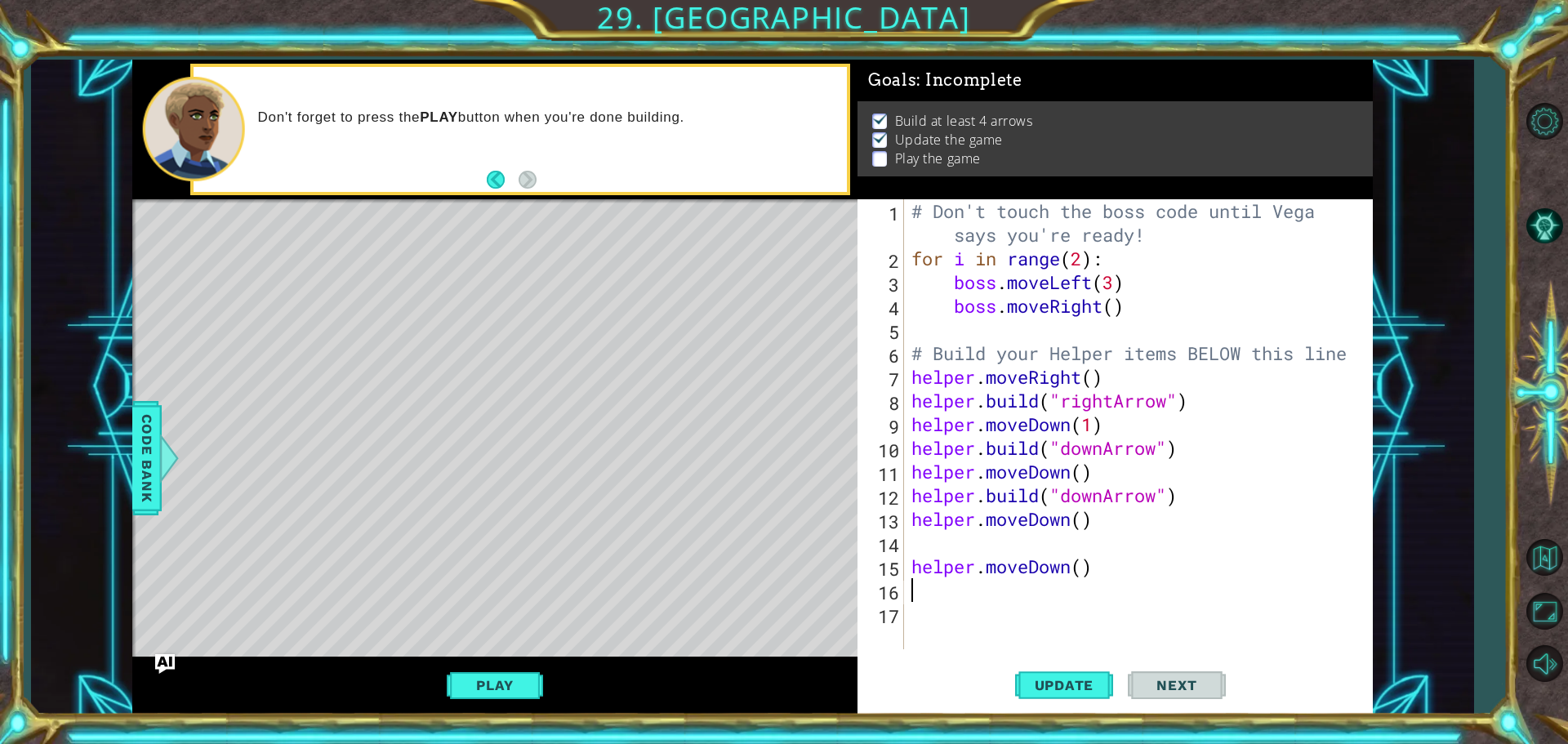
click at [964, 552] on div "# Don't touch the boss code until [PERSON_NAME] says you're ready! for i in ran…" at bounding box center [1141, 460] width 468 height 521
paste textarea "[DOMAIN_NAME]("downArrow")"
click at [1070, 686] on span "Update" at bounding box center [1064, 685] width 93 height 16
click at [1083, 689] on span "Update" at bounding box center [1064, 685] width 93 height 16
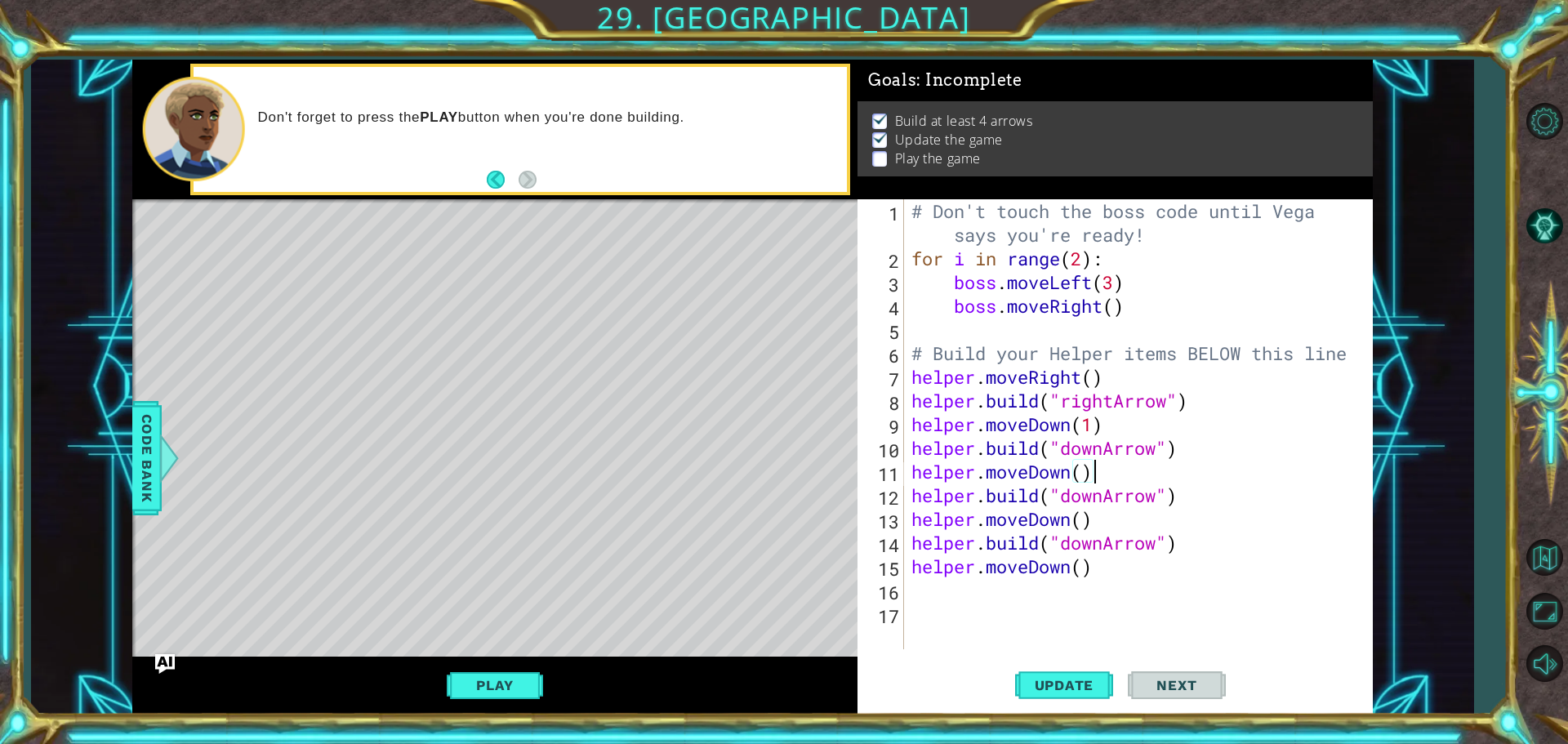
click at [1090, 480] on div "# Don't touch the boss code until [PERSON_NAME] says you're ready! for i in ran…" at bounding box center [1141, 460] width 468 height 521
click at [1083, 524] on div "# Don't touch the boss code until [PERSON_NAME] says you're ready! for i in ran…" at bounding box center [1141, 460] width 468 height 521
click at [1086, 565] on div "# Don't touch the boss code until [PERSON_NAME] says you're ready! for i in ran…" at bounding box center [1141, 460] width 468 height 521
type textarea "helper.moveDown(1)"
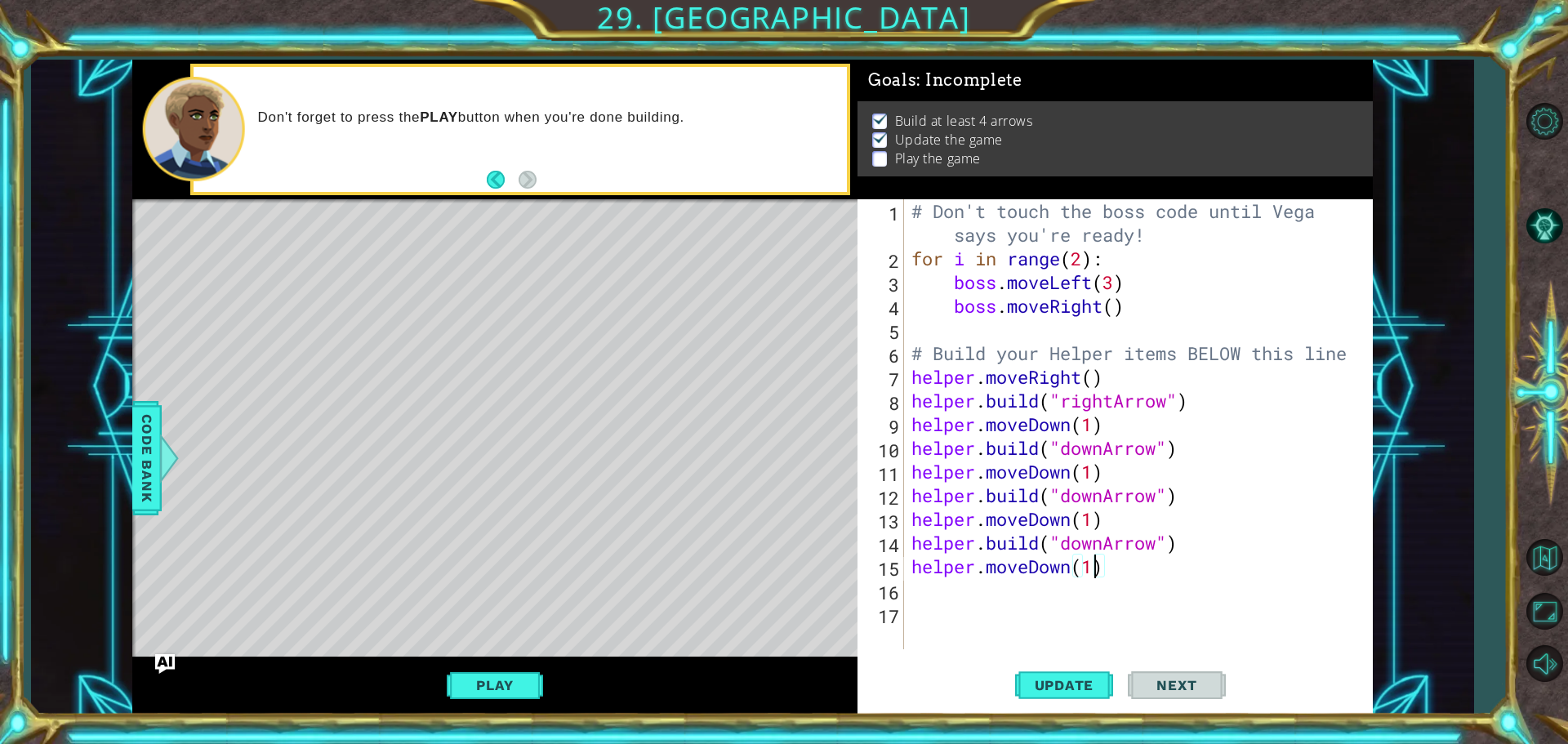
scroll to position [0, 0]
click at [1094, 683] on span "Update" at bounding box center [1064, 685] width 93 height 16
click at [1053, 682] on span "Update" at bounding box center [1064, 685] width 93 height 16
click at [1051, 691] on span "Update" at bounding box center [1064, 685] width 93 height 16
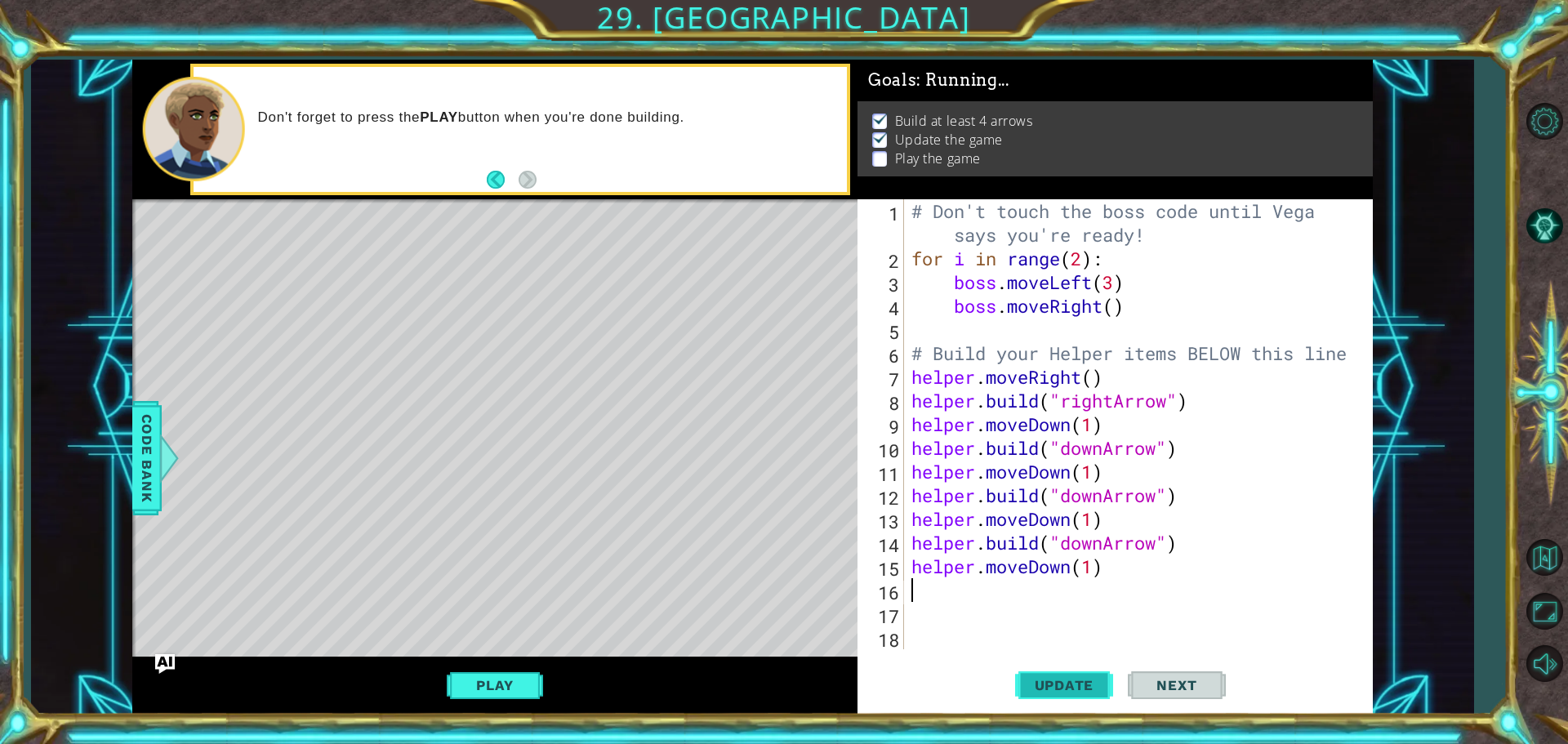
click at [1051, 691] on span "Update" at bounding box center [1064, 685] width 93 height 16
click at [1065, 677] on span "Update" at bounding box center [1064, 685] width 93 height 16
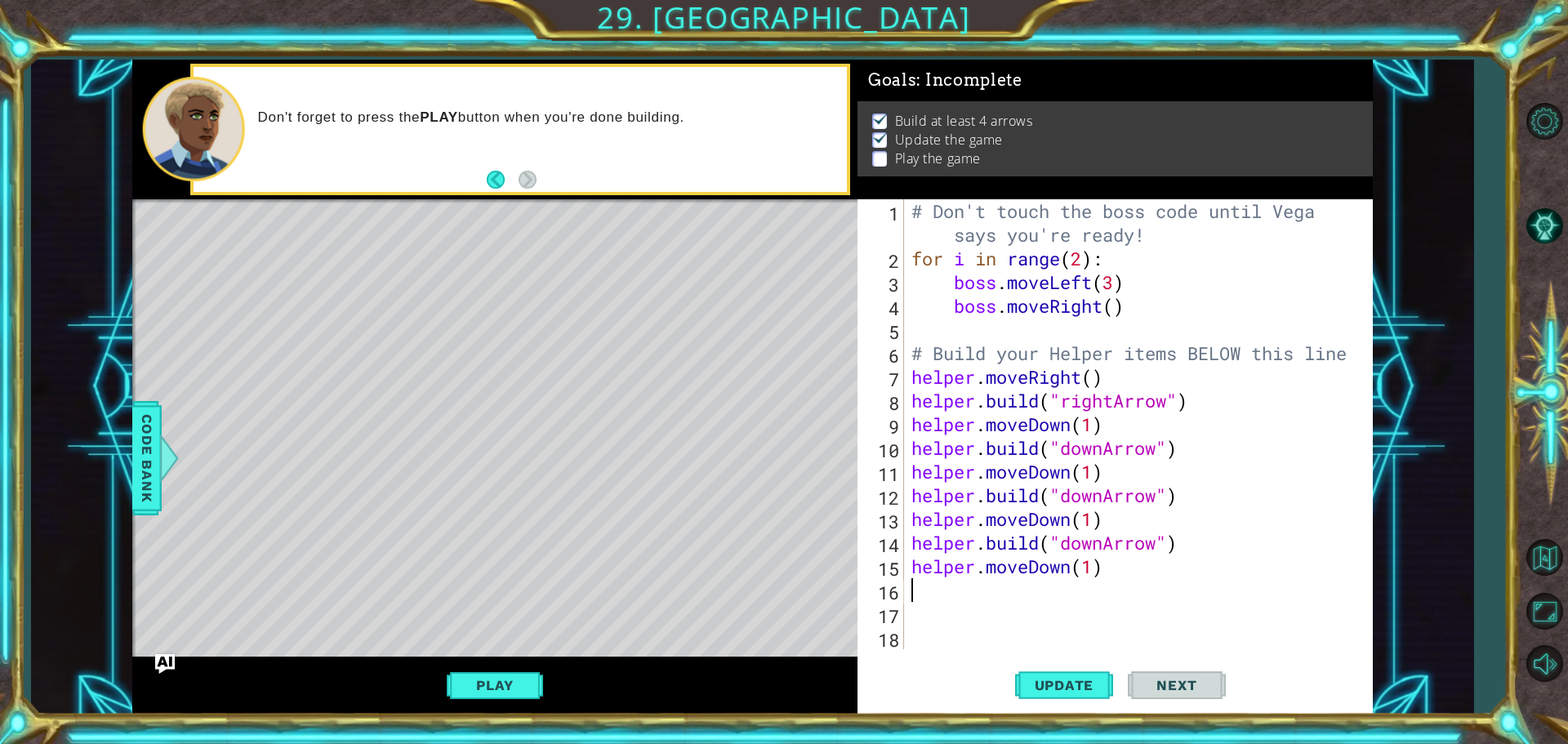
drag, startPoint x: 1116, startPoint y: 559, endPoint x: 1115, endPoint y: 569, distance: 10.0
click at [1115, 567] on div "# Don't touch the boss code until [PERSON_NAME] says you're ready! for i in ran…" at bounding box center [1141, 460] width 468 height 521
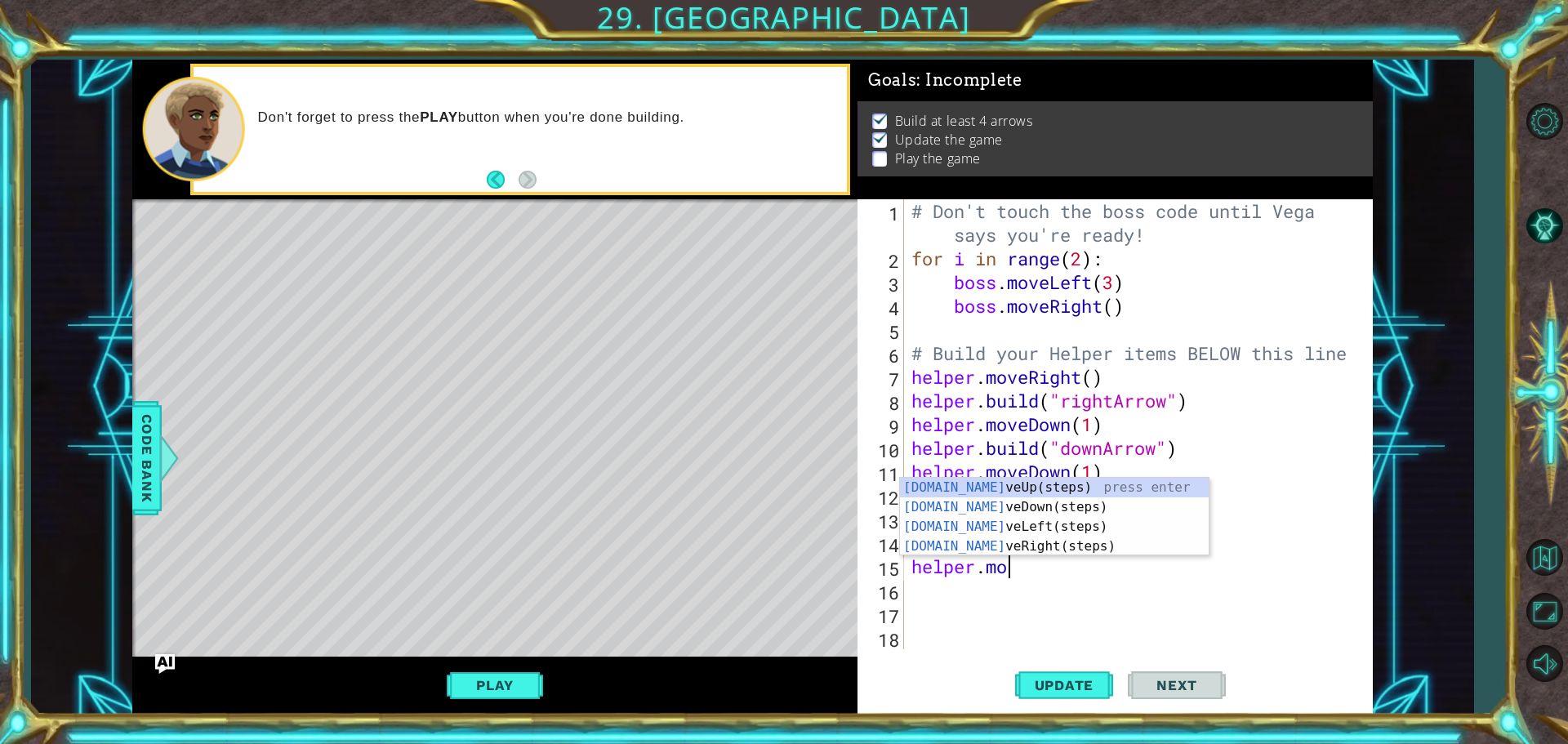
type textarea "helper."
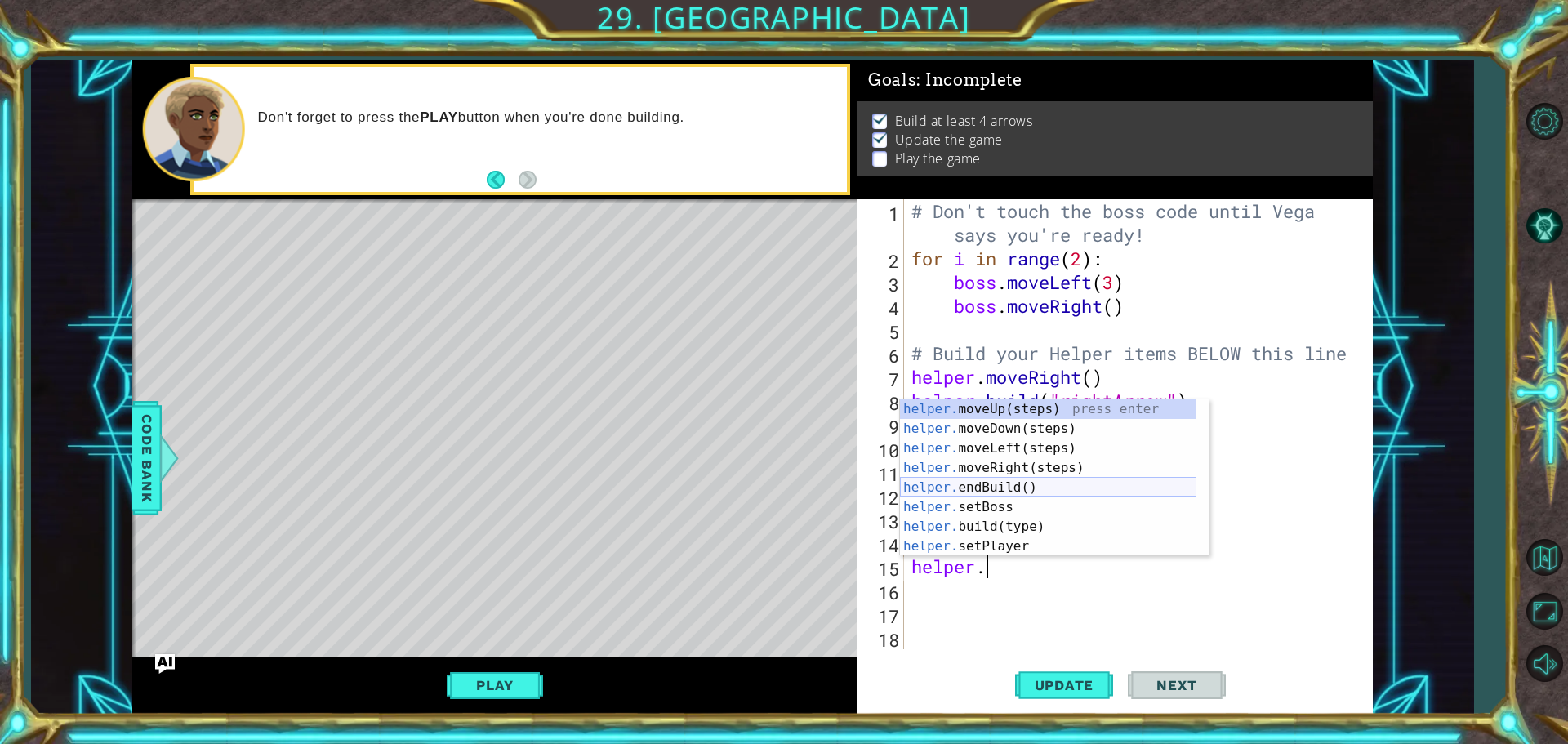
click at [1029, 490] on div "helper. moveUp(steps) press enter helper. moveDown(steps) press enter helper. m…" at bounding box center [1047, 497] width 296 height 195
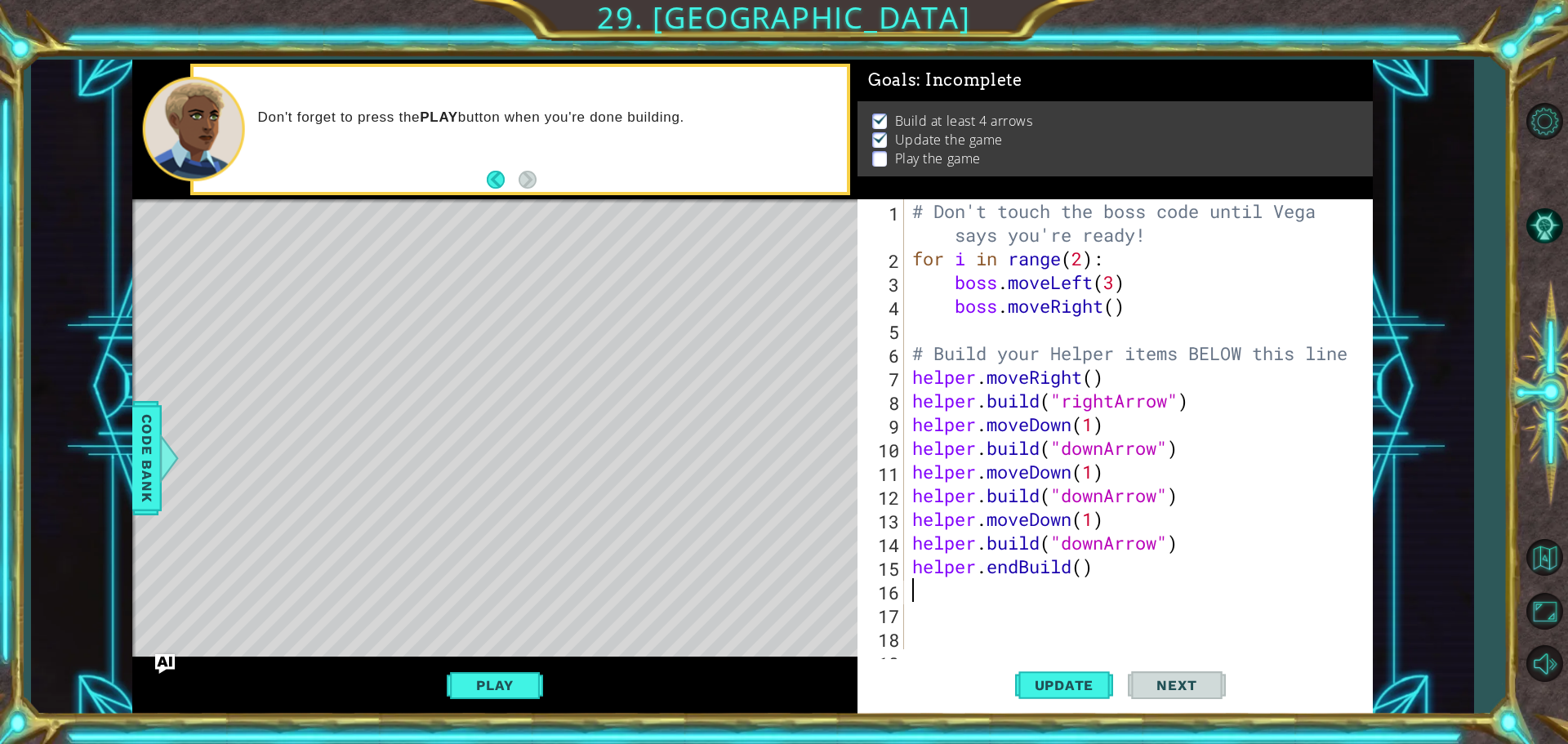
scroll to position [0, 0]
click at [1099, 565] on div "# Don't touch the boss code until [PERSON_NAME] says you're ready! for i in ran…" at bounding box center [1136, 460] width 455 height 521
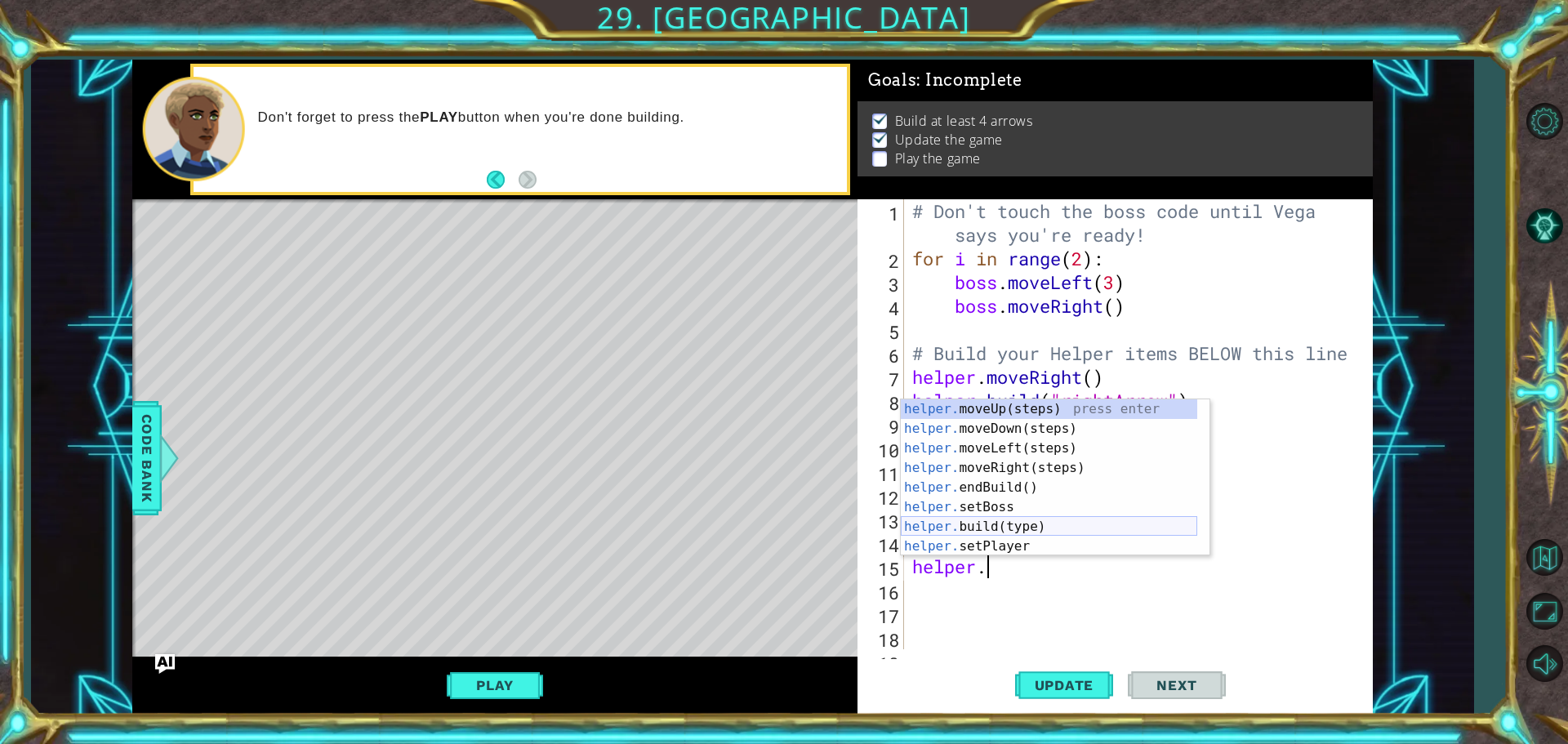
click at [1010, 529] on div "helper. moveUp(steps) press enter helper. moveDown(steps) press enter helper. m…" at bounding box center [1048, 497] width 296 height 195
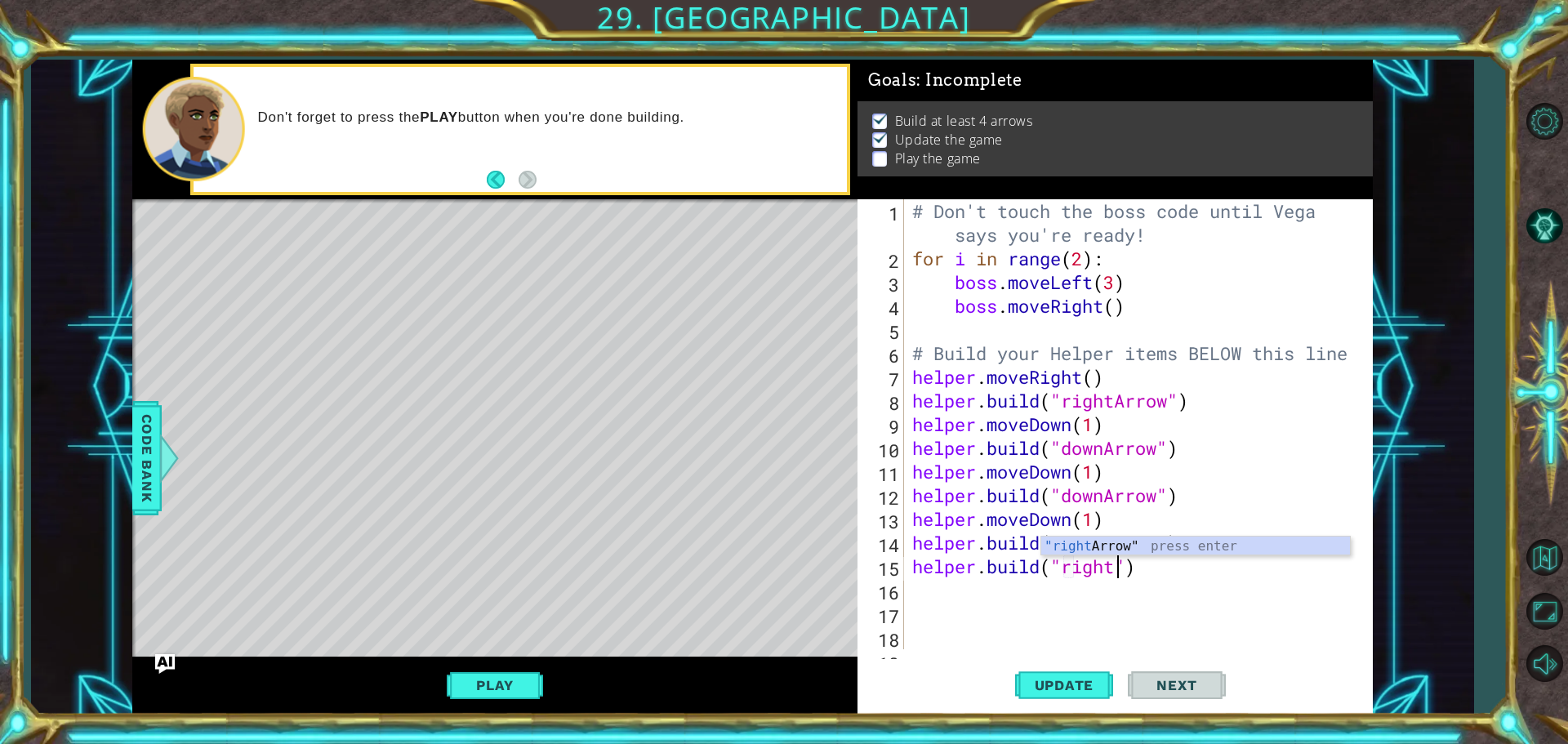
scroll to position [0, 9]
click at [1062, 548] on div ""right Arrow" press enter" at bounding box center [1195, 565] width 308 height 59
click at [1091, 690] on span "Update" at bounding box center [1064, 685] width 93 height 16
click at [1187, 535] on div "# Don't touch the boss code until [PERSON_NAME] says you're ready! for i in ran…" at bounding box center [1136, 460] width 455 height 521
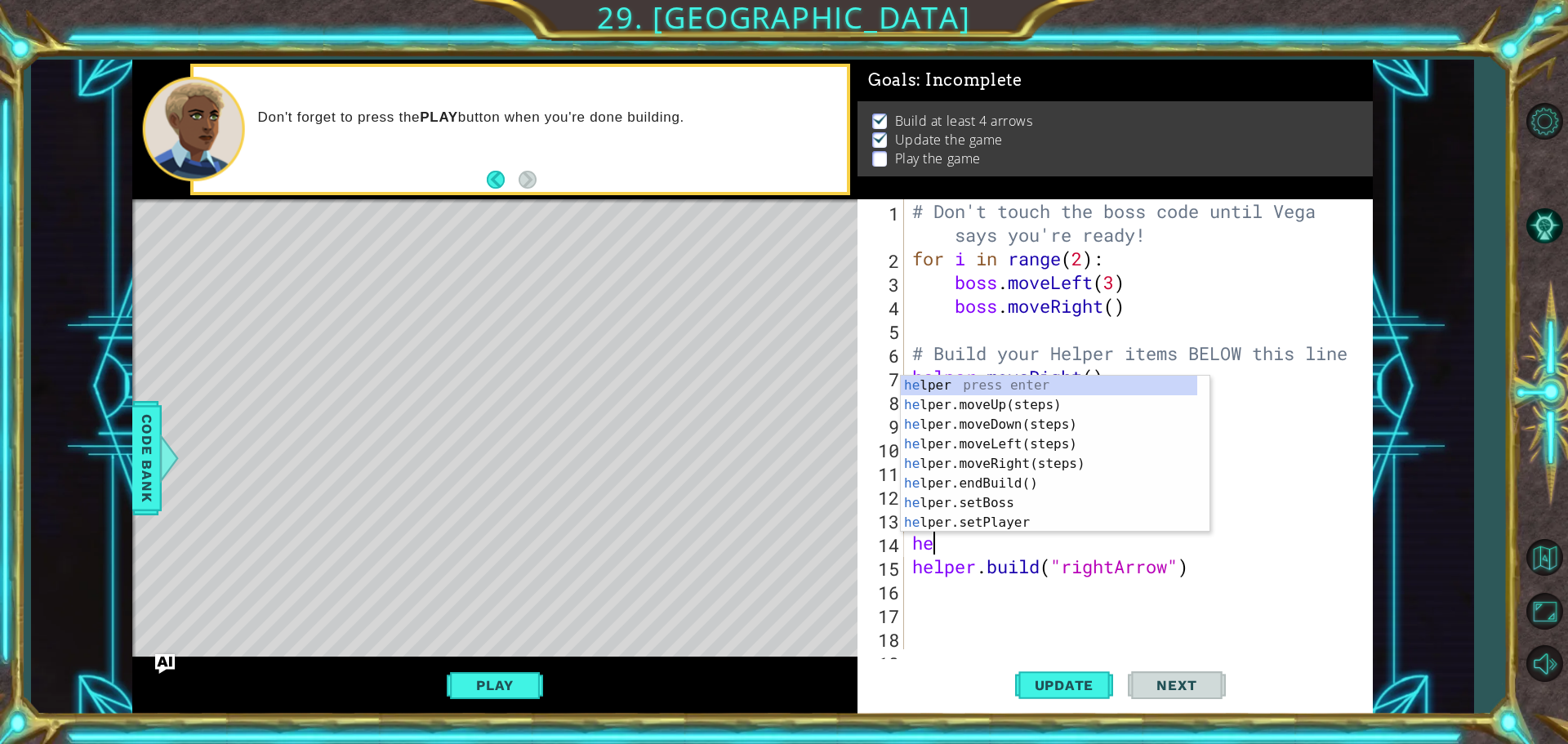
scroll to position [0, 0]
type textarea "h"
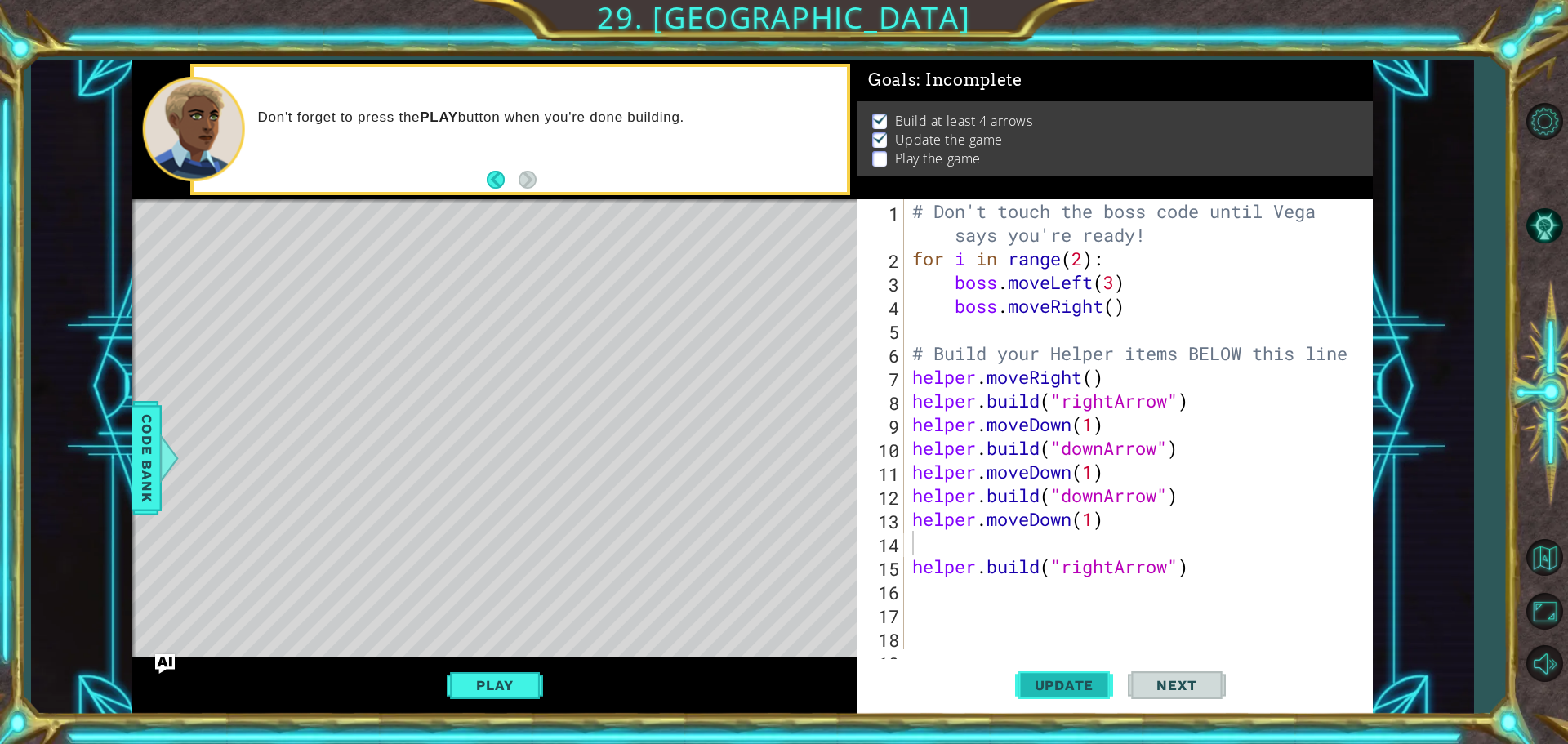
click at [1089, 705] on button "Update" at bounding box center [1064, 685] width 98 height 52
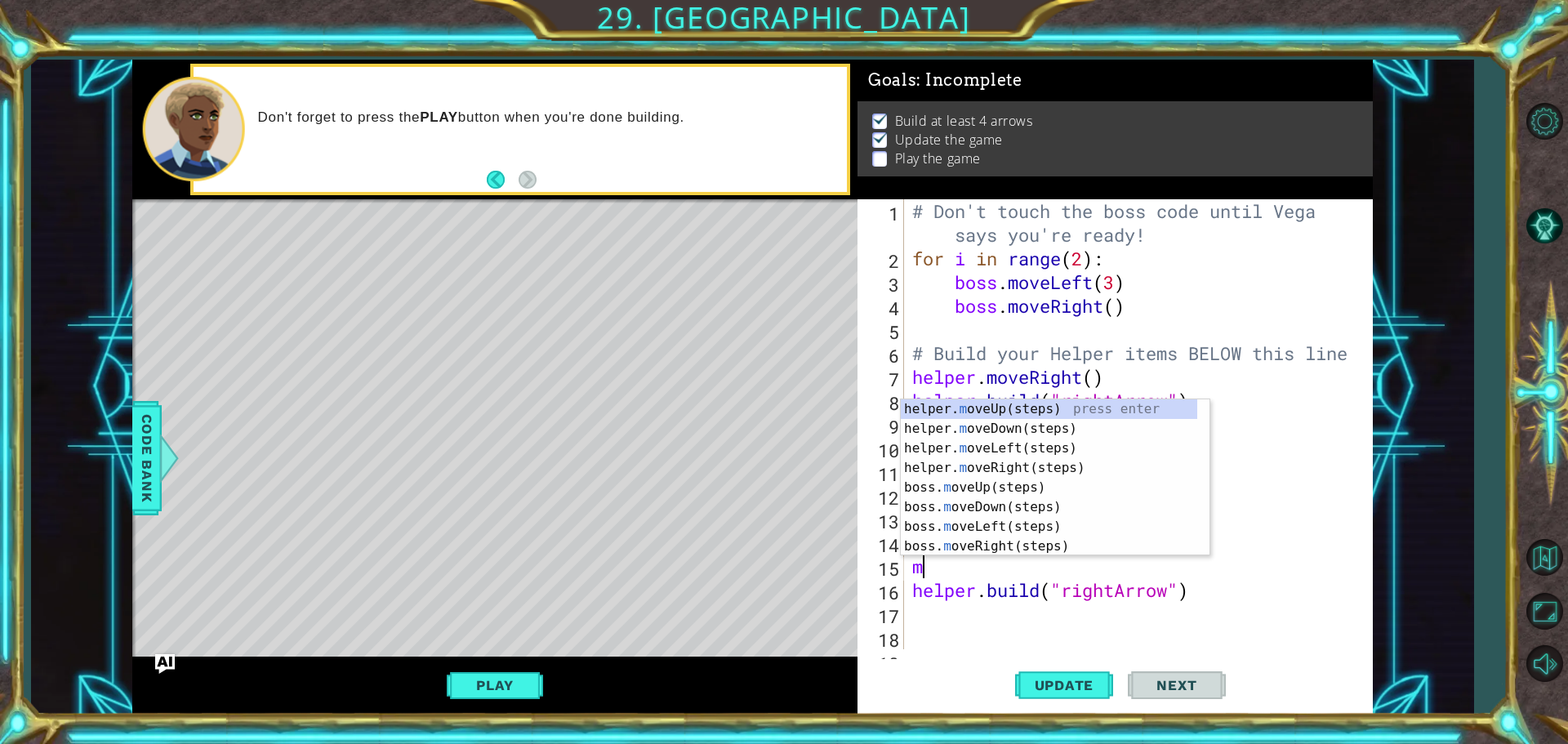
type textarea "mo"
click at [1099, 464] on div "helper. mo veUp(steps) press enter helper. mo veDown(steps) press enter helper.…" at bounding box center [1054, 497] width 308 height 195
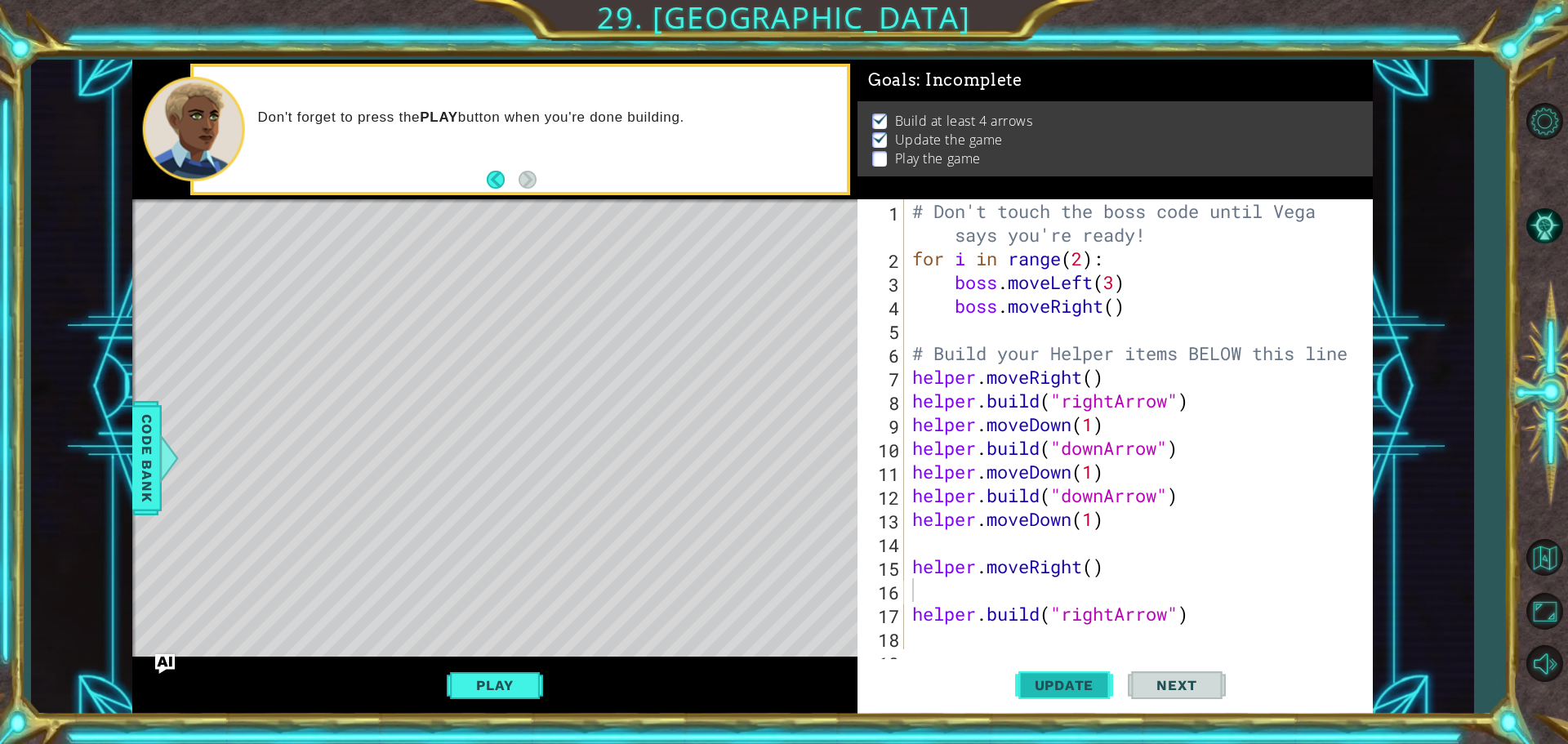
click at [1081, 682] on span "Update" at bounding box center [1064, 685] width 93 height 16
click at [1018, 638] on div "# Don't touch the boss code until [PERSON_NAME] says you're ready! for i in ran…" at bounding box center [1136, 460] width 455 height 521
type textarea "m"
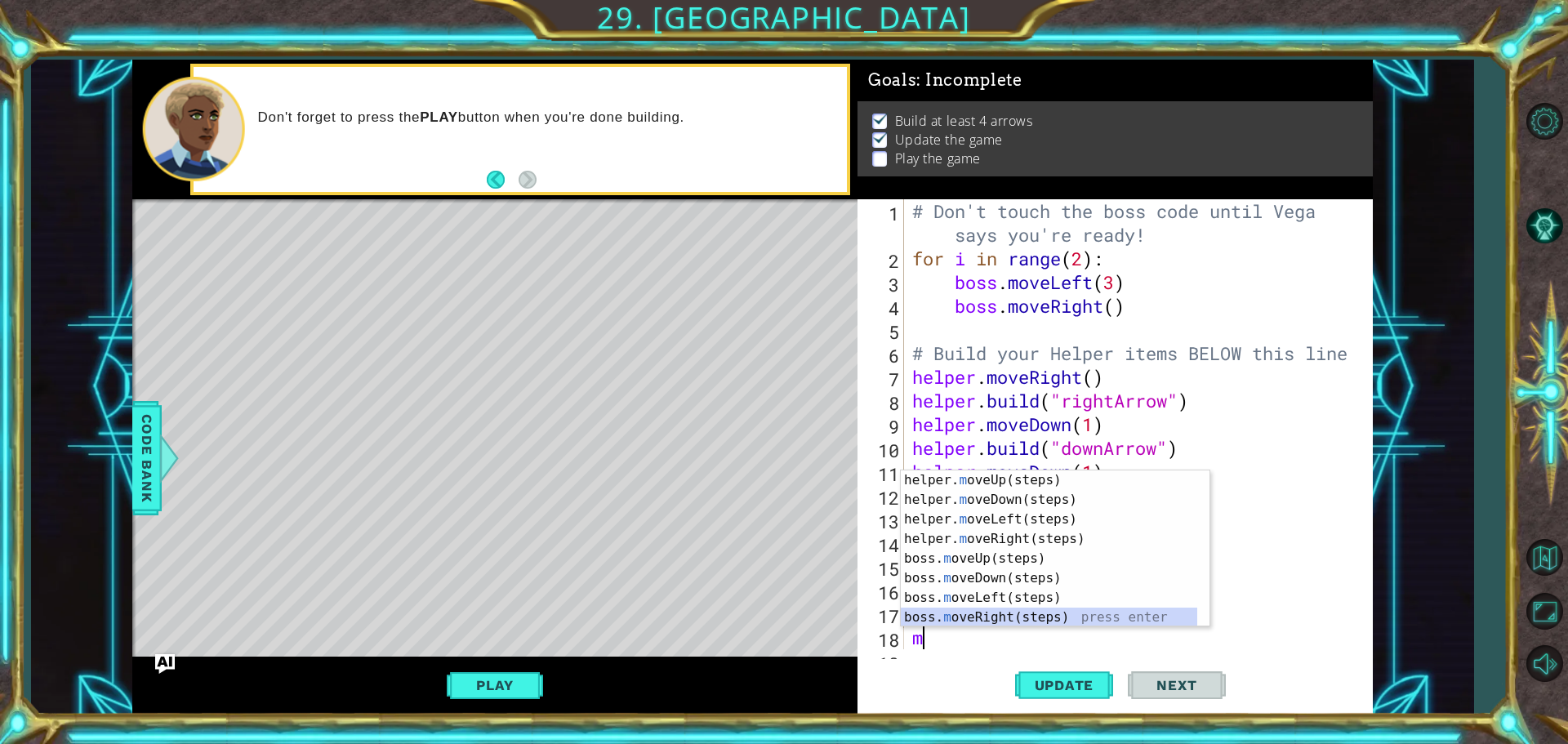
click at [1048, 621] on div "helper. m oveUp(steps) press enter helper. m oveDown(steps) press enter helper.…" at bounding box center [1048, 568] width 296 height 195
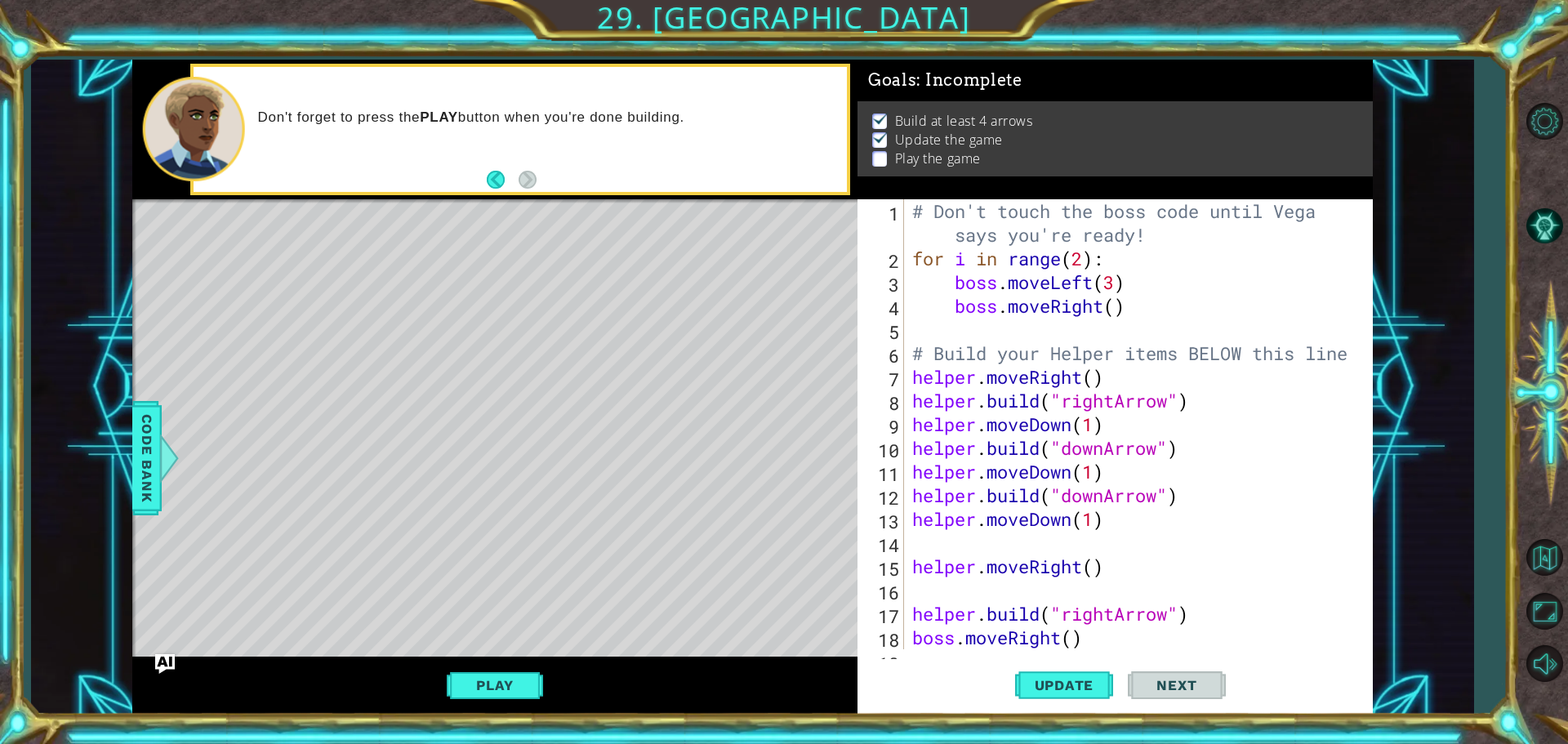
click at [934, 650] on div "1 2 3 4 5 6 7 8 9 10 11 12 13 14 15 16 17 18 19 # Don't touch the boss code unt…" at bounding box center [1115, 457] width 516 height 516
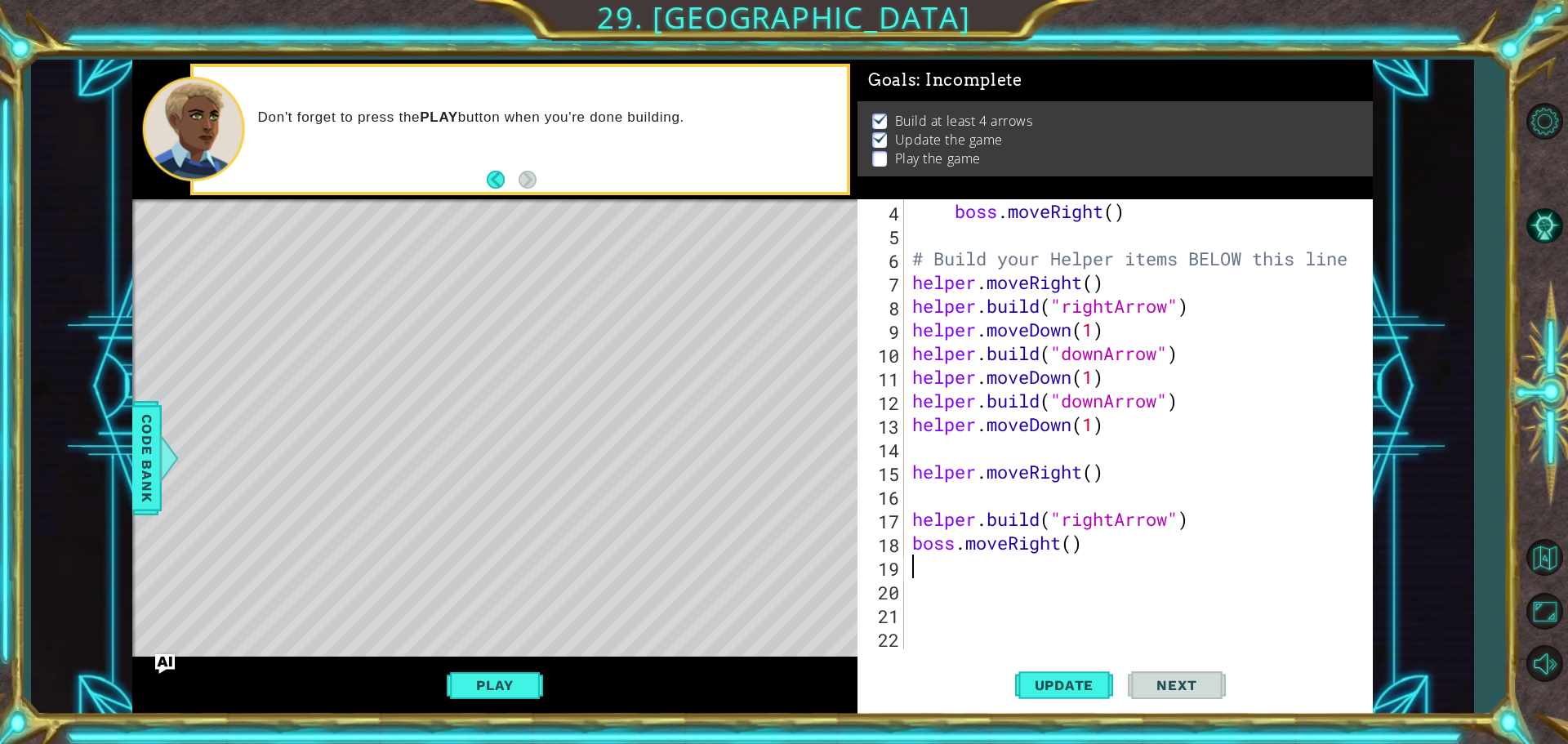
scroll to position [95, 0]
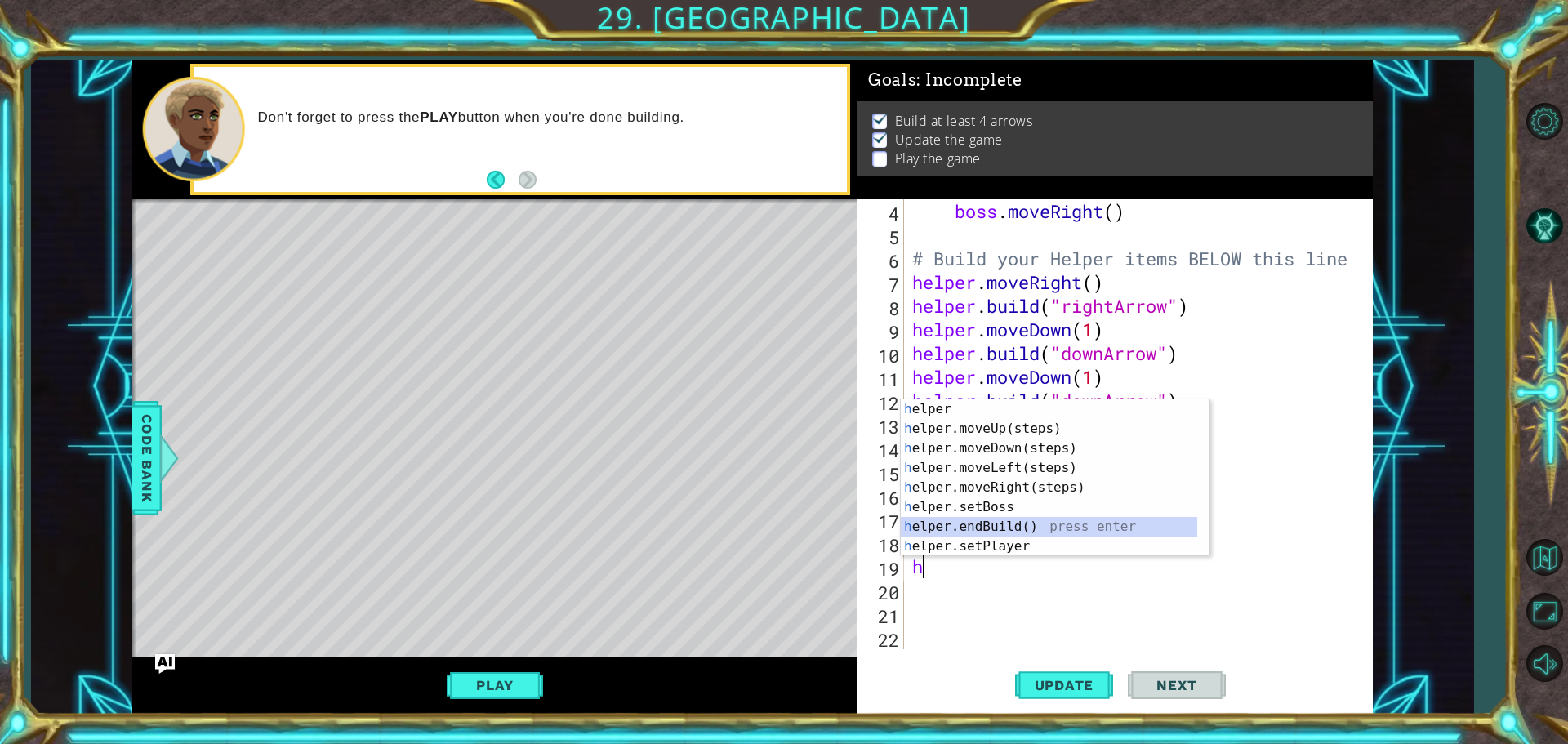
drag, startPoint x: 1001, startPoint y: 531, endPoint x: 747, endPoint y: 659, distance: 284.4
click at [747, 659] on body "1 ההההההההההההההההההההההההההההההההההההההההההההההההההההההההההההההההההההההההההההה…" at bounding box center [784, 372] width 1568 height 744
click at [967, 506] on div "h elper press enter h elper.moveUp(steps) press enter h elper.moveDown(steps) p…" at bounding box center [1048, 497] width 296 height 195
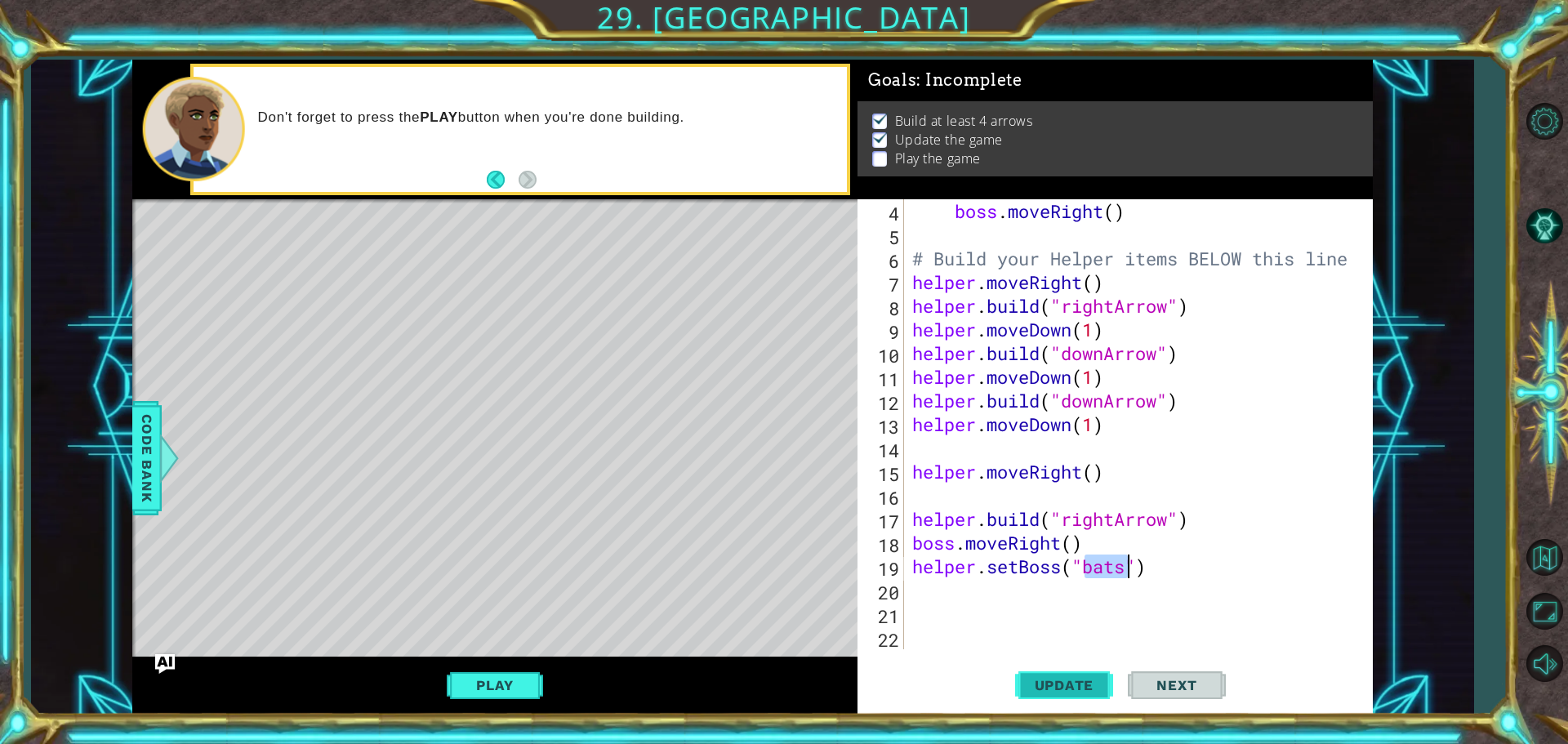
type textarea "helper.setBoss("bats")"
click at [1086, 674] on button "Update" at bounding box center [1064, 685] width 98 height 52
click at [922, 611] on div "boss . moveRight ( ) # Build your Helper items BELOW this line helper . moveRig…" at bounding box center [1136, 448] width 455 height 498
click at [927, 592] on div "boss . moveRight ( ) # Build your Helper items BELOW this line helper . moveRig…" at bounding box center [1136, 448] width 455 height 498
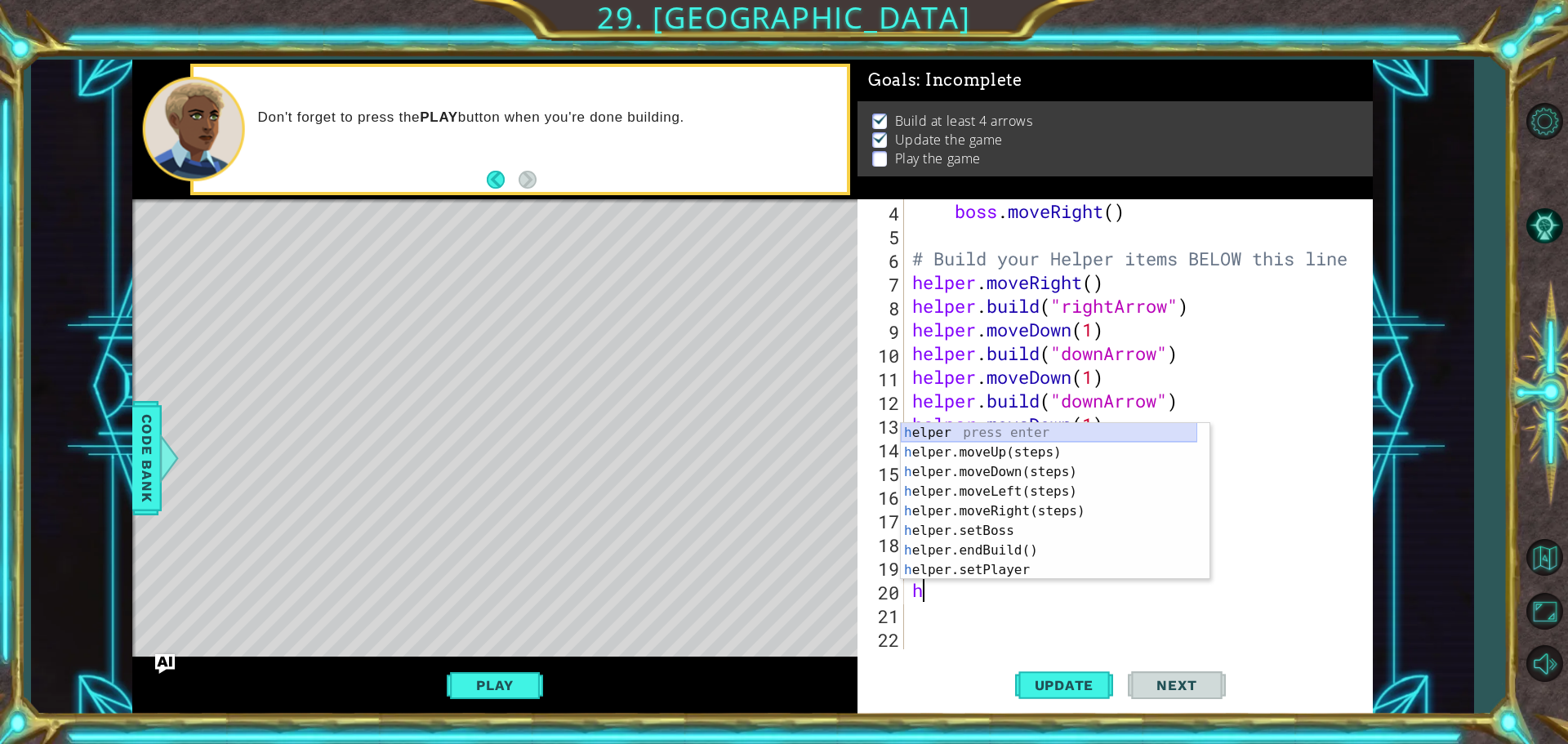
click at [1007, 429] on div "h elper press enter h elper.moveUp(steps) press enter h elper.moveDown(steps) p…" at bounding box center [1048, 521] width 296 height 195
click at [1005, 557] on div "helper. moveUp(steps) press enter helper. moveDown(steps) press enter helper. m…" at bounding box center [1048, 521] width 296 height 195
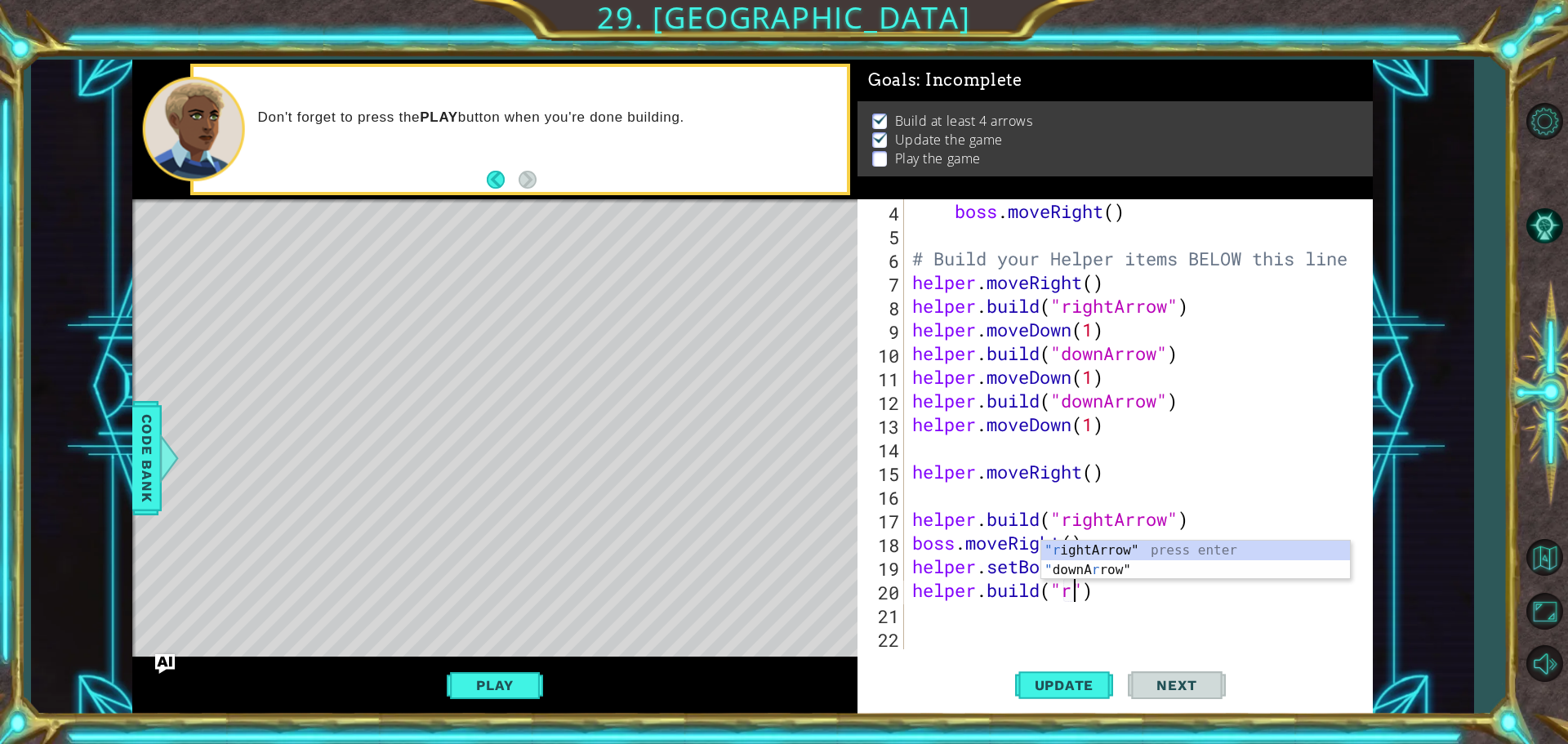
scroll to position [0, 7]
click at [1108, 574] on div ""ri ghtArrow" press enter" at bounding box center [1195, 589] width 308 height 59
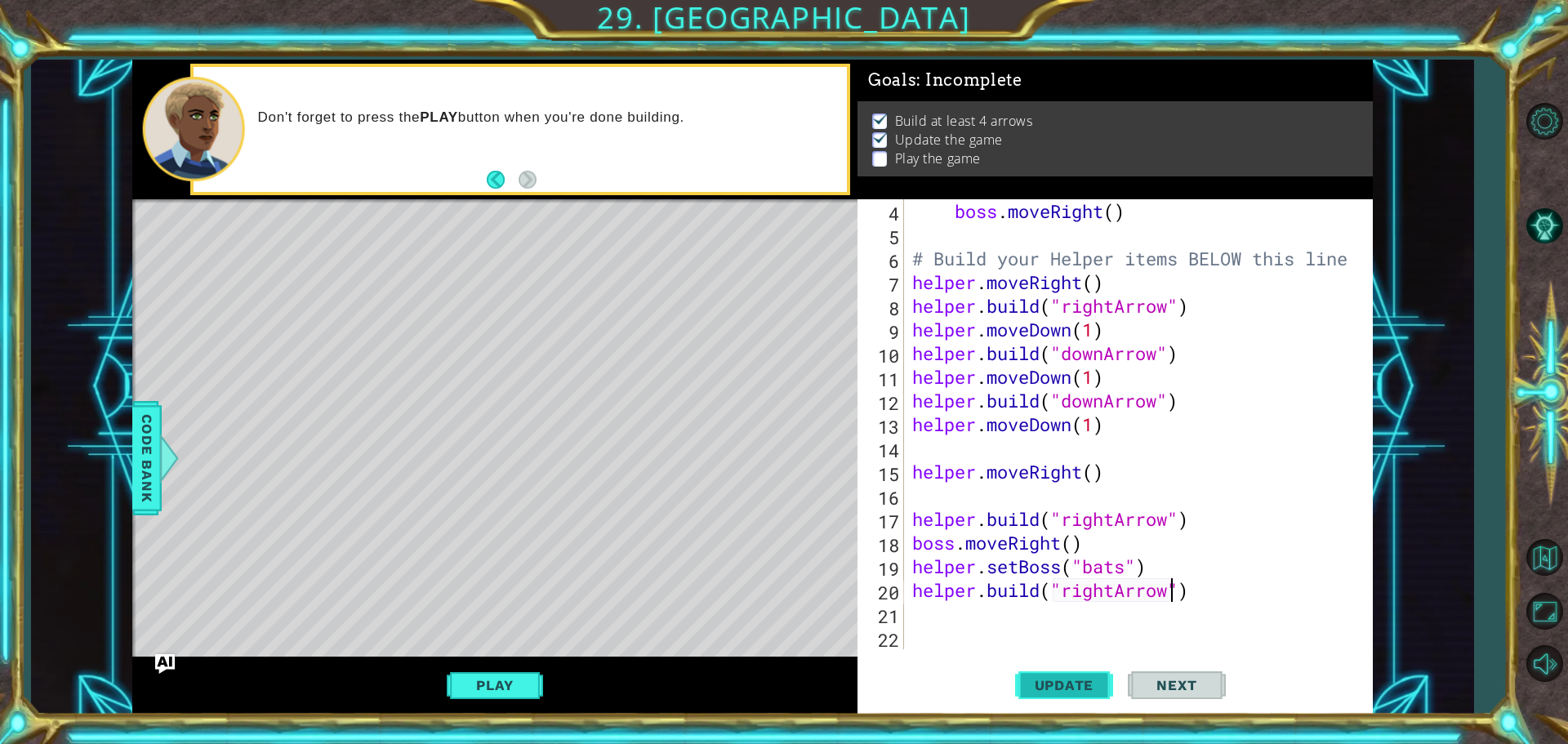
click at [1093, 679] on span "Update" at bounding box center [1064, 685] width 93 height 16
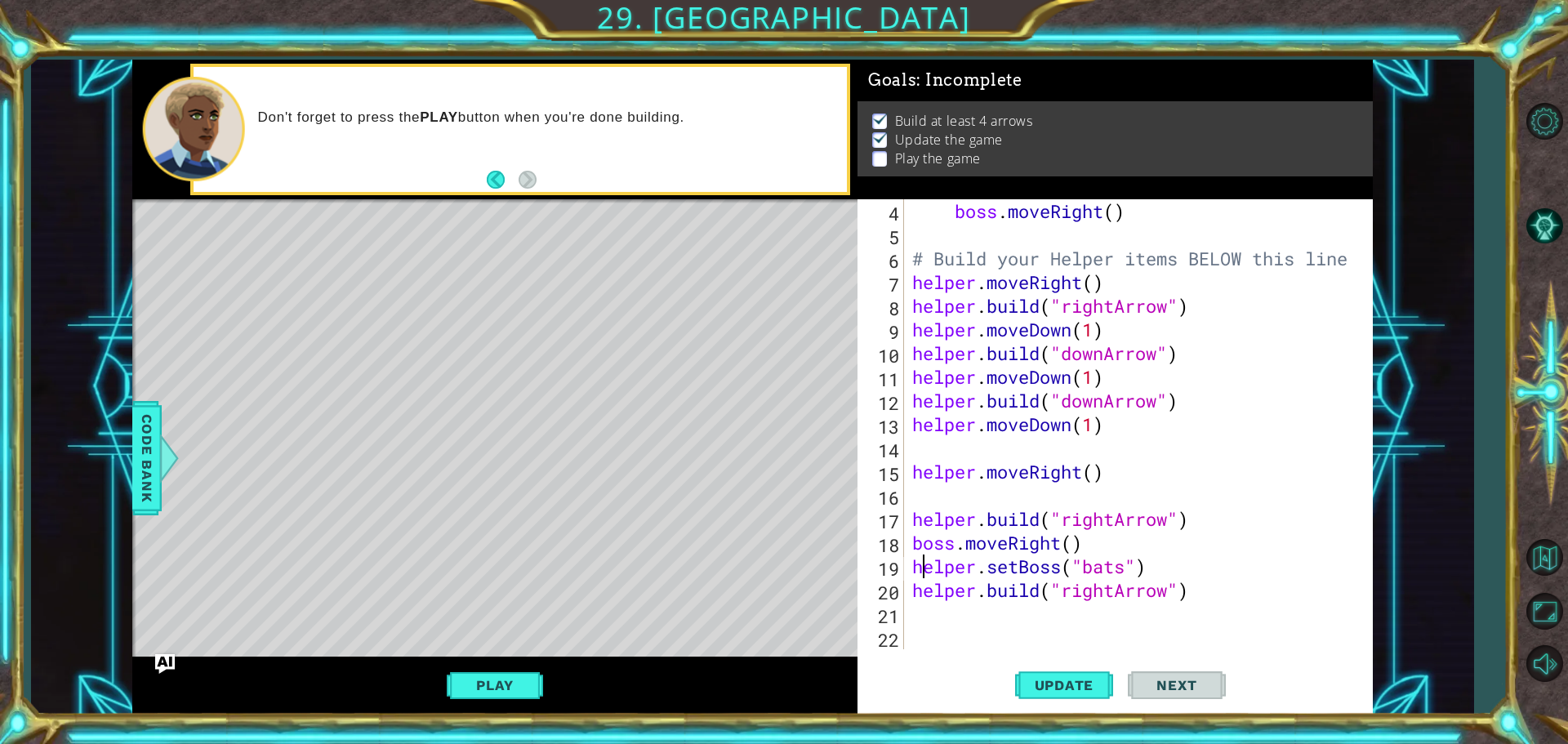
click at [921, 574] on div "boss . moveRight ( ) # Build your Helper items BELOW this line helper . moveRig…" at bounding box center [1136, 448] width 455 height 498
click at [930, 579] on div "boss . moveRight ( ) # Build your Helper items BELOW this line helper . moveRig…" at bounding box center [1136, 448] width 455 height 498
type textarea "[DOMAIN_NAME]("rightArrow")"
click at [916, 592] on div "boss . moveRight ( ) # Build your Helper items BELOW this line helper . moveRig…" at bounding box center [1136, 448] width 455 height 498
click at [1018, 600] on div "boss . moveRight ( ) # Build your Helper items BELOW this line helper . moveRig…" at bounding box center [1136, 448] width 455 height 498
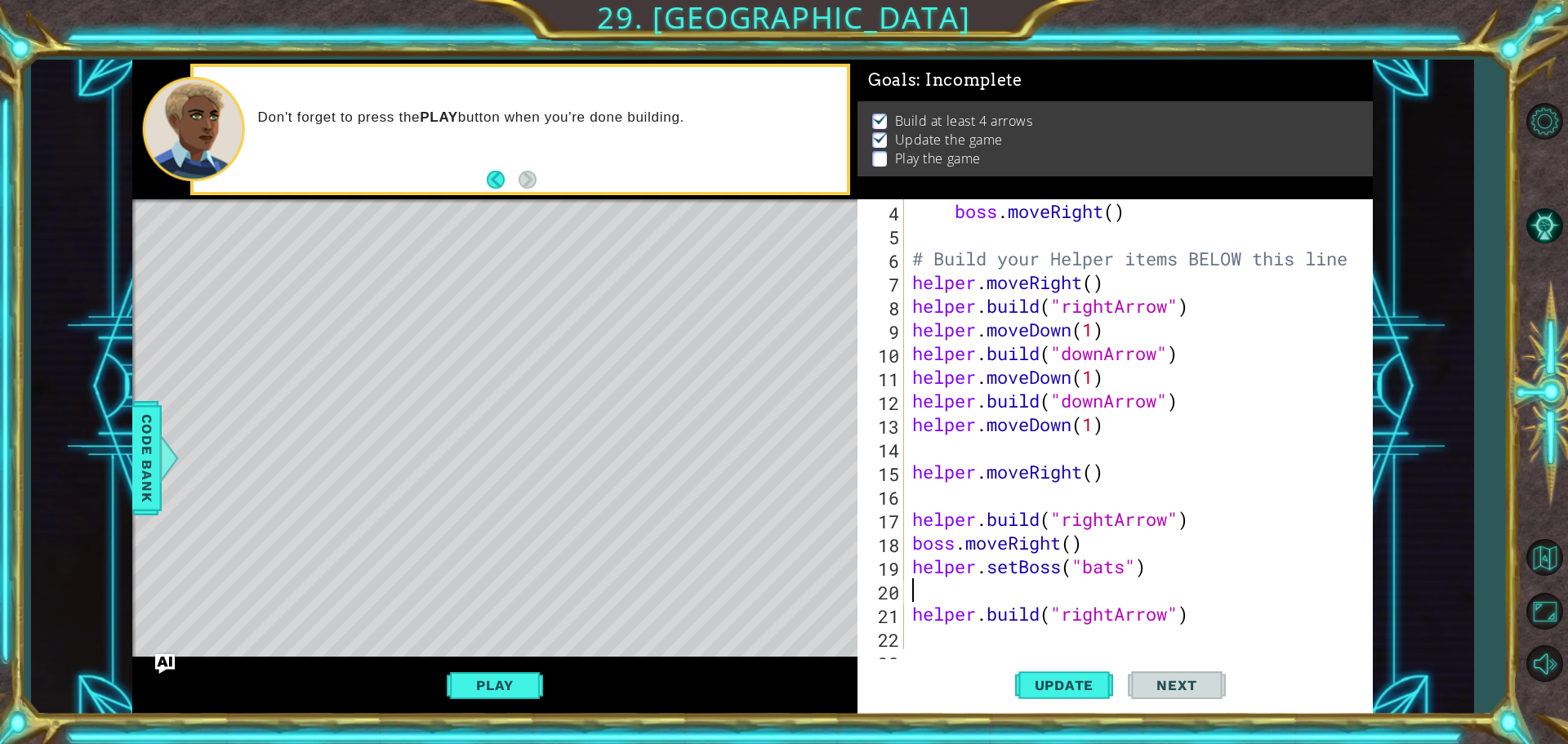
scroll to position [0, 0]
type textarea "h"
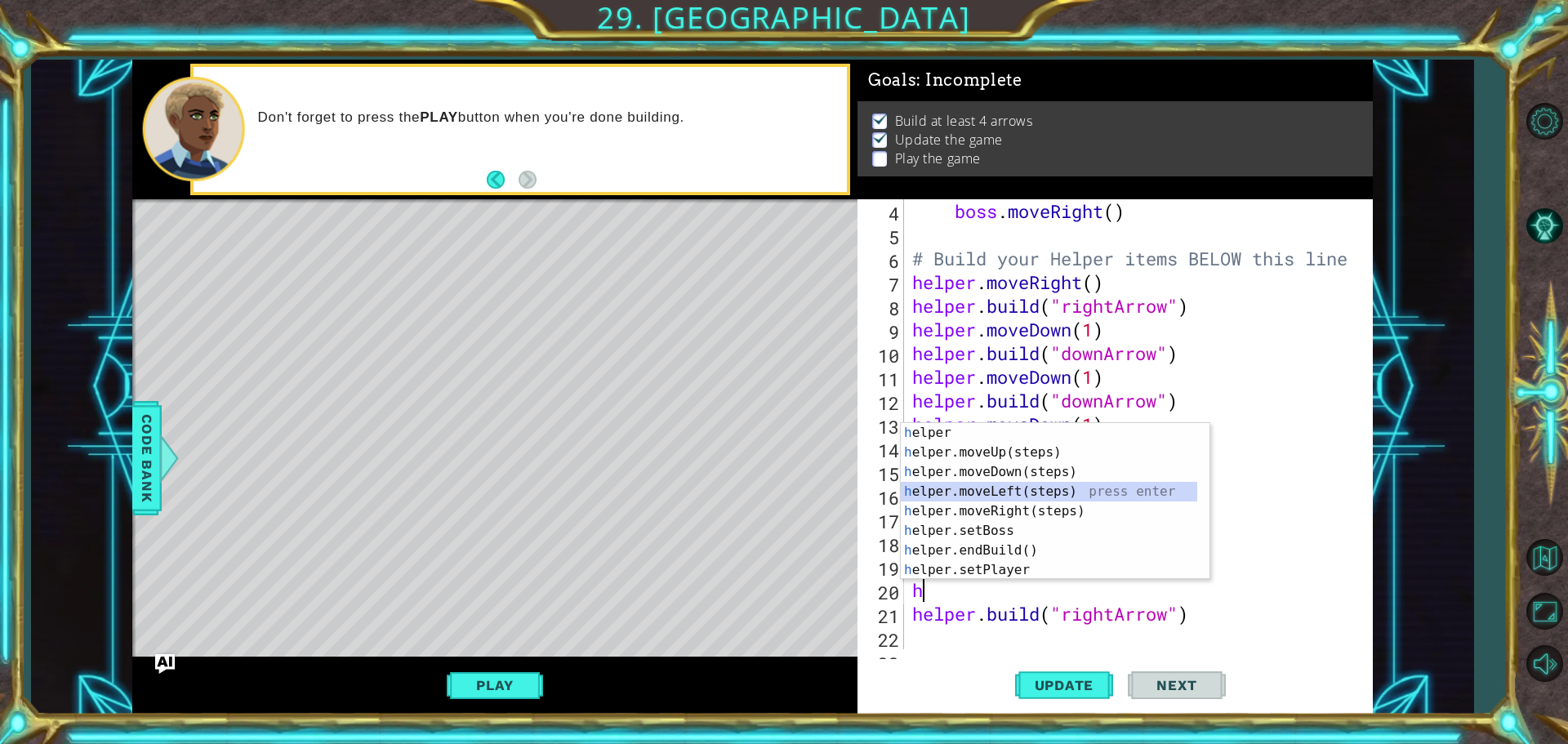
click at [1063, 499] on div "h elper press enter h elper.moveUp(steps) press enter h elper.moveDown(steps) p…" at bounding box center [1054, 521] width 308 height 195
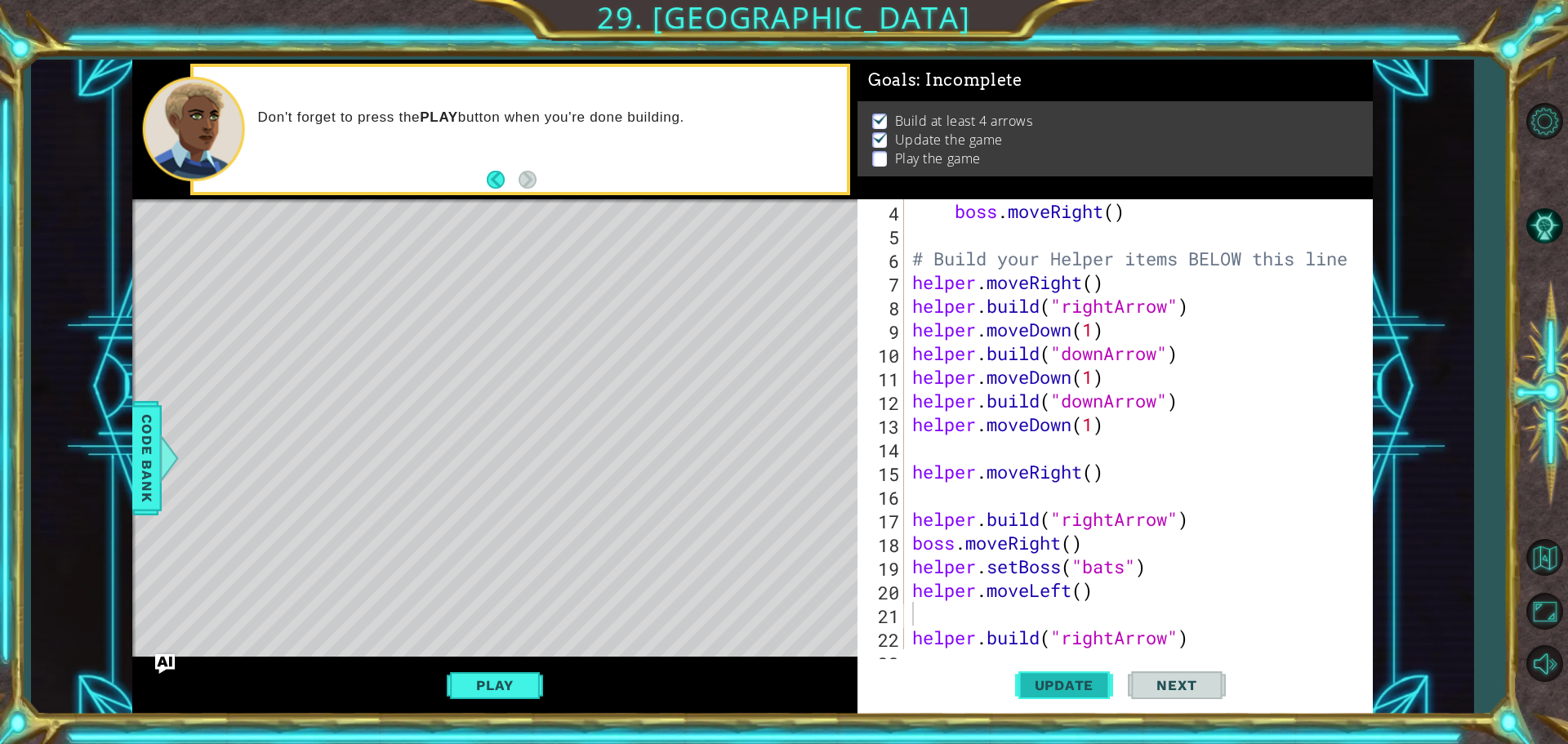
click at [1096, 682] on span "Update" at bounding box center [1064, 685] width 93 height 16
click at [1069, 619] on div "boss . moveRight ( ) # Build your Helper items BELOW this line helper . moveRig…" at bounding box center [1136, 448] width 455 height 498
type textarea "h"
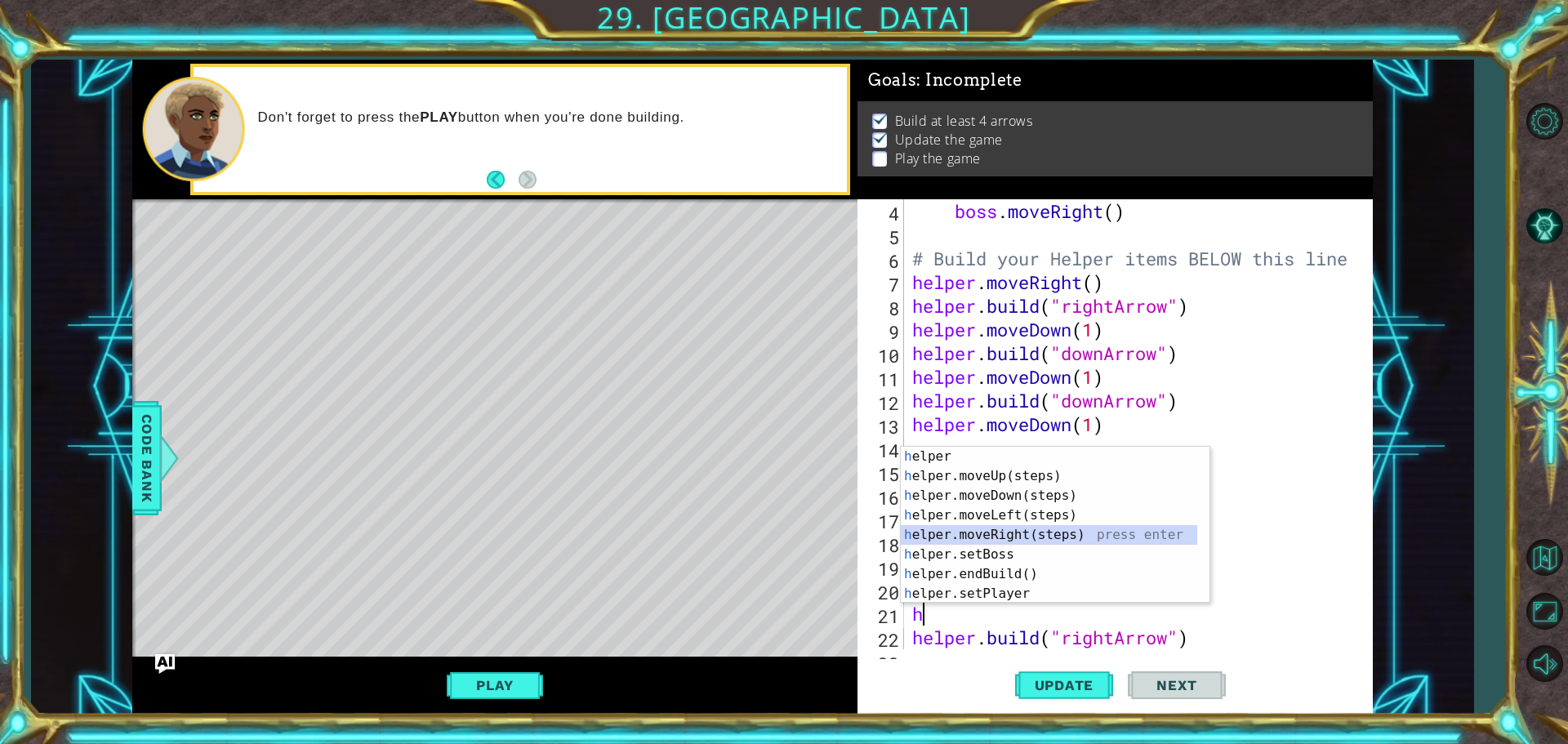
click at [1020, 532] on div "h elper press enter h elper.moveUp(steps) press enter h elper.moveDown(steps) p…" at bounding box center [1048, 545] width 296 height 195
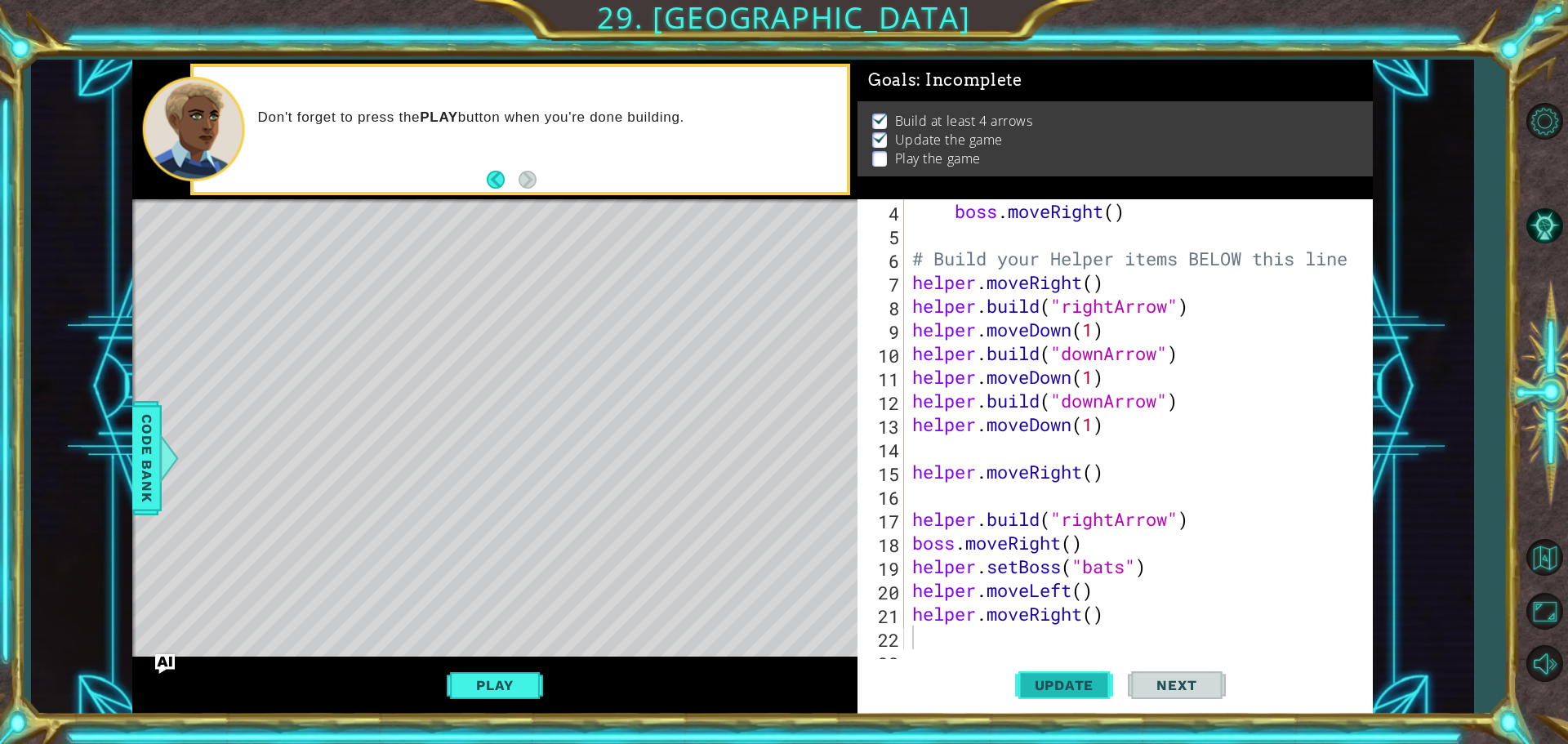
click at [1068, 677] on span "Update" at bounding box center [1064, 685] width 93 height 16
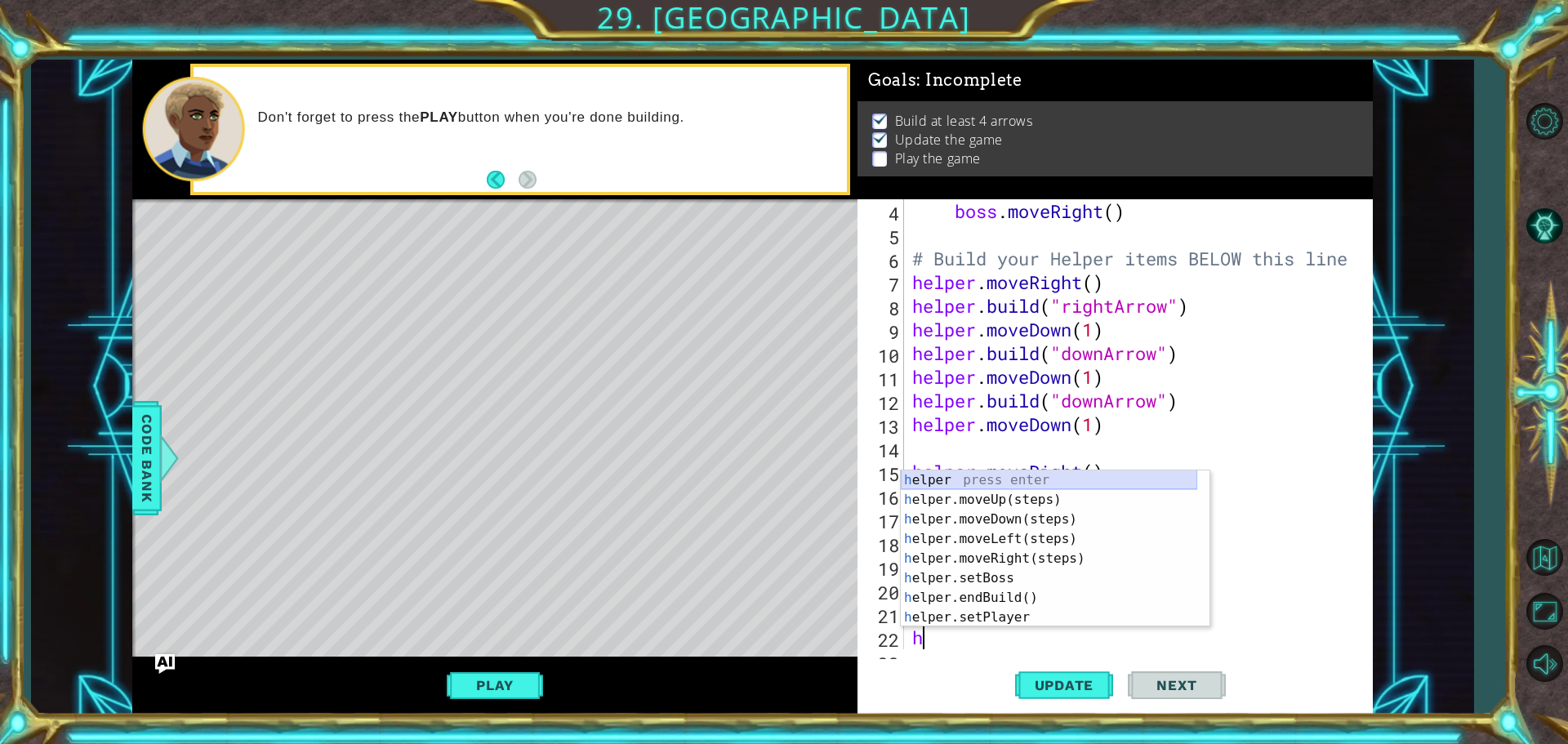
click at [1009, 488] on div "h elper press enter h elper.moveUp(steps) press enter h elper.moveDown(steps) p…" at bounding box center [1048, 568] width 296 height 195
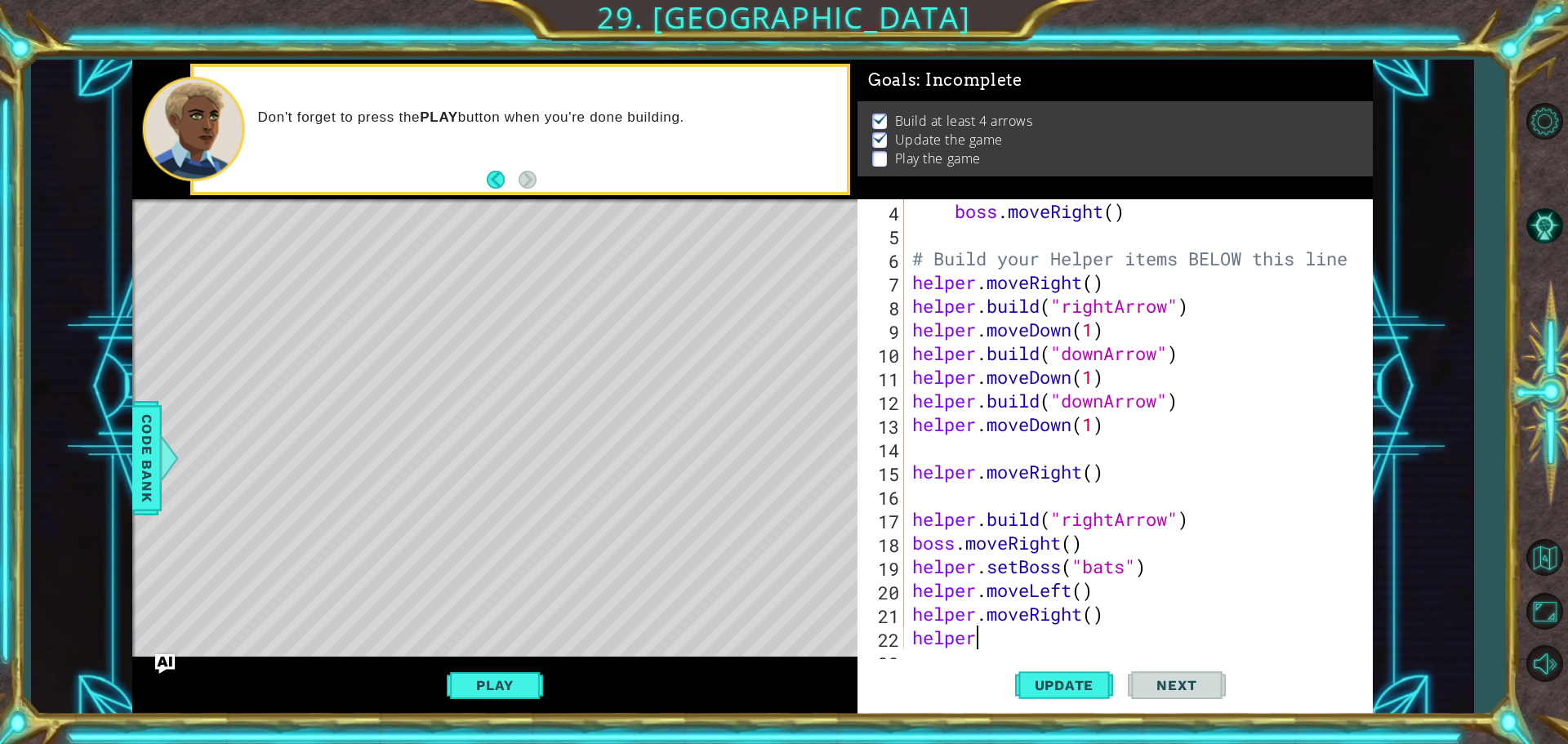
scroll to position [0, 2]
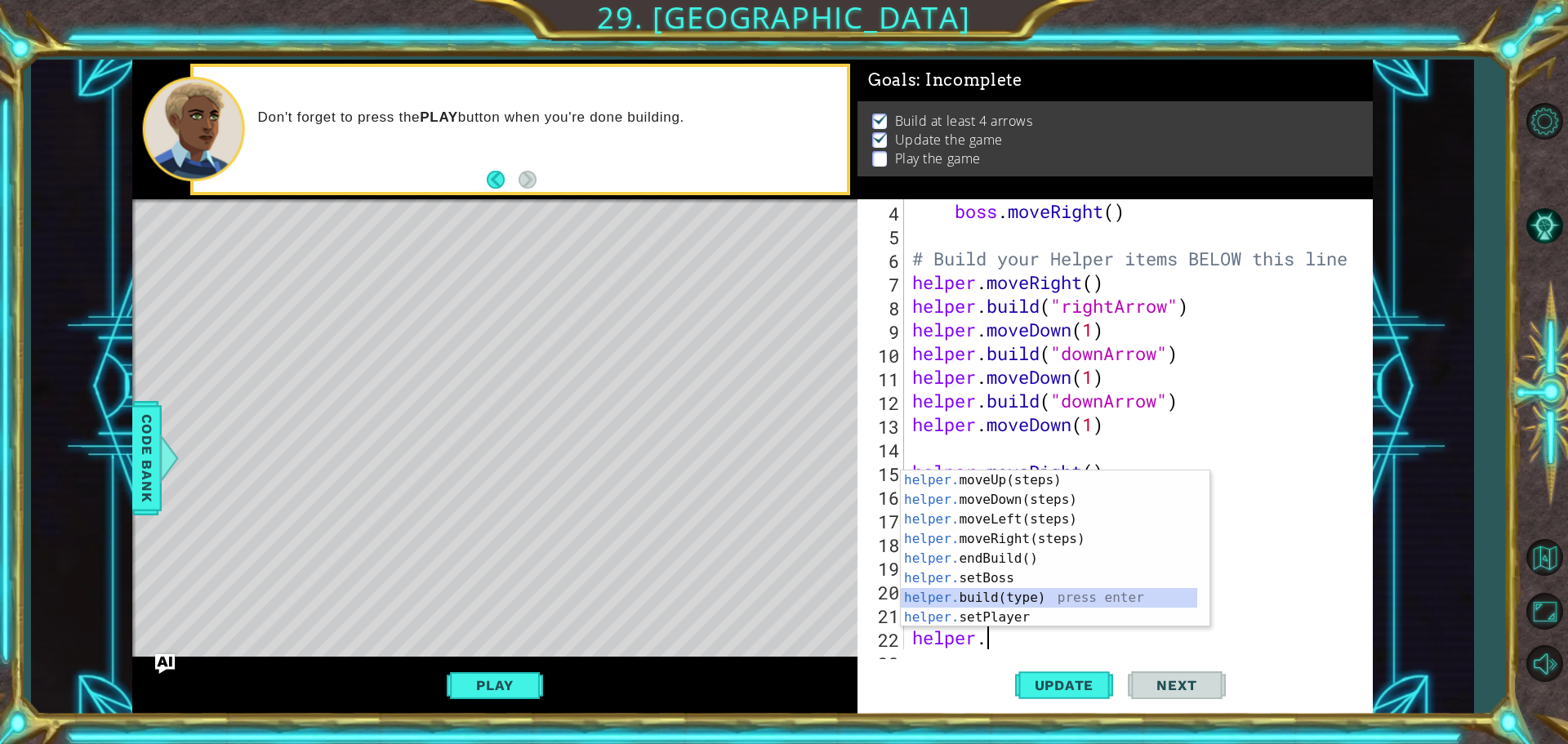
click at [980, 595] on div "helper. moveUp(steps) press enter helper. moveDown(steps) press enter helper. m…" at bounding box center [1048, 568] width 296 height 195
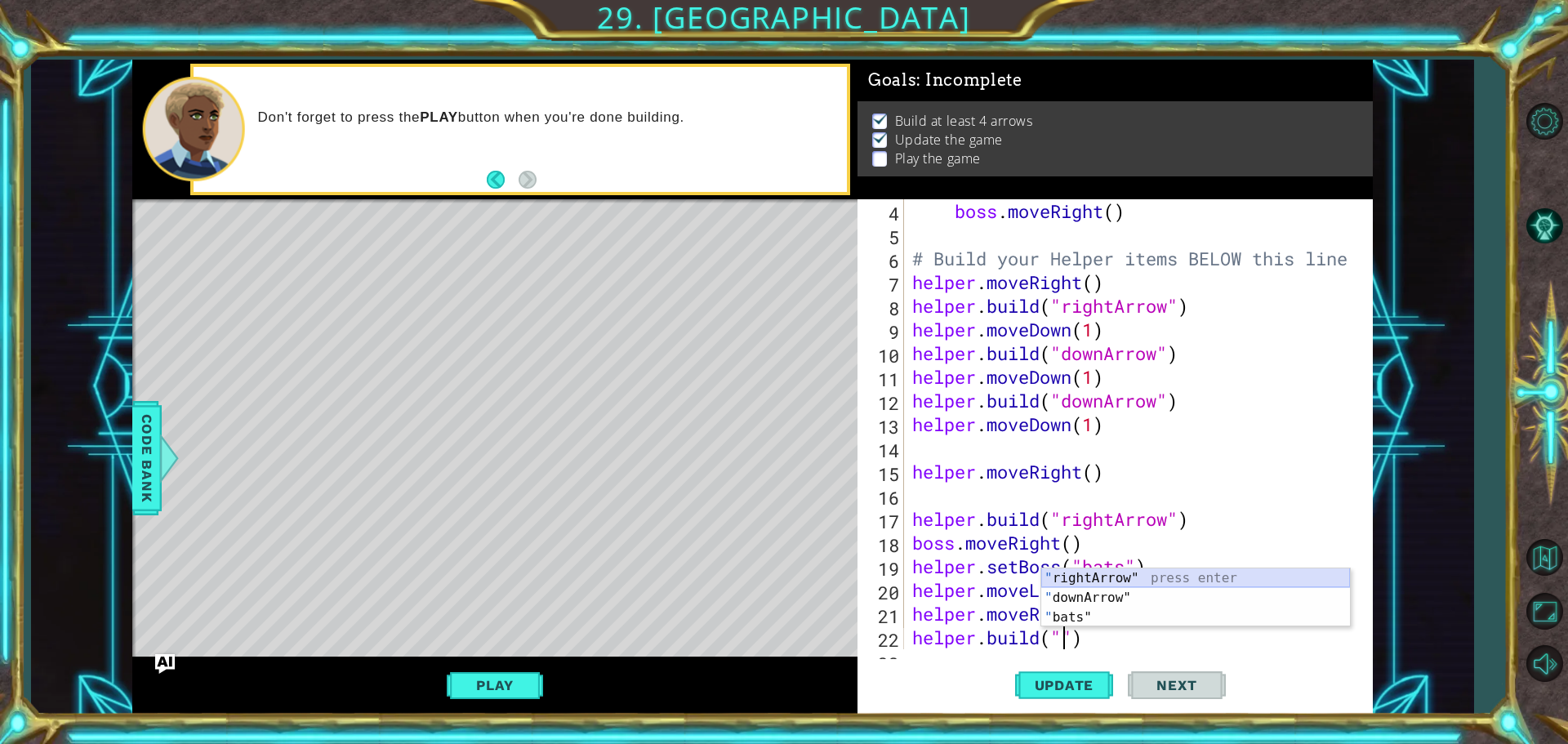
click at [1069, 573] on div "" rightArrow" press enter " downArrow" press enter " bats" press enter" at bounding box center [1195, 617] width 308 height 98
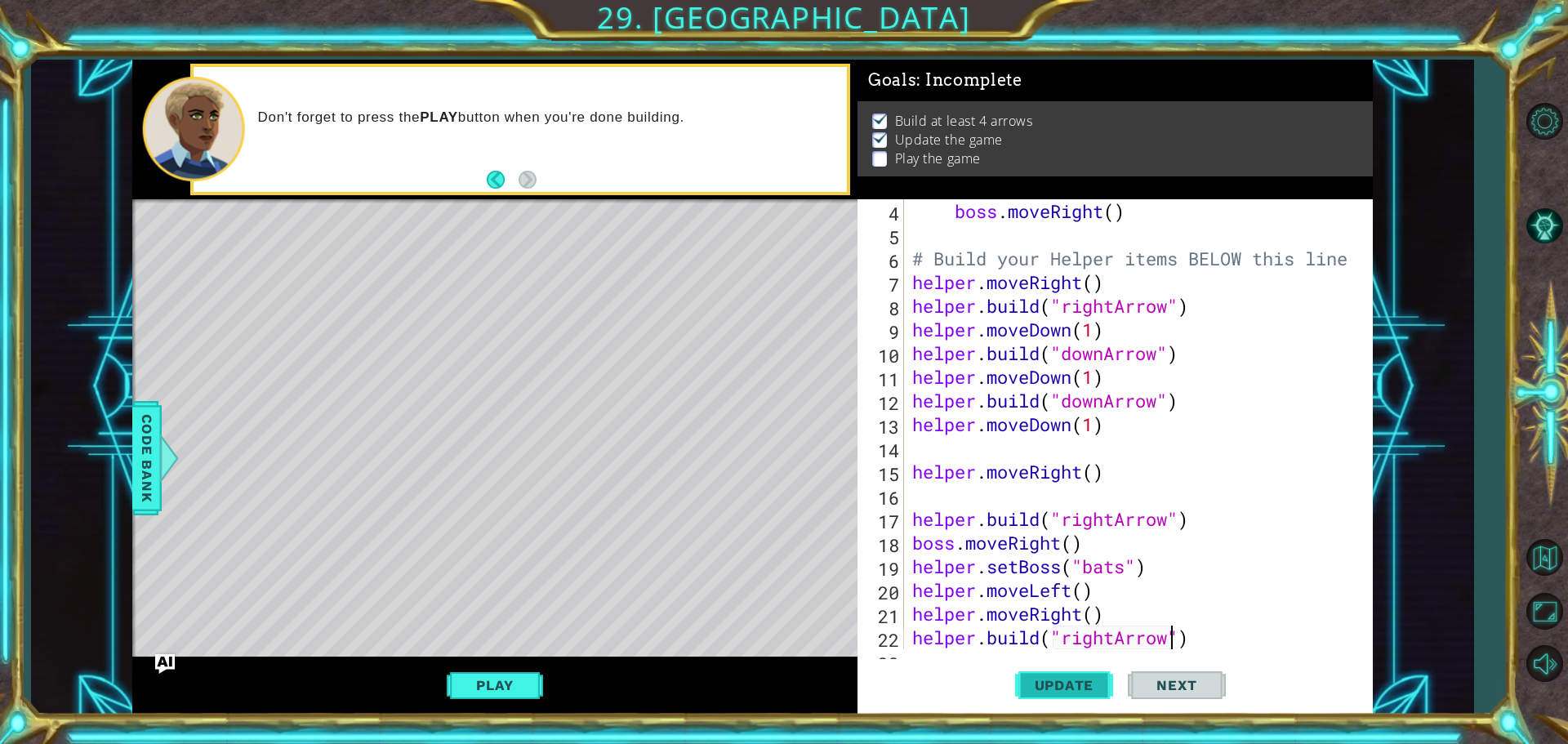
click at [1106, 687] on span "Update" at bounding box center [1064, 685] width 93 height 16
click at [1092, 598] on div "boss . moveRight ( ) # Build your Helper items BELOW this line helper . moveRig…" at bounding box center [1136, 448] width 455 height 498
click at [1095, 614] on div "boss . moveRight ( ) # Build your Helper items BELOW this line helper . moveRig…" at bounding box center [1136, 448] width 455 height 498
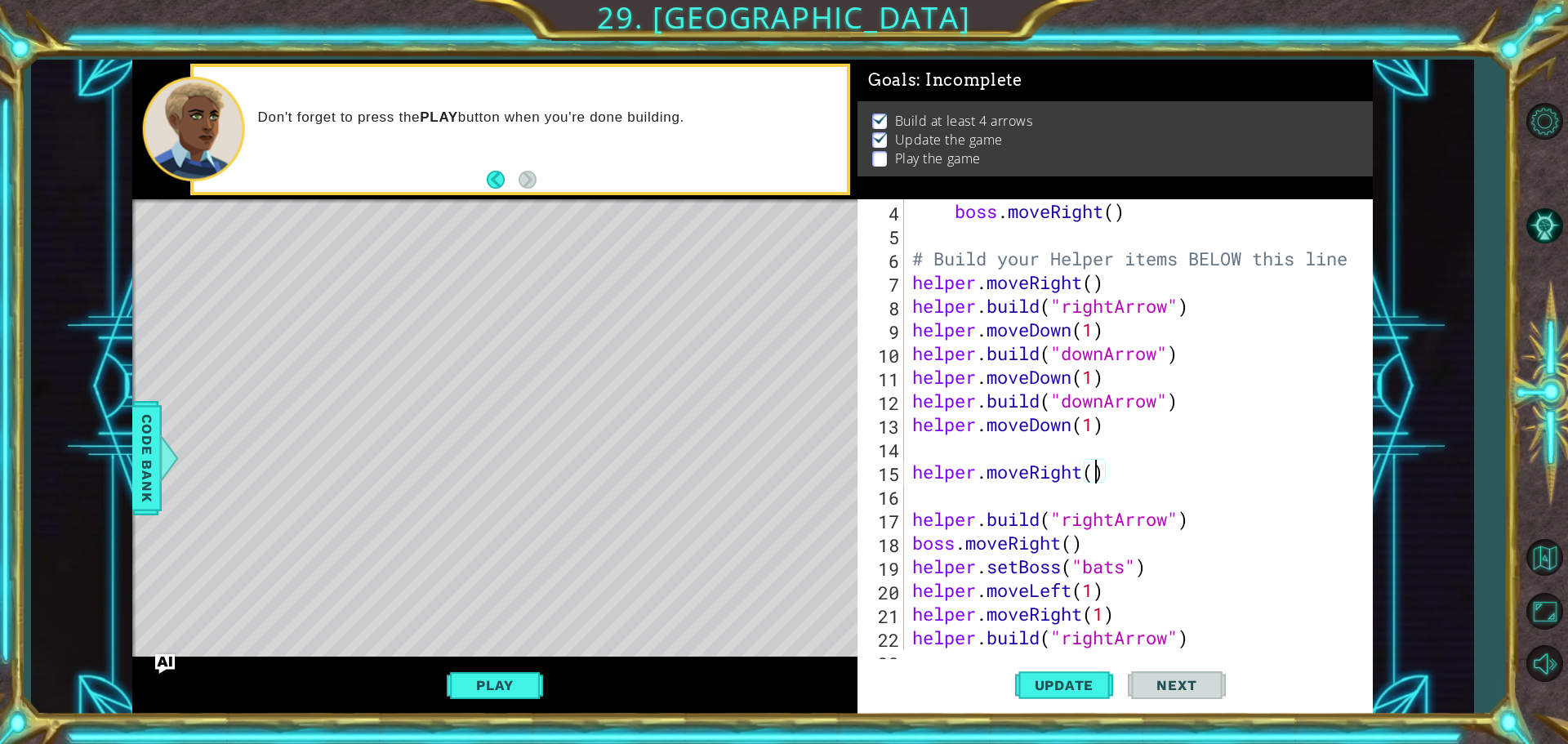
click at [1098, 473] on div "boss . moveRight ( ) # Build your Helper items BELOW this line helper . moveRig…" at bounding box center [1136, 448] width 455 height 498
type textarea "helper.moveRight(1)"
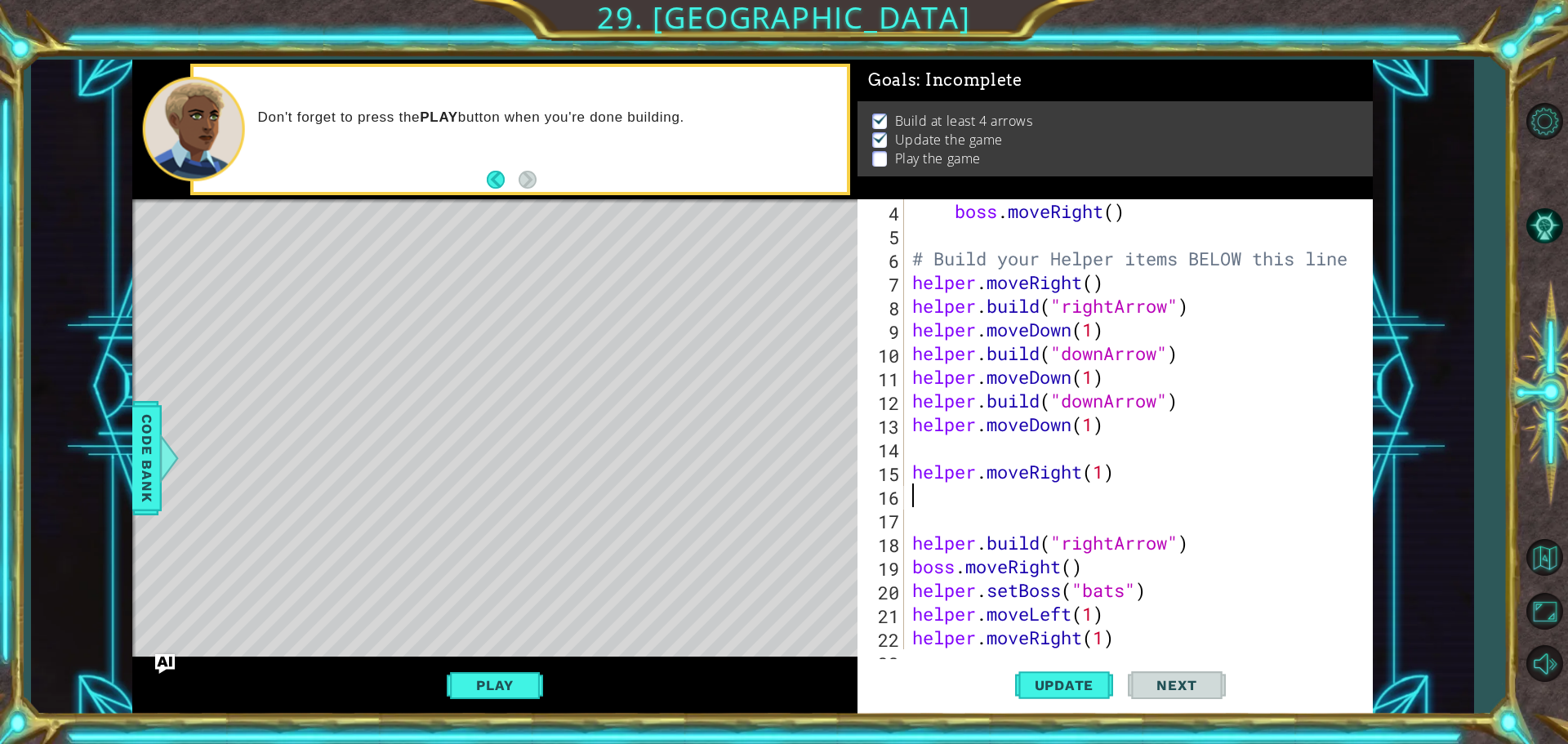
type textarea "helper.moveRight(1)"
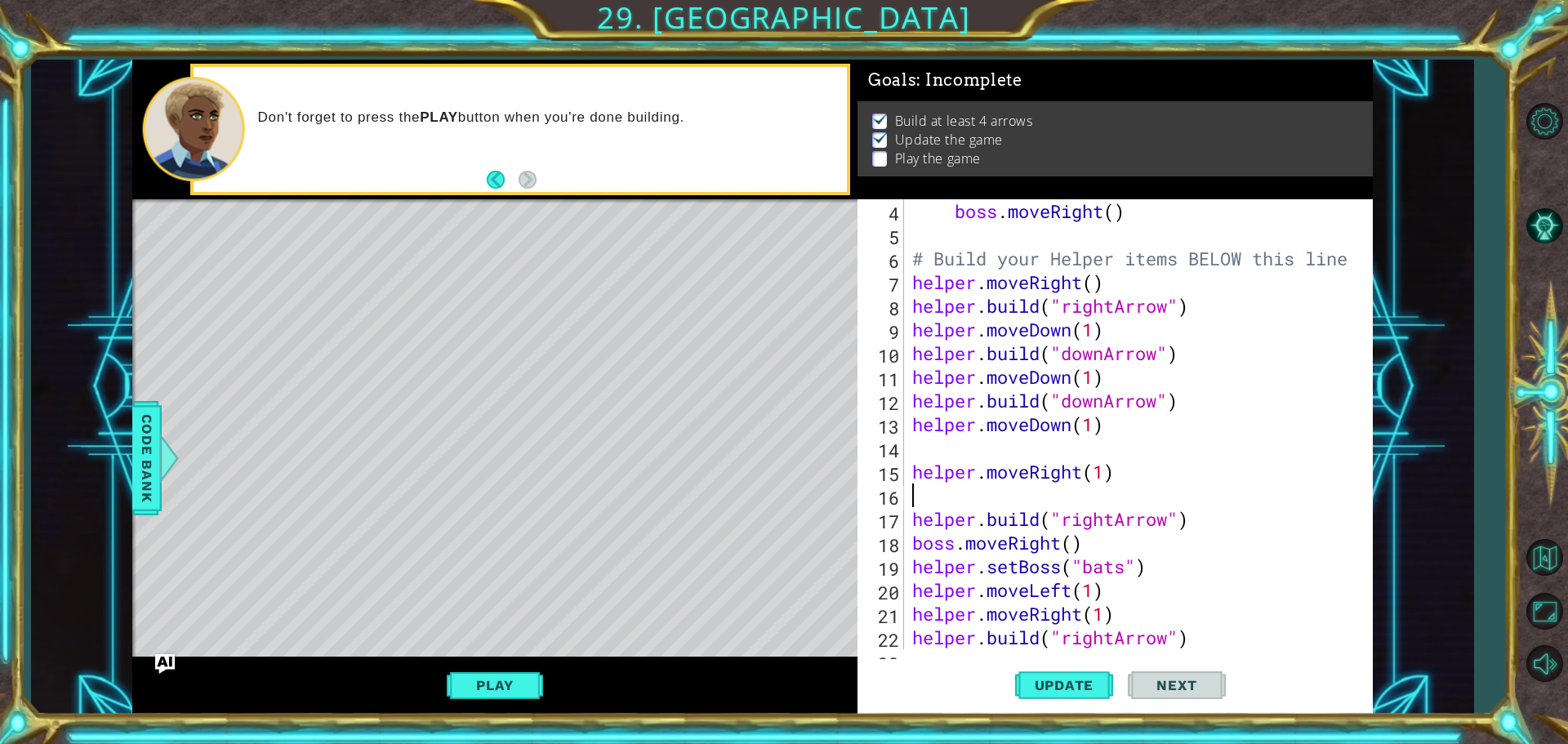
click at [945, 501] on div "boss . moveRight ( ) # Build your Helper items BELOW this line helper . moveRig…" at bounding box center [1136, 448] width 455 height 498
type textarea "helper.moveRight(1)"
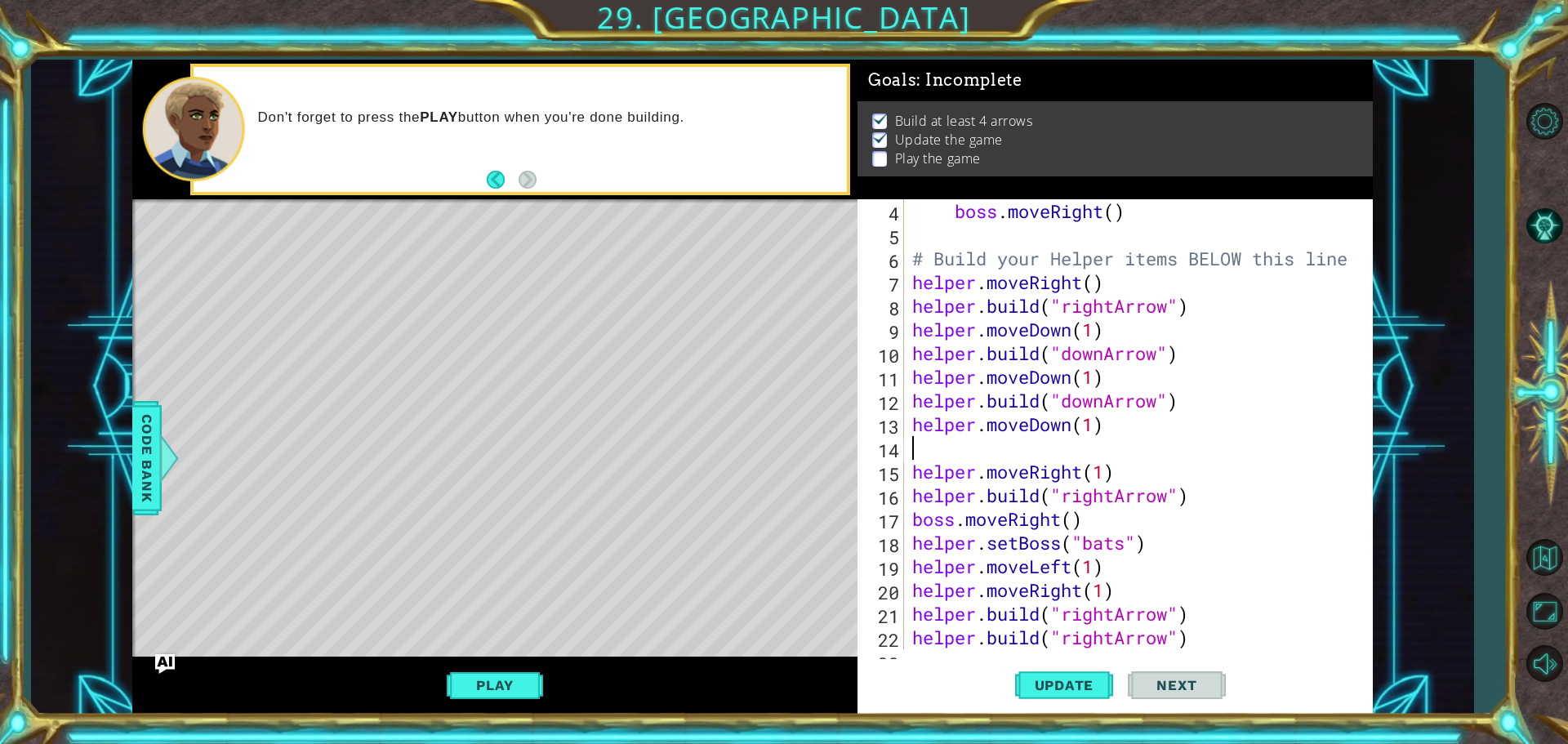
click at [939, 457] on div "boss . moveRight ( ) # Build your Helper items BELOW this line helper . moveRig…" at bounding box center [1136, 448] width 455 height 498
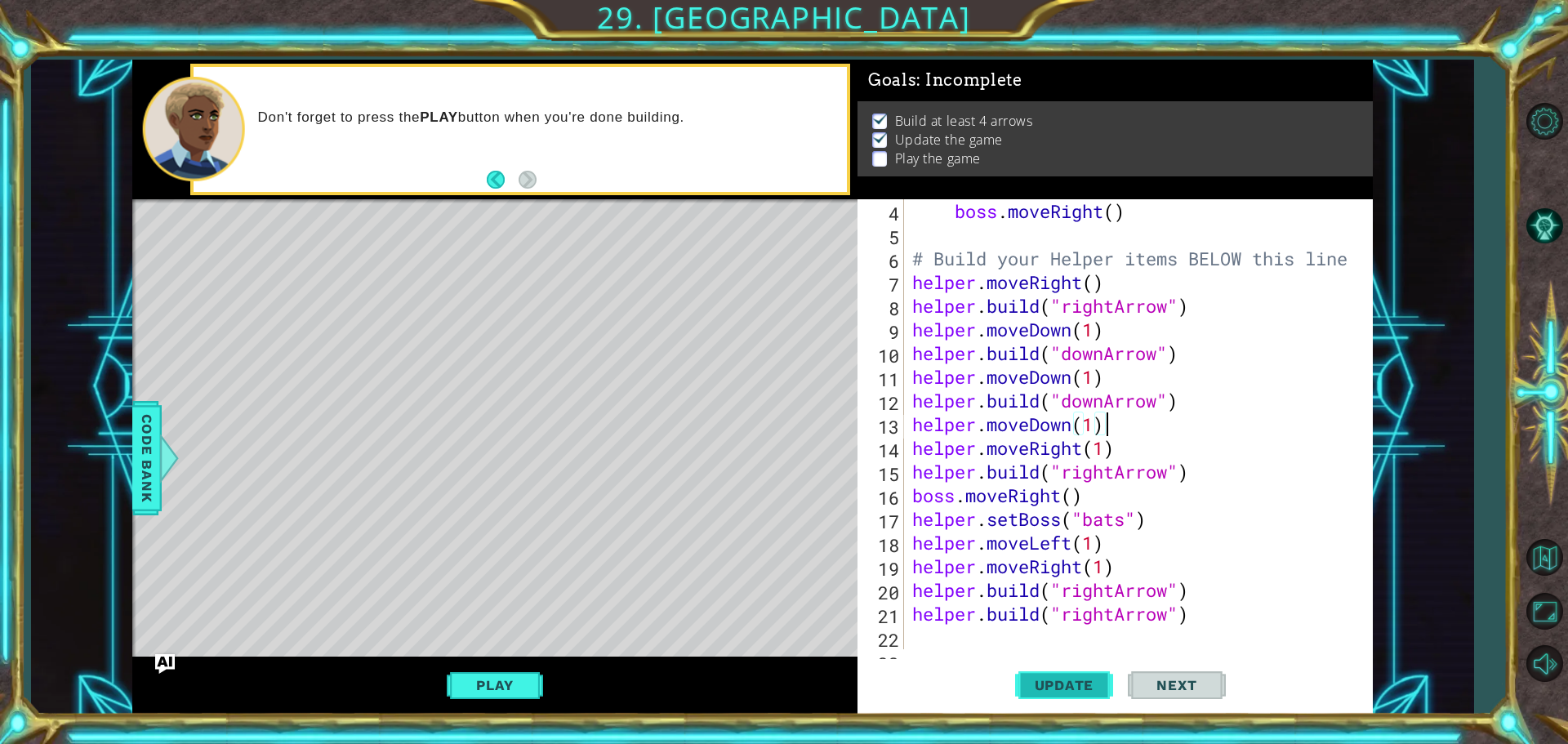
type textarea "helper.moveDown(1)"
click at [1025, 671] on button "Update" at bounding box center [1064, 685] width 98 height 52
click at [1031, 668] on button "Update" at bounding box center [1064, 685] width 98 height 52
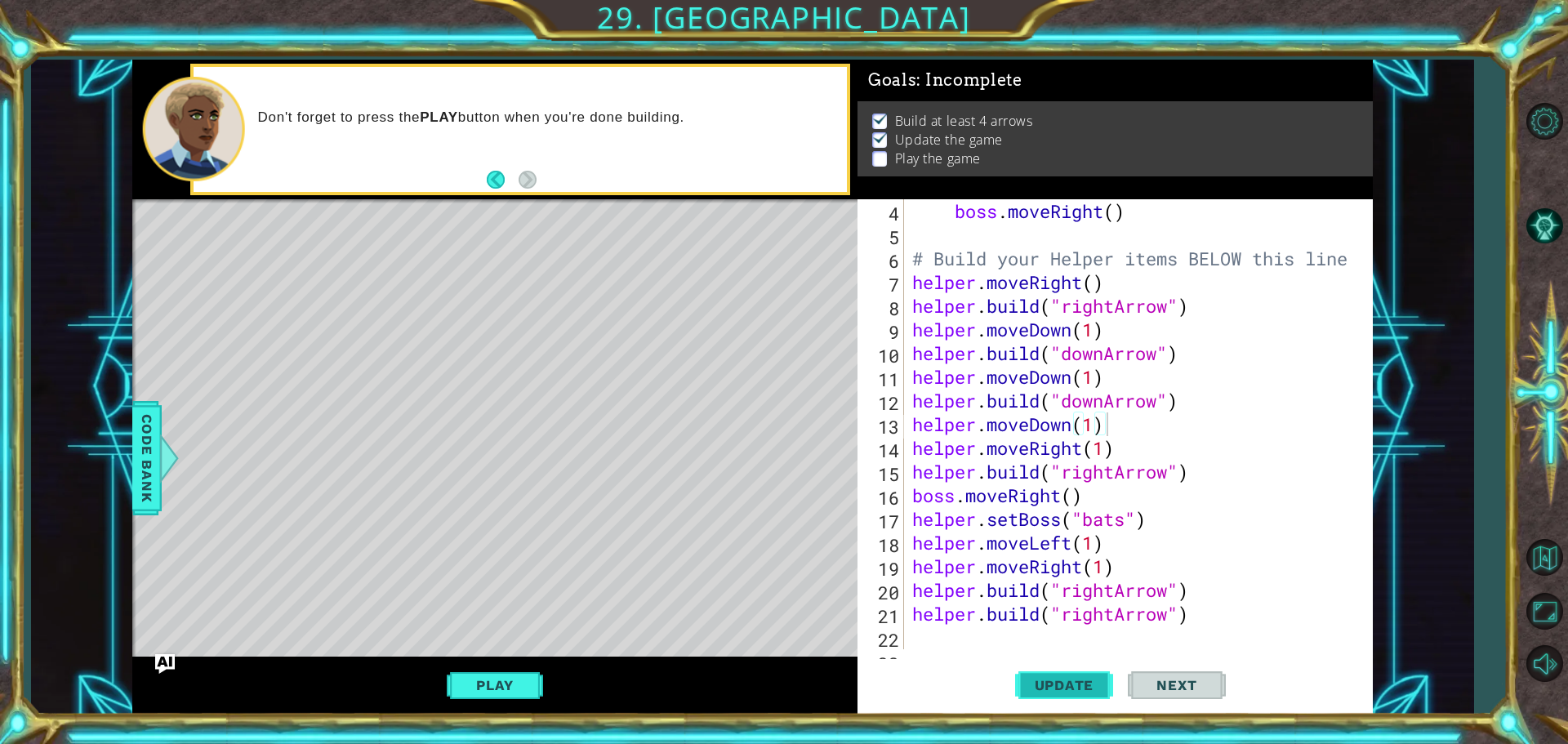
click at [1031, 668] on button "Update" at bounding box center [1064, 685] width 98 height 52
click at [1020, 673] on button "Update" at bounding box center [1064, 685] width 98 height 52
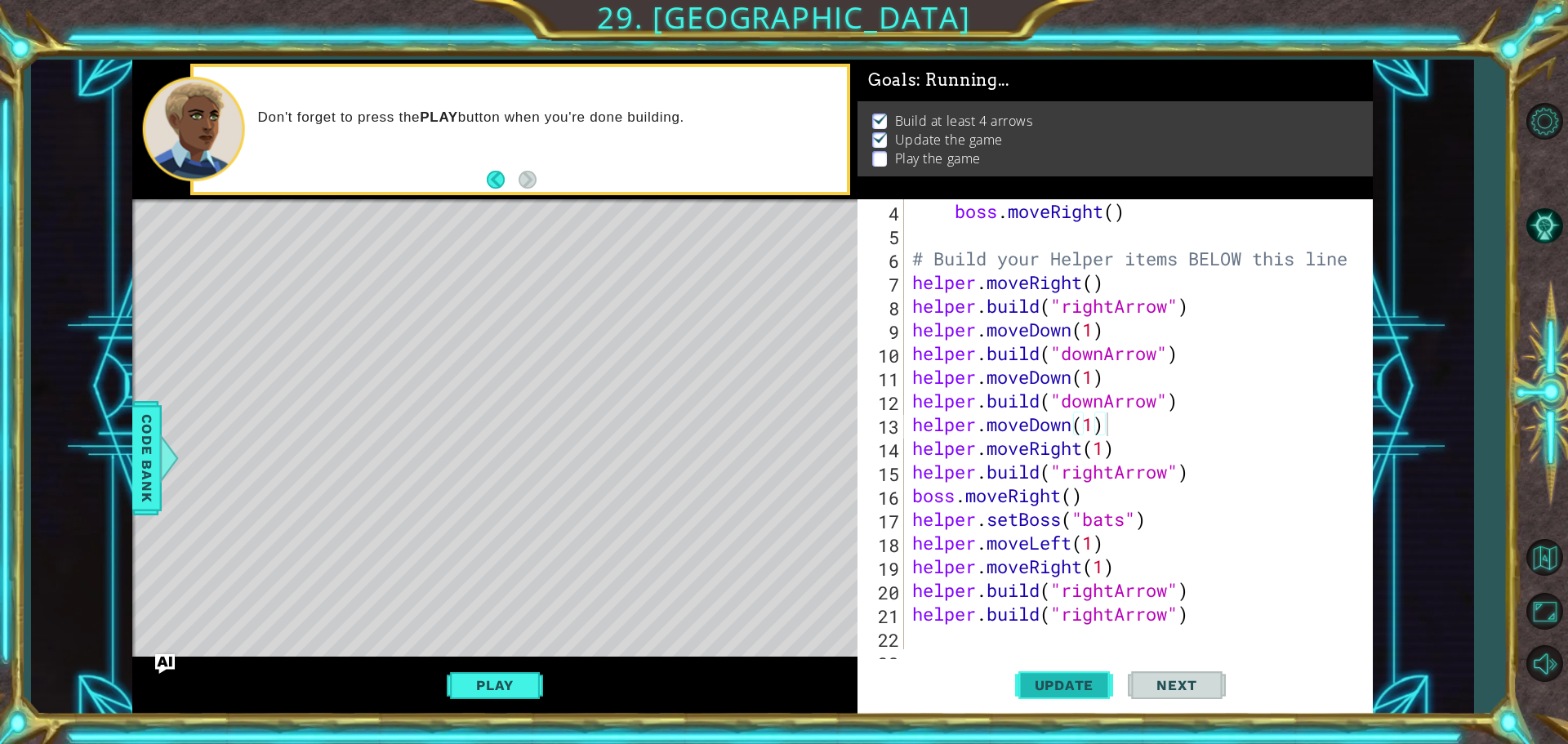
drag, startPoint x: 1020, startPoint y: 673, endPoint x: 1004, endPoint y: 63, distance: 610.2
click at [1041, 651] on div "helper.moveDown(1) 4 5 6 7 8 9 10 11 12 13 14 15 16 17 18 19 20 21 22 23 boss .…" at bounding box center [1115, 457] width 516 height 516
